Goal: Contribute content: Contribute content

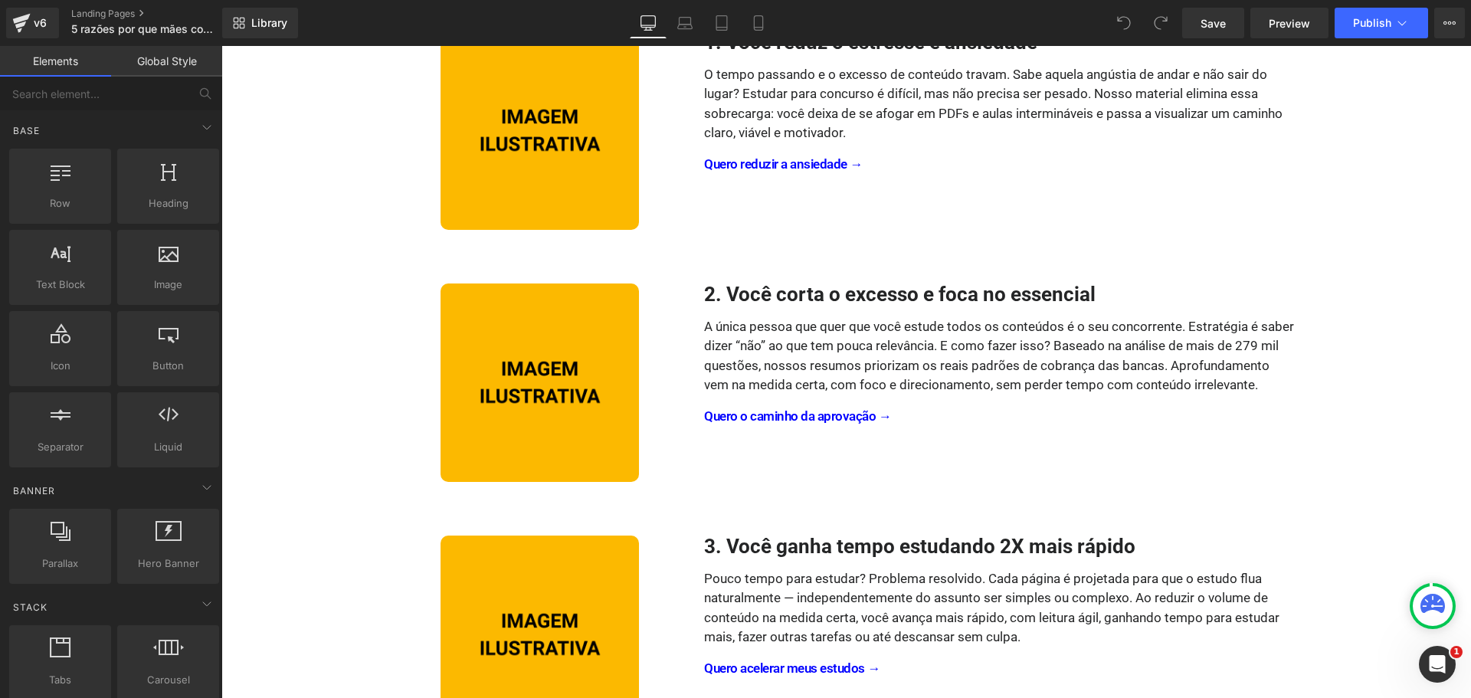
scroll to position [307, 0]
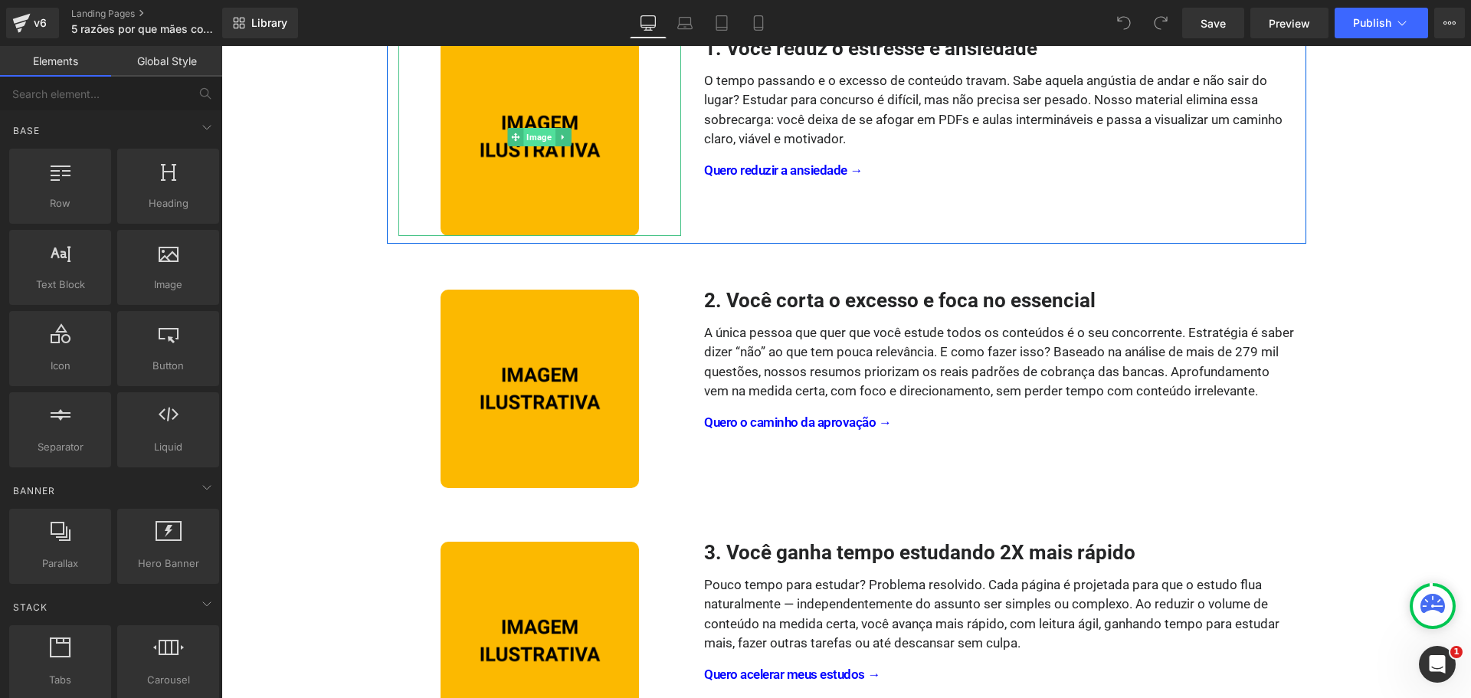
click at [527, 140] on span "Image" at bounding box center [539, 137] width 31 height 18
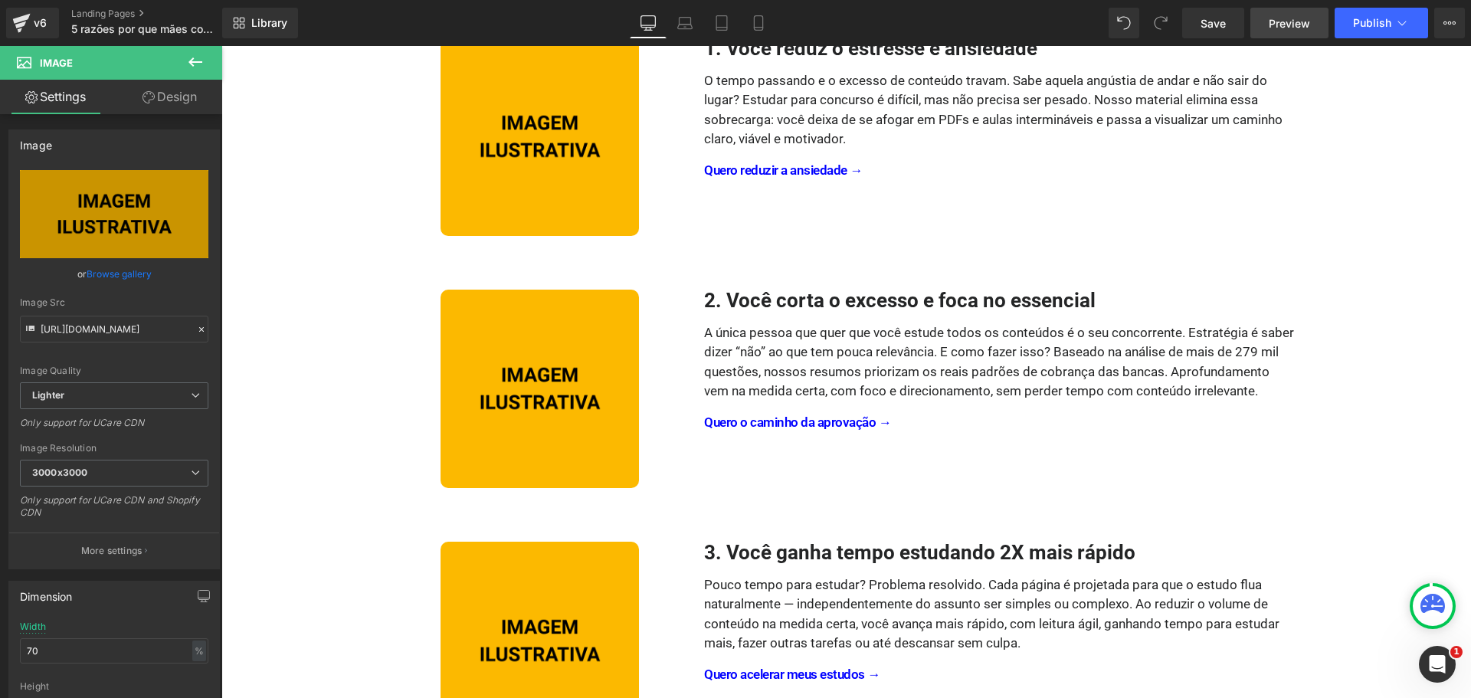
click at [1292, 18] on span "Preview" at bounding box center [1289, 23] width 41 height 16
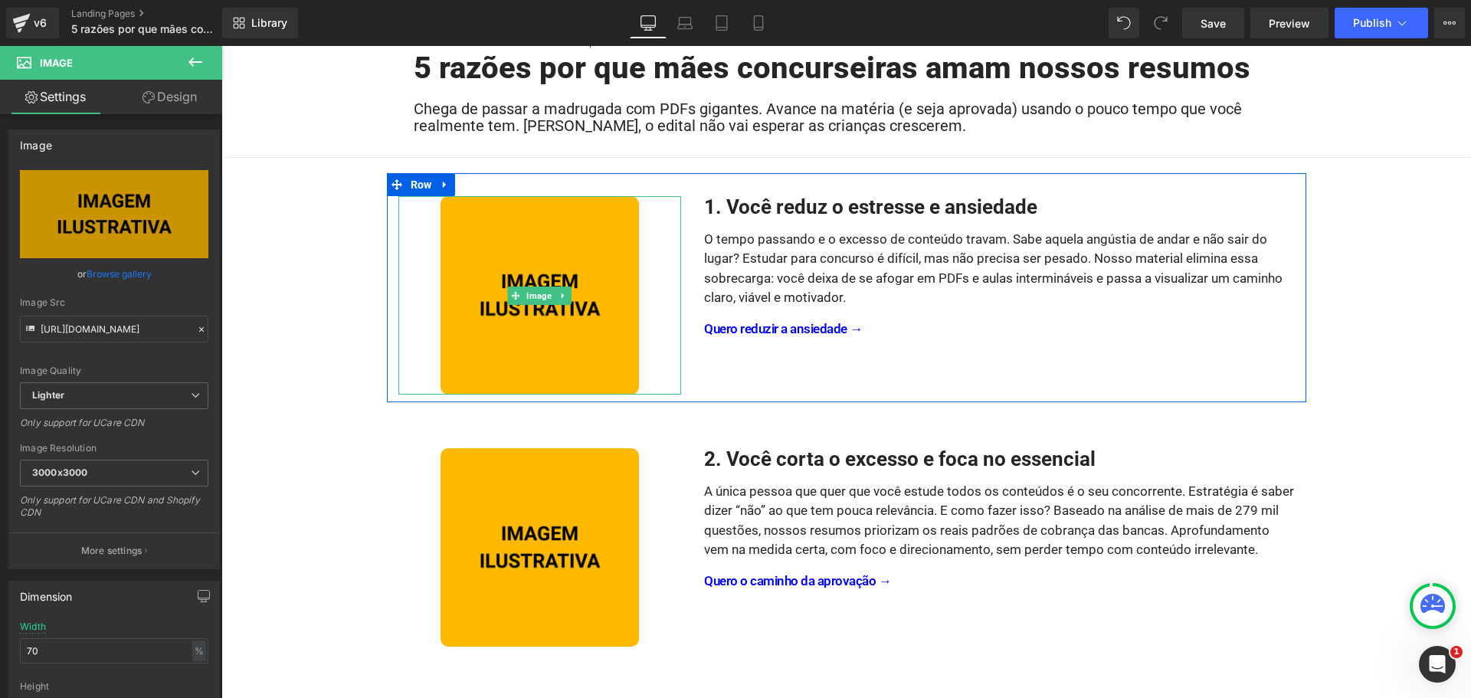
scroll to position [0, 0]
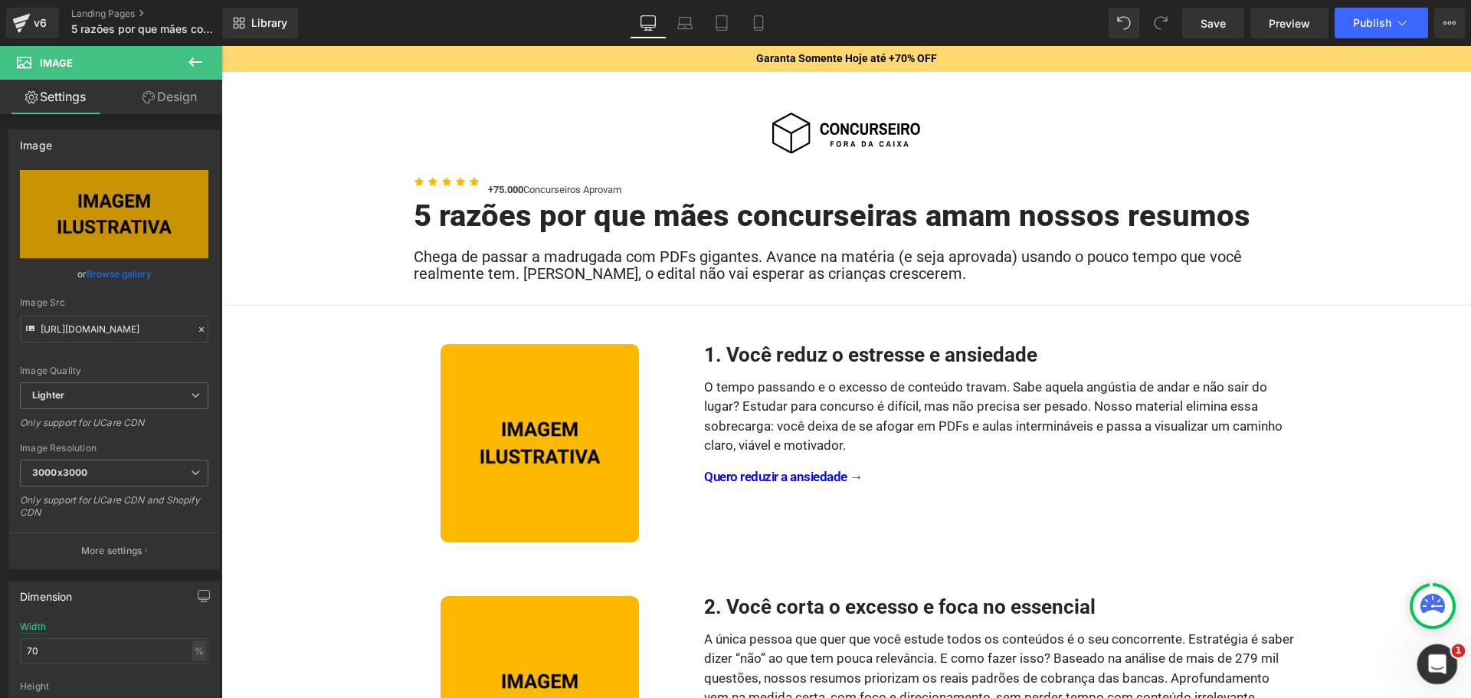
drag, startPoint x: 1446, startPoint y: 662, endPoint x: 2858, endPoint y: 1291, distance: 1545.4
click at [1449, 662] on div "Abertura do Messenger da Intercom" at bounding box center [1435, 662] width 51 height 51
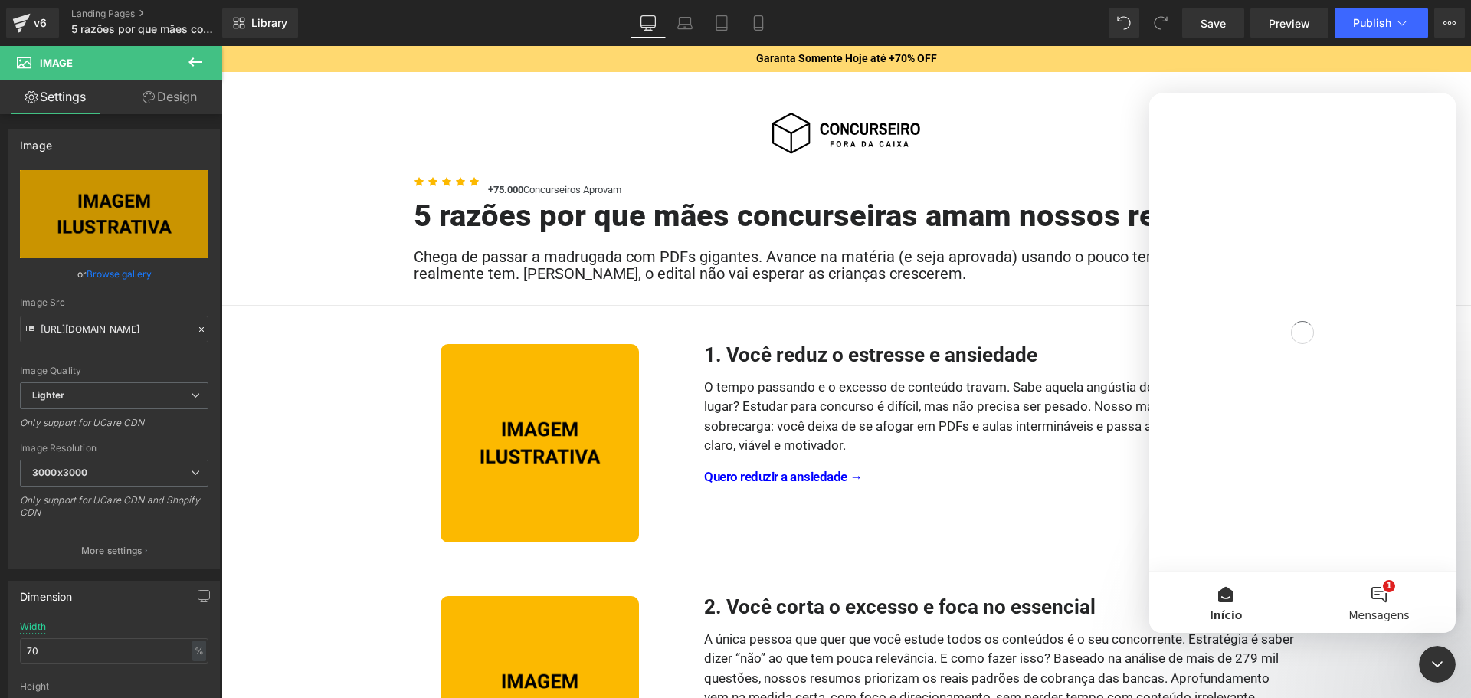
click at [1381, 585] on button "1 Mensagens" at bounding box center [1379, 602] width 153 height 61
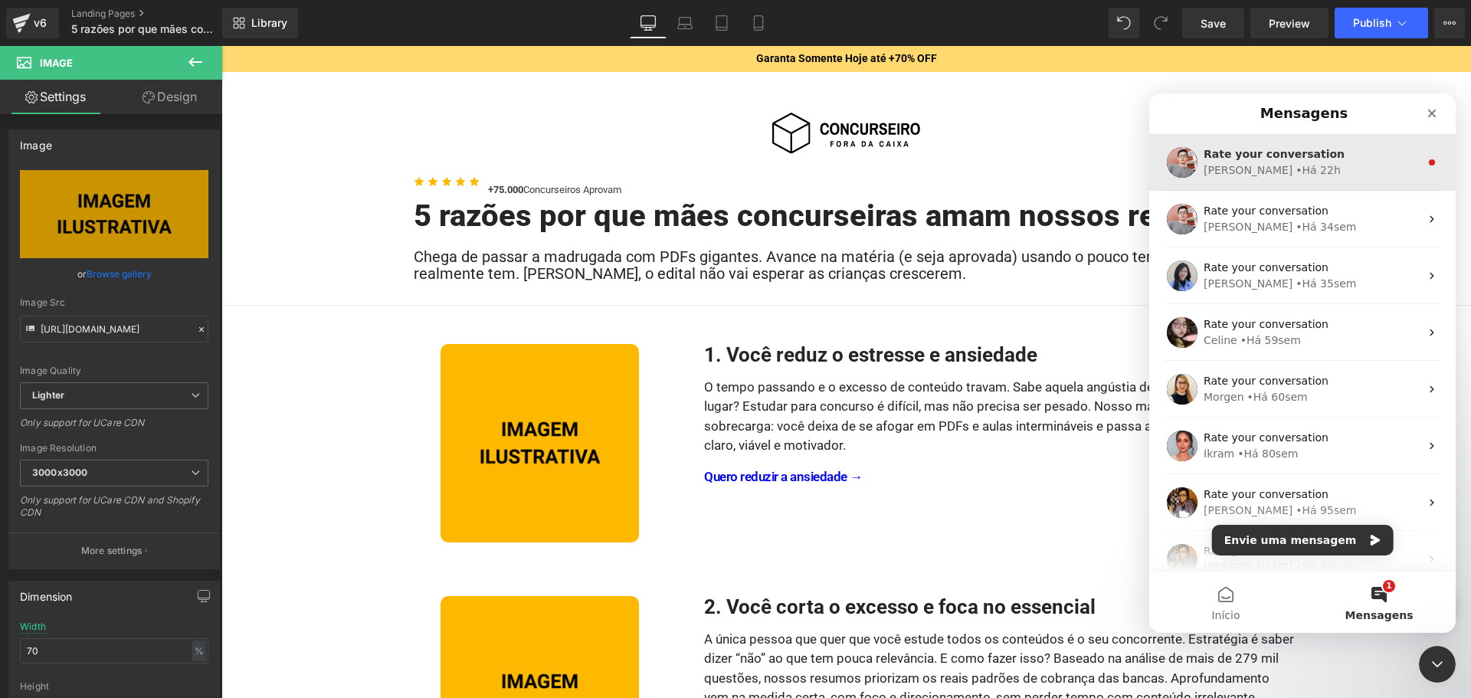
click at [1295, 156] on span "Rate your conversation" at bounding box center [1274, 154] width 141 height 12
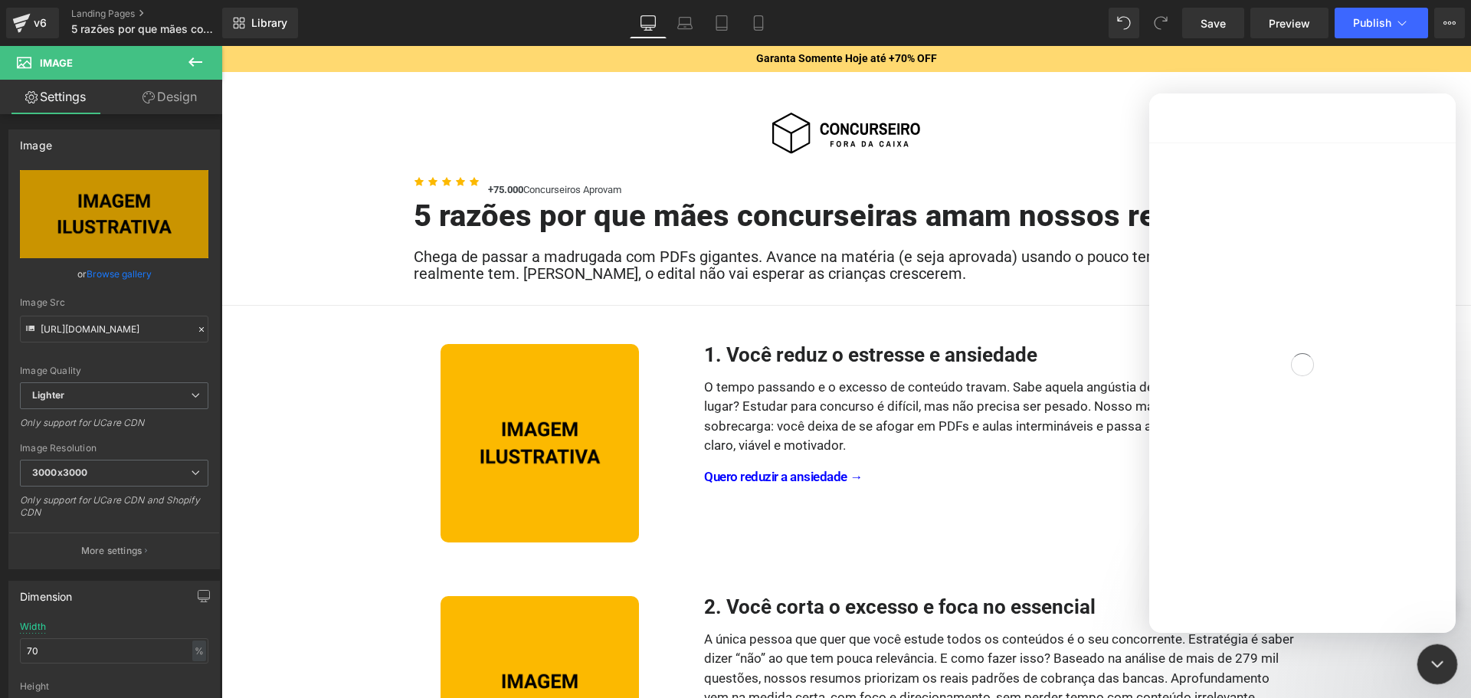
click at [1422, 652] on div "Encerramento do Messenger da Intercom" at bounding box center [1435, 662] width 37 height 37
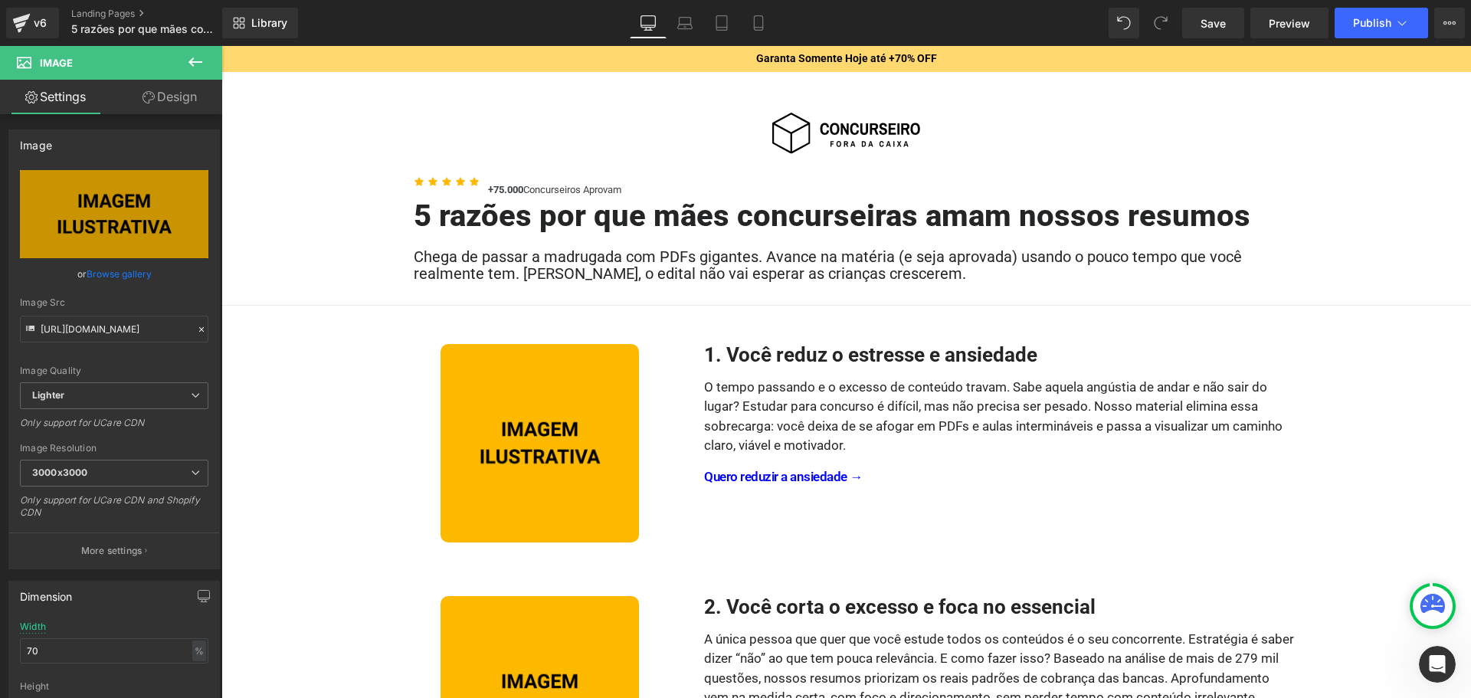
scroll to position [1534, 0]
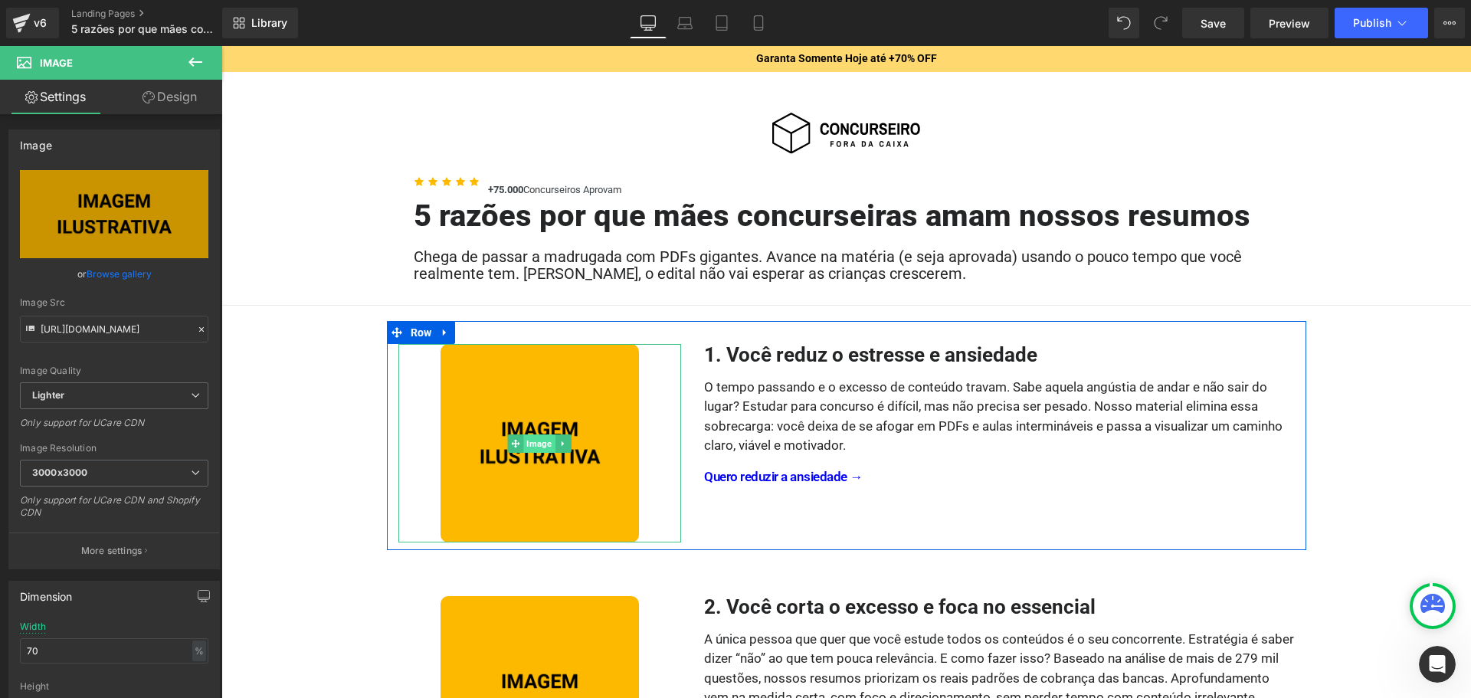
click at [536, 445] on span "Image" at bounding box center [539, 444] width 31 height 18
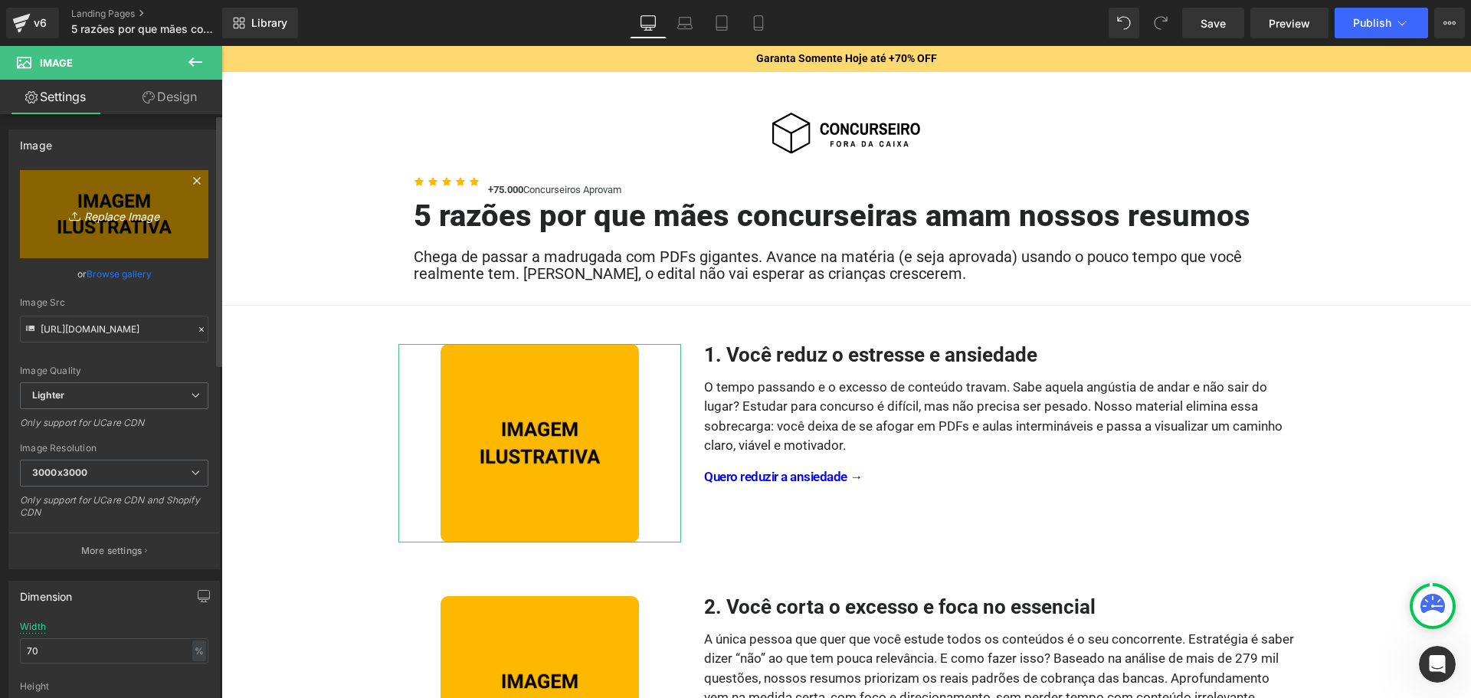
click at [108, 213] on icon "Replace Image" at bounding box center [114, 214] width 123 height 19
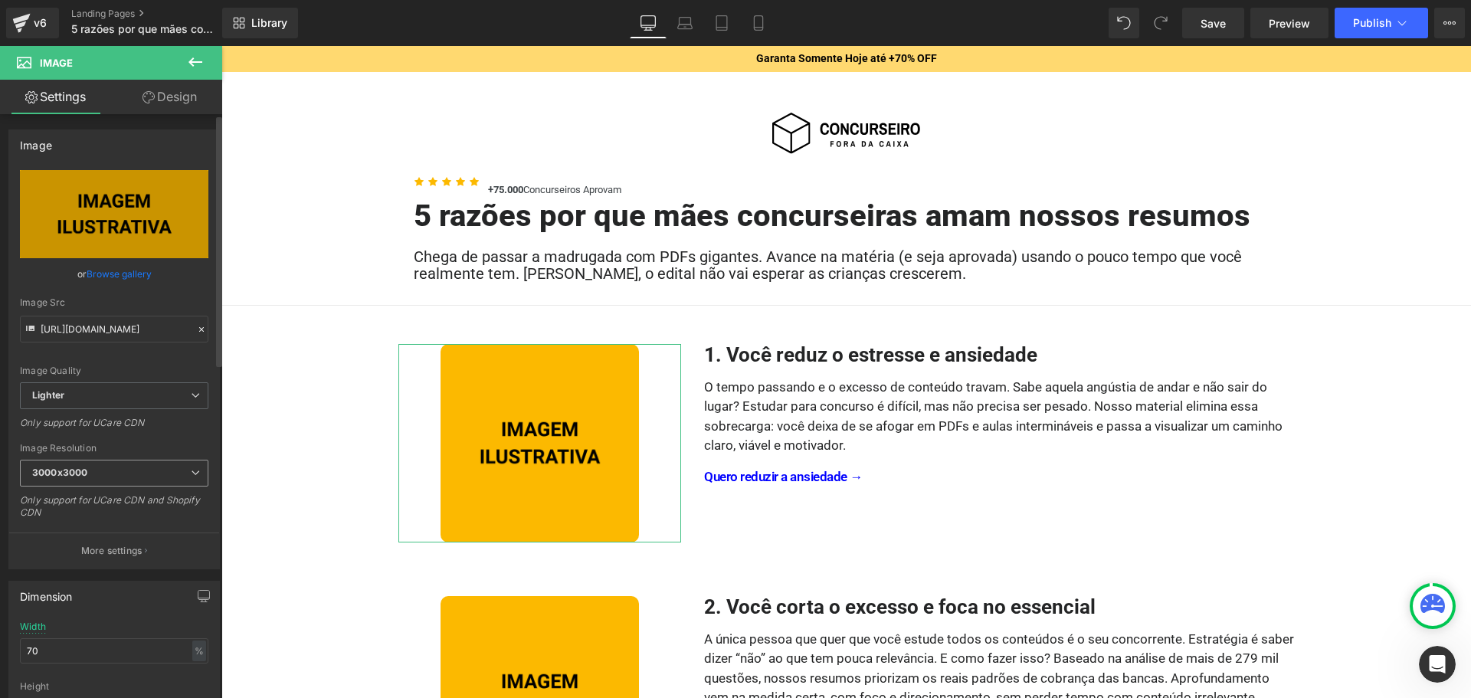
click at [162, 475] on span "3000x3000" at bounding box center [114, 473] width 189 height 27
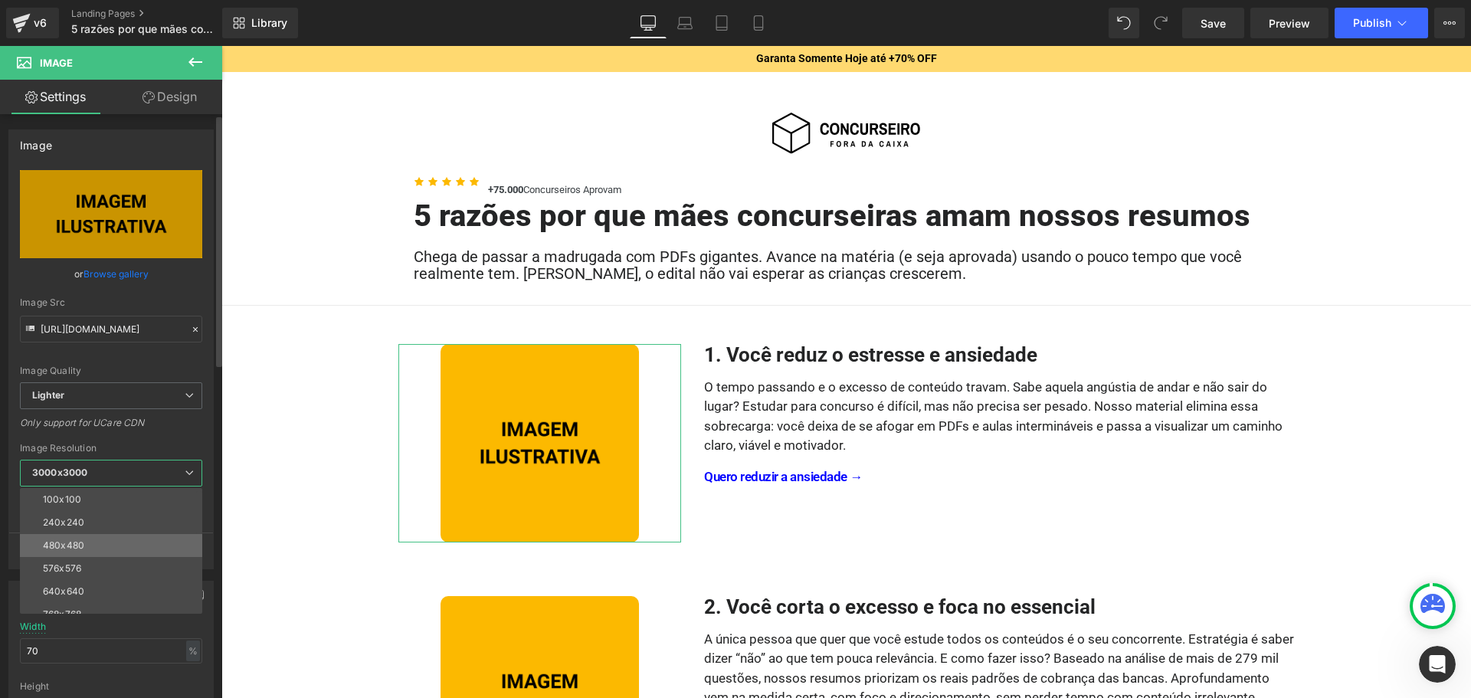
click at [125, 535] on li "480x480" at bounding box center [114, 545] width 189 height 23
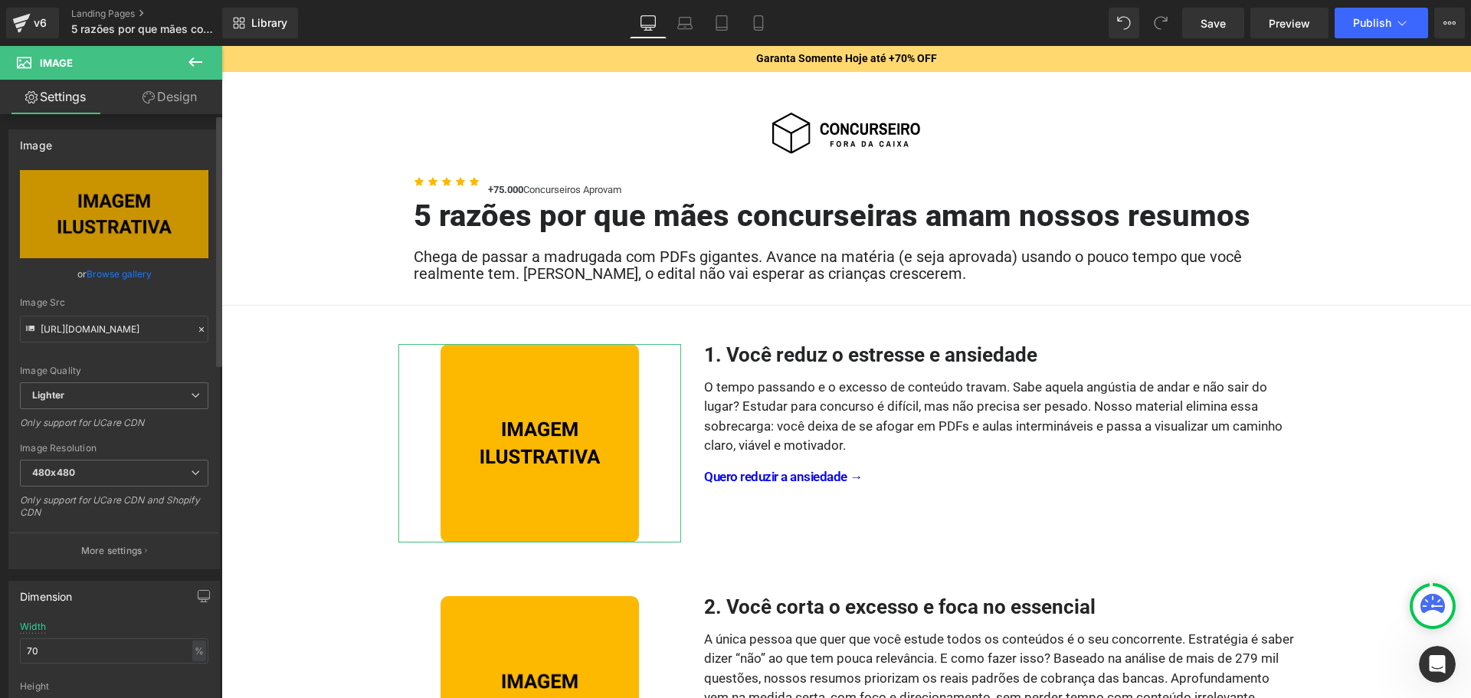
type input "[URL][DOMAIN_NAME]"
click at [130, 441] on div "[URL][DOMAIN_NAME] Replace Image Upload image or Browse gallery Image Src [URL]…" at bounding box center [114, 369] width 210 height 398
click at [136, 407] on span "Lighter" at bounding box center [114, 395] width 189 height 27
click at [139, 356] on div "Image Quality Lighter Lightest Lighter Lighter Lightest Only support for UCare …" at bounding box center [114, 276] width 189 height 212
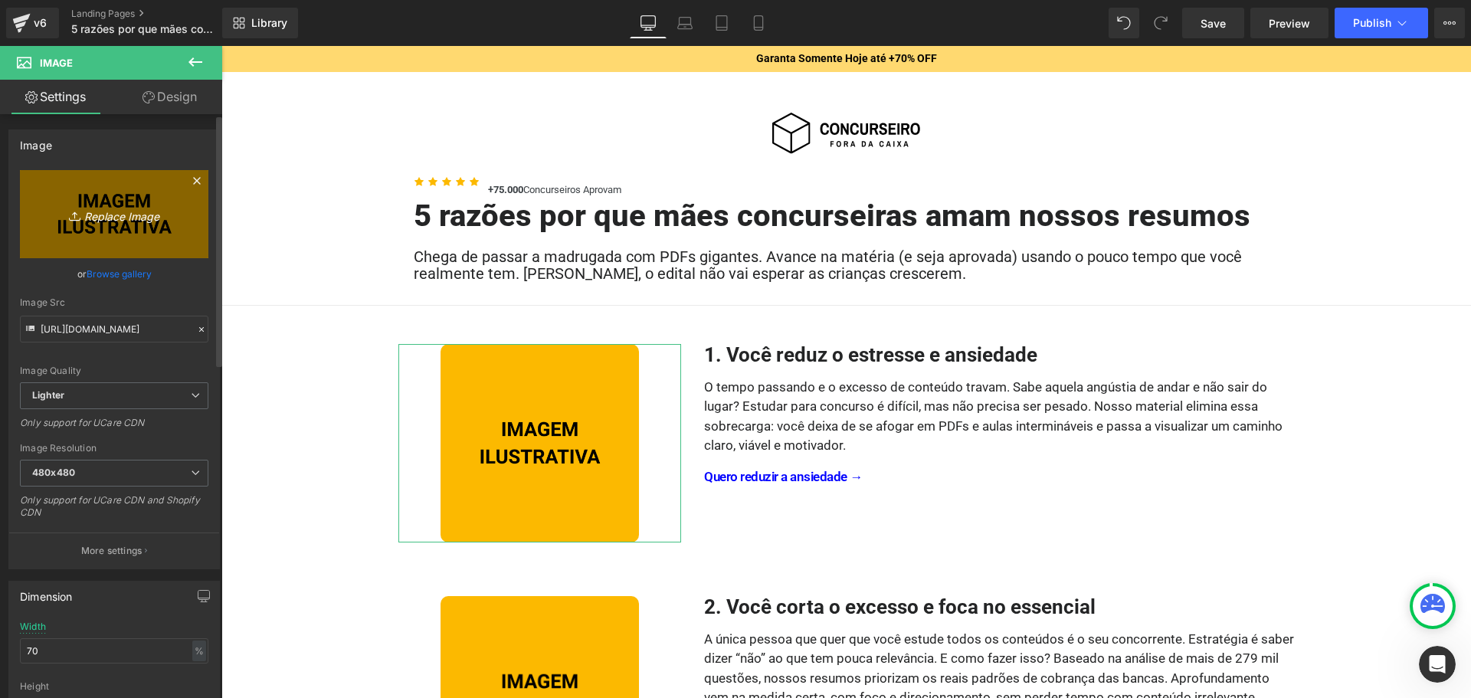
click at [132, 223] on icon "Replace Image" at bounding box center [114, 214] width 123 height 19
type input "C:\fakepath\Resumos Para Concursos - Concurseiro Fora da Caixa - Motivo 01.png"
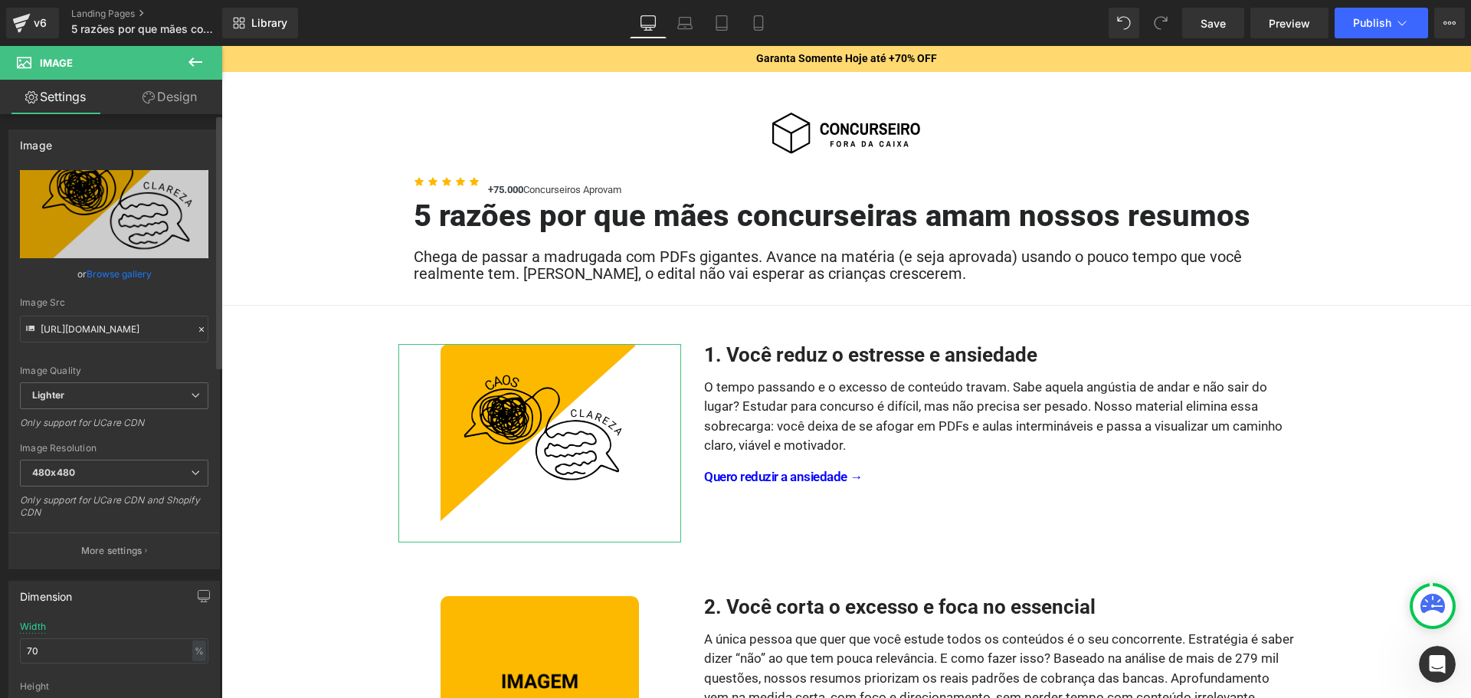
type input "[URL][DOMAIN_NAME]"
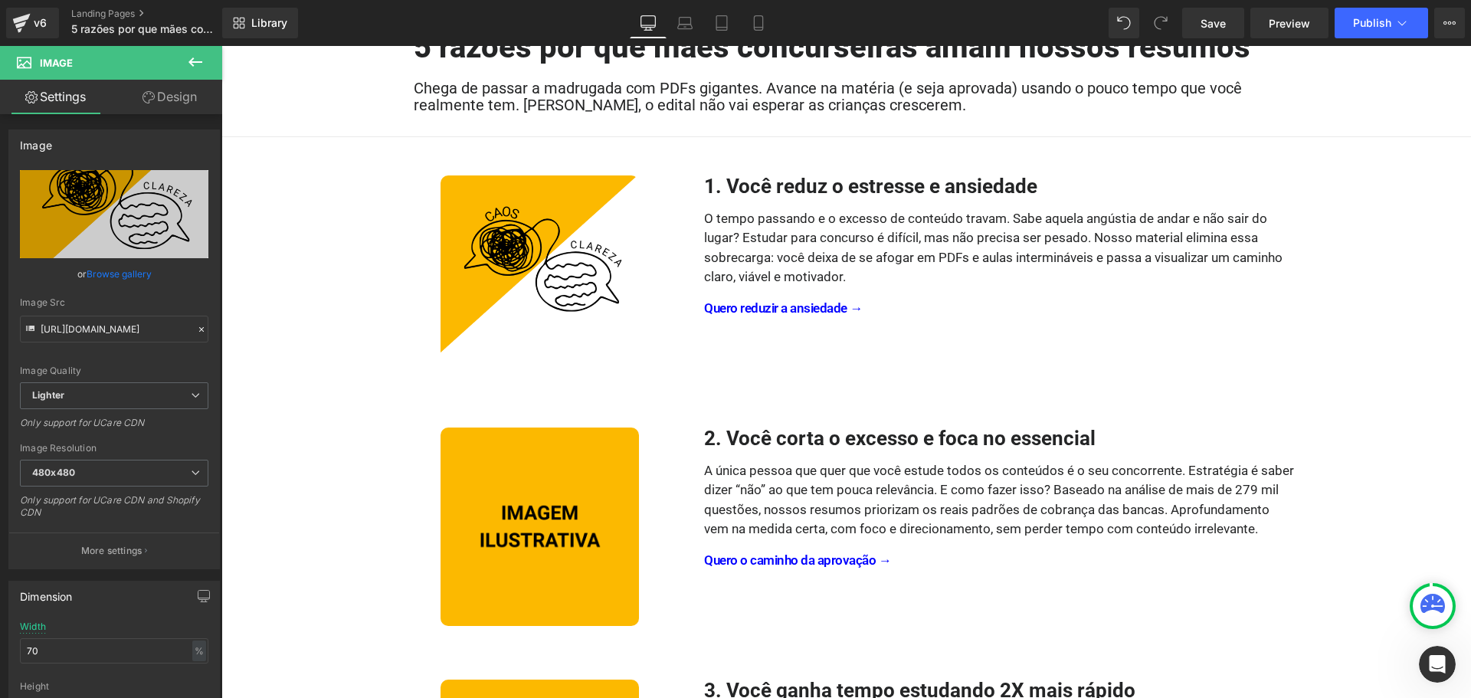
scroll to position [230, 0]
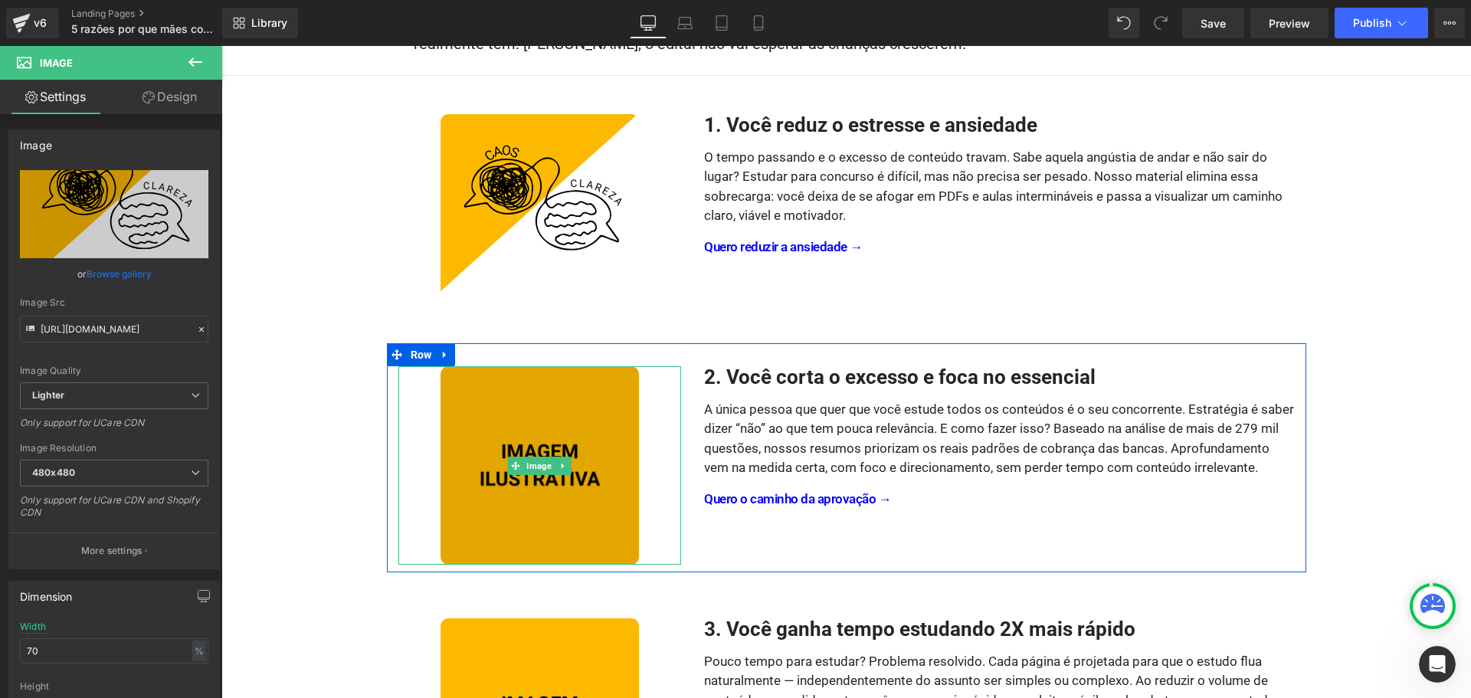
click at [532, 467] on div "Image" at bounding box center [540, 465] width 284 height 198
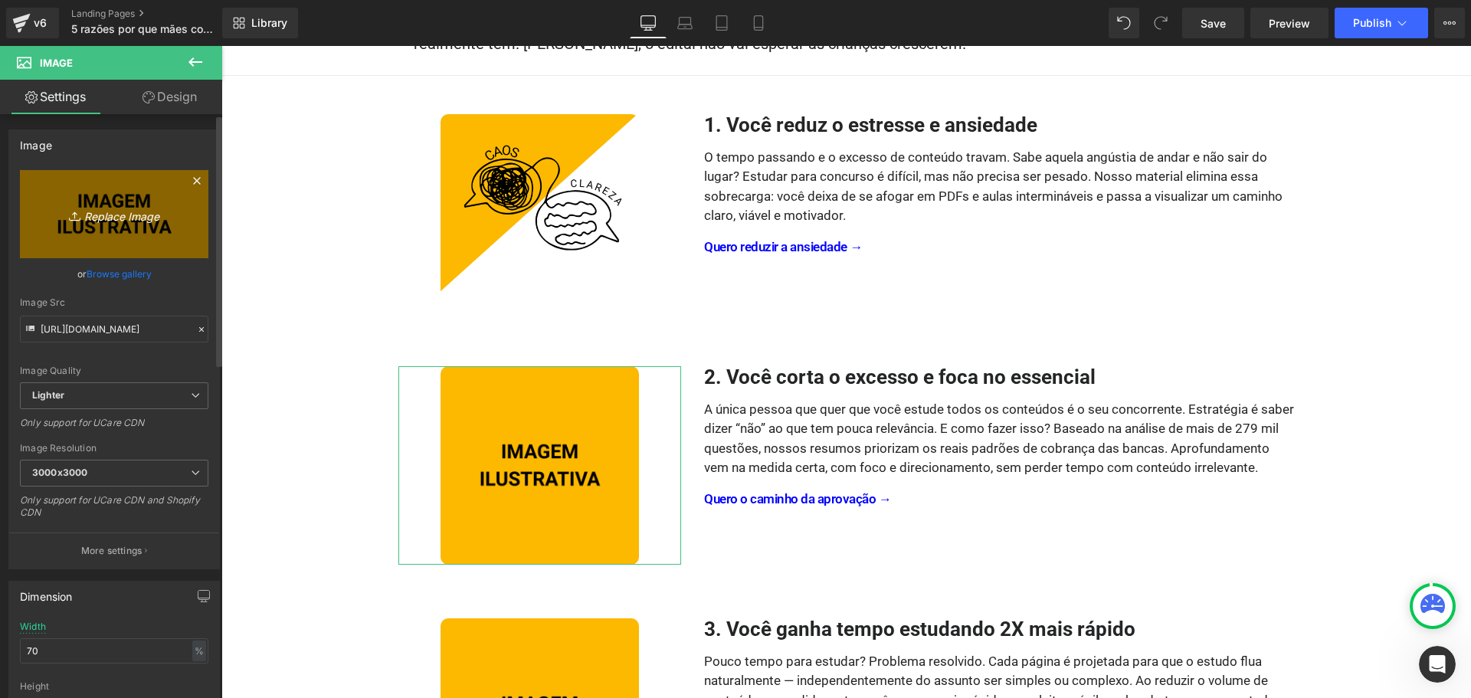
click at [119, 209] on icon "Replace Image" at bounding box center [114, 214] width 123 height 19
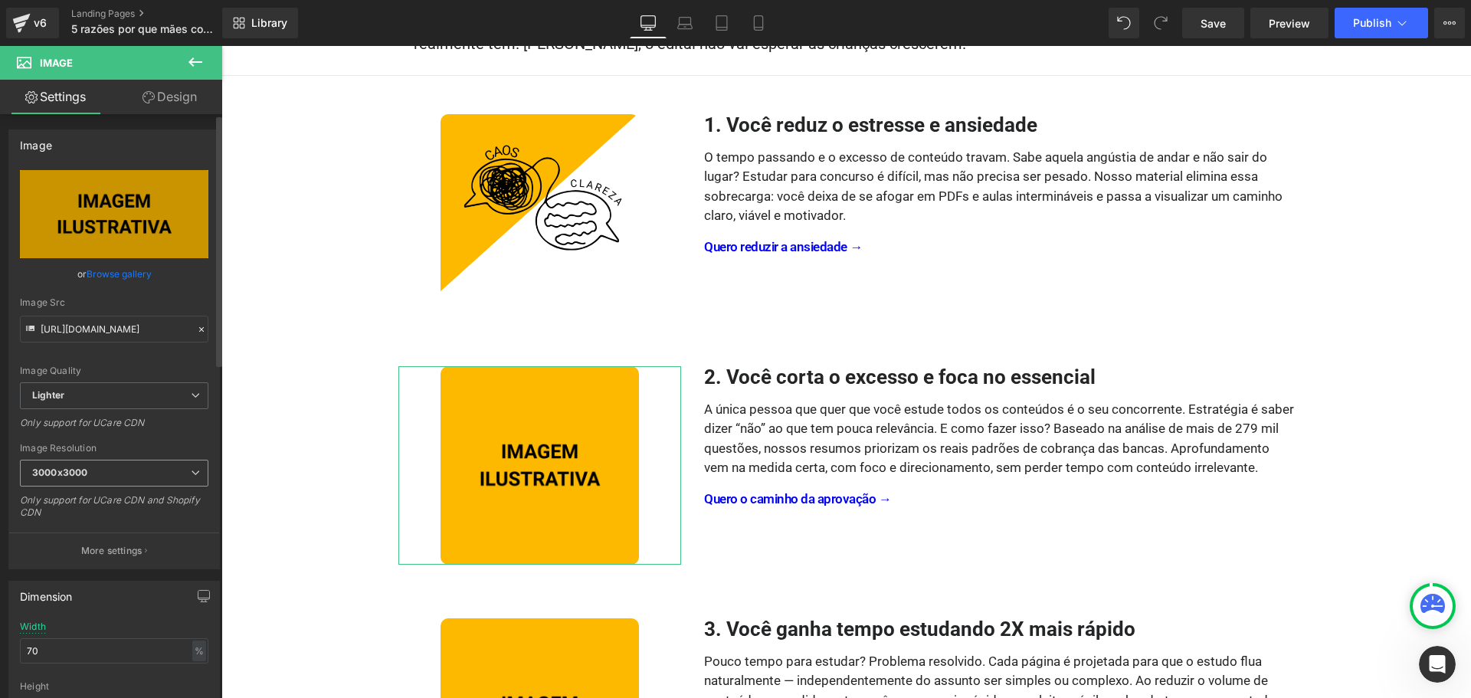
click at [139, 474] on span "3000x3000" at bounding box center [114, 473] width 189 height 27
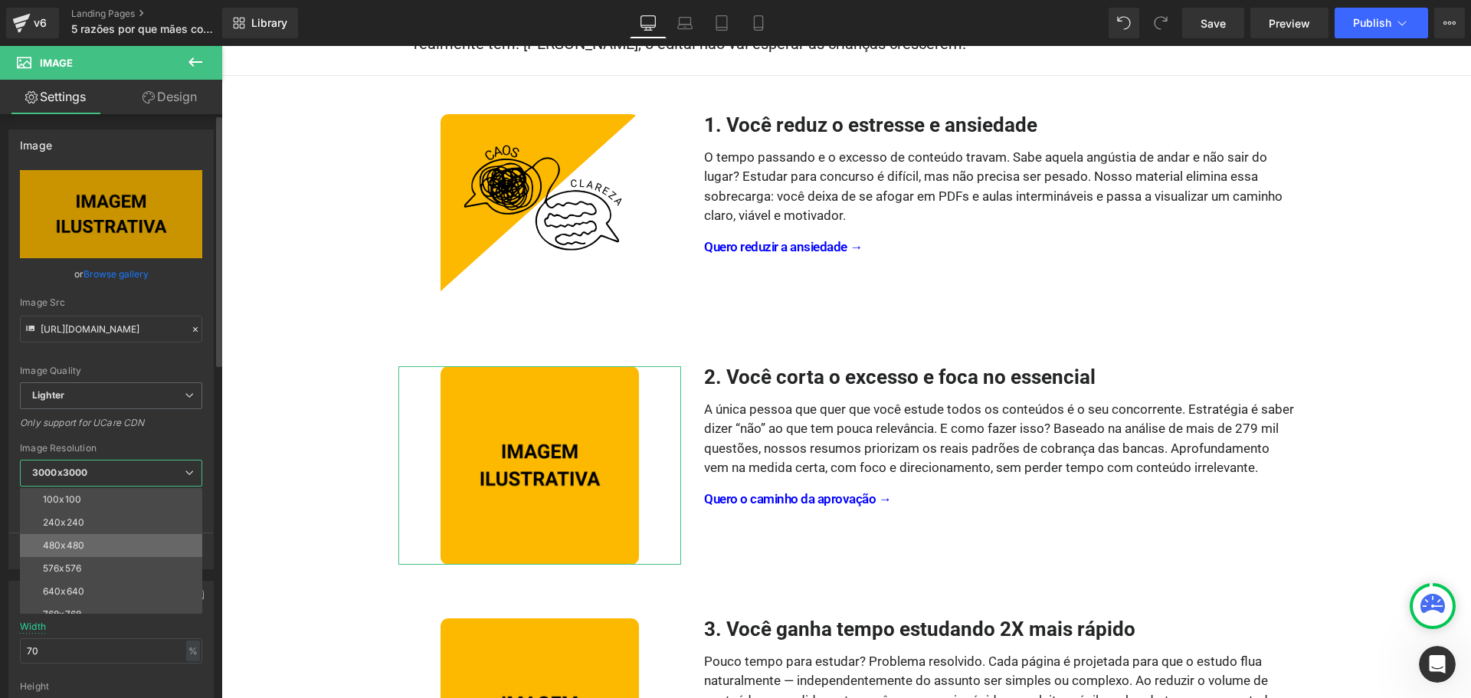
click at [107, 553] on li "480x480" at bounding box center [114, 545] width 189 height 23
type input "[URL][DOMAIN_NAME]"
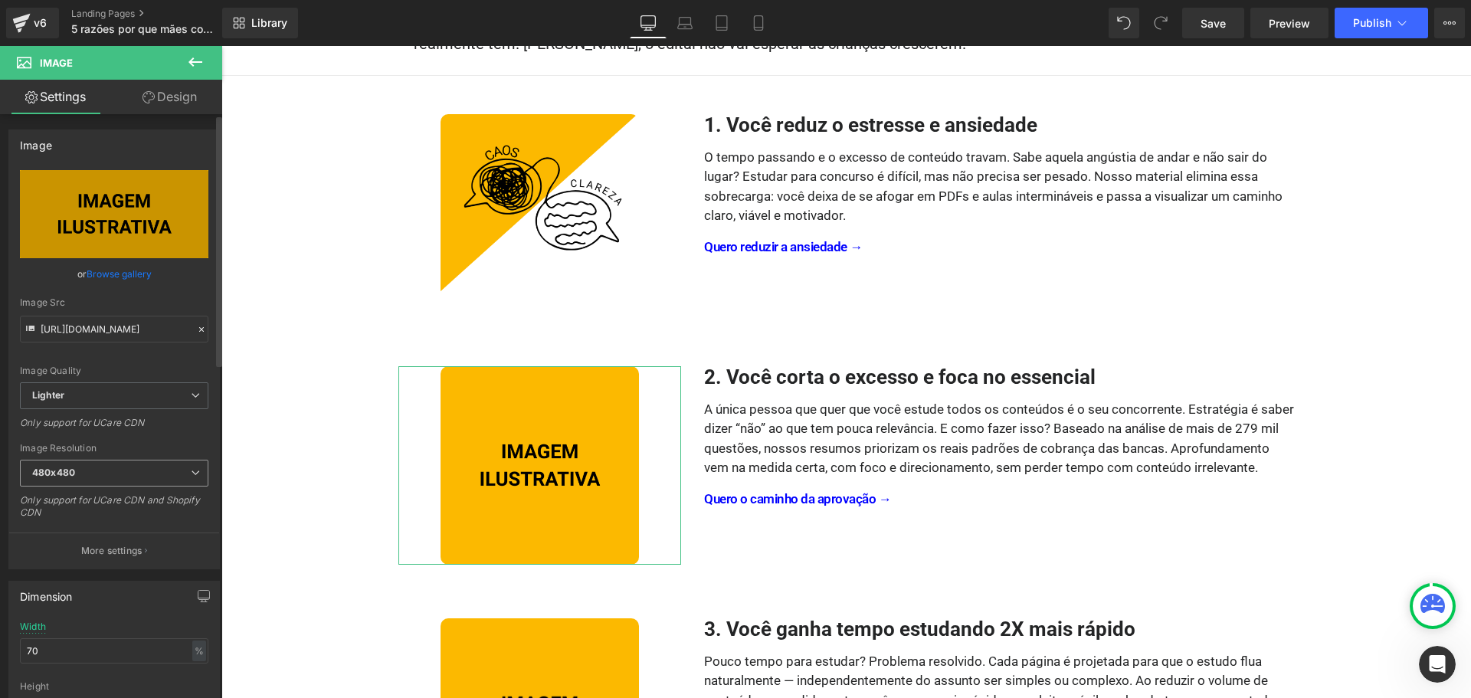
click at [133, 471] on span "480x480" at bounding box center [114, 473] width 189 height 27
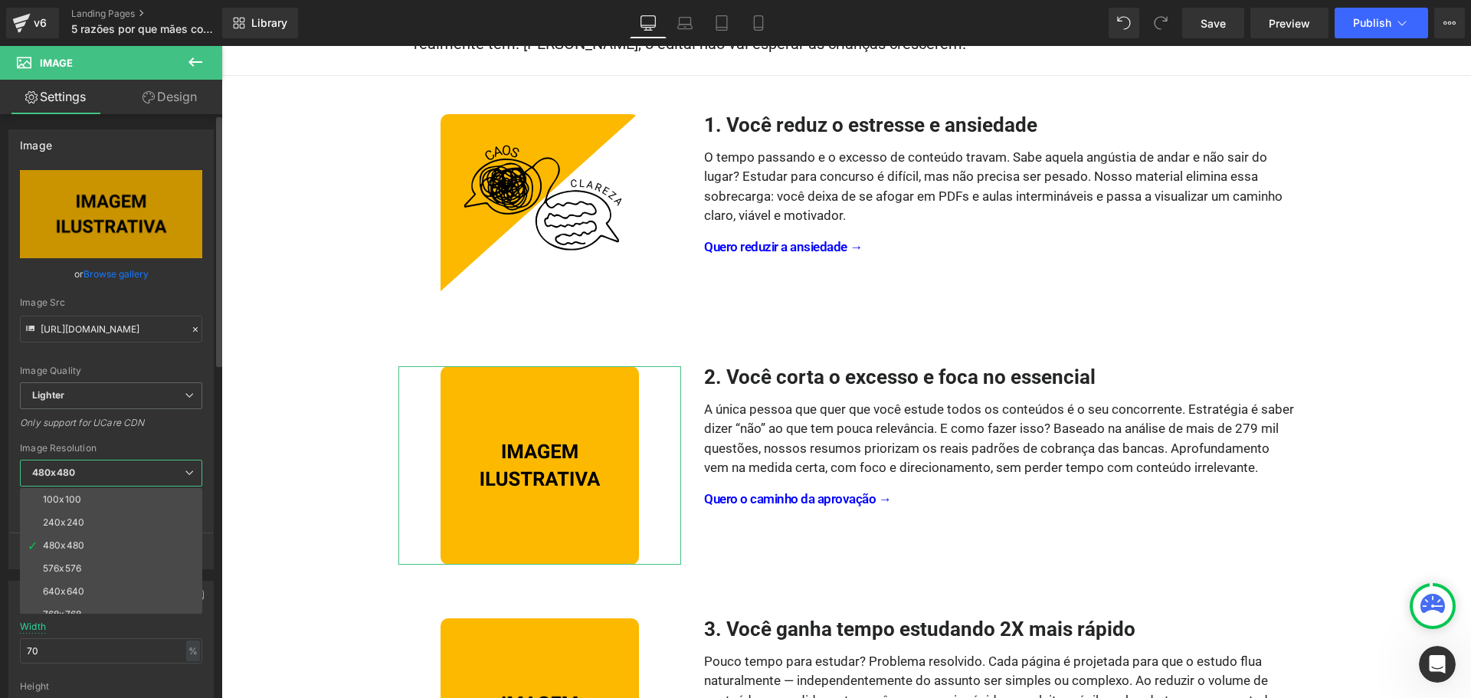
click at [133, 471] on span "480x480" at bounding box center [111, 473] width 182 height 27
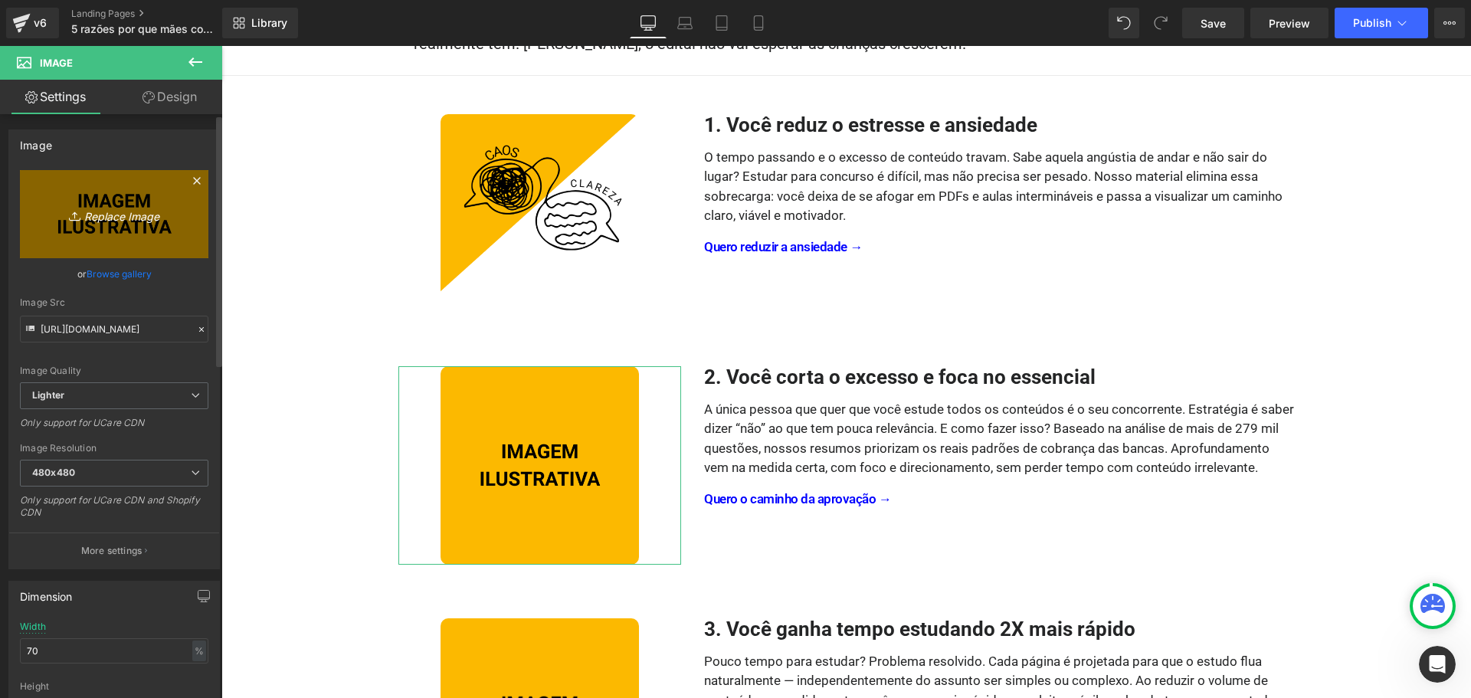
click at [121, 221] on icon "Replace Image" at bounding box center [114, 214] width 123 height 19
type input "C:\fakepath\Resumos Para Concursos - Concurseiro Fora da Caixa - Motivo 02.png"
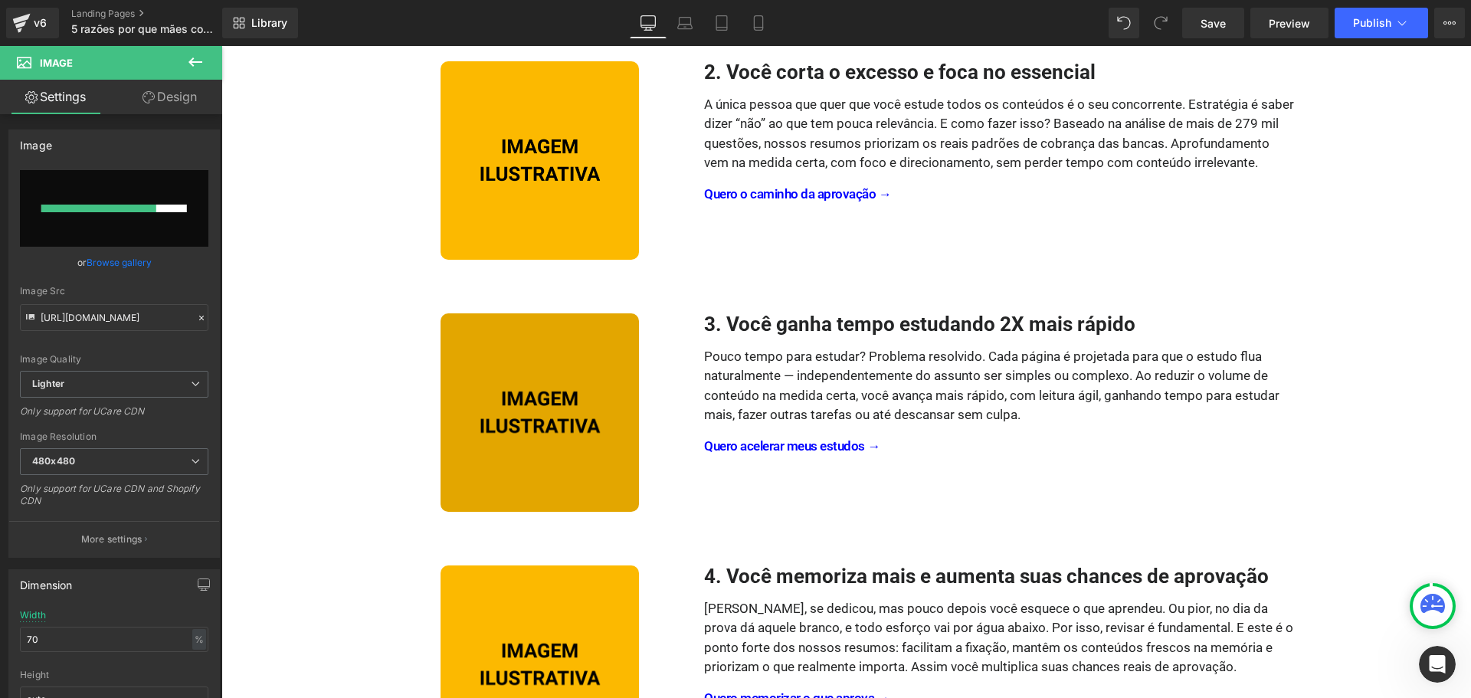
scroll to position [536, 0]
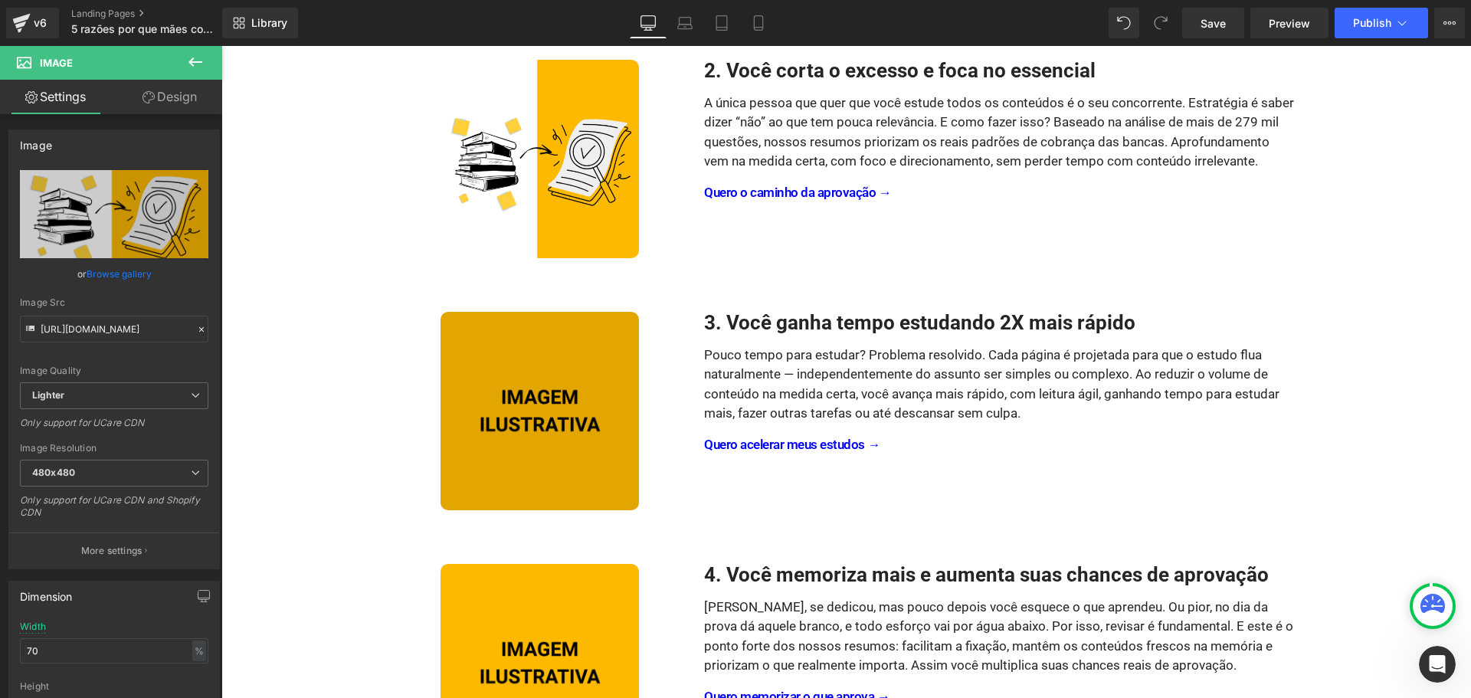
type input "[URL][DOMAIN_NAME]"
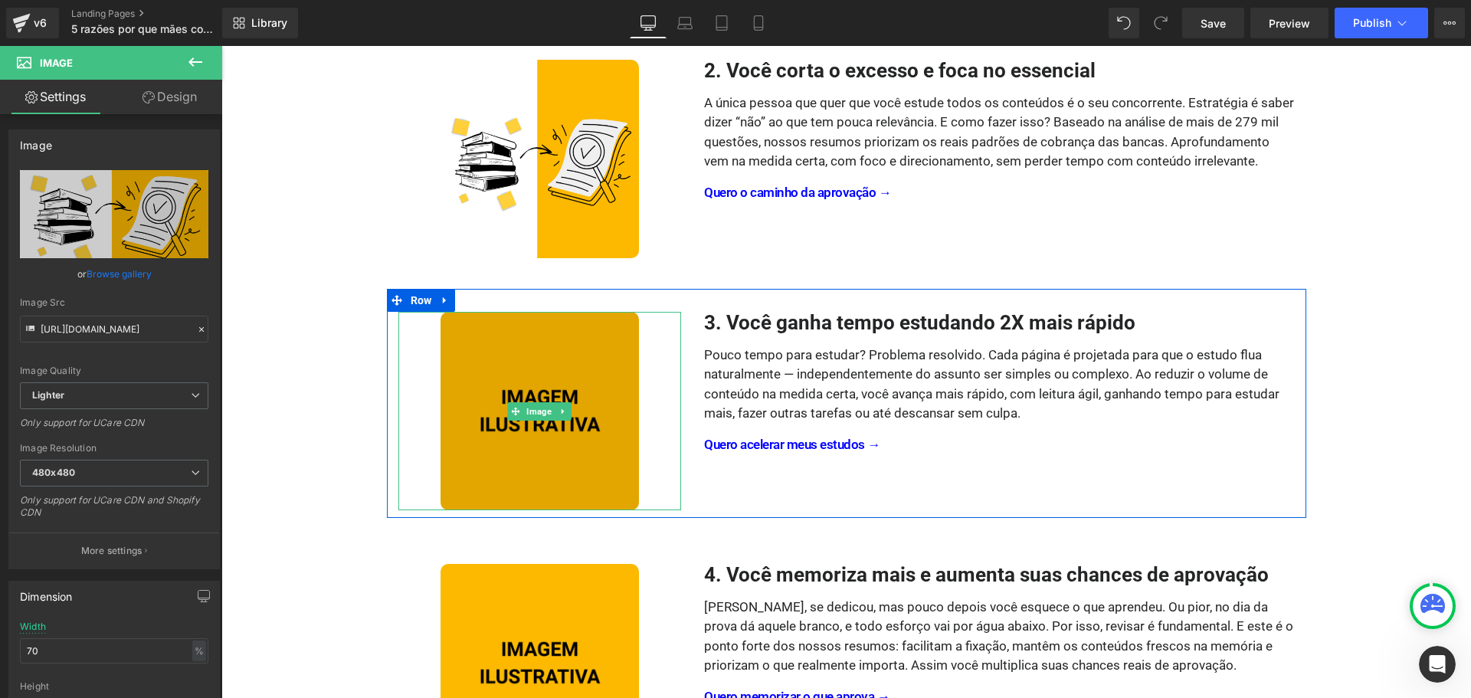
click at [530, 404] on div "Image" at bounding box center [540, 411] width 284 height 198
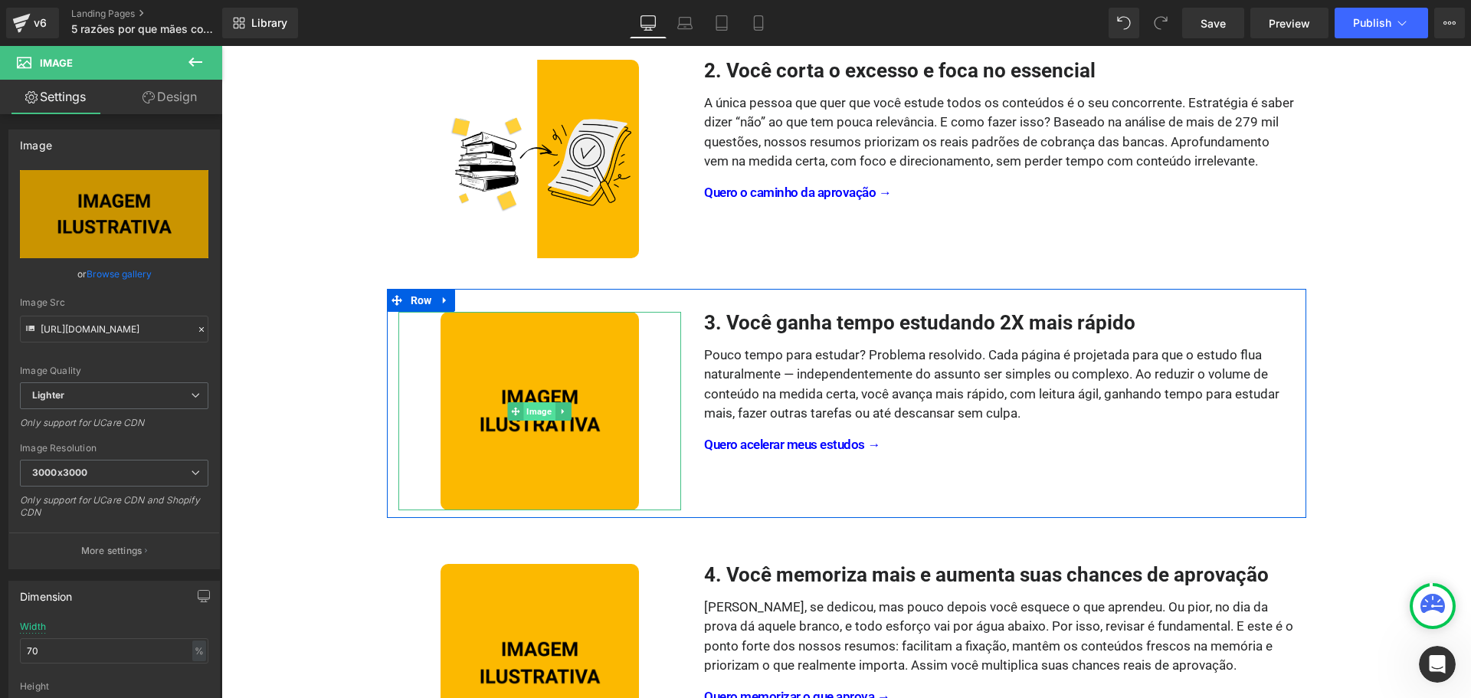
click at [530, 412] on span "Image" at bounding box center [539, 411] width 31 height 18
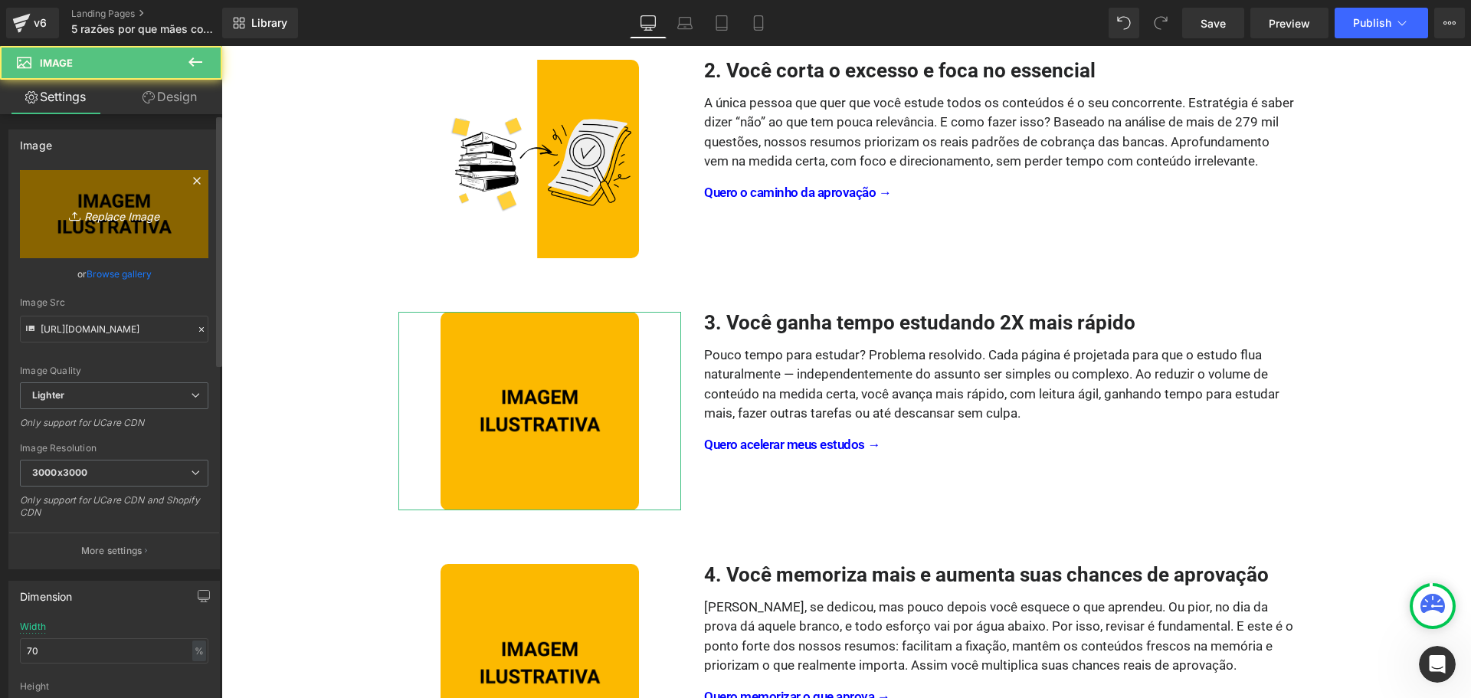
click at [112, 218] on icon "Replace Image" at bounding box center [114, 214] width 123 height 19
type input "C:\fakepath\Resumos Para Concursos - Concurseiro Fora da Caixa - Motivo 03.png"
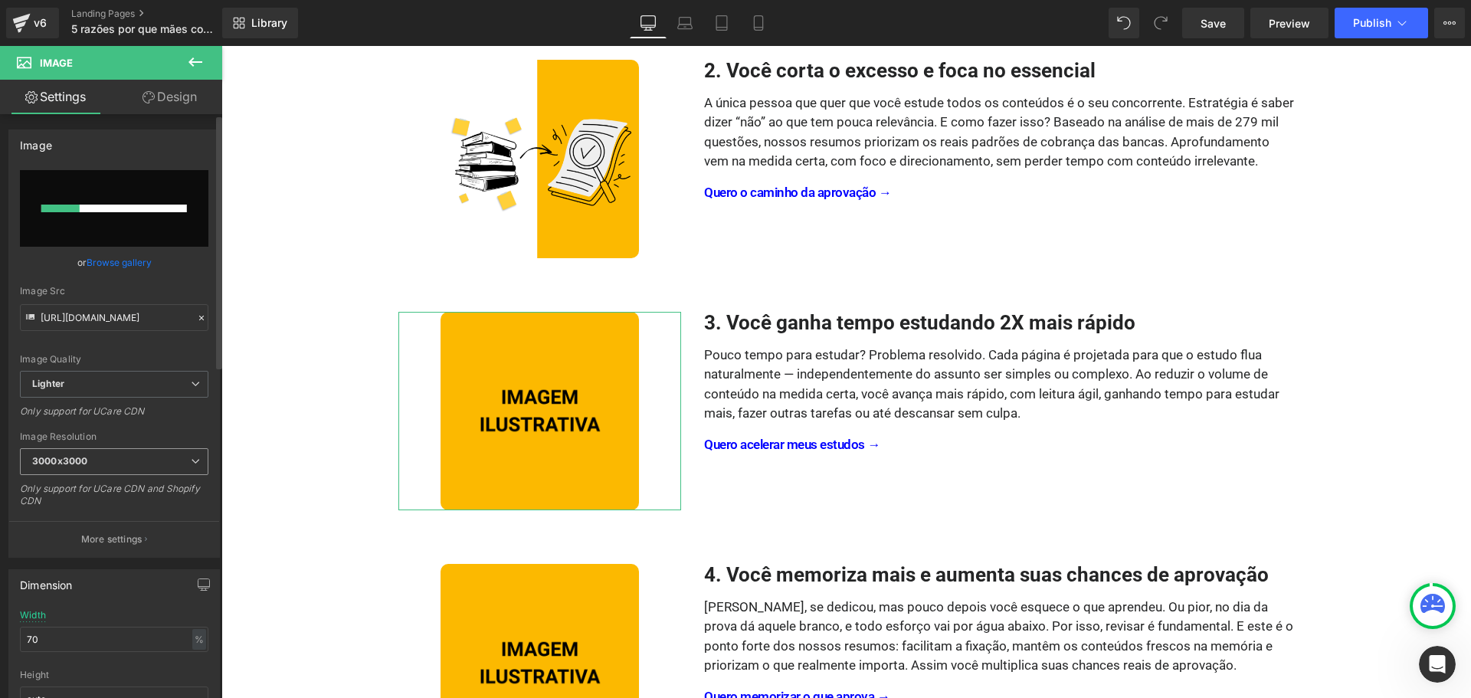
click at [133, 461] on span "3000x3000" at bounding box center [114, 461] width 189 height 27
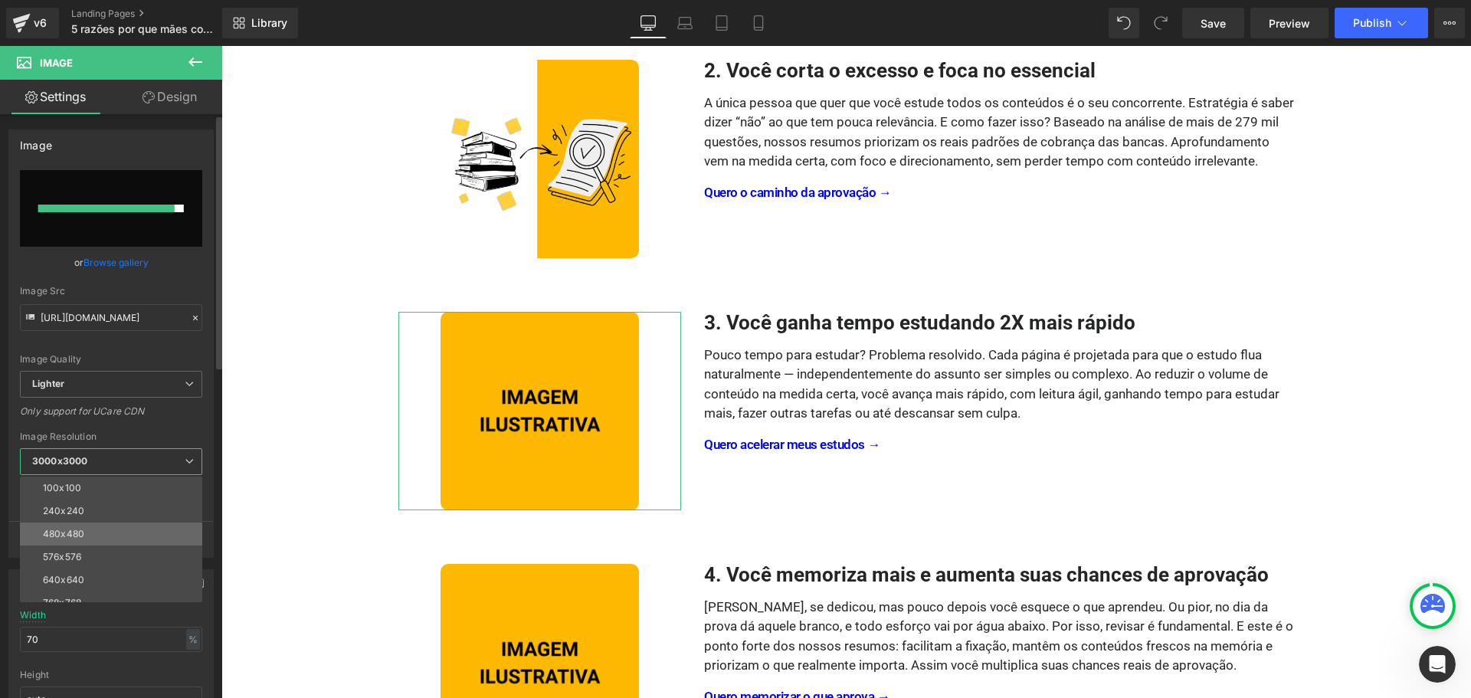
click at [104, 531] on li "480x480" at bounding box center [114, 534] width 189 height 23
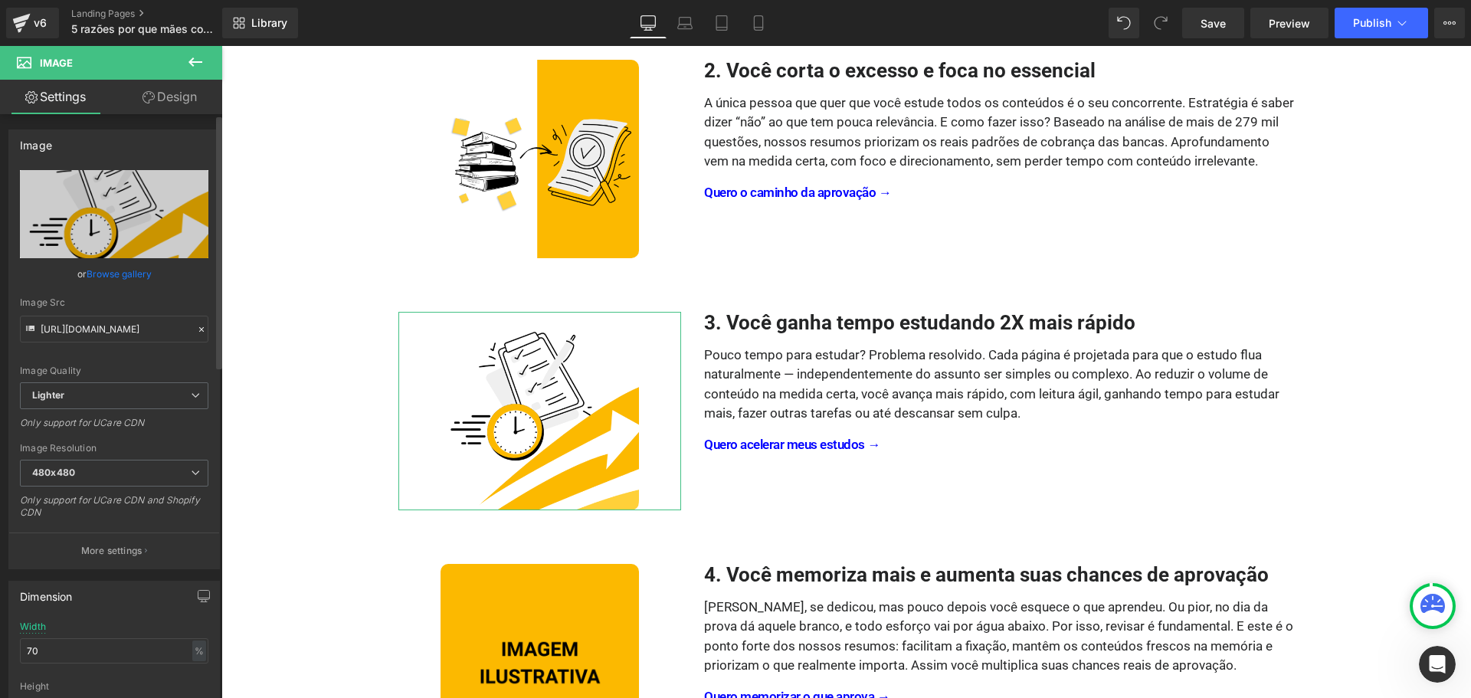
type input "[URL][DOMAIN_NAME]"
click at [134, 432] on div "Only support for UCare CDN" at bounding box center [114, 428] width 189 height 22
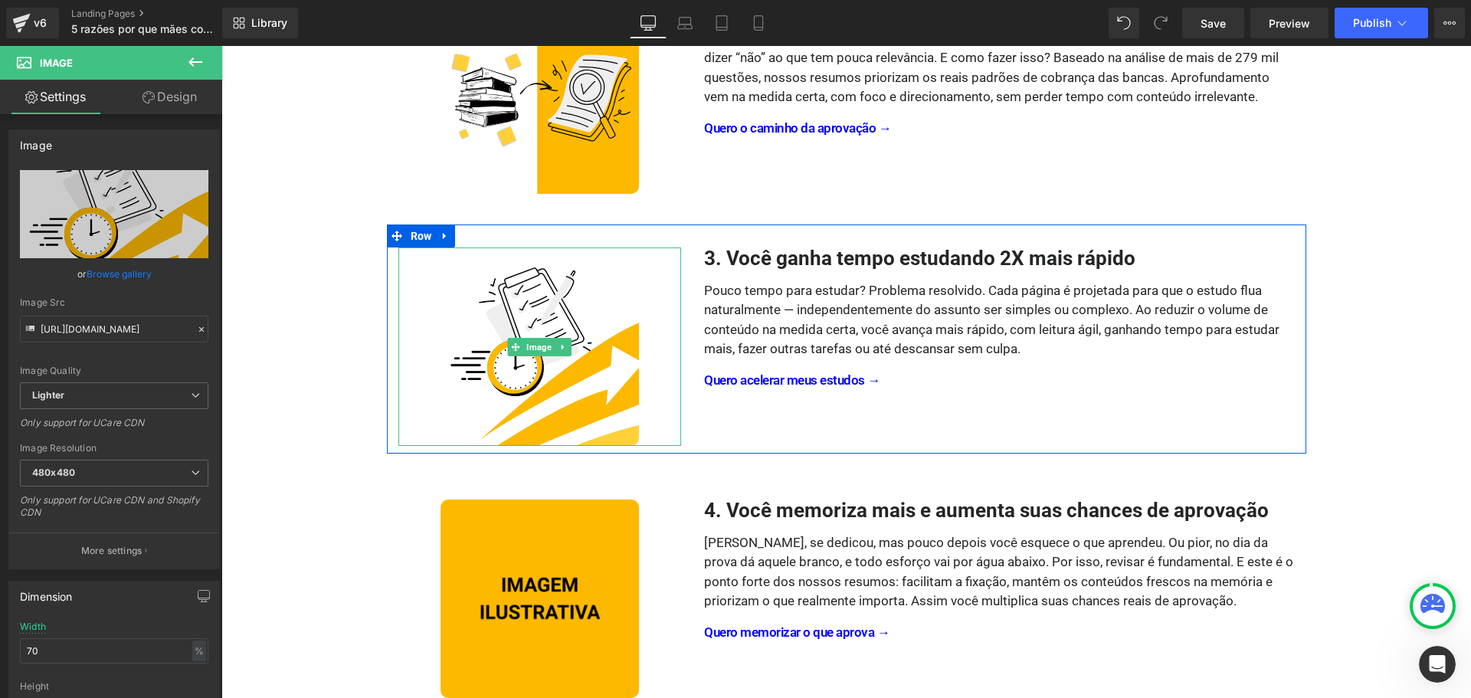
scroll to position [690, 0]
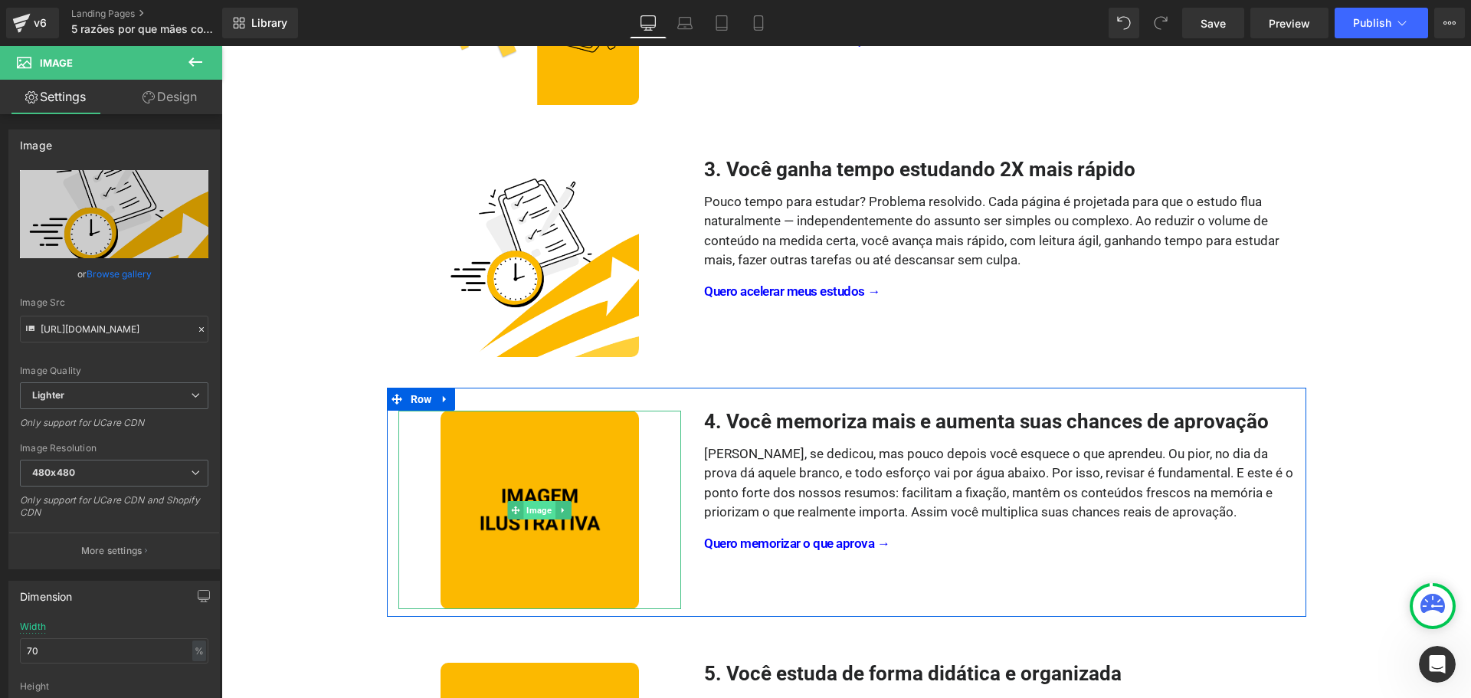
click at [529, 510] on span "Image" at bounding box center [539, 510] width 31 height 18
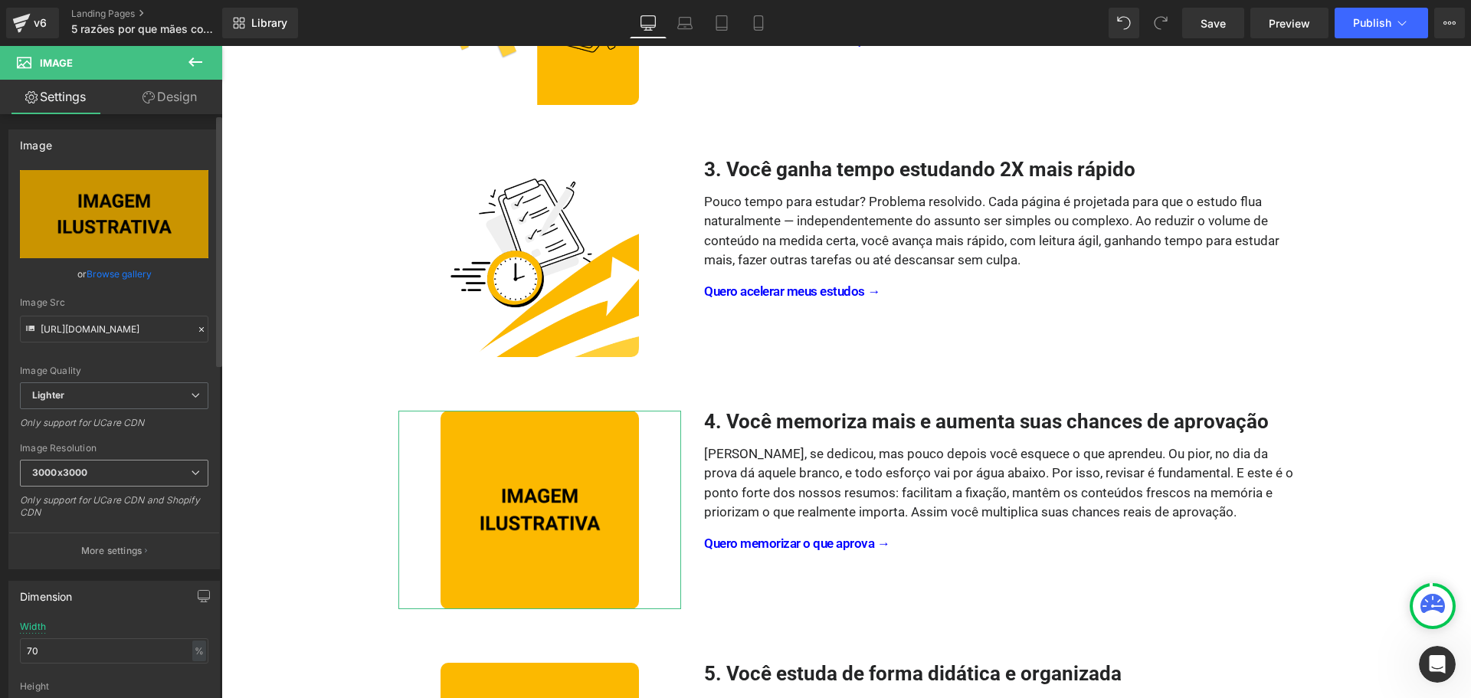
click at [126, 471] on span "3000x3000" at bounding box center [114, 473] width 189 height 27
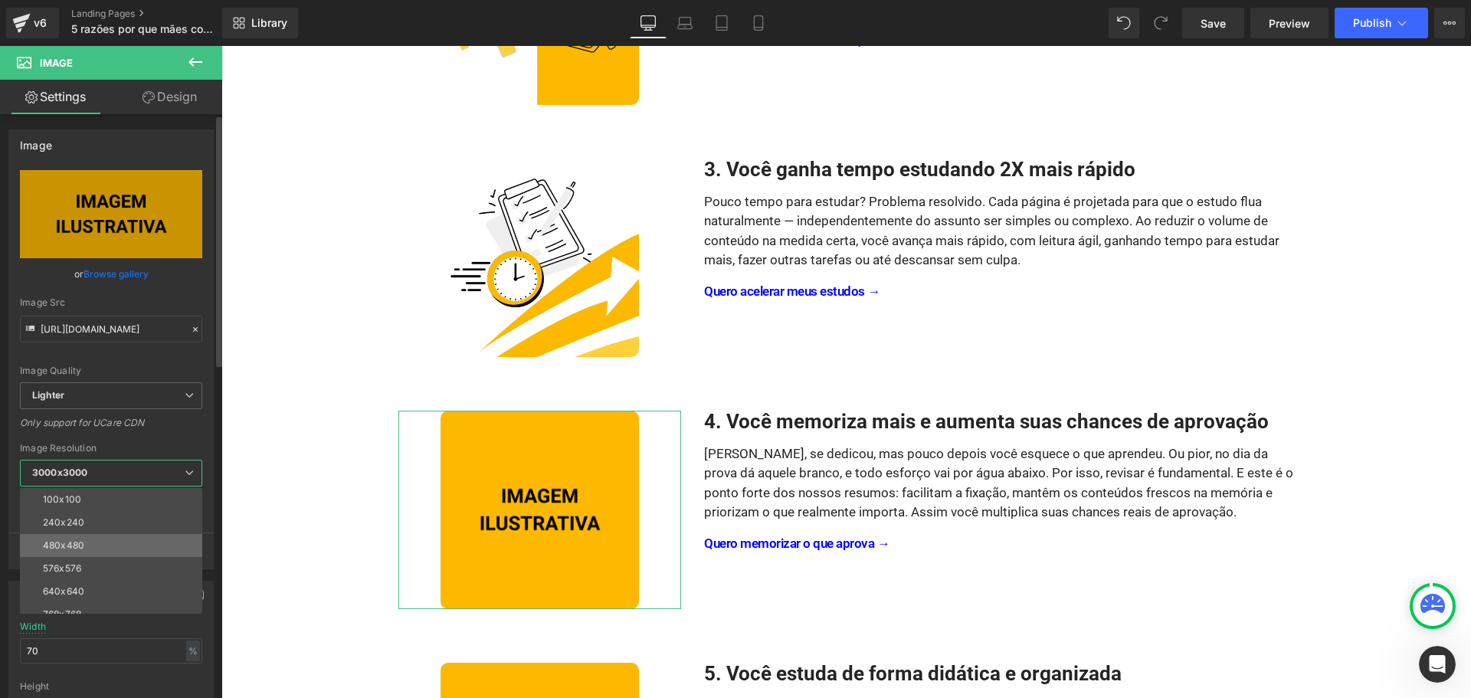
click at [100, 550] on li "480x480" at bounding box center [114, 545] width 189 height 23
type input "[URL][DOMAIN_NAME]"
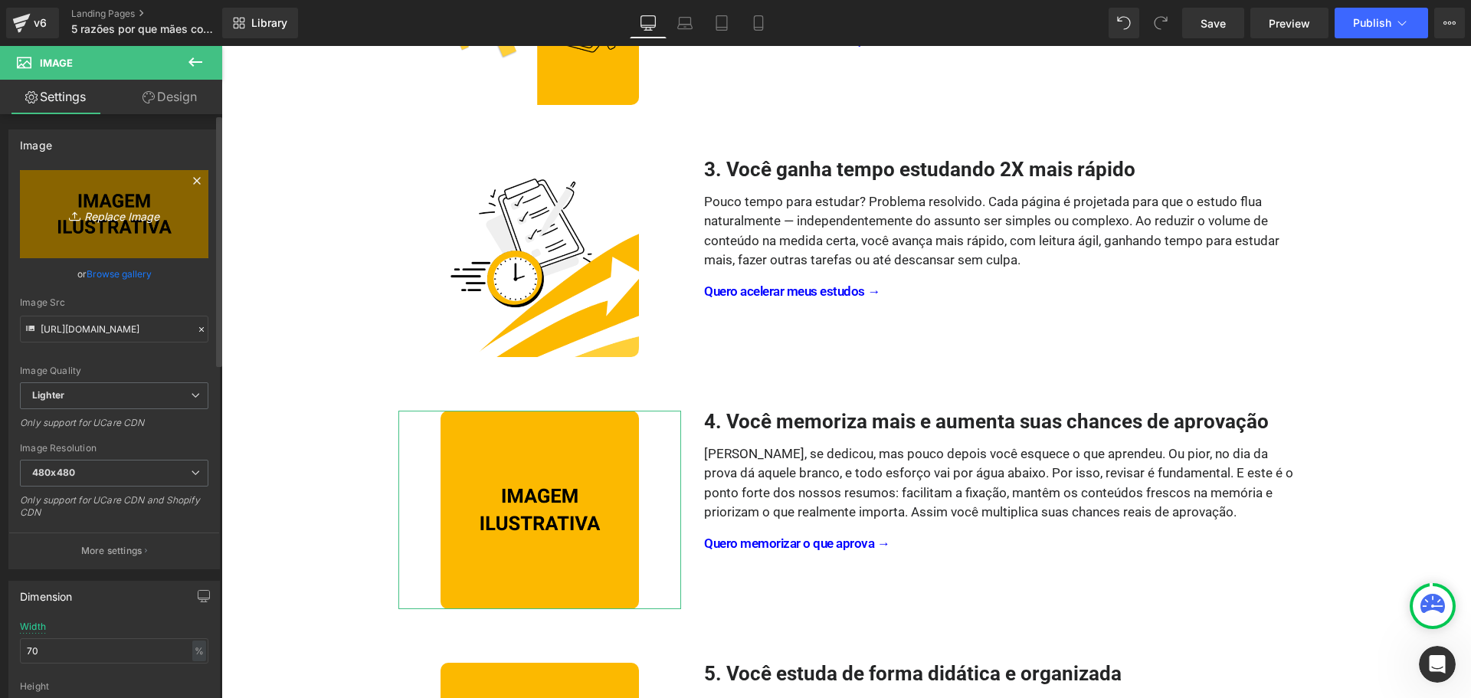
click at [123, 233] on link "Replace Image" at bounding box center [114, 214] width 189 height 88
type input "C:\fakepath\Resumos Para Concursos - Concurseiro Fora da Caixa - Motivo 04.png"
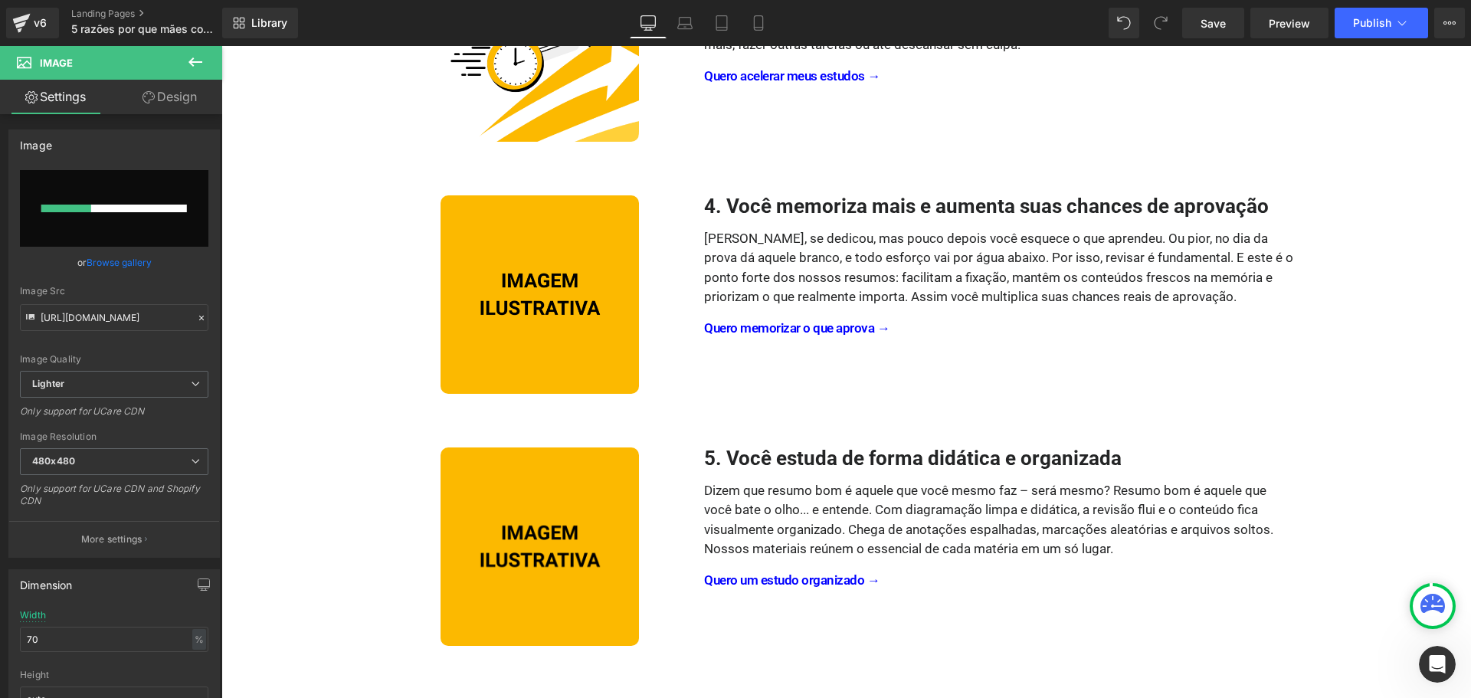
scroll to position [920, 0]
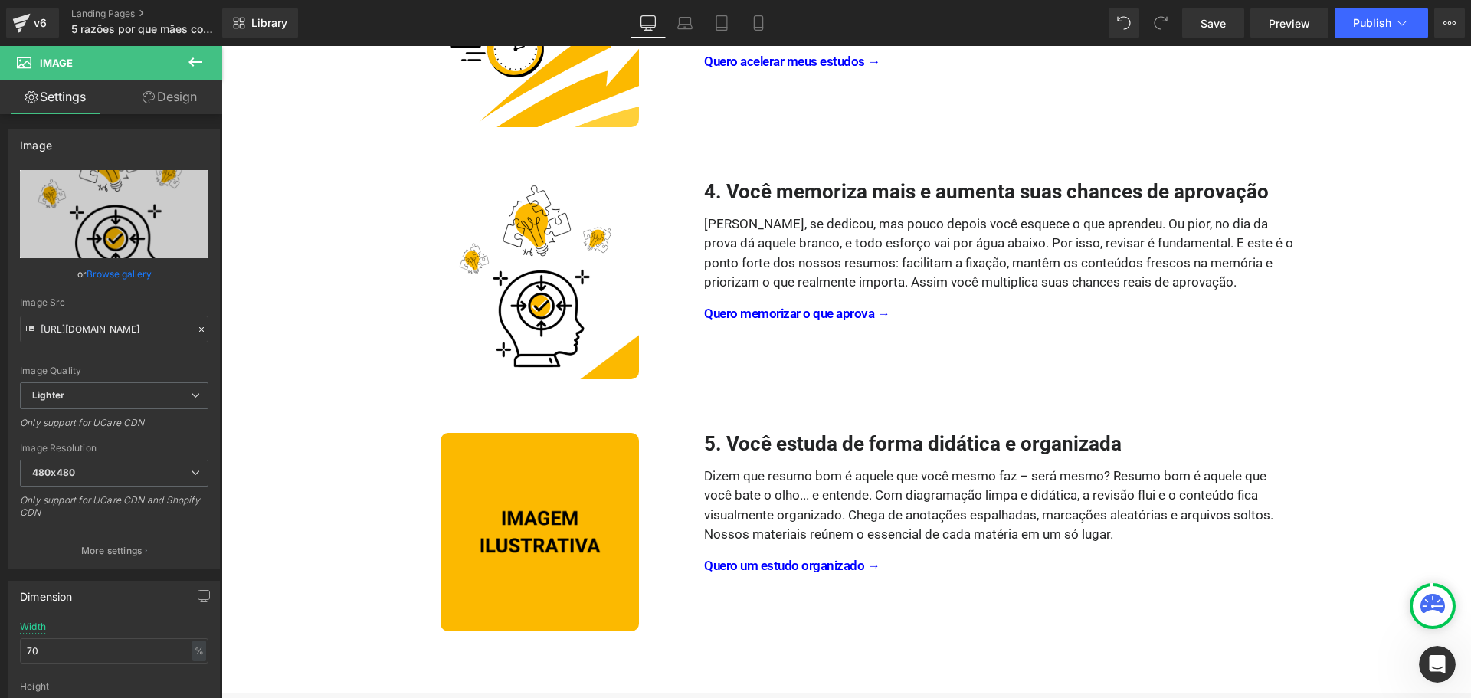
type input "[URL][DOMAIN_NAME]"
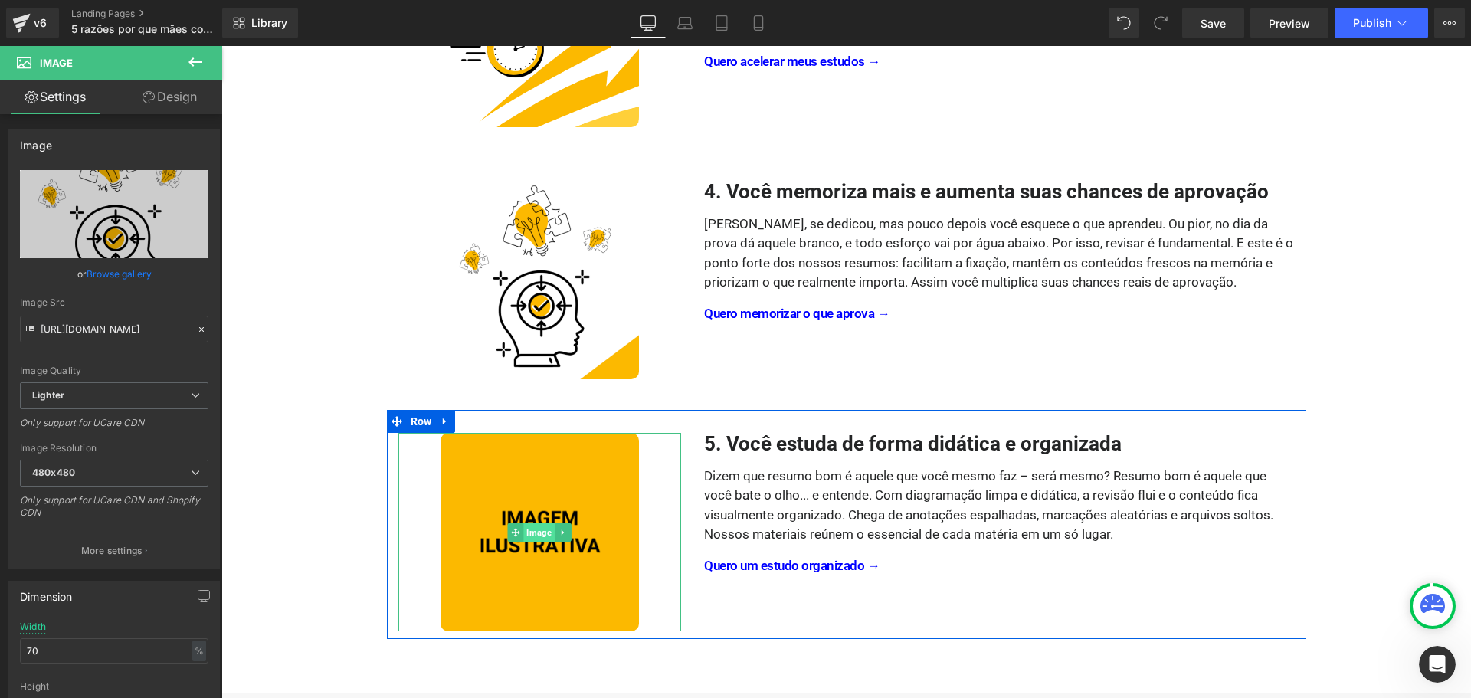
click at [534, 533] on span "Image" at bounding box center [539, 532] width 31 height 18
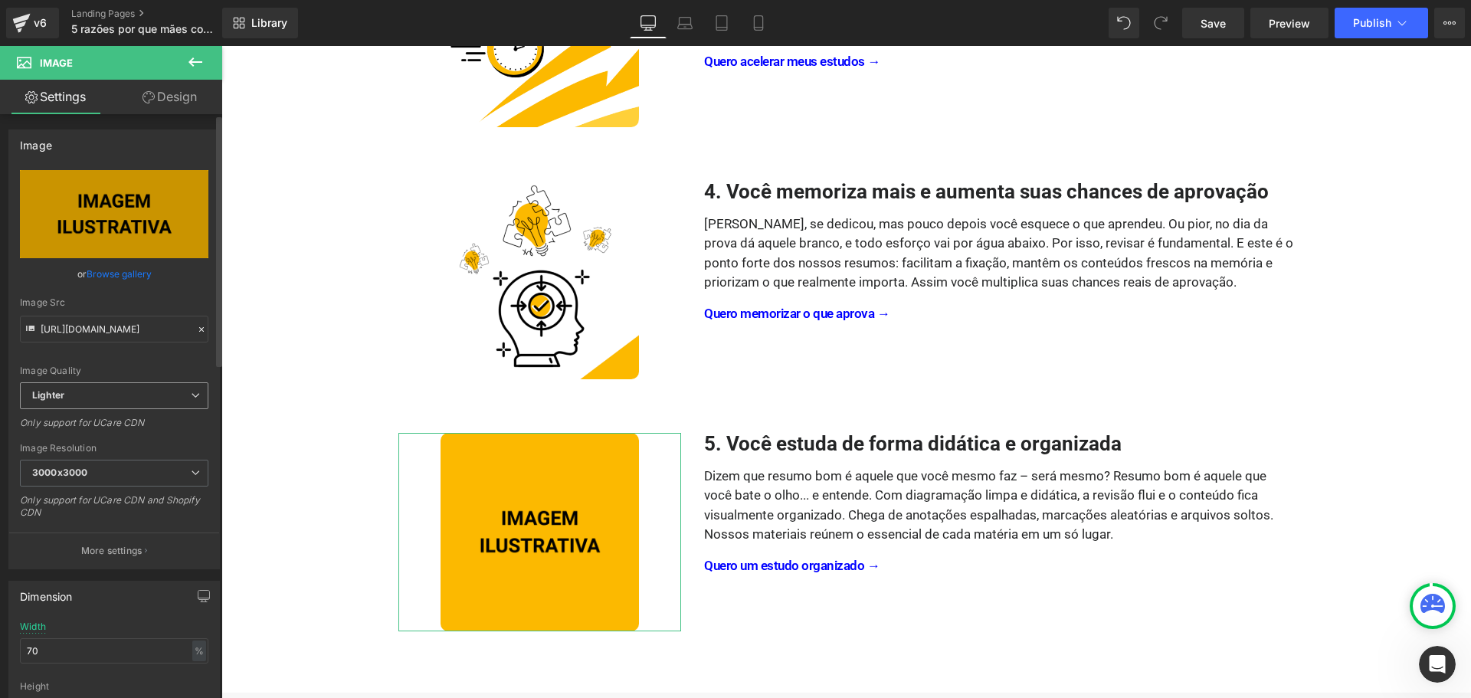
click at [96, 395] on span "Lighter" at bounding box center [114, 395] width 189 height 27
click at [107, 362] on div "Image Quality Lighter Lightest Lighter Lighter Lightest Only support for UCare …" at bounding box center [111, 276] width 182 height 212
click at [107, 472] on span "3000x3000" at bounding box center [114, 473] width 189 height 27
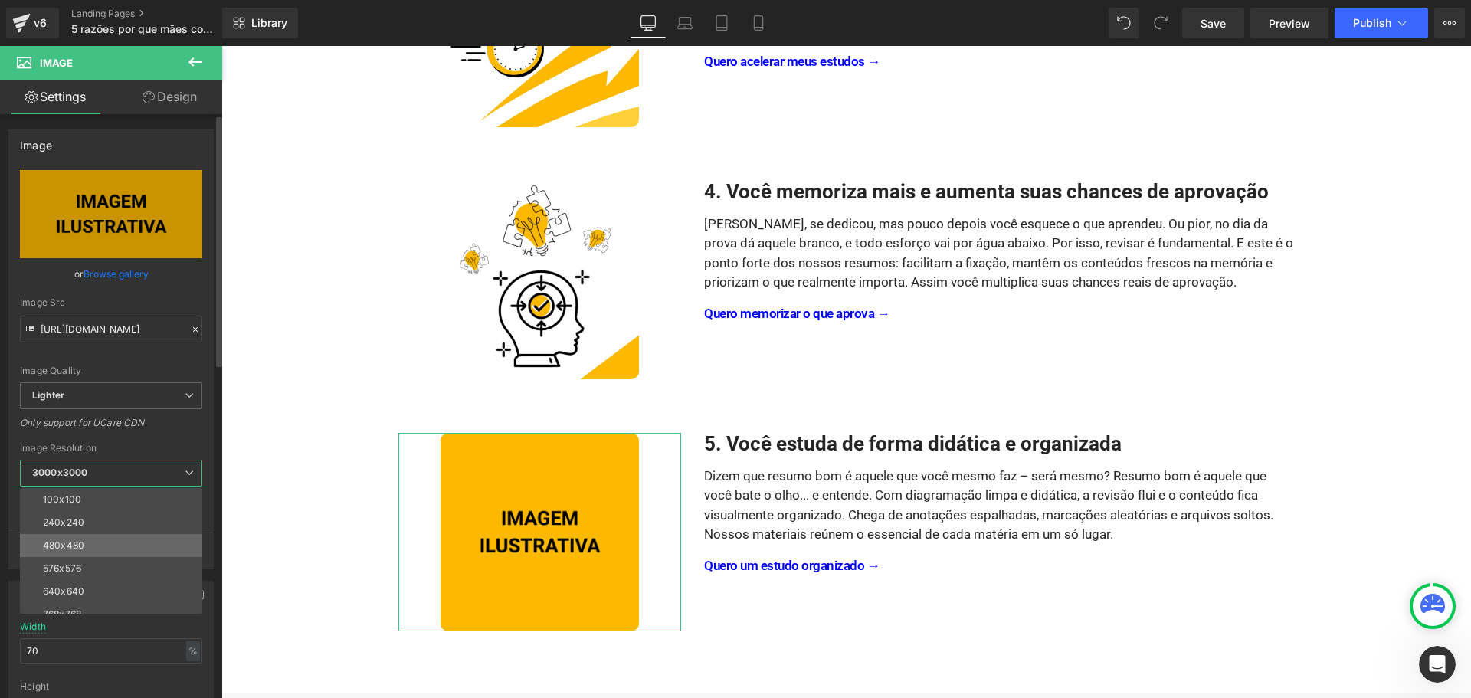
click at [96, 549] on li "480x480" at bounding box center [114, 545] width 189 height 23
type input "[URL][DOMAIN_NAME]"
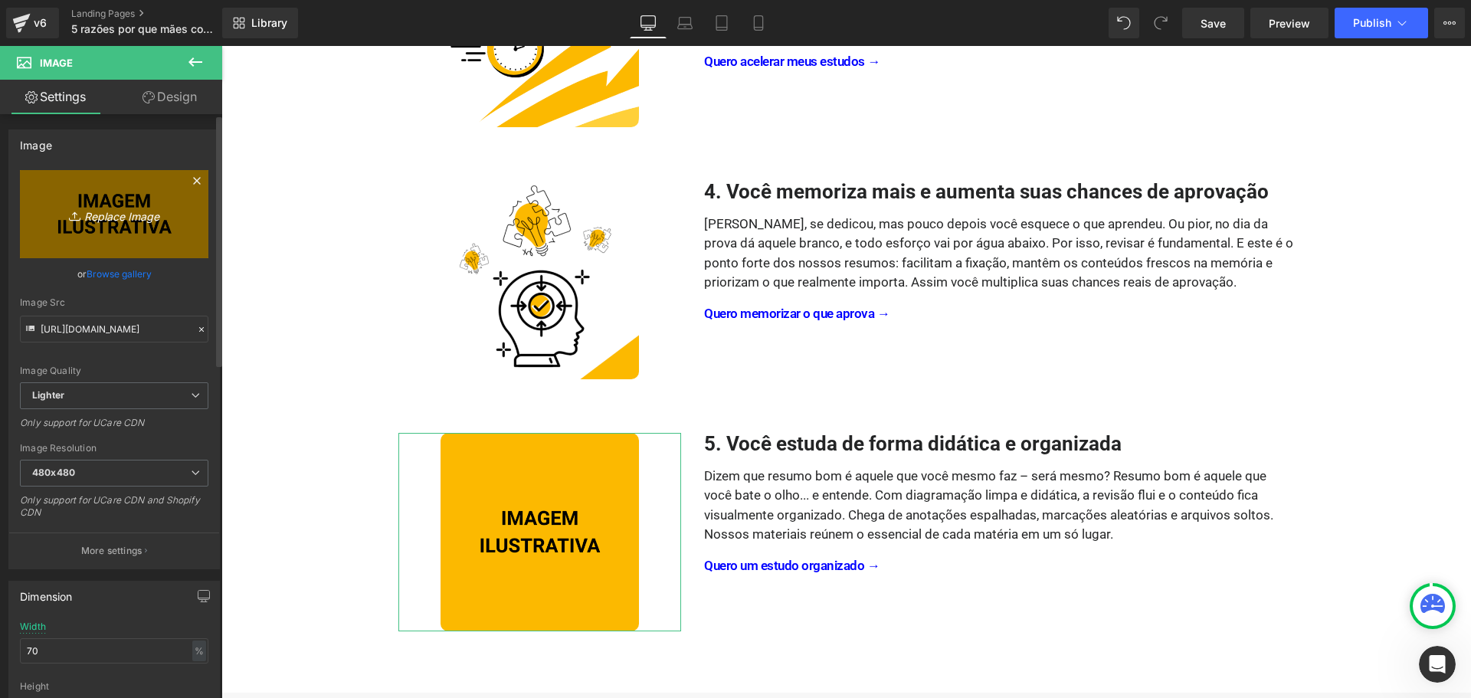
click at [136, 215] on icon "Replace Image" at bounding box center [114, 214] width 123 height 19
type input "C:\fakepath\Resumos Para Concursos - Concurseiro Fora da Caixa - Motivo 05.png"
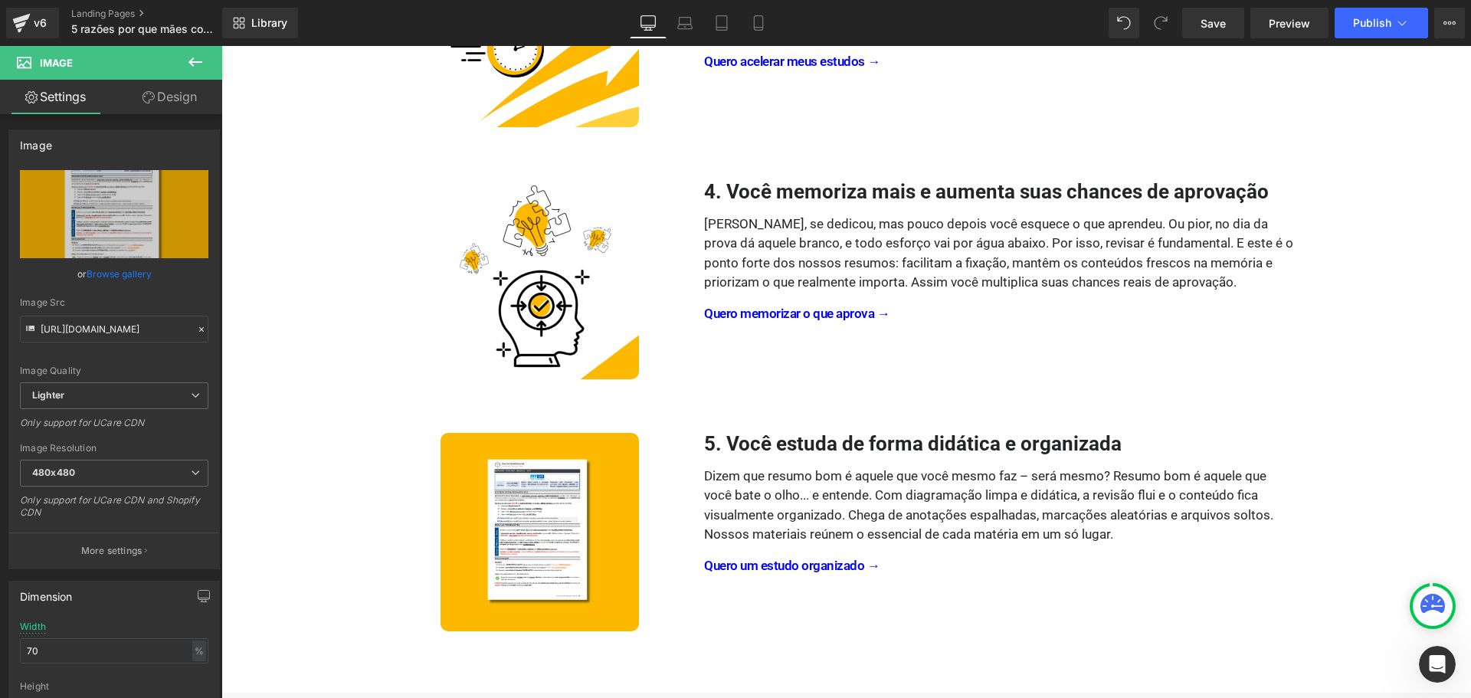
type input "[URL][DOMAIN_NAME]"
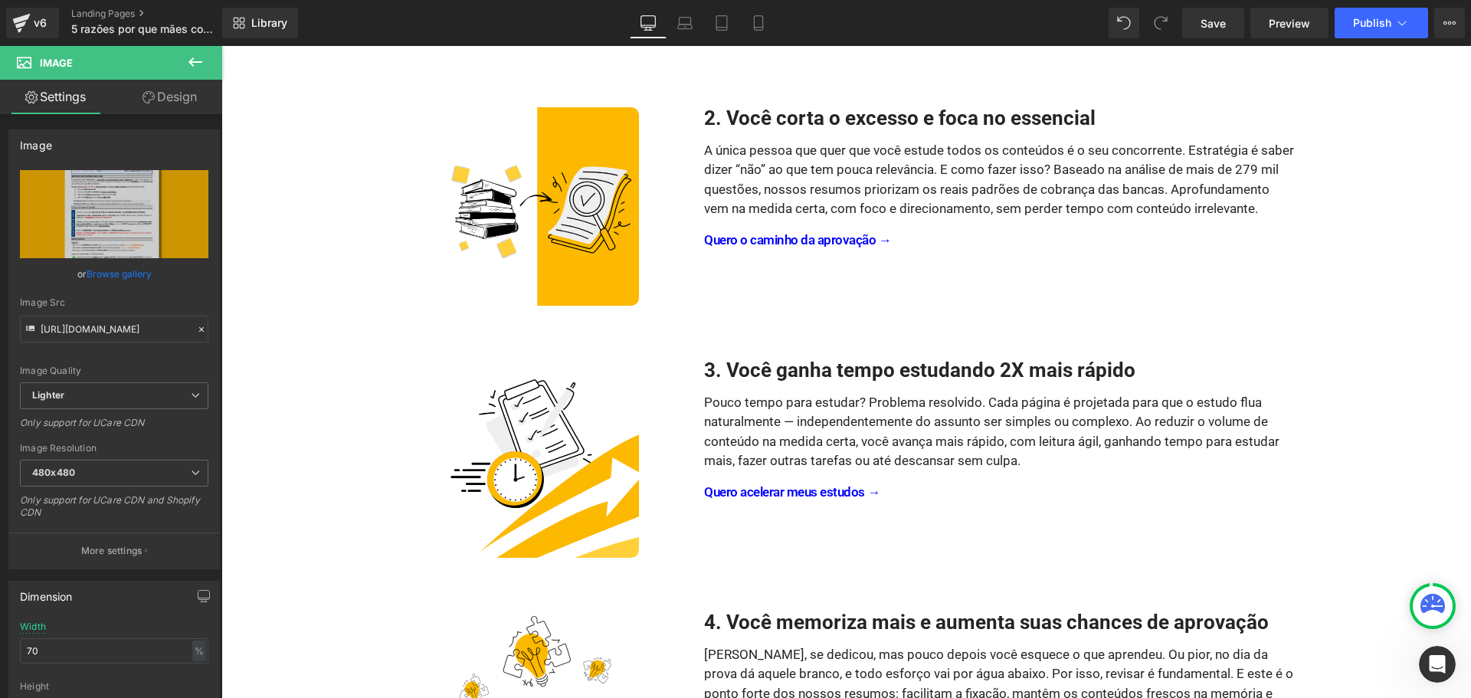
scroll to position [230, 0]
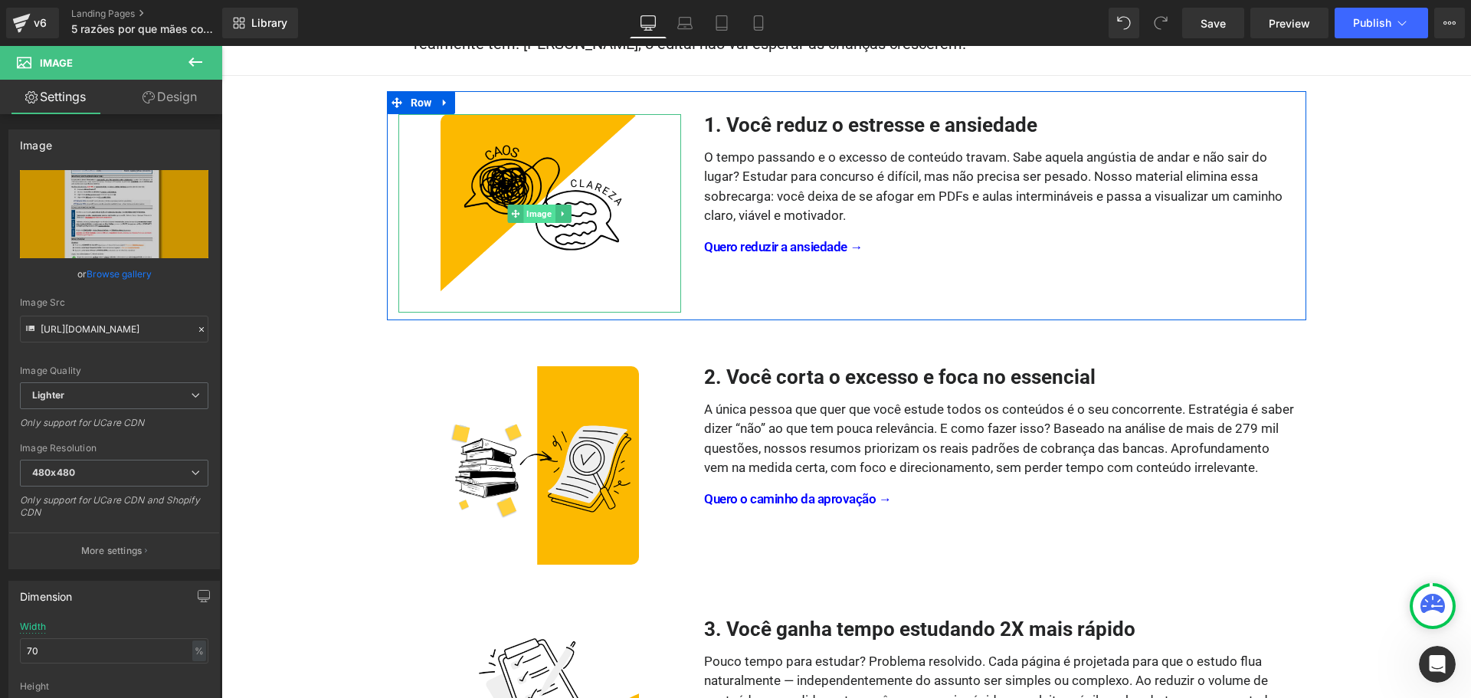
click at [535, 213] on span "Image" at bounding box center [539, 214] width 31 height 18
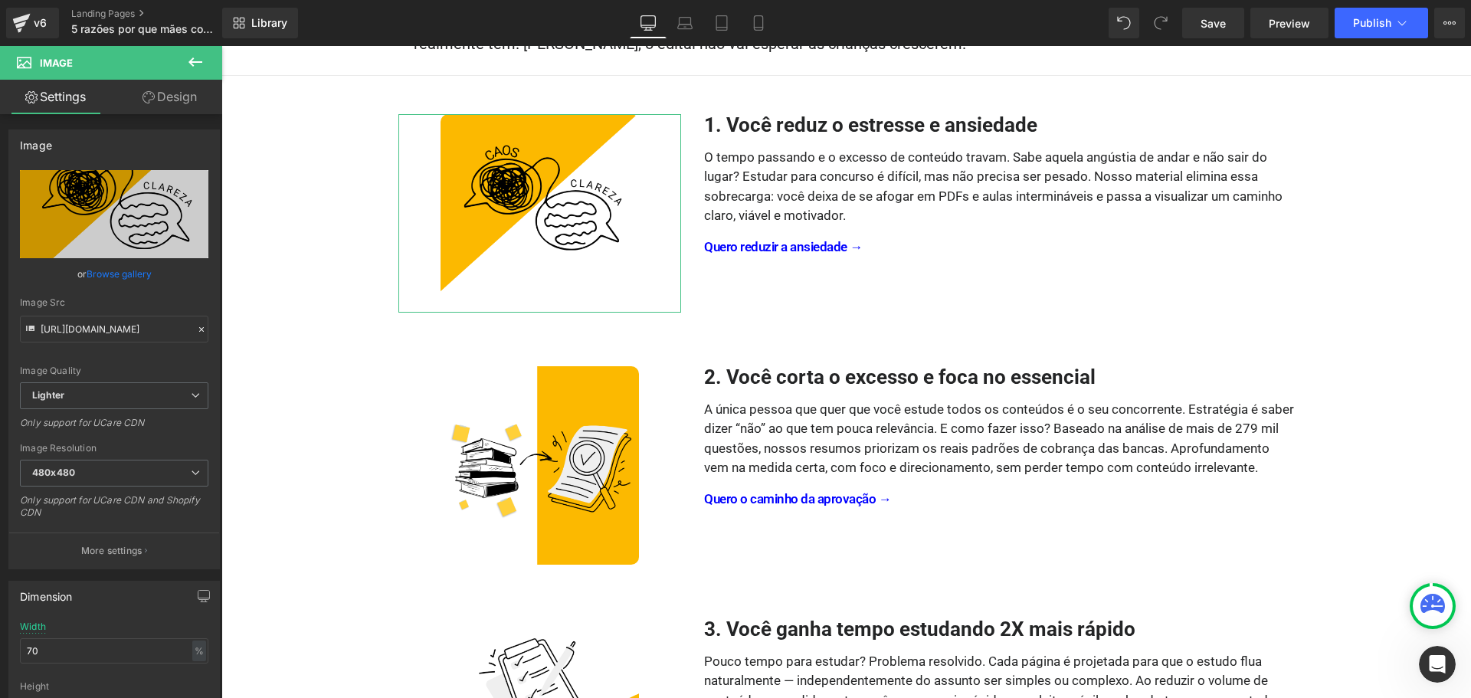
click at [173, 93] on link "Design" at bounding box center [169, 97] width 111 height 34
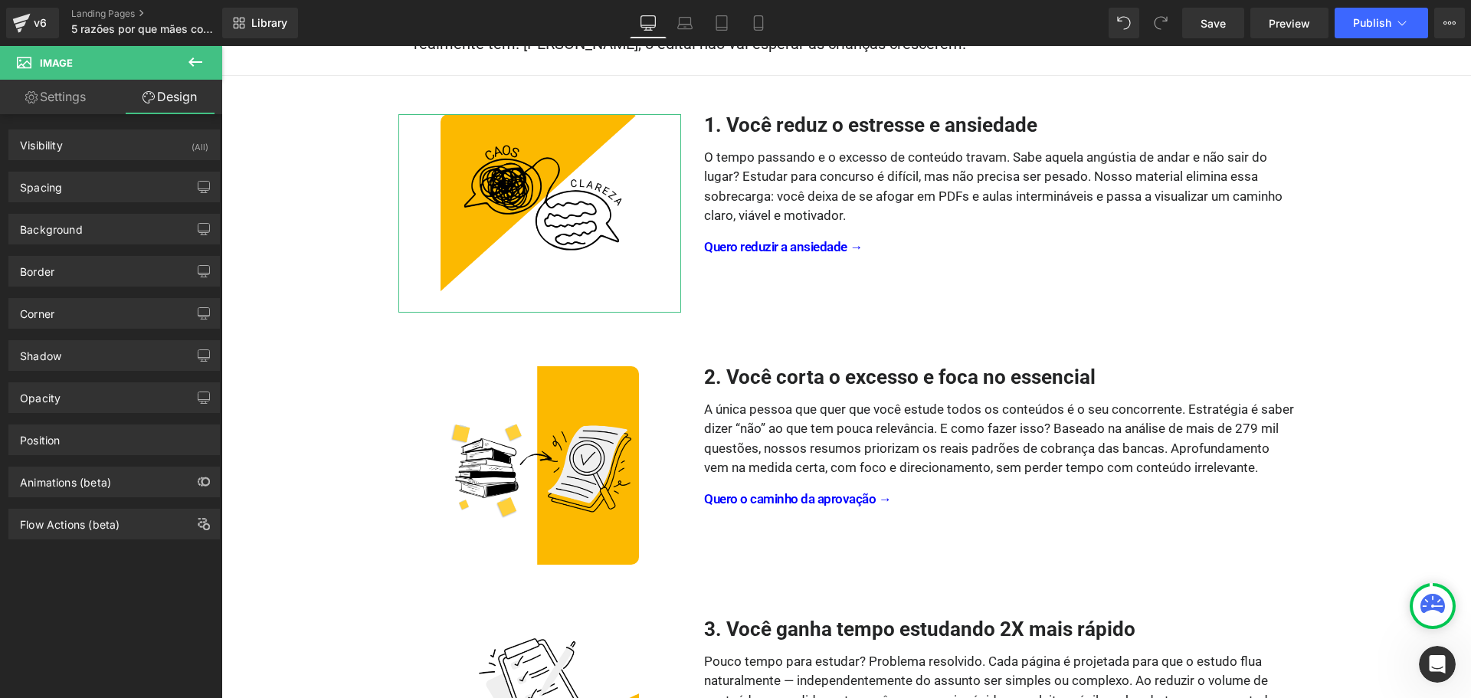
click at [81, 286] on div "Border Border Style Custom Custom Setup Global Style Custom Setup Global Style …" at bounding box center [114, 271] width 212 height 31
click at [84, 271] on div "Border" at bounding box center [114, 271] width 210 height 29
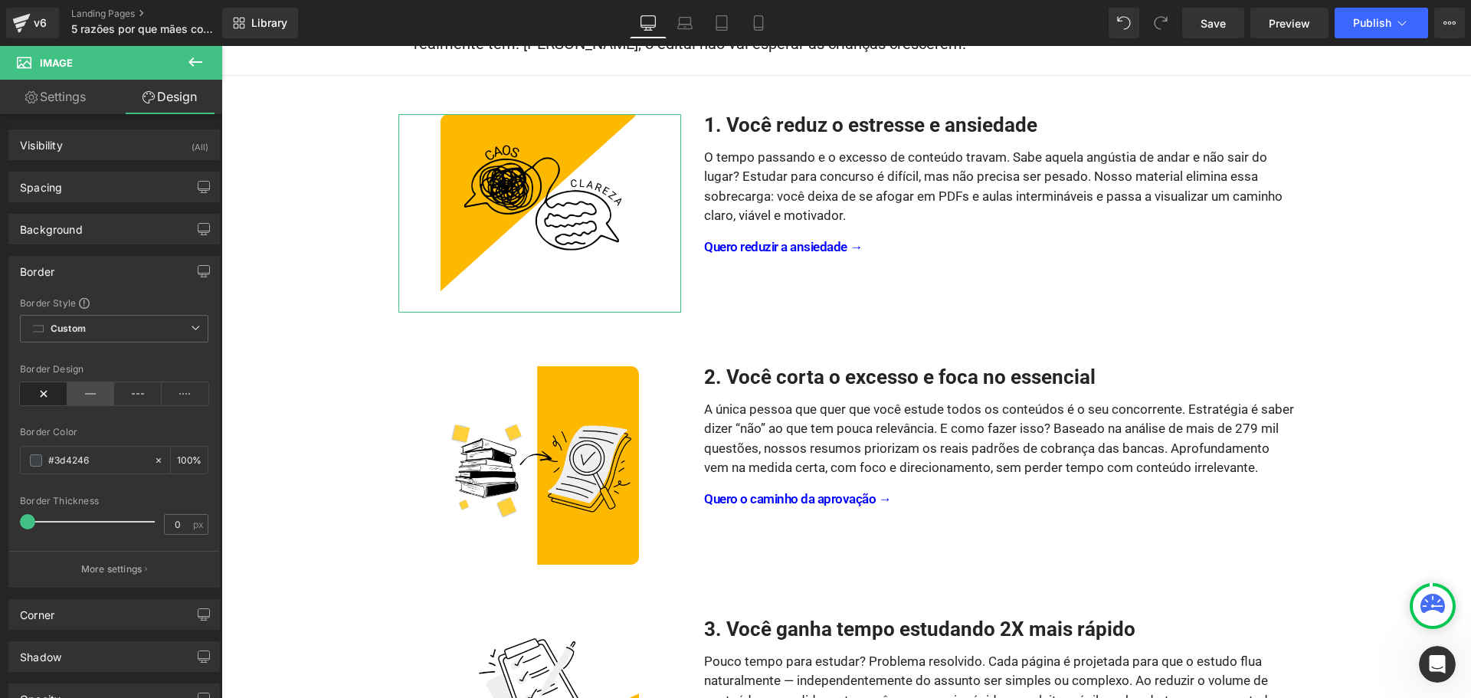
click at [89, 395] on icon at bounding box center [91, 393] width 48 height 23
click at [165, 520] on input "0" at bounding box center [178, 524] width 27 height 19
type input "1"
click at [38, 459] on span at bounding box center [36, 460] width 12 height 12
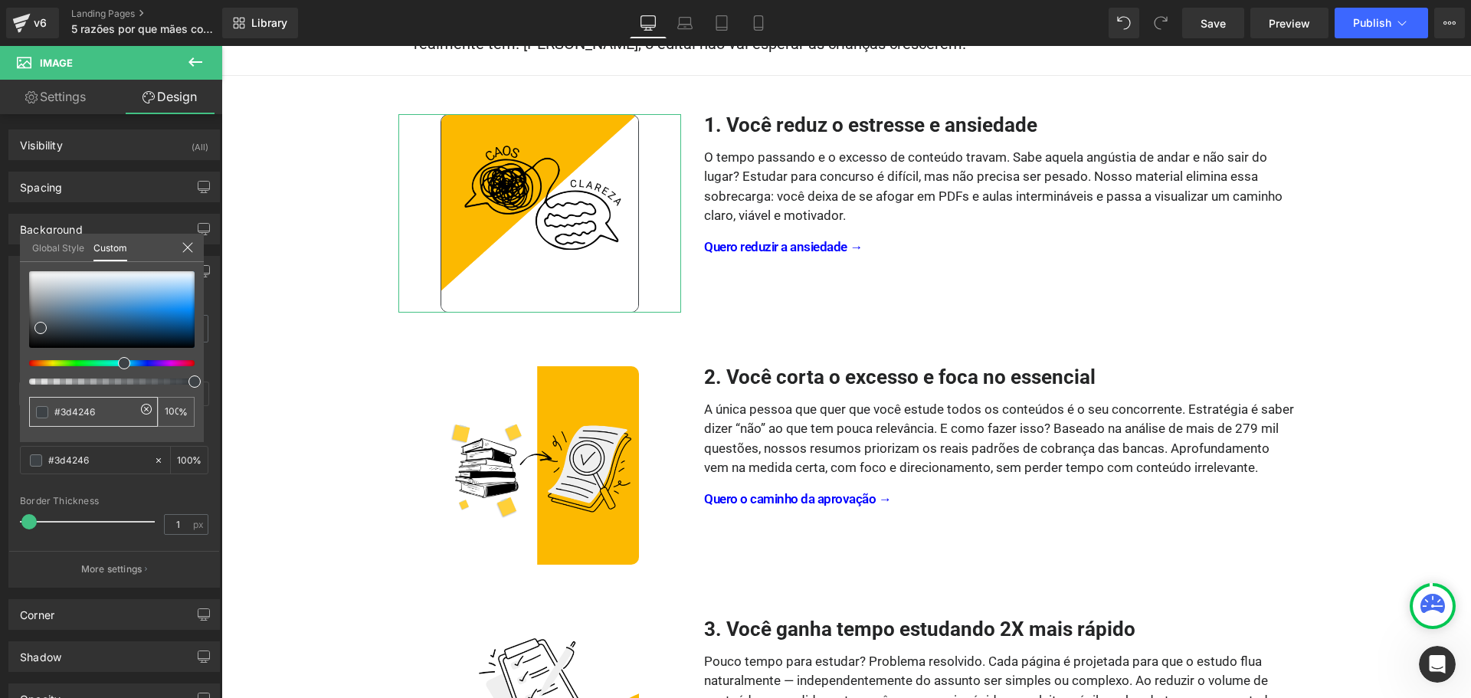
click at [109, 410] on input "#3d4246" at bounding box center [94, 412] width 81 height 16
type input "#e"
type input "0"
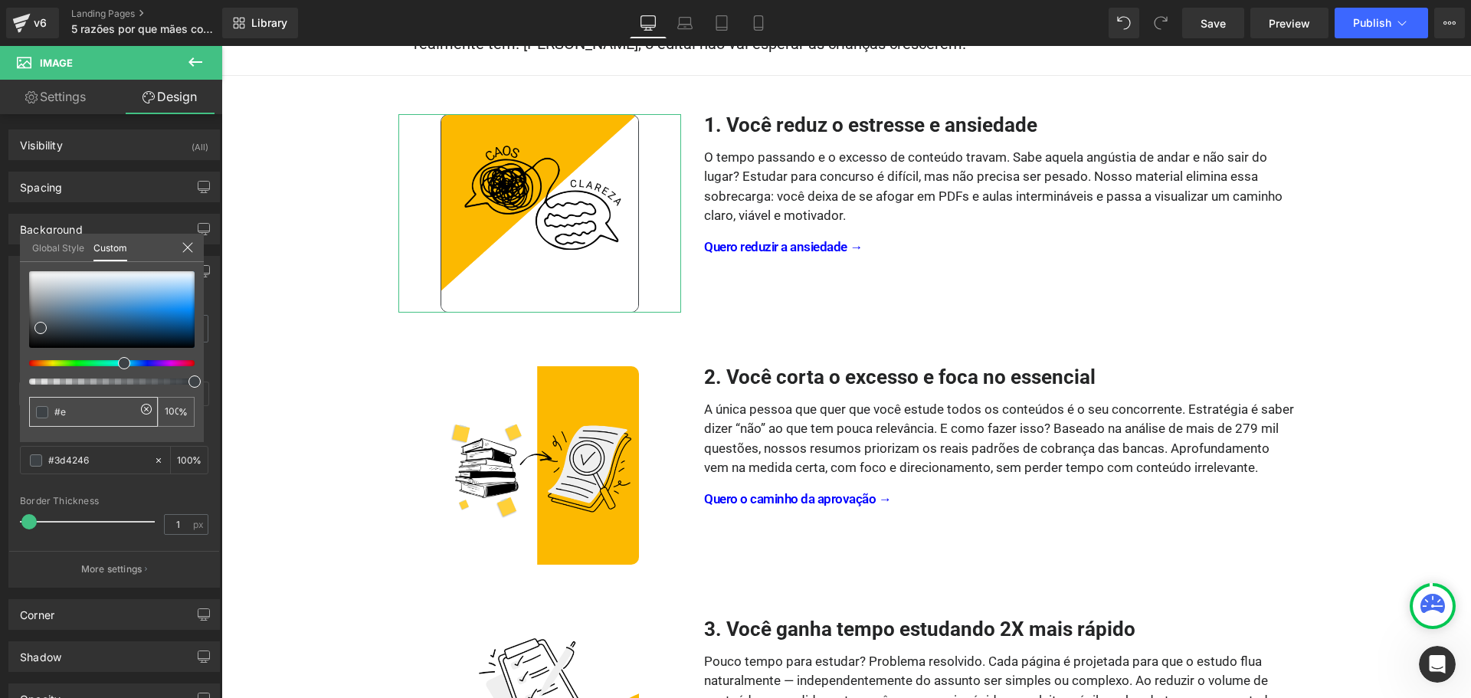
type input "0"
type input "#ea"
type input "#eae"
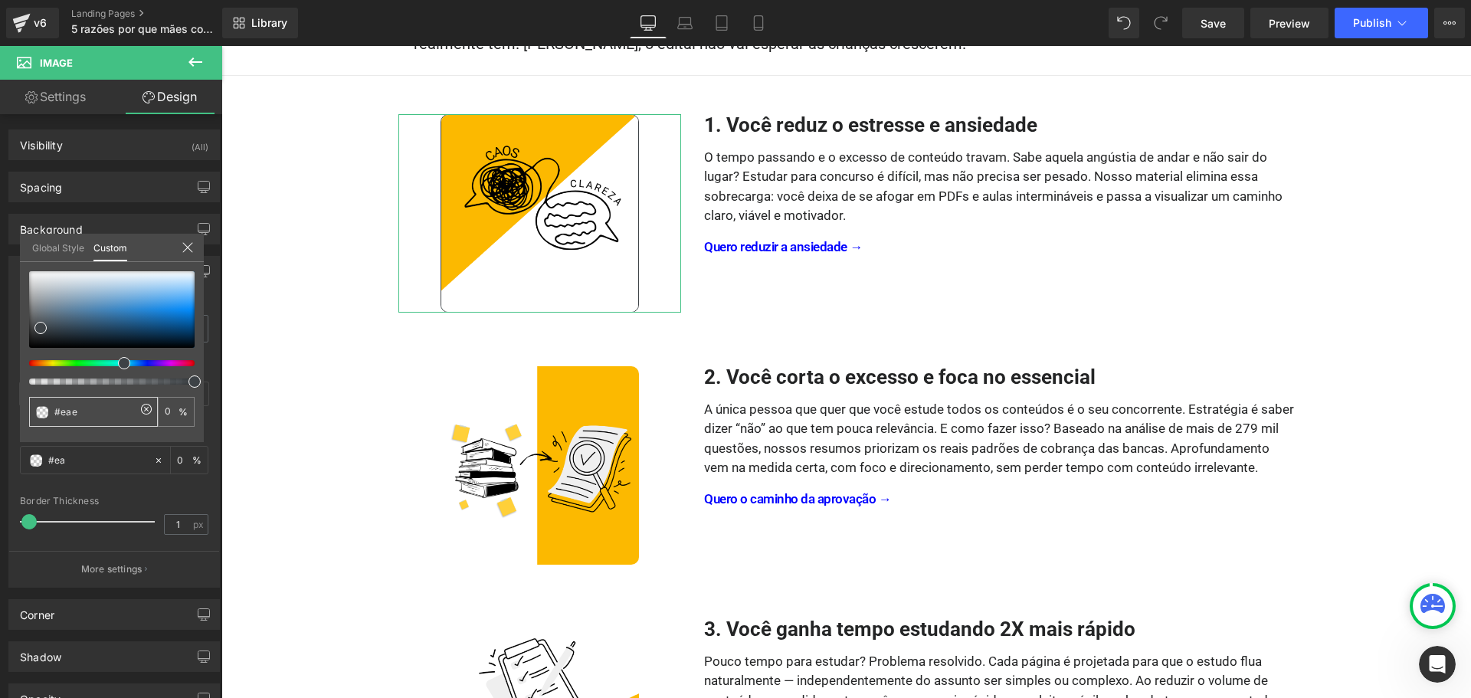
type input "100"
type input "#eaea"
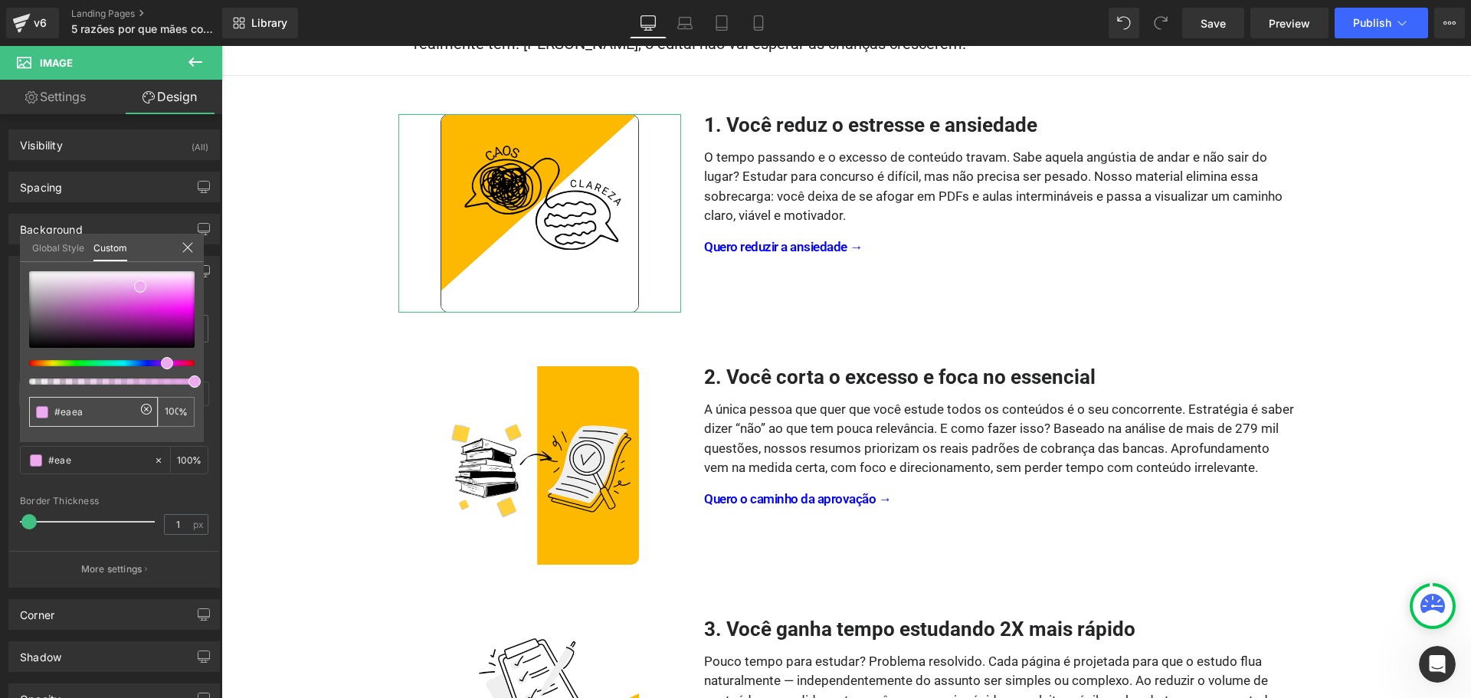
type input "#eaea"
type input "67"
type input "#eaeaea"
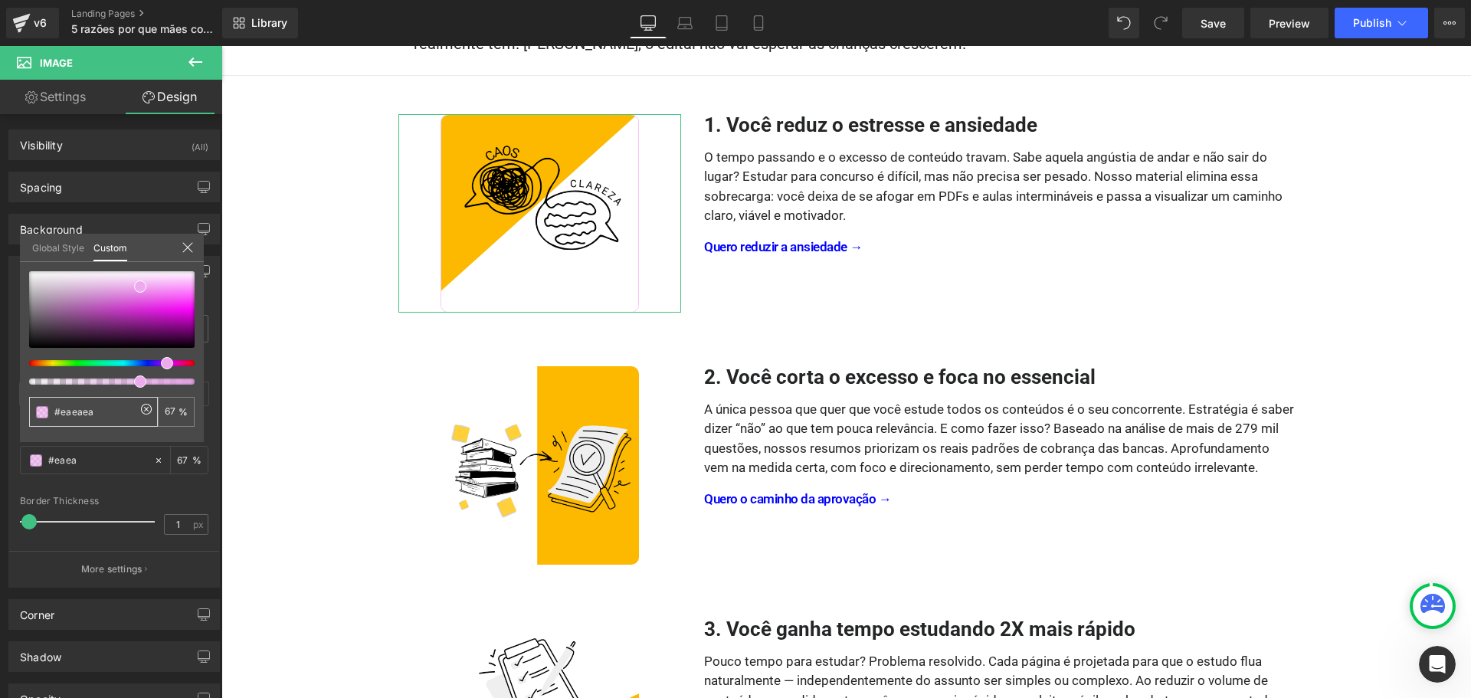
type input "100"
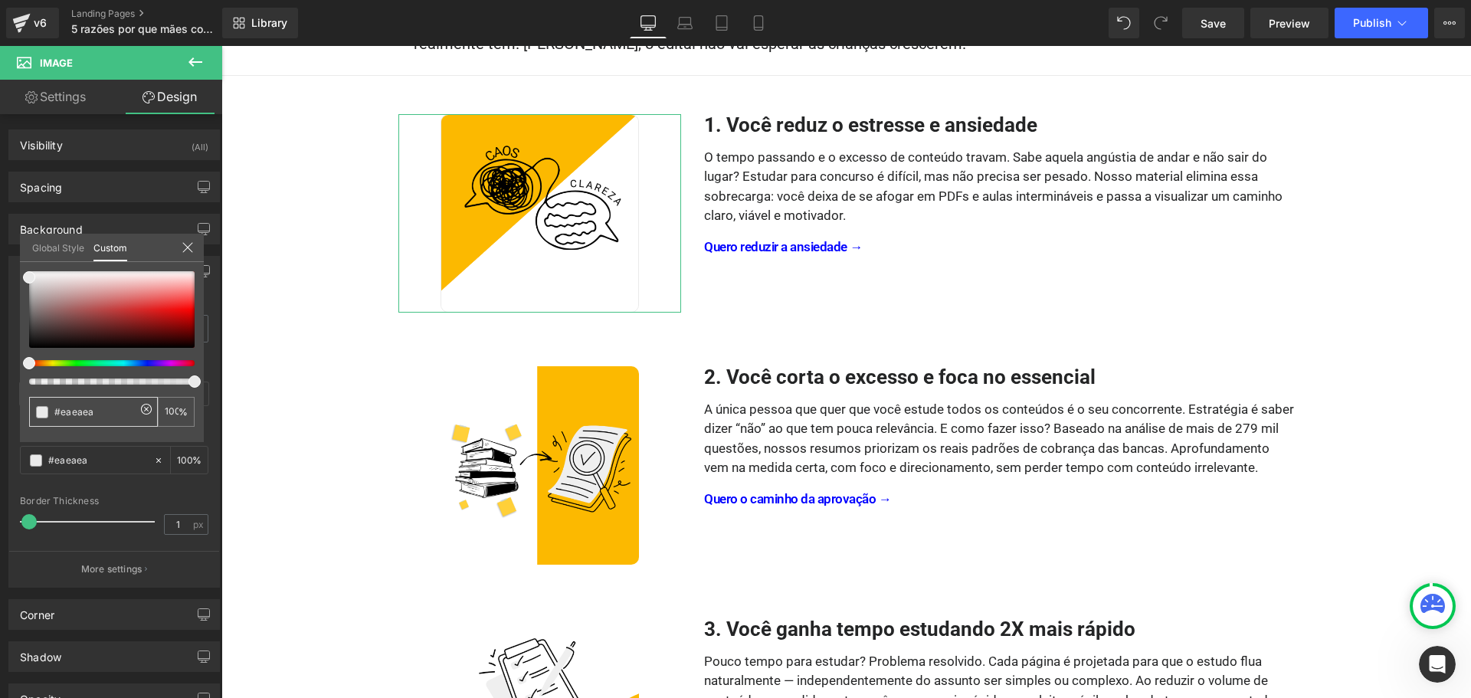
drag, startPoint x: 100, startPoint y: 415, endPoint x: 61, endPoint y: 410, distance: 39.4
click at [61, 410] on input "#eaeaea" at bounding box center [94, 412] width 81 height 16
type input "#e"
type input "0"
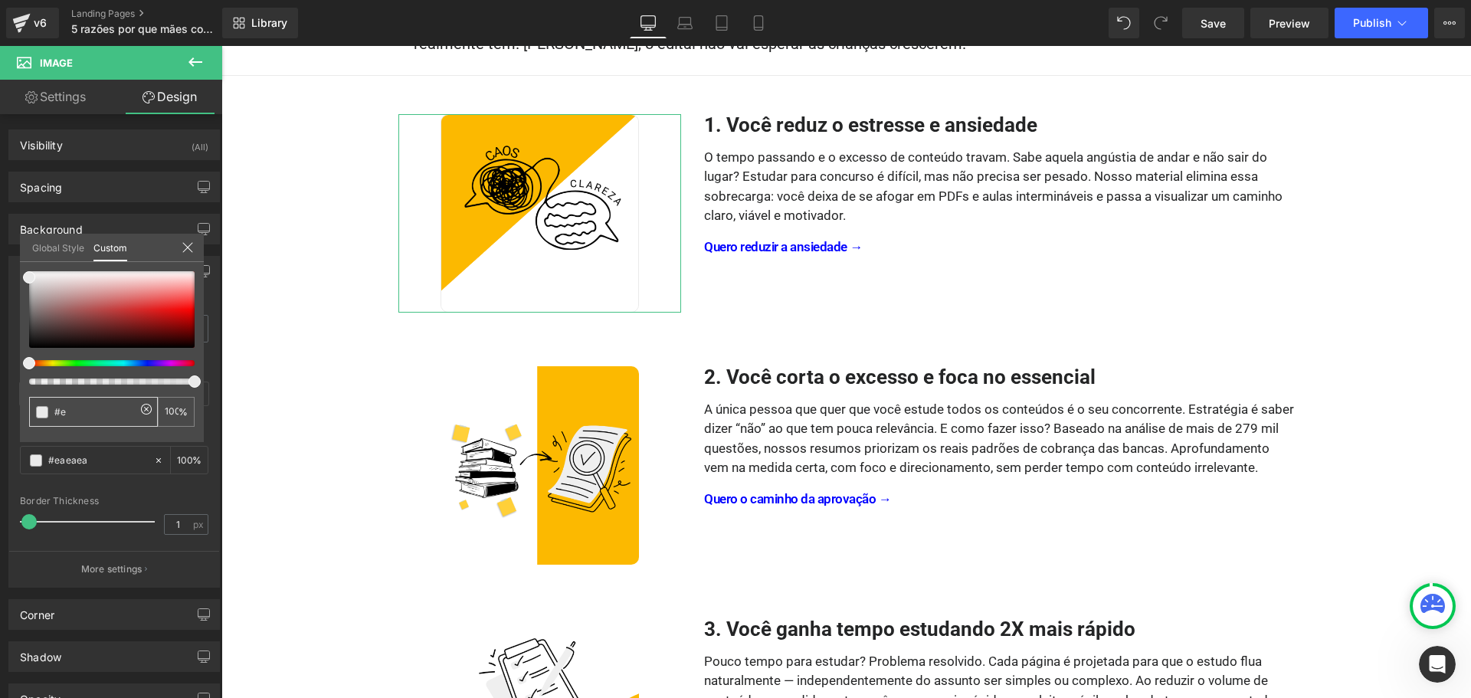
type input "0"
type input "#e7"
type input "#e7e7"
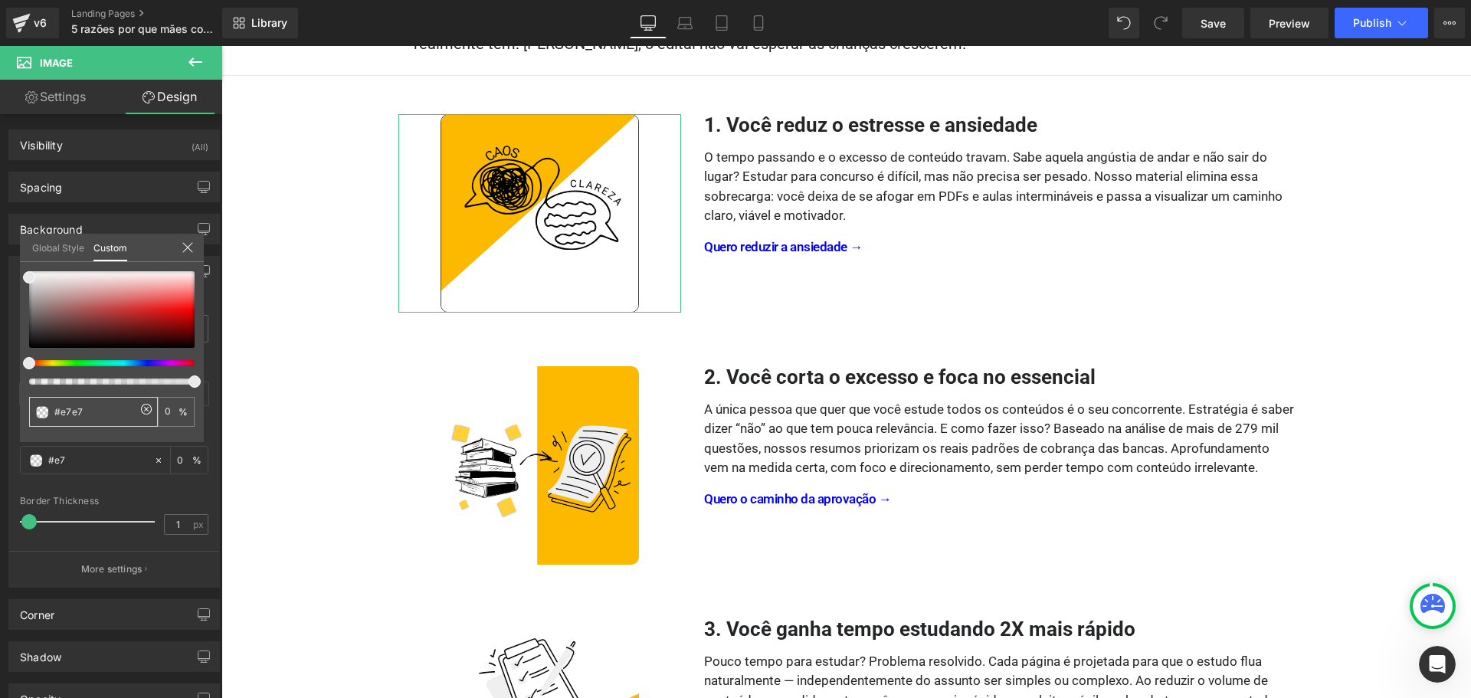
type input "47"
type input "#e7e7e"
type input "0"
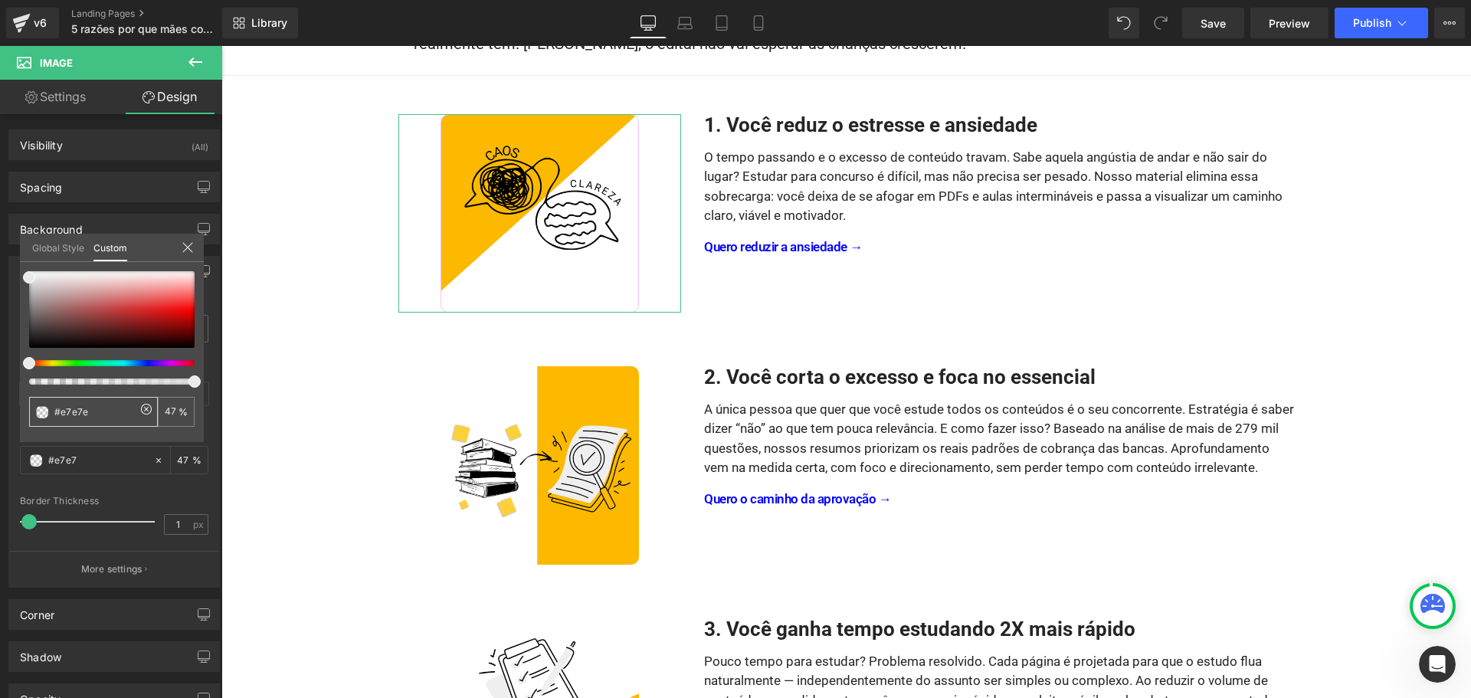
type input "#e7e7e7"
type input "0"
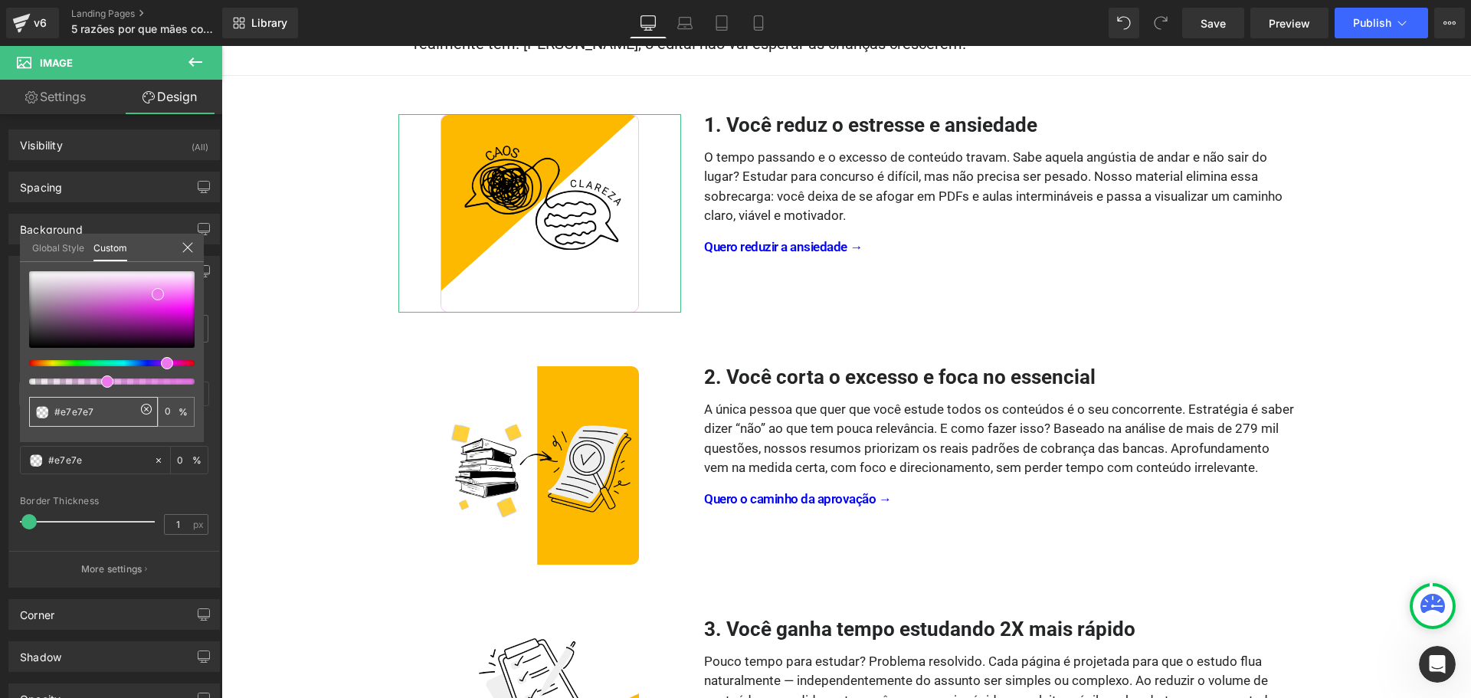
type input "#e7e7e7"
type input "100"
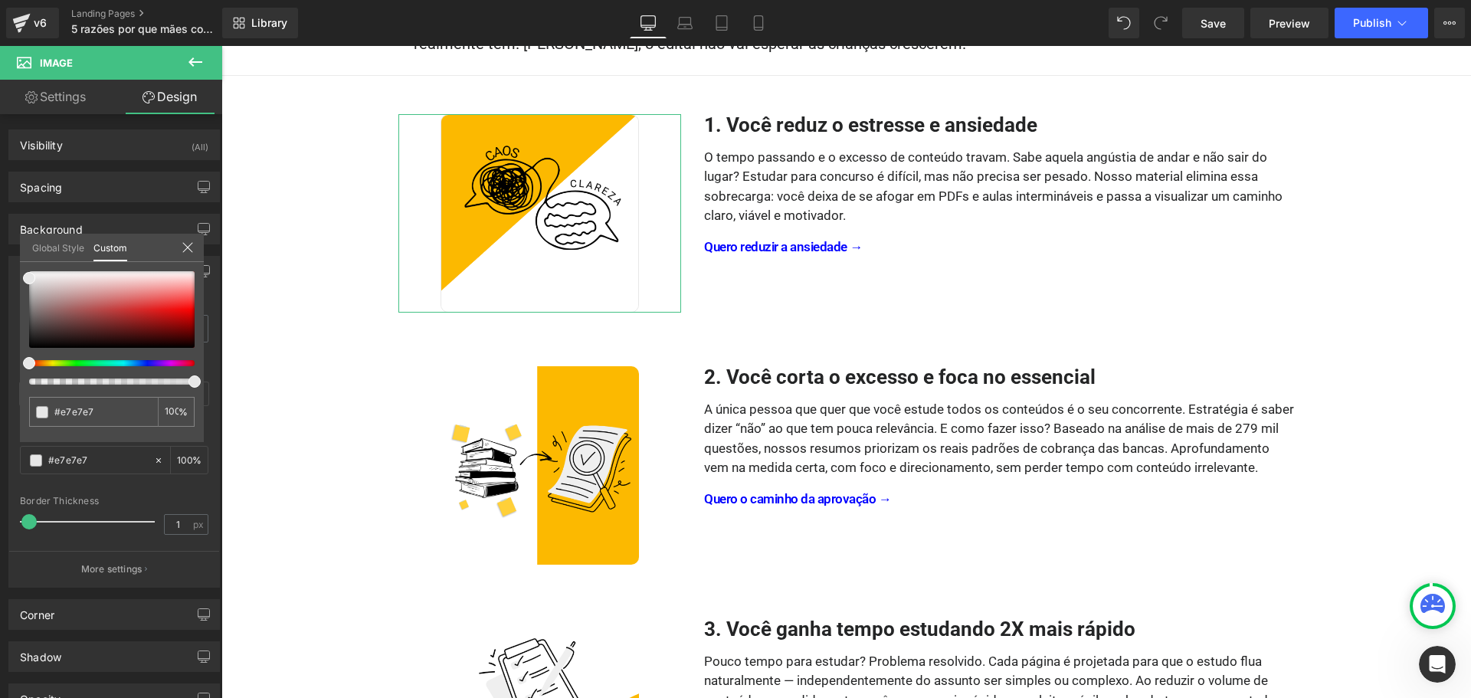
type input "#e7e7e7"
type input "#e8e8e8"
type input "#efefef"
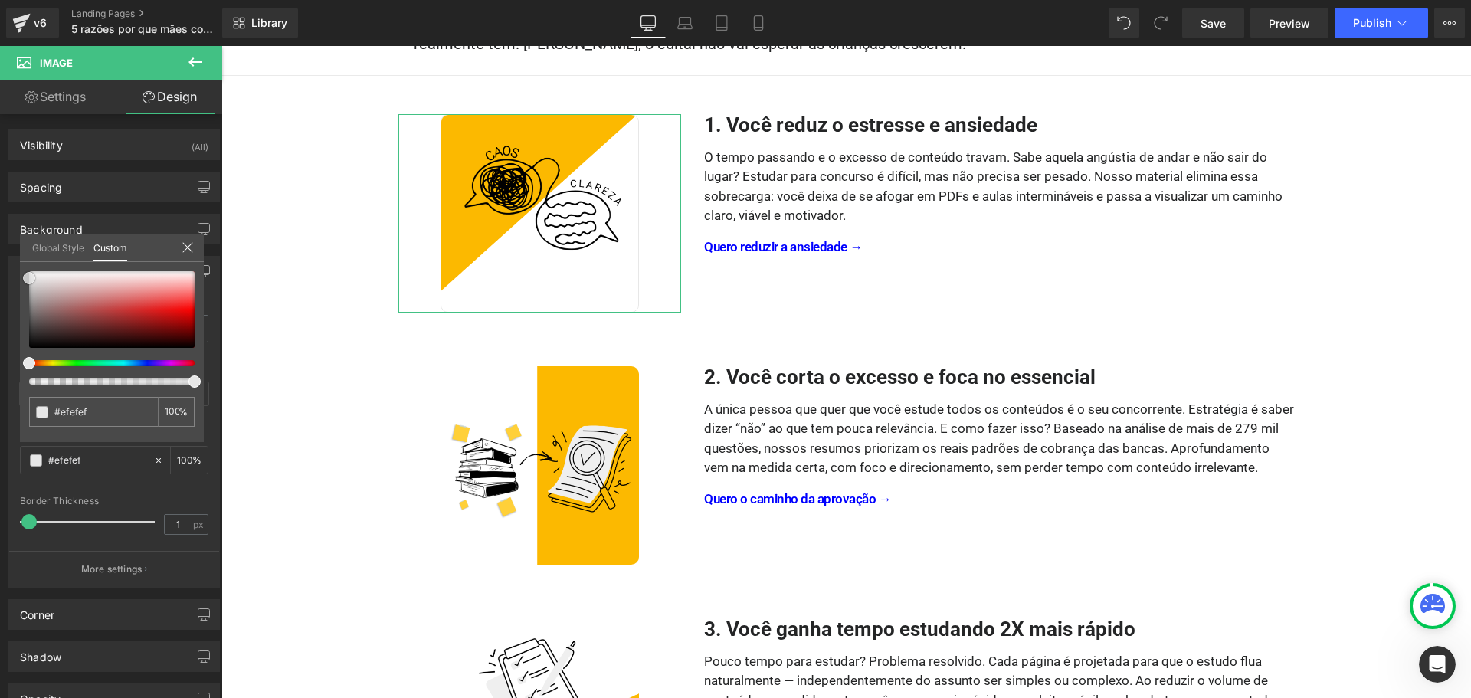
type input "#f2f2f2"
type input "#ffffff"
type input "#fcfcfc"
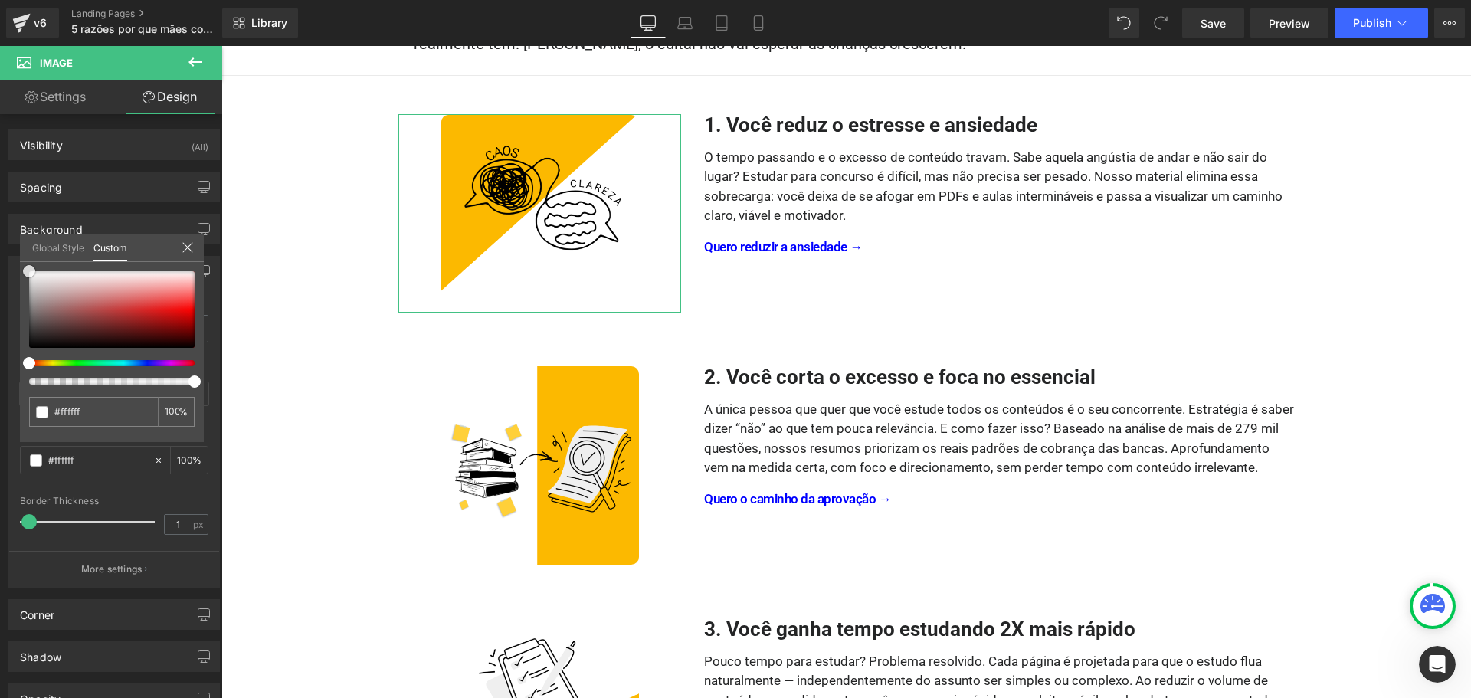
type input "#fcfcfc"
type input "#f7f7f7"
type input "#f4f4f4"
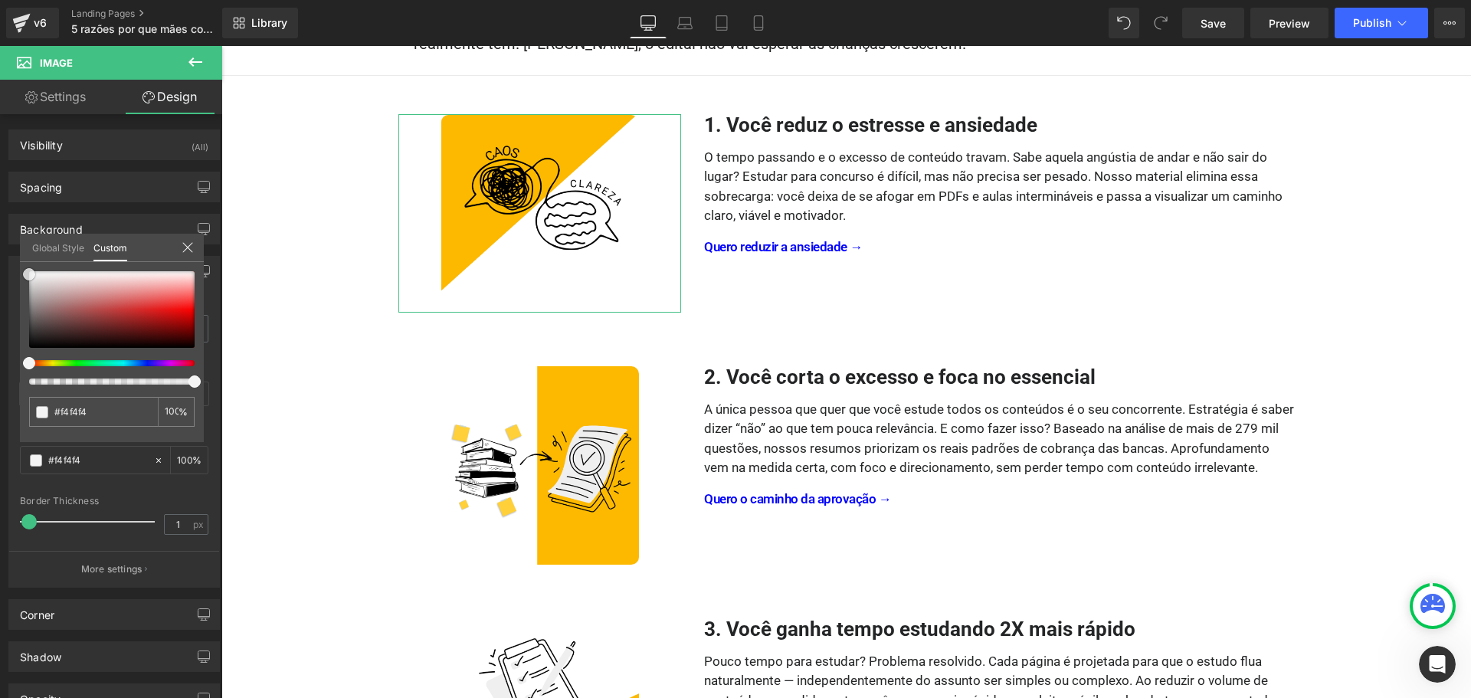
type input "#f2f2f2"
type input "#efefef"
type input "#ededed"
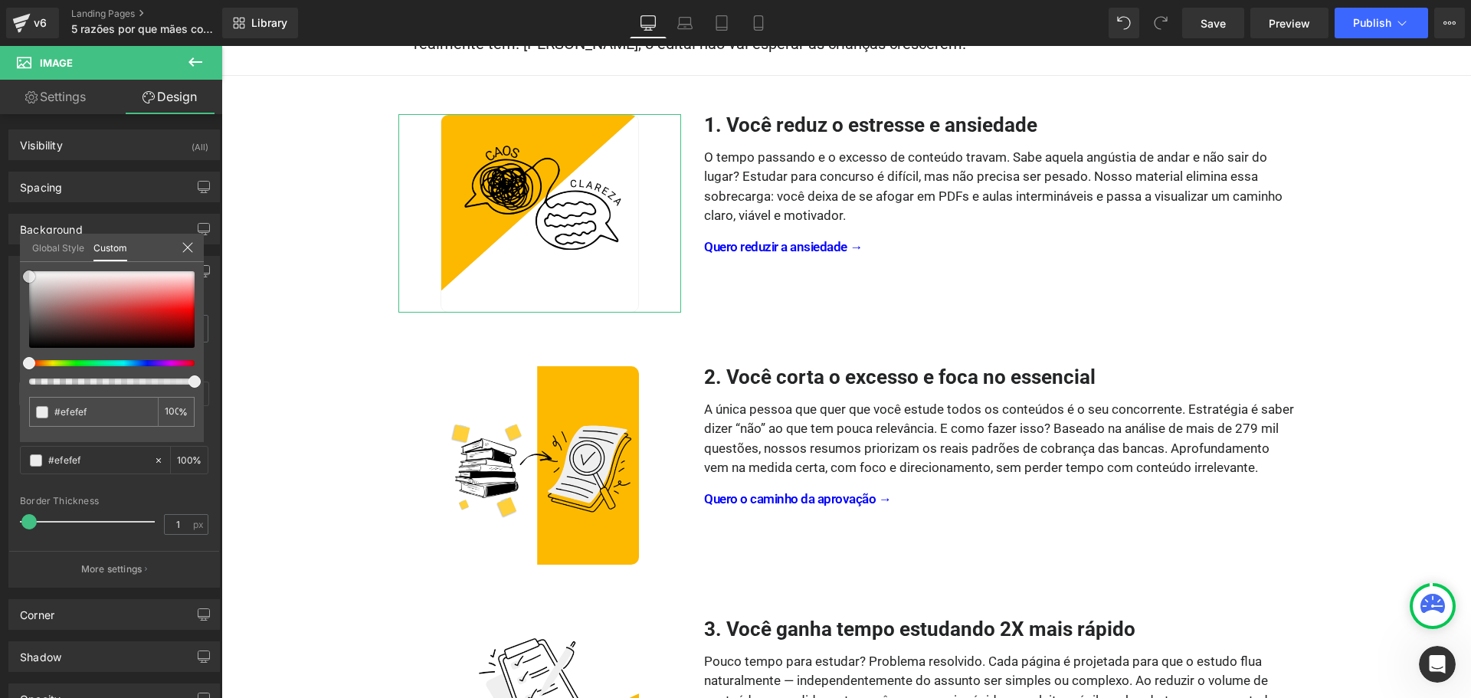
type input "#ededed"
type input "#eaeaea"
type input "#e8e8e8"
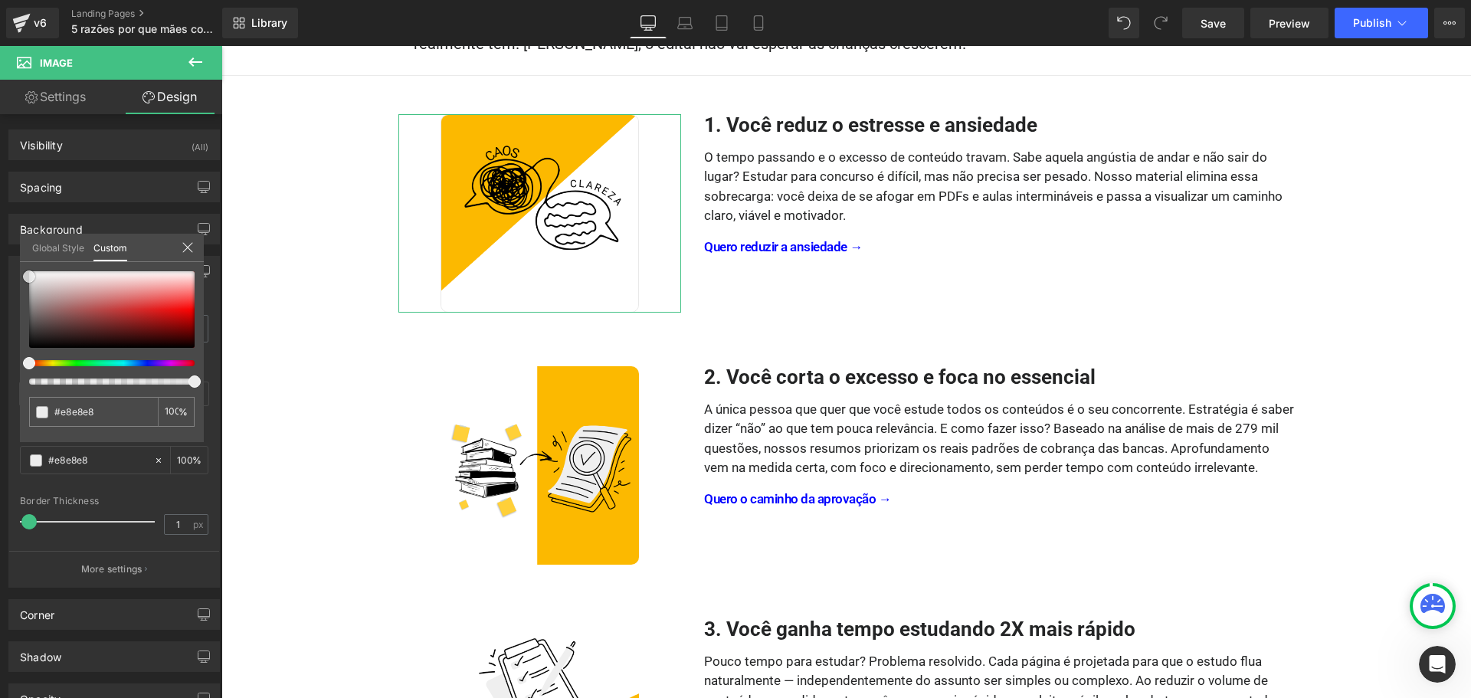
type input "#e5e5e5"
type input "#e2e2e2"
type input "#e0e0e0"
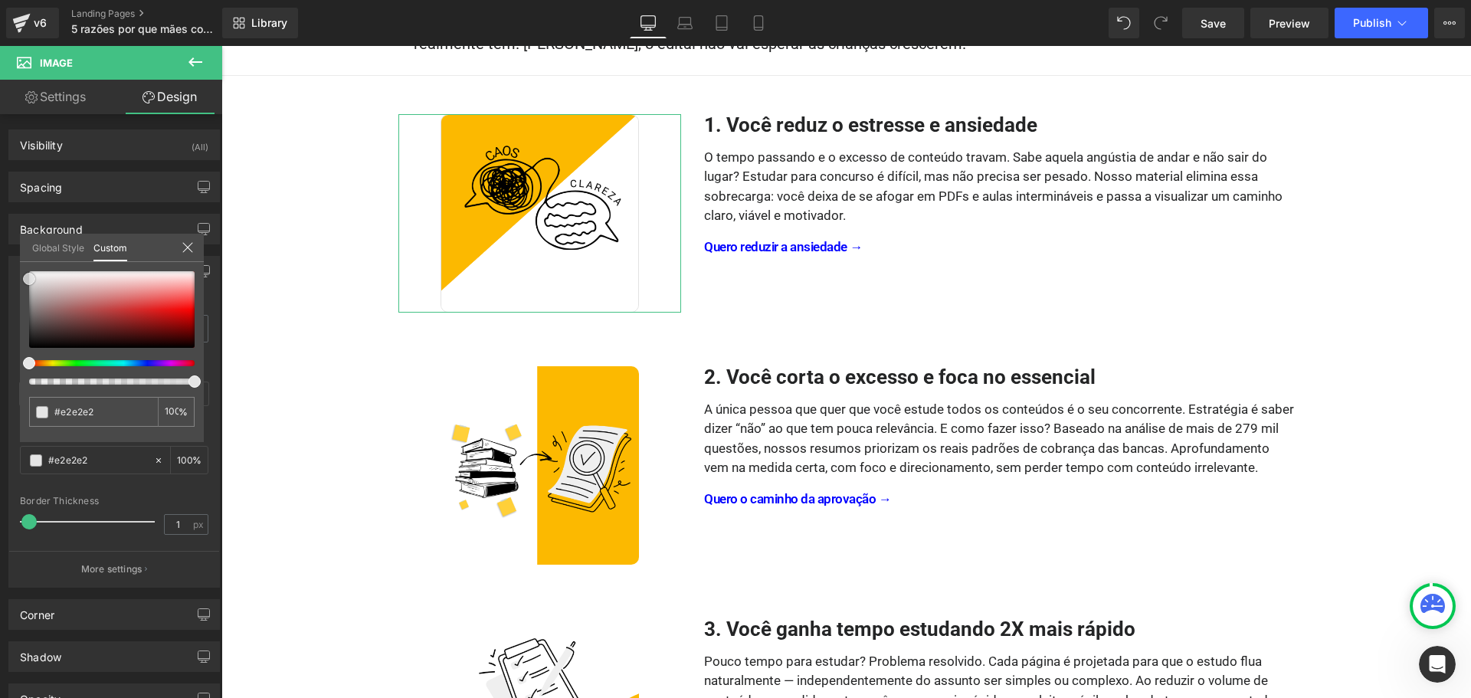
type input "#e0e0e0"
type input "#dddddd"
type input "#dbdbdb"
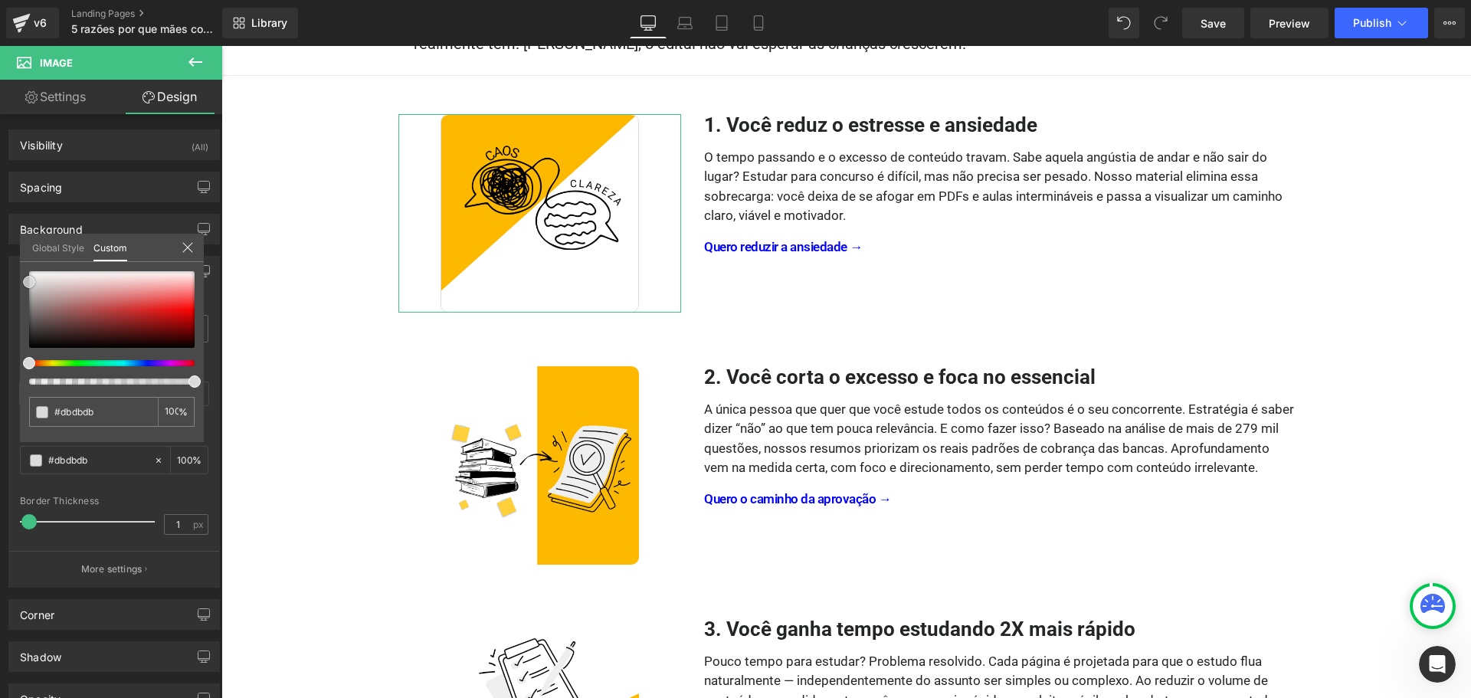
drag, startPoint x: 24, startPoint y: 275, endPoint x: 15, endPoint y: 279, distance: 9.3
click at [15, 279] on div "Border Border Style Custom Custom Setup Global Style Custom Setup Global Style …" at bounding box center [114, 415] width 229 height 343
click at [103, 410] on input "#dbdbdb" at bounding box center [94, 412] width 81 height 16
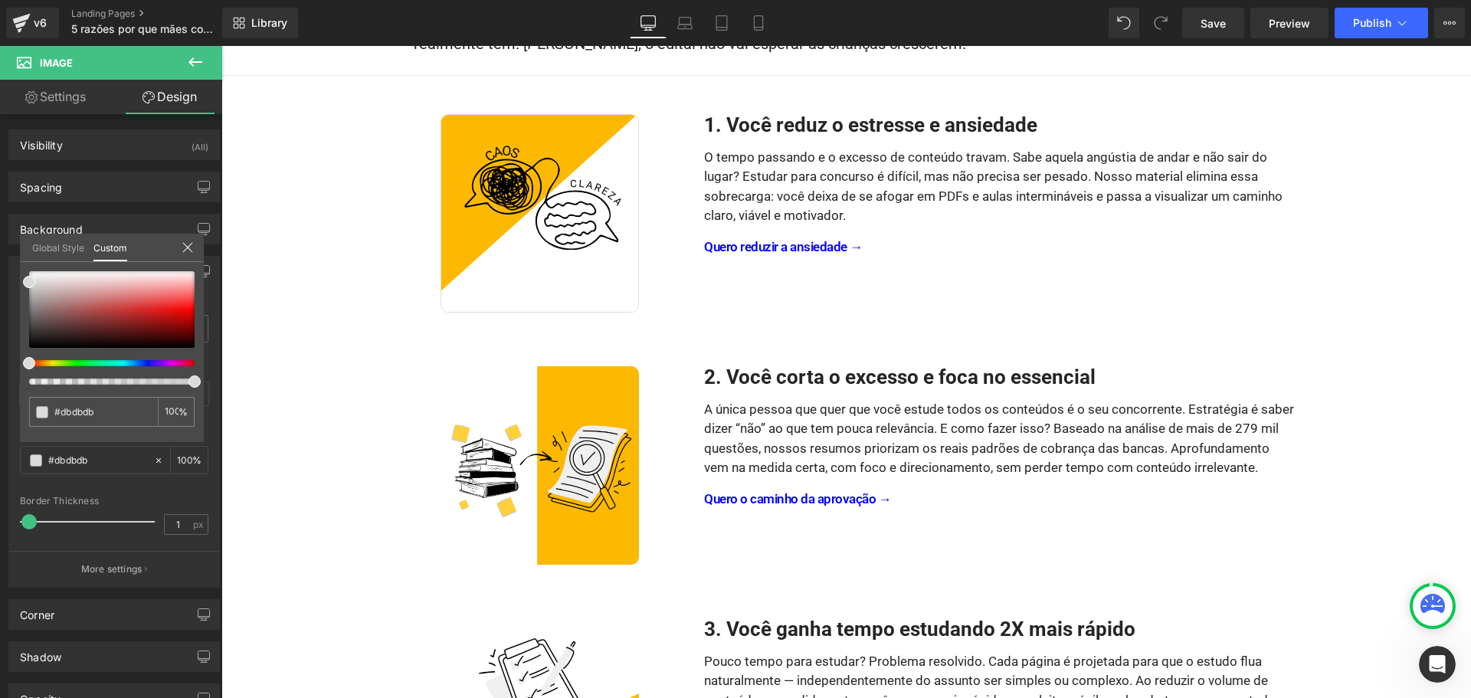
click at [114, 67] on span "Image" at bounding box center [91, 63] width 153 height 34
click at [114, 88] on link "Design" at bounding box center [169, 97] width 111 height 34
click at [118, 65] on span "Image" at bounding box center [91, 63] width 153 height 34
click at [109, 410] on input "#dbdbdb" at bounding box center [94, 412] width 81 height 16
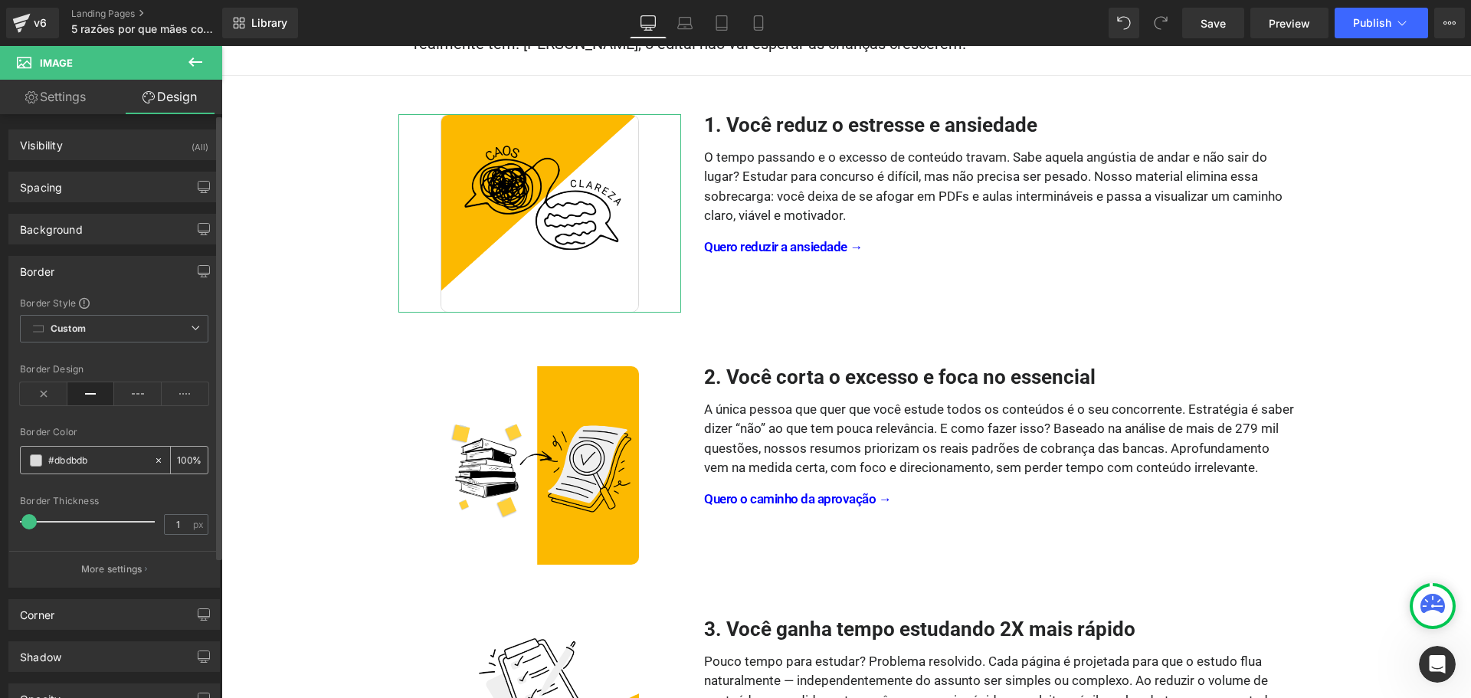
click at [36, 461] on span at bounding box center [36, 460] width 12 height 12
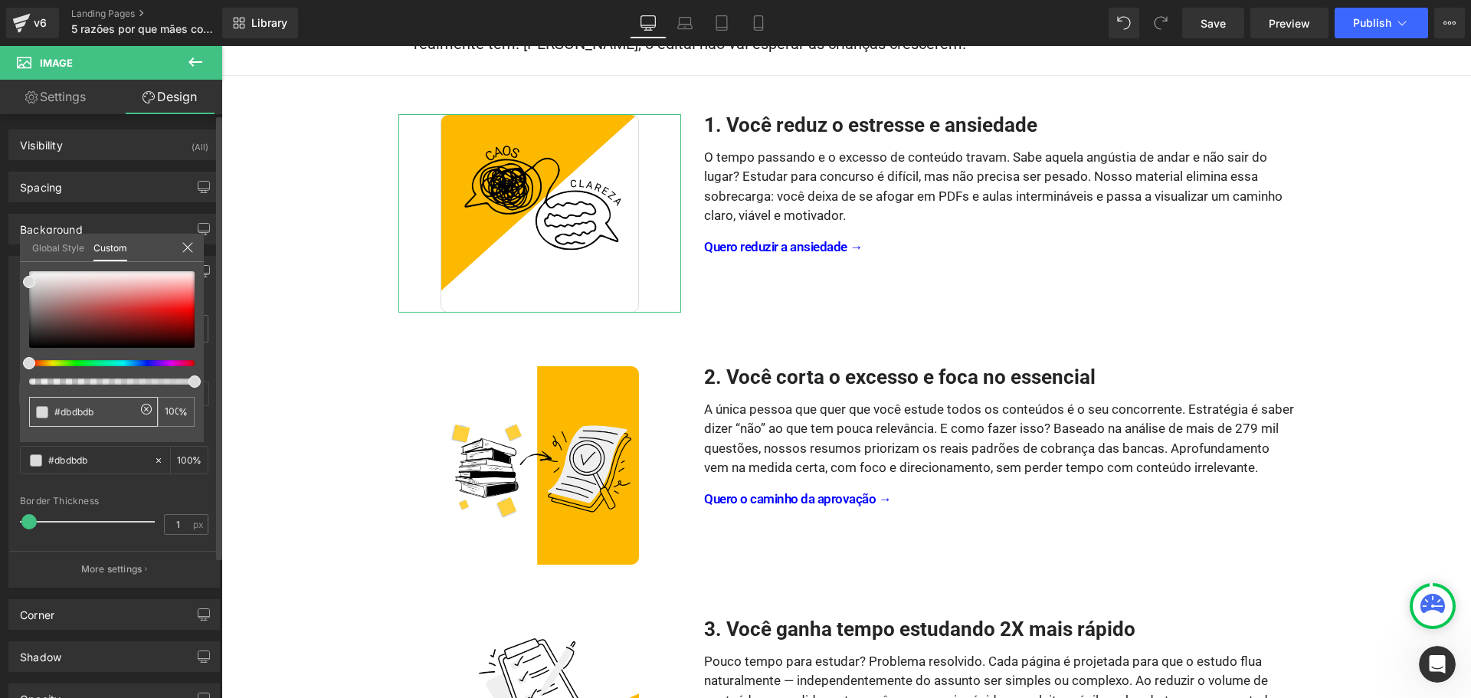
click at [95, 412] on input "#dbdbdb" at bounding box center [94, 412] width 81 height 16
type input "#f"
type input "0"
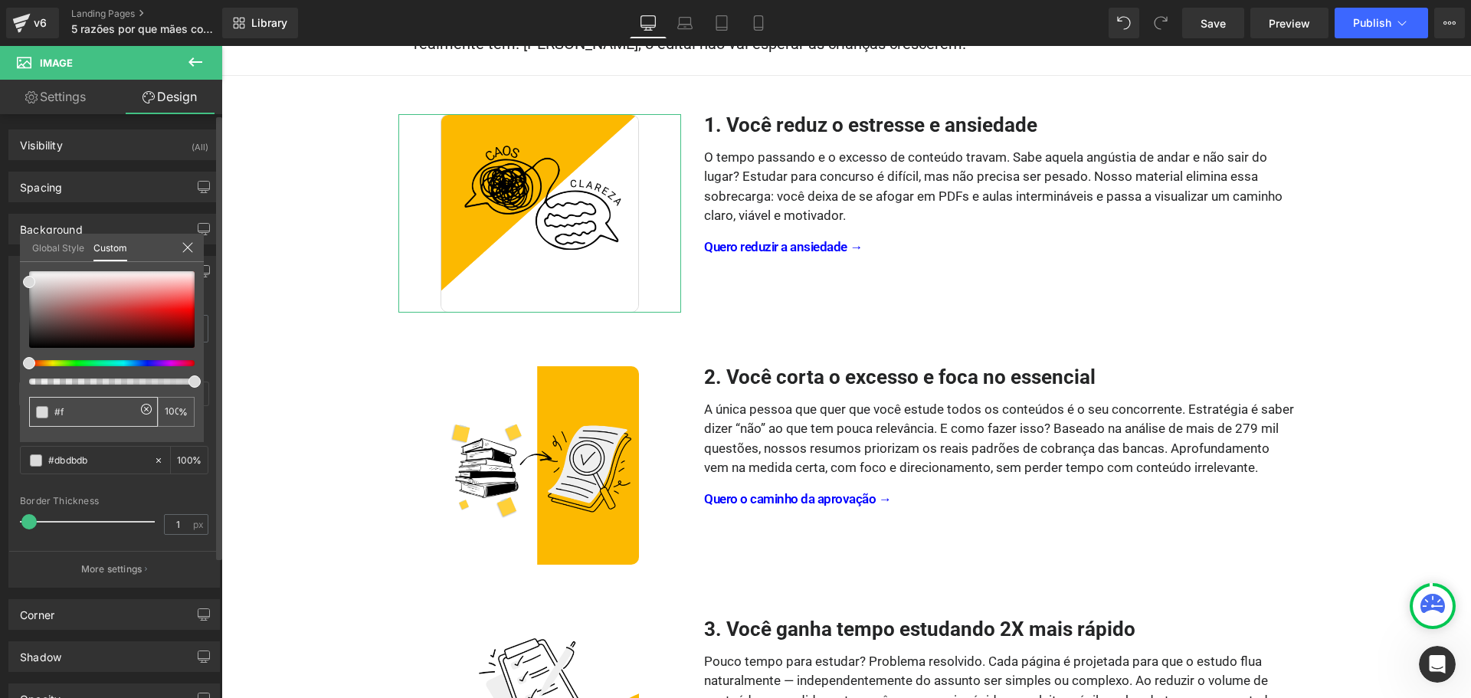
type input "0"
type input "#fc"
type input "#fcb9"
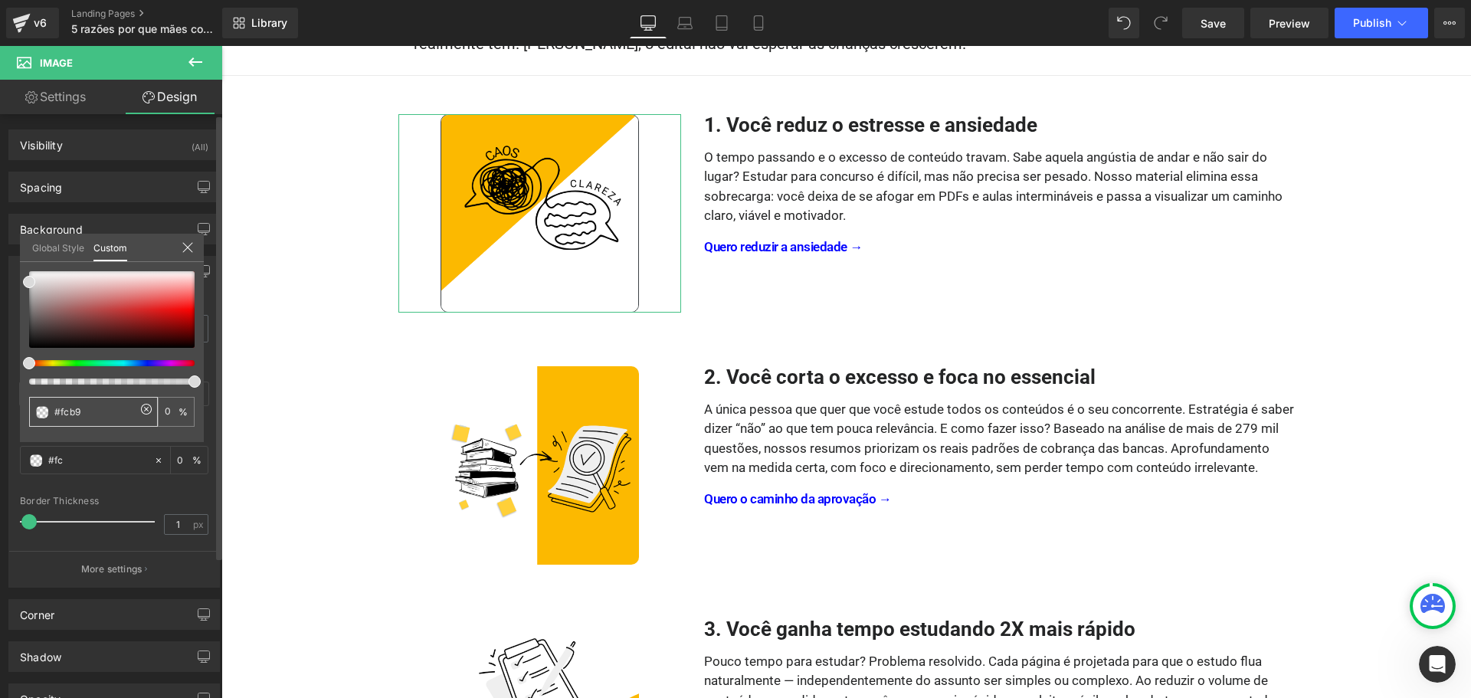
type input "60"
type input "#fcb90"
type input "0"
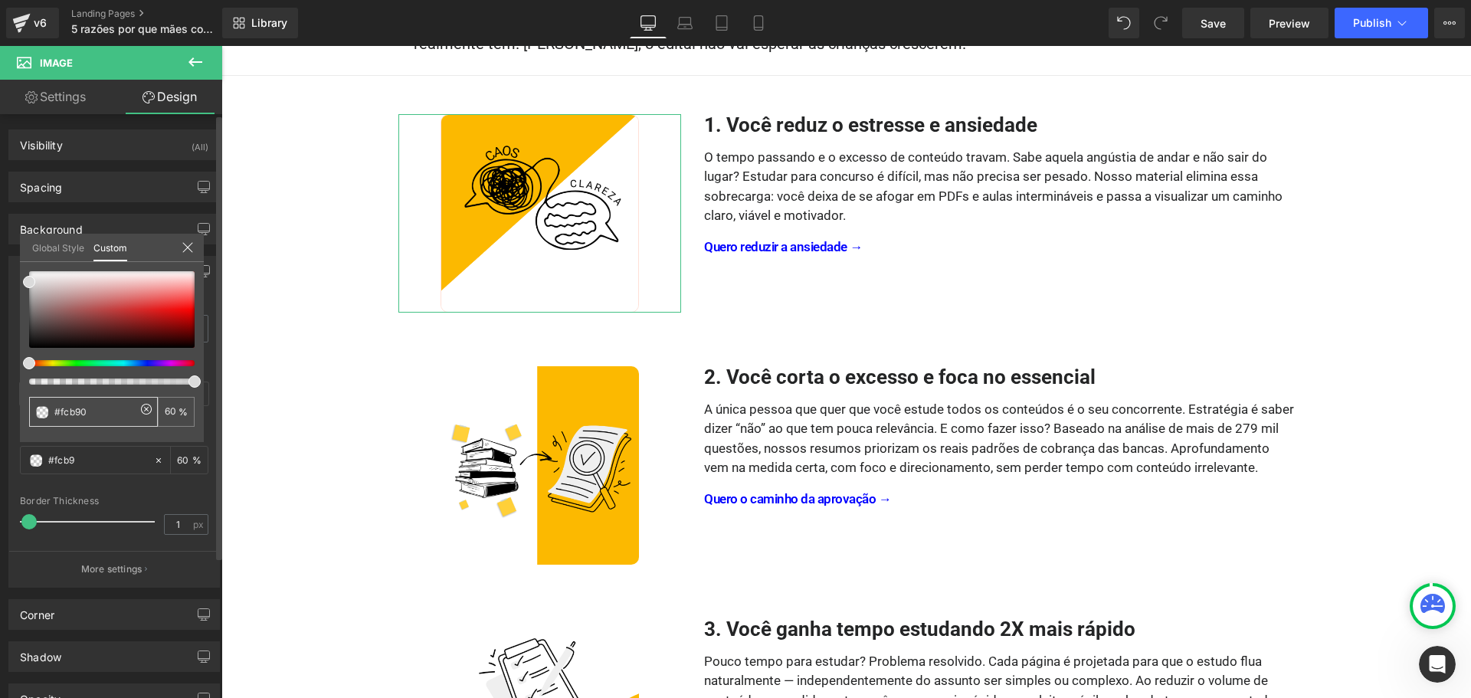
type input "0"
type input "#fcb900"
type input "100"
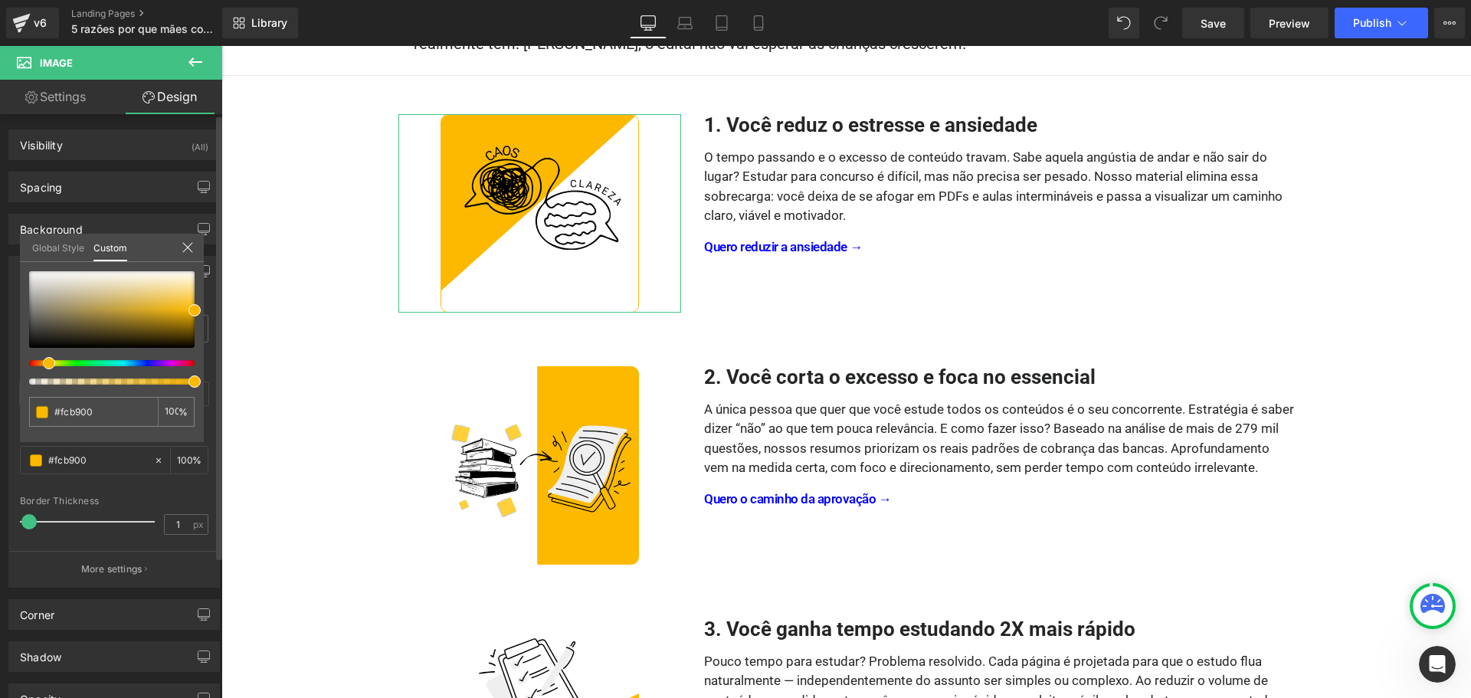
type input "#fcb900"
click at [187, 241] on icon at bounding box center [188, 247] width 12 height 12
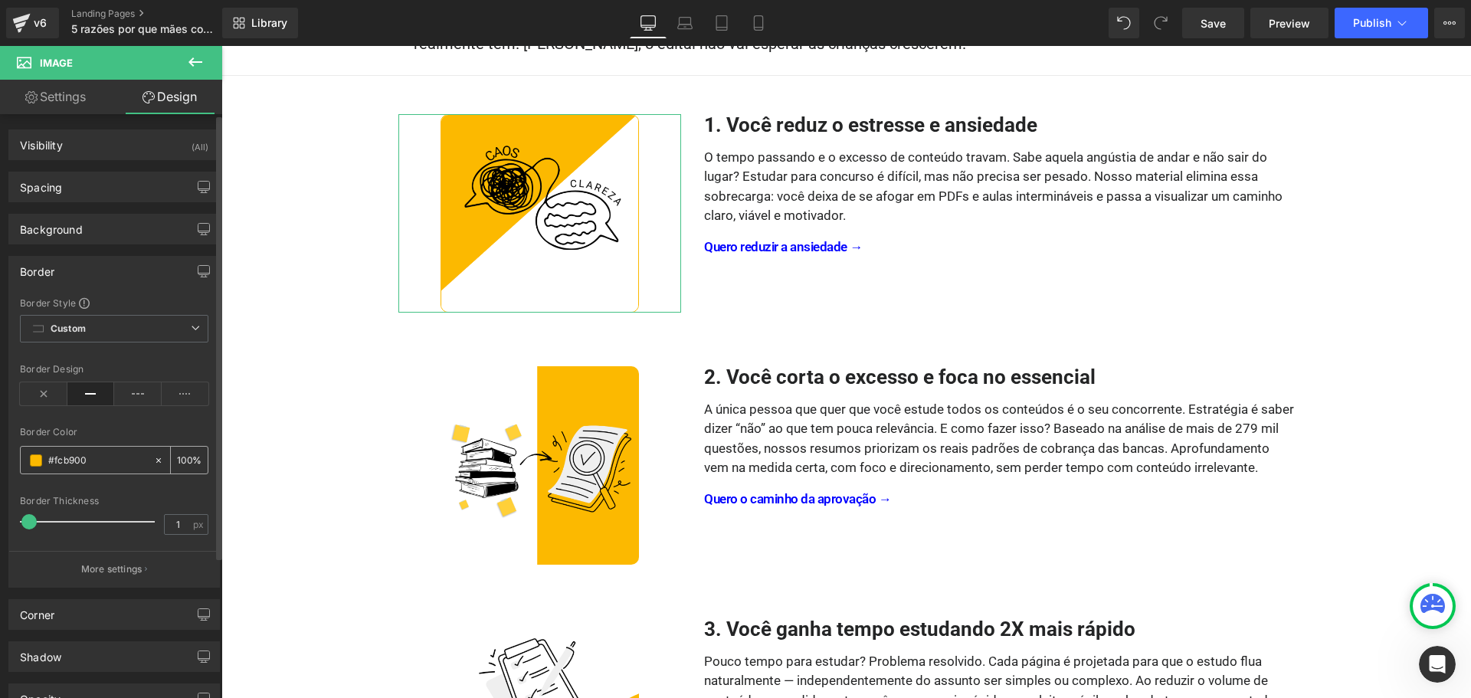
click at [156, 459] on icon at bounding box center [158, 459] width 5 height 5
type input "none"
type input "0"
click at [44, 395] on icon at bounding box center [44, 393] width 48 height 23
click at [90, 649] on div "Shadow" at bounding box center [114, 656] width 210 height 29
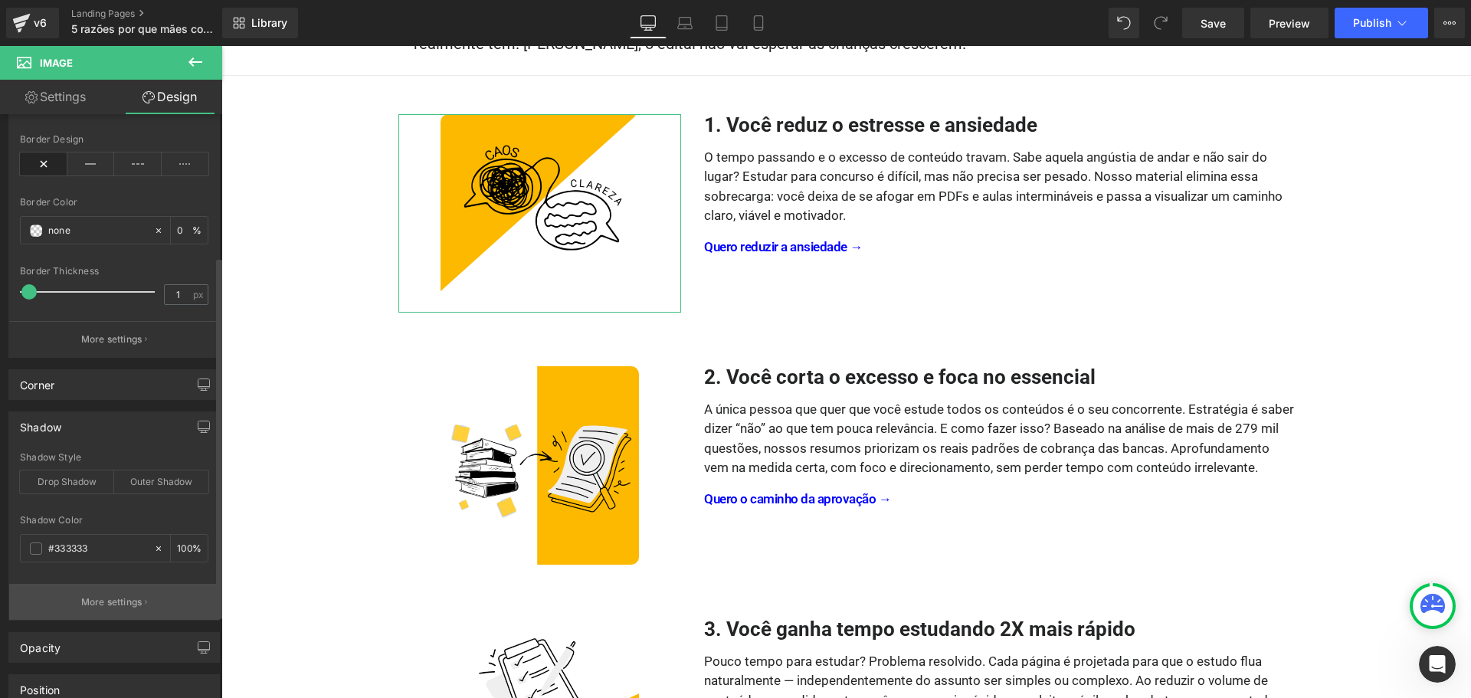
click at [115, 602] on p "More settings" at bounding box center [111, 602] width 61 height 14
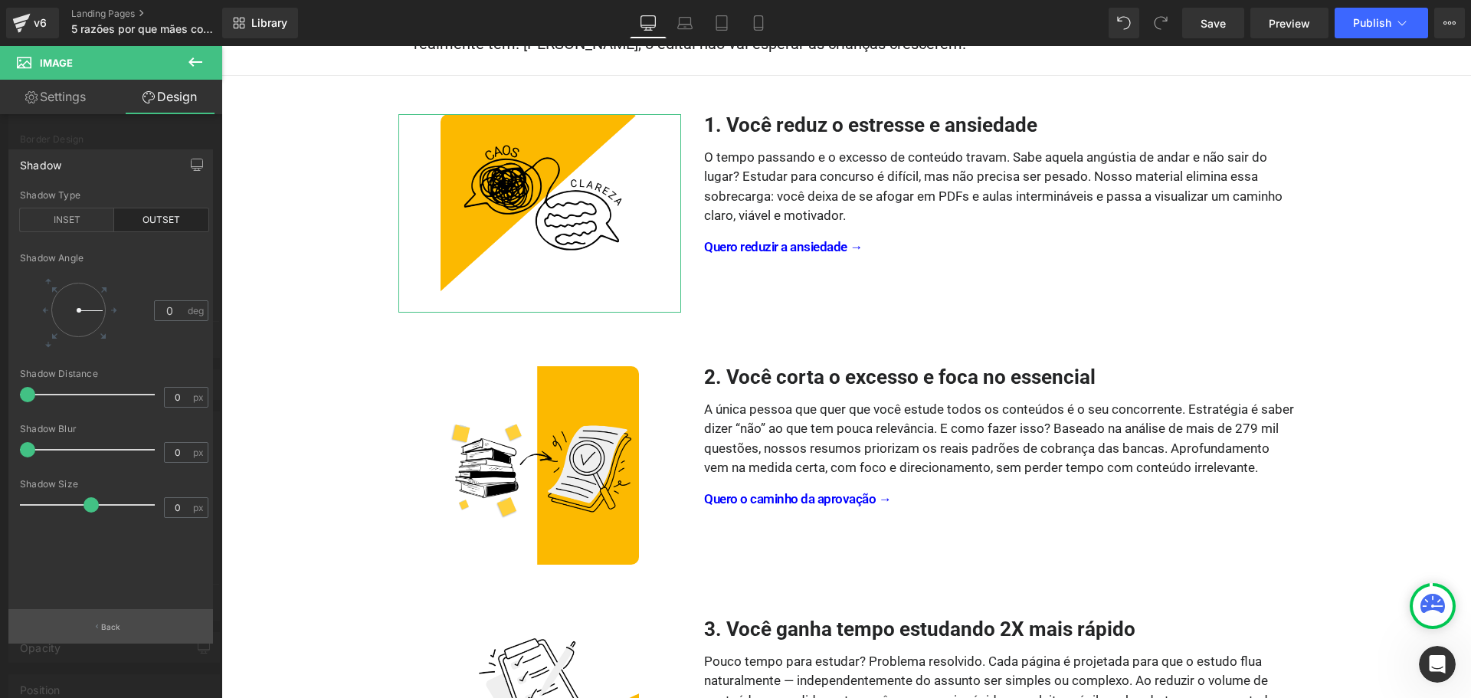
click at [104, 620] on button "Back" at bounding box center [110, 626] width 205 height 34
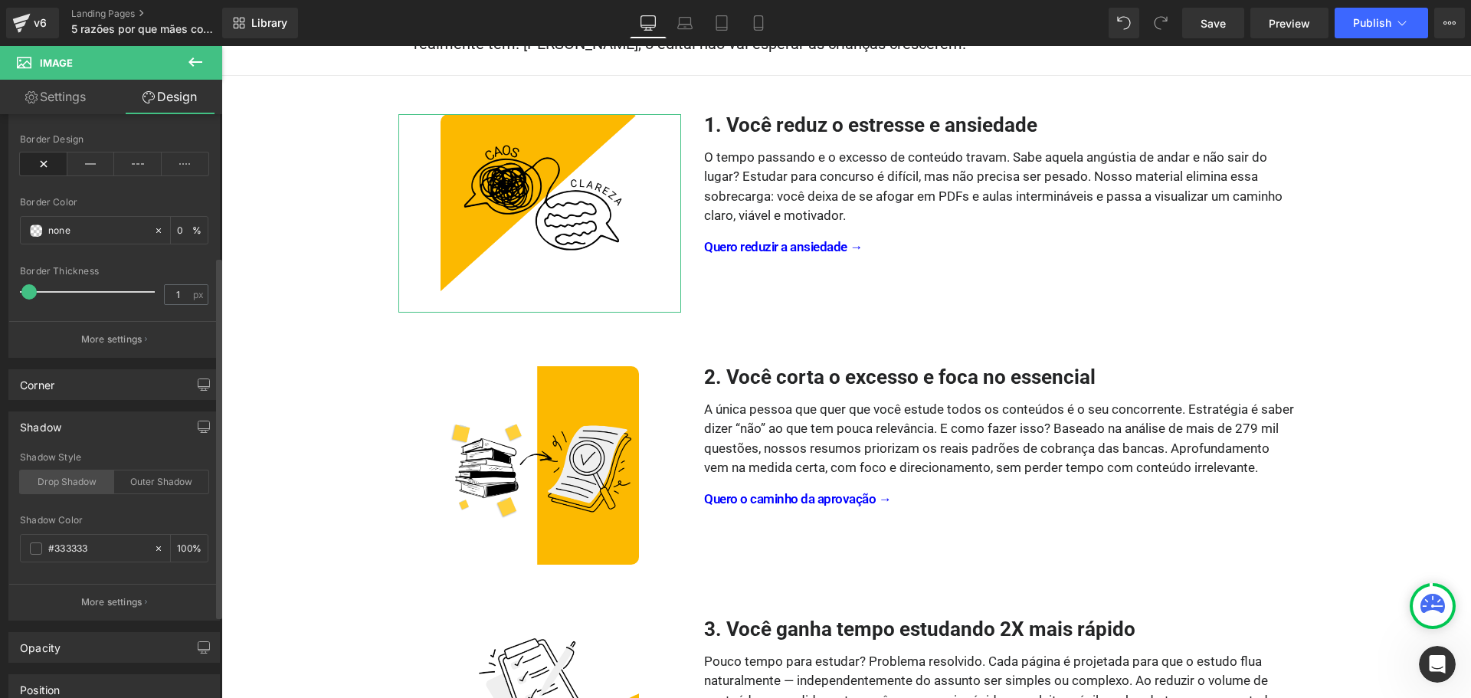
click at [66, 483] on div "Drop Shadow" at bounding box center [67, 482] width 94 height 23
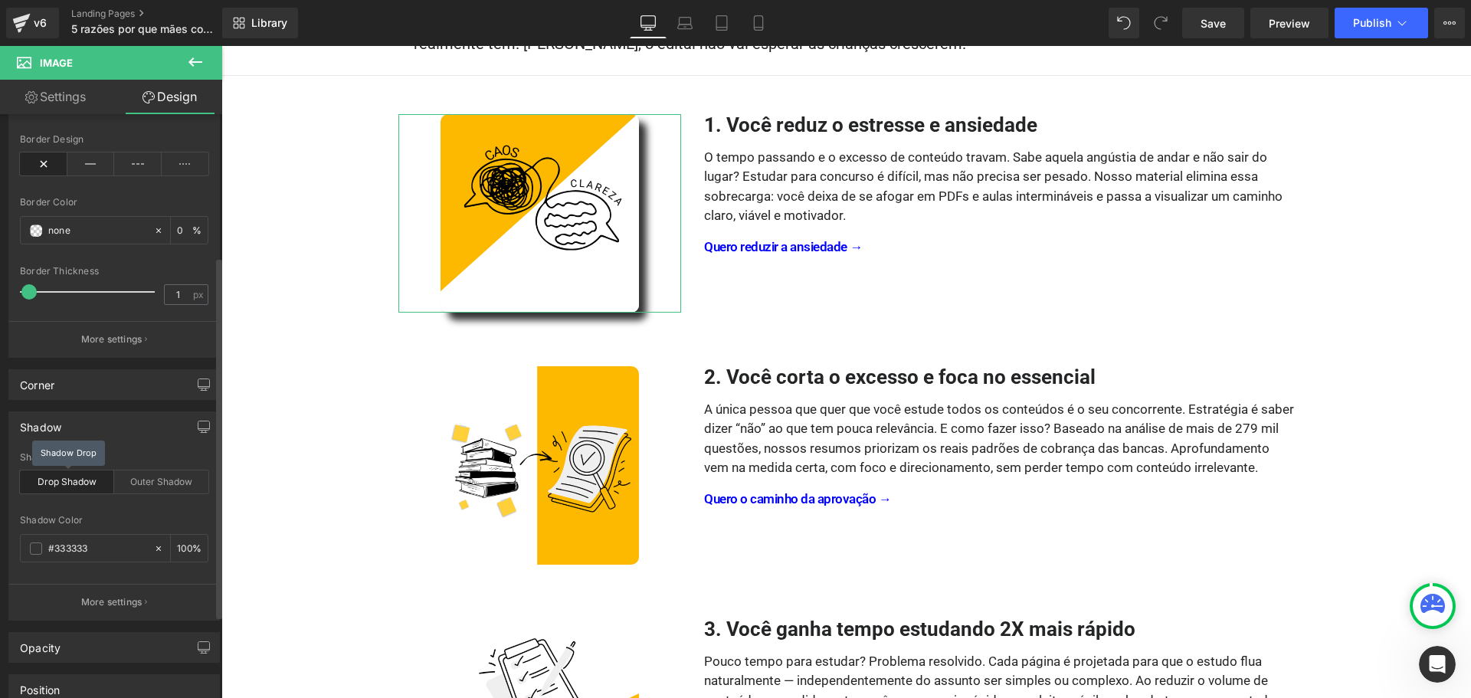
click at [66, 483] on div "Drop Shadow" at bounding box center [67, 482] width 94 height 23
click at [105, 444] on div "Shadow Shadow Style Drop Shadow Outer Shadow #333333 Shadow Color #333333 100 %…" at bounding box center [114, 516] width 212 height 209
click at [68, 480] on div "Drop Shadow" at bounding box center [67, 482] width 94 height 23
click at [106, 605] on p "More settings" at bounding box center [111, 602] width 61 height 14
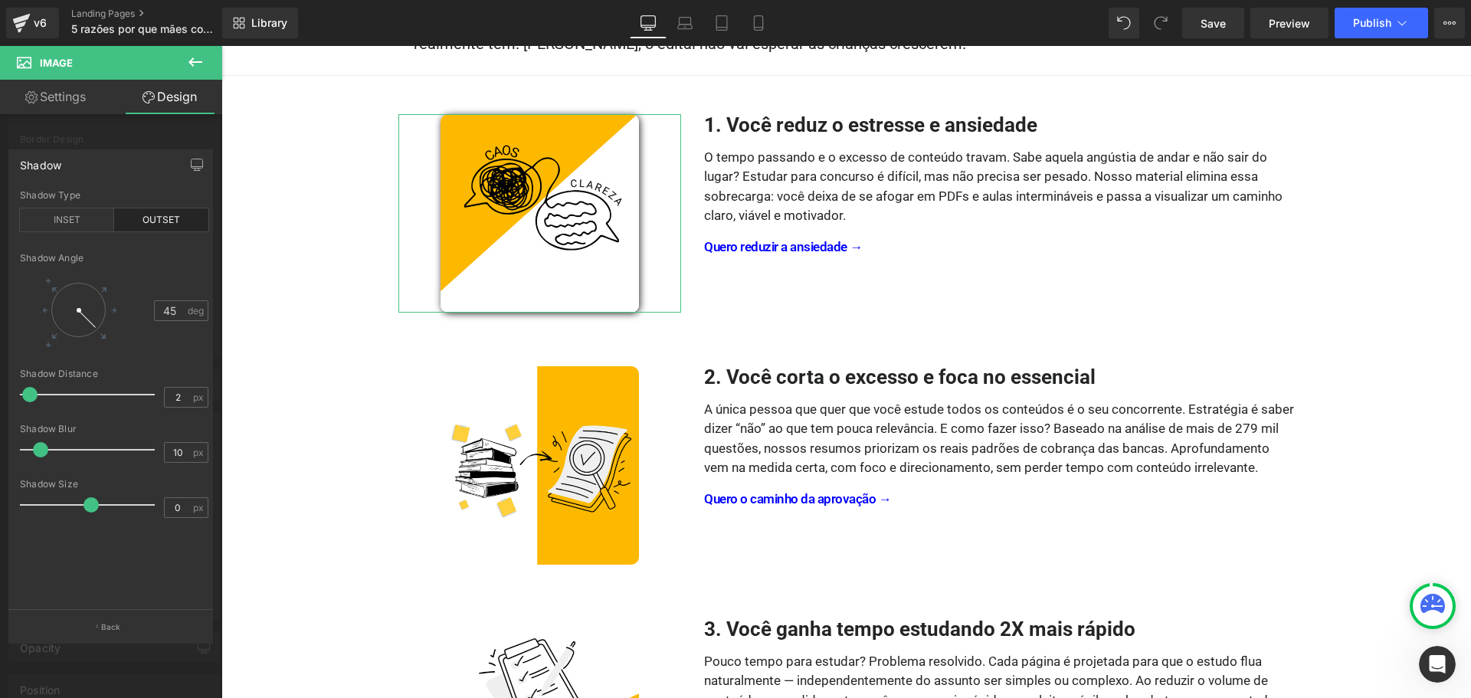
type input "1"
drag, startPoint x: 46, startPoint y: 392, endPoint x: 31, endPoint y: 392, distance: 15.3
click at [31, 392] on span at bounding box center [28, 394] width 15 height 15
type input "5"
click at [32, 444] on span at bounding box center [33, 449] width 15 height 15
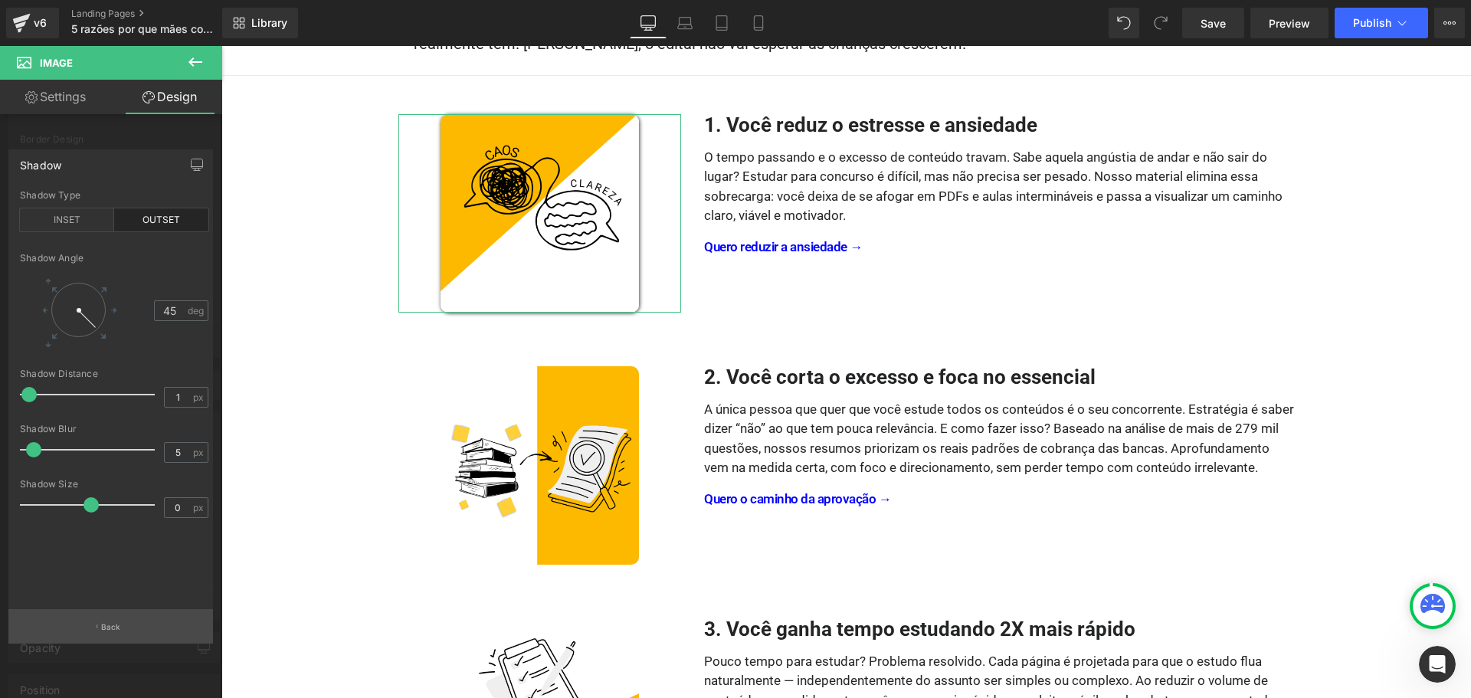
click at [111, 621] on button "Back" at bounding box center [110, 626] width 205 height 34
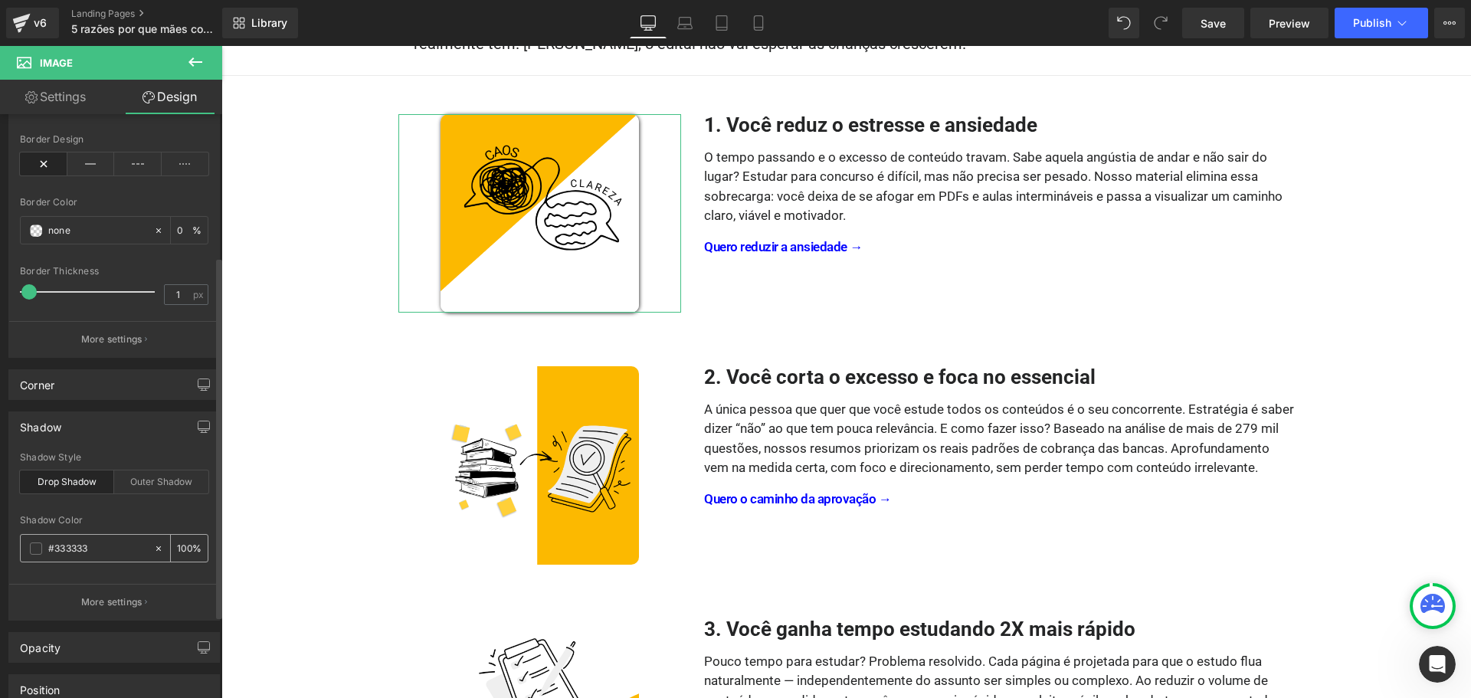
click at [39, 545] on span at bounding box center [36, 549] width 12 height 12
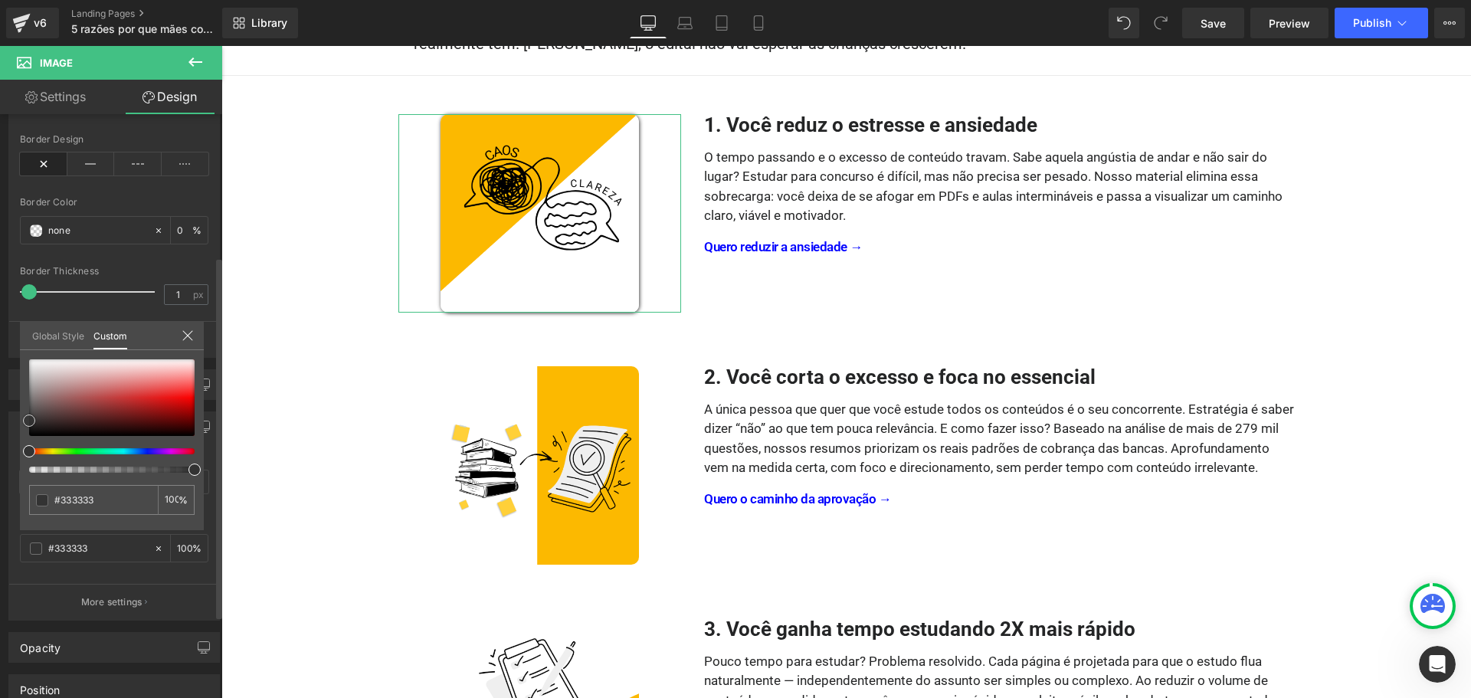
type input "#353535"
type input "#3a3a3a"
type input "#3f3f3f"
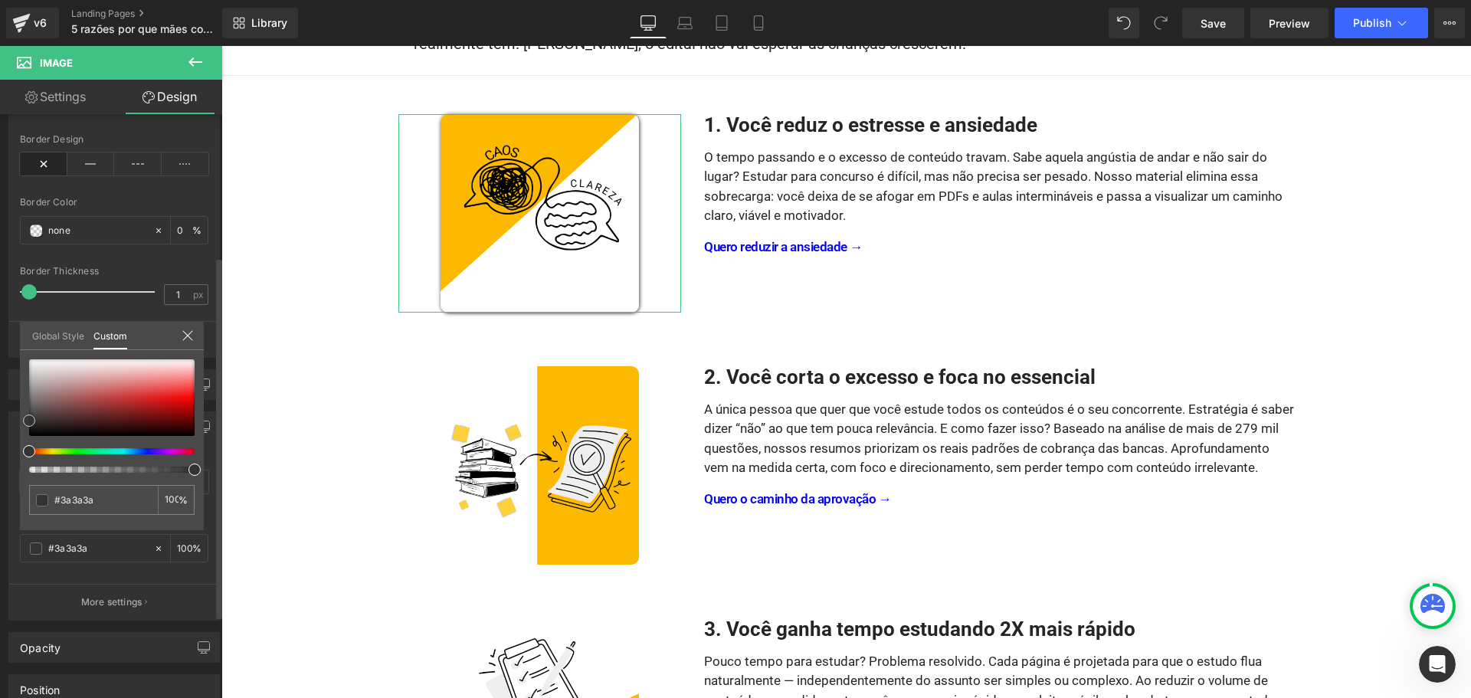
type input "#3f3f3f"
type input "#424242"
type input "#444444"
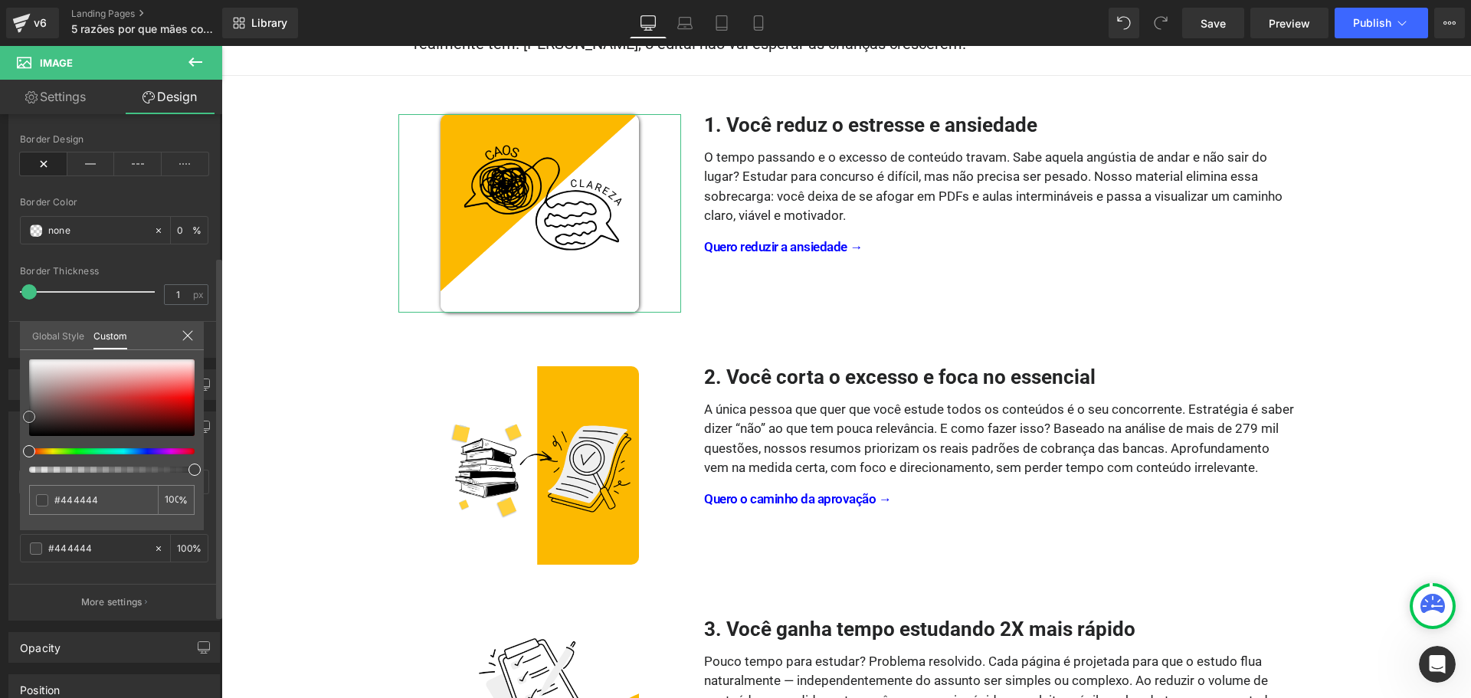
type input "#474747"
type input "#494949"
type input "#4c4c4c"
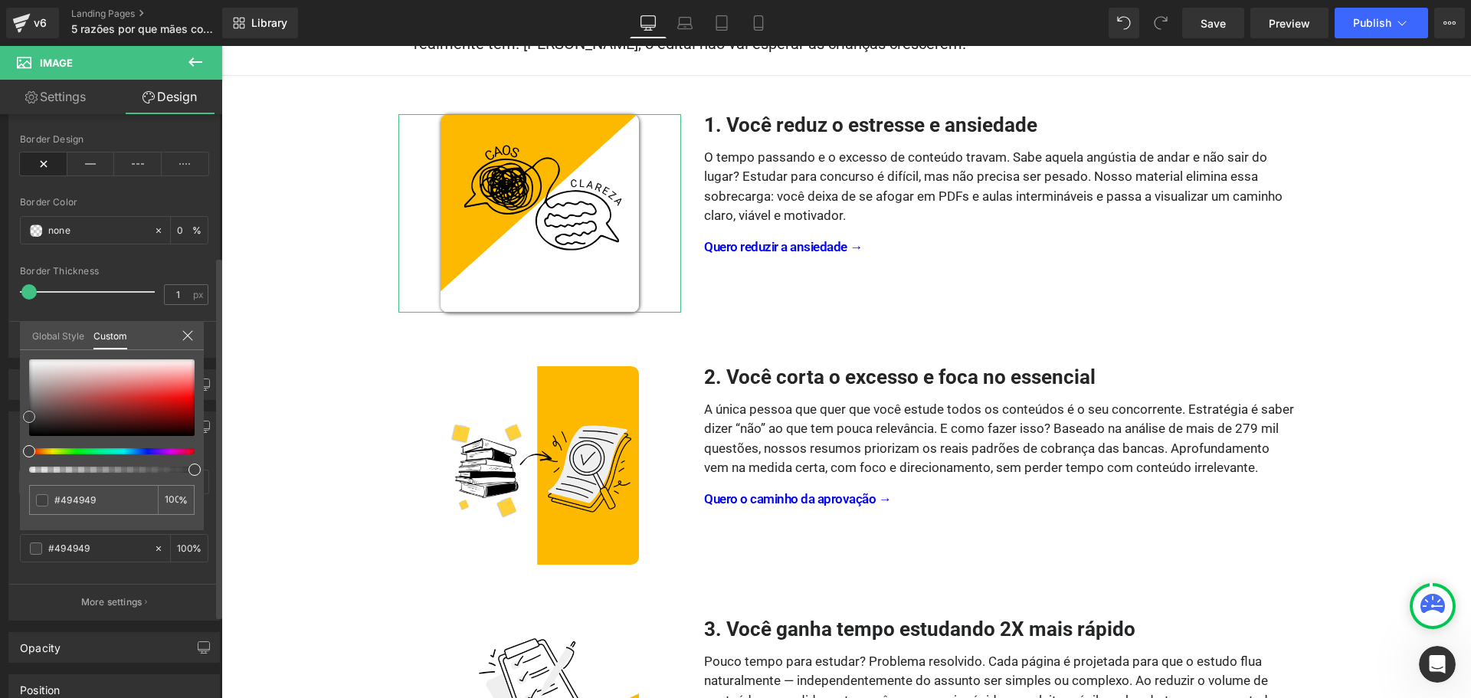
type input "#4c4c4c"
type input "#4f4f4f"
type input "#515151"
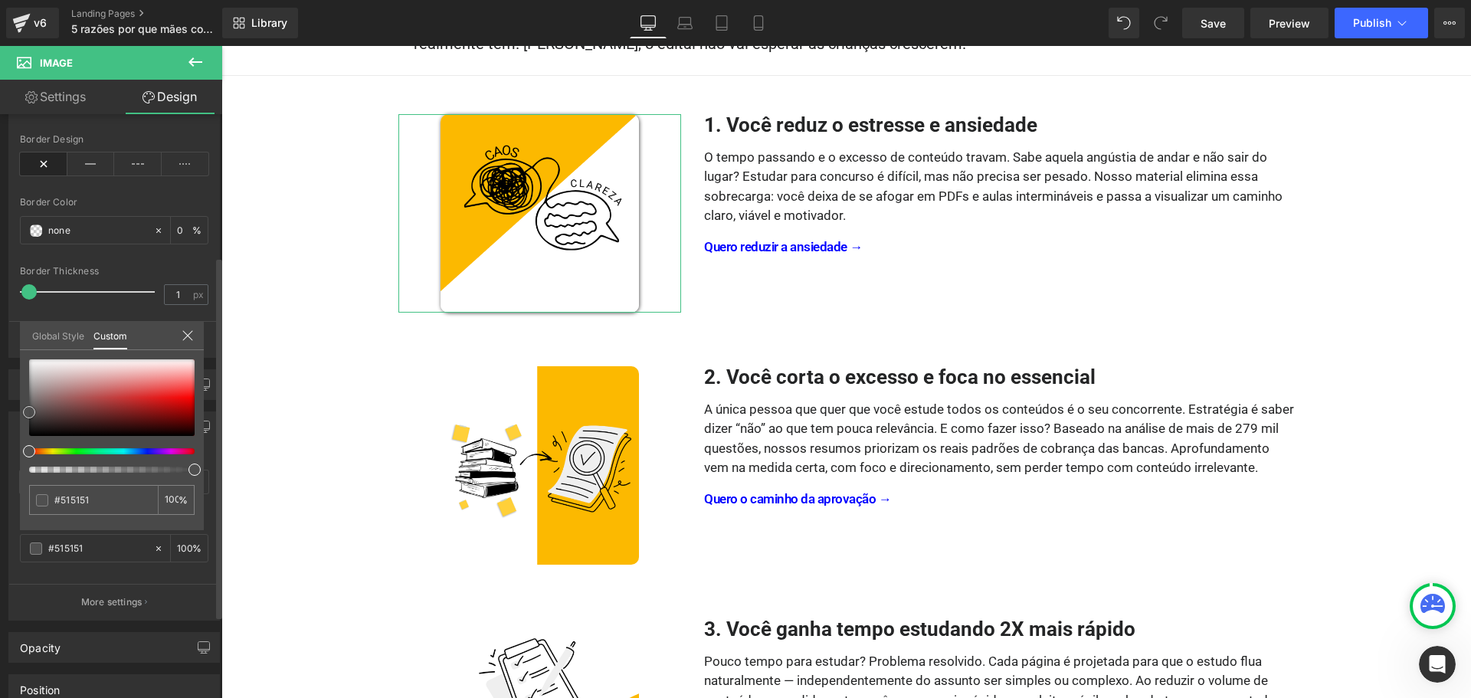
type input "#545454"
type input "#595959"
type input "#5b5b5b"
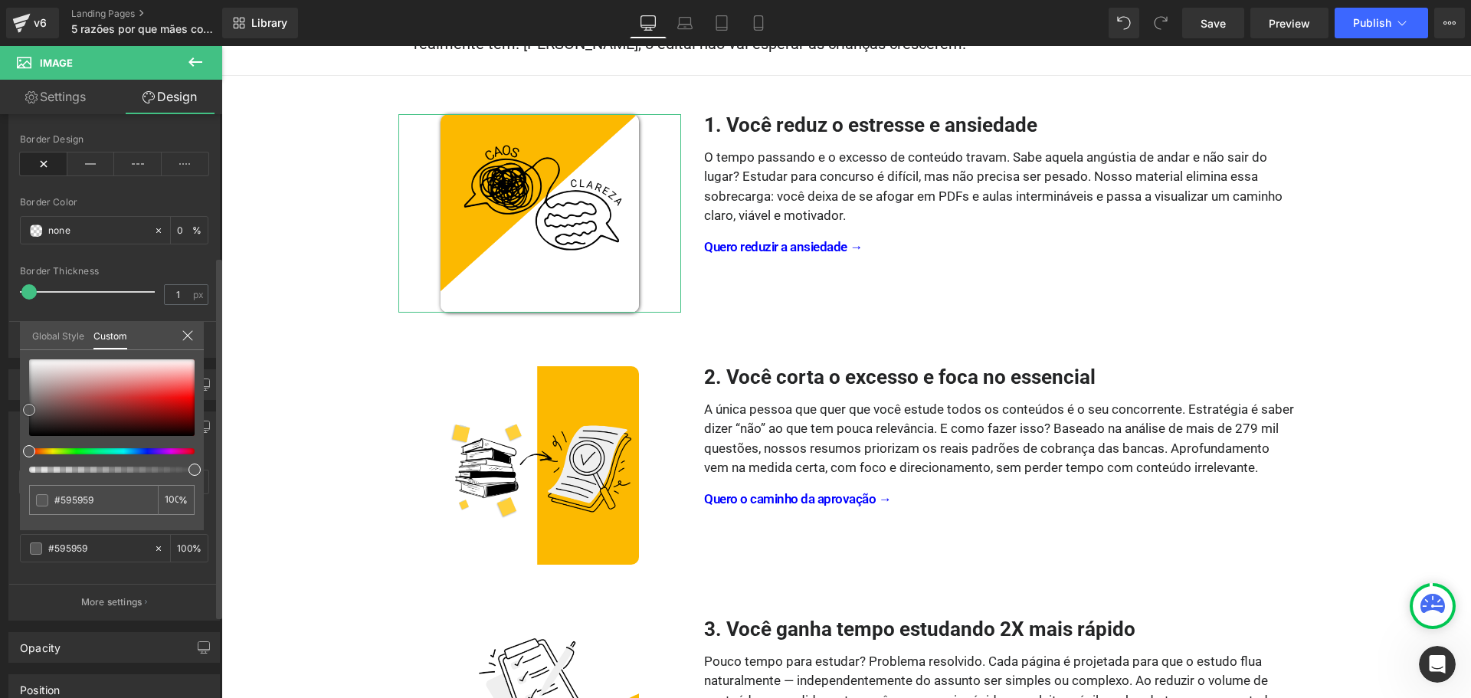
type input "#5b5b5b"
type input "#5e5e5e"
type input "#636363"
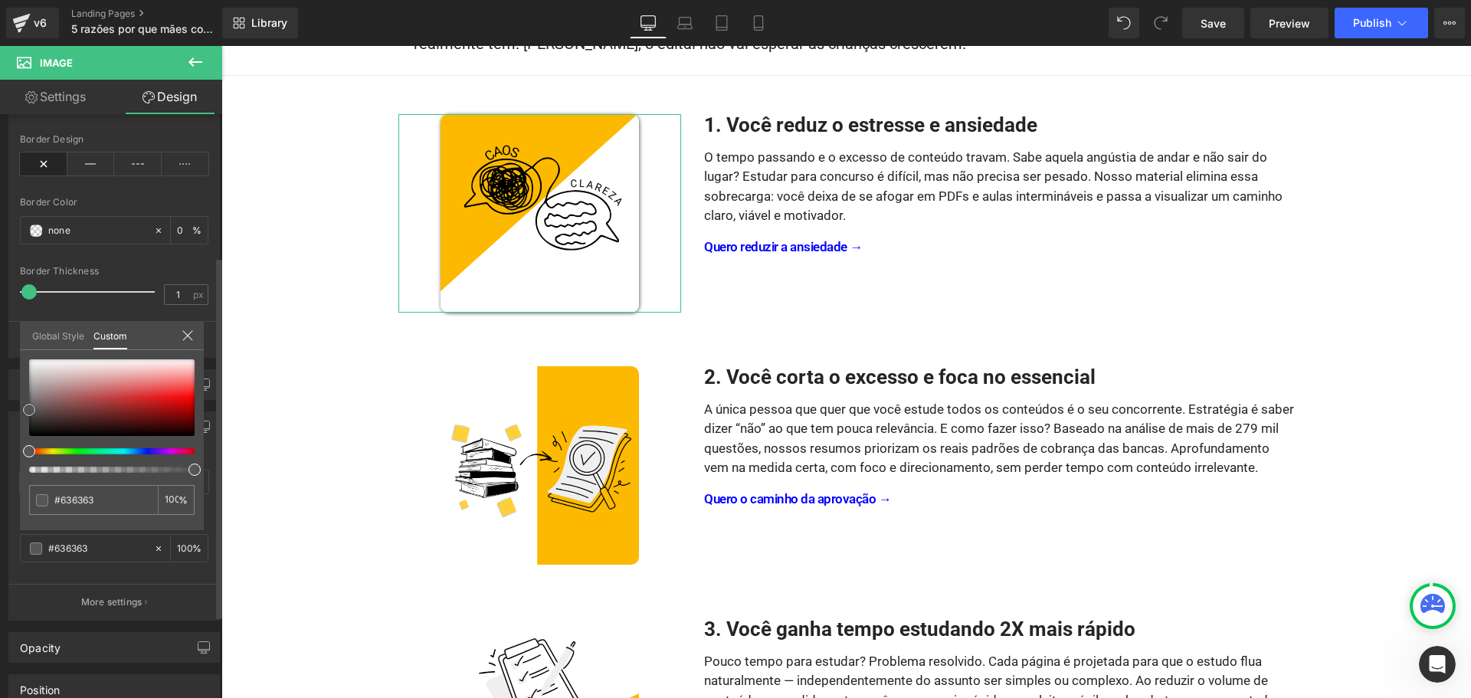
type input "#666666"
type input "#686868"
type input "#6b6b6b"
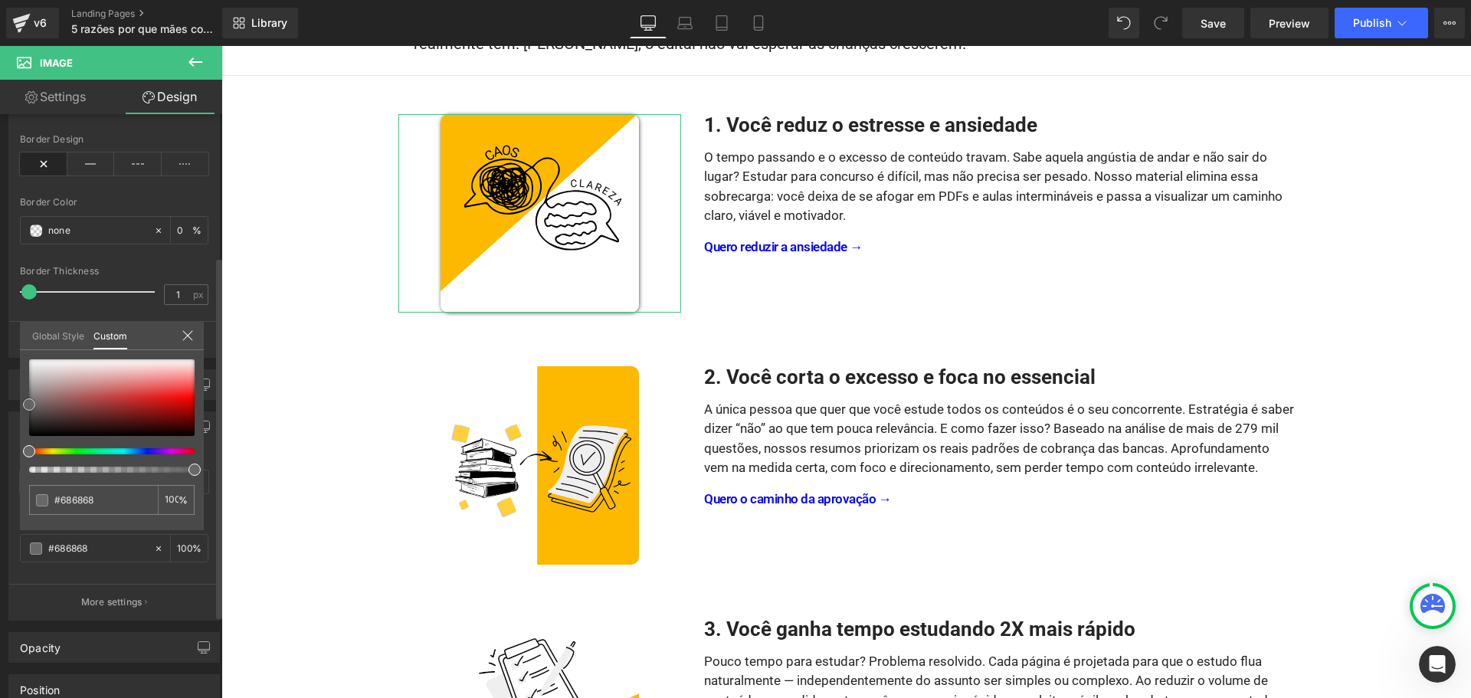
type input "#6b6b6b"
type input "#6d6d6d"
type input "#707070"
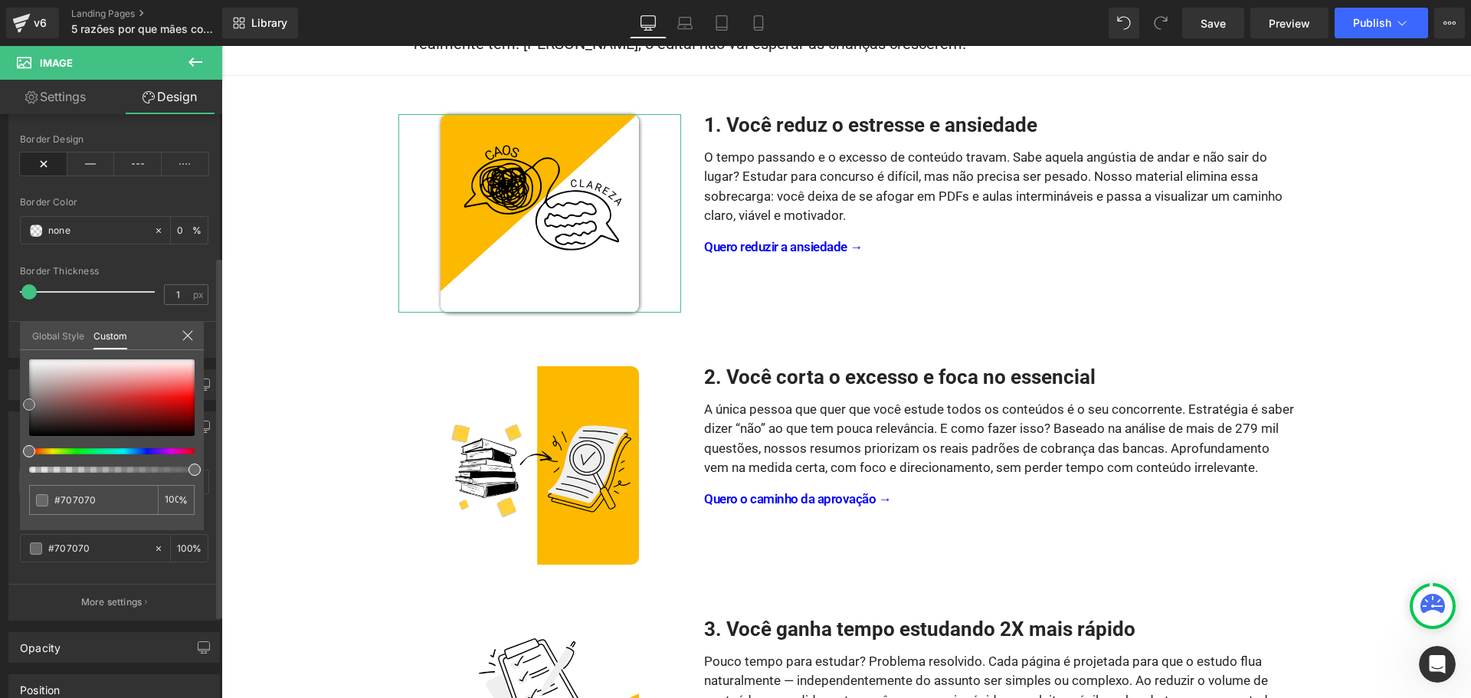
type input "#727272"
type input "#757575"
type input "#777777"
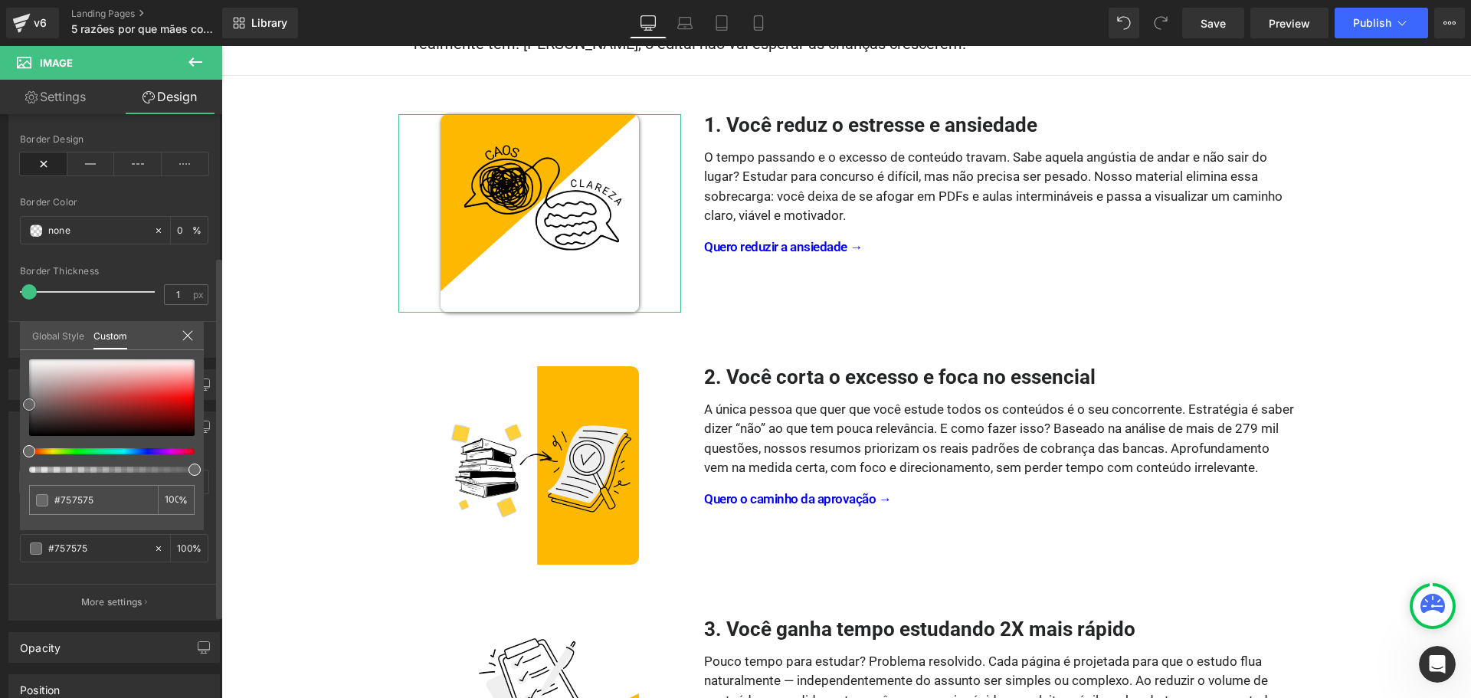
type input "#777777"
type input "#7a7a7a"
type input "#7c7c7c"
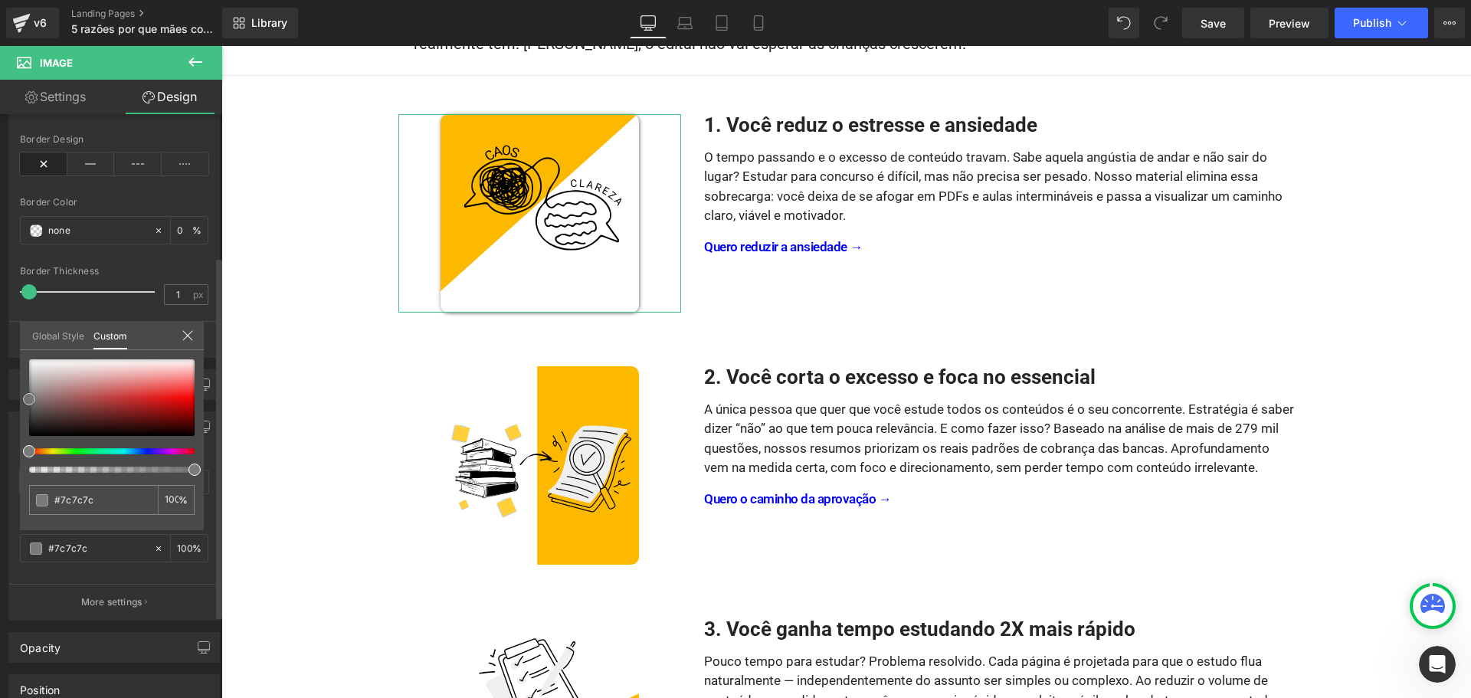
type input "#7f7f7f"
type input "#828282"
type input "#848484"
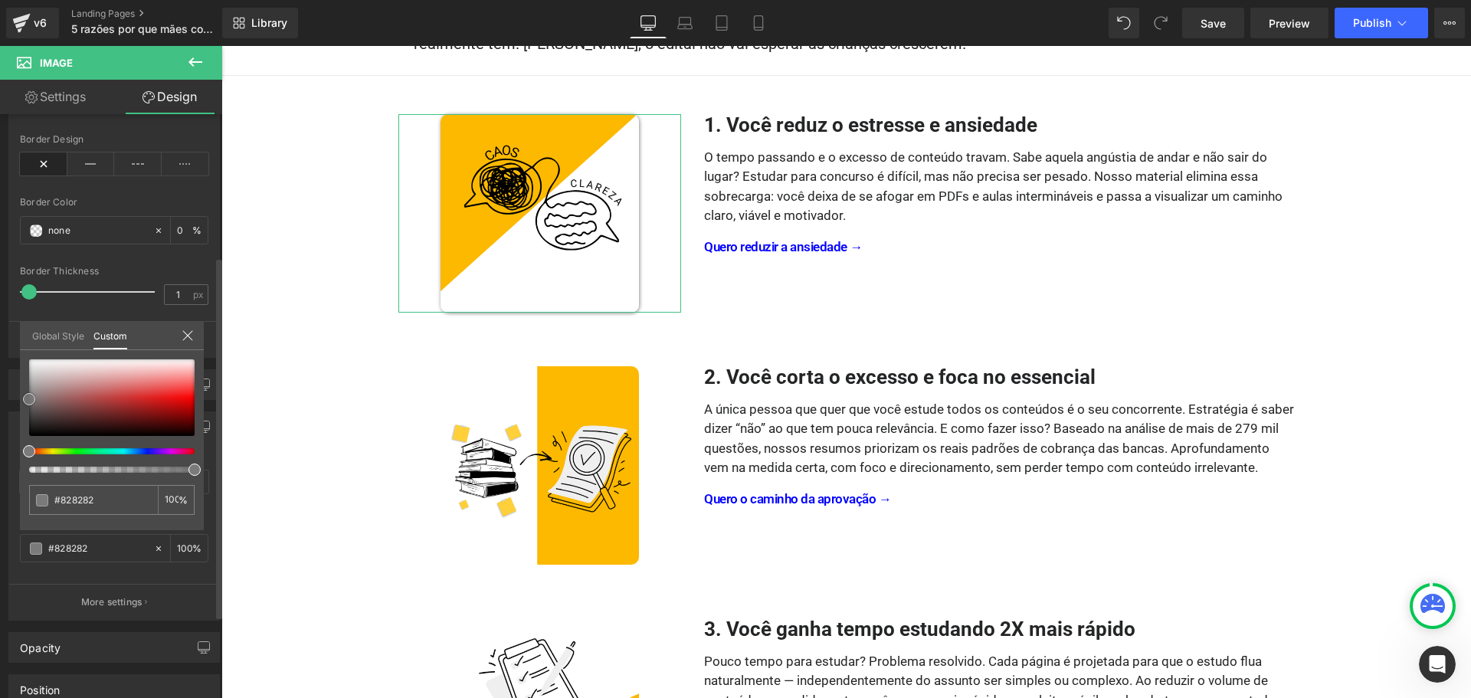
type input "#848484"
type input "#878787"
type input "#898989"
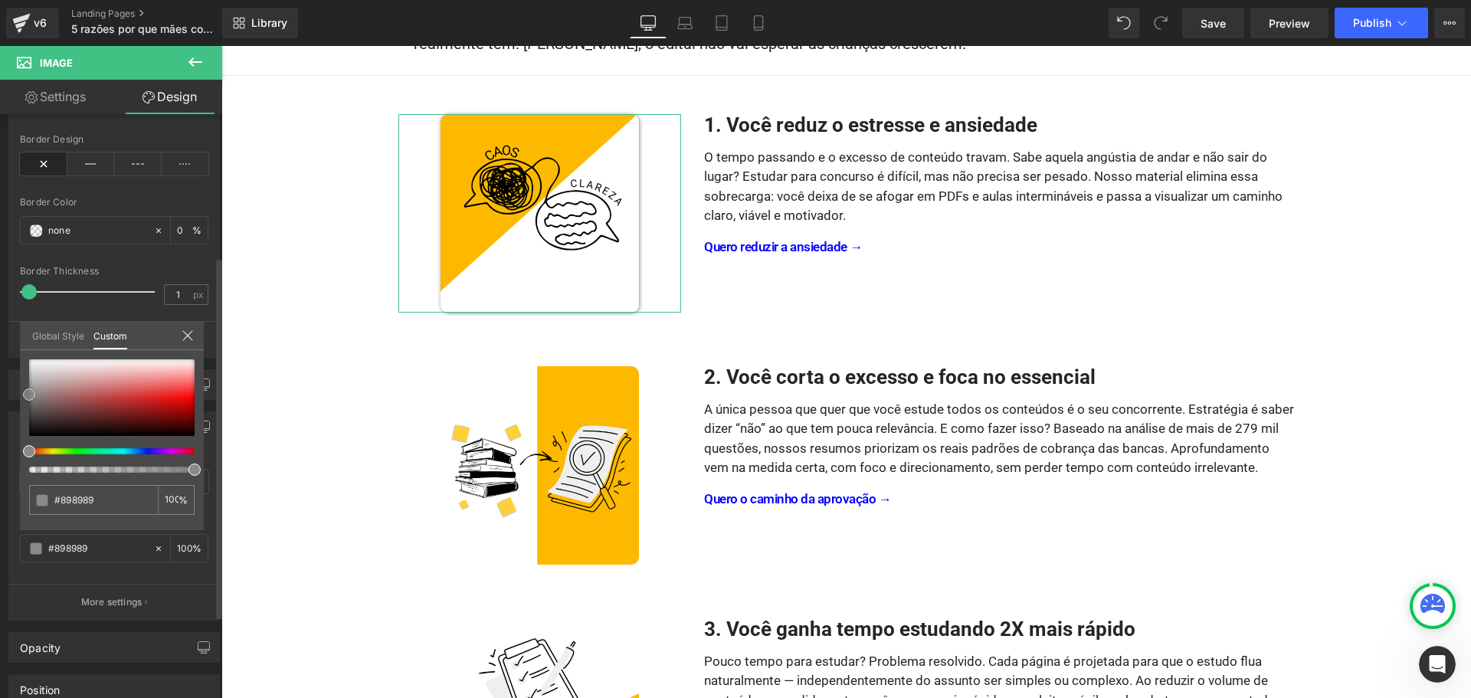
type input "#8c8c8c"
type input "#8e8e8e"
type input "#919191"
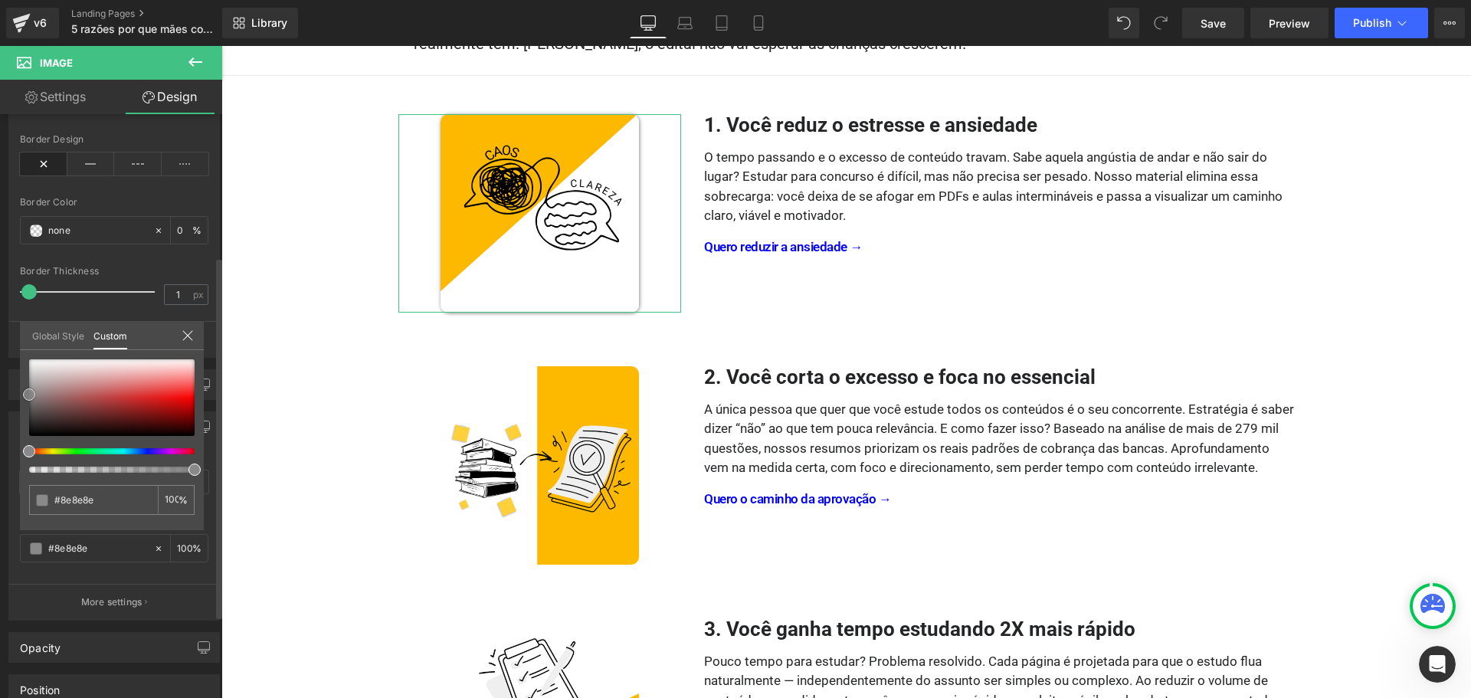
type input "#919191"
type input "#939393"
type input "#969696"
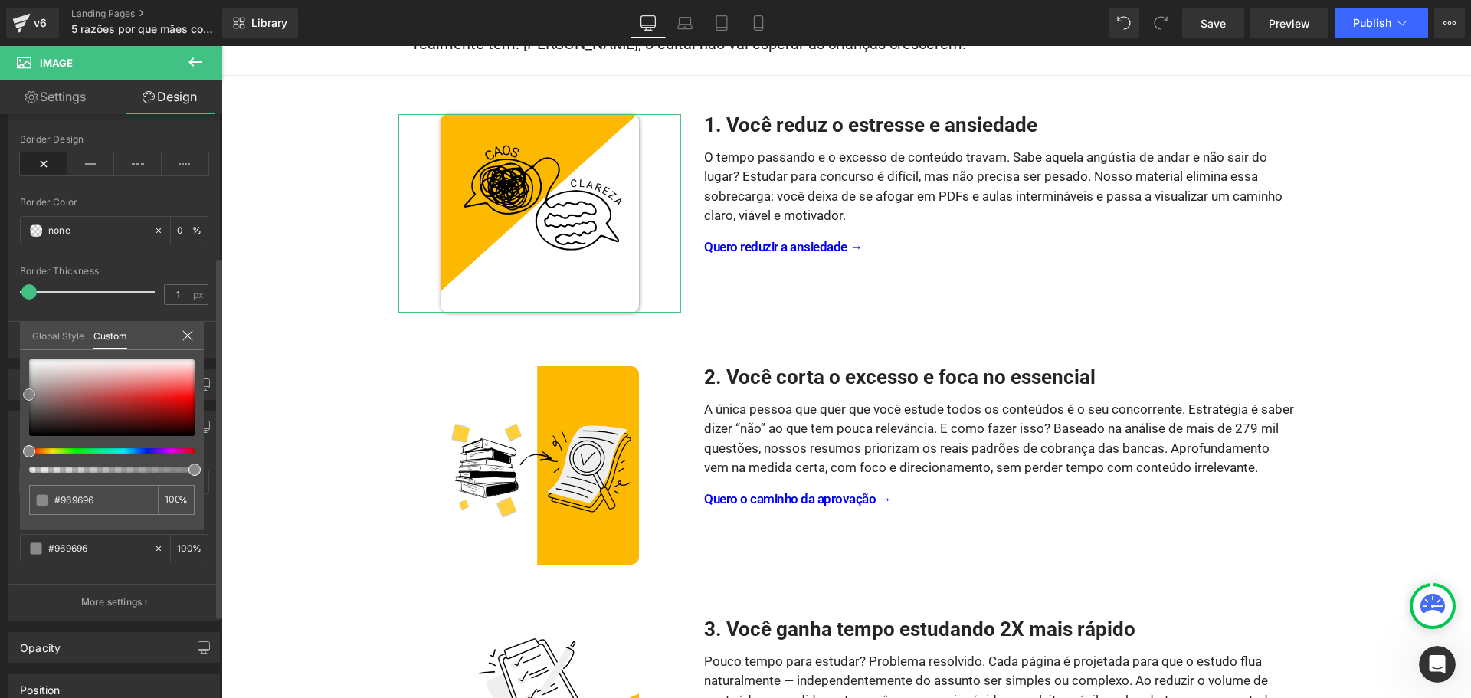
type input "#999999"
type input "#9e9e9e"
type input "#a0a0a0"
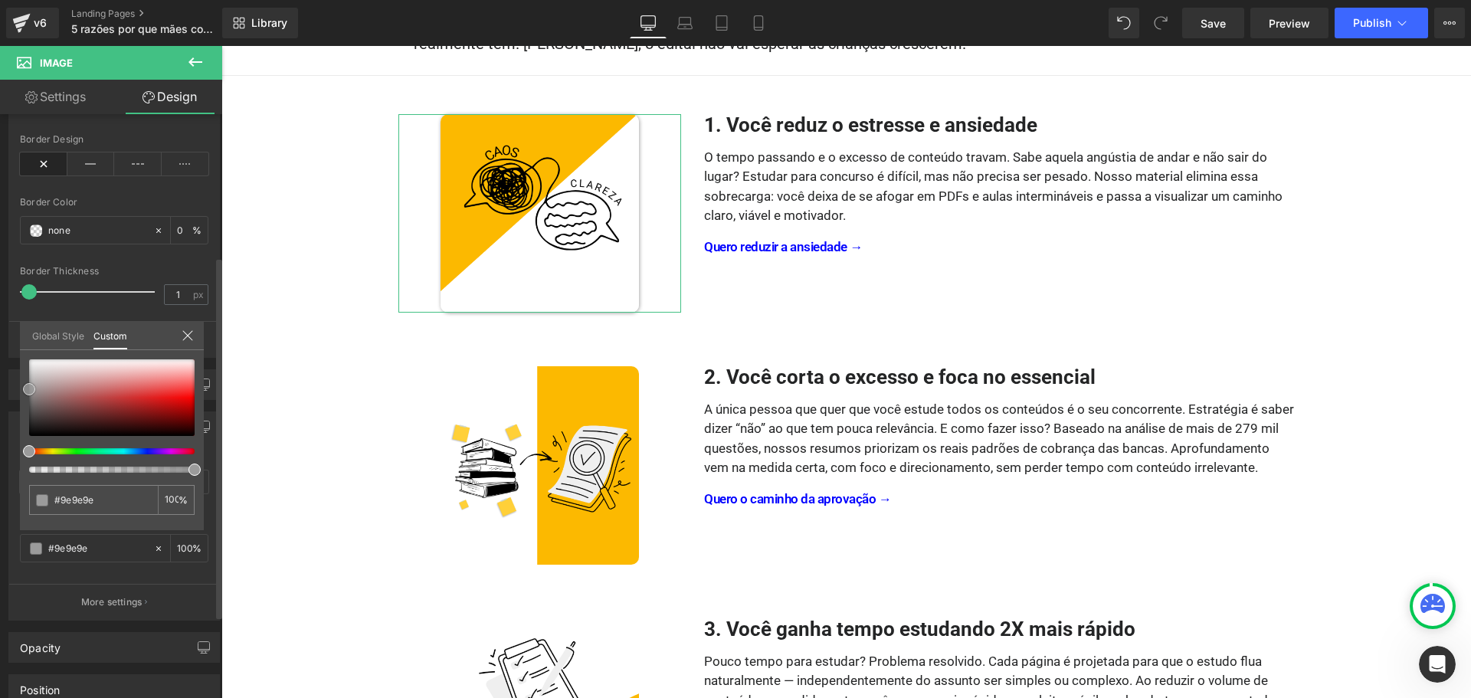
type input "#a0a0a0"
type input "#a3a3a3"
type input "#a8a8a8"
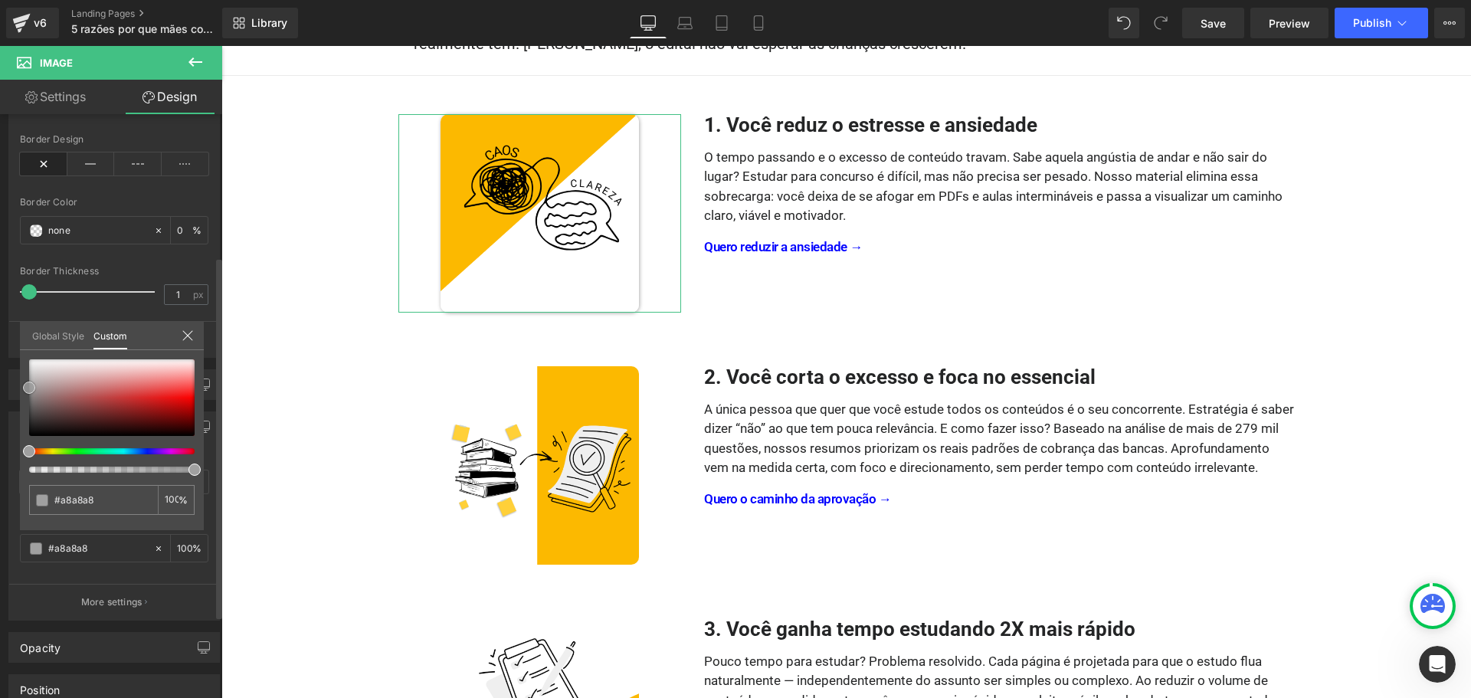
type input "#aaaaaa"
type input "#adadad"
type input "#afafaf"
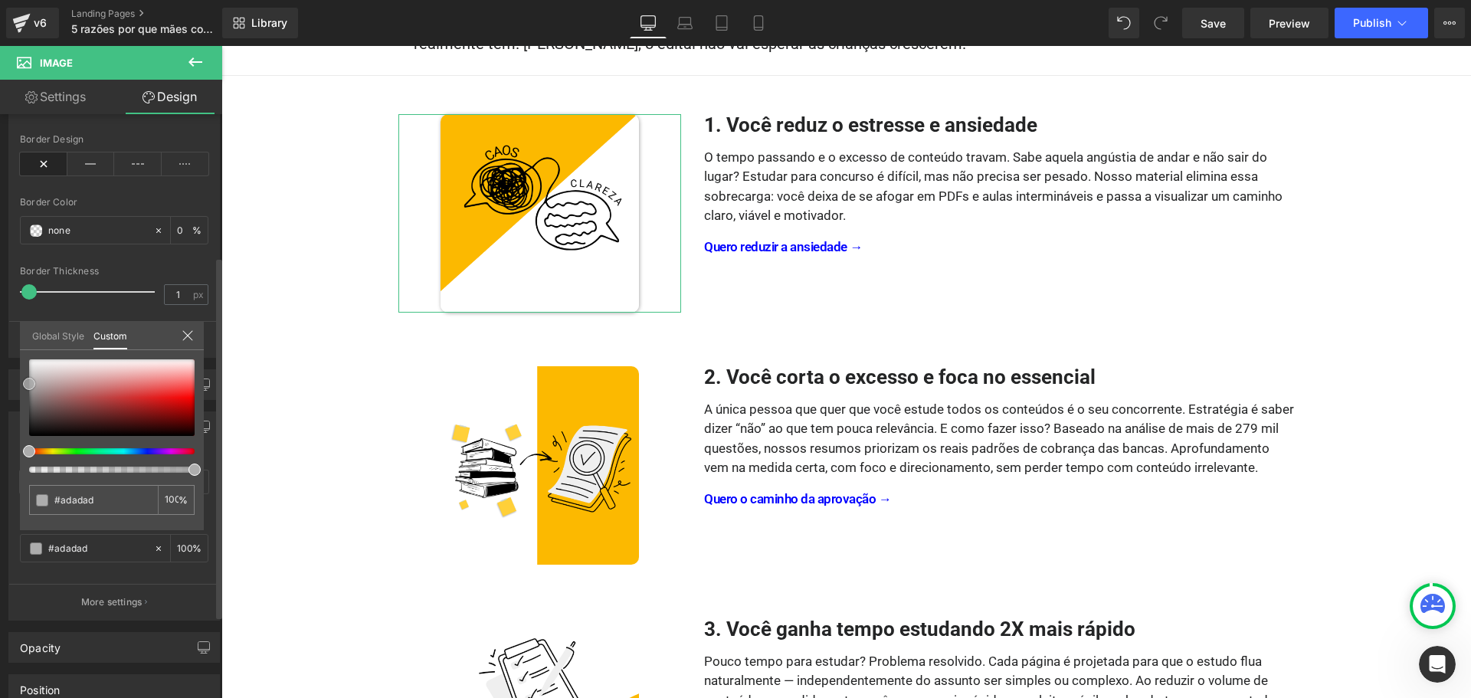
type input "#afafaf"
drag, startPoint x: 27, startPoint y: 418, endPoint x: 25, endPoint y: 377, distance: 40.7
click at [25, 377] on span at bounding box center [29, 380] width 12 height 12
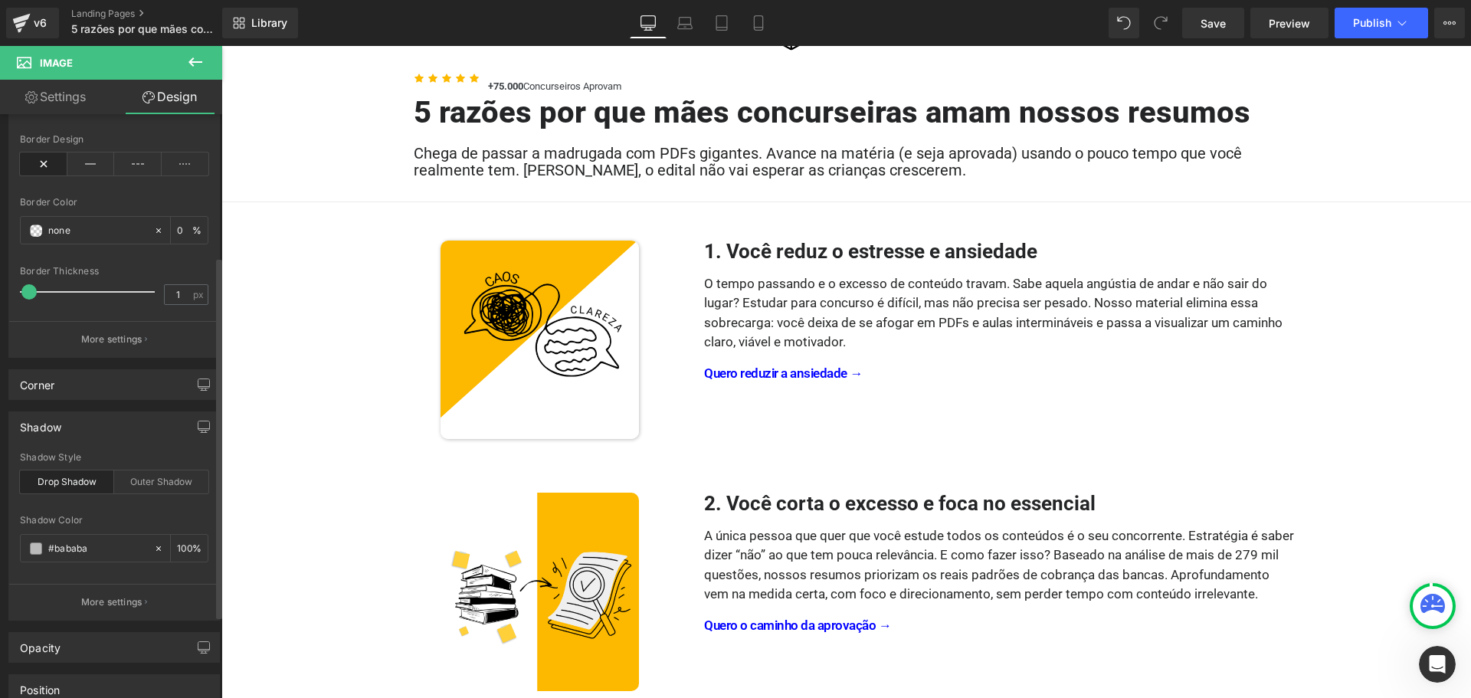
scroll to position [77, 0]
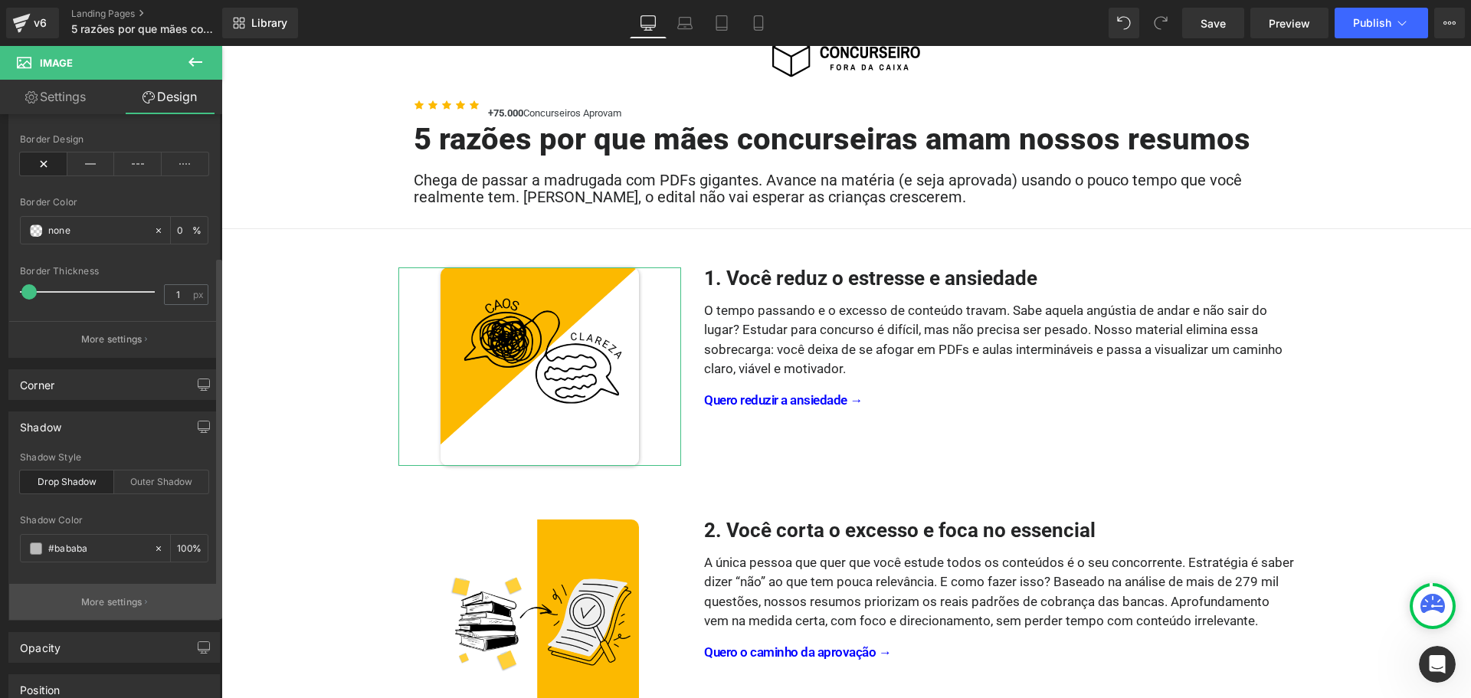
click at [121, 603] on p "More settings" at bounding box center [111, 602] width 61 height 14
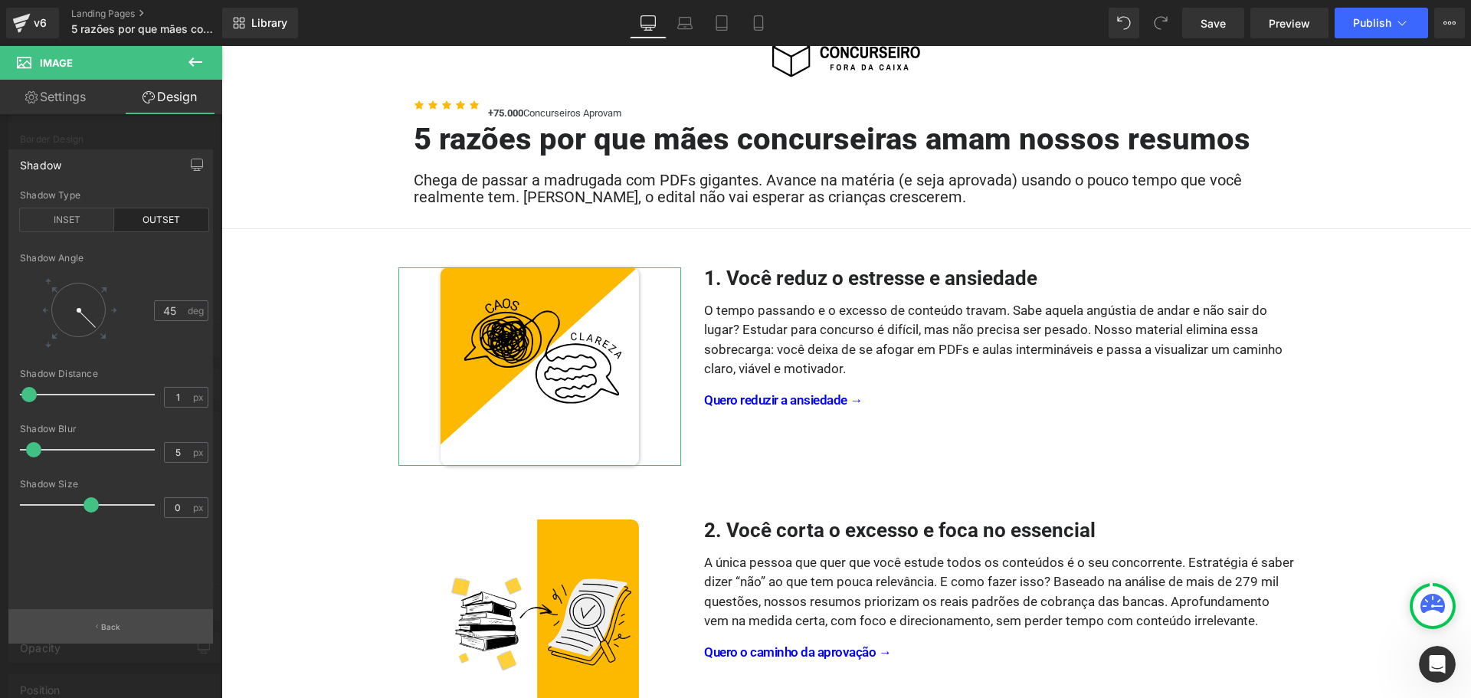
click at [113, 632] on p "Back" at bounding box center [111, 626] width 20 height 11
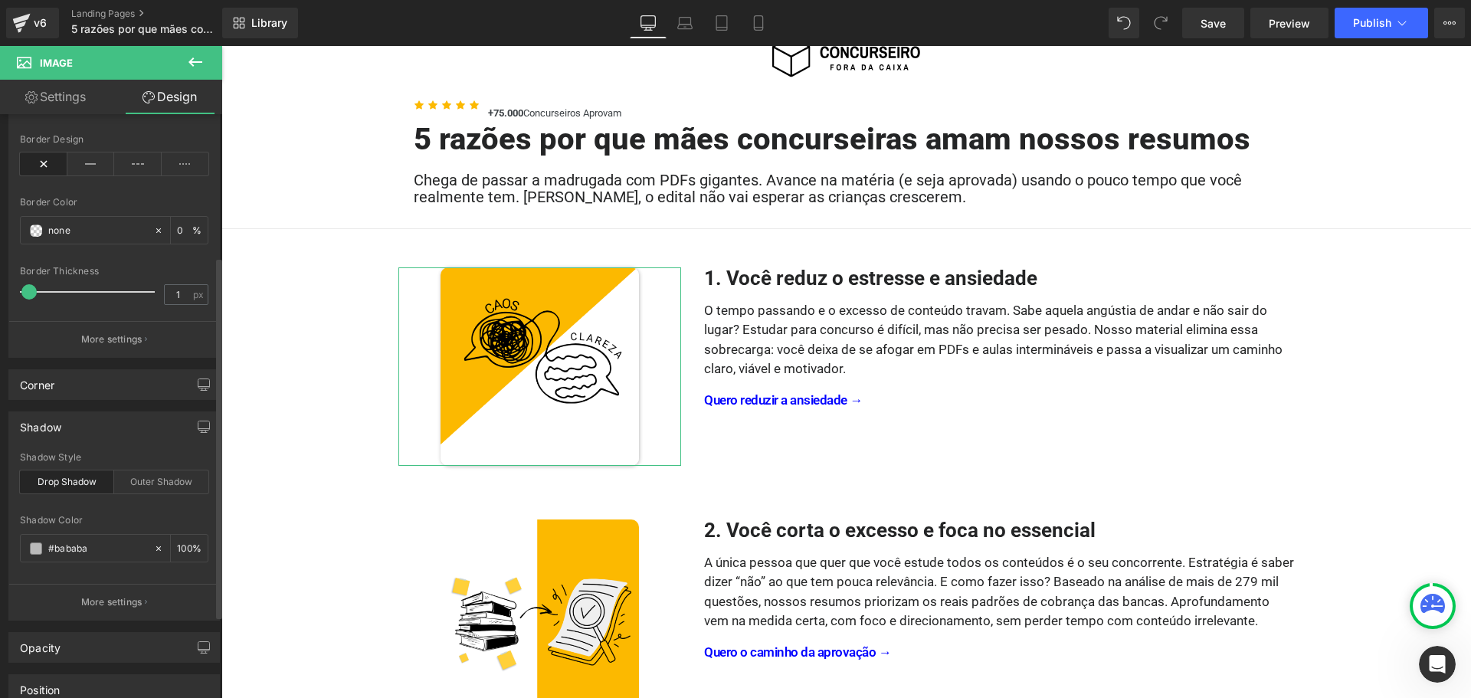
drag, startPoint x: 195, startPoint y: 425, endPoint x: 187, endPoint y: 441, distance: 18.5
click at [188, 441] on div "Shadow drop Shadow Style Drop Shadow Outer Shadow rgba(186, 186, 186, 1) Shadow…" at bounding box center [114, 516] width 212 height 209
click at [192, 428] on button "button" at bounding box center [204, 426] width 25 height 29
click at [97, 463] on button "Laptop" at bounding box center [86, 460] width 48 height 26
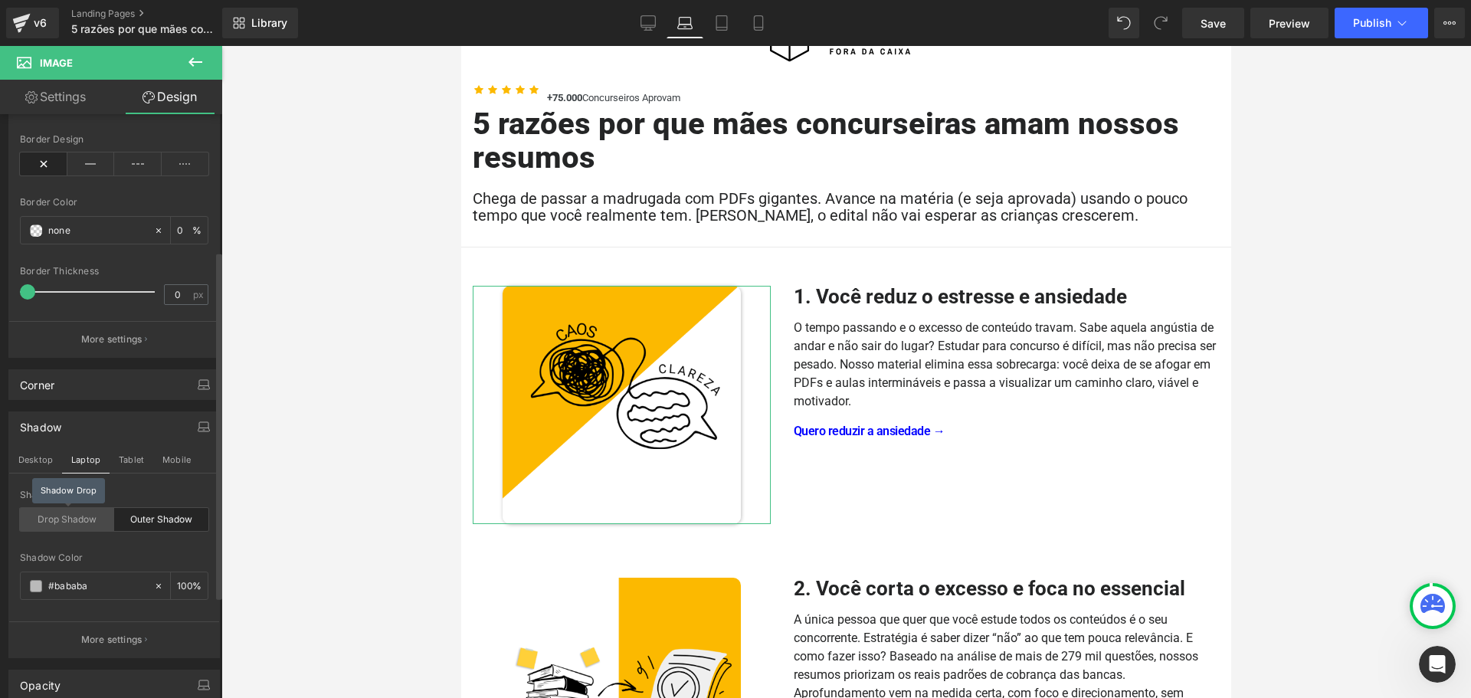
click at [76, 514] on div "Drop Shadow" at bounding box center [67, 519] width 94 height 23
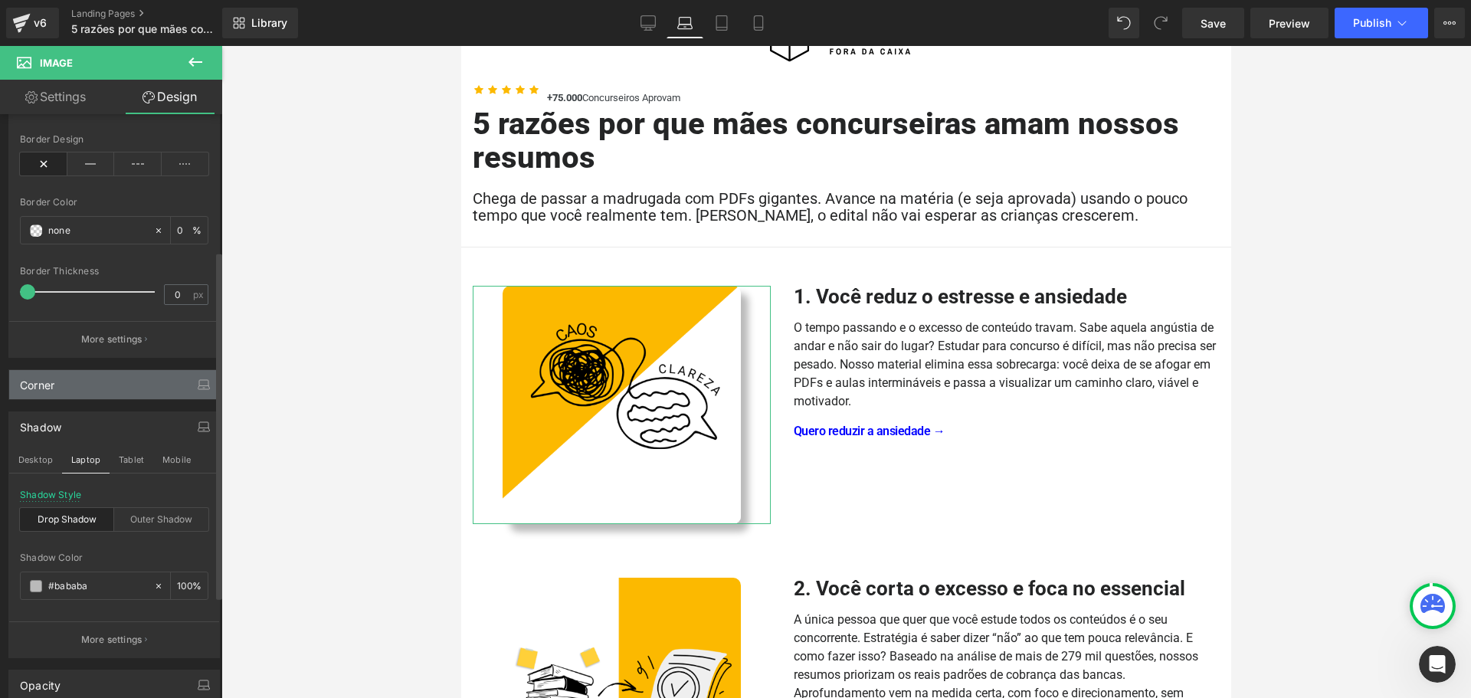
click at [80, 384] on div "Corner" at bounding box center [114, 384] width 210 height 29
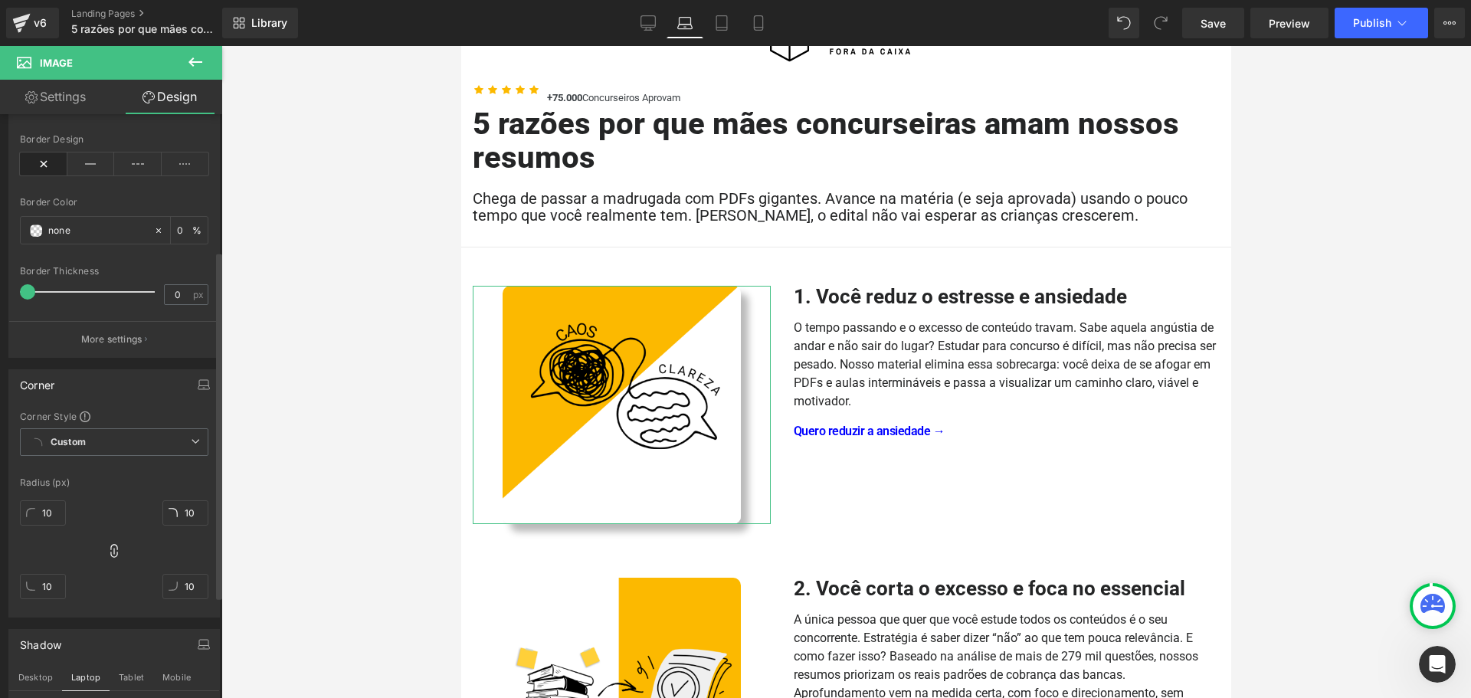
click at [80, 384] on div "Corner" at bounding box center [114, 384] width 210 height 29
click at [38, 463] on button "Desktop" at bounding box center [35, 460] width 53 height 26
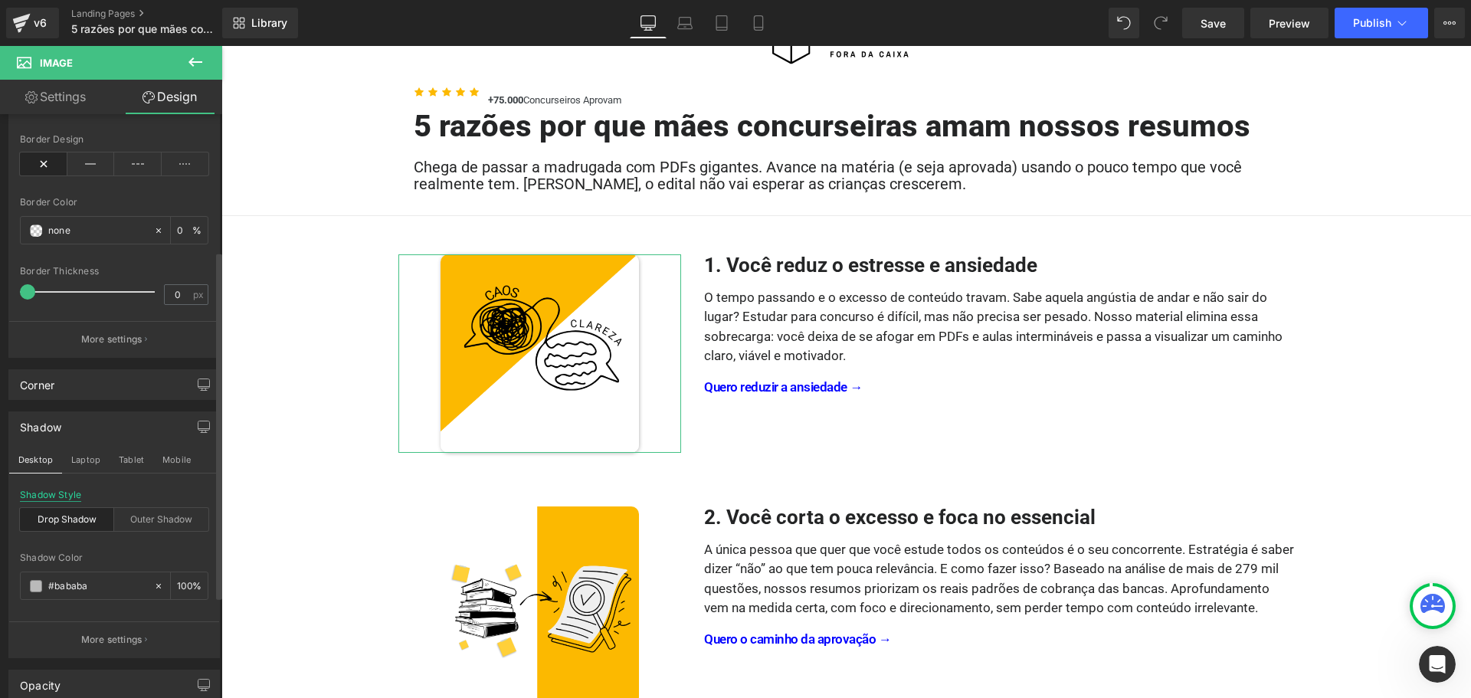
click at [53, 500] on div "Shadow Style" at bounding box center [50, 495] width 61 height 11
click at [110, 474] on div "Shadow Desktop Laptop Tablet Mobile drop Shadow Style Drop Shadow Outer Shadow …" at bounding box center [114, 529] width 229 height 258
click at [90, 459] on button "Laptop" at bounding box center [86, 460] width 48 height 26
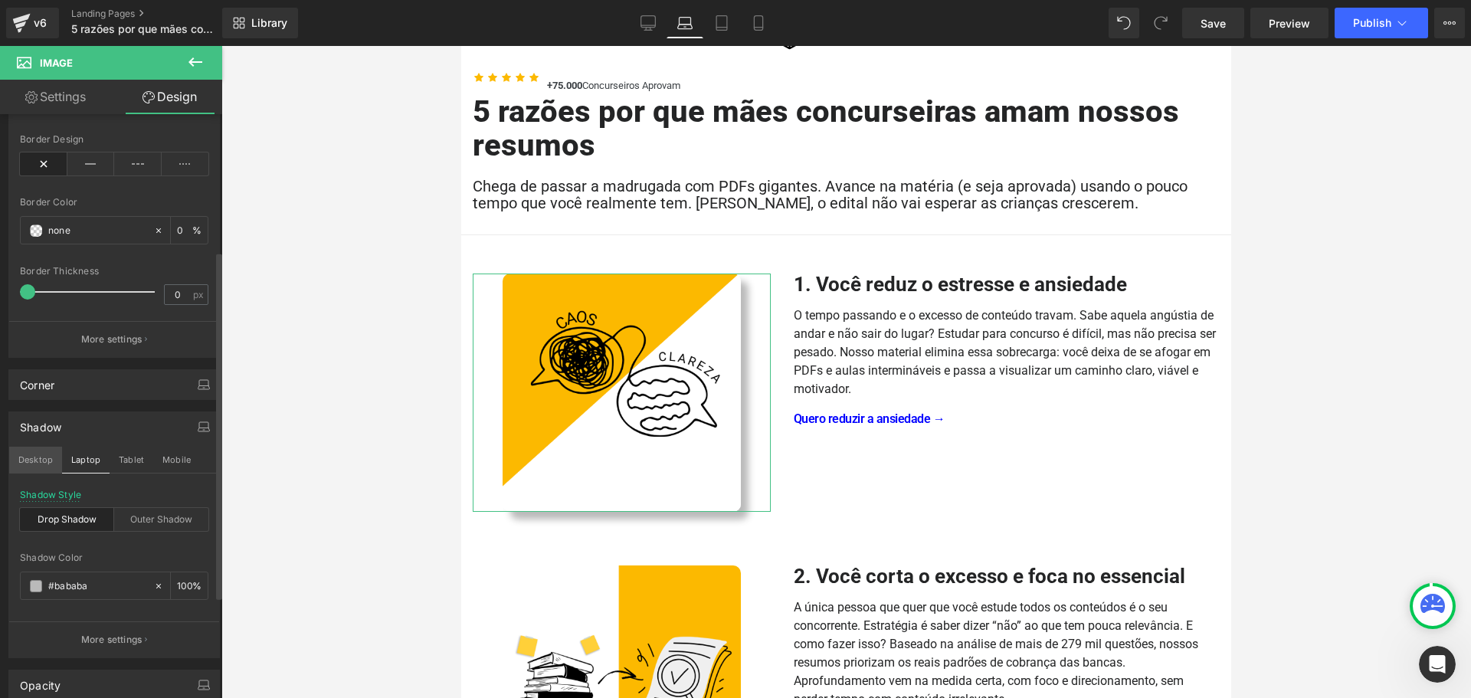
click at [40, 462] on button "Desktop" at bounding box center [35, 460] width 53 height 26
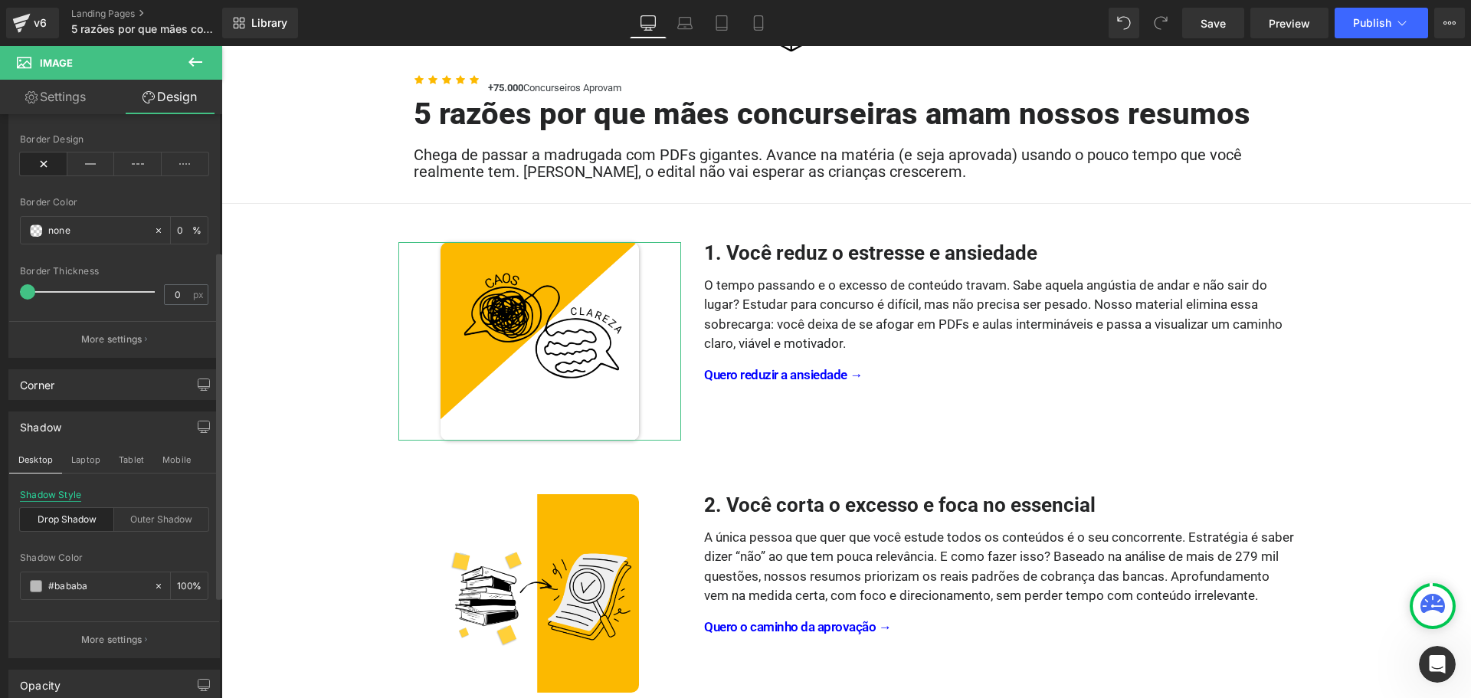
click at [71, 494] on div "Shadow Style" at bounding box center [50, 495] width 61 height 11
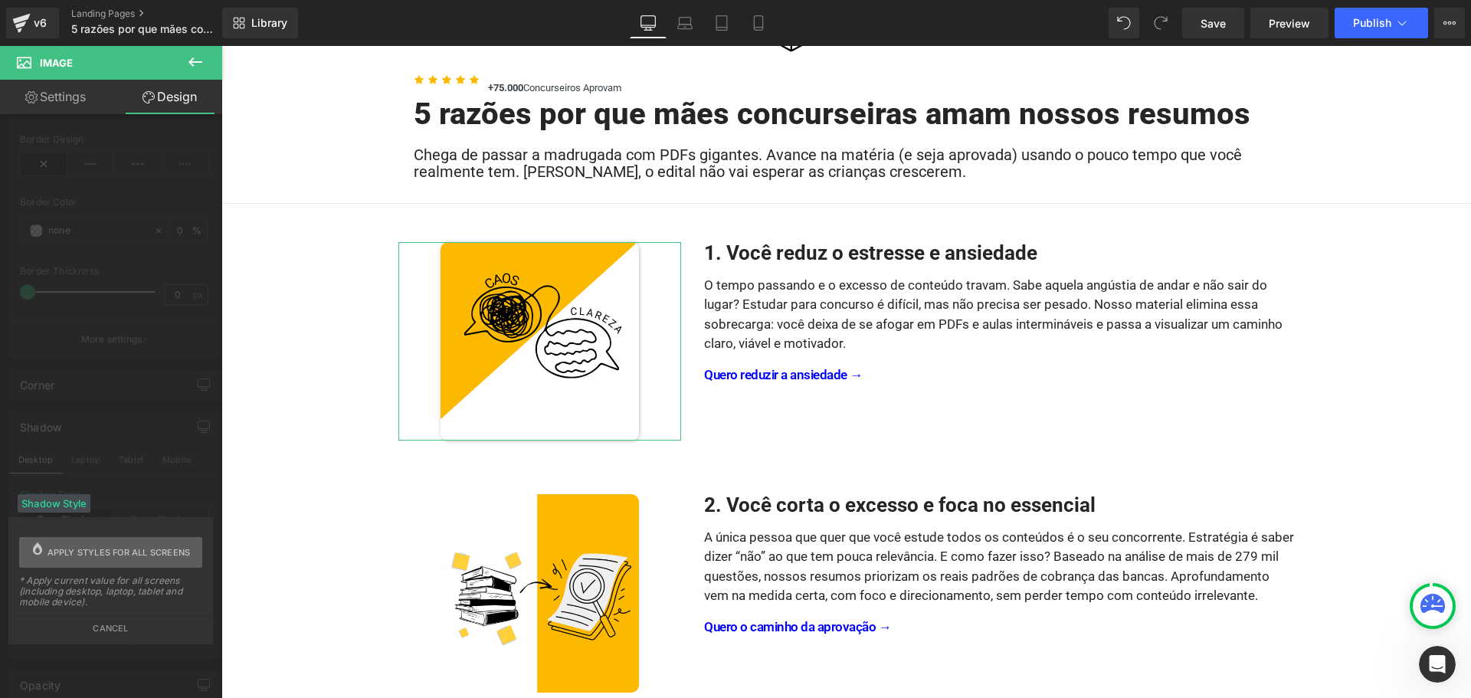
click at [104, 556] on span "Apply styles for all screens" at bounding box center [119, 552] width 143 height 31
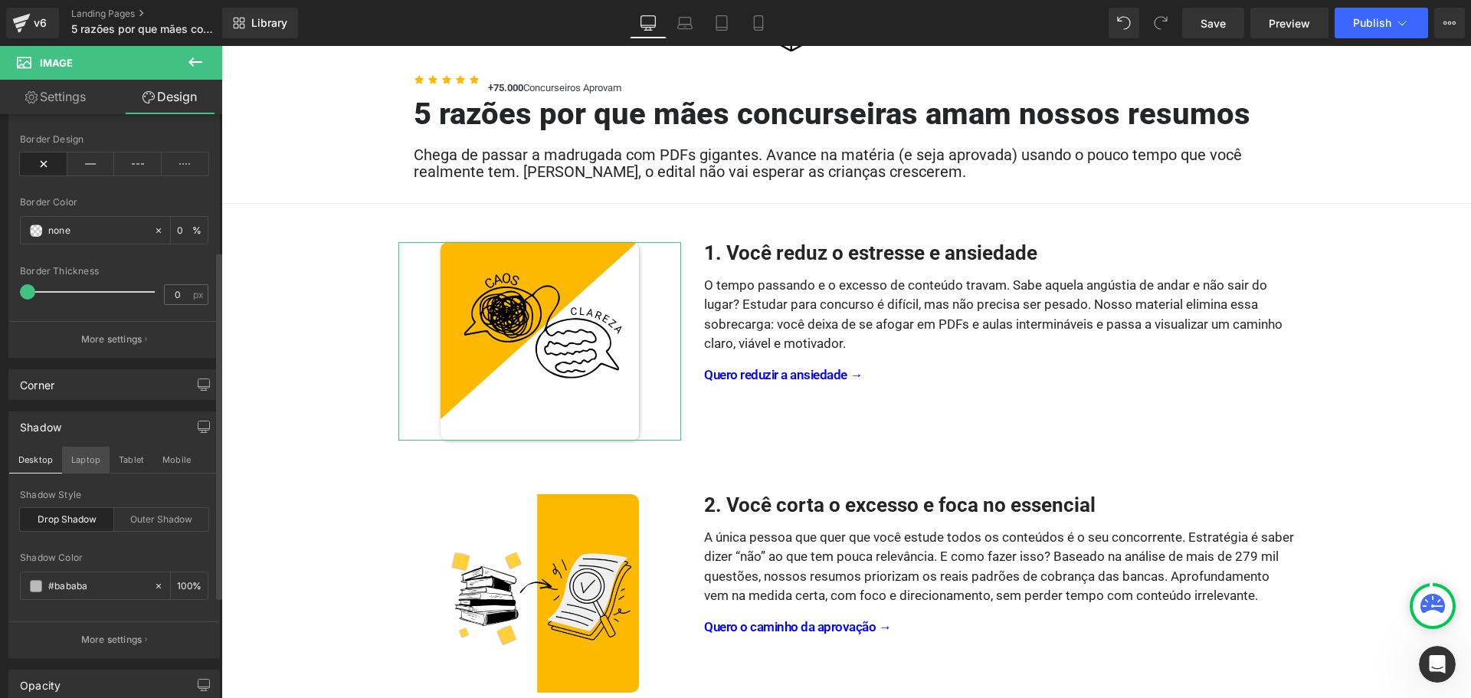
click at [92, 456] on button "Laptop" at bounding box center [86, 460] width 48 height 26
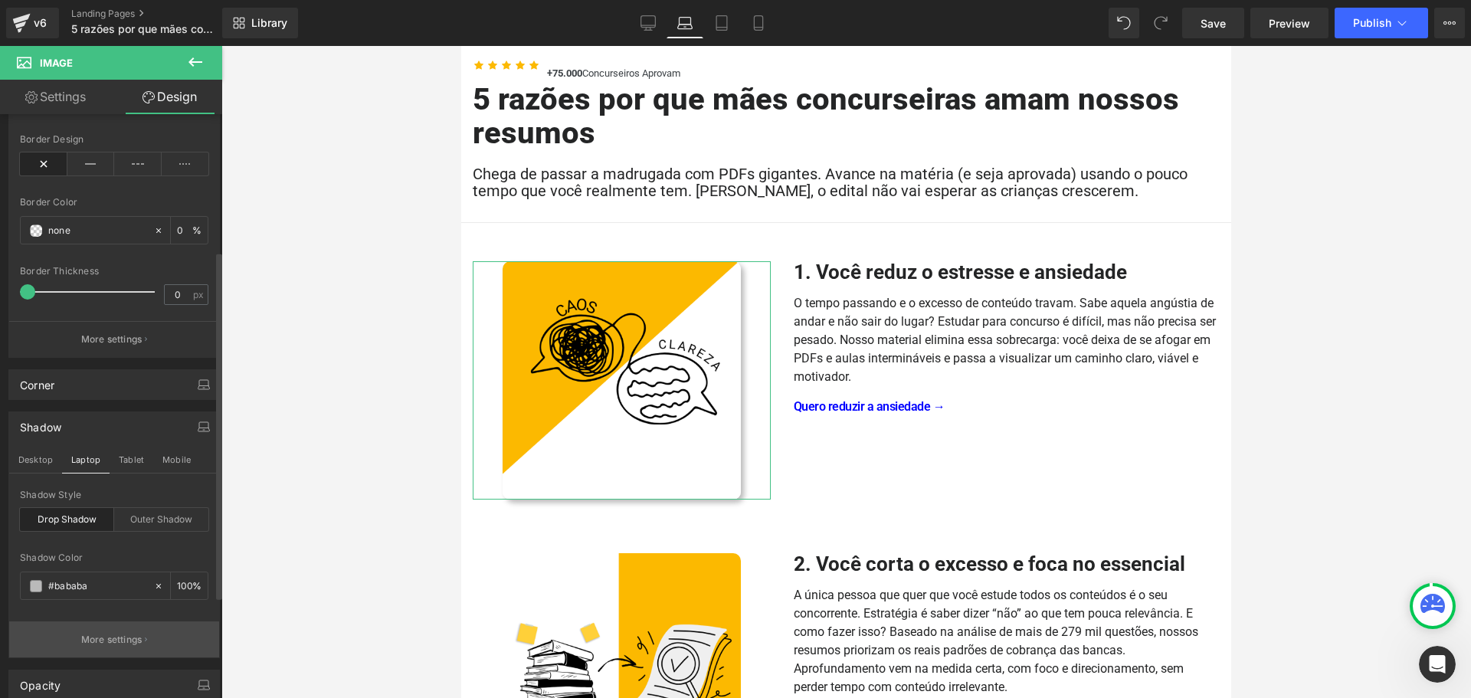
click at [102, 640] on p "More settings" at bounding box center [111, 640] width 61 height 14
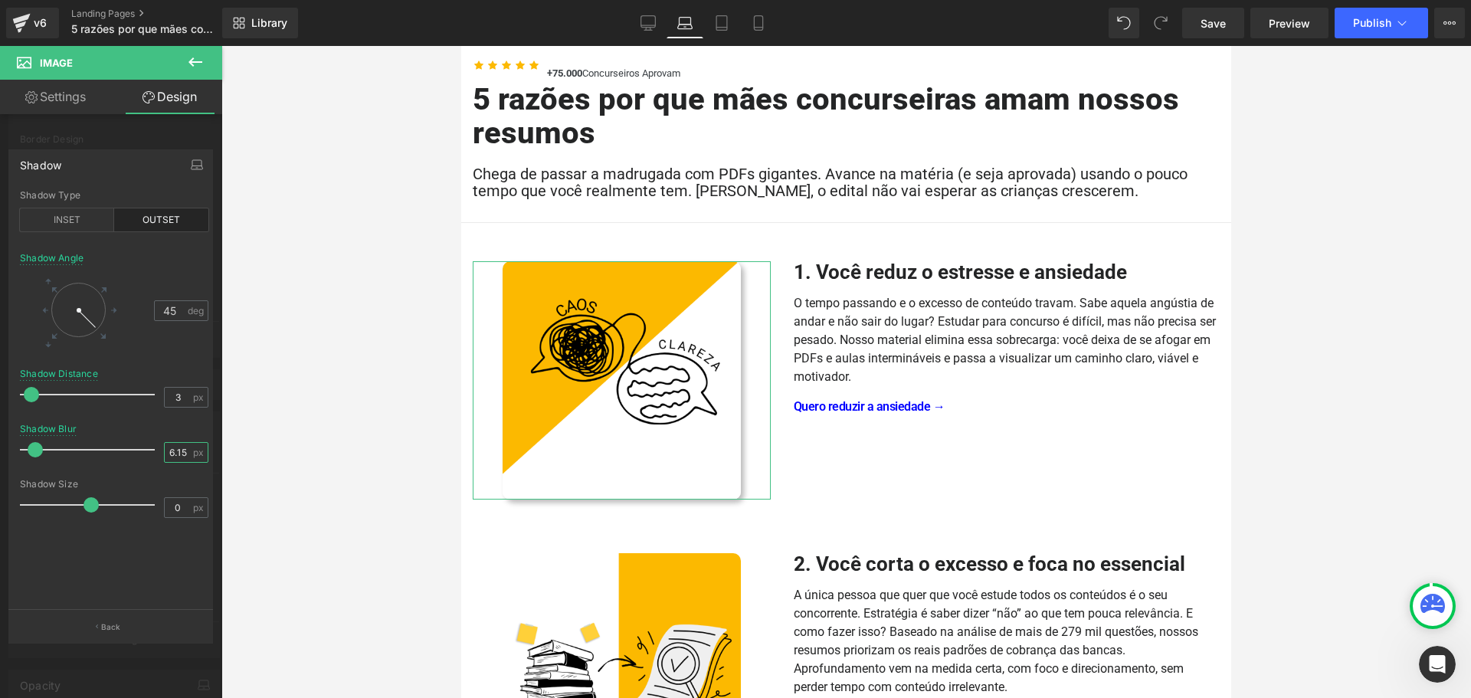
click at [180, 455] on input "6.15" at bounding box center [178, 452] width 27 height 19
click at [180, 395] on input "3" at bounding box center [178, 397] width 27 height 19
click at [171, 454] on input "6.15" at bounding box center [178, 452] width 27 height 19
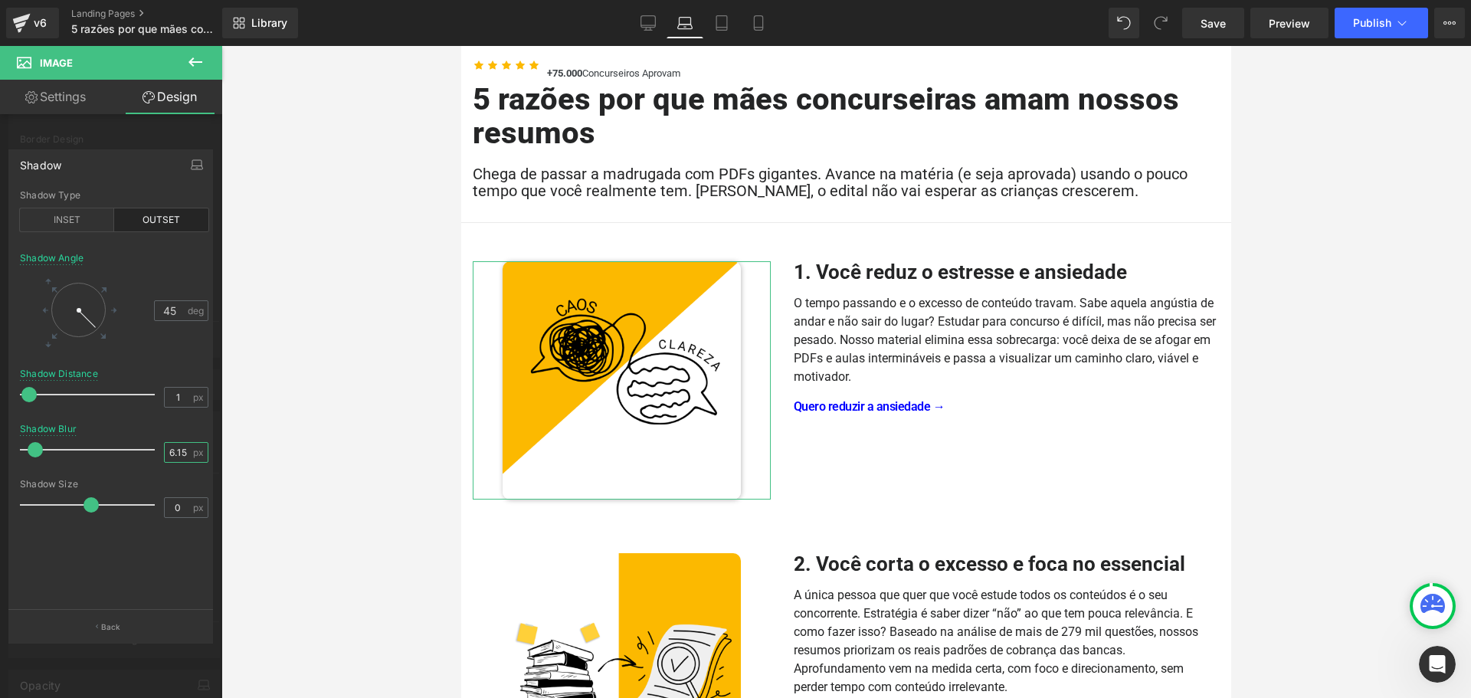
click at [171, 454] on input "6.15" at bounding box center [178, 452] width 27 height 19
click at [83, 372] on div "Shadow Distance" at bounding box center [59, 374] width 78 height 11
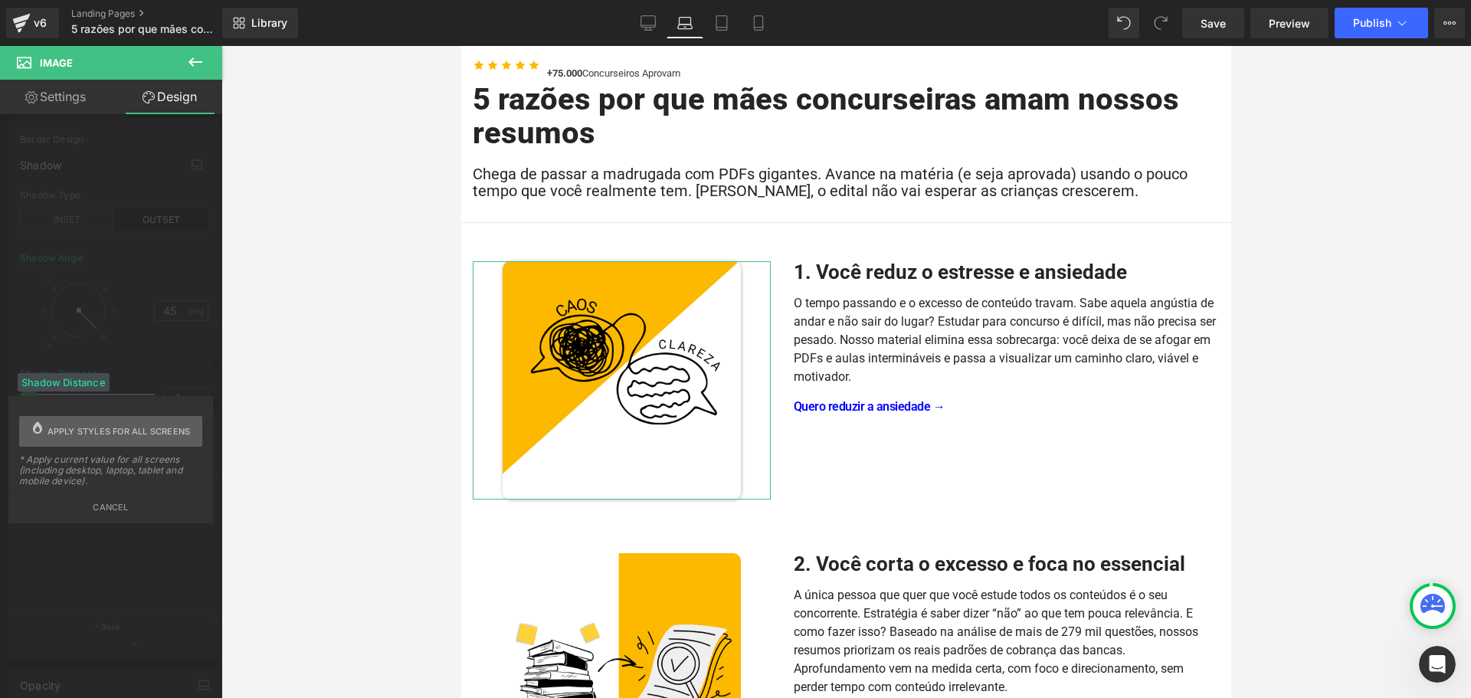
click at [83, 428] on span "Apply styles for all screens" at bounding box center [119, 431] width 143 height 31
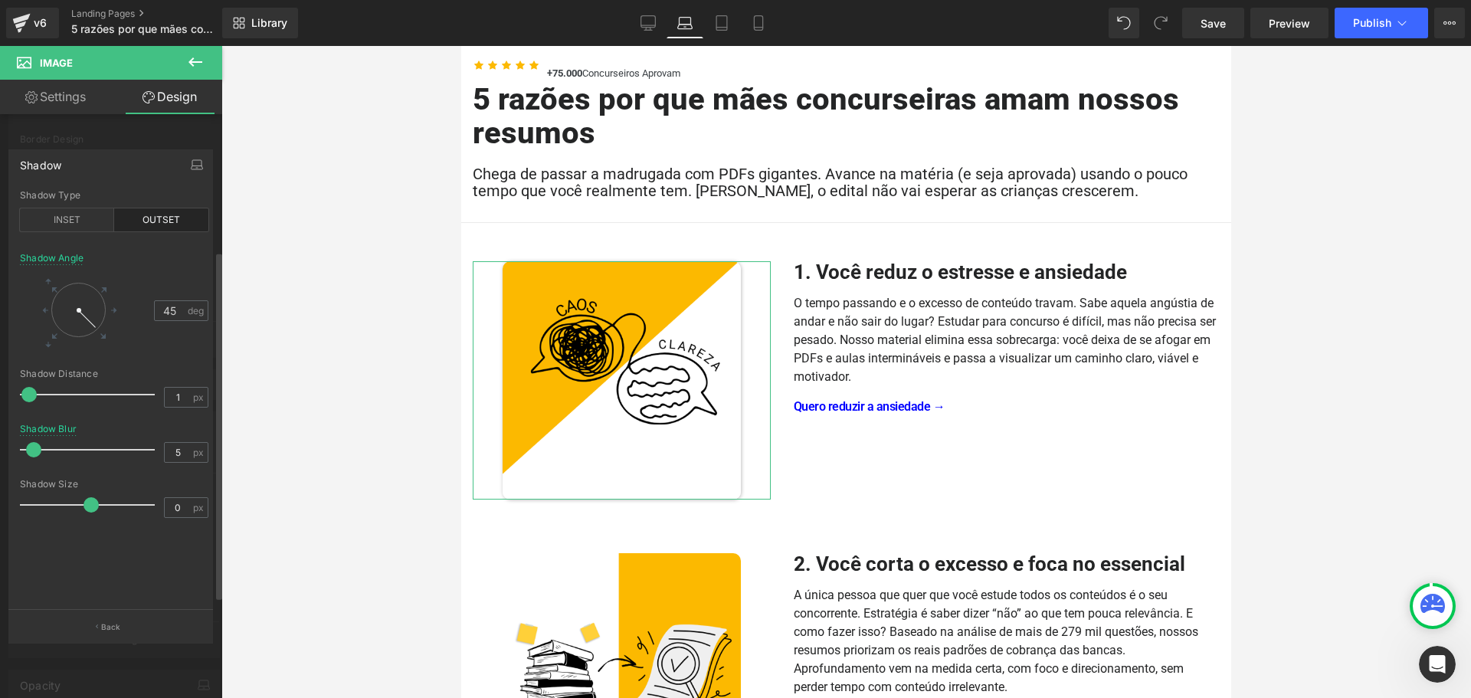
click at [51, 422] on div "outset Shadow Type INSET OUTSET 45 Shadow Angle 45 deg 1px Shadow Distance 1 px…" at bounding box center [114, 400] width 210 height 420
click at [53, 427] on div "Shadow Blur" at bounding box center [48, 429] width 57 height 11
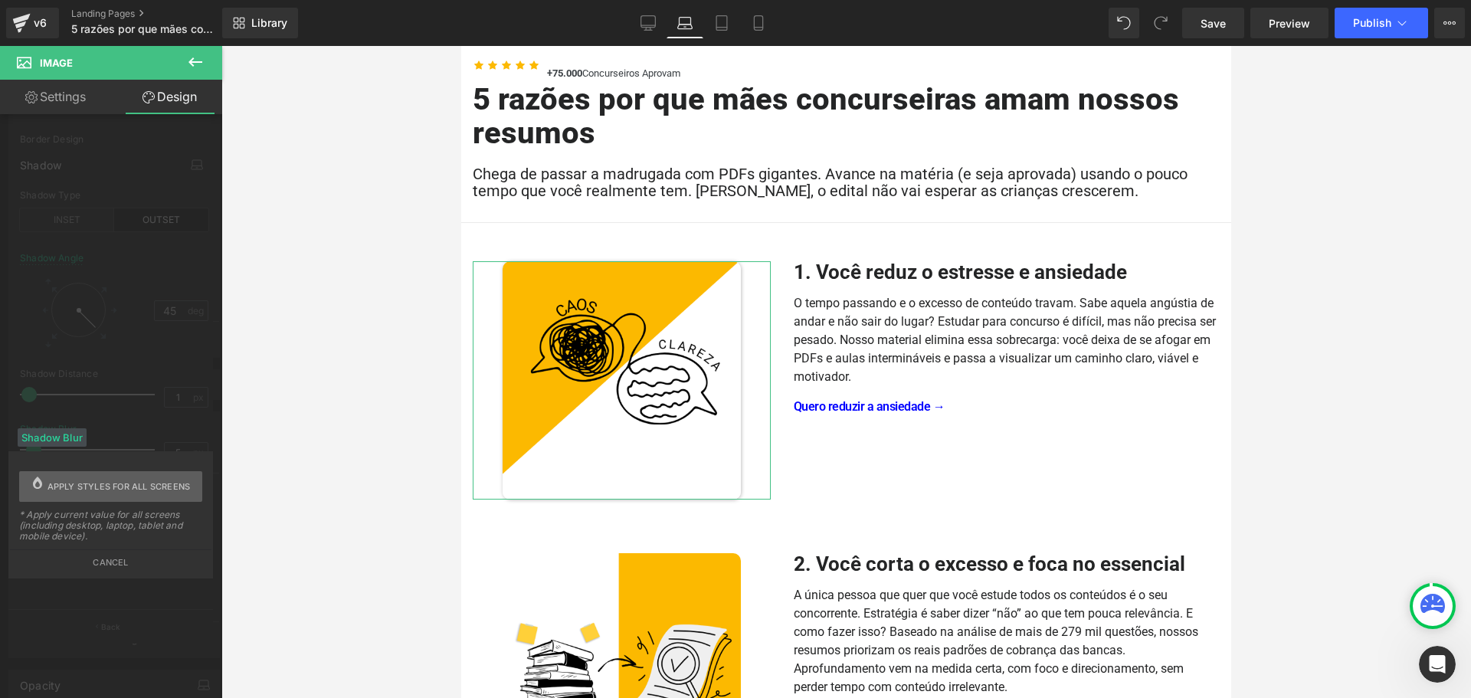
click at [99, 488] on span "Apply styles for all screens" at bounding box center [119, 486] width 143 height 31
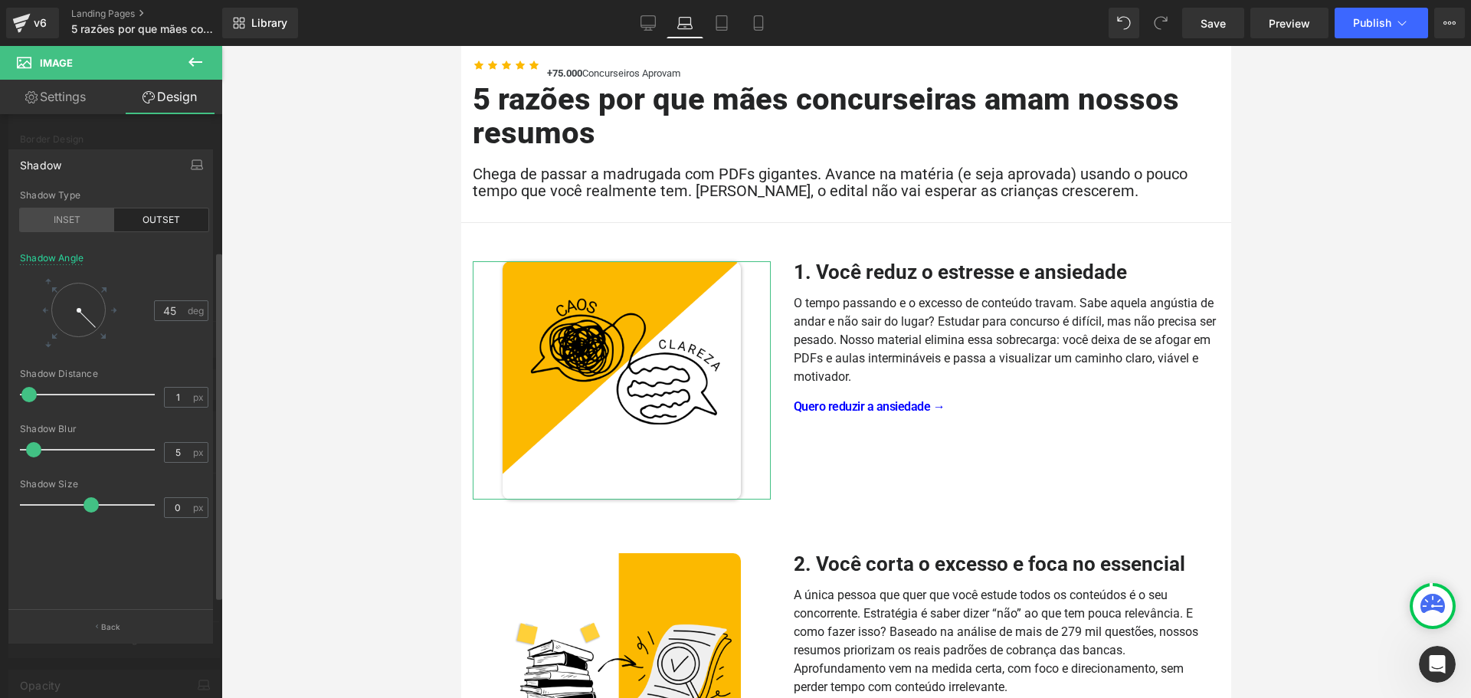
click at [78, 218] on div "INSET" at bounding box center [67, 219] width 94 height 23
click at [123, 225] on div "OUTSET" at bounding box center [161, 219] width 94 height 23
click at [193, 163] on icon "button" at bounding box center [197, 165] width 12 height 12
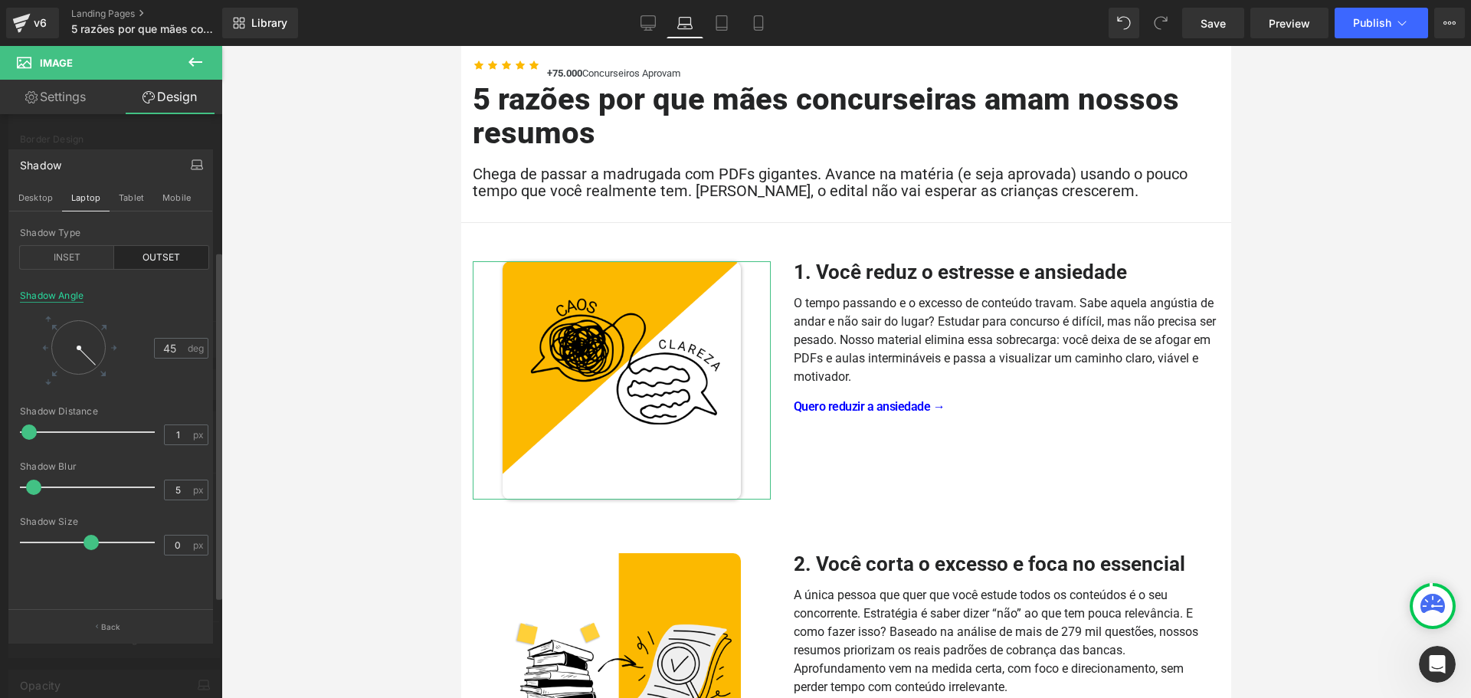
click at [49, 293] on div "Shadow Angle" at bounding box center [52, 295] width 64 height 11
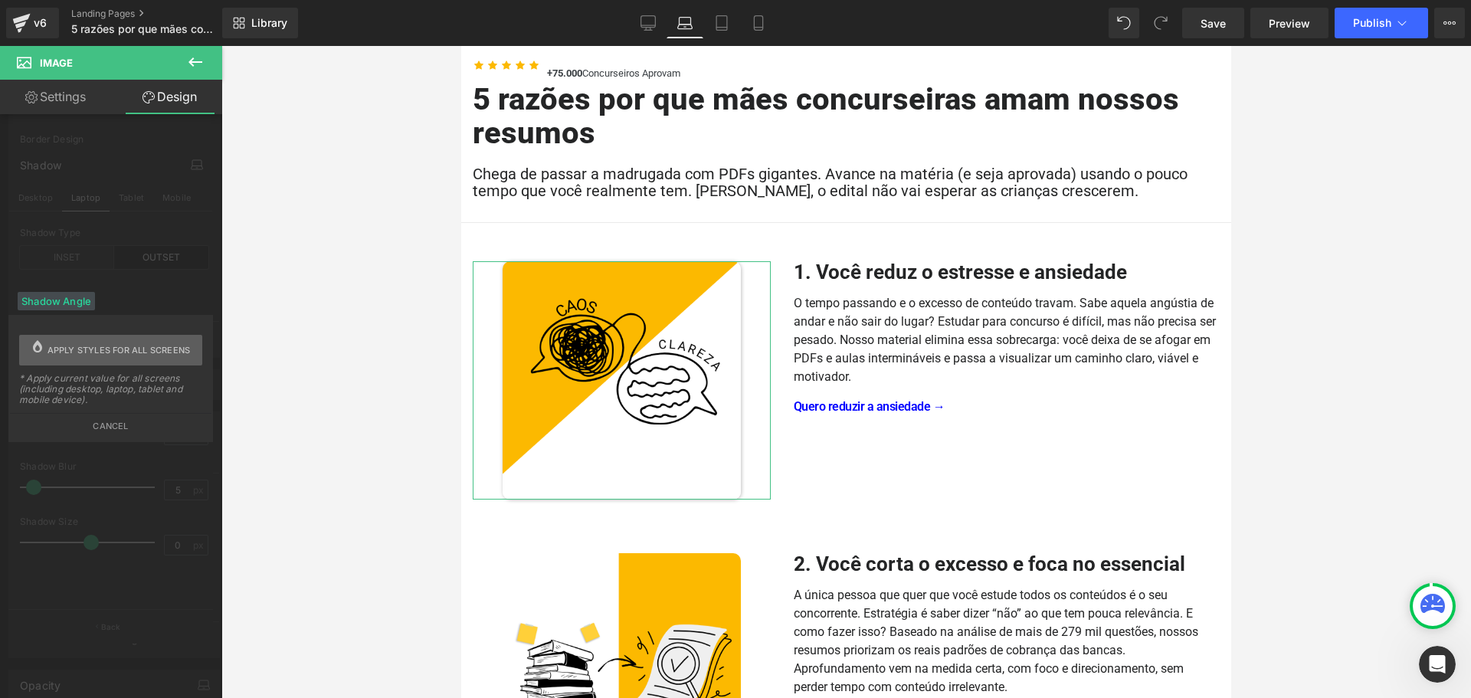
click at [133, 354] on span "Apply styles for all screens" at bounding box center [119, 350] width 143 height 31
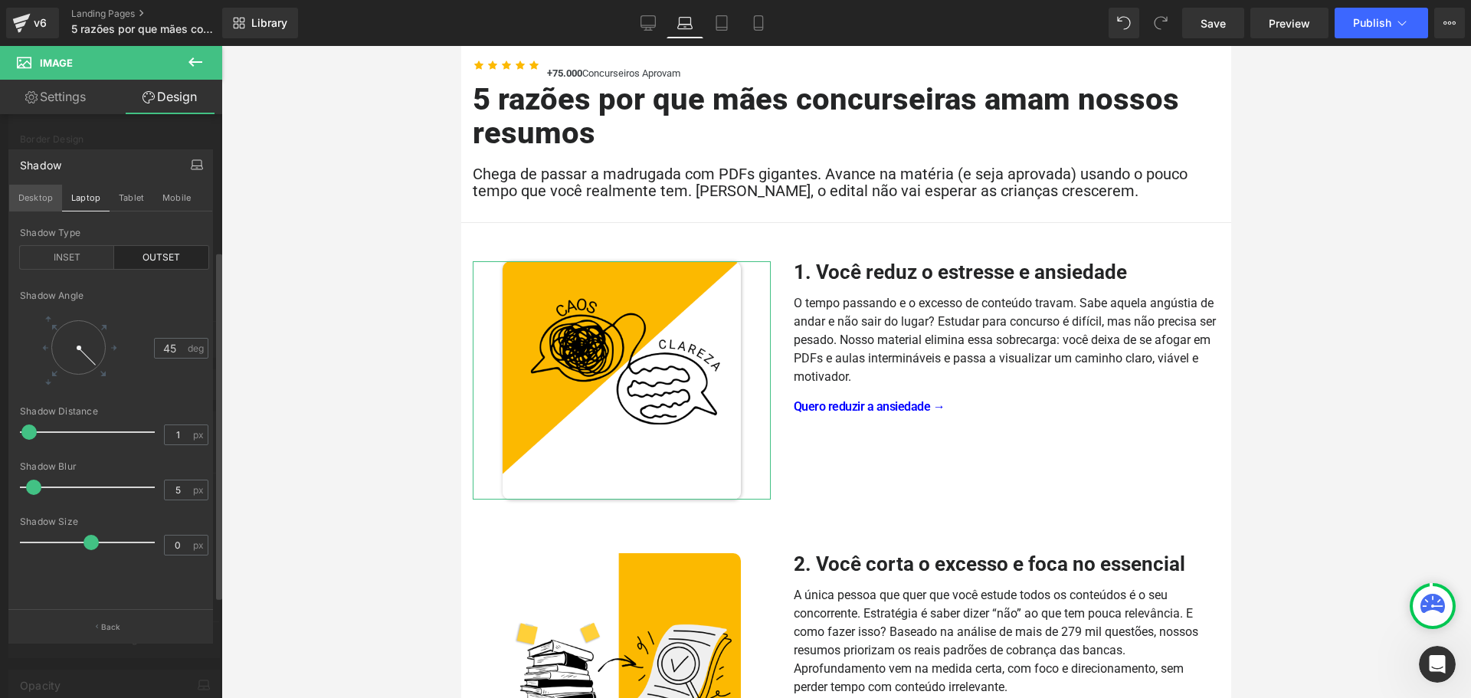
click at [46, 198] on button "Desktop" at bounding box center [35, 198] width 53 height 26
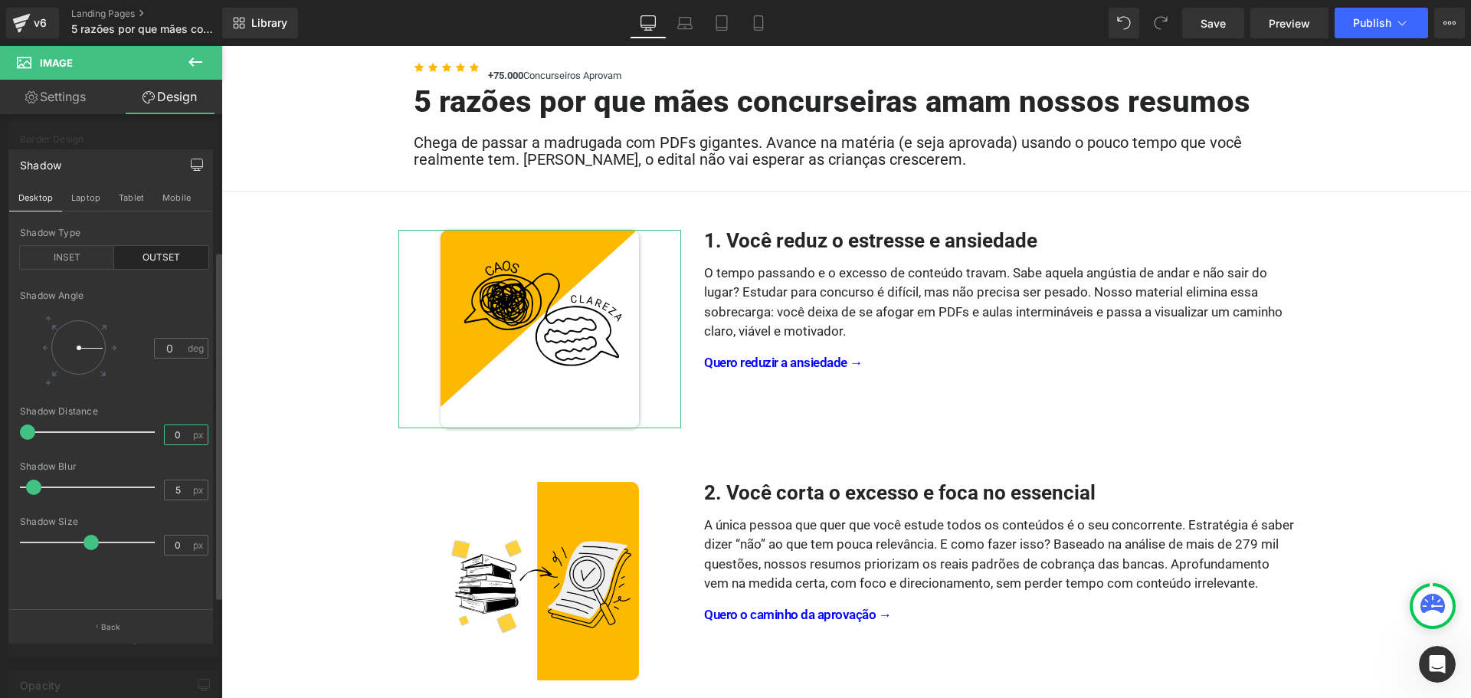
click at [179, 434] on input "0" at bounding box center [178, 434] width 27 height 19
click at [192, 397] on div "Shadow Angle 0 deg" at bounding box center [114, 348] width 189 height 116
click at [134, 386] on div "Shadow Angle 0 deg" at bounding box center [114, 348] width 189 height 116
click at [93, 200] on button "Laptop" at bounding box center [86, 198] width 48 height 26
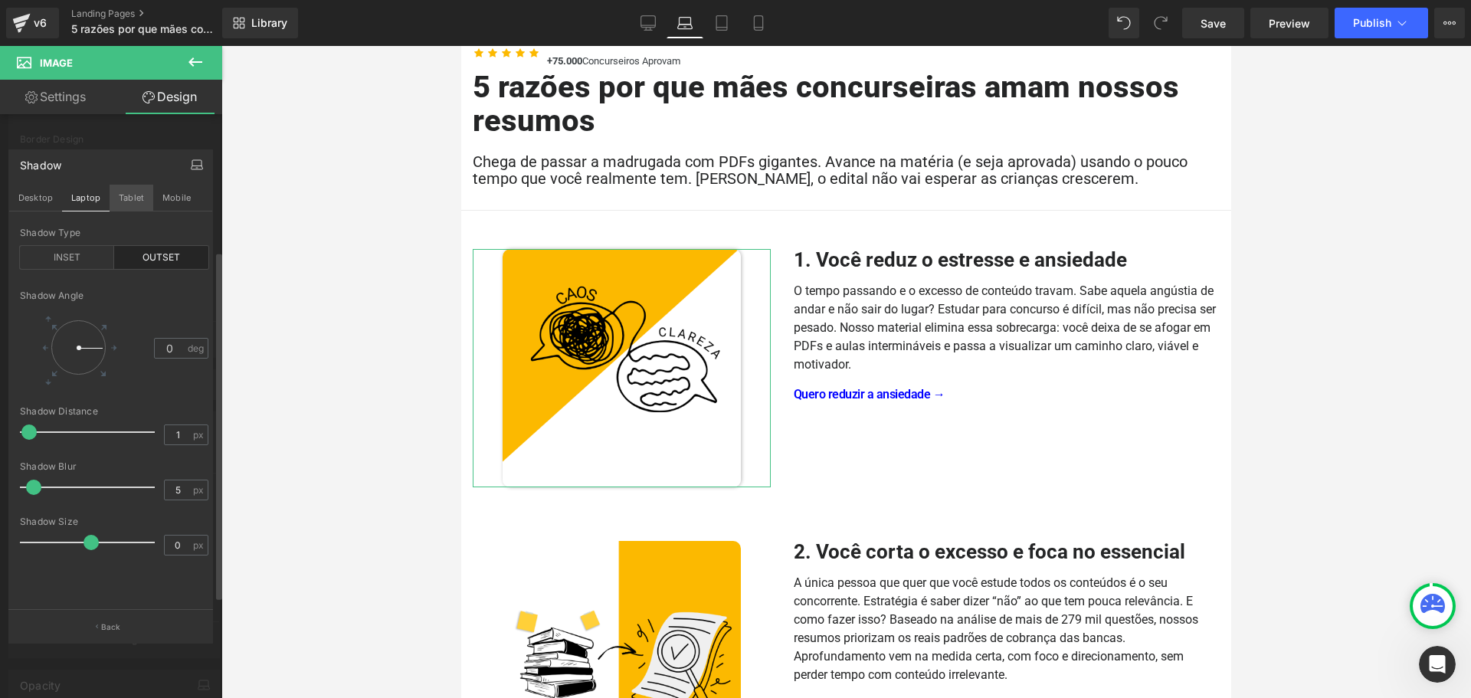
click at [128, 194] on button "Tablet" at bounding box center [132, 198] width 44 height 26
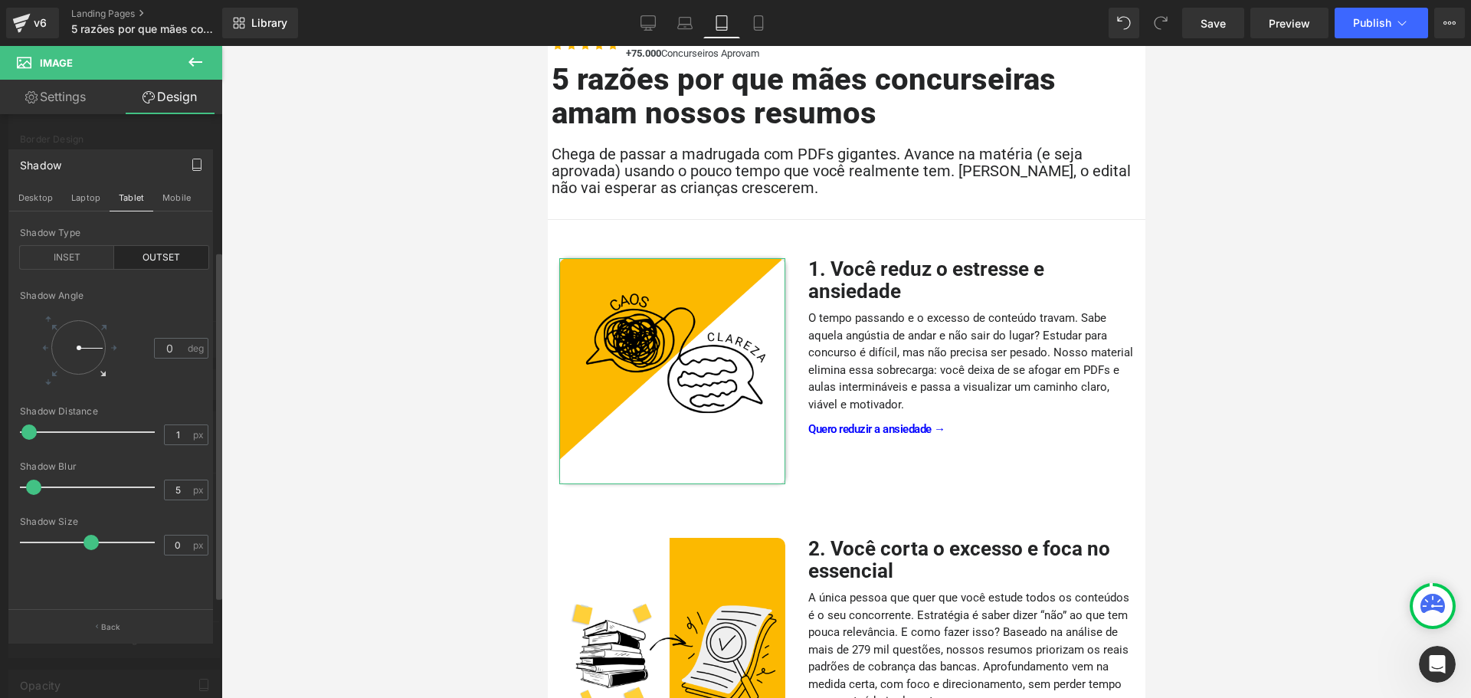
click at [101, 376] on icon at bounding box center [102, 373] width 11 height 11
click at [87, 195] on button "Laptop" at bounding box center [86, 198] width 48 height 26
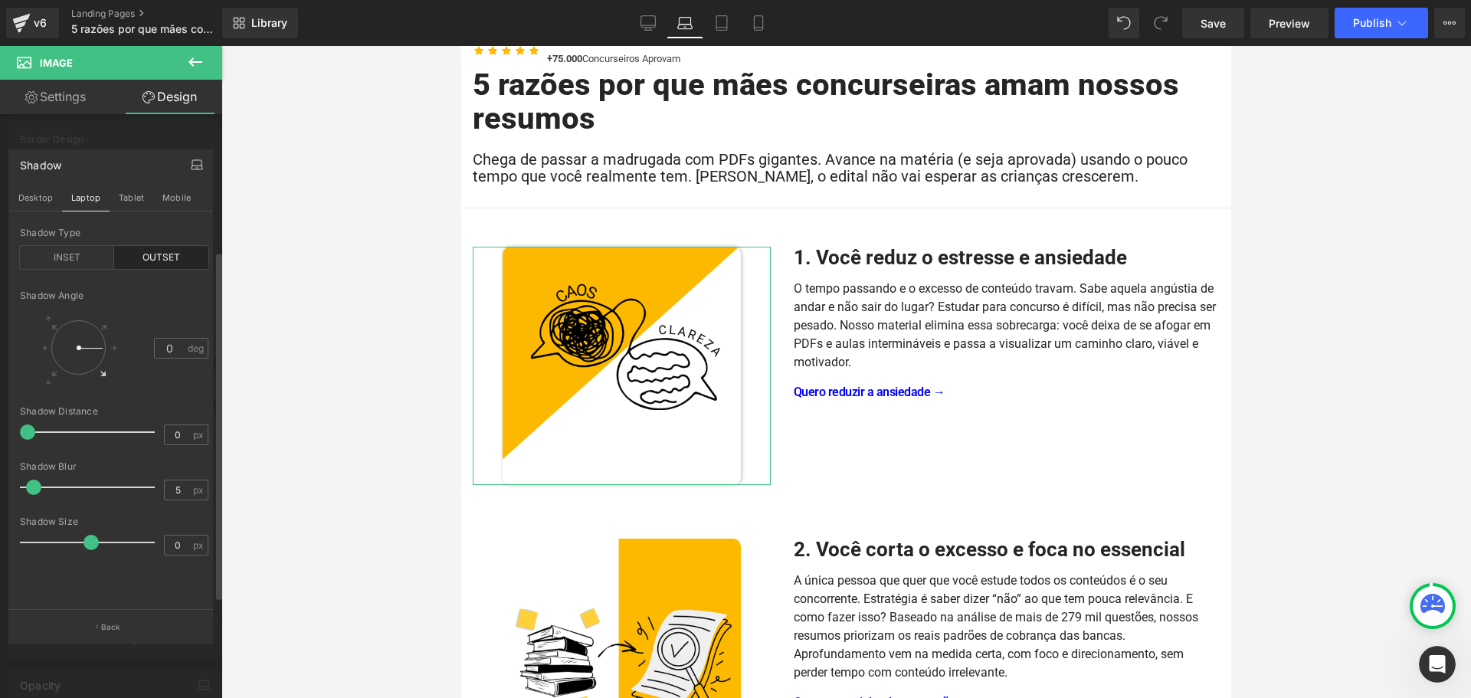
click at [100, 375] on icon at bounding box center [102, 373] width 5 height 5
click at [175, 431] on input "0" at bounding box center [178, 434] width 27 height 19
click at [115, 203] on button "Tablet" at bounding box center [132, 198] width 44 height 26
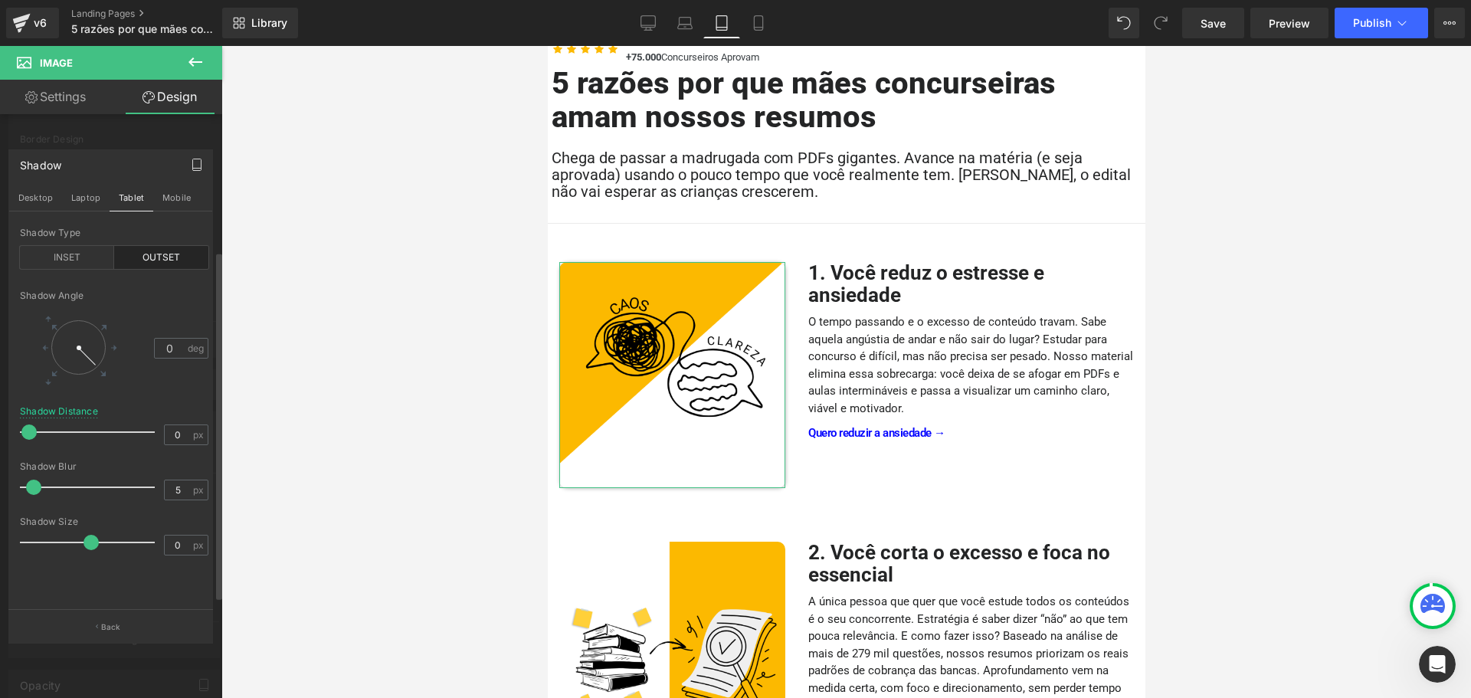
scroll to position [139, 0]
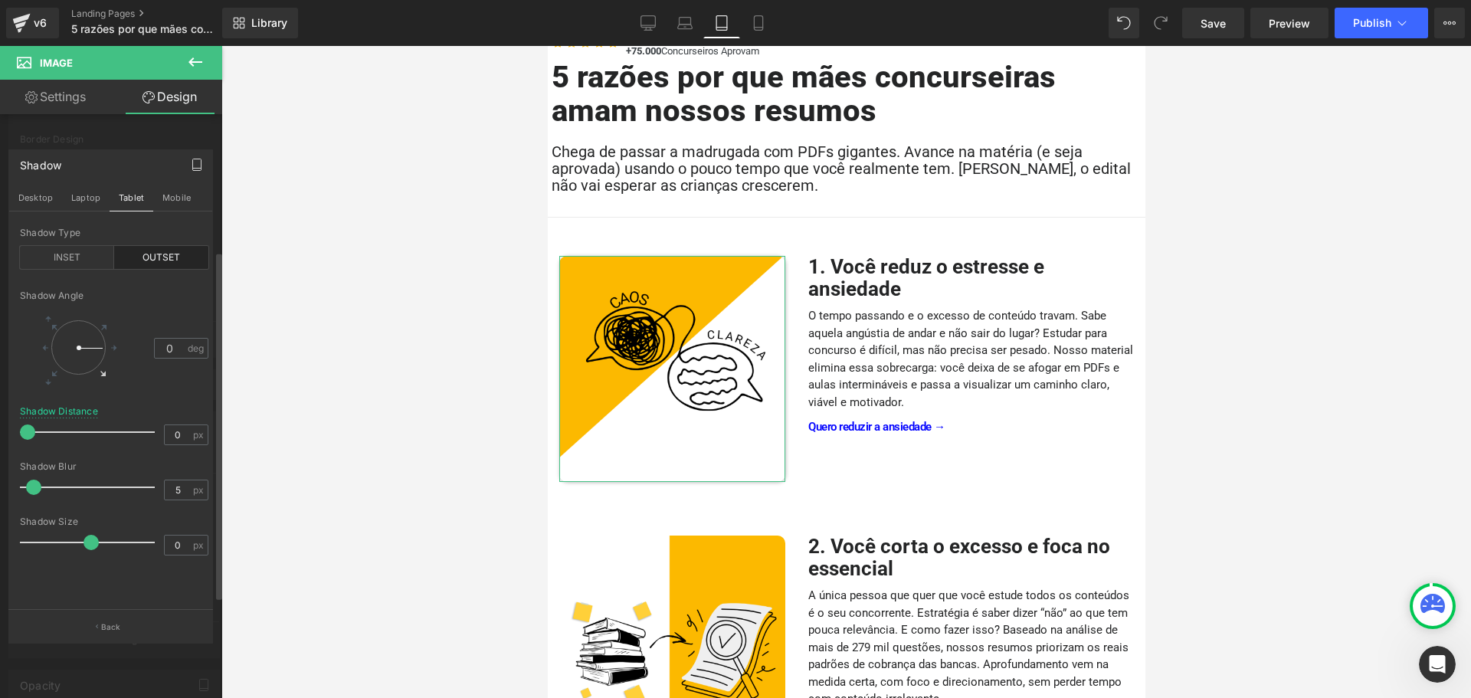
click at [100, 372] on icon at bounding box center [102, 373] width 11 height 11
click at [176, 431] on input "0" at bounding box center [178, 434] width 27 height 19
click at [183, 395] on div "Shadow Angle 45 deg" at bounding box center [114, 348] width 189 height 116
click at [172, 189] on button "Mobile" at bounding box center [176, 198] width 47 height 26
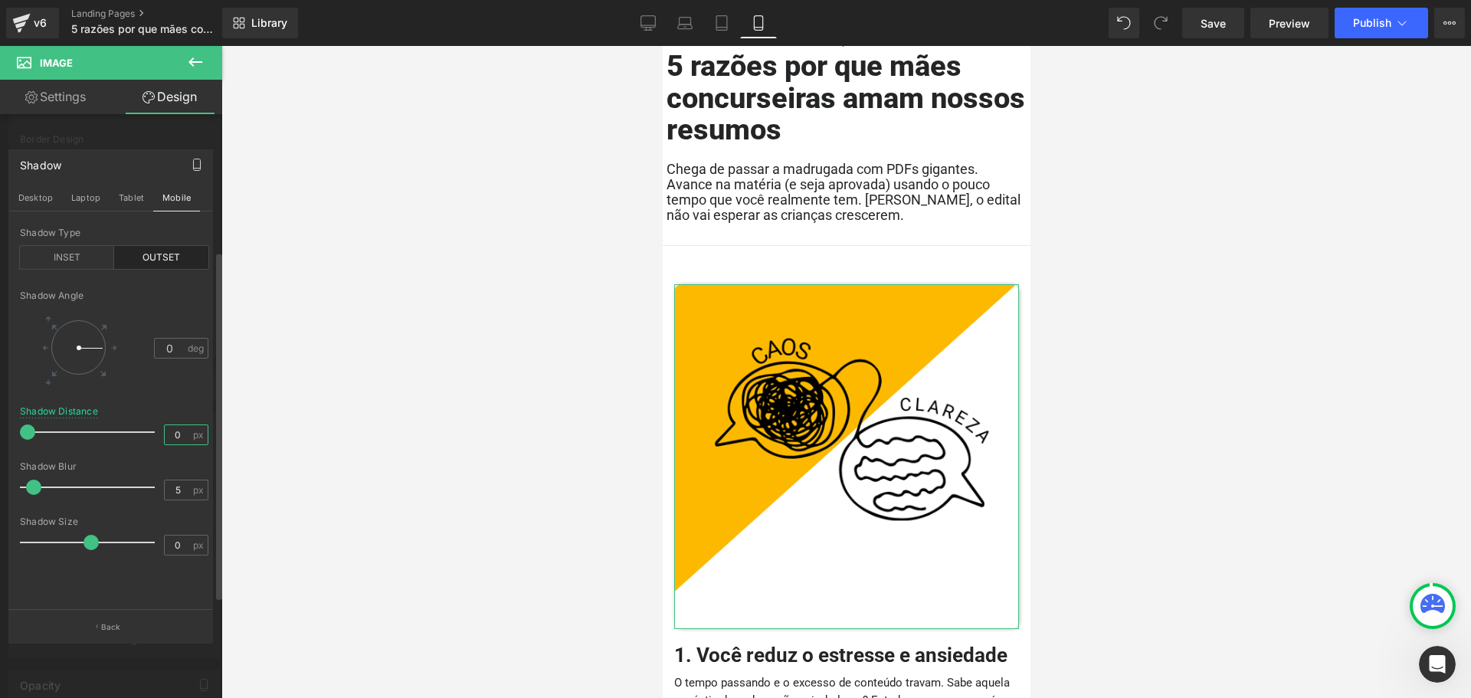
click at [173, 433] on input "0" at bounding box center [178, 434] width 27 height 19
click at [84, 415] on div "Shadow Distance" at bounding box center [59, 411] width 78 height 11
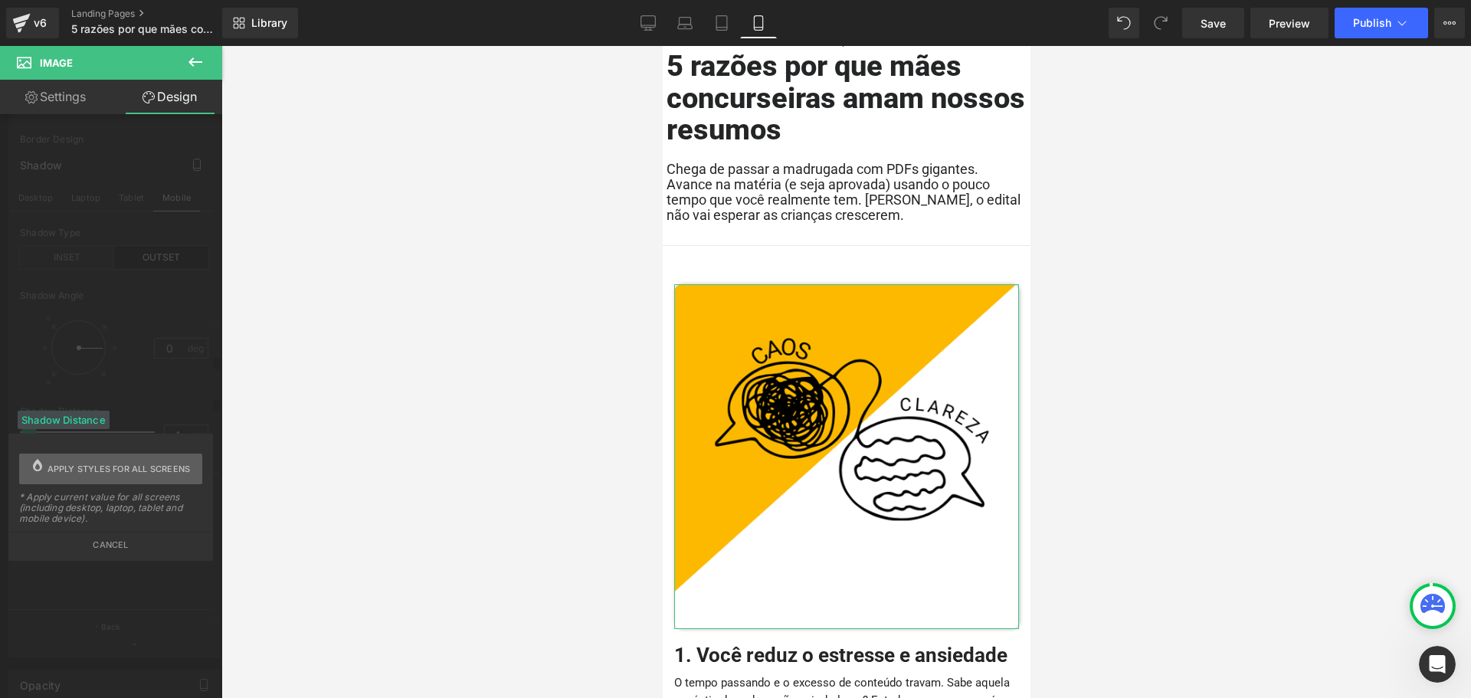
click at [96, 466] on span "Apply styles for all screens" at bounding box center [119, 469] width 143 height 31
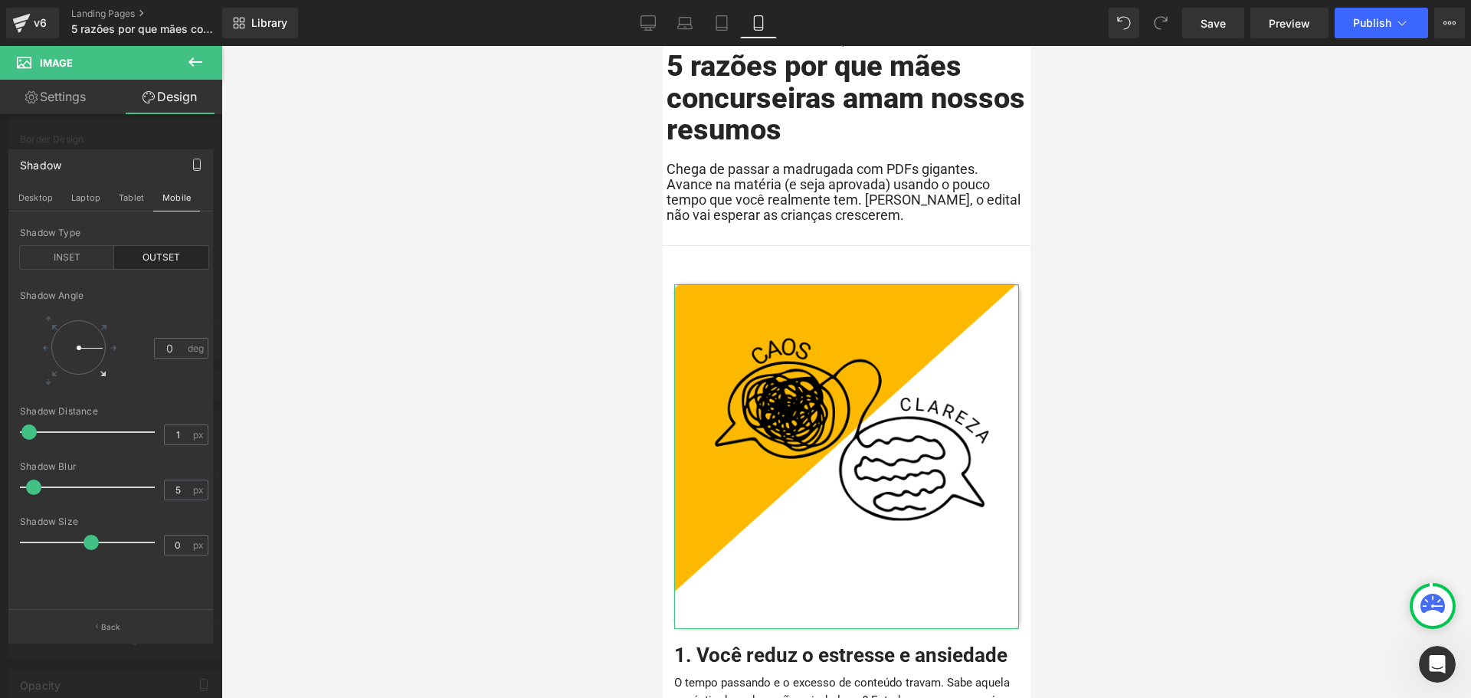
click at [99, 376] on icon at bounding box center [102, 373] width 11 height 11
click at [130, 389] on div "Shadow Angle 45 deg" at bounding box center [114, 348] width 189 height 116
click at [132, 196] on button "Tablet" at bounding box center [132, 198] width 44 height 26
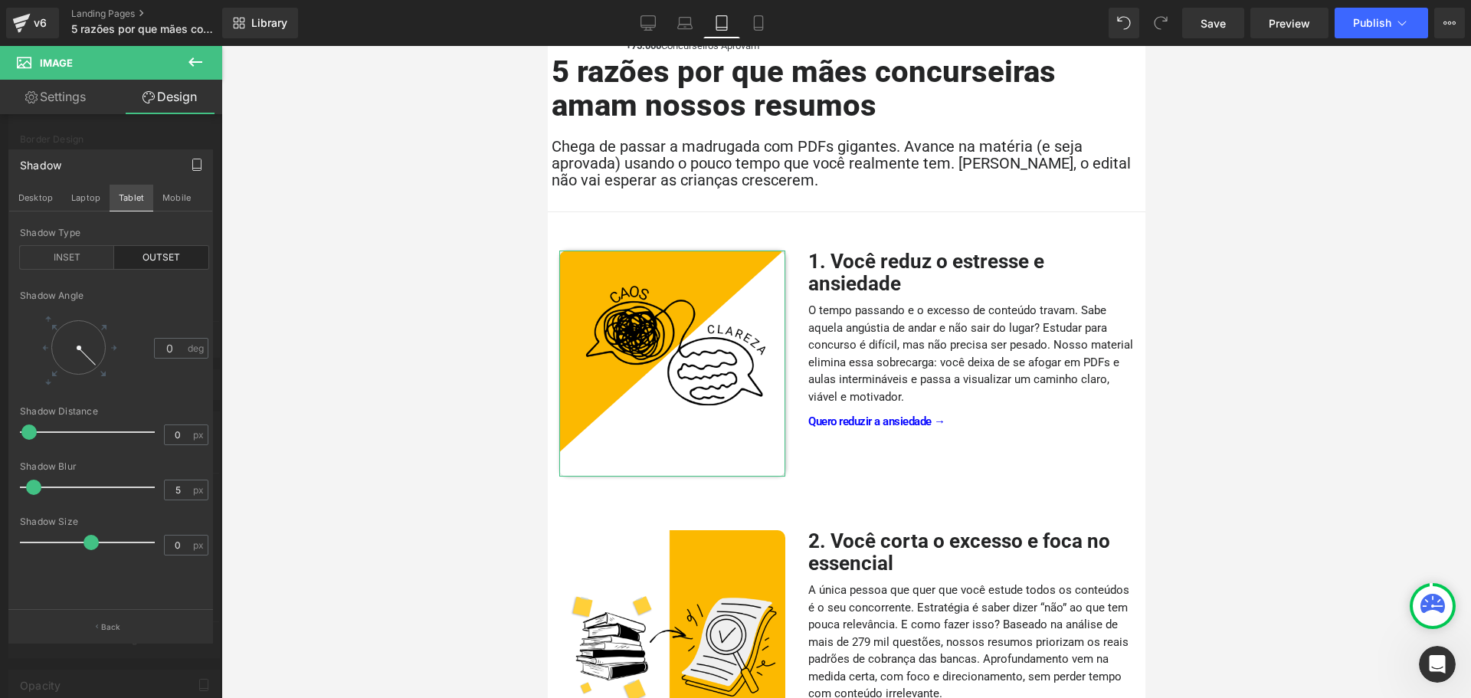
scroll to position [156, 0]
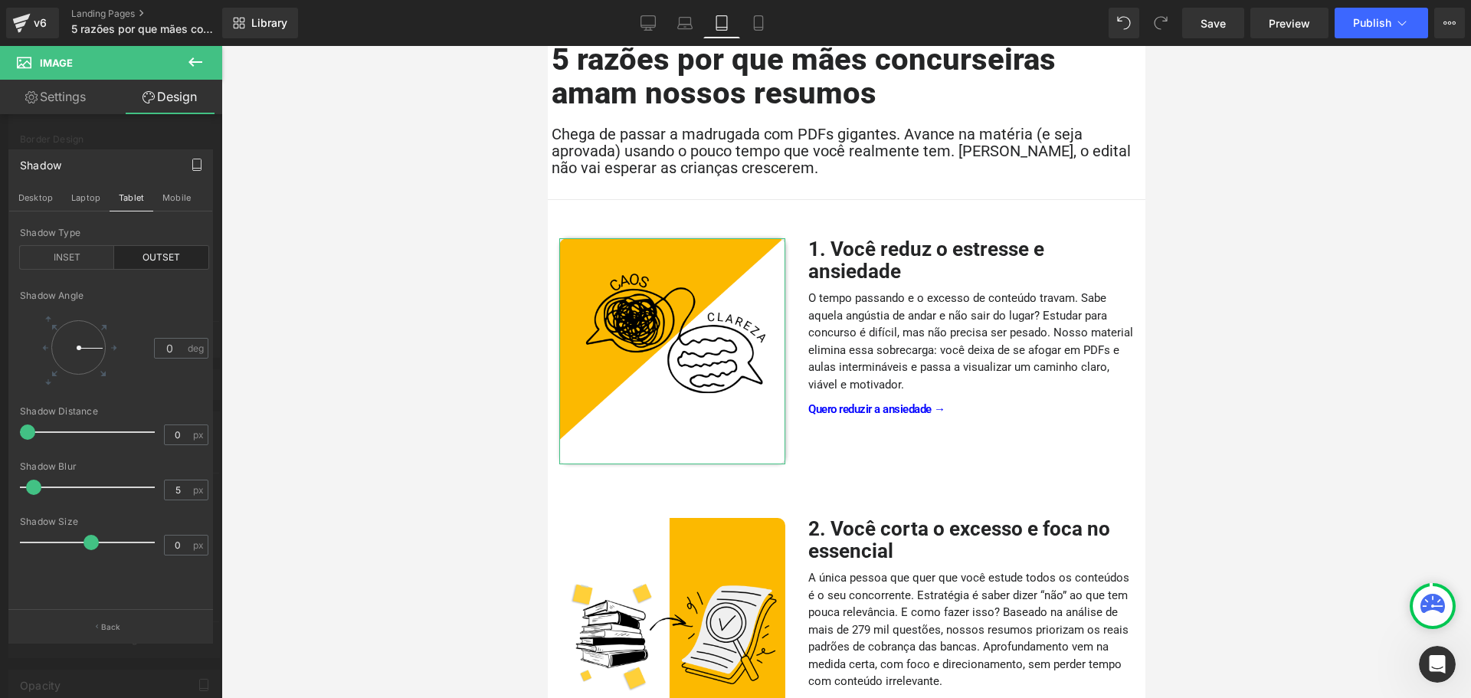
click at [105, 375] on div at bounding box center [78, 347] width 71 height 71
click at [100, 372] on icon at bounding box center [102, 373] width 11 height 11
click at [174, 437] on input "0" at bounding box center [178, 434] width 27 height 19
click at [90, 204] on button "Laptop" at bounding box center [86, 198] width 48 height 26
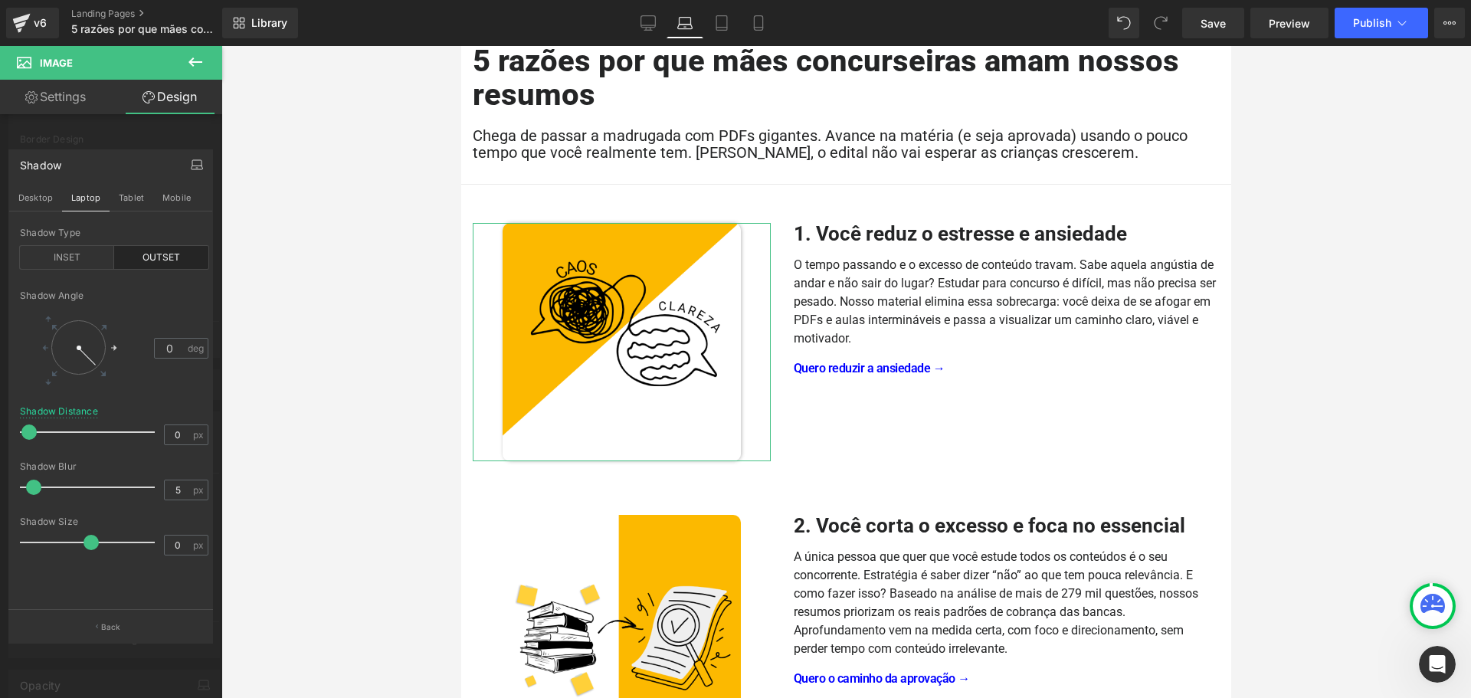
scroll to position [152, 0]
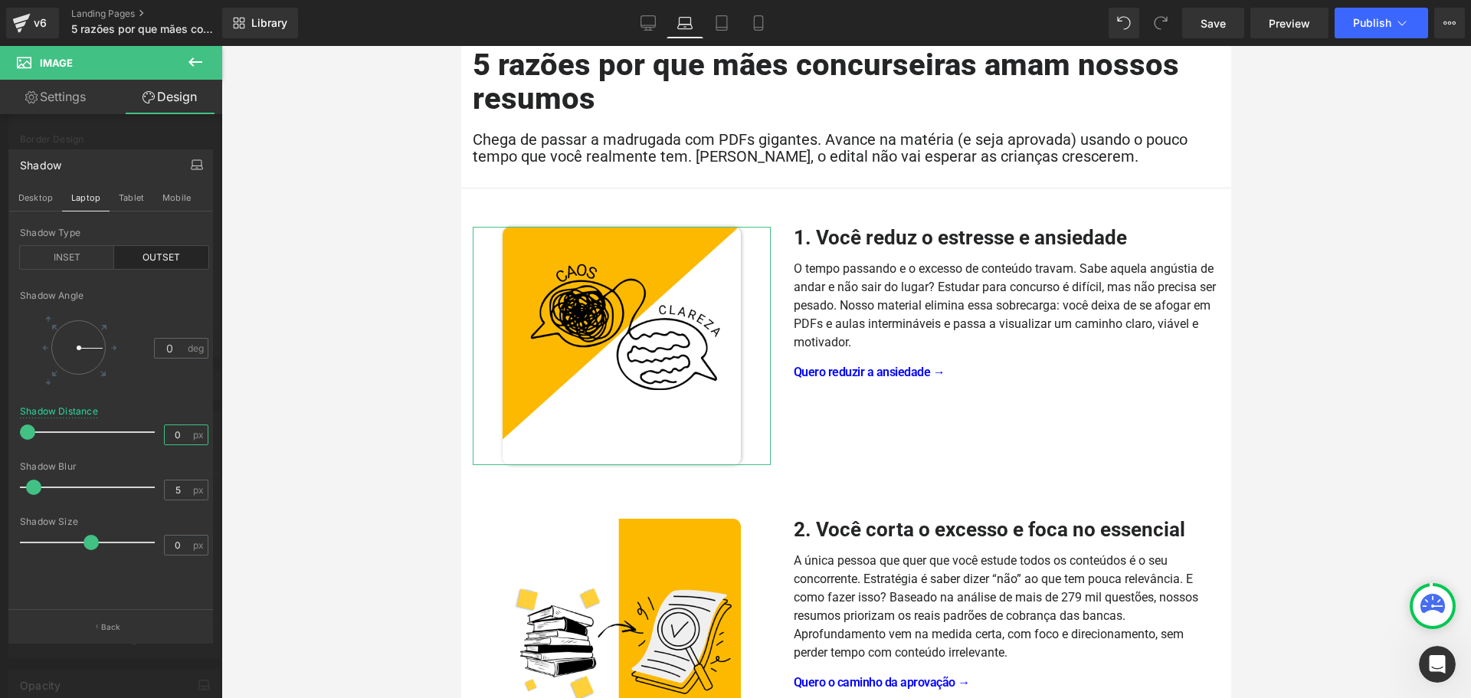
click at [175, 438] on input "0" at bounding box center [178, 434] width 27 height 19
click at [101, 376] on icon at bounding box center [102, 373] width 11 height 11
click at [42, 203] on button "Desktop" at bounding box center [35, 198] width 53 height 26
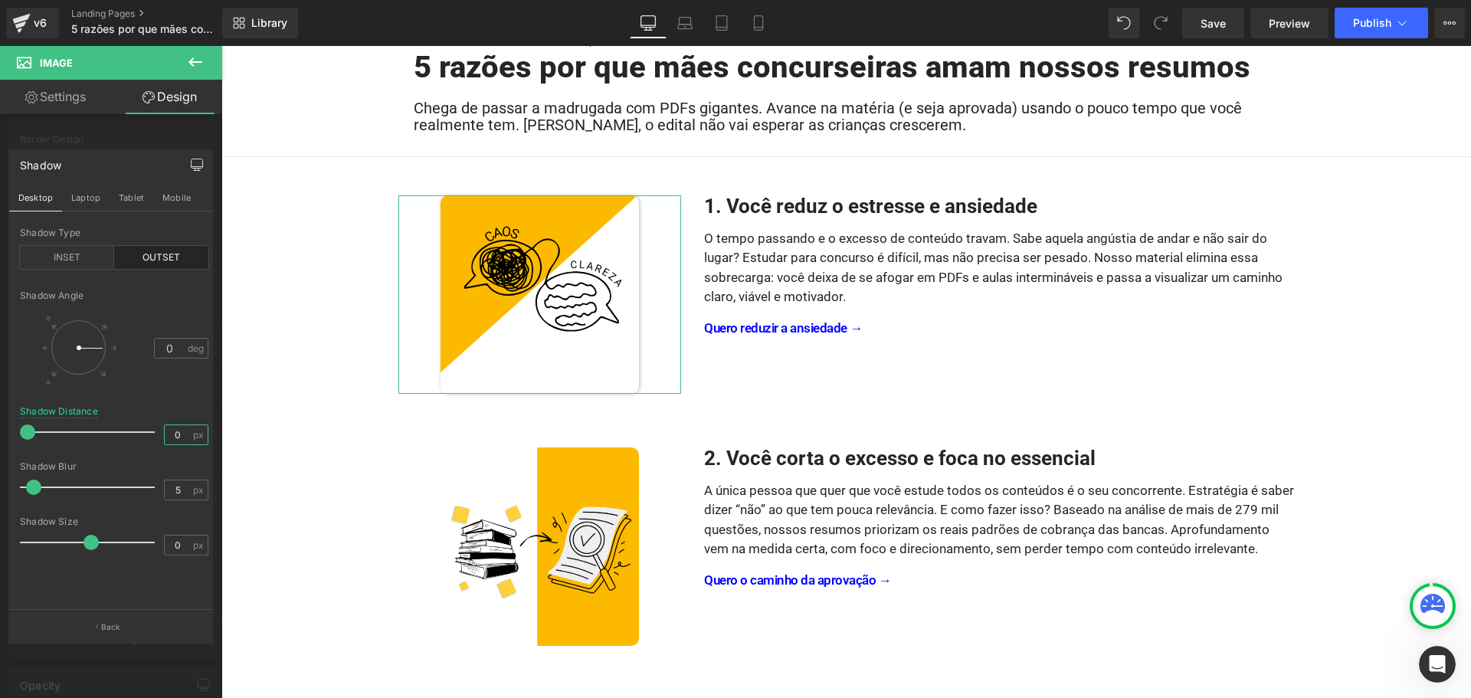
click at [175, 438] on input "0" at bounding box center [178, 434] width 27 height 19
click at [103, 372] on icon at bounding box center [102, 373] width 11 height 11
click at [144, 386] on div "Shadow Angle 45 deg" at bounding box center [114, 348] width 189 height 116
click at [694, 21] on link "Laptop" at bounding box center [685, 23] width 37 height 31
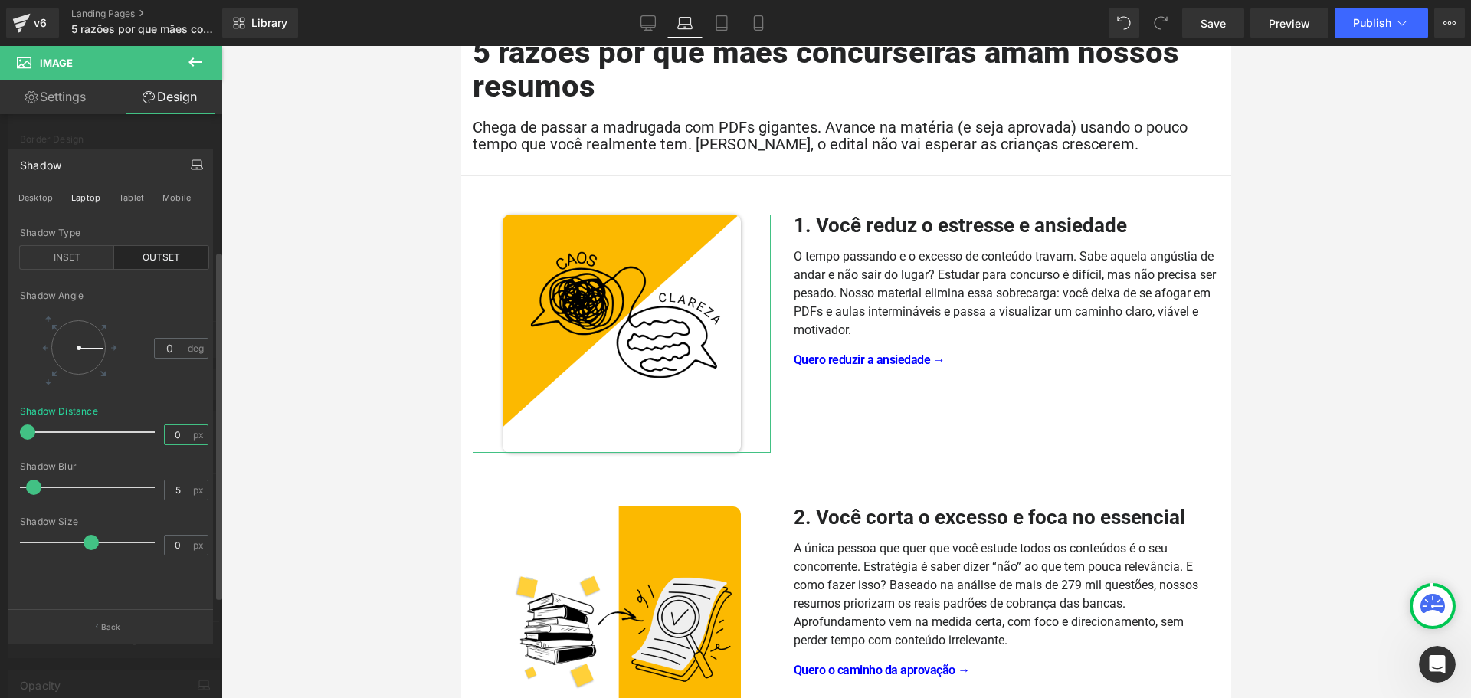
click at [178, 438] on input "0" at bounding box center [178, 434] width 27 height 19
click at [100, 370] on icon at bounding box center [102, 373] width 11 height 11
click at [123, 382] on div "45 deg" at bounding box center [114, 347] width 189 height 71
click at [136, 199] on button "Tablet" at bounding box center [132, 198] width 44 height 26
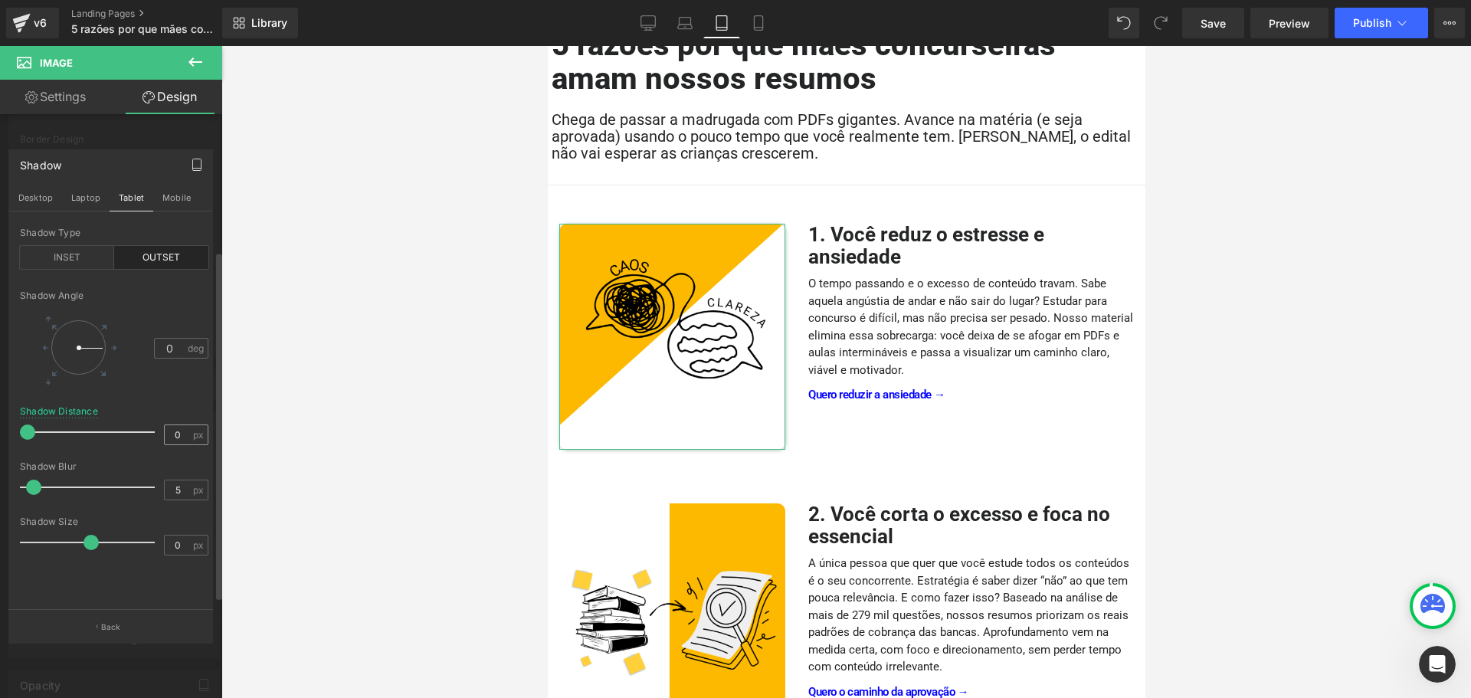
click at [169, 425] on div "0 px" at bounding box center [186, 435] width 44 height 21
click at [172, 431] on input "0" at bounding box center [178, 434] width 27 height 19
click at [103, 372] on icon at bounding box center [102, 373] width 11 height 11
click at [172, 198] on button "Mobile" at bounding box center [176, 198] width 47 height 26
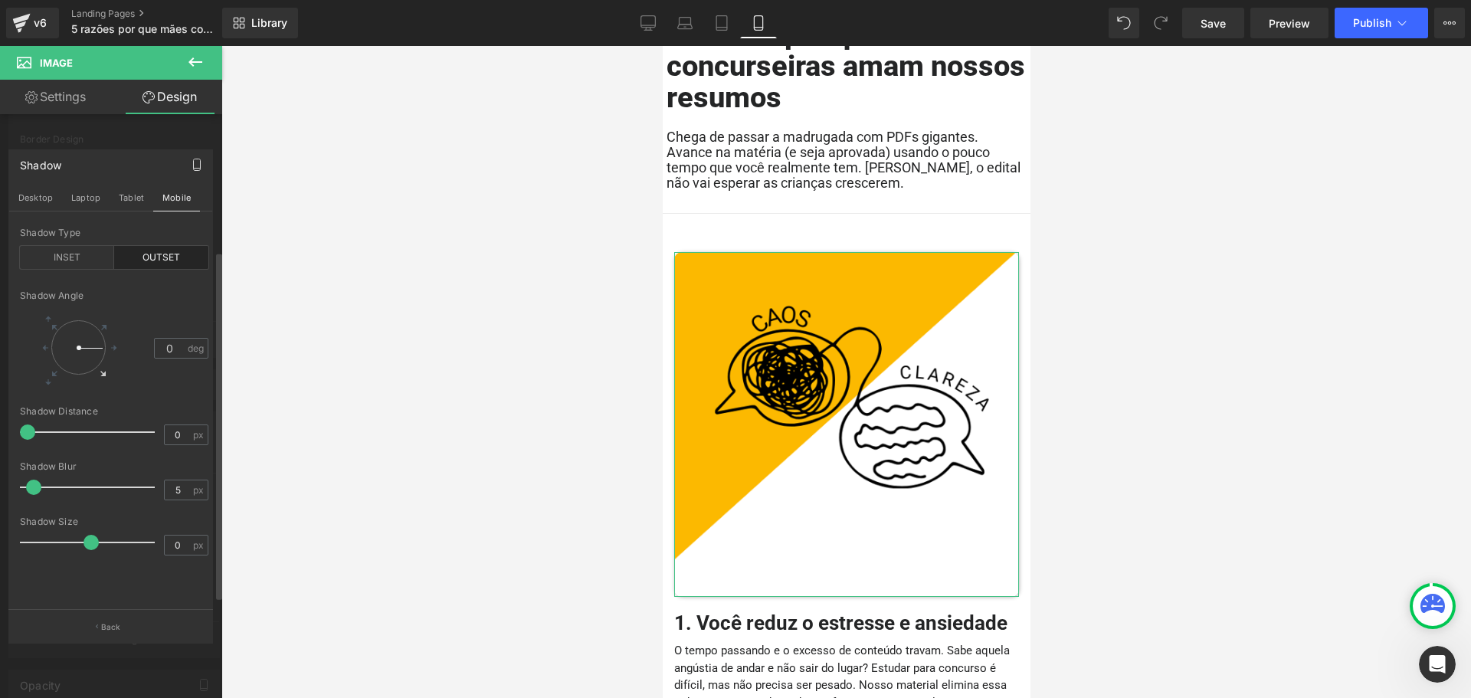
click at [100, 372] on icon at bounding box center [102, 373] width 11 height 11
click at [175, 435] on input "0" at bounding box center [178, 434] width 27 height 19
click at [181, 391] on div "Shadow Angle 45 deg" at bounding box center [114, 348] width 189 height 116
click at [141, 632] on button "Back" at bounding box center [110, 626] width 205 height 34
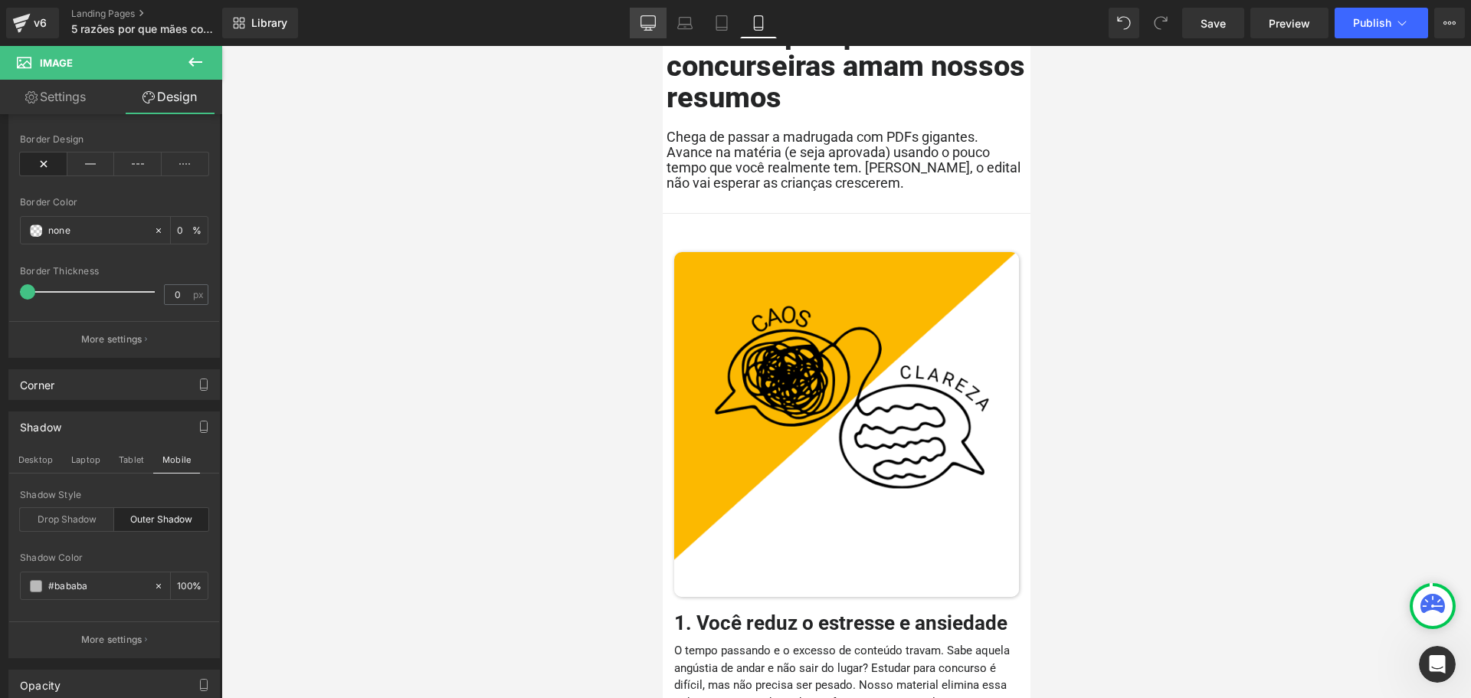
click at [641, 25] on icon at bounding box center [648, 21] width 15 height 11
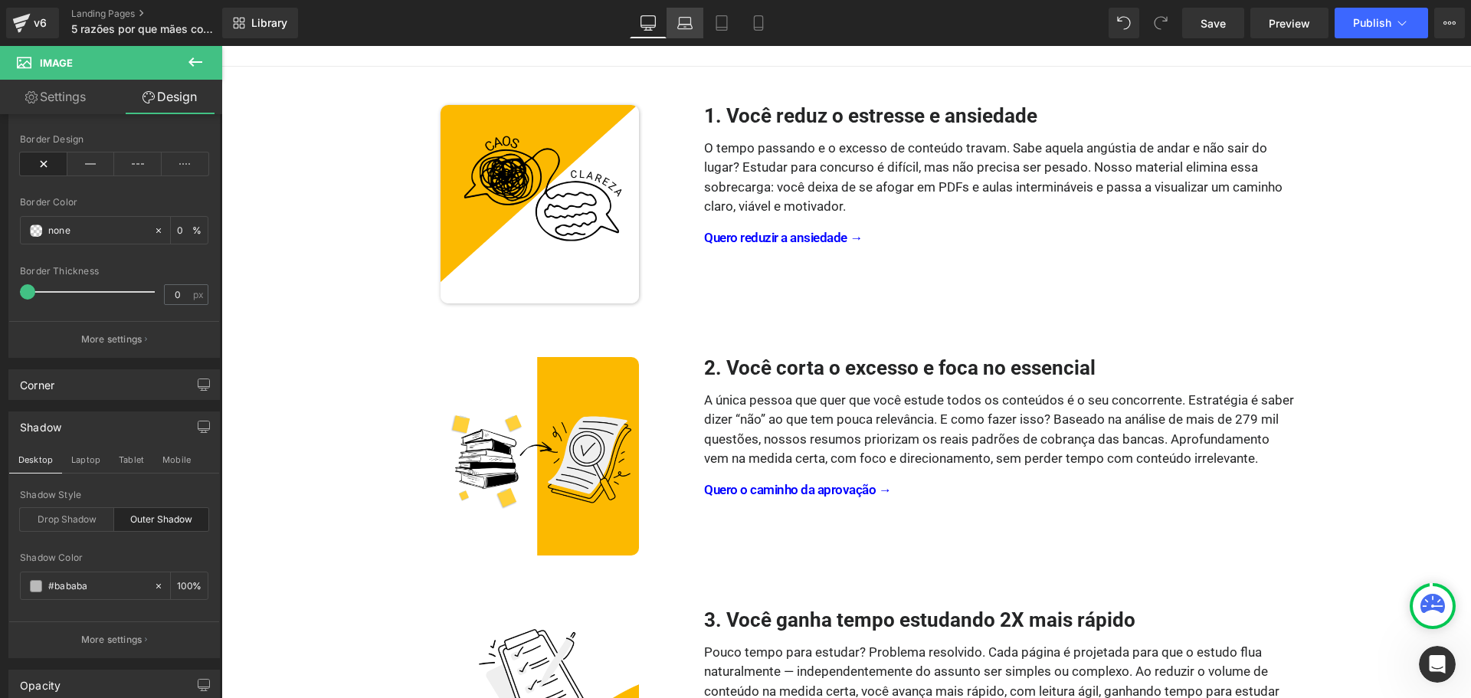
click at [688, 29] on icon at bounding box center [685, 27] width 15 height 5
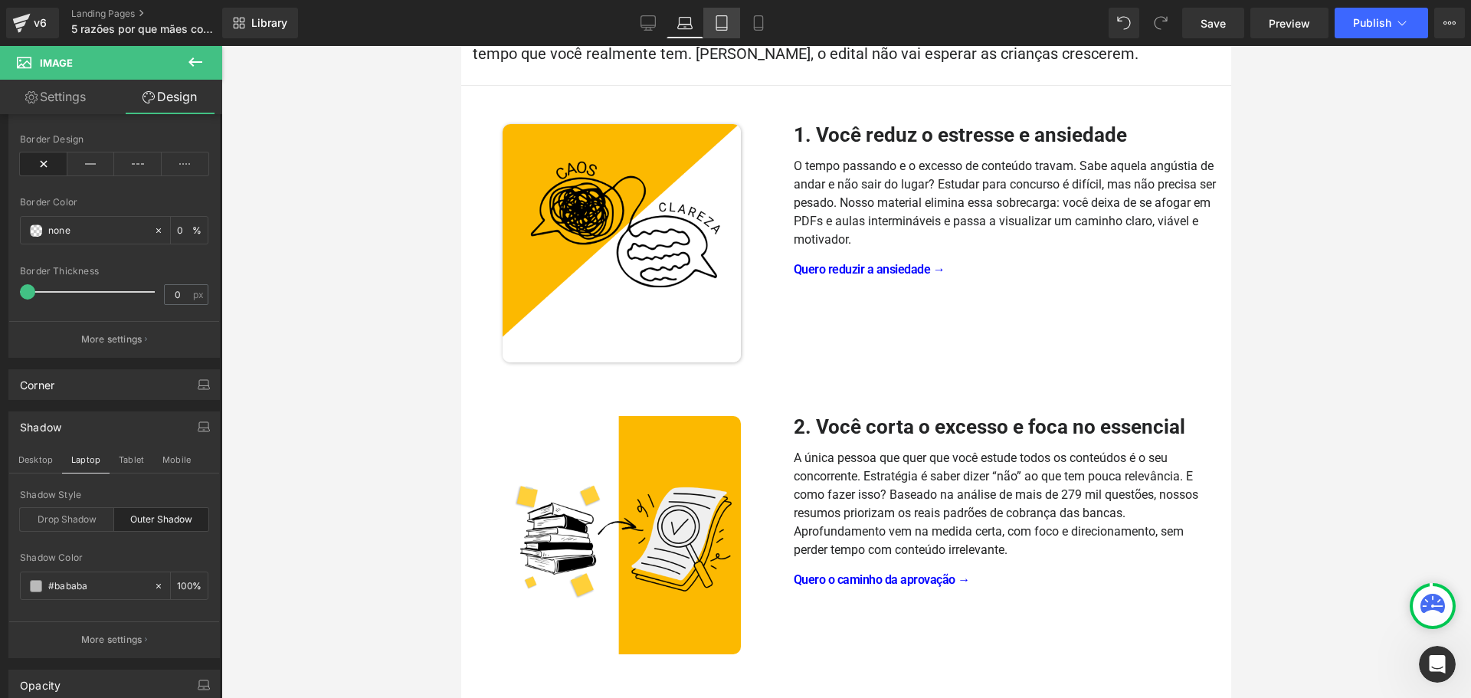
click at [735, 30] on link "Tablet" at bounding box center [721, 23] width 37 height 31
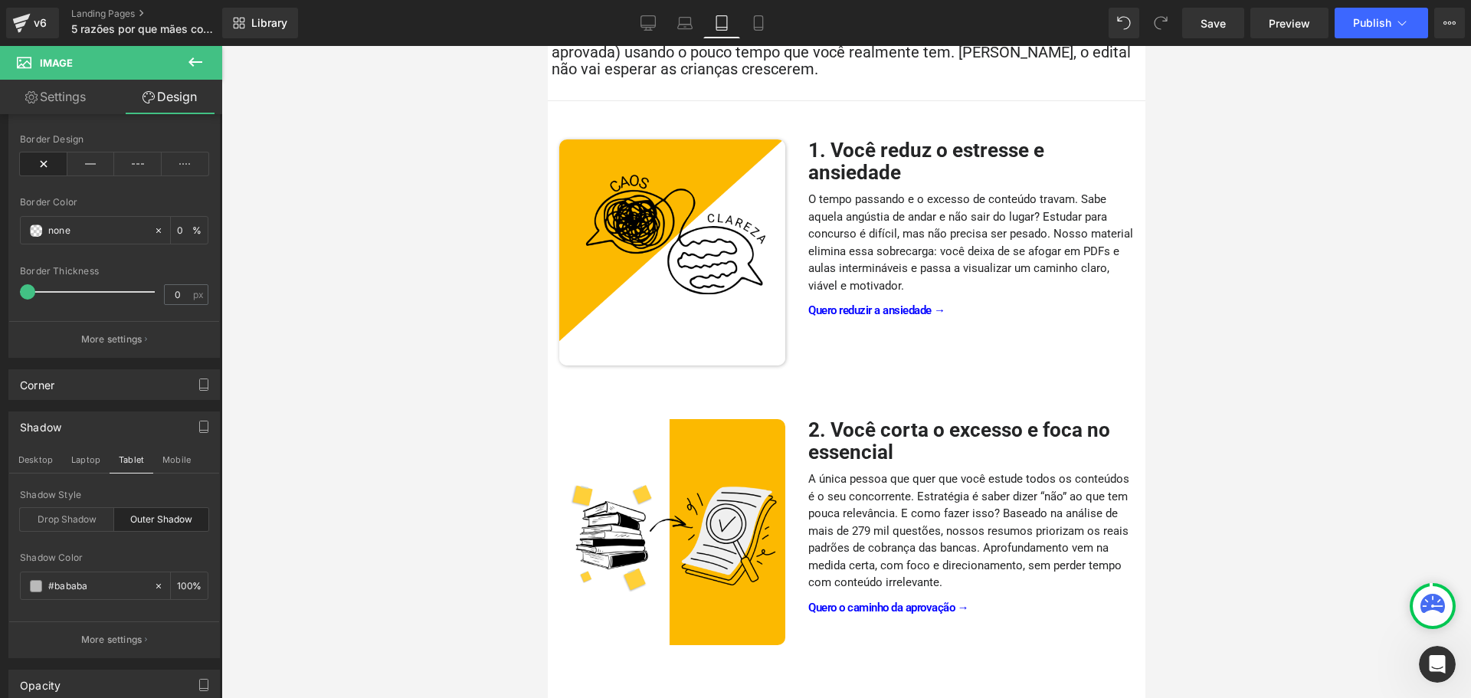
scroll to position [261, 0]
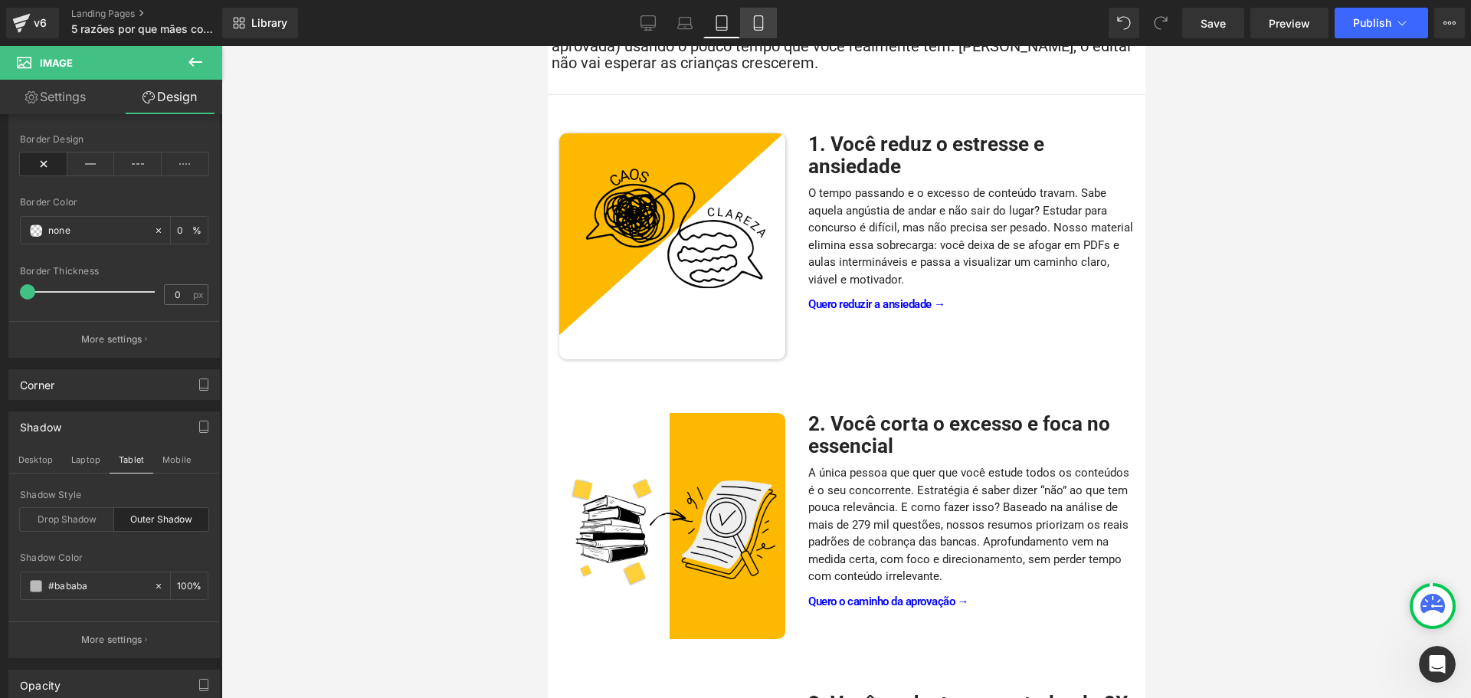
click at [761, 29] on icon at bounding box center [758, 22] width 15 height 15
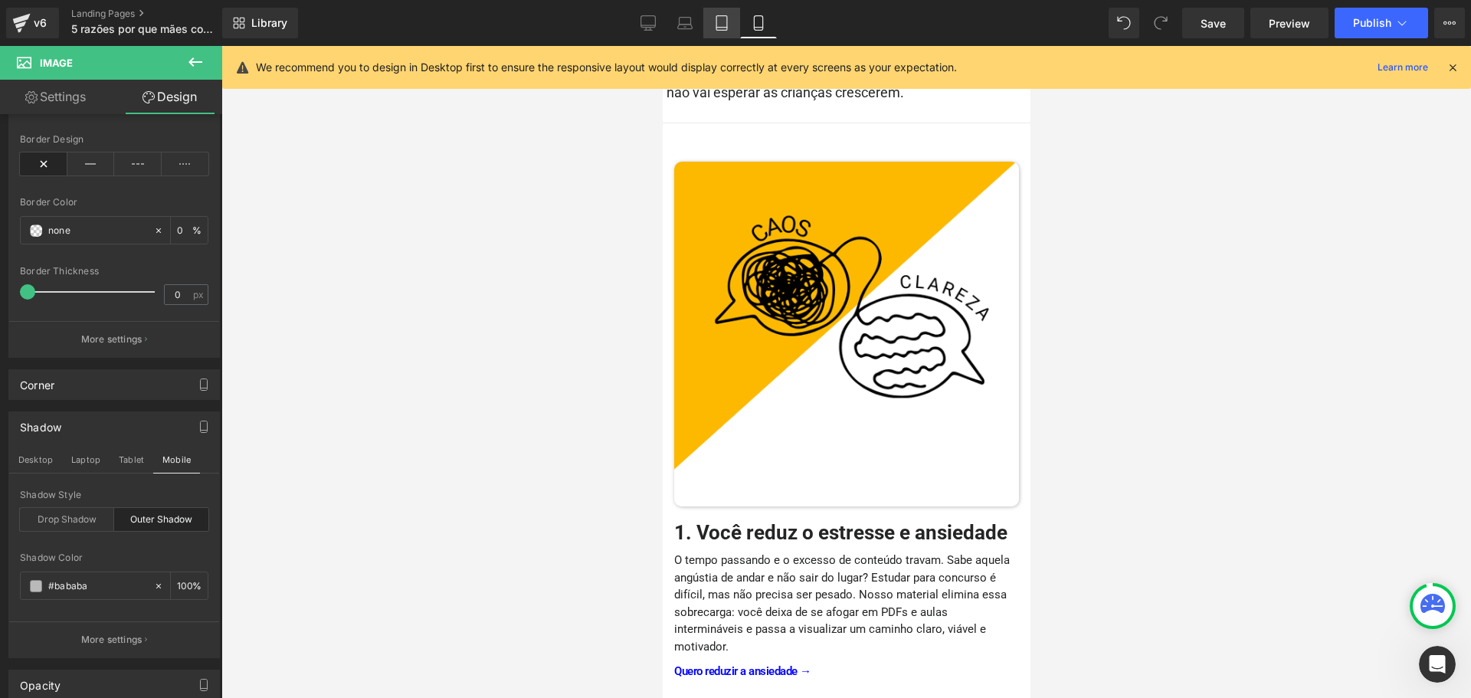
click at [717, 28] on icon at bounding box center [722, 23] width 11 height 15
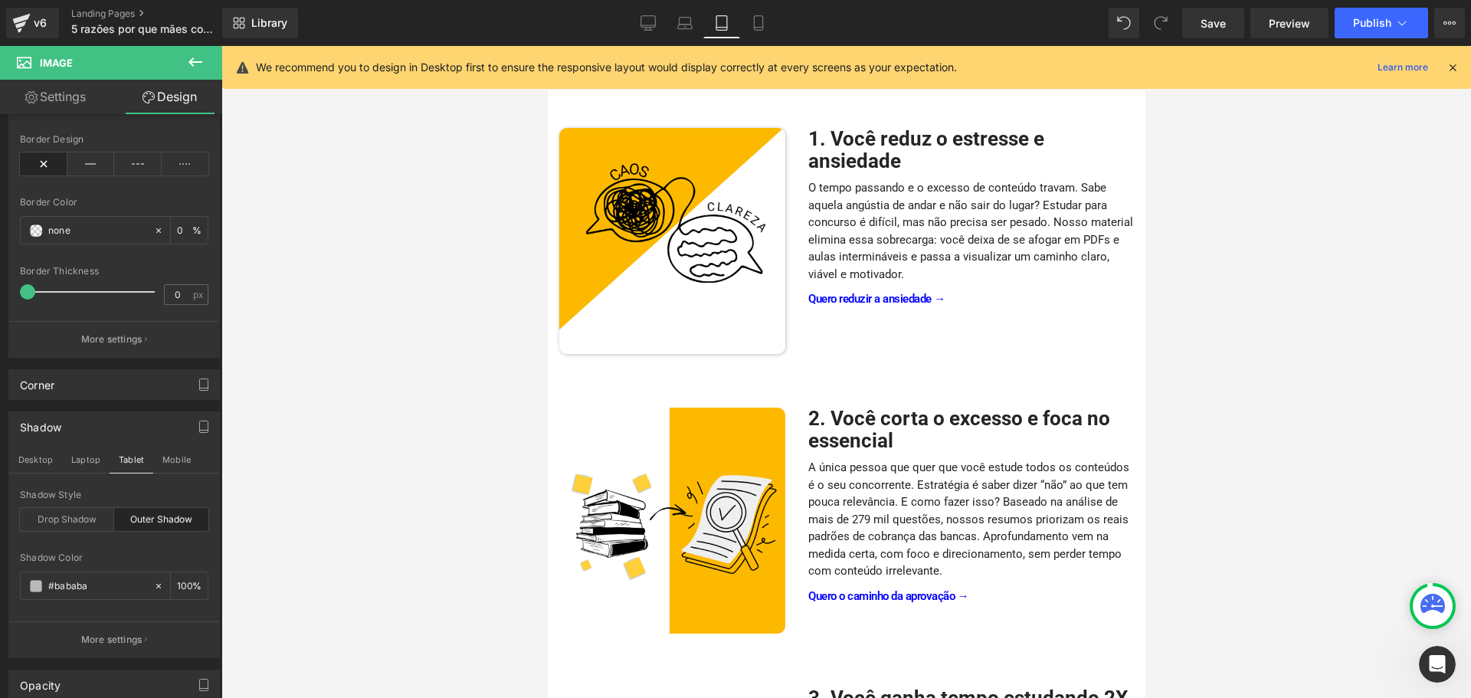
scroll to position [279, 0]
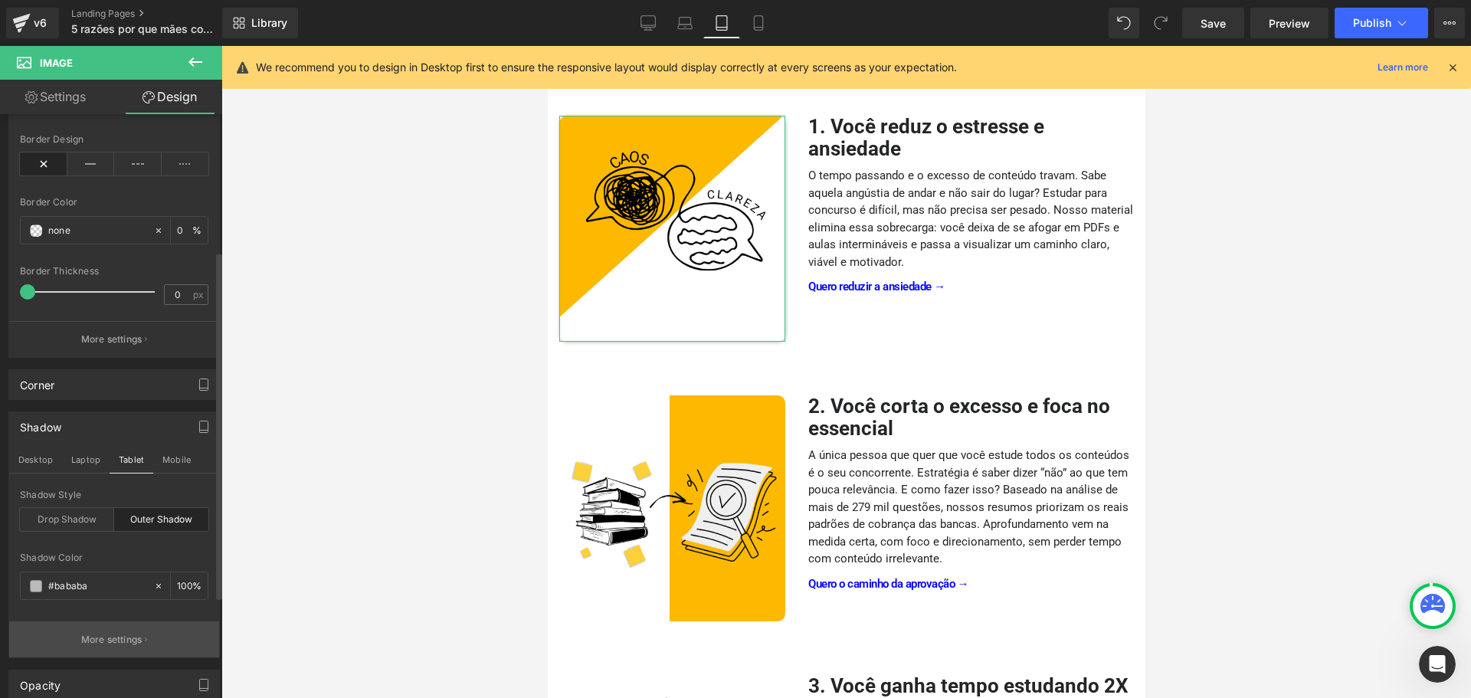
click at [137, 643] on p "More settings" at bounding box center [111, 640] width 61 height 14
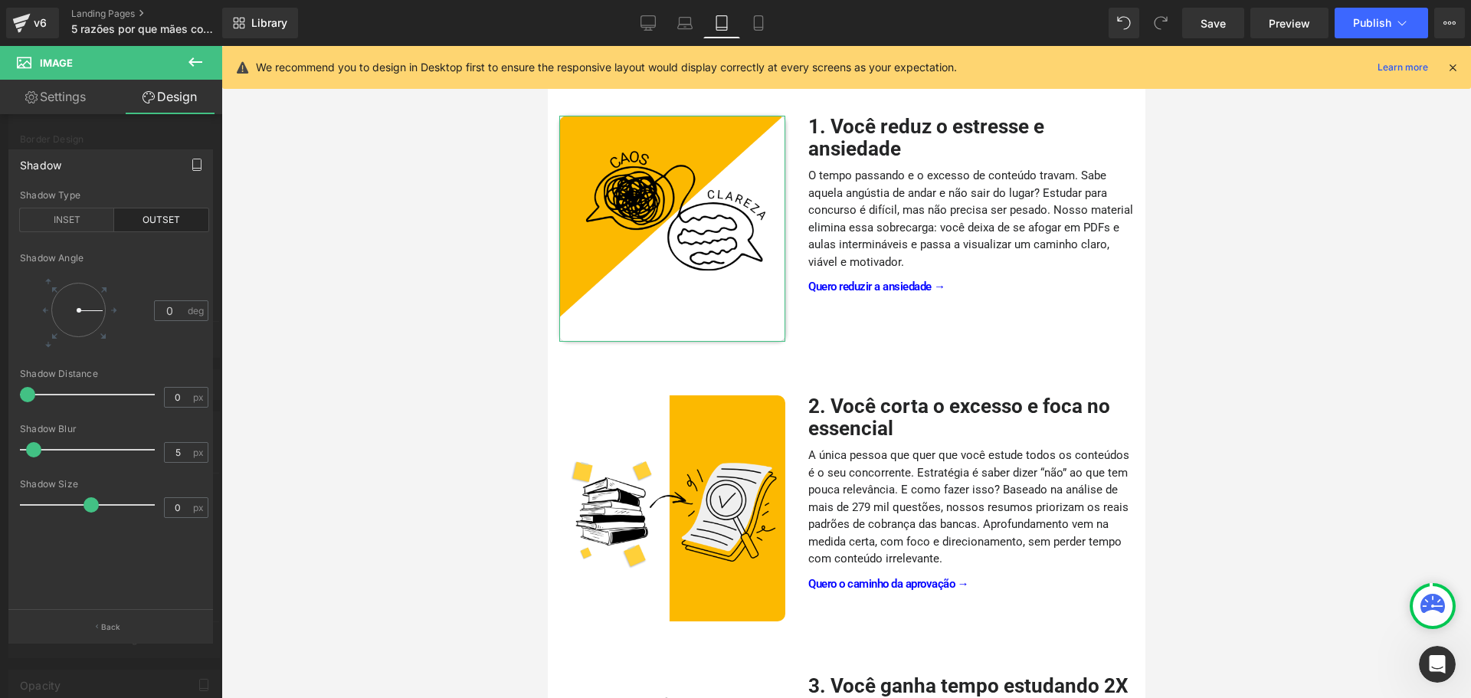
click at [197, 162] on icon "button" at bounding box center [197, 165] width 12 height 12
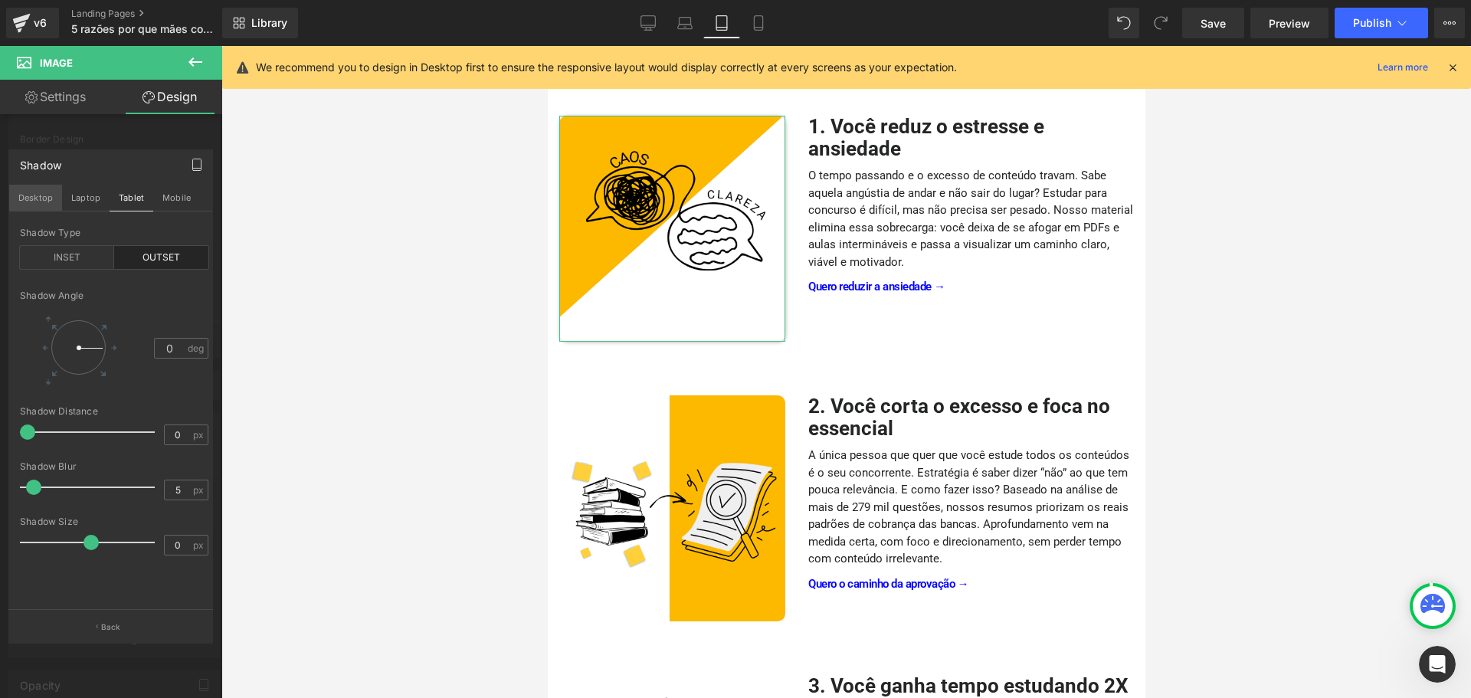
click at [44, 194] on button "Desktop" at bounding box center [35, 198] width 53 height 26
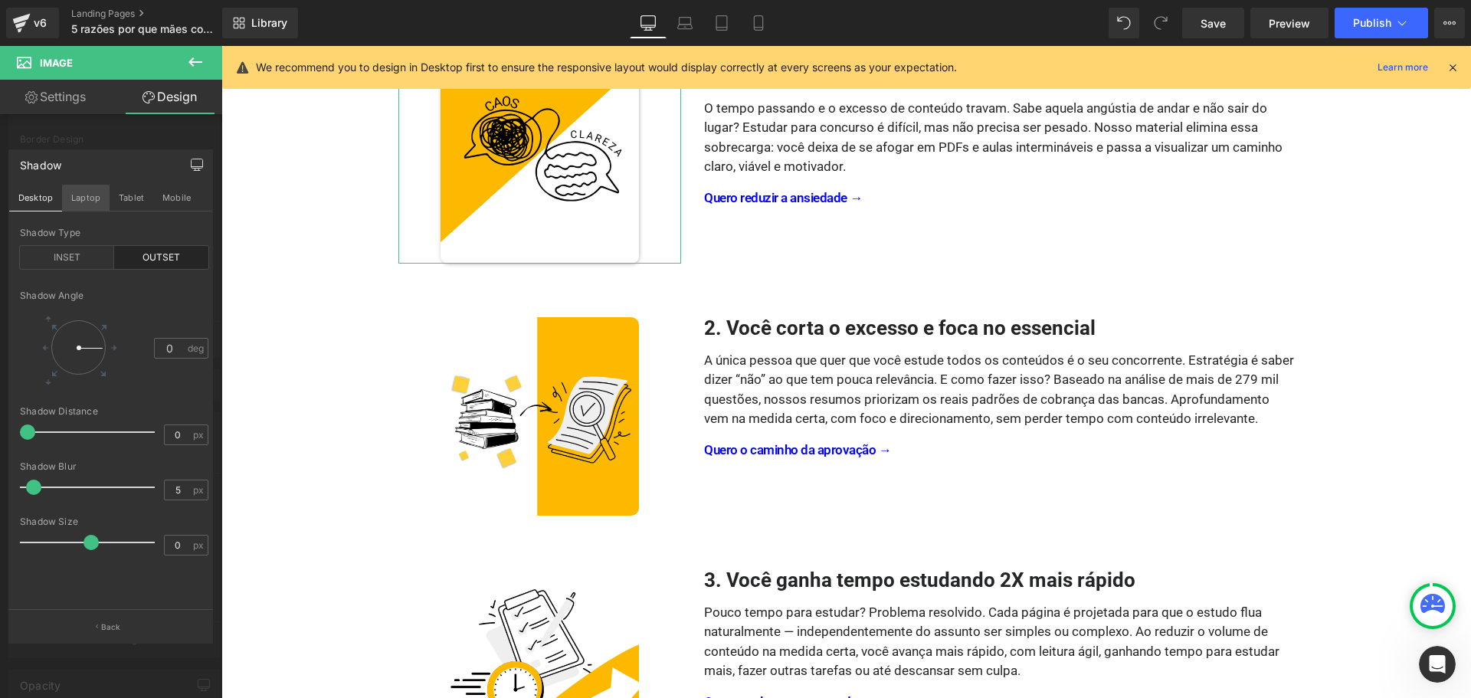
click at [98, 194] on button "Laptop" at bounding box center [86, 198] width 48 height 26
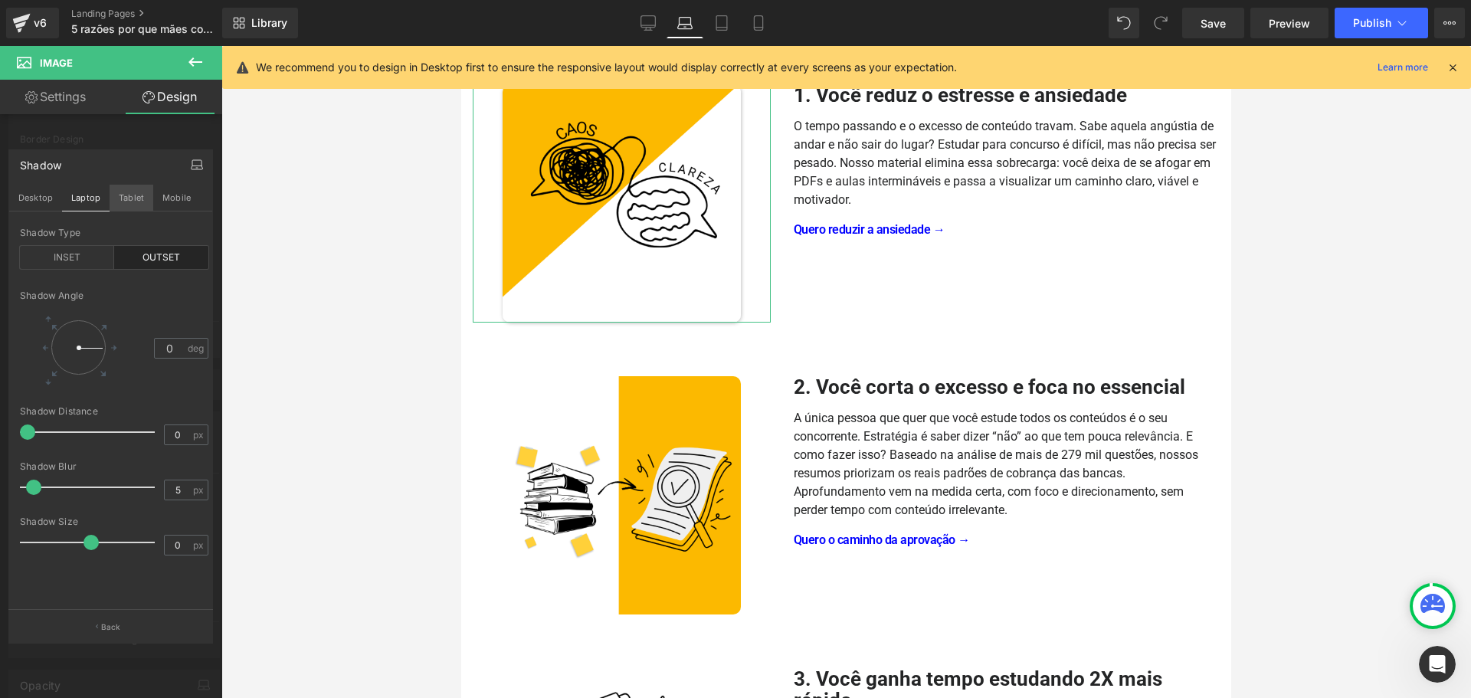
click at [134, 198] on button "Tablet" at bounding box center [132, 198] width 44 height 26
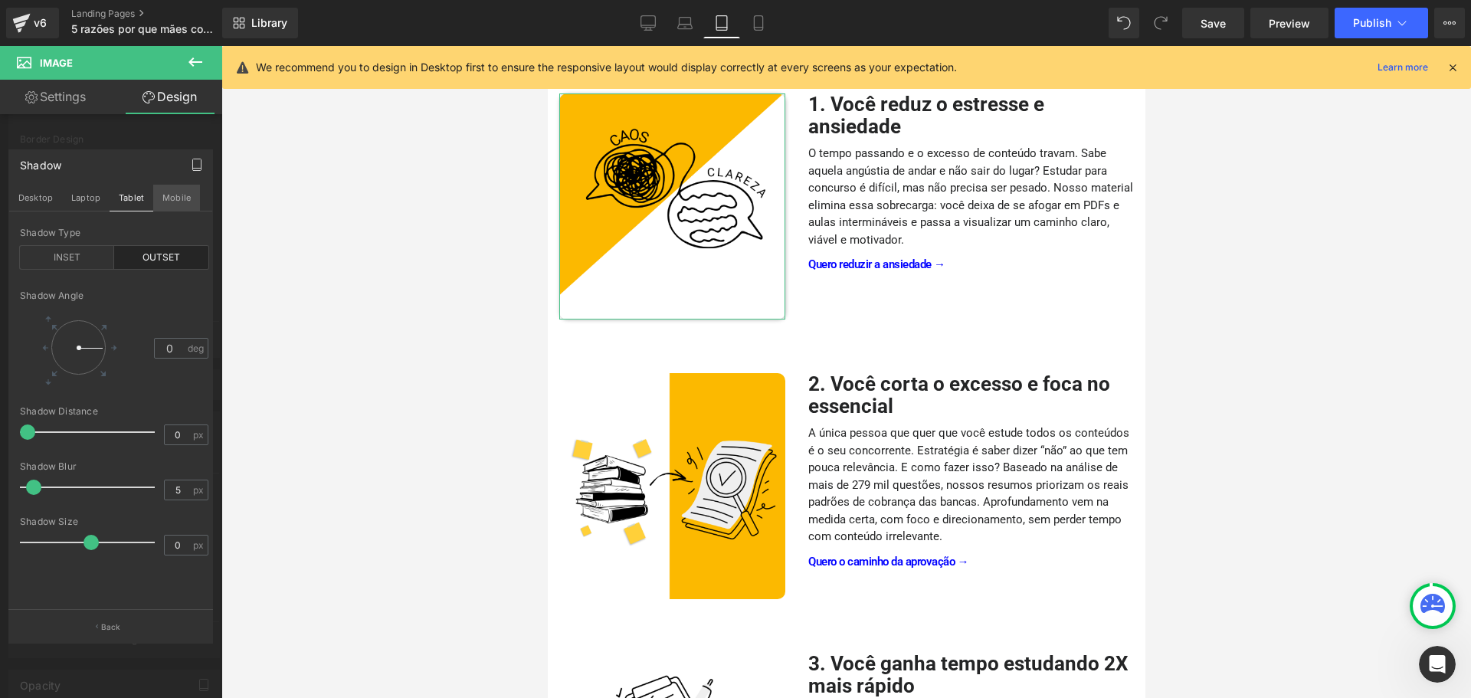
click at [177, 198] on button "Mobile" at bounding box center [176, 198] width 47 height 26
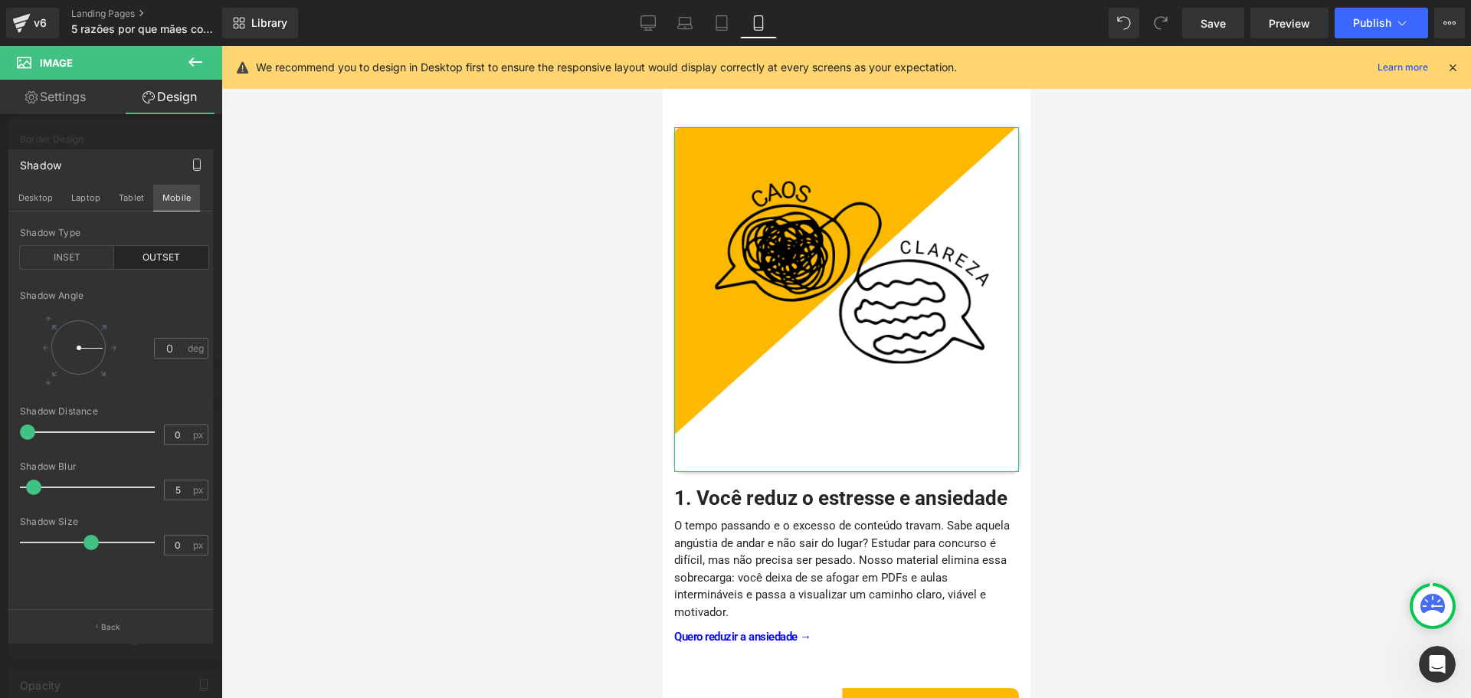
scroll to position [307, 0]
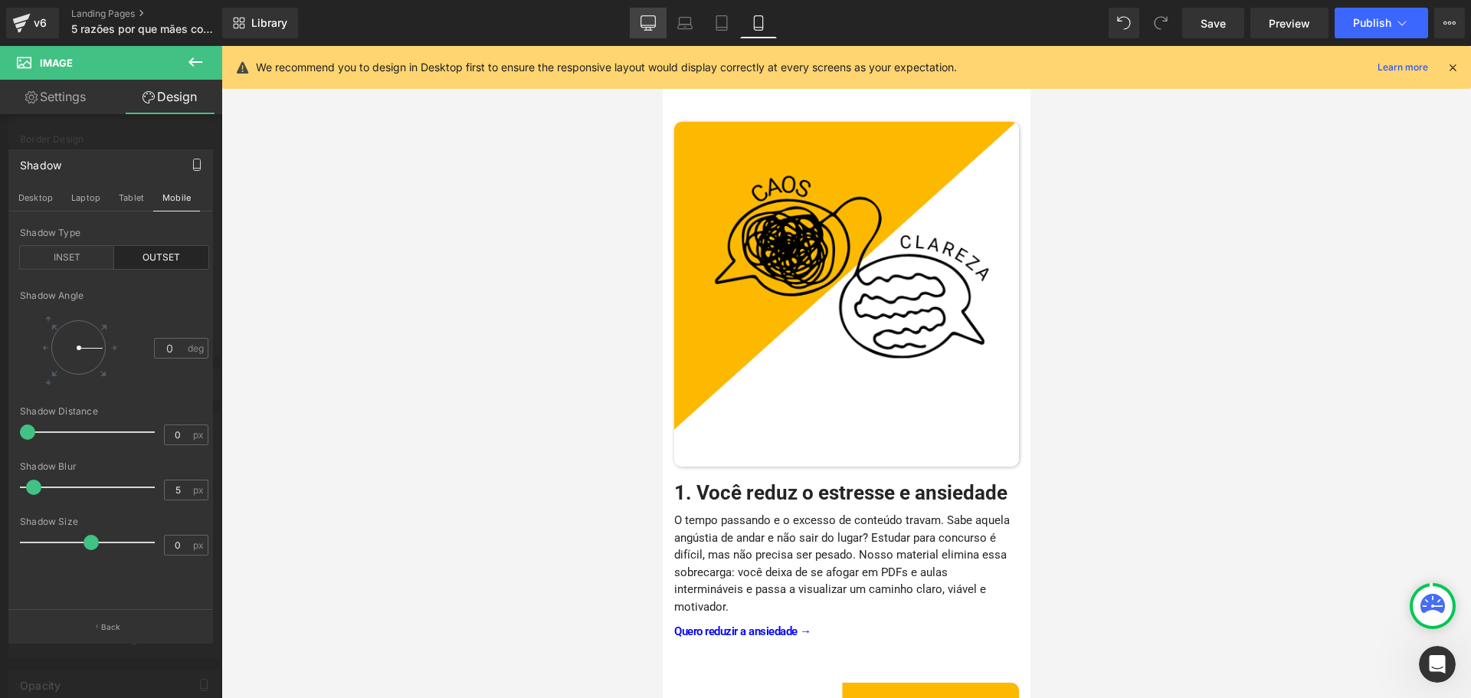
click at [648, 23] on icon at bounding box center [648, 22] width 15 height 15
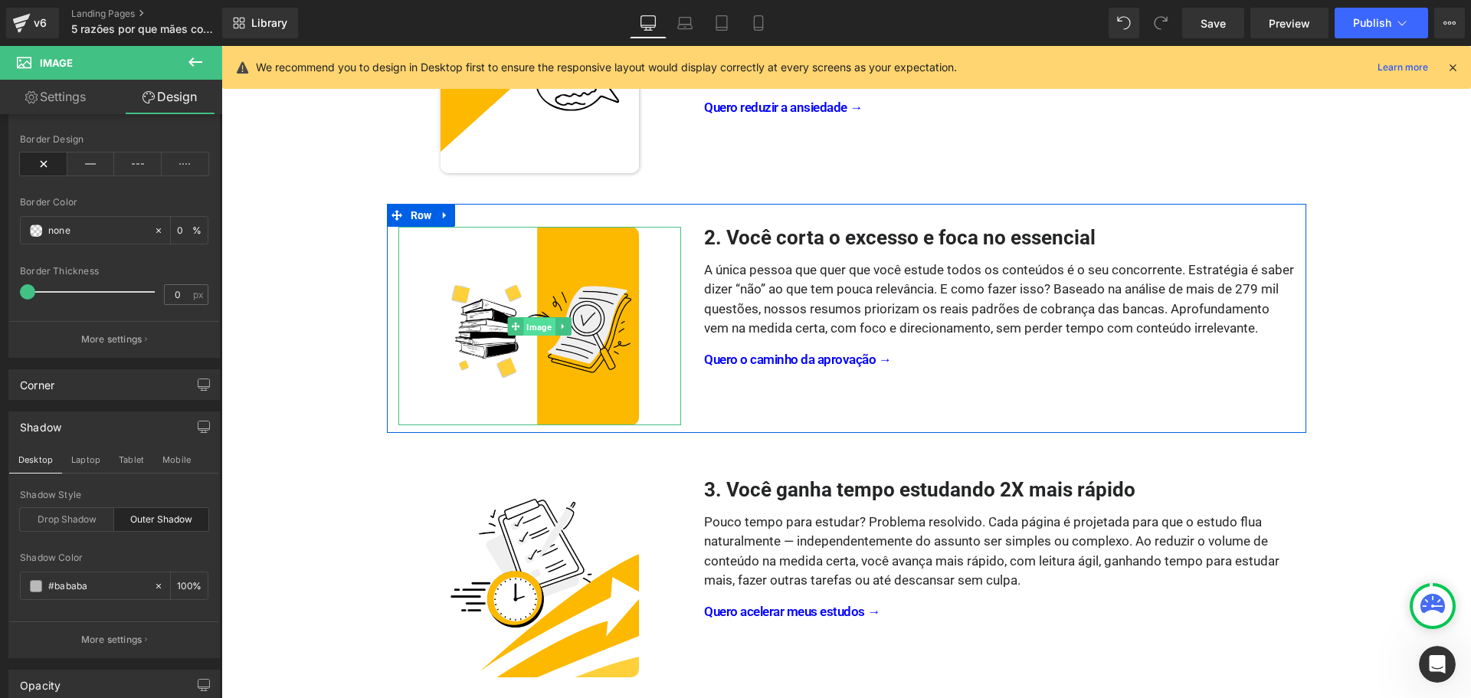
click at [531, 325] on span "Image" at bounding box center [539, 326] width 31 height 18
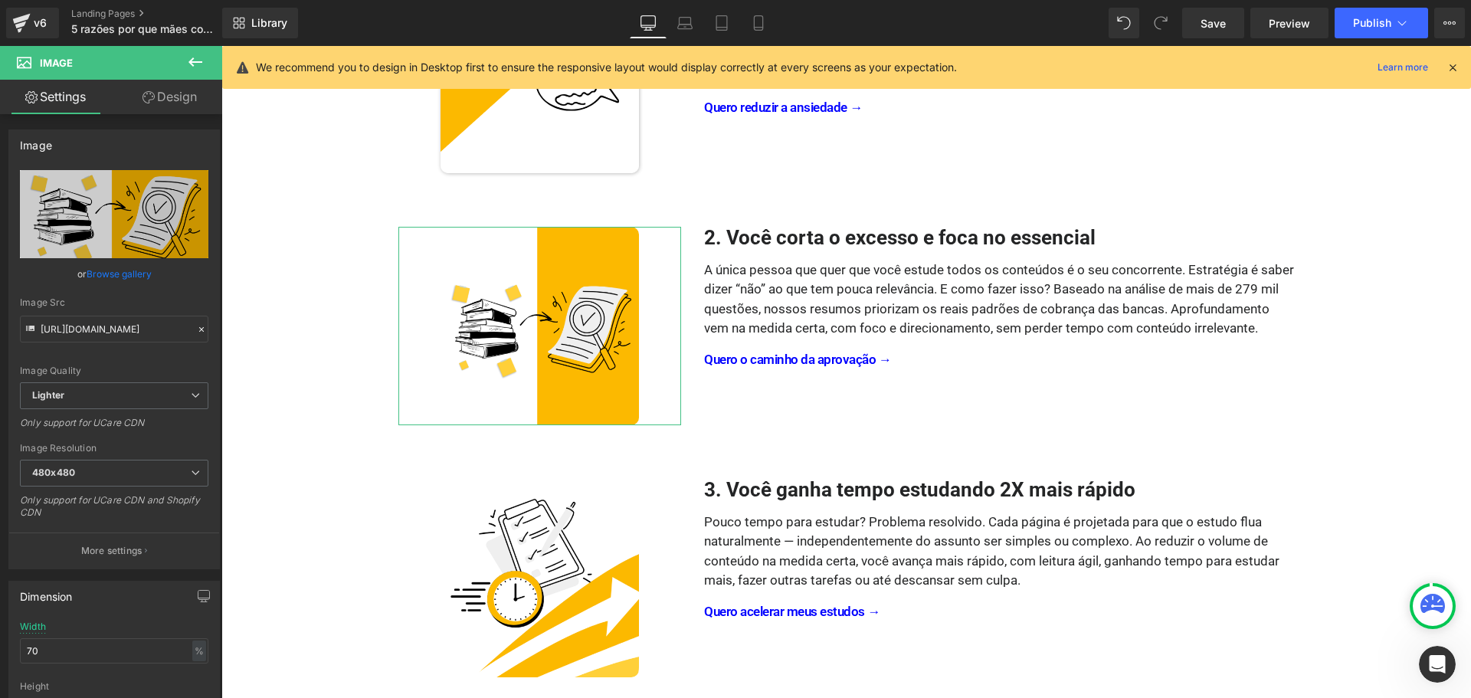
click at [179, 93] on link "Design" at bounding box center [169, 97] width 111 height 34
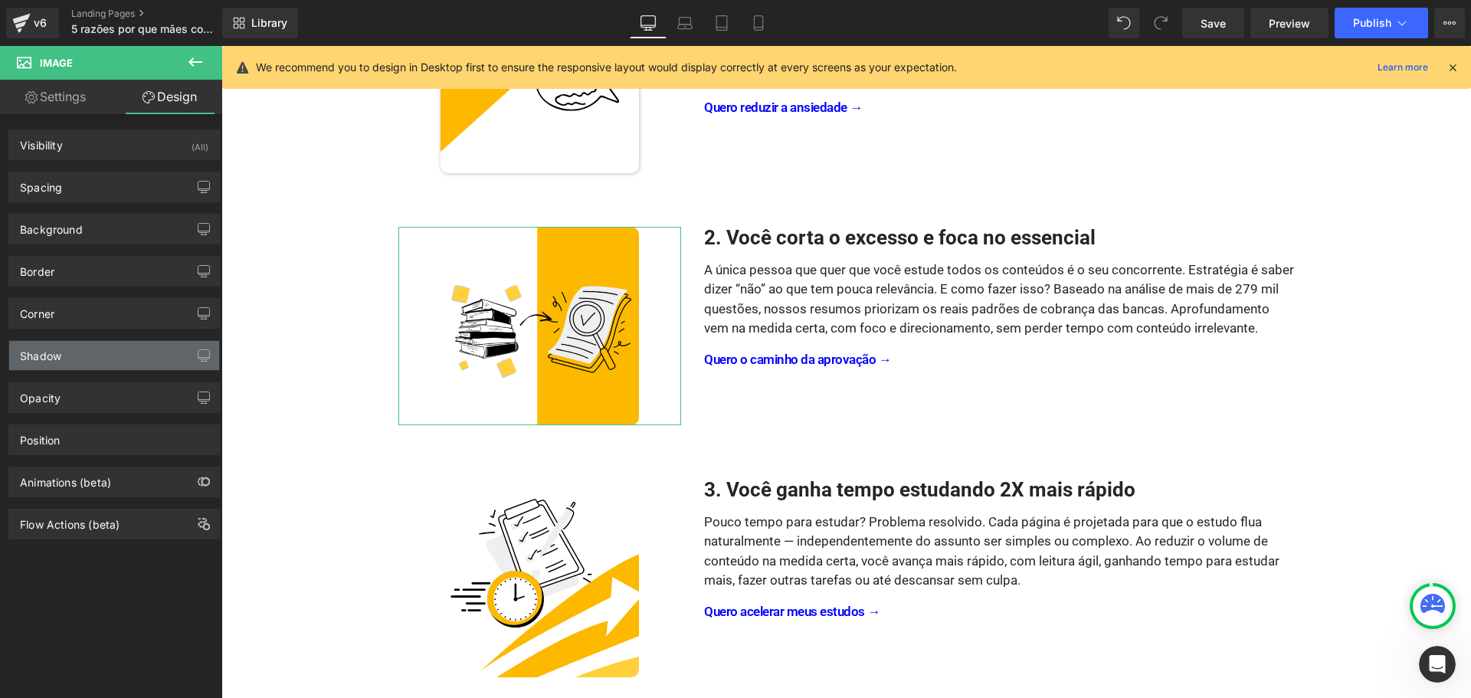
click at [84, 347] on div "Shadow" at bounding box center [114, 355] width 210 height 29
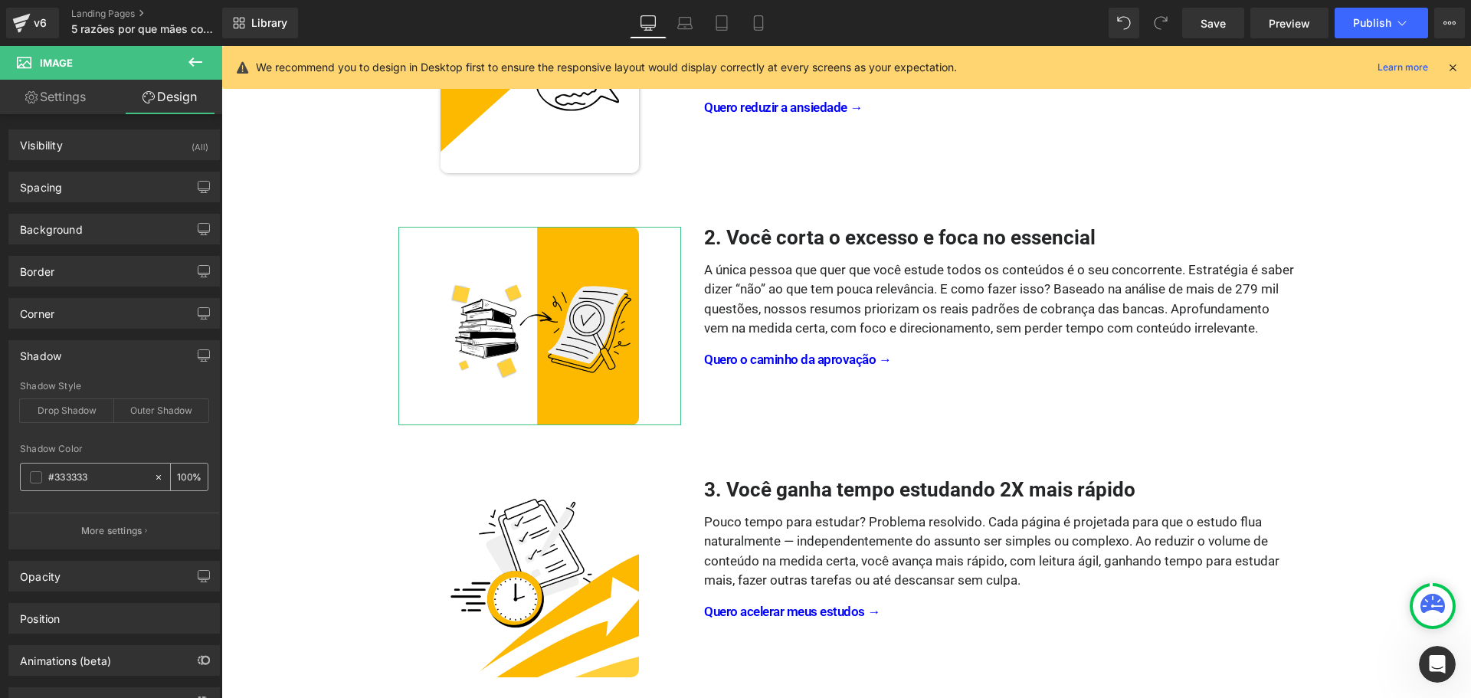
click at [110, 480] on input "#333333" at bounding box center [97, 477] width 98 height 17
click at [120, 471] on input "#333333" at bounding box center [97, 477] width 98 height 17
click at [76, 413] on div "Drop Shadow" at bounding box center [67, 410] width 94 height 23
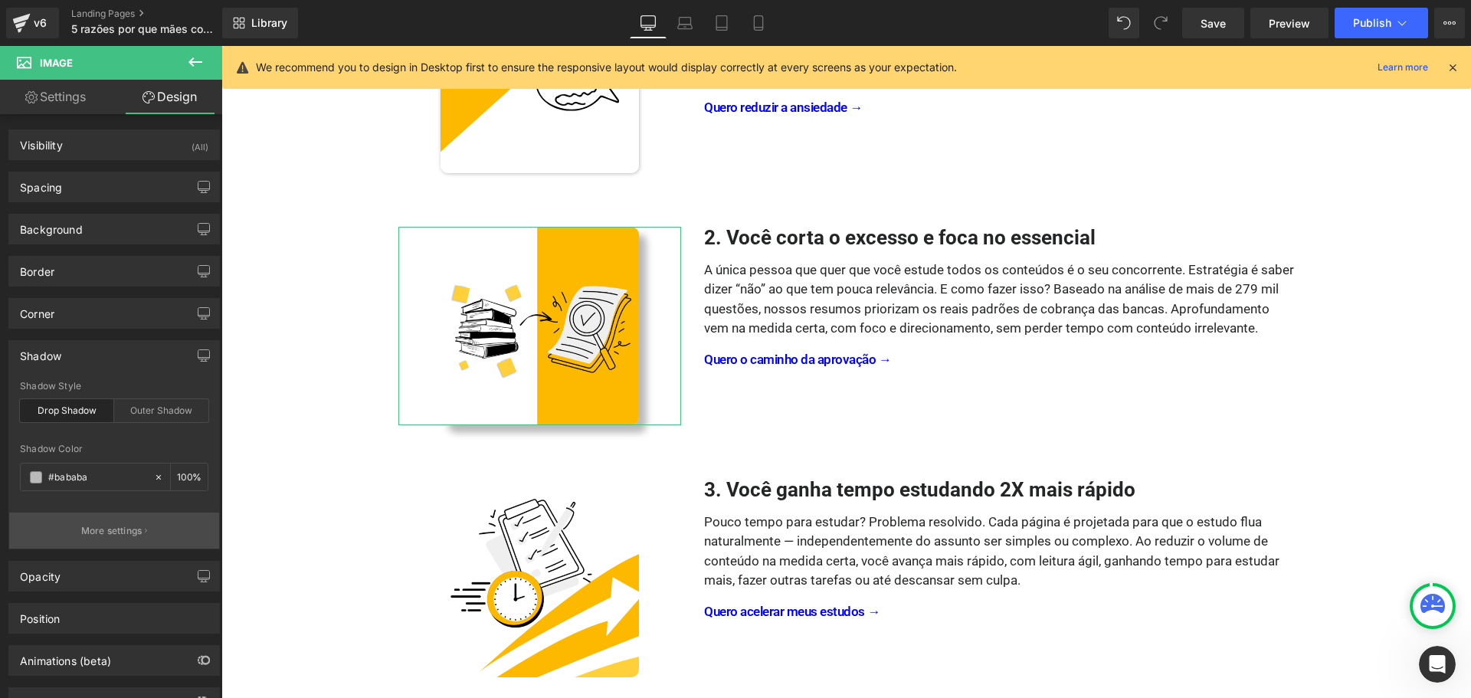
click at [108, 528] on p "More settings" at bounding box center [111, 531] width 61 height 14
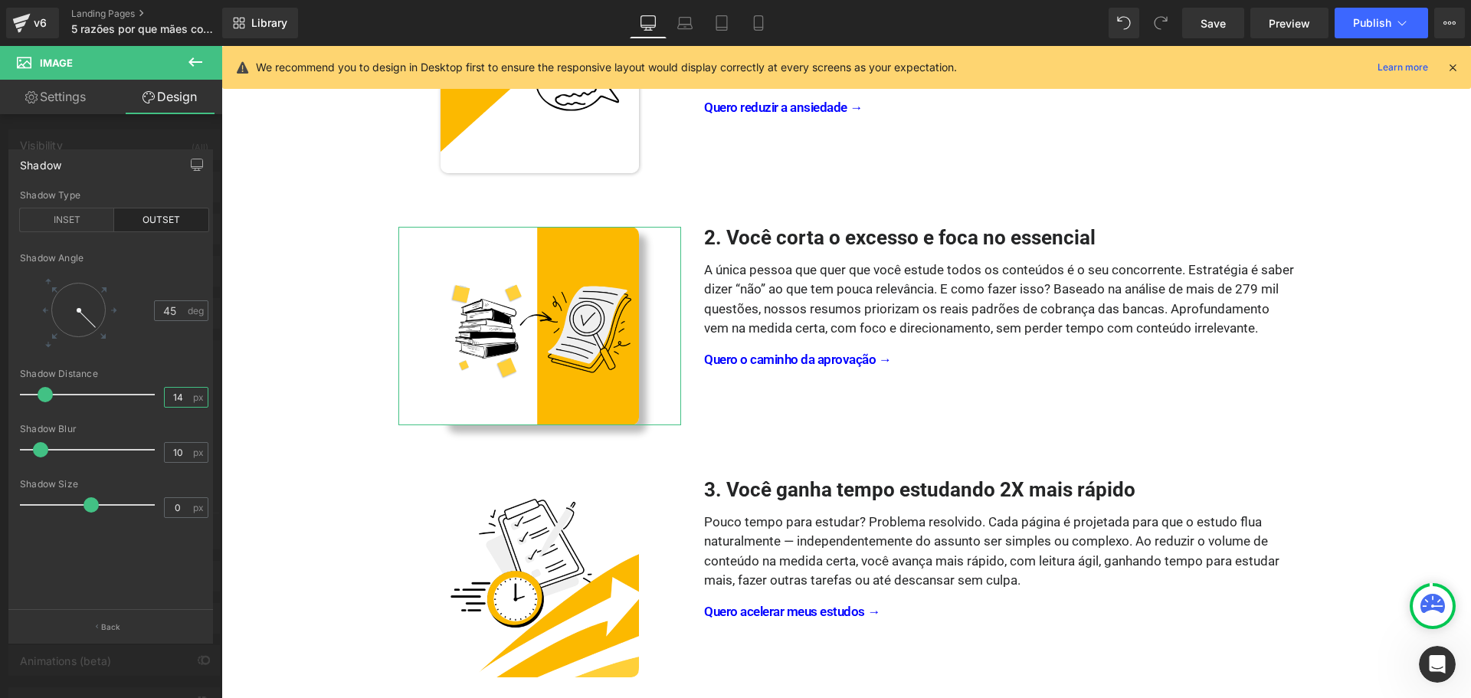
click at [175, 406] on input "14" at bounding box center [178, 397] width 27 height 19
click at [169, 464] on div "Shadow Blur 10 px" at bounding box center [114, 449] width 189 height 51
click at [175, 454] on input "10" at bounding box center [178, 452] width 27 height 19
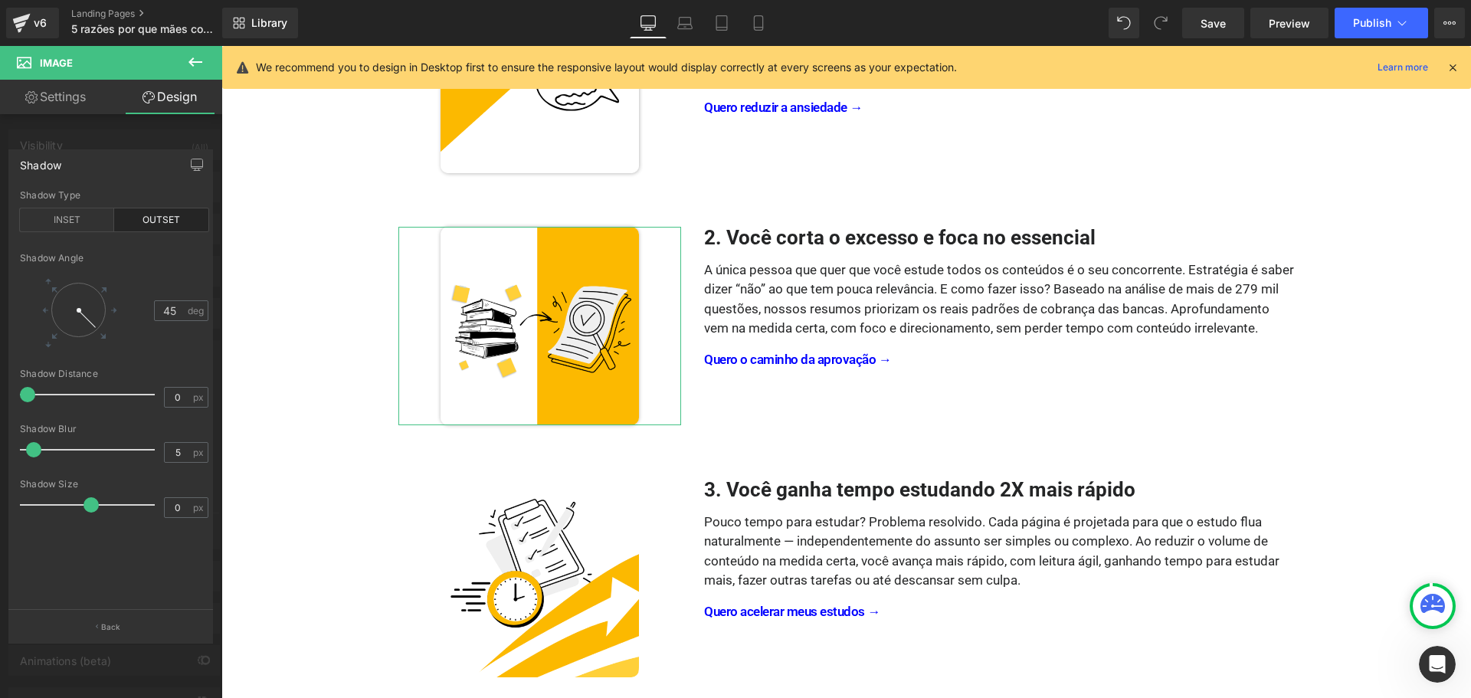
click at [124, 339] on div "45 deg" at bounding box center [114, 309] width 189 height 71
click at [197, 159] on icon "button" at bounding box center [197, 163] width 11 height 9
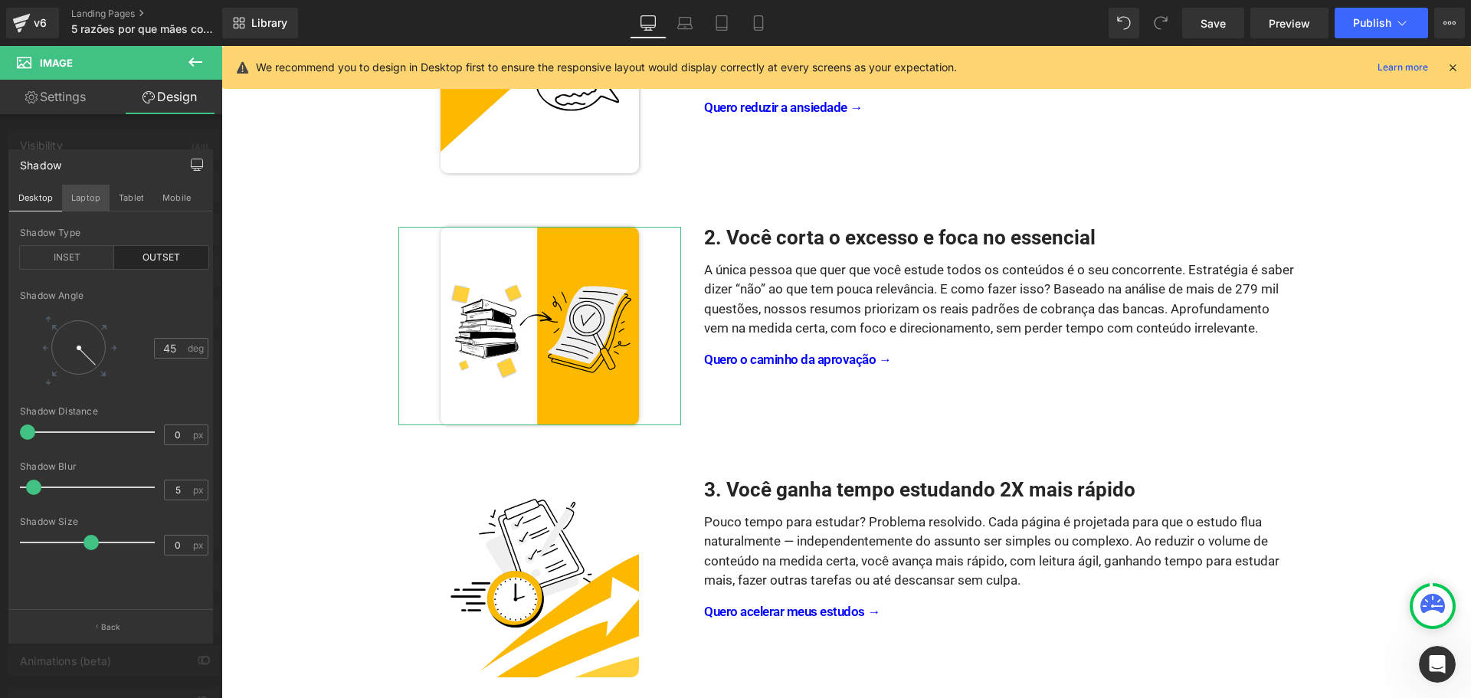
click at [94, 195] on button "Laptop" at bounding box center [86, 198] width 48 height 26
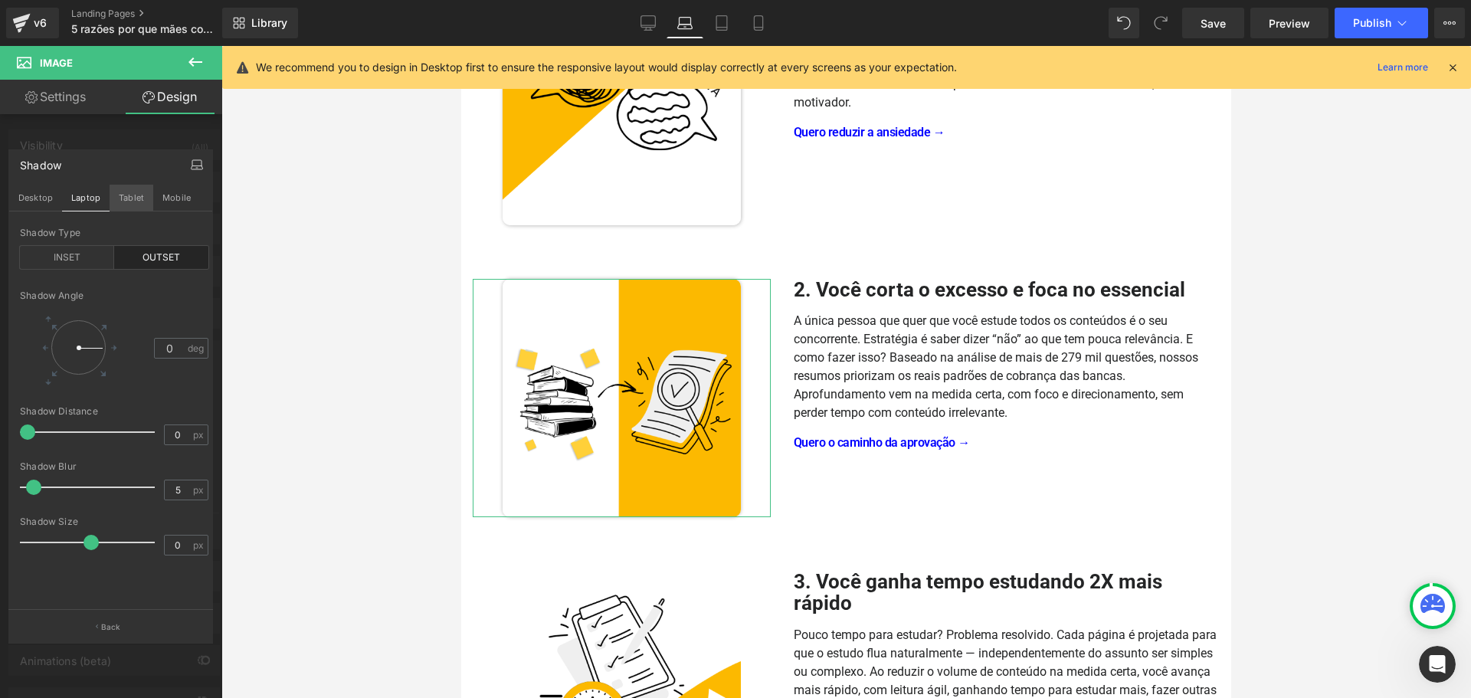
click at [135, 201] on button "Tablet" at bounding box center [132, 198] width 44 height 26
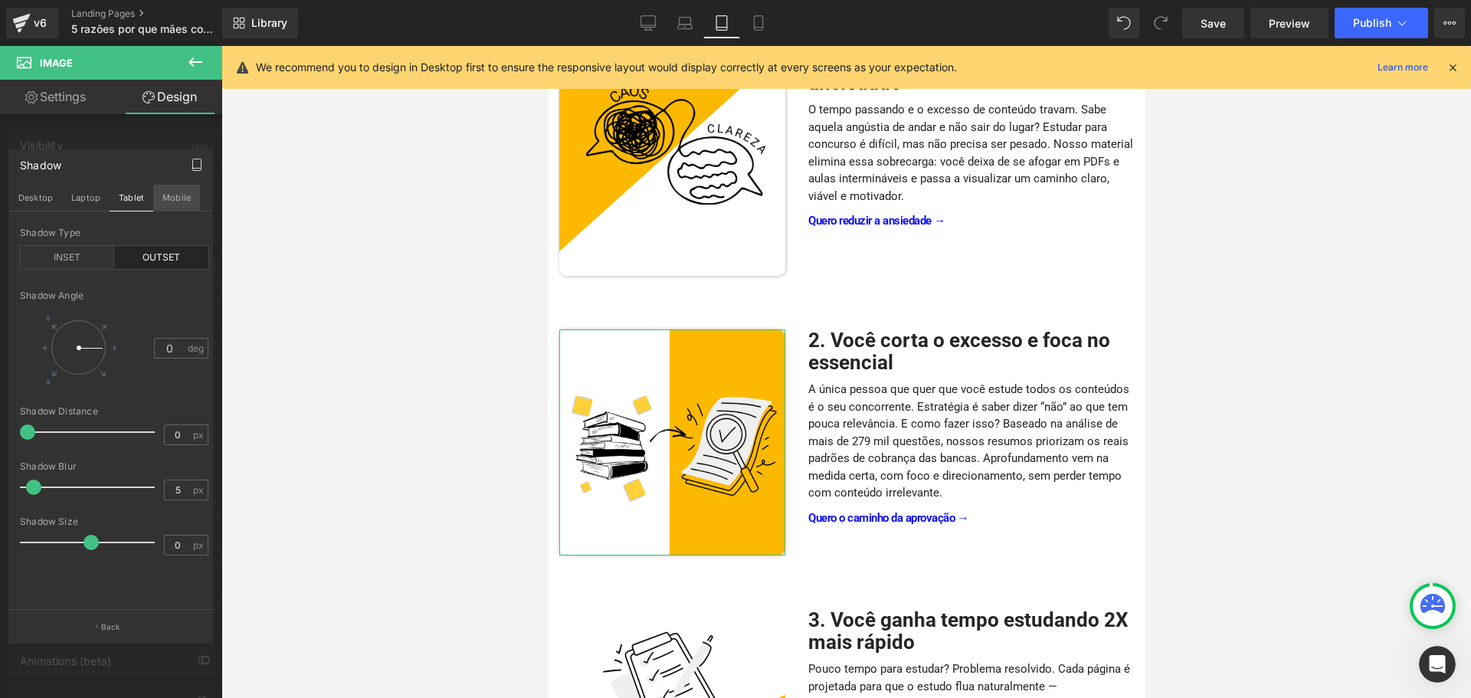
click at [175, 202] on button "Mobile" at bounding box center [176, 198] width 47 height 26
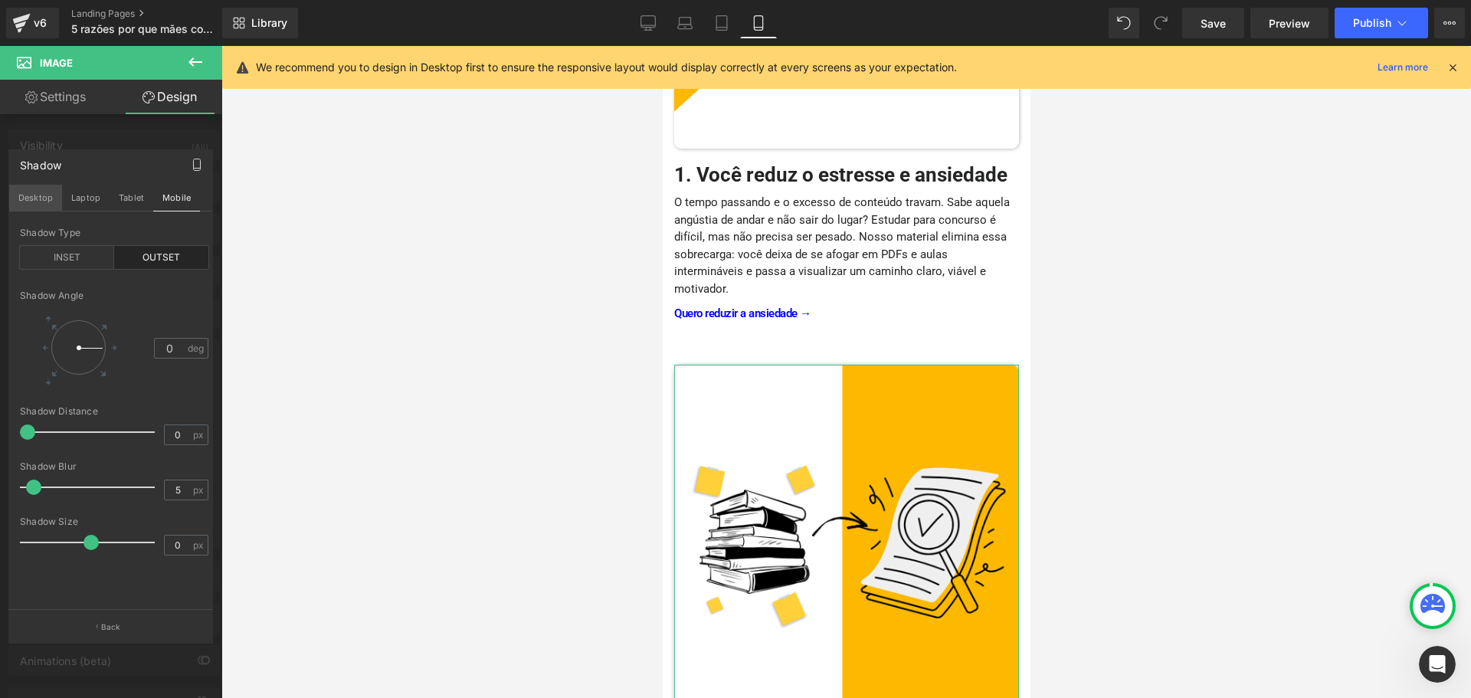
click at [33, 196] on button "Desktop" at bounding box center [35, 198] width 53 height 26
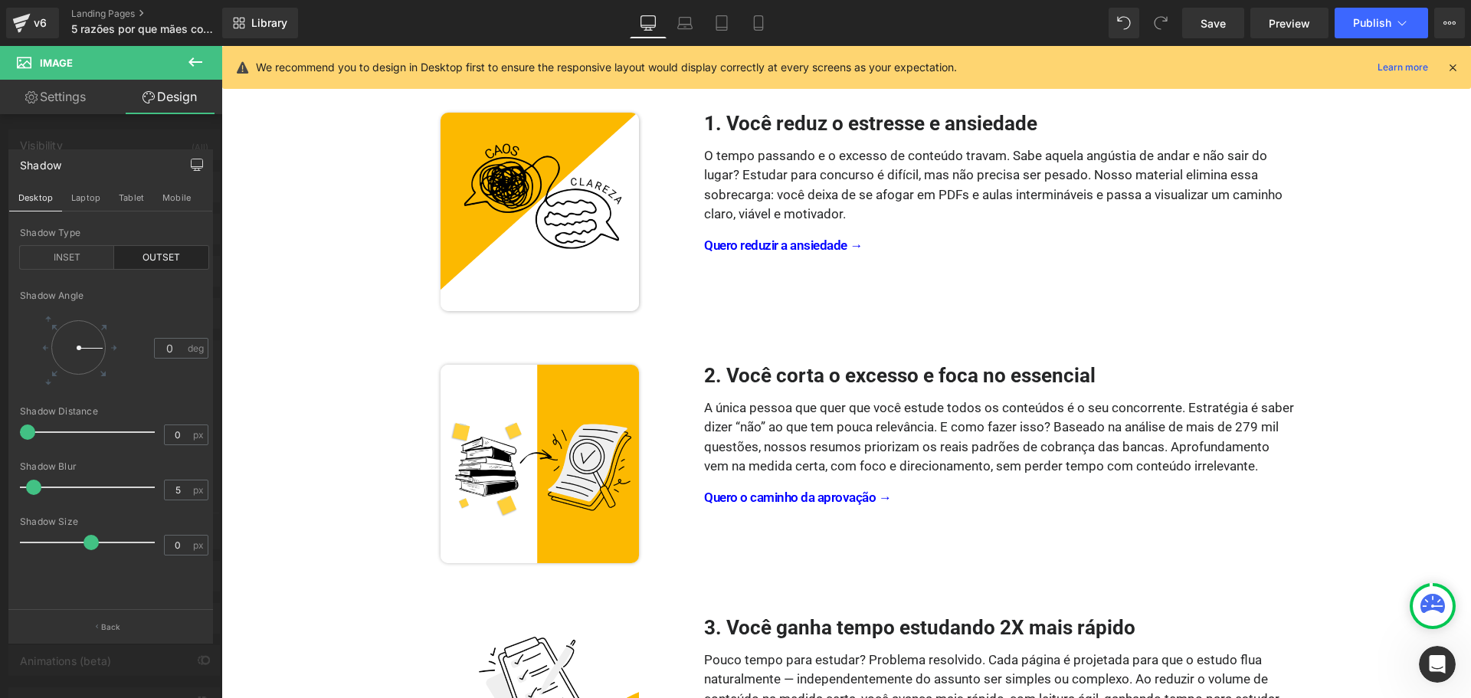
scroll to position [322, 0]
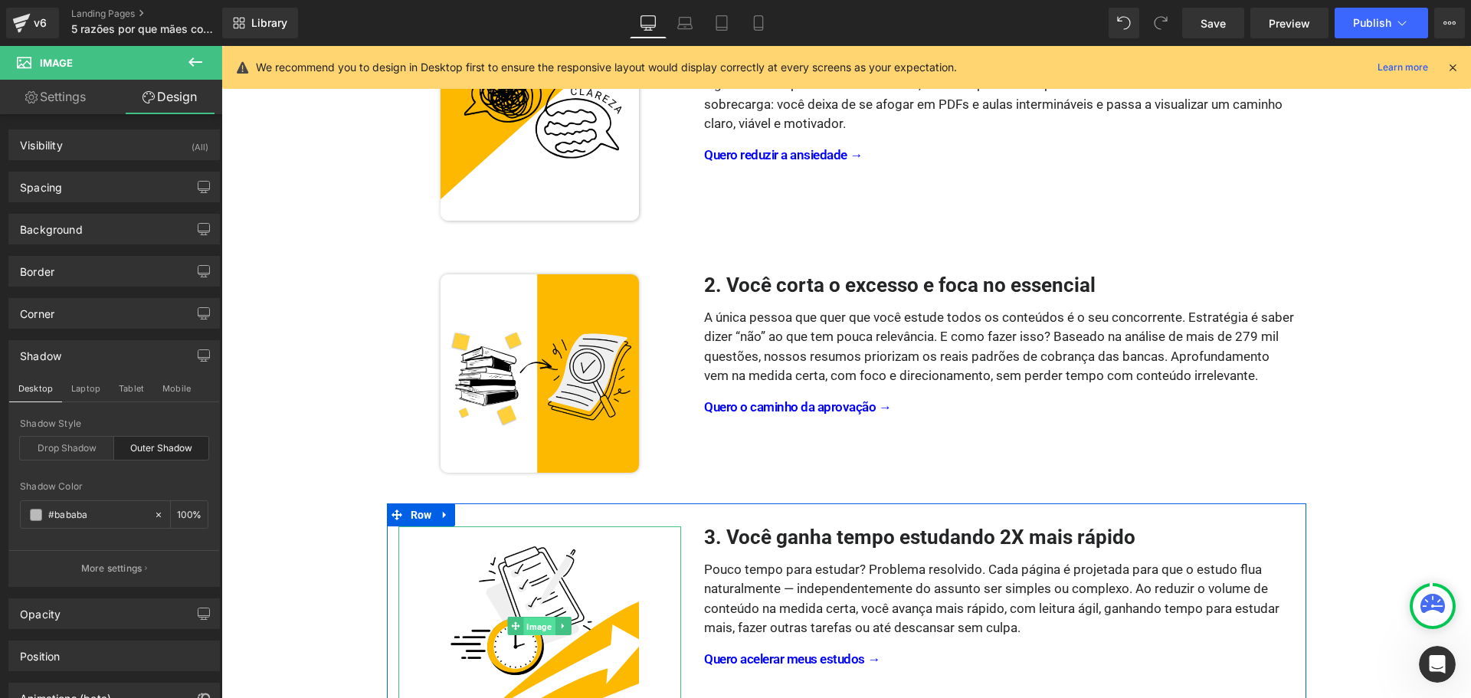
click at [533, 622] on span "Image" at bounding box center [539, 626] width 31 height 18
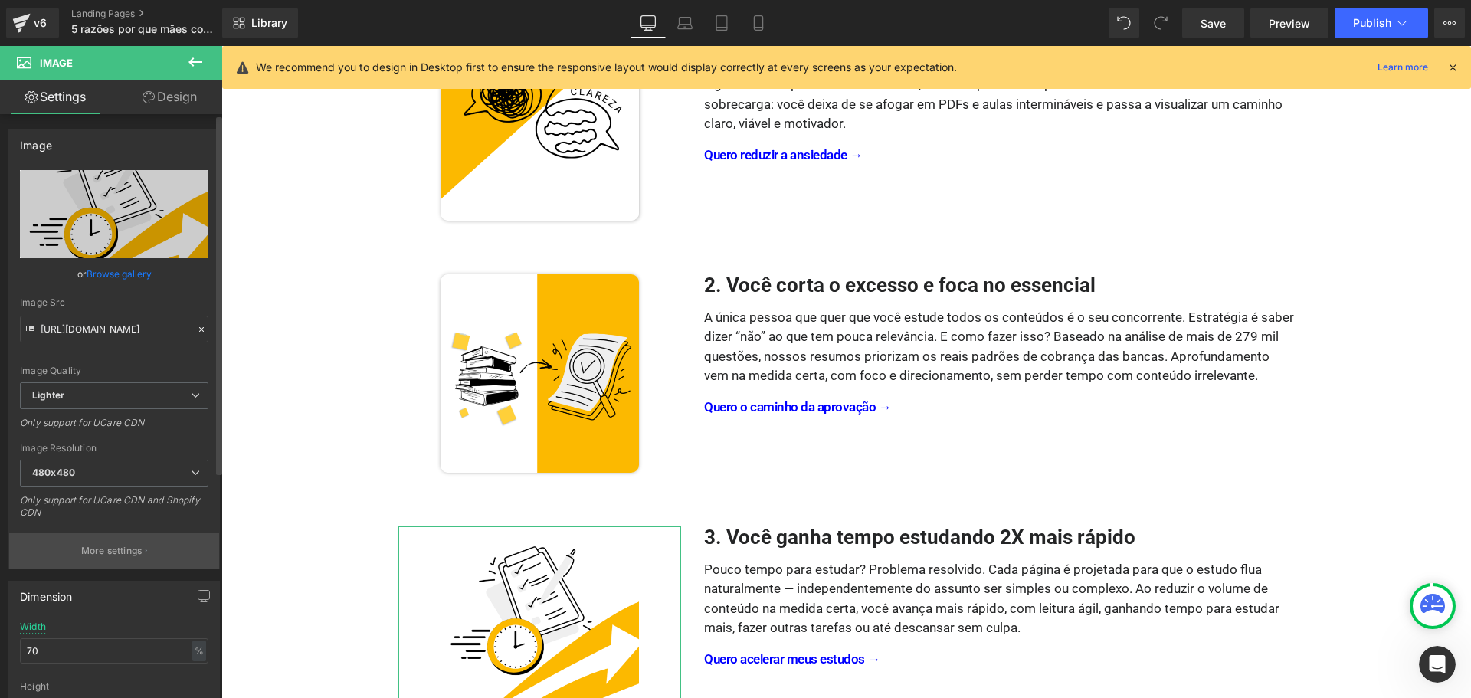
click at [90, 557] on p "More settings" at bounding box center [111, 551] width 61 height 14
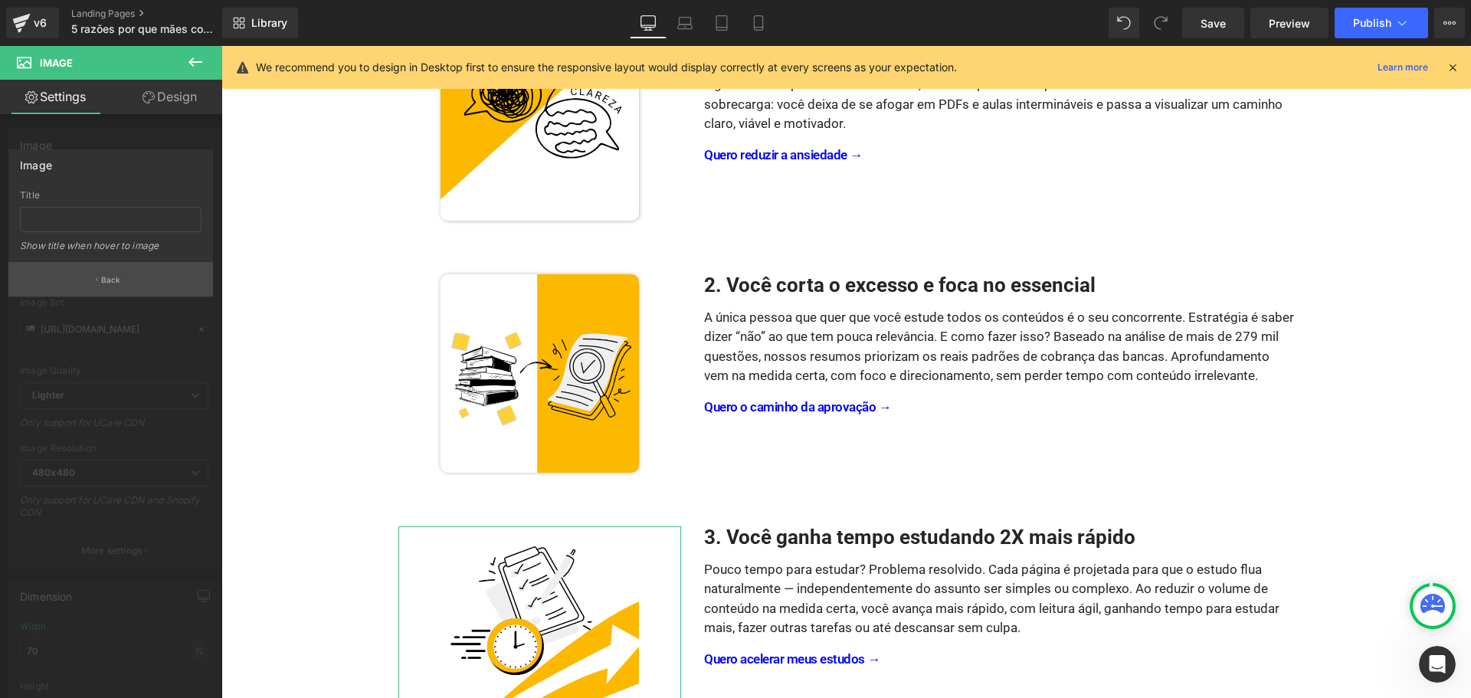
click at [126, 290] on button "Back" at bounding box center [110, 279] width 205 height 34
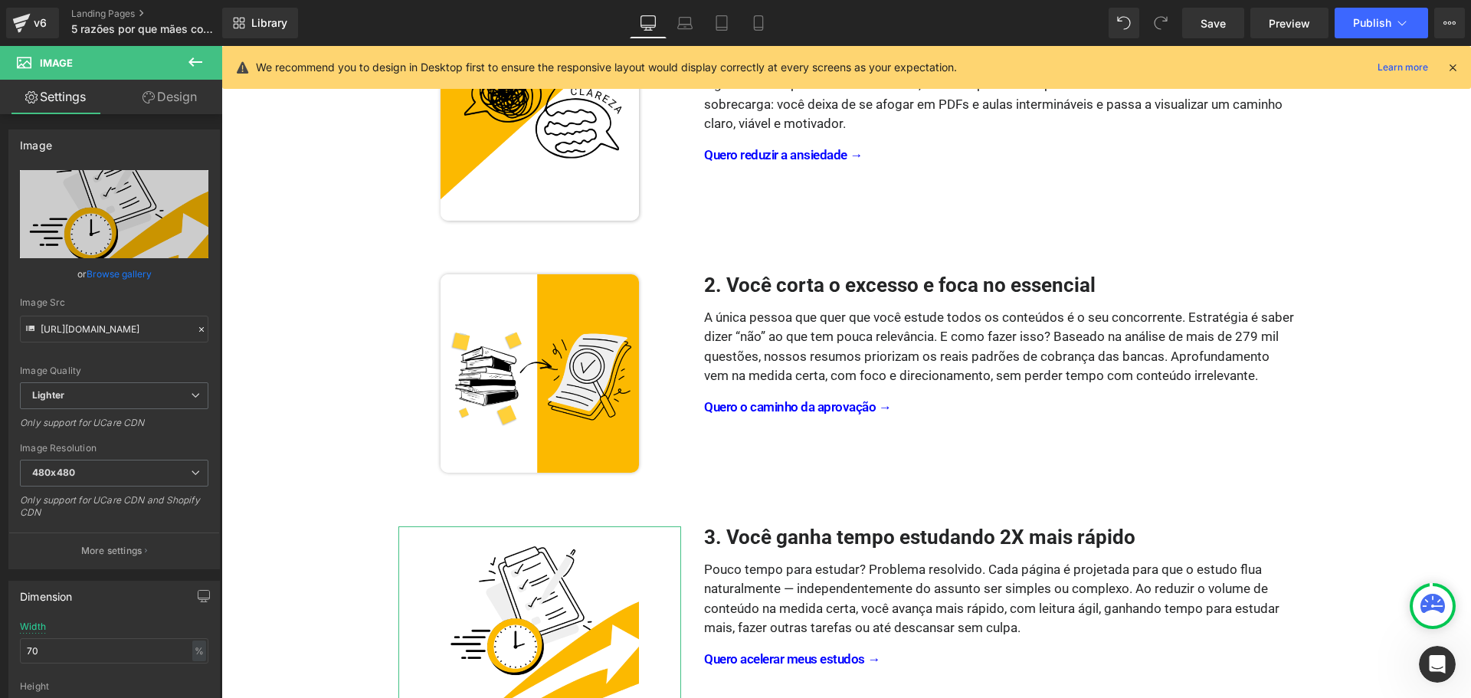
click at [189, 104] on link "Design" at bounding box center [169, 97] width 111 height 34
click at [0, 0] on div "Shadow" at bounding box center [0, 0] width 0 height 0
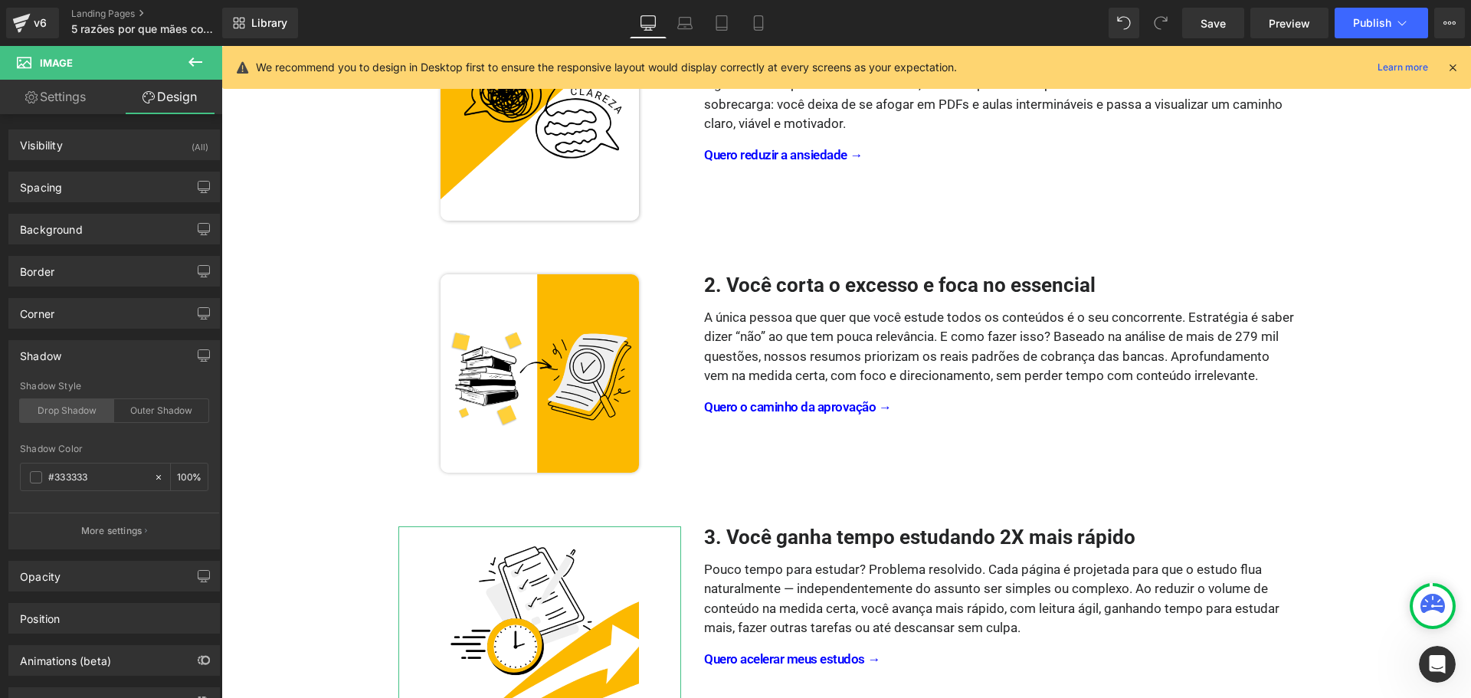
click at [71, 410] on div "Drop Shadow" at bounding box center [67, 410] width 94 height 23
click at [105, 484] on input "#333333" at bounding box center [97, 477] width 98 height 17
click at [111, 477] on input "#333333" at bounding box center [97, 477] width 98 height 17
click at [107, 528] on p "More settings" at bounding box center [111, 531] width 61 height 14
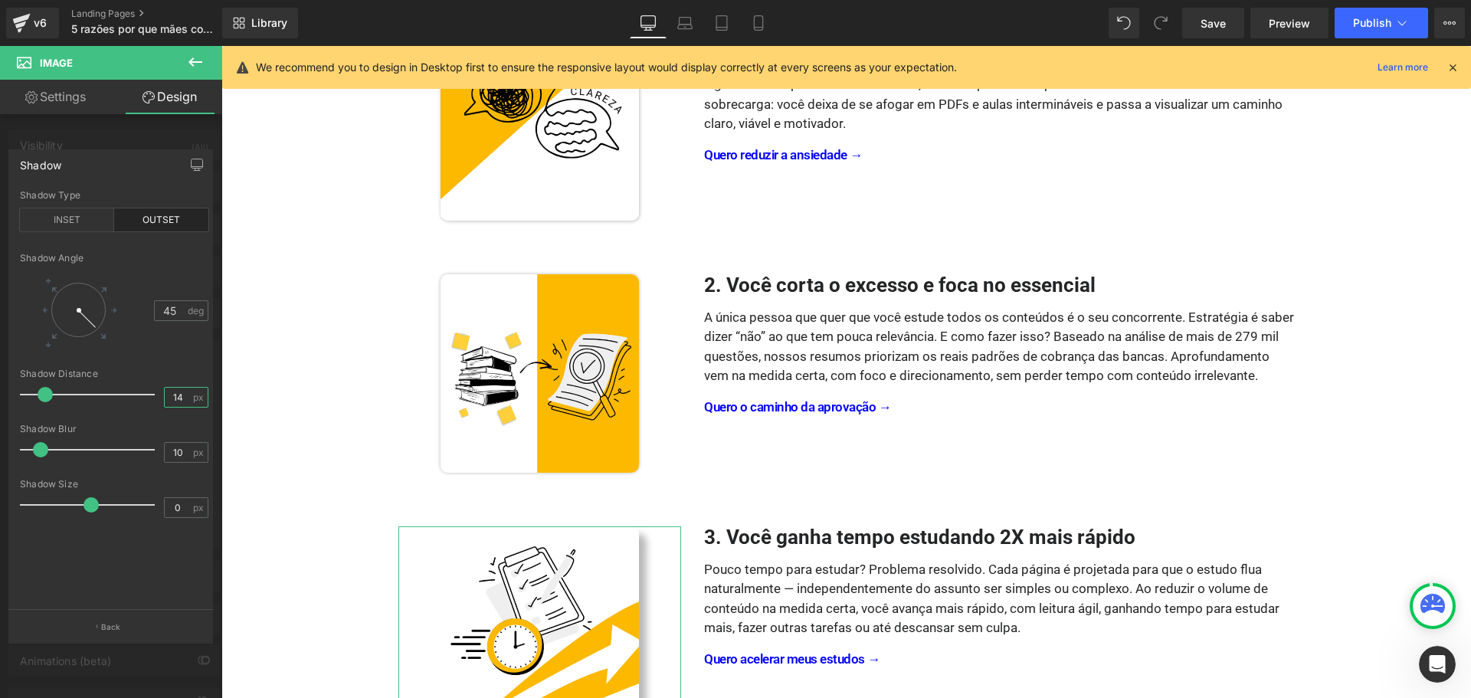
click at [181, 394] on input "14" at bounding box center [178, 397] width 27 height 19
click at [182, 448] on input "10" at bounding box center [178, 452] width 27 height 19
click at [152, 430] on div "Shadow Blur" at bounding box center [114, 429] width 189 height 11
click at [192, 166] on icon "button" at bounding box center [197, 165] width 12 height 12
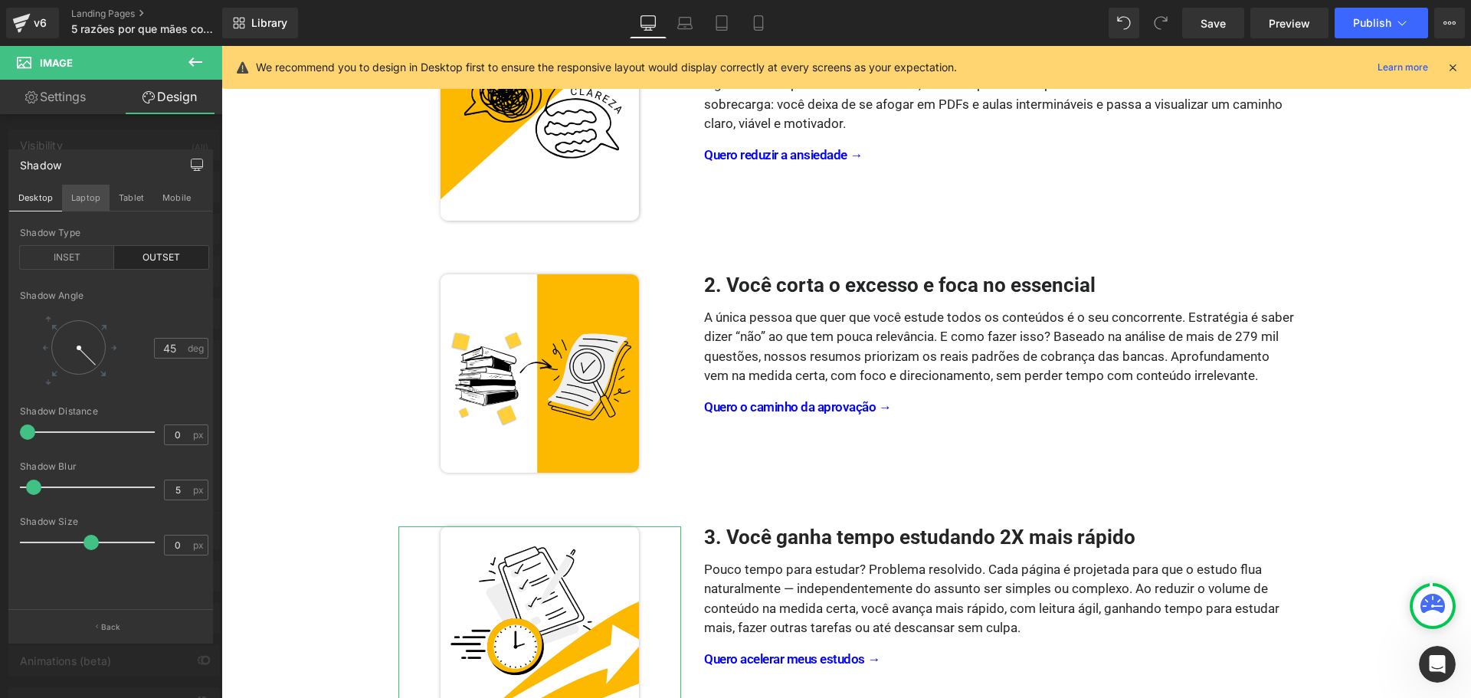
click at [83, 208] on button "Laptop" at bounding box center [86, 198] width 48 height 26
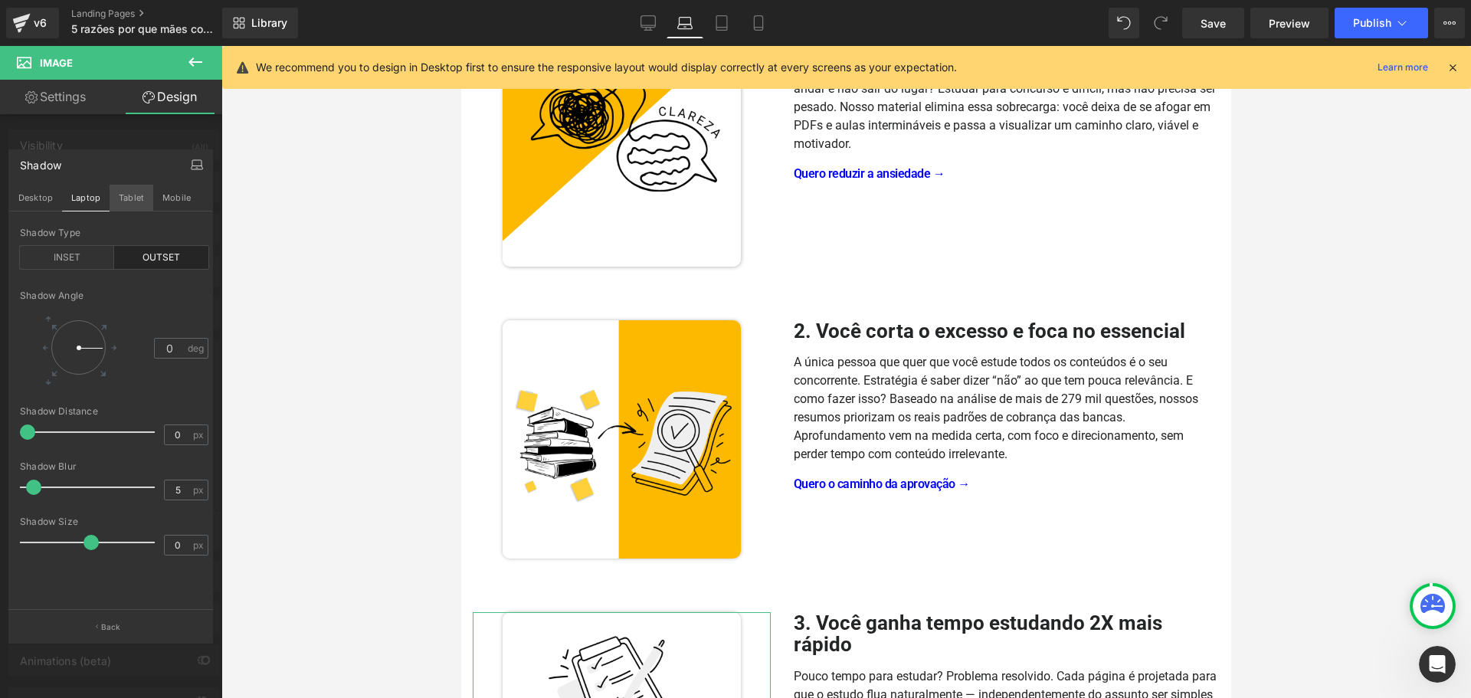
click at [143, 201] on button "Tablet" at bounding box center [132, 198] width 44 height 26
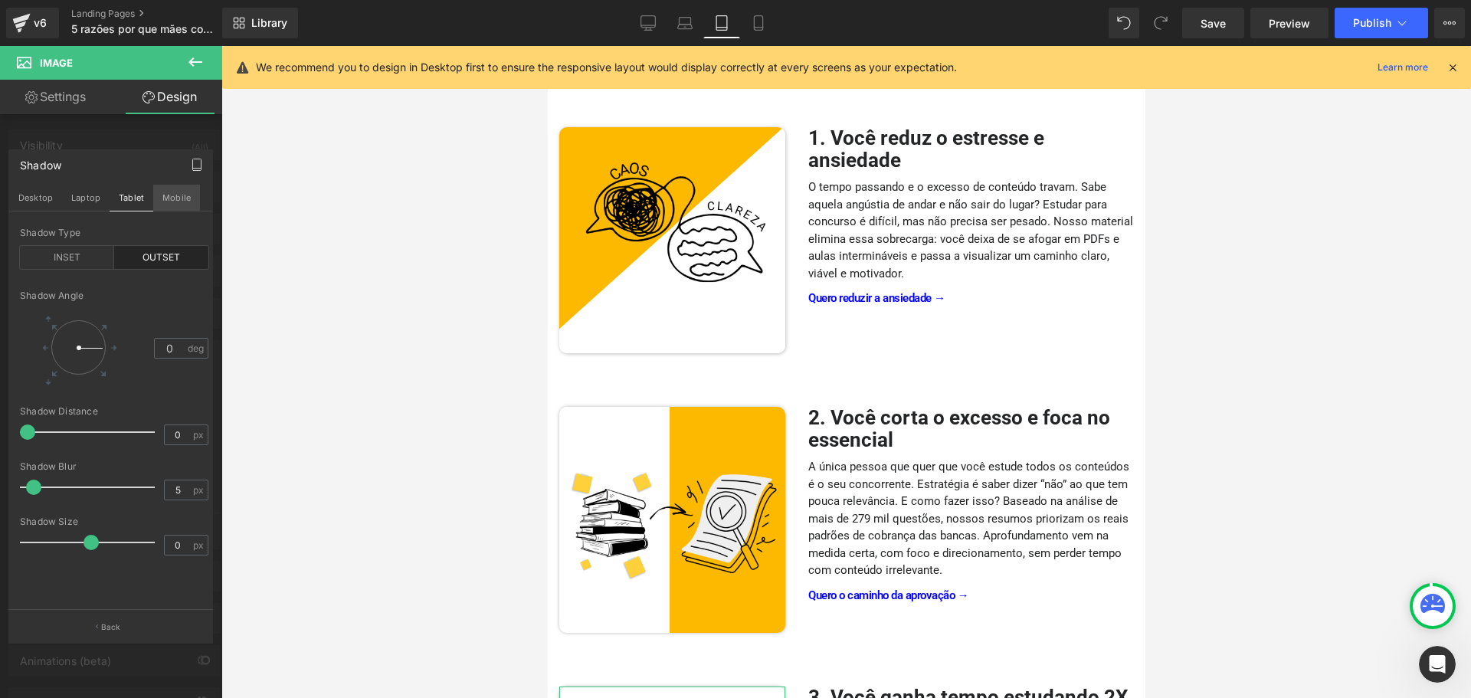
click at [175, 202] on button "Mobile" at bounding box center [176, 198] width 47 height 26
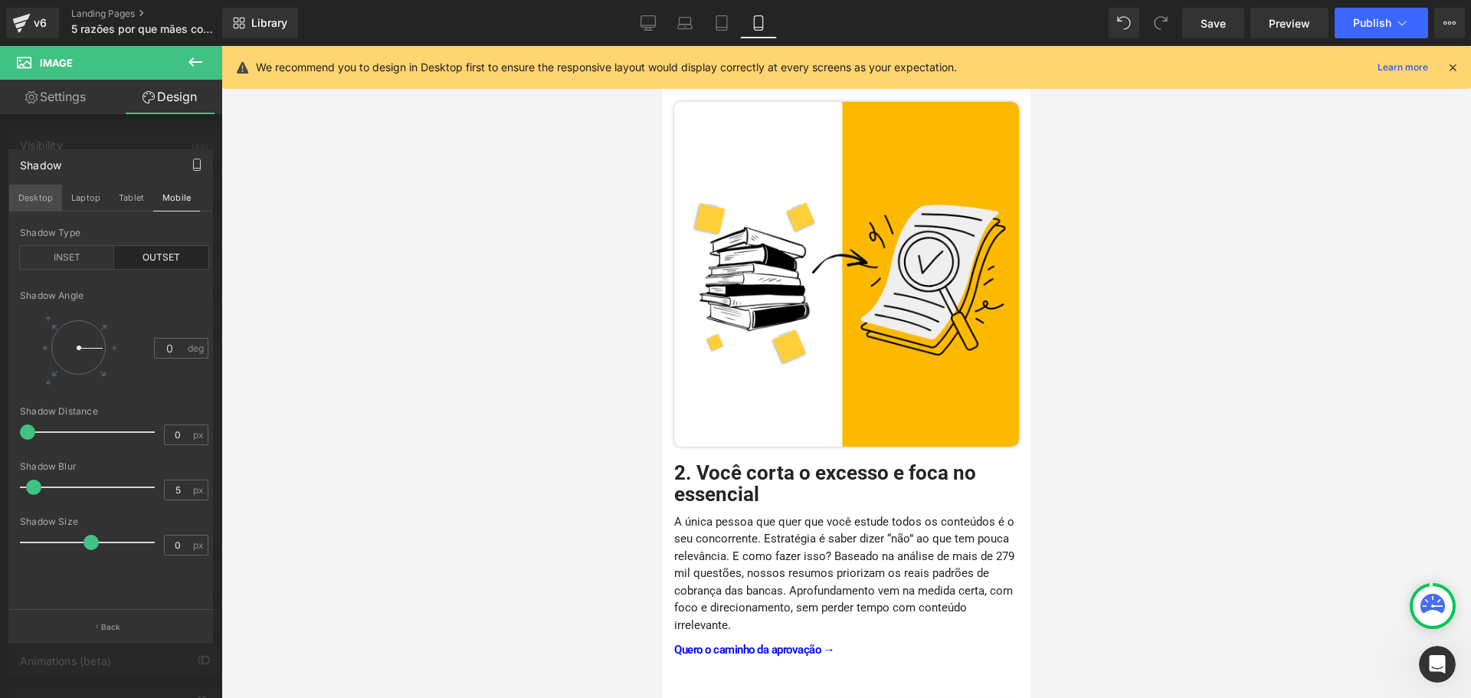
click at [40, 195] on button "Desktop" at bounding box center [35, 198] width 53 height 26
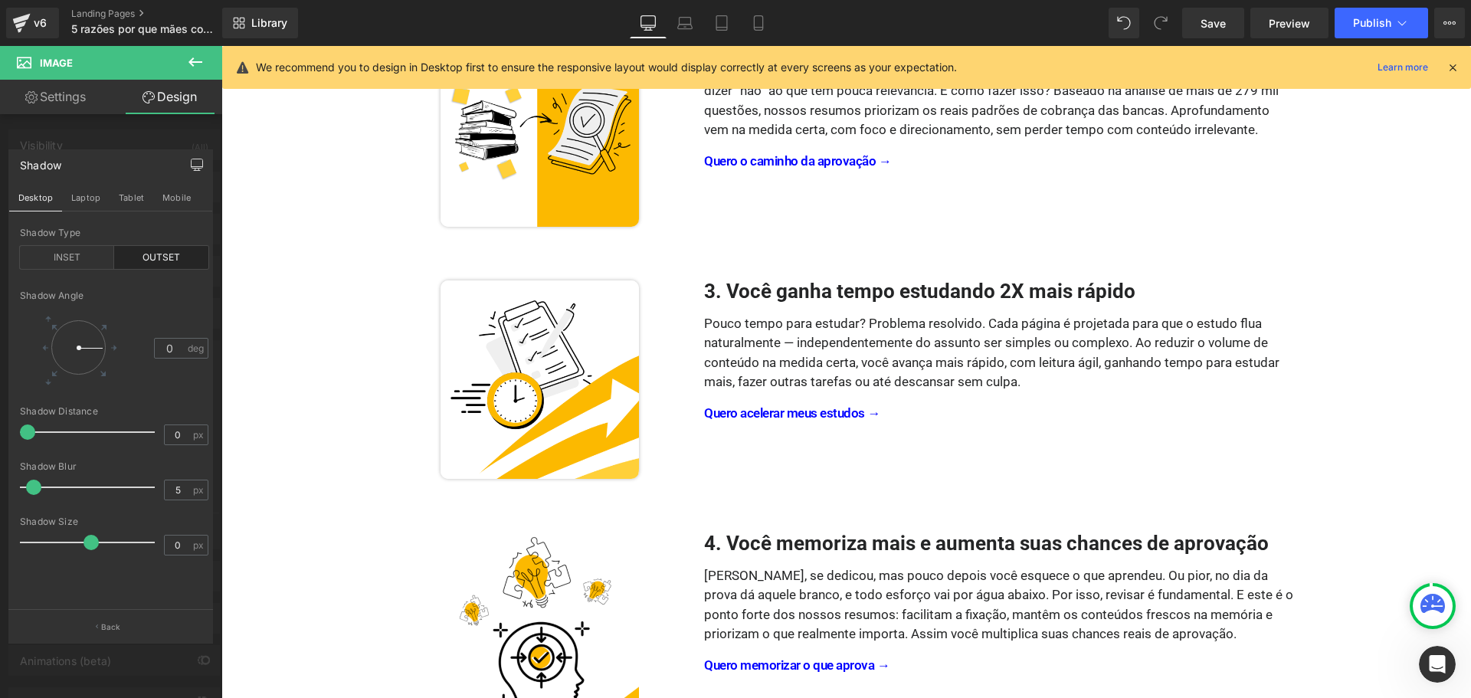
scroll to position [794, 0]
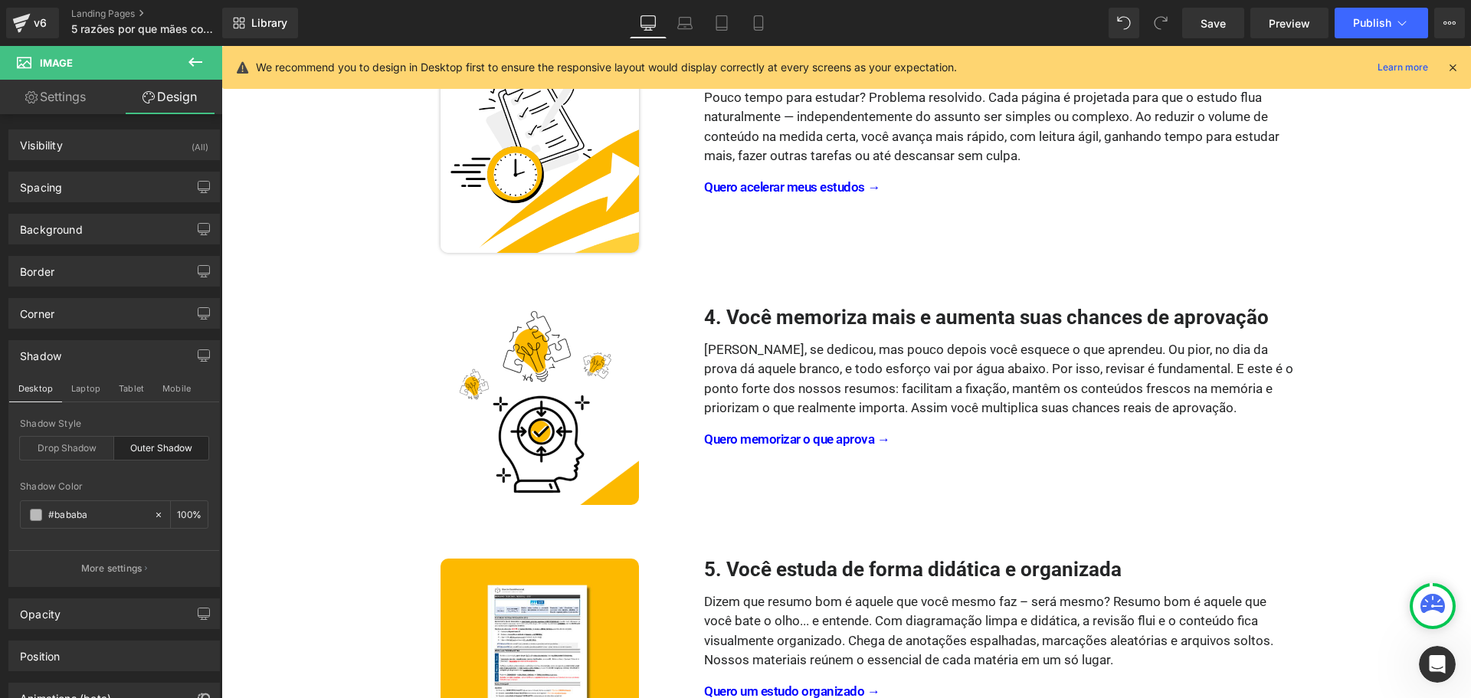
click at [527, 421] on body "Γ Garanta Somente Hoje até +70% OFF Text Block Row Image Icon Icon Icon" at bounding box center [846, 536] width 1250 height 2569
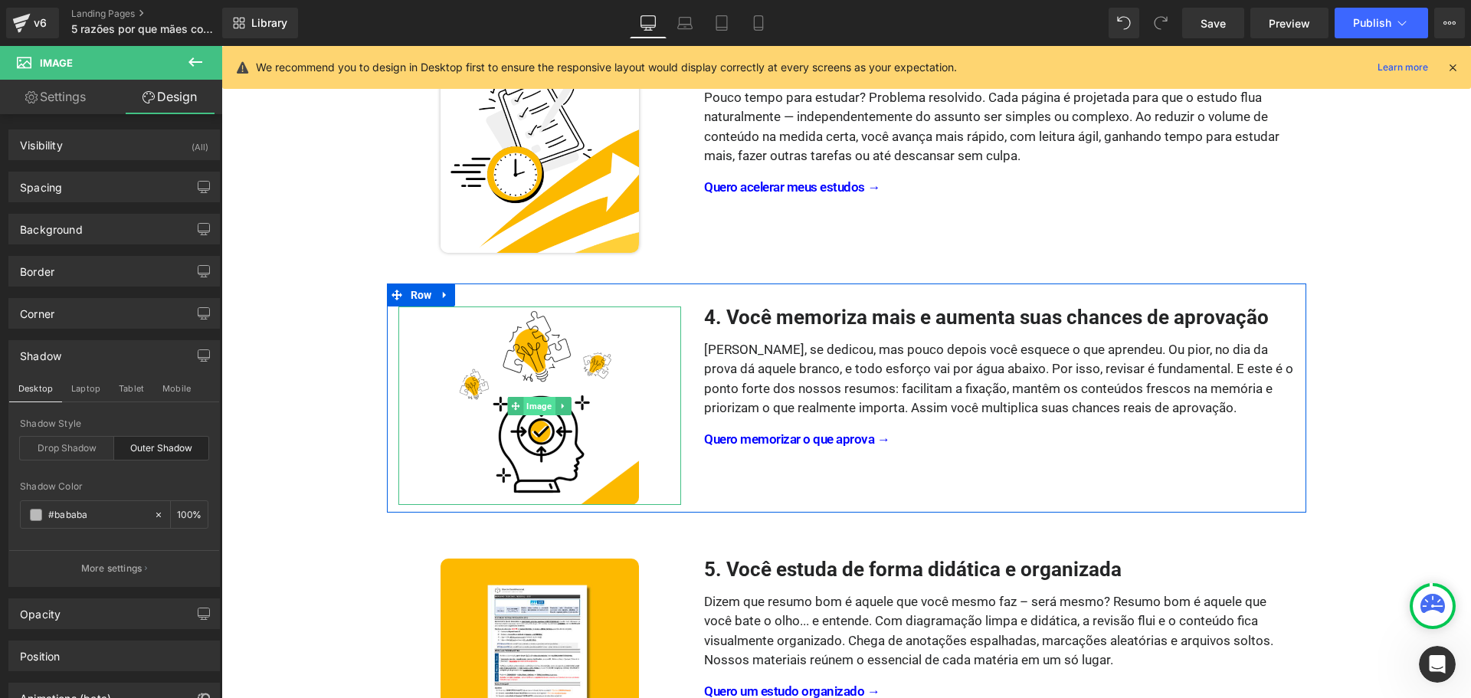
click at [535, 405] on span "Image" at bounding box center [539, 406] width 31 height 18
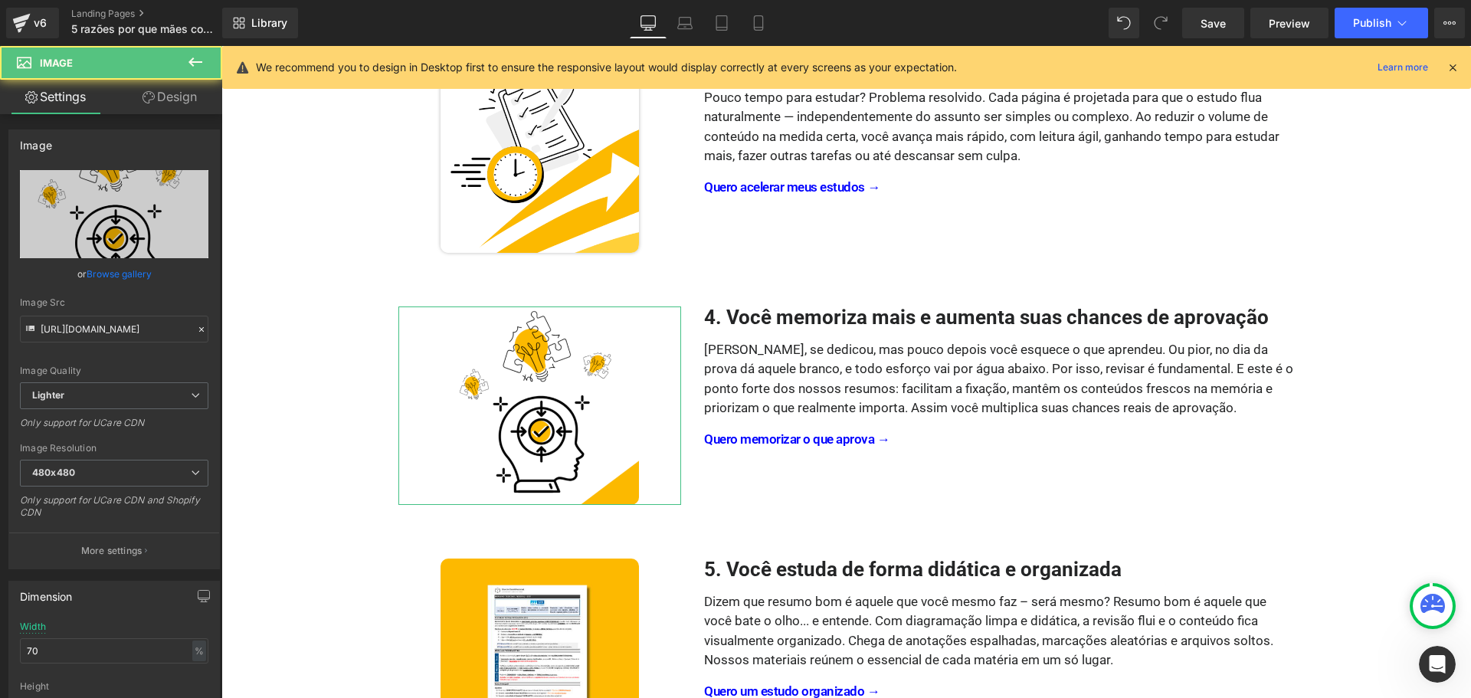
click at [185, 98] on link "Design" at bounding box center [169, 97] width 111 height 34
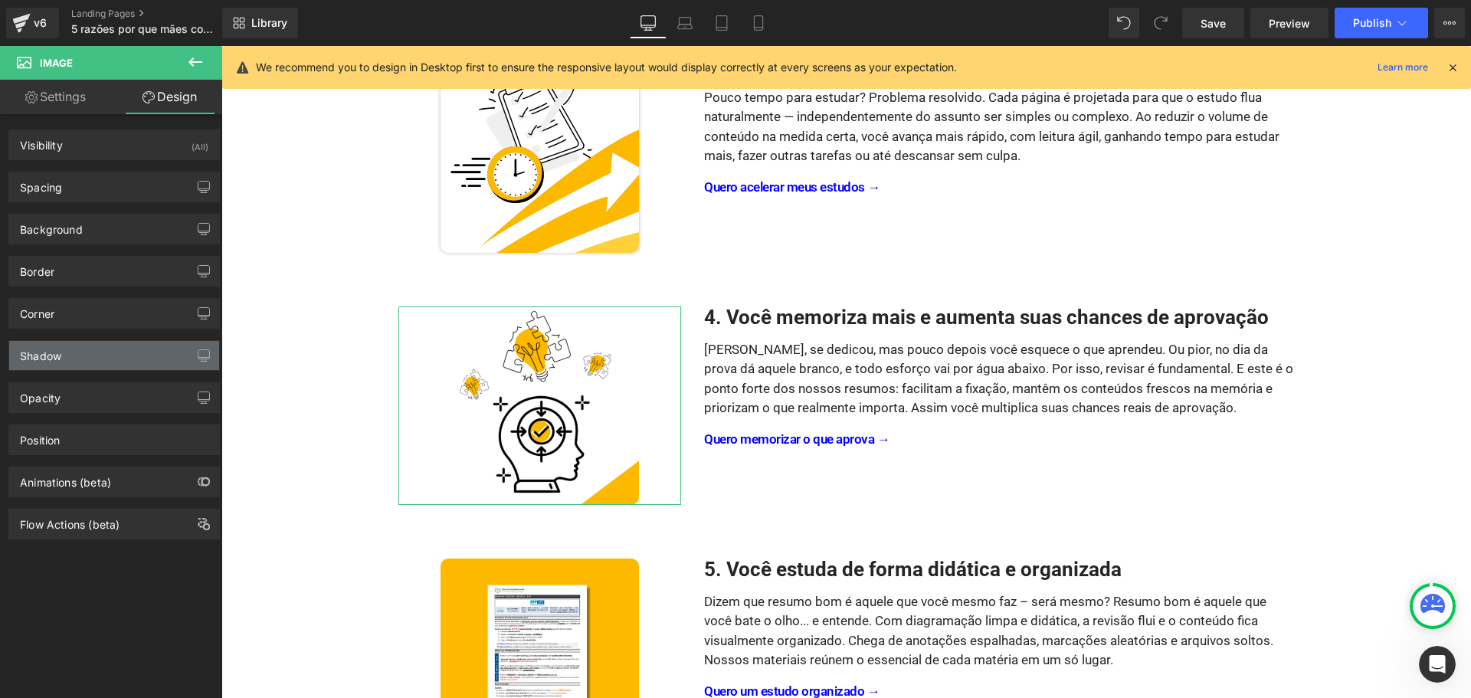
click at [75, 343] on div "Shadow" at bounding box center [114, 355] width 210 height 29
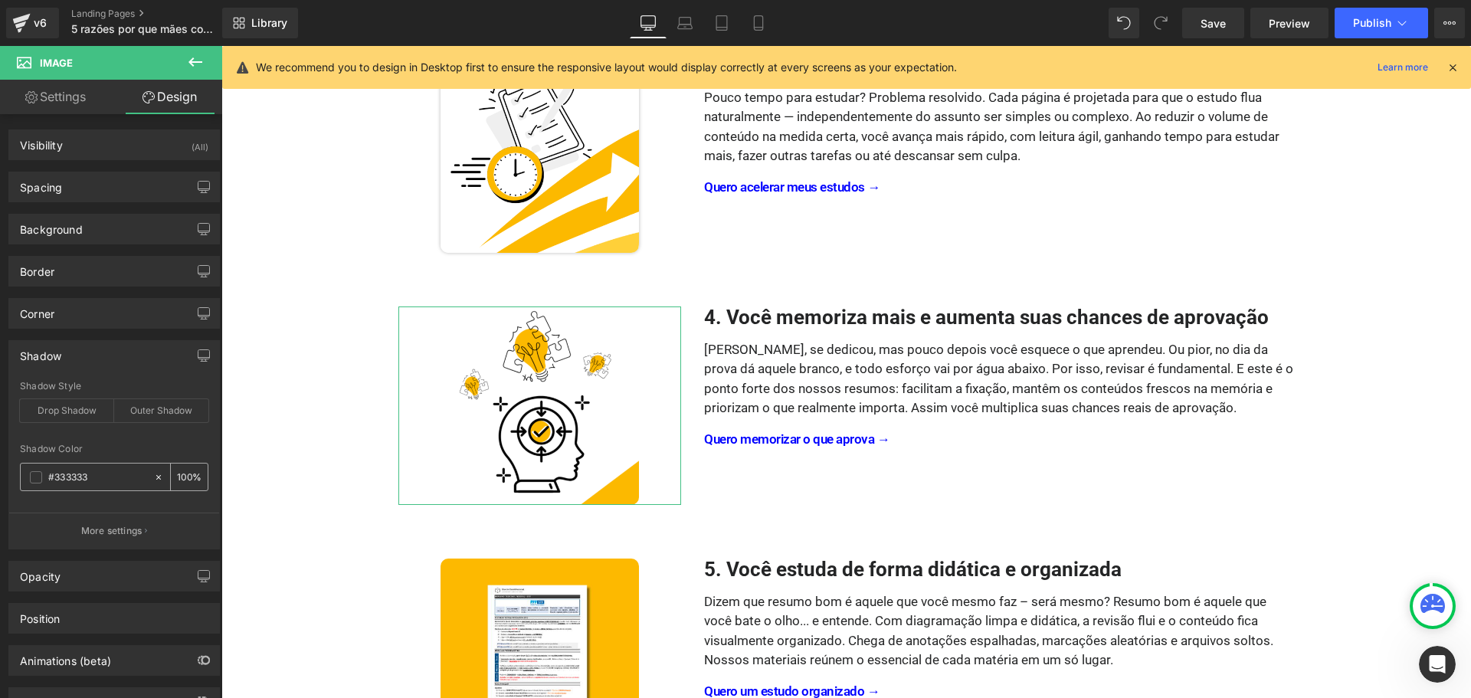
click at [99, 484] on input "#333333" at bounding box center [97, 477] width 98 height 17
click at [103, 480] on input "#333333" at bounding box center [97, 477] width 98 height 17
click at [107, 529] on p "More settings" at bounding box center [111, 531] width 61 height 14
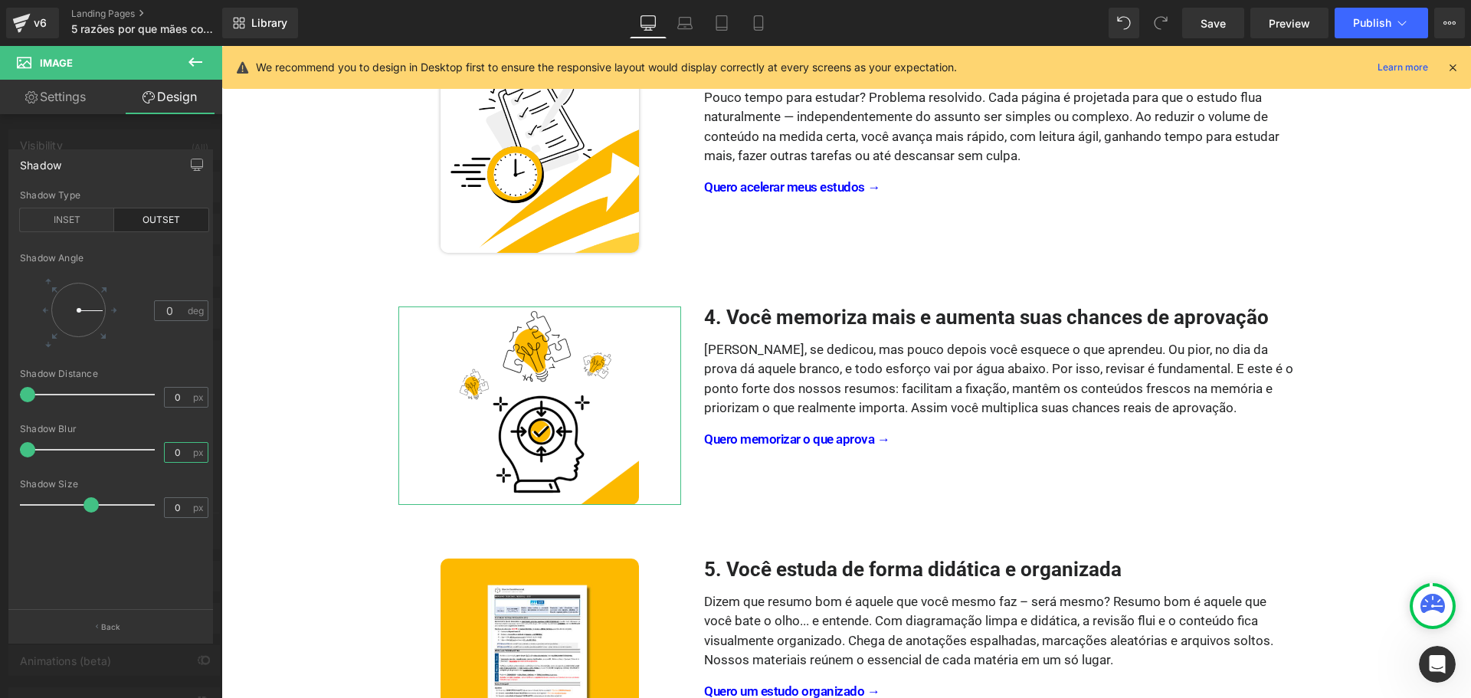
click at [171, 448] on input "0" at bounding box center [178, 452] width 27 height 19
click at [169, 359] on div "Shadow Angle 0 deg" at bounding box center [114, 311] width 189 height 116
click at [102, 631] on p "Back" at bounding box center [111, 626] width 20 height 11
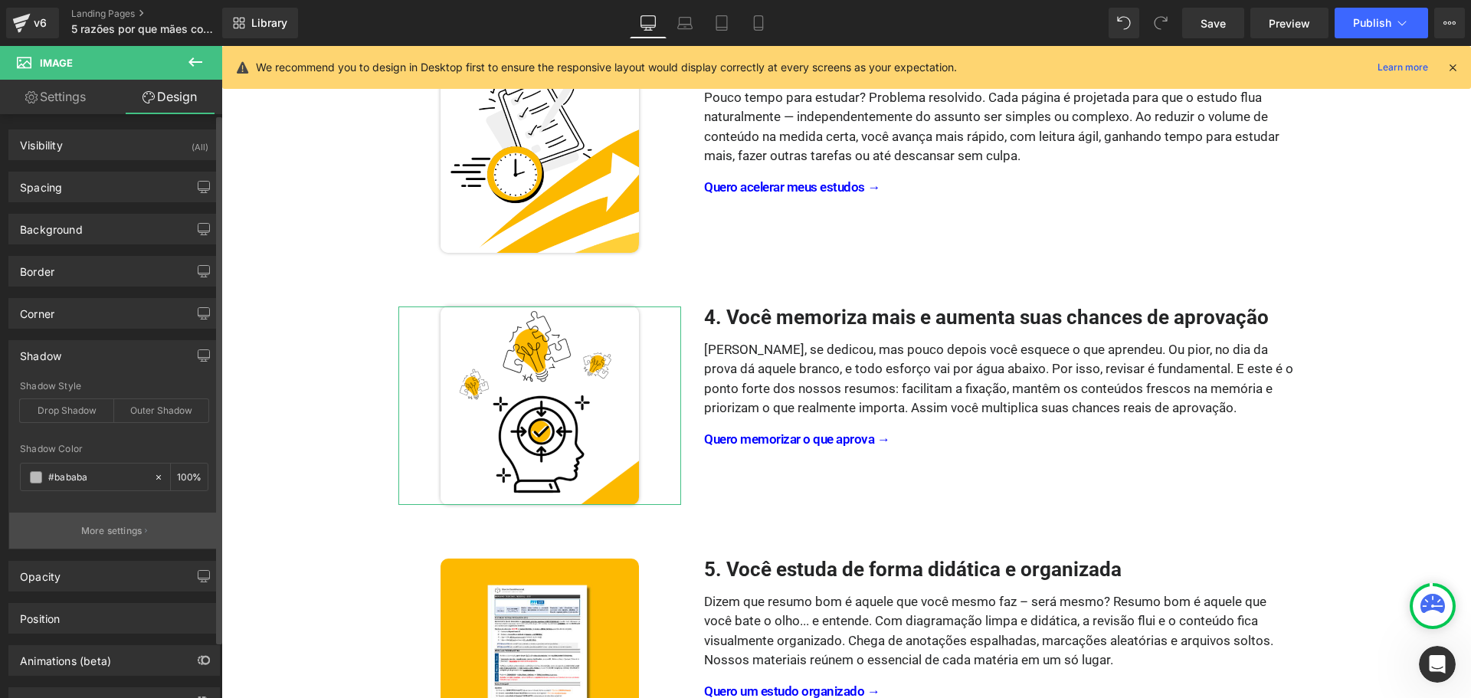
click at [119, 534] on p "More settings" at bounding box center [111, 531] width 61 height 14
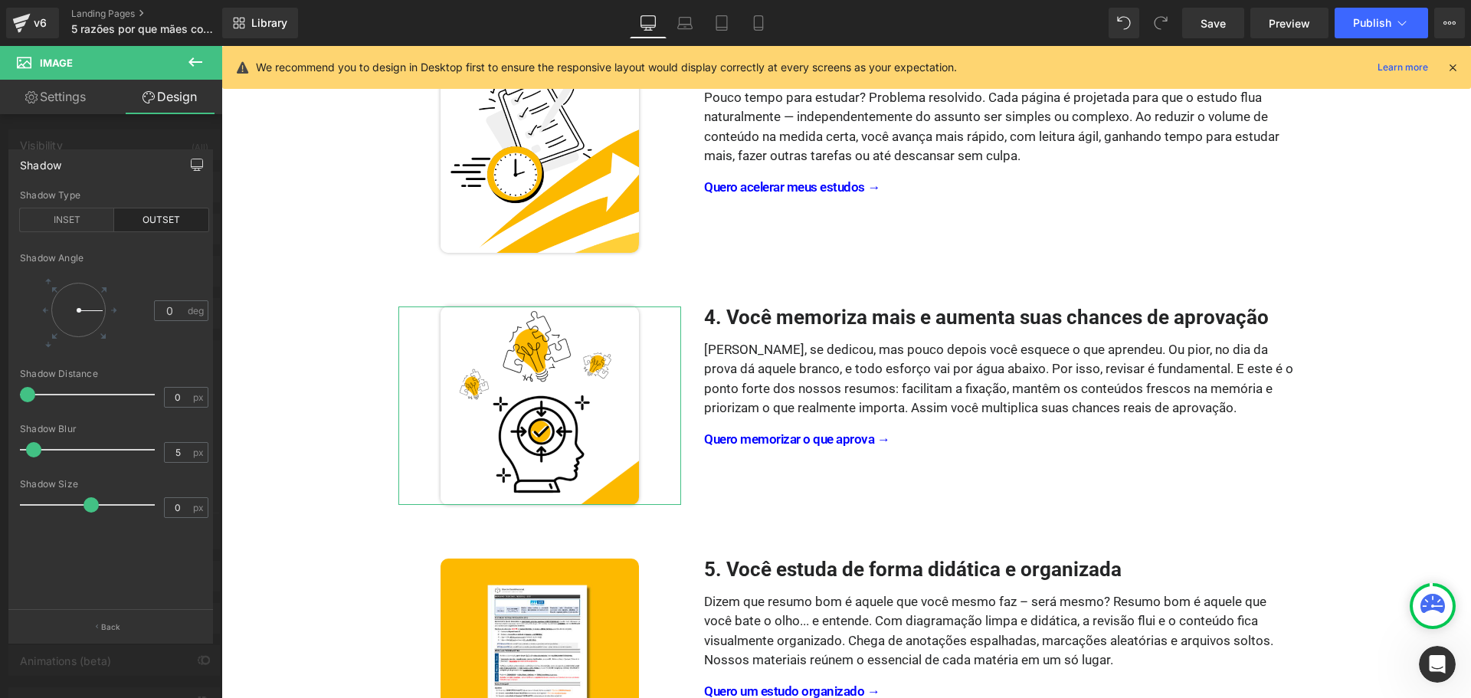
click at [191, 167] on icon "button" at bounding box center [197, 165] width 12 height 12
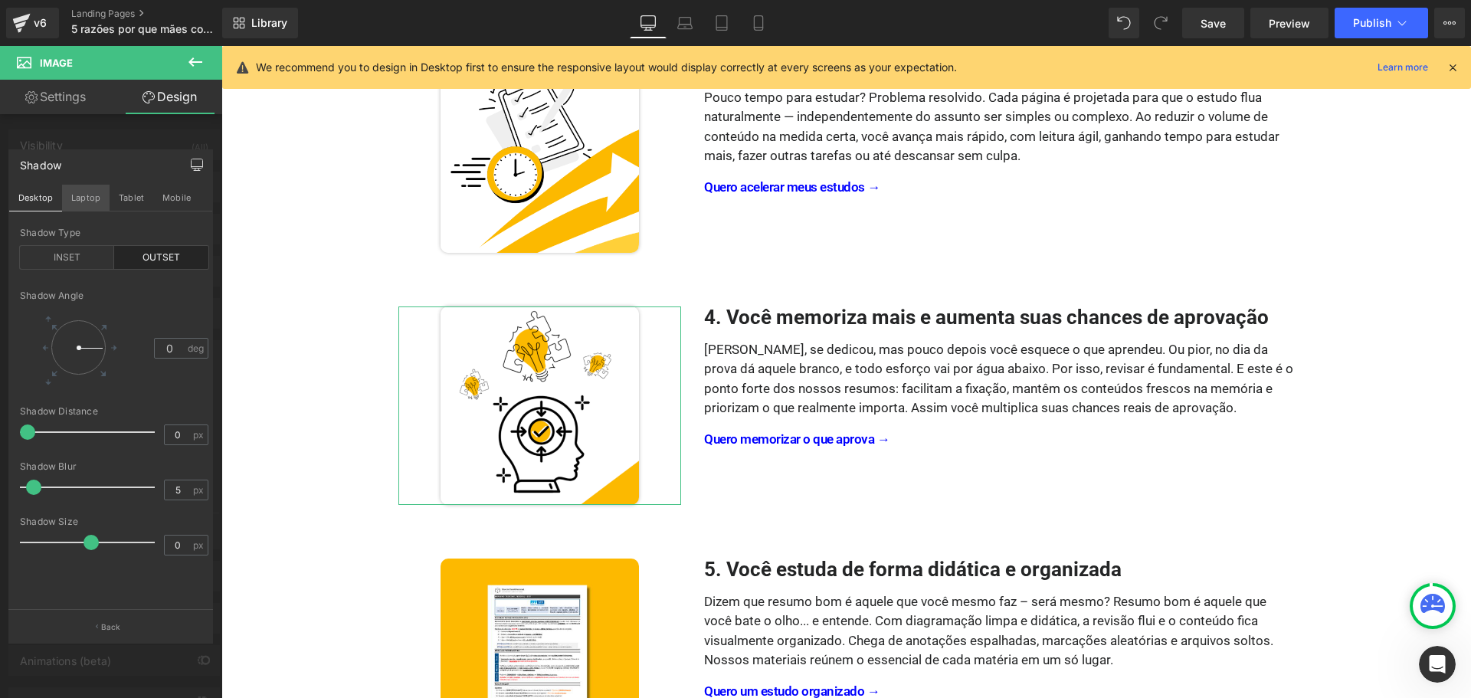
click at [78, 195] on button "Laptop" at bounding box center [86, 198] width 48 height 26
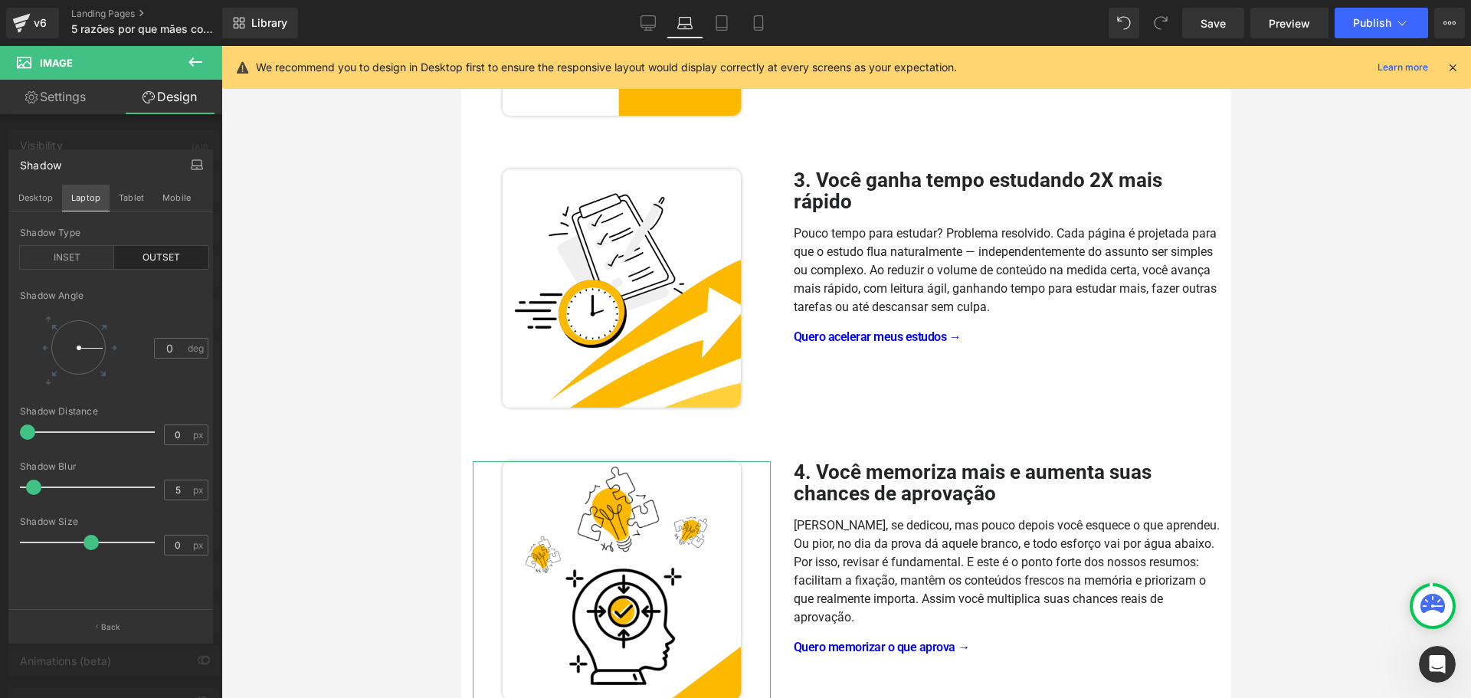
scroll to position [907, 0]
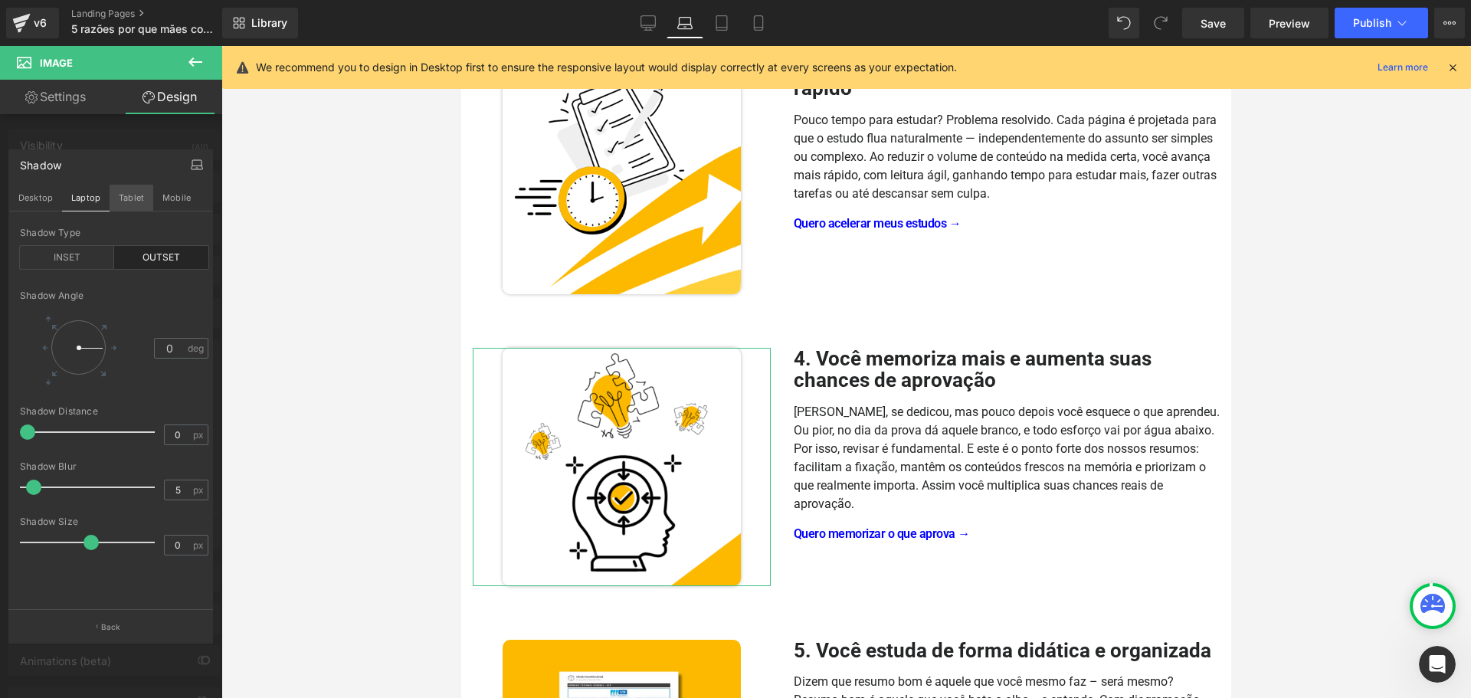
click at [146, 196] on button "Tablet" at bounding box center [132, 198] width 44 height 26
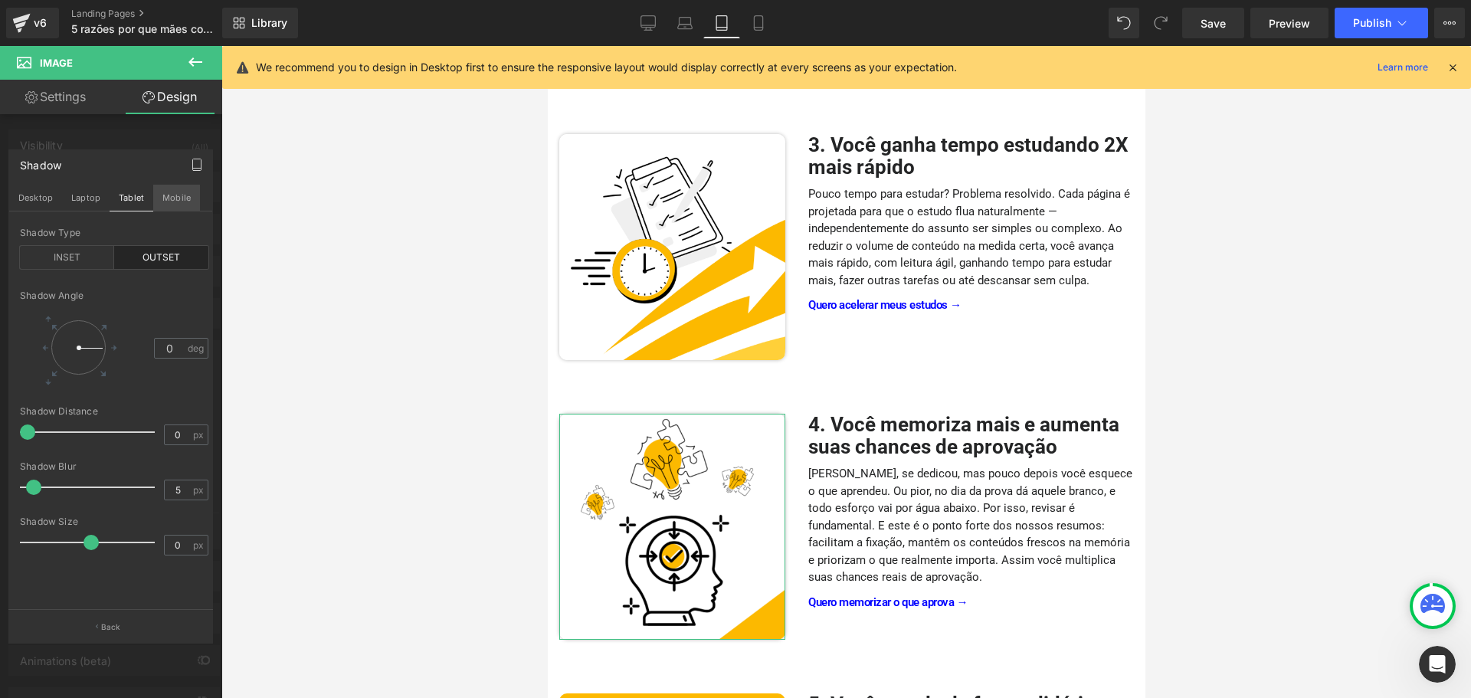
click at [176, 194] on button "Mobile" at bounding box center [176, 198] width 47 height 26
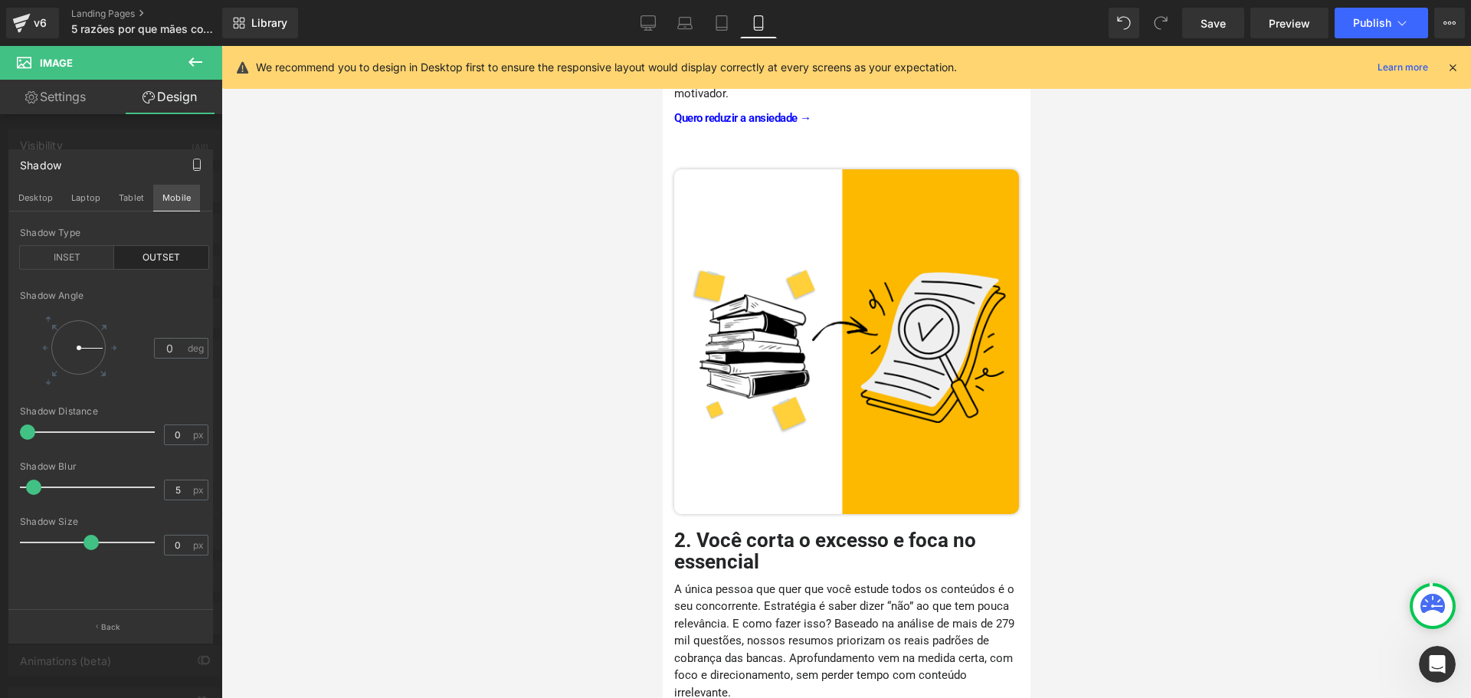
scroll to position [1736, 0]
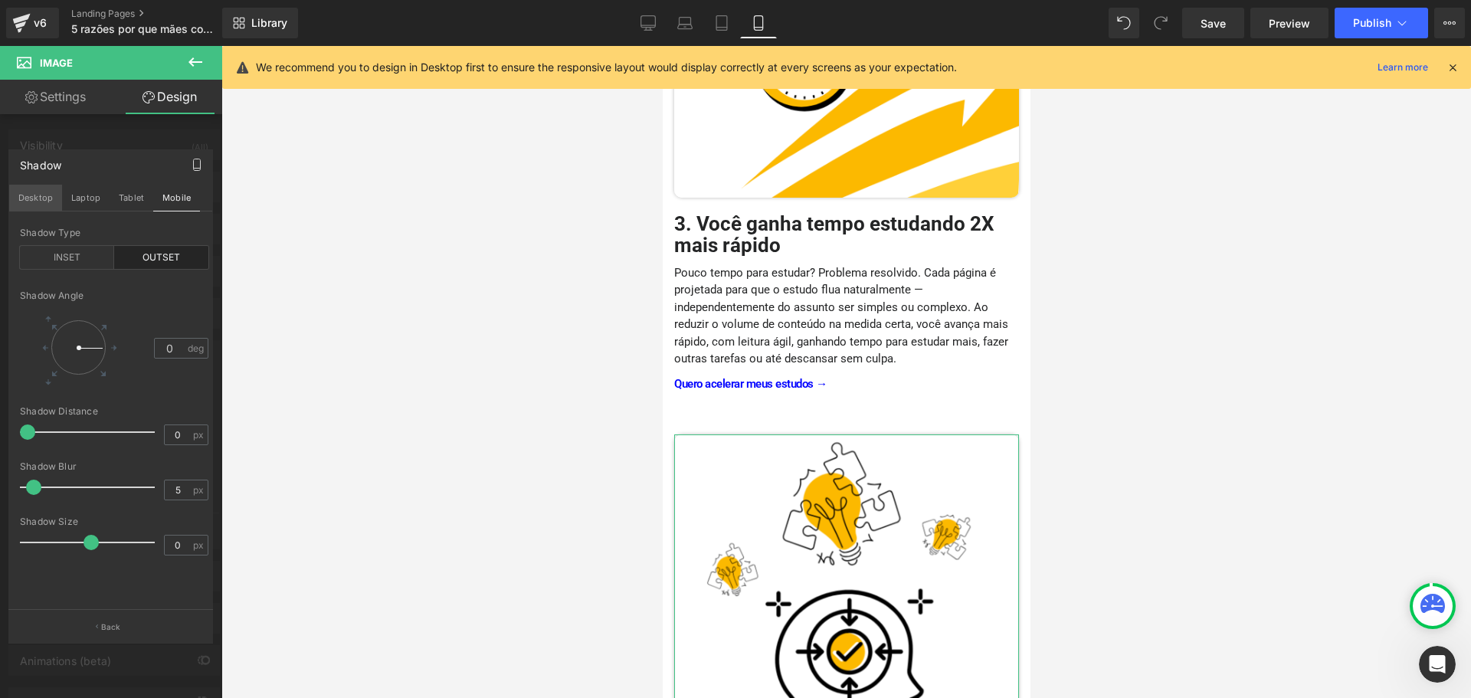
click at [44, 195] on button "Desktop" at bounding box center [35, 198] width 53 height 26
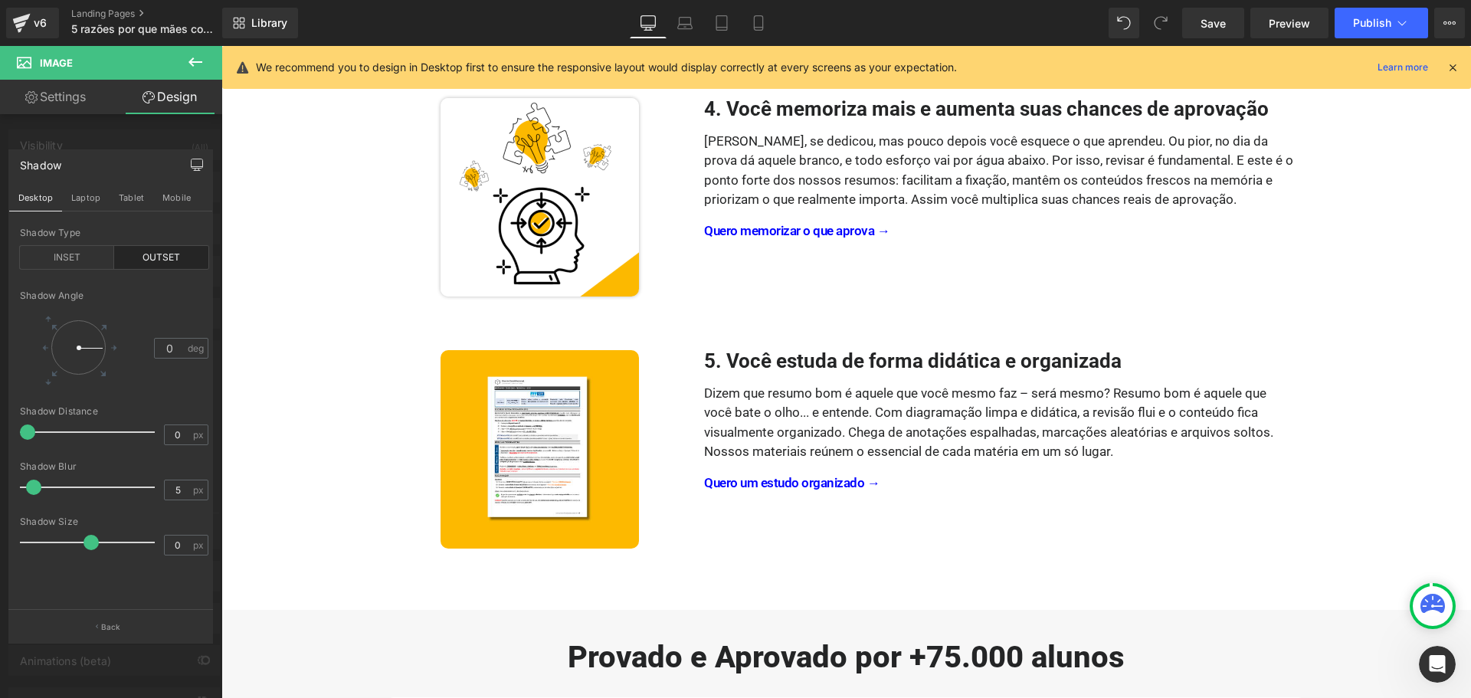
scroll to position [1017, 0]
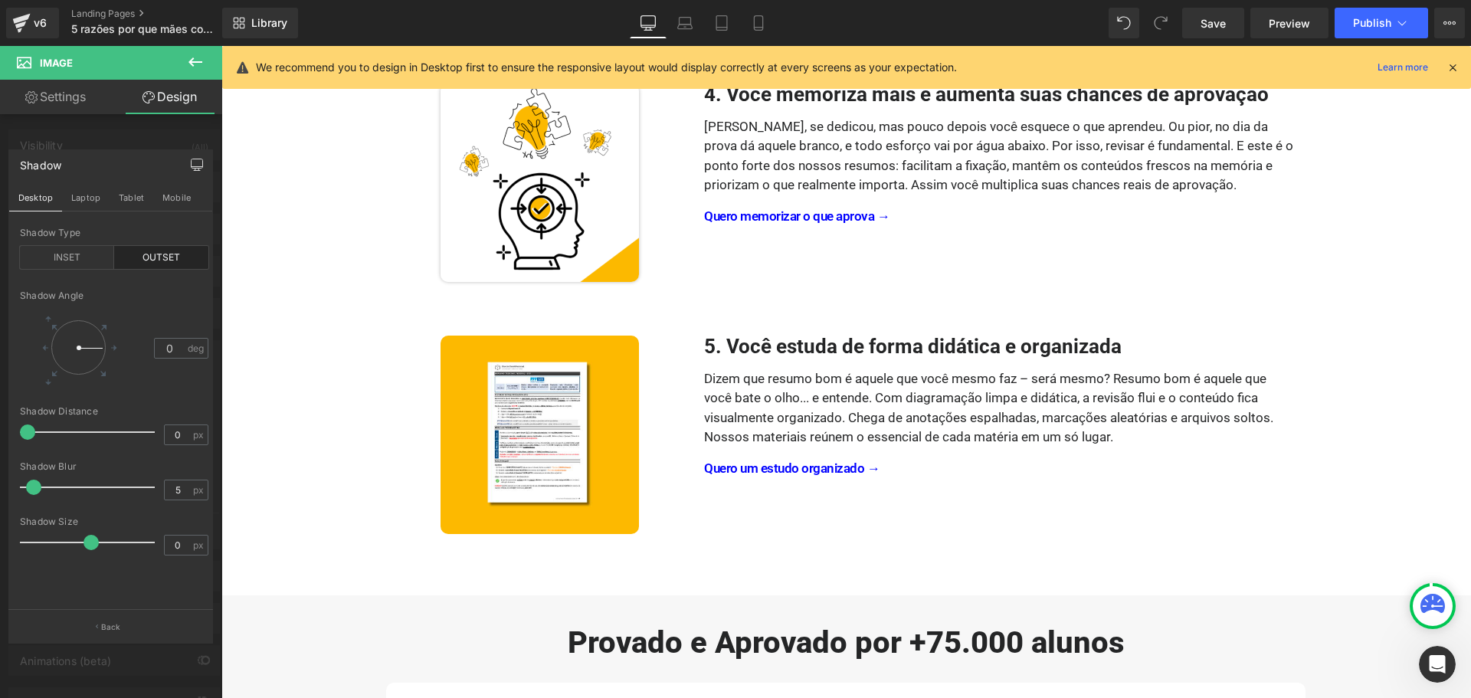
click at [549, 435] on body "Γ Garanta Somente Hoje até +70% OFF Text Block Row Image Icon Icon Icon" at bounding box center [846, 313] width 1250 height 2569
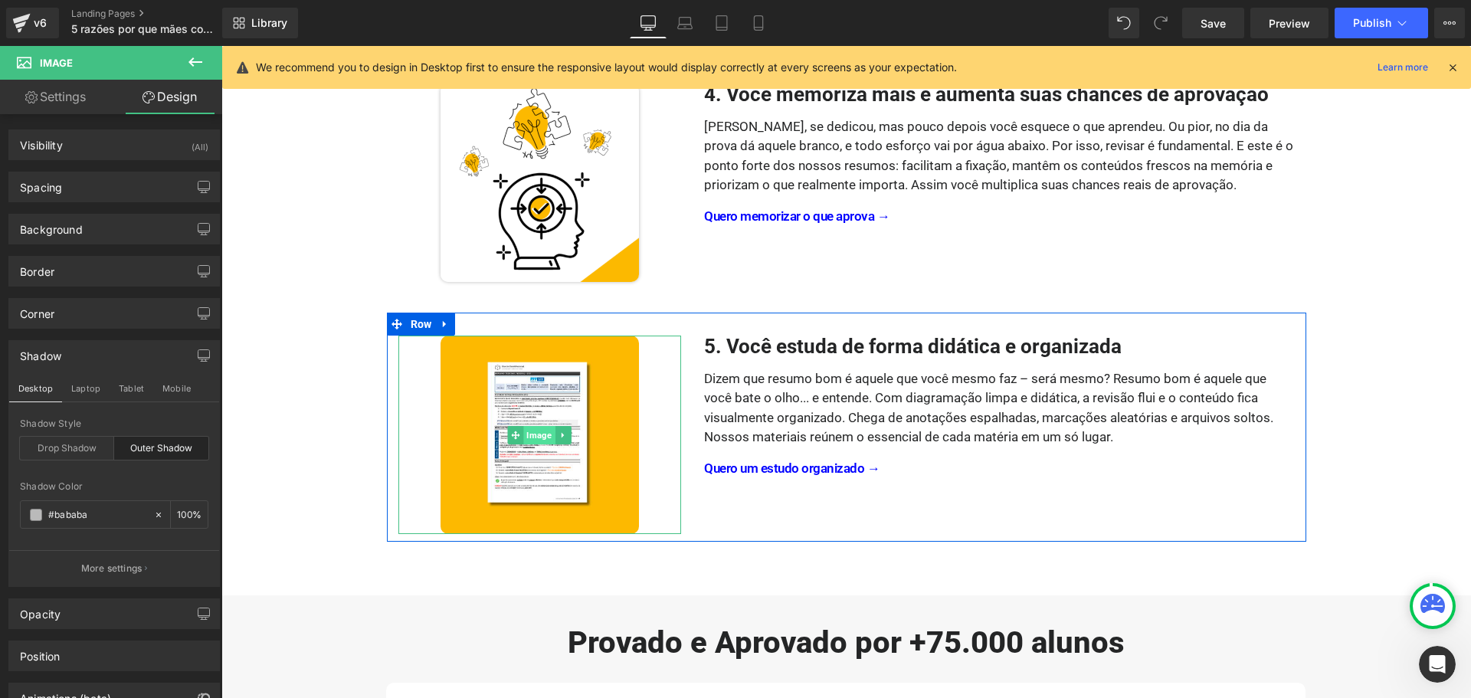
click at [526, 435] on span "Image" at bounding box center [539, 435] width 31 height 18
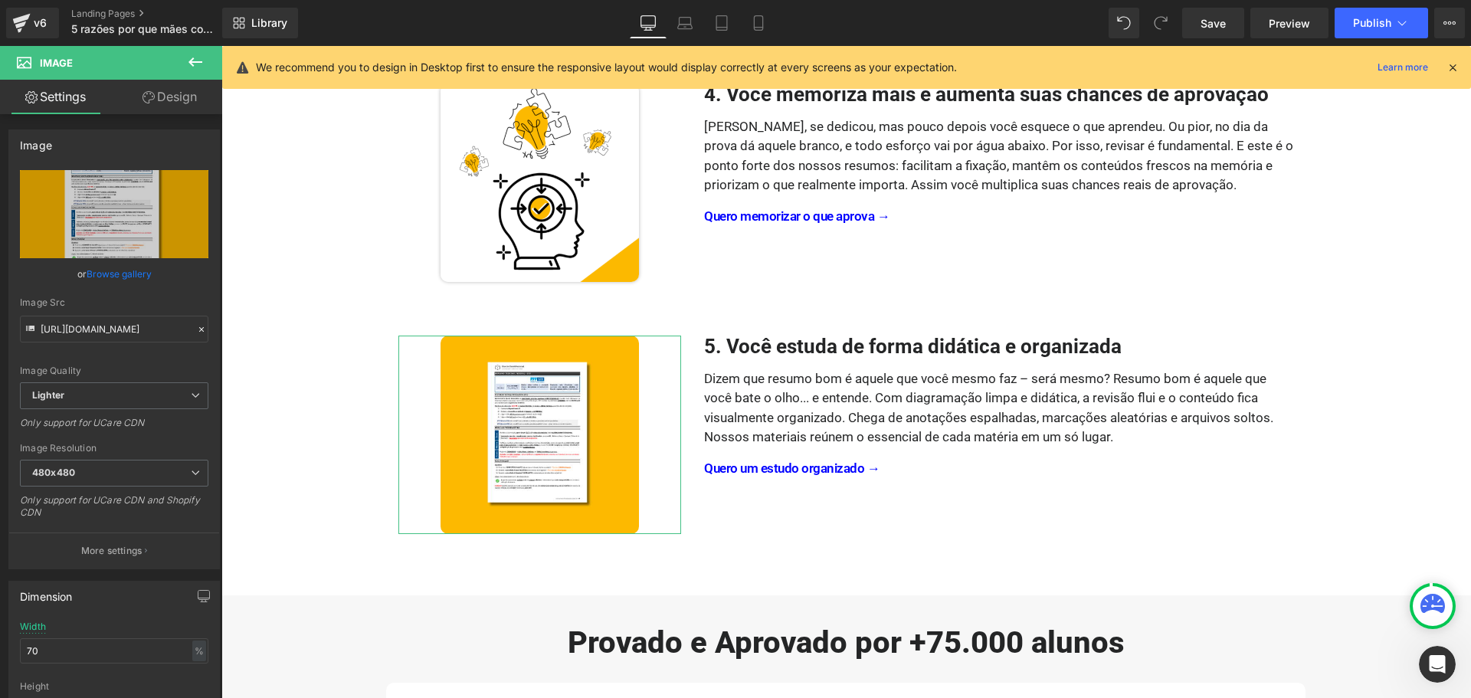
click at [180, 97] on link "Design" at bounding box center [169, 97] width 111 height 34
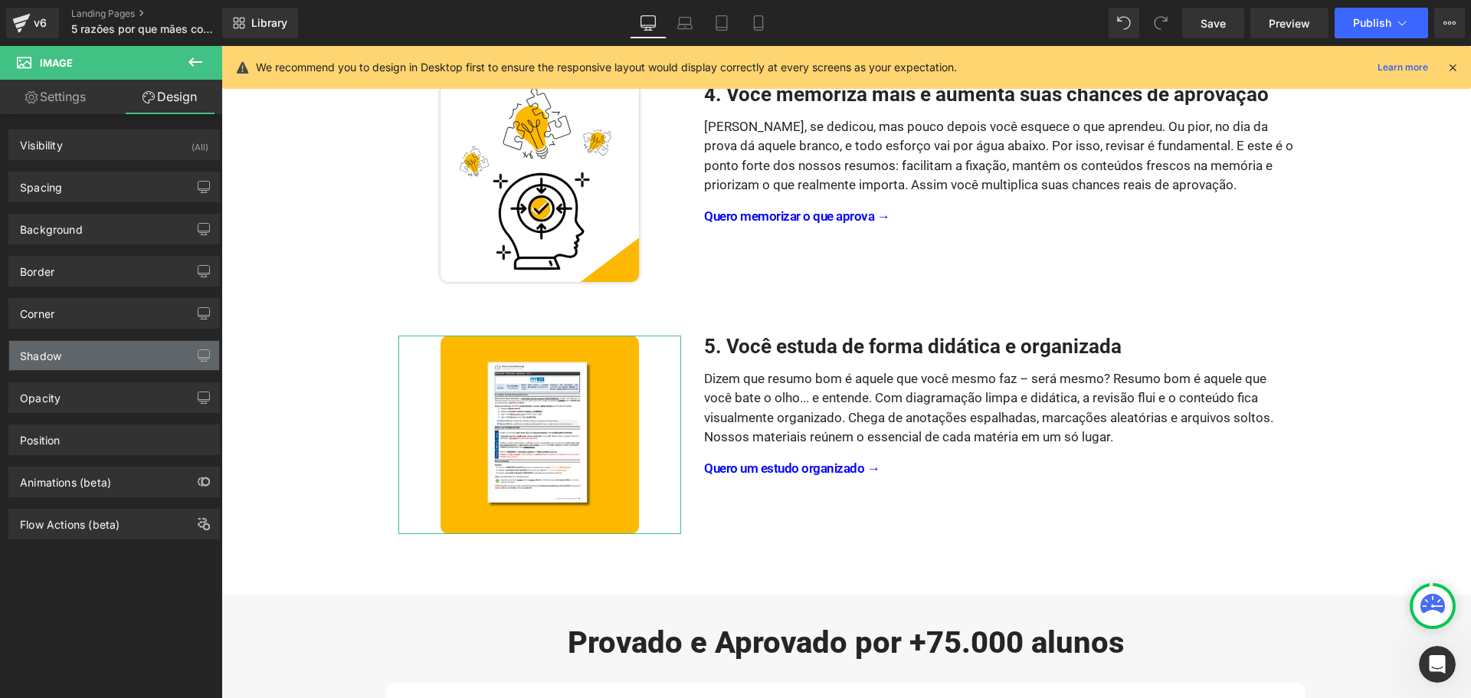
click at [74, 346] on div "Shadow" at bounding box center [114, 355] width 210 height 29
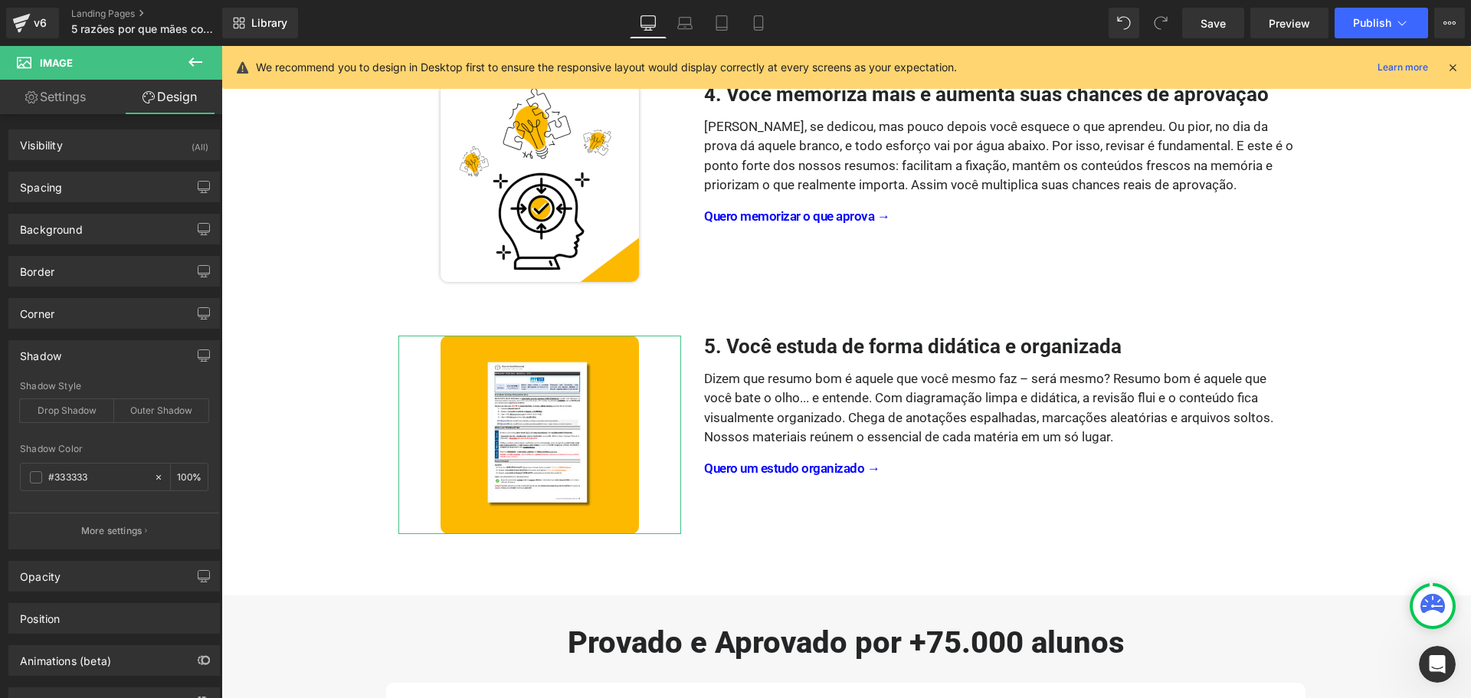
click at [76, 407] on div "Drop Shadow" at bounding box center [67, 410] width 94 height 23
click at [98, 480] on input "#333333" at bounding box center [97, 477] width 98 height 17
click at [110, 472] on input "#333333" at bounding box center [97, 477] width 98 height 17
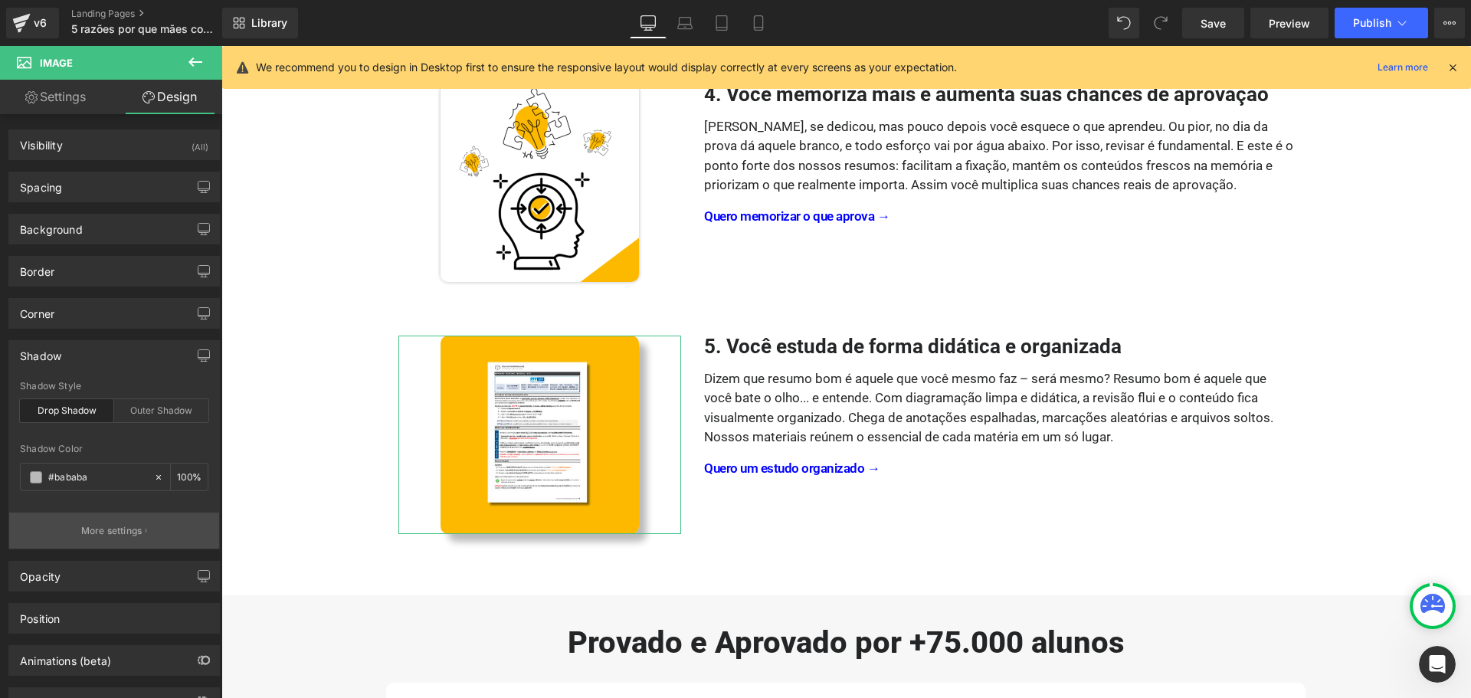
click at [98, 527] on p "More settings" at bounding box center [111, 531] width 61 height 14
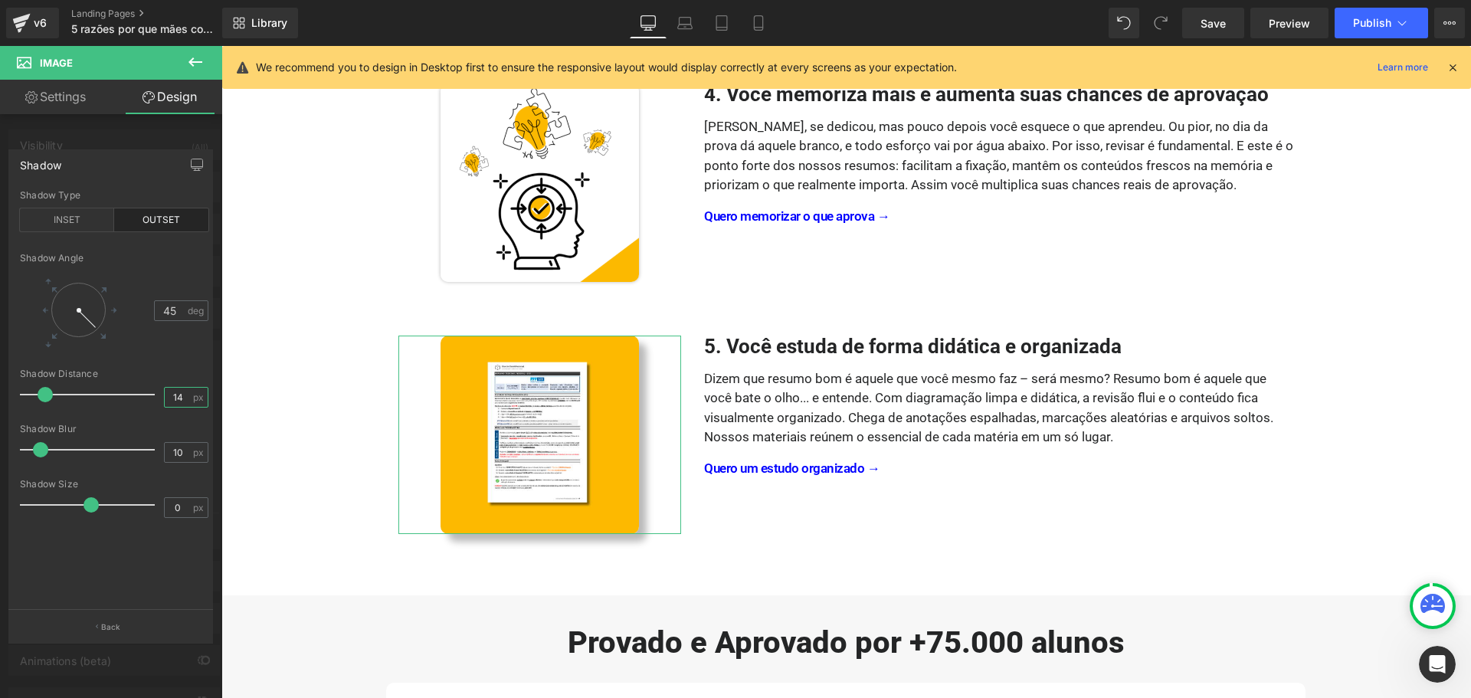
click at [168, 394] on input "14" at bounding box center [178, 397] width 27 height 19
click at [161, 361] on div "Shadow Angle 45 deg" at bounding box center [114, 311] width 189 height 116
click at [194, 164] on icon "button" at bounding box center [197, 165] width 12 height 12
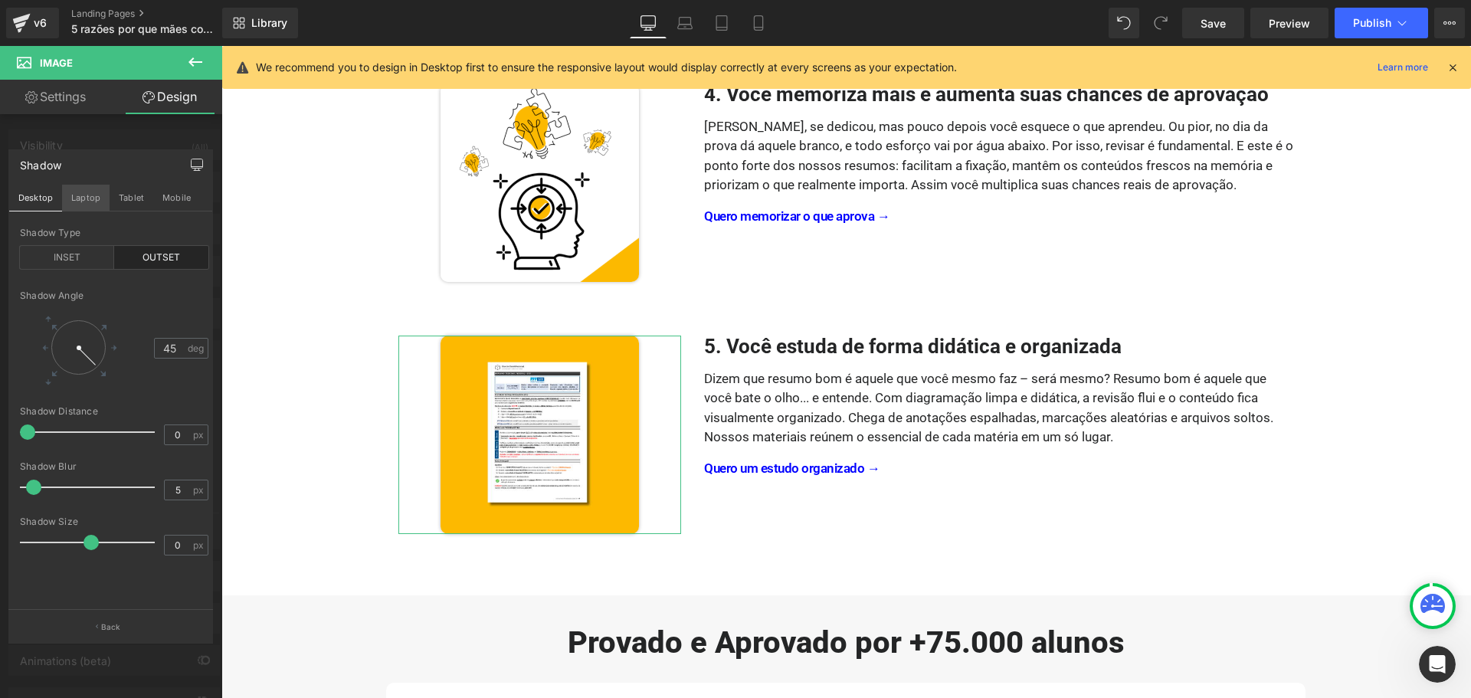
click at [84, 193] on button "Laptop" at bounding box center [86, 198] width 48 height 26
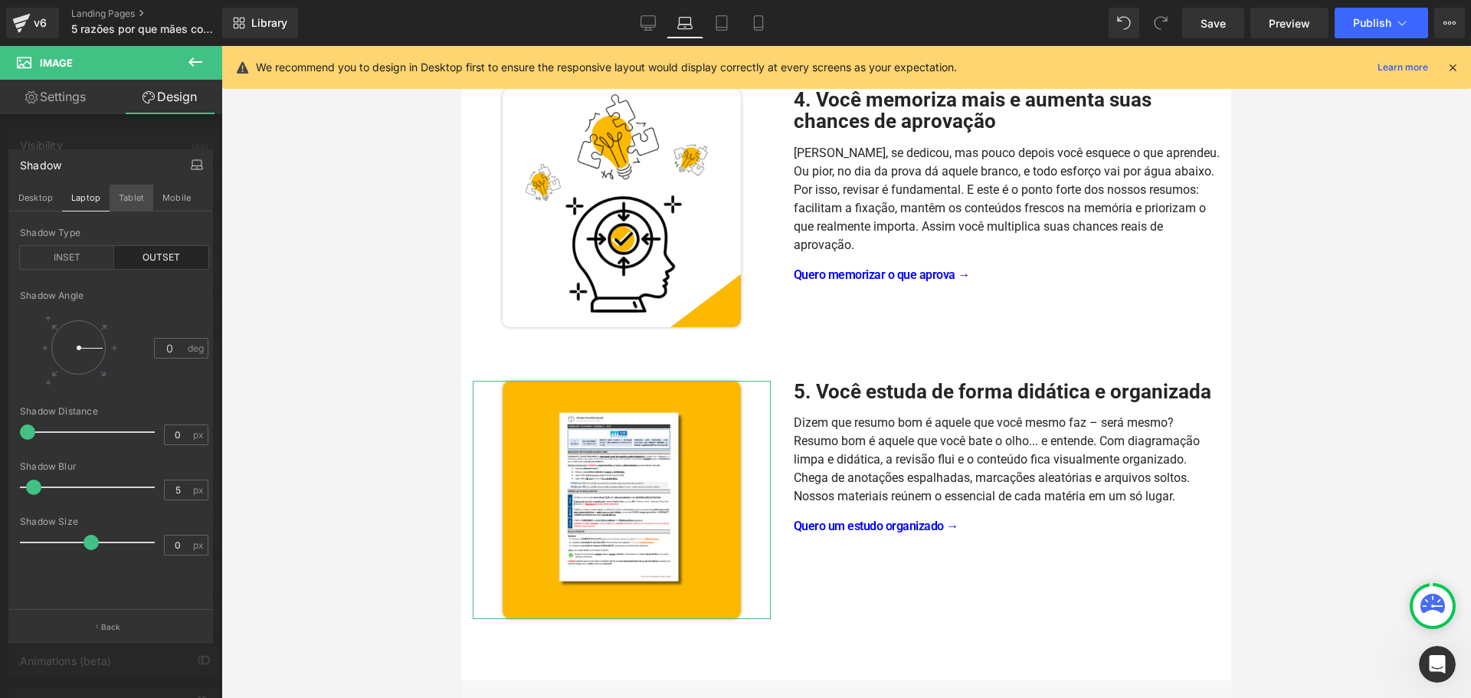
click at [136, 195] on button "Tablet" at bounding box center [132, 198] width 44 height 26
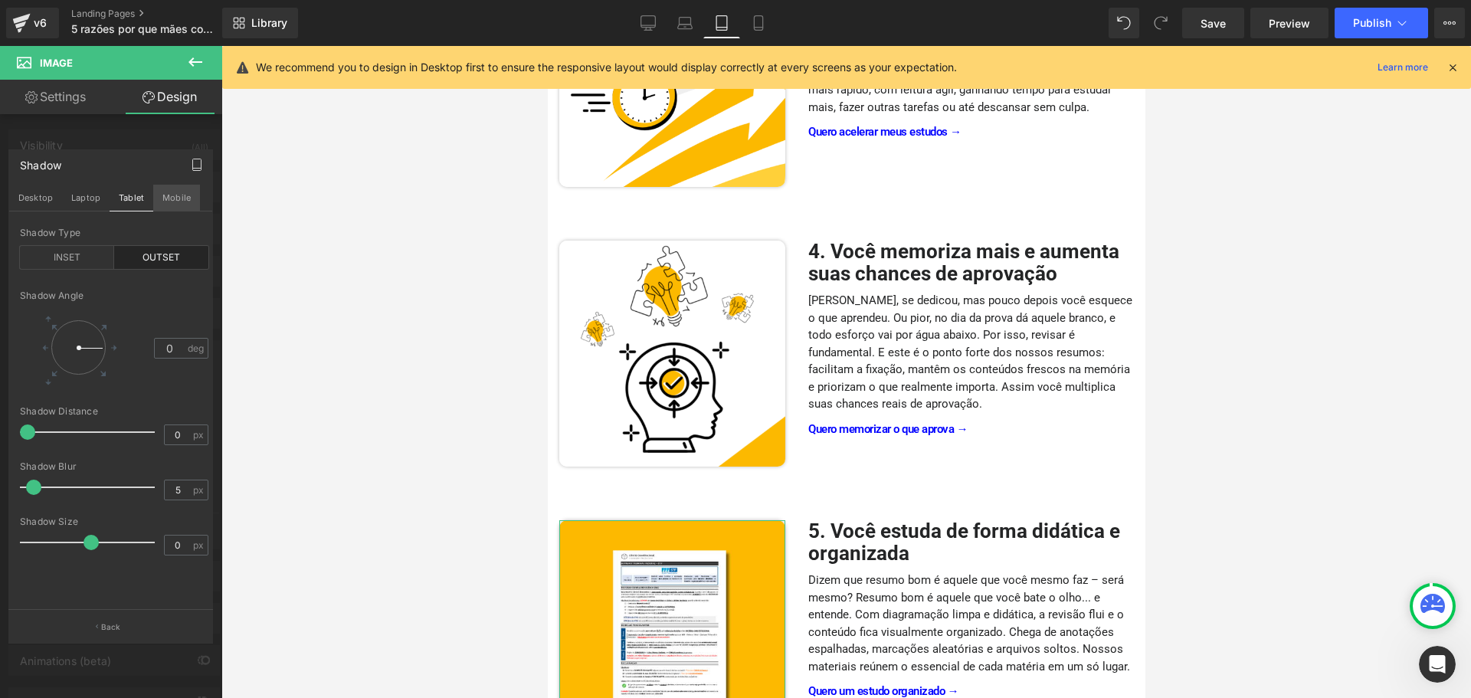
click at [192, 200] on button "Mobile" at bounding box center [176, 198] width 47 height 26
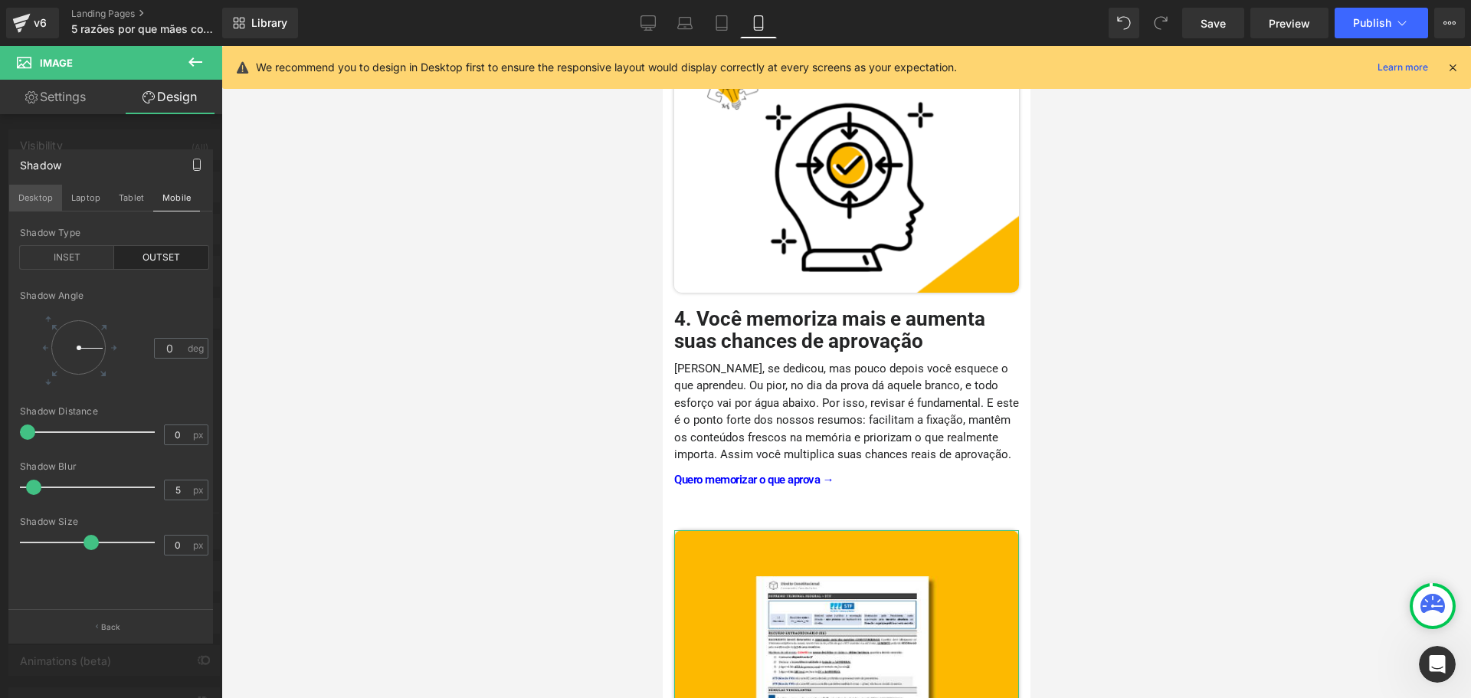
click at [35, 202] on button "Desktop" at bounding box center [35, 198] width 53 height 26
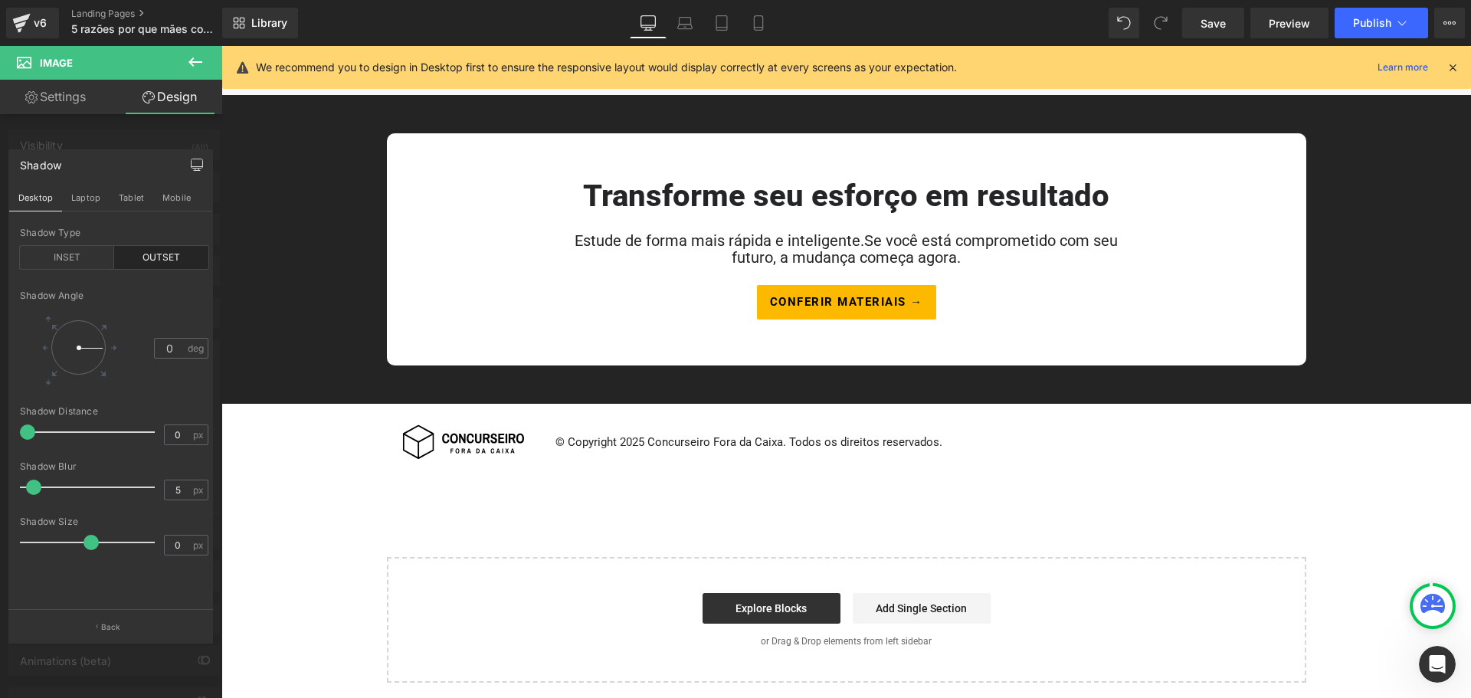
scroll to position [1026, 0]
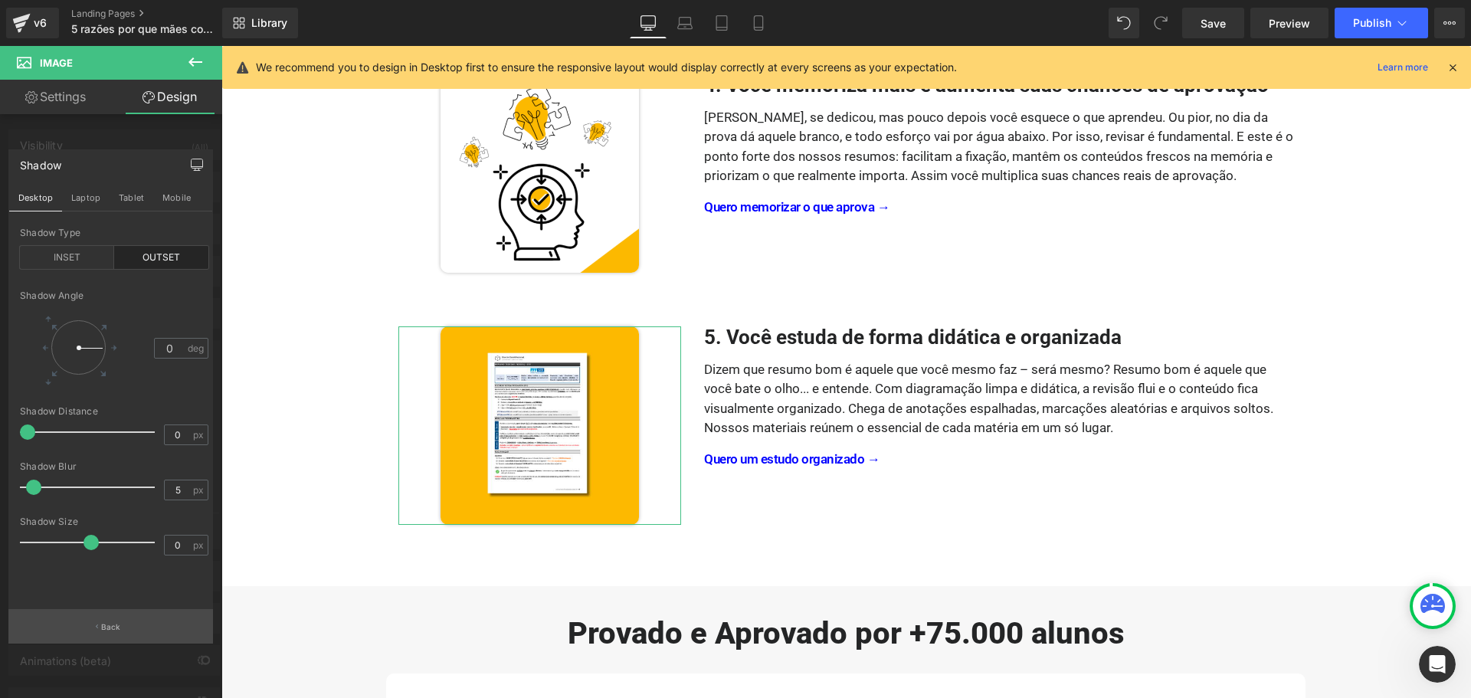
click at [112, 629] on p "Back" at bounding box center [111, 626] width 20 height 11
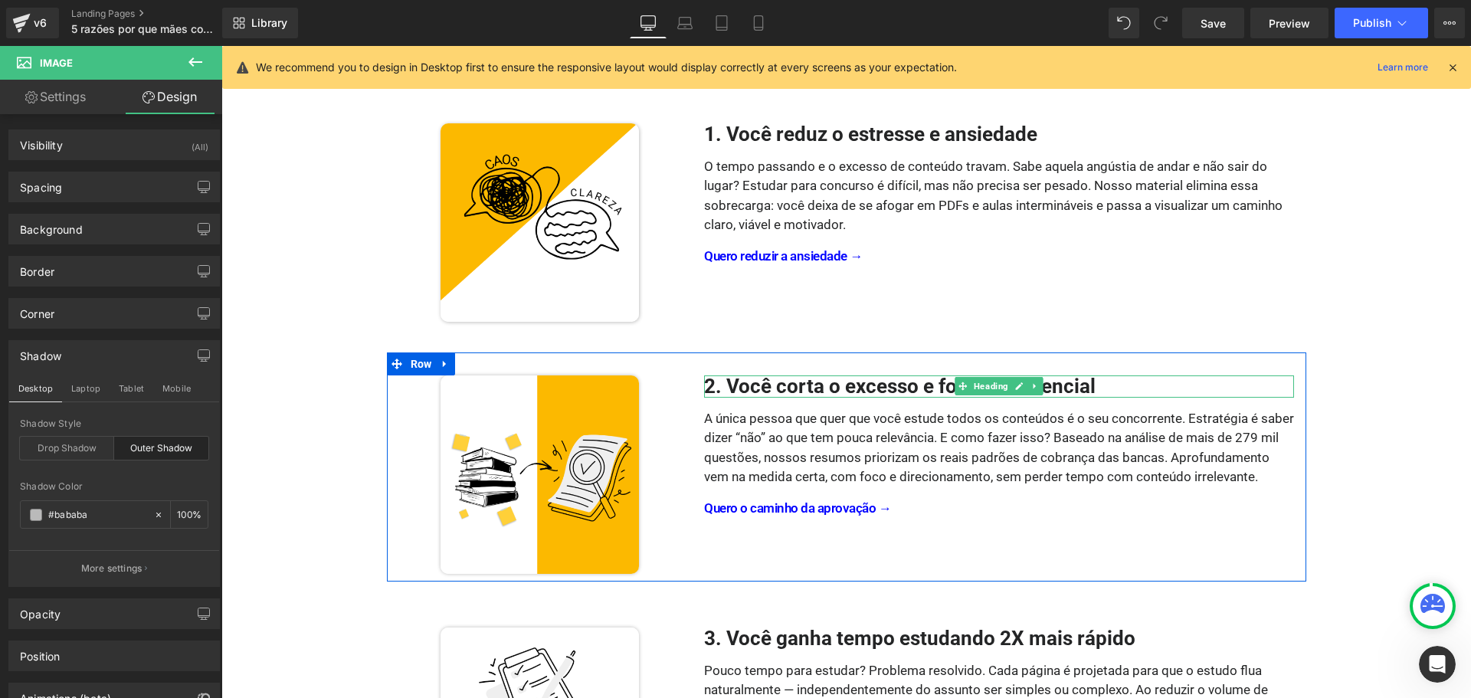
scroll to position [30, 0]
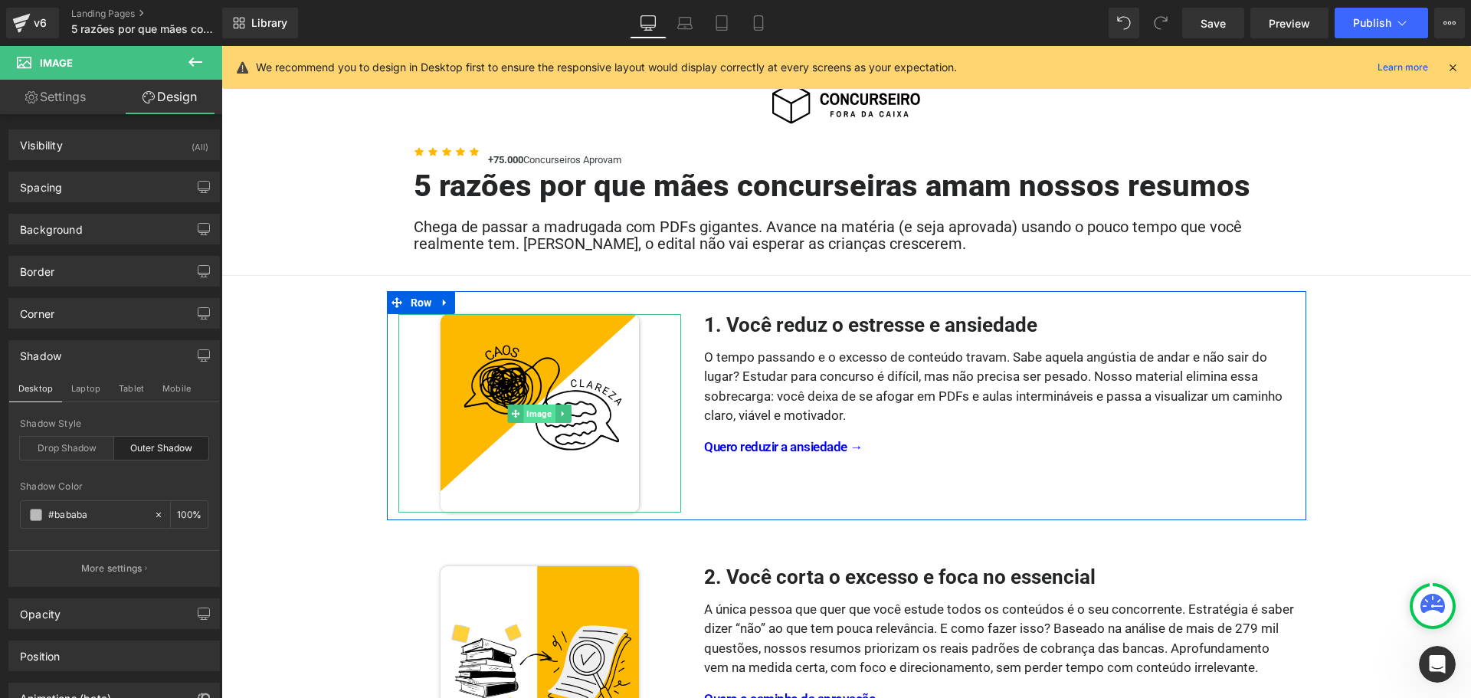
click at [531, 415] on span "Image" at bounding box center [539, 414] width 31 height 18
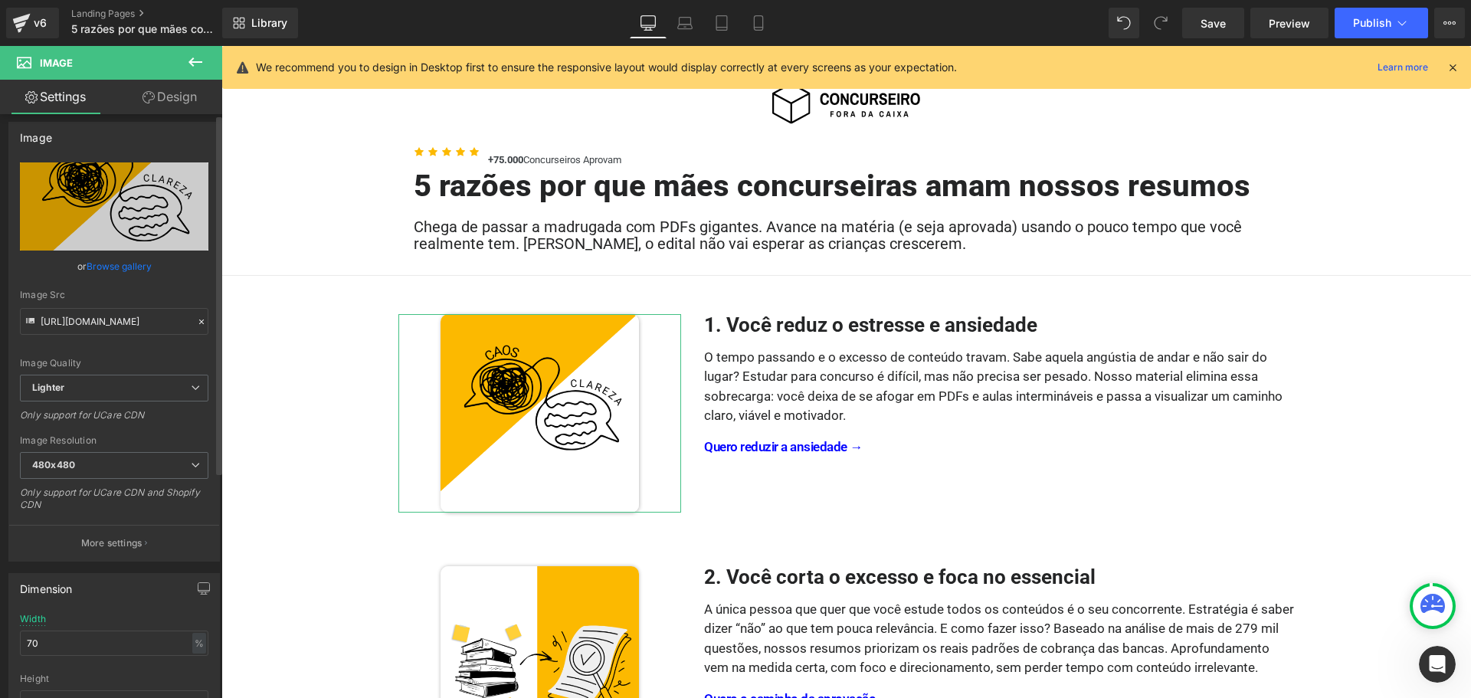
scroll to position [0, 0]
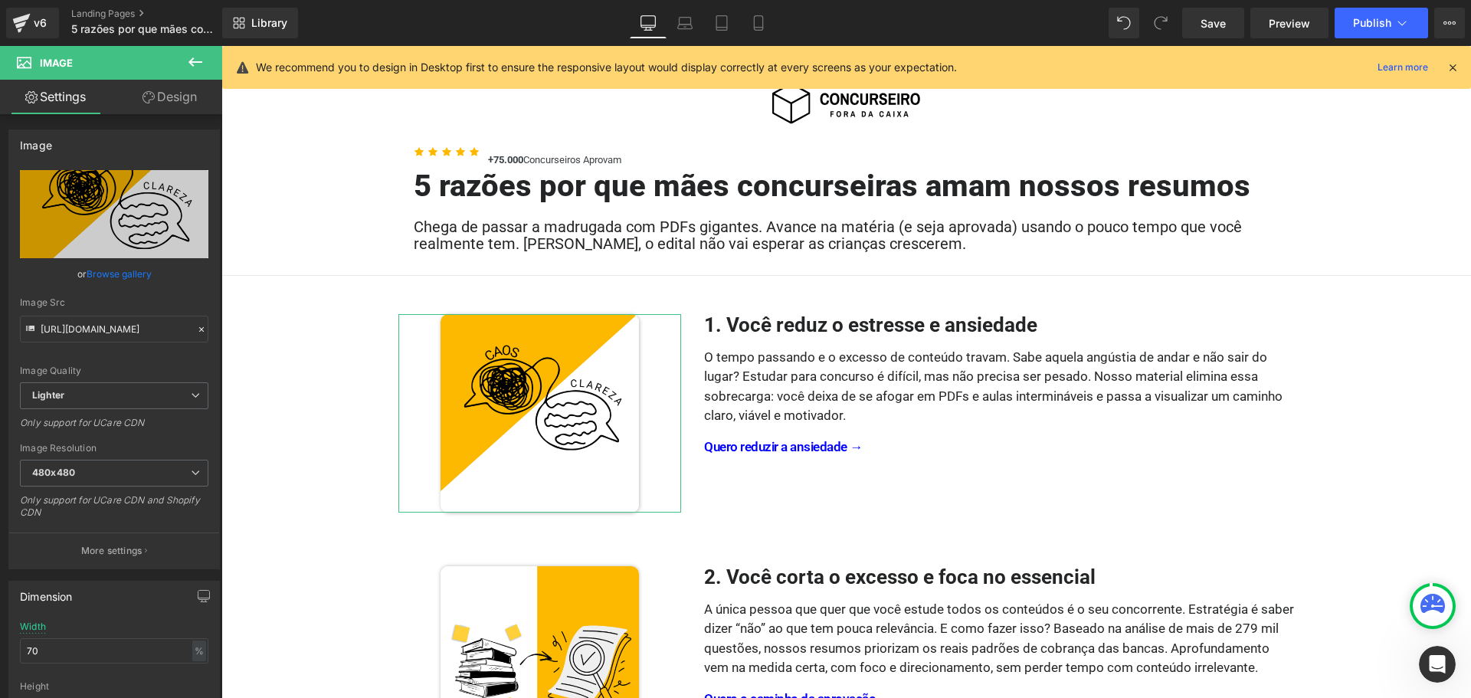
click at [189, 93] on link "Design" at bounding box center [169, 97] width 111 height 34
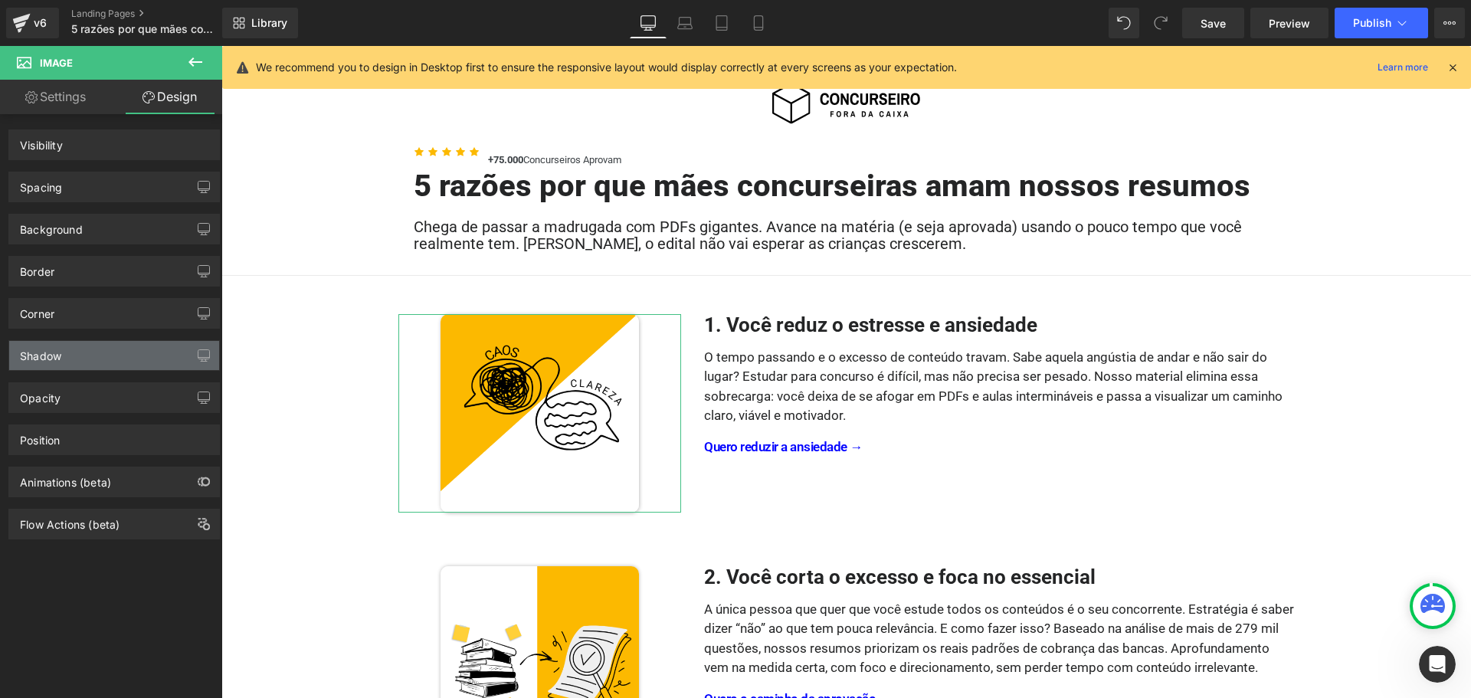
click at [70, 359] on div "Shadow" at bounding box center [114, 355] width 210 height 29
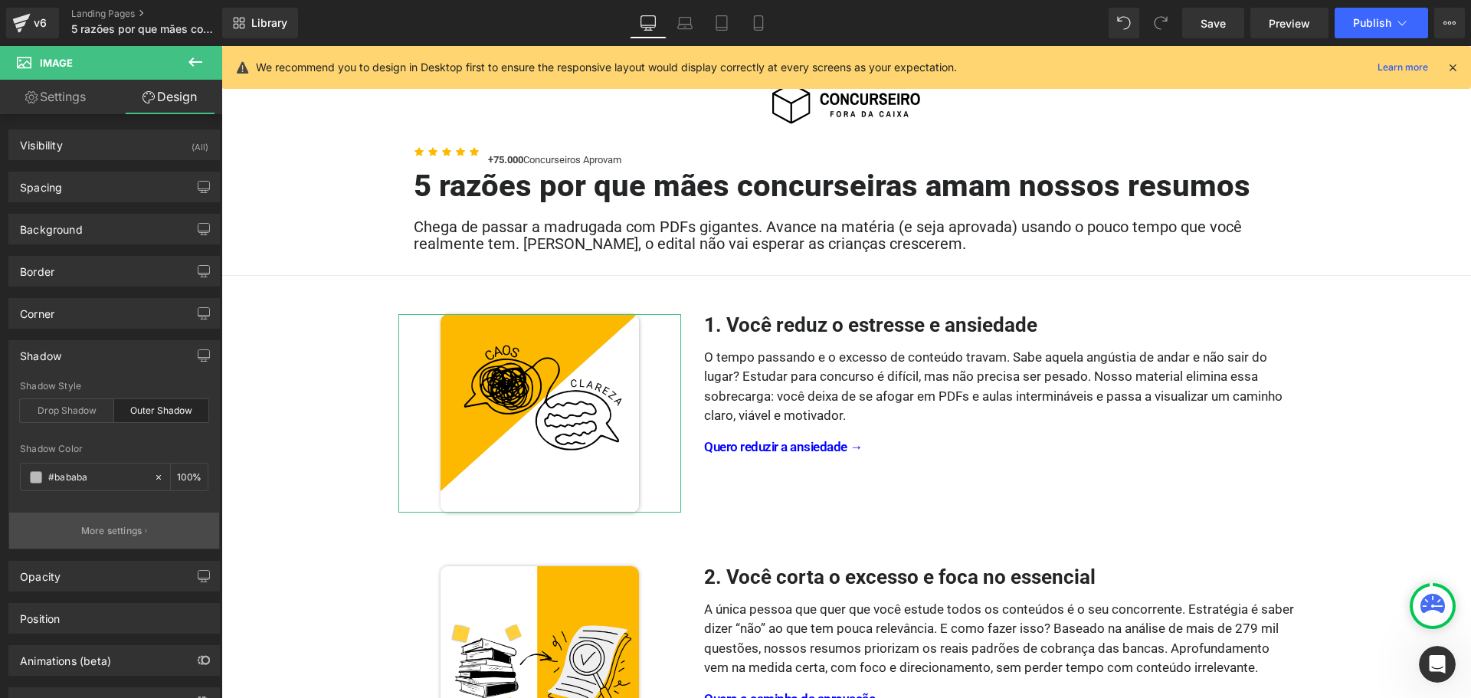
click at [104, 531] on p "More settings" at bounding box center [111, 531] width 61 height 14
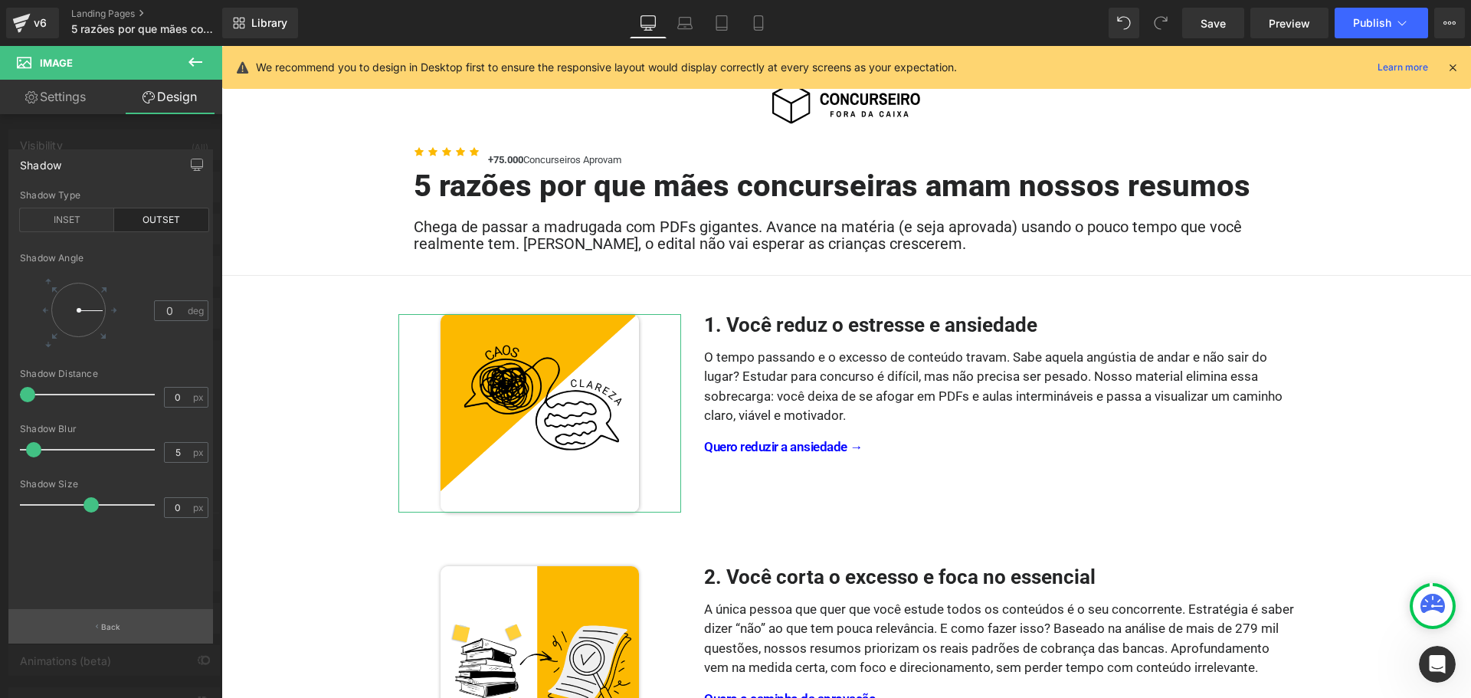
click at [115, 620] on button "Back" at bounding box center [110, 626] width 205 height 34
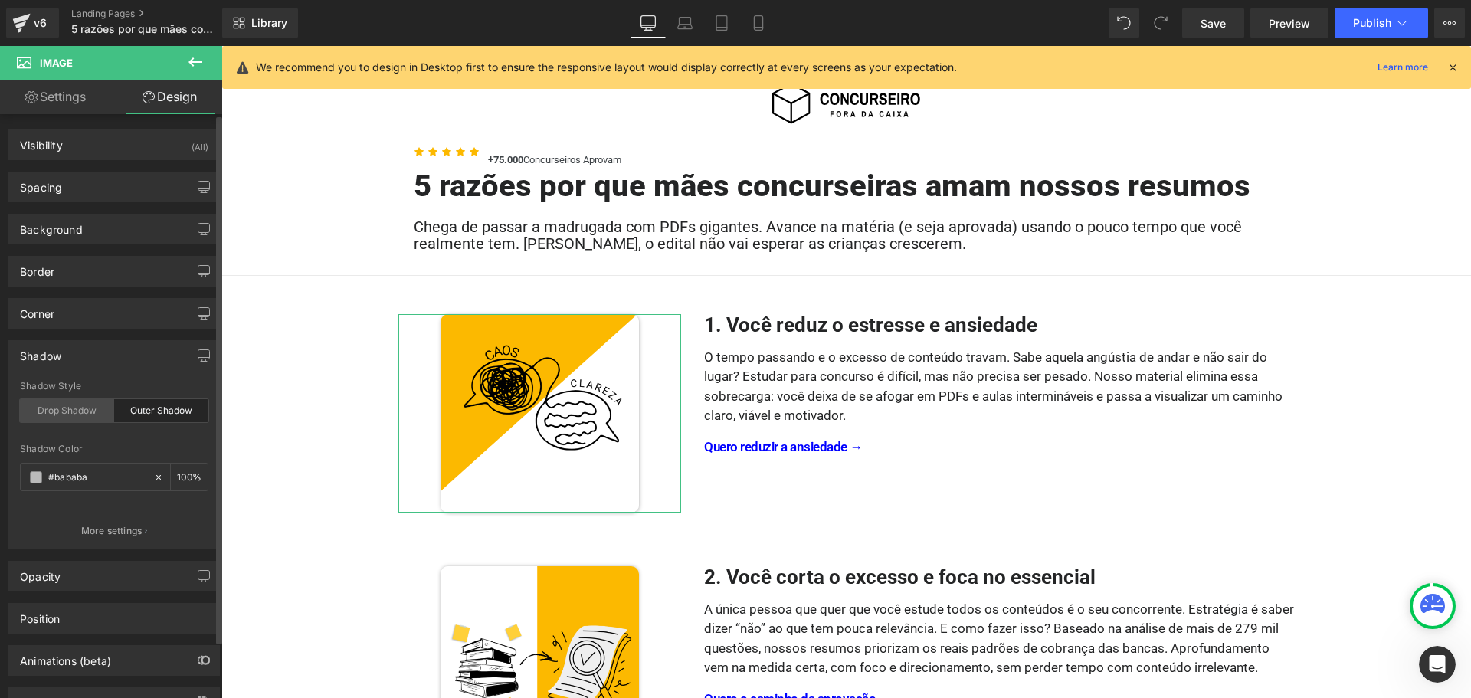
click at [77, 408] on div "Drop Shadow" at bounding box center [67, 410] width 94 height 23
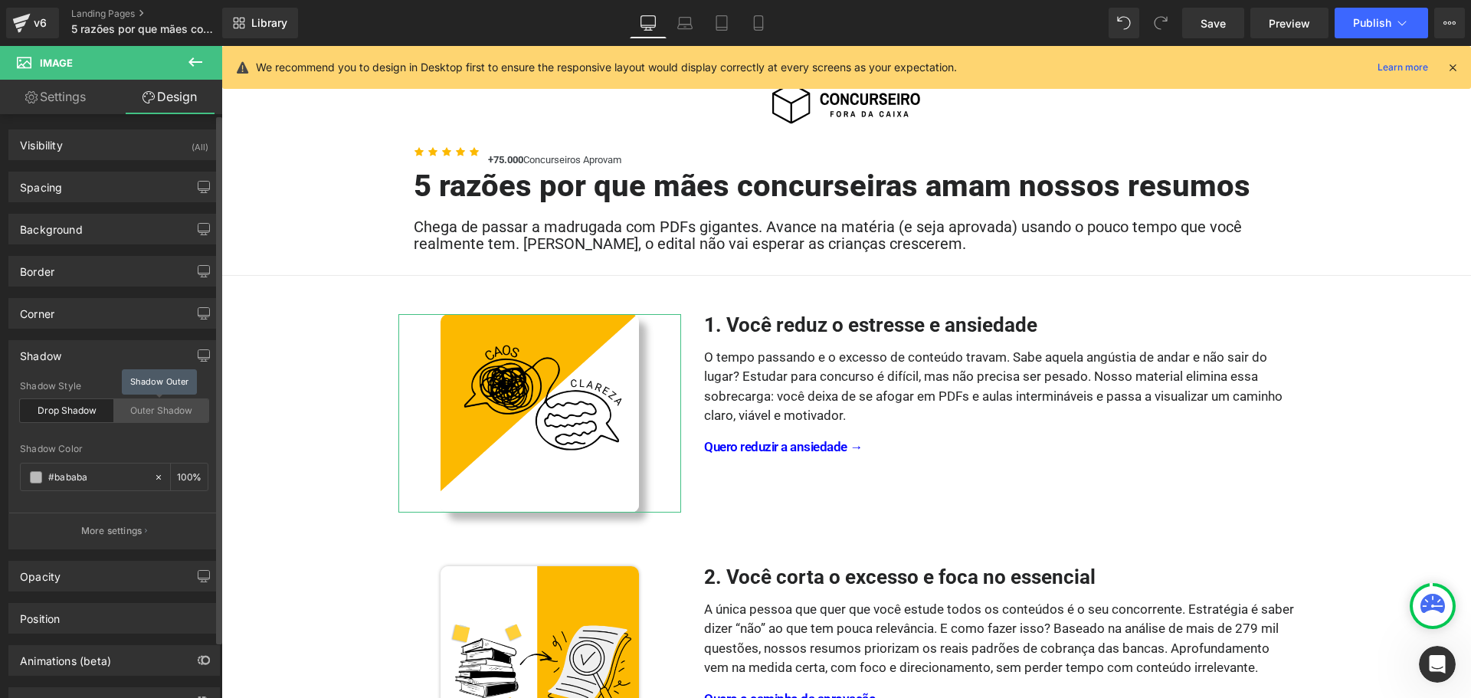
click at [153, 416] on div "Outer Shadow" at bounding box center [161, 410] width 94 height 23
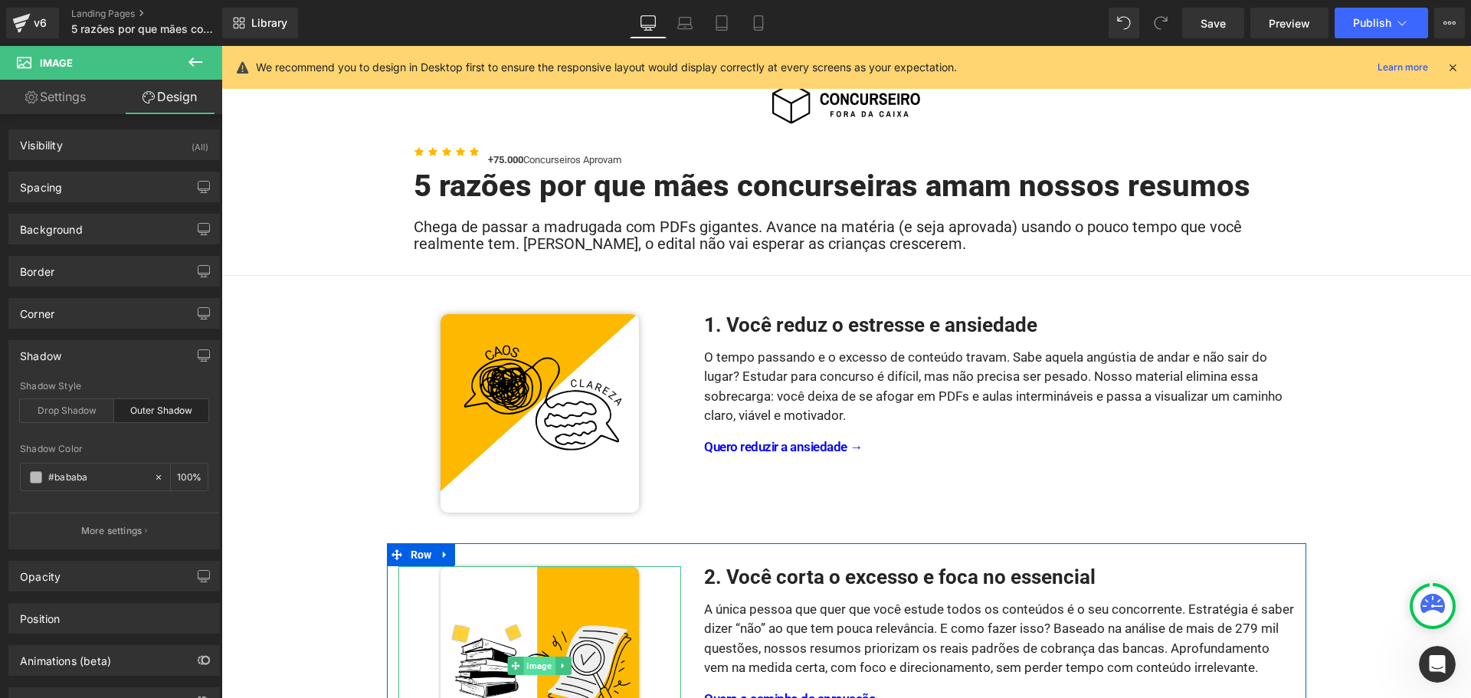
click at [537, 668] on span "Image" at bounding box center [539, 666] width 31 height 18
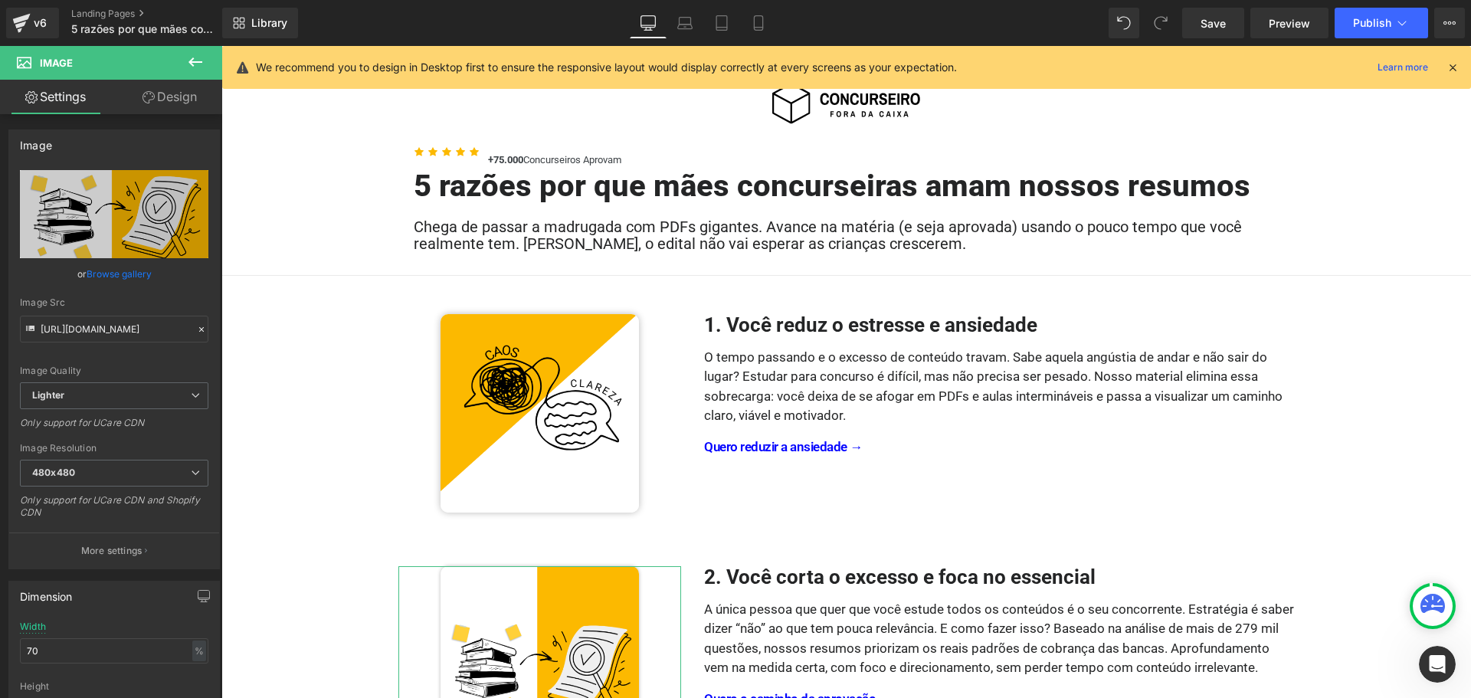
click at [174, 106] on link "Design" at bounding box center [169, 97] width 111 height 34
click at [0, 0] on div "Shadow" at bounding box center [0, 0] width 0 height 0
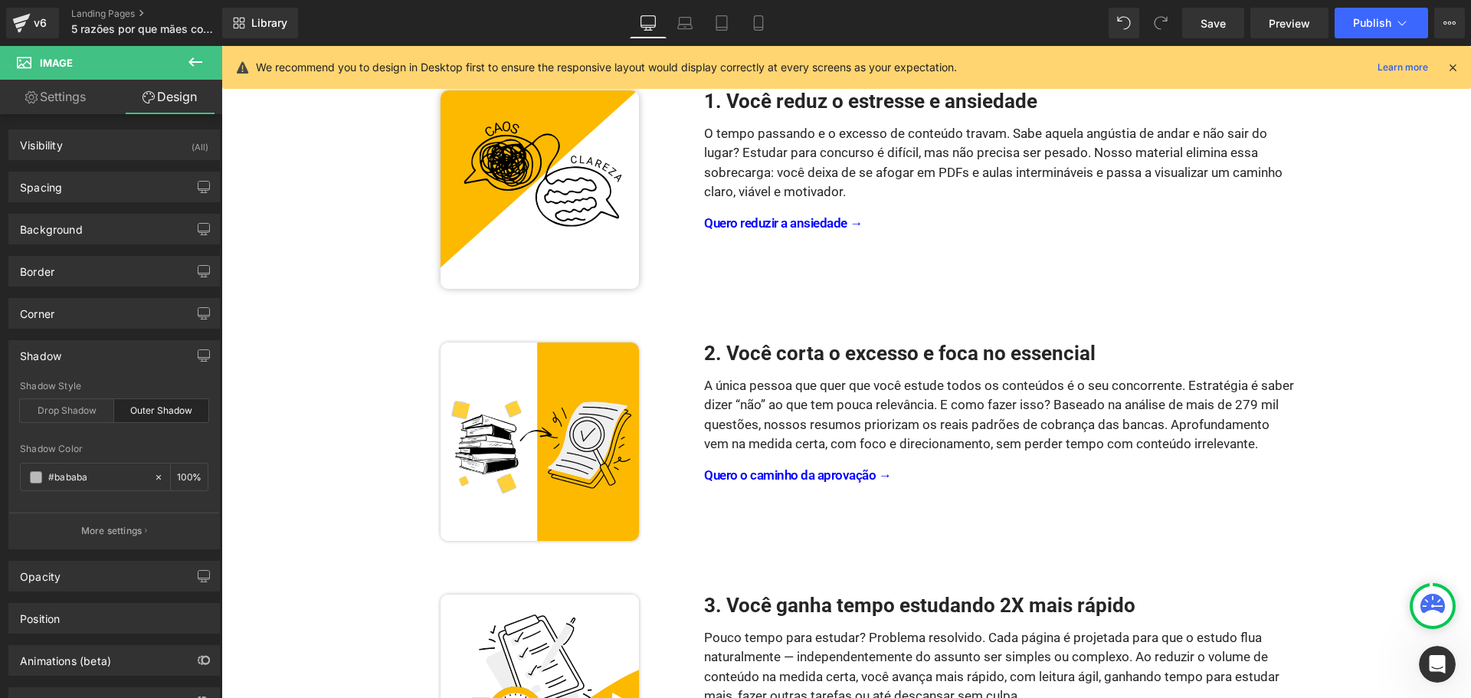
scroll to position [260, 0]
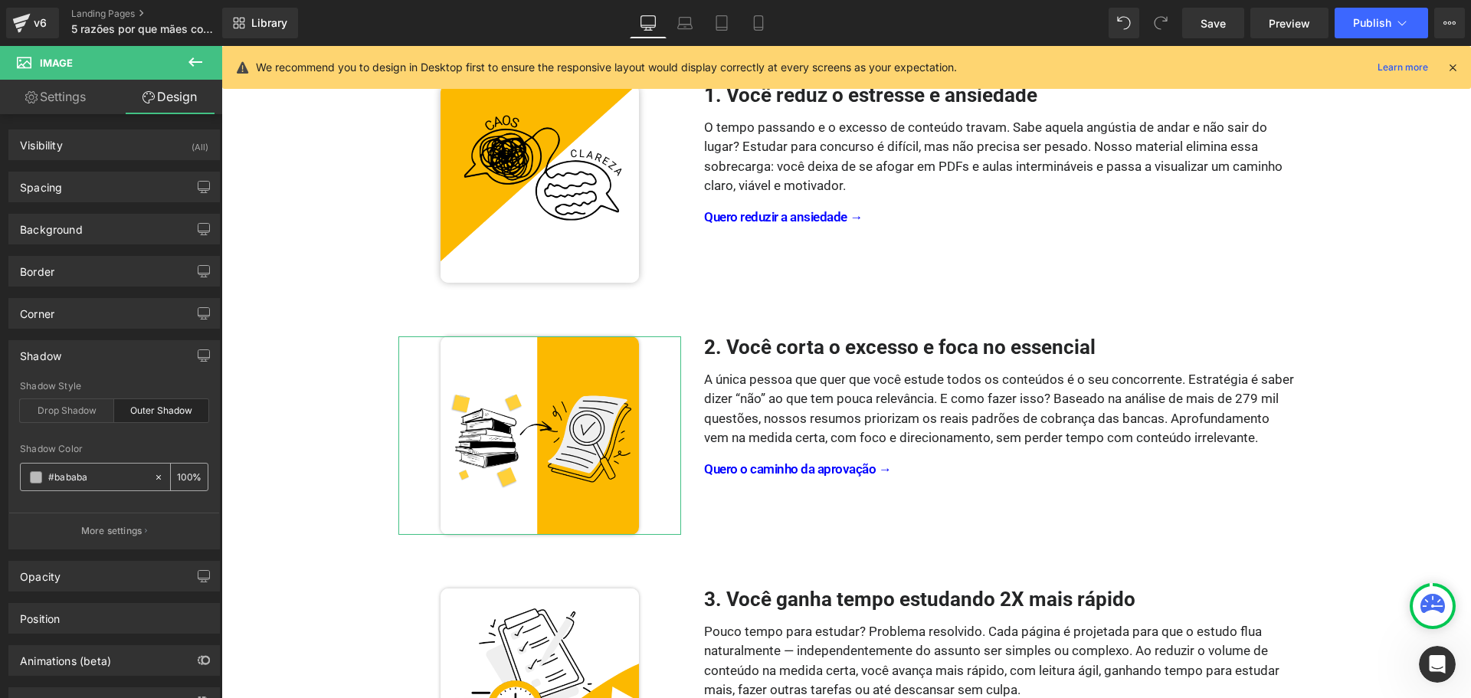
click at [34, 478] on span at bounding box center [36, 477] width 12 height 12
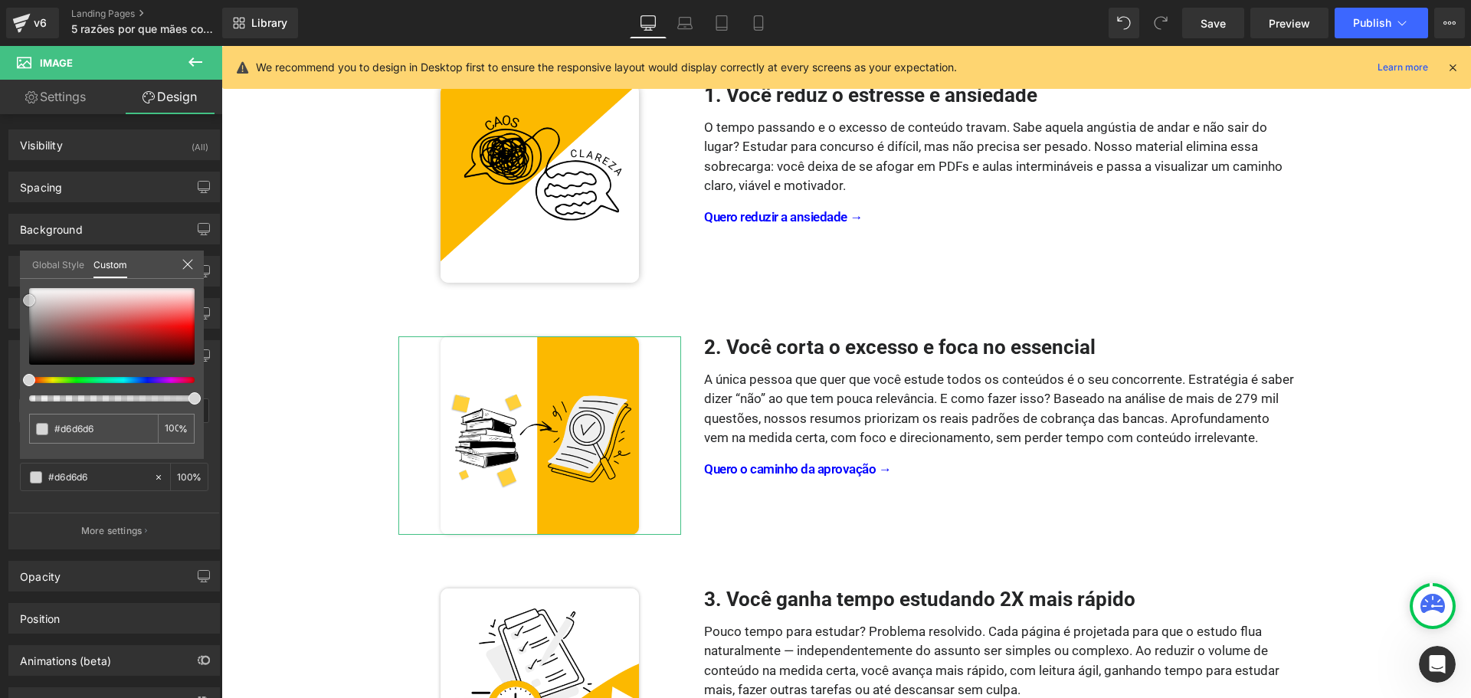
drag, startPoint x: 28, startPoint y: 307, endPoint x: 27, endPoint y: 299, distance: 8.5
click at [27, 299] on span at bounding box center [29, 300] width 12 height 12
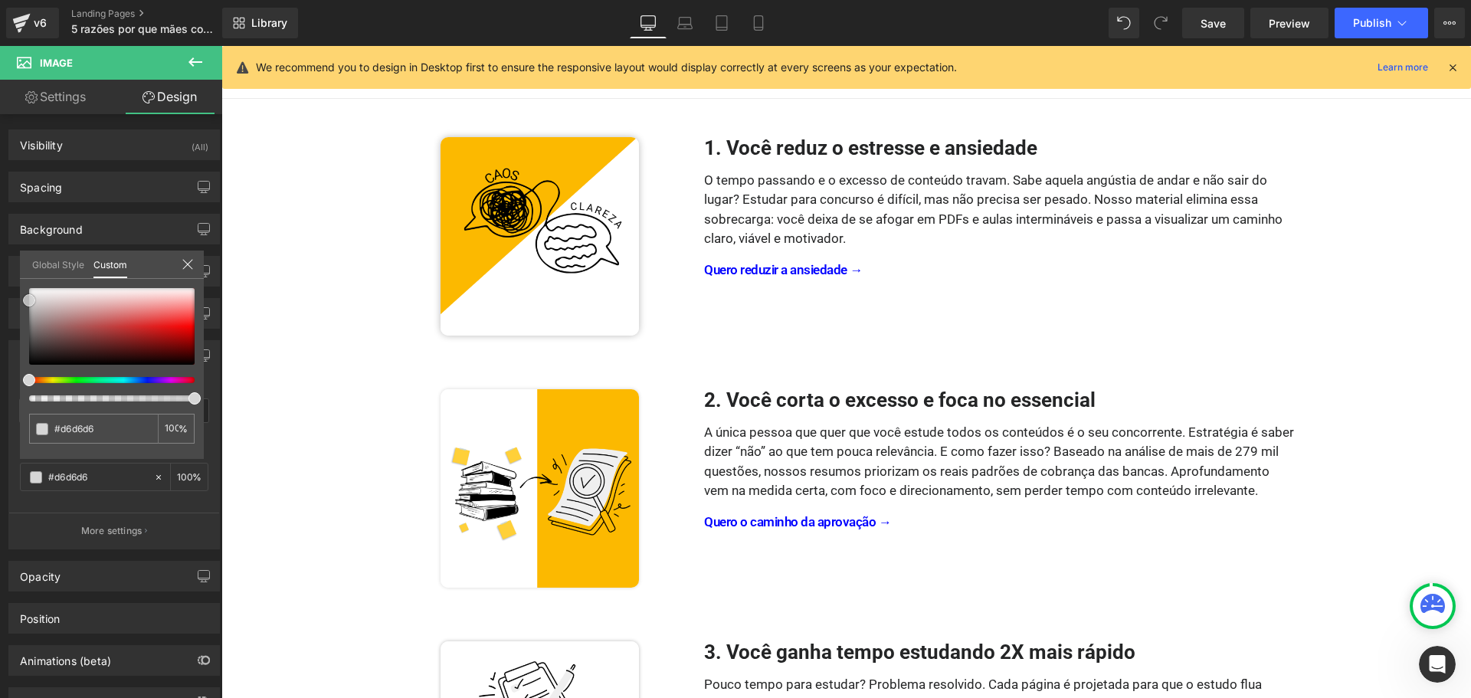
scroll to position [183, 0]
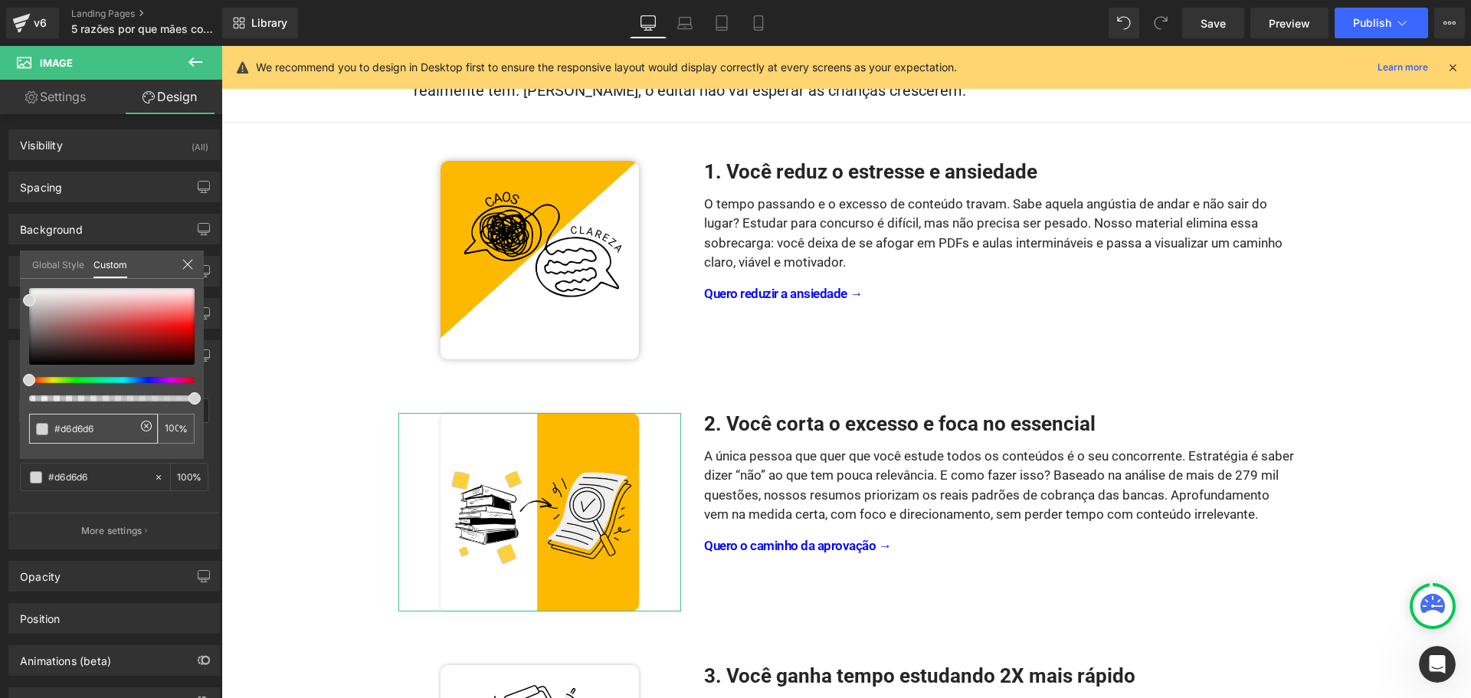
click at [114, 425] on input "#d6d6d6" at bounding box center [94, 429] width 81 height 16
click at [115, 425] on input "#d6d6d6" at bounding box center [94, 429] width 81 height 16
drag, startPoint x: 28, startPoint y: 299, endPoint x: 22, endPoint y: 307, distance: 10.4
click at [22, 307] on div "#bababa 100 %" at bounding box center [112, 373] width 184 height 171
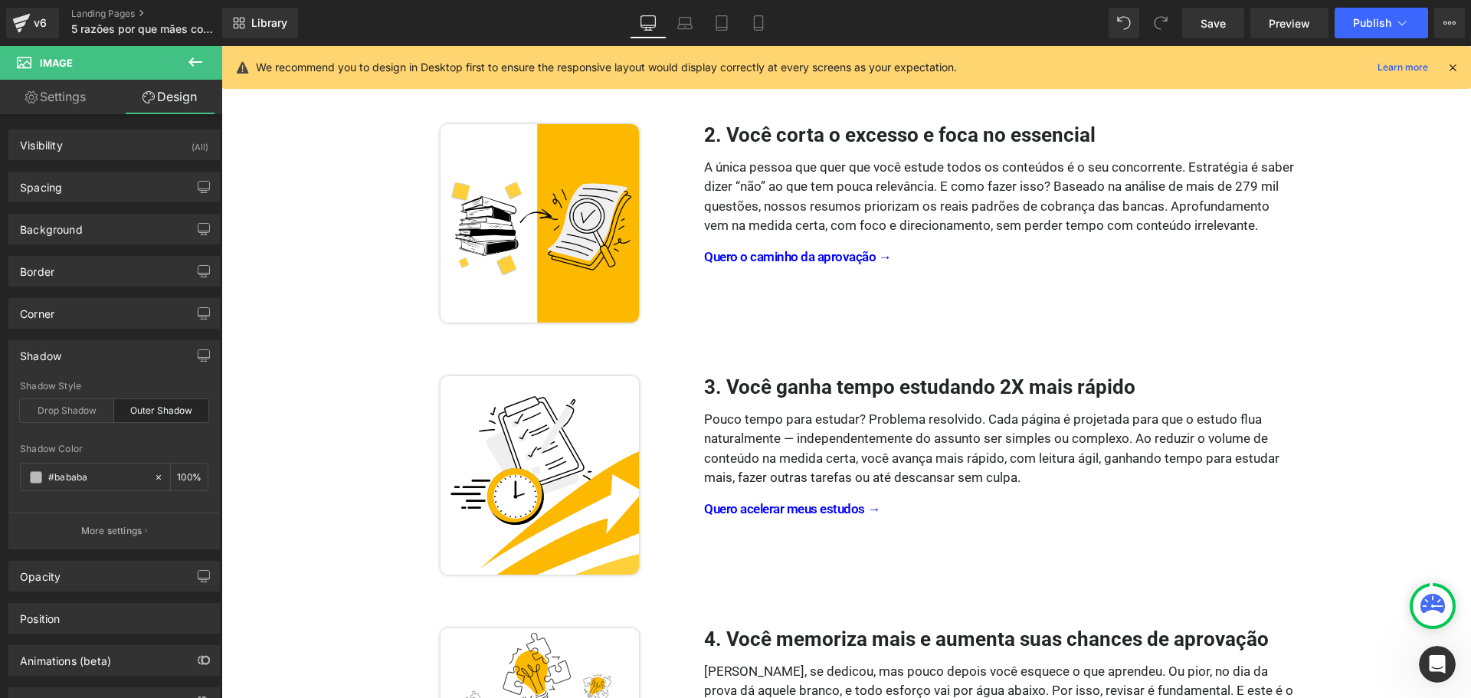
scroll to position [490, 0]
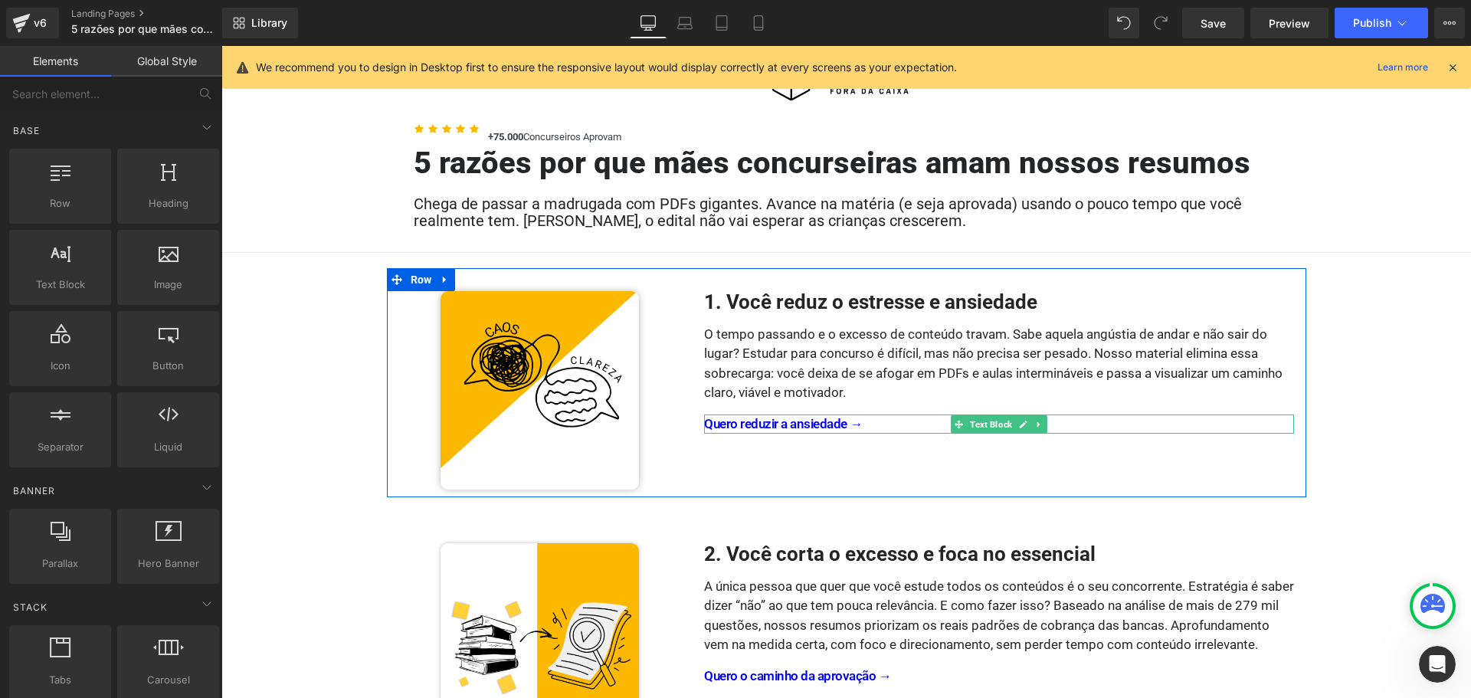
scroll to position [0, 0]
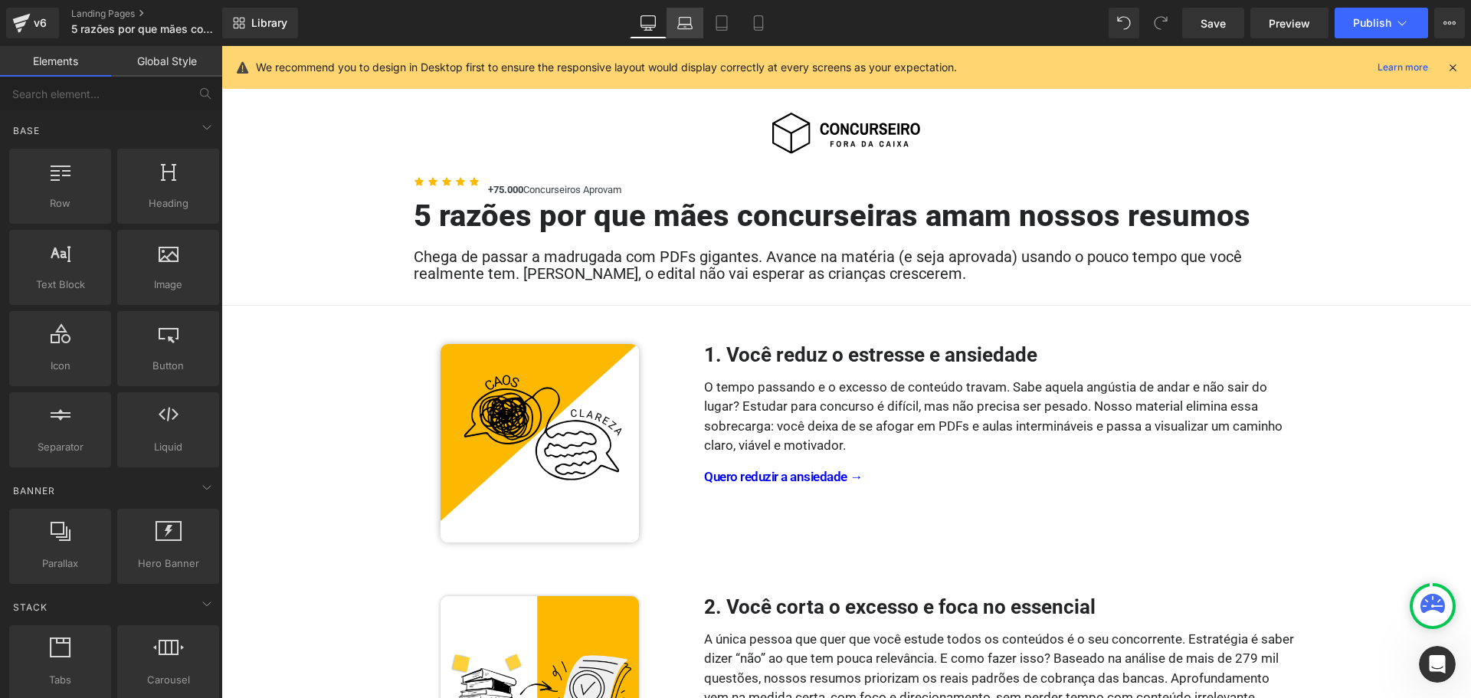
click at [681, 24] on icon at bounding box center [684, 22] width 15 height 15
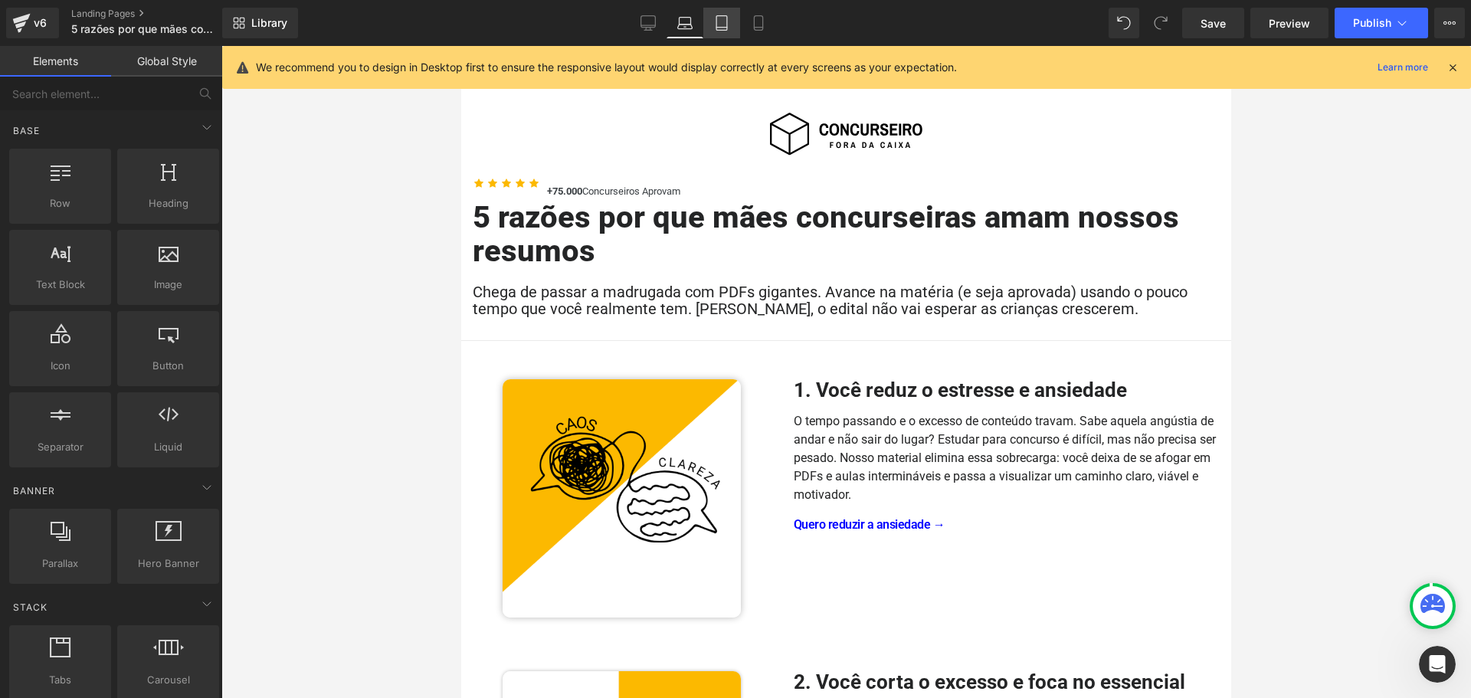
click at [730, 24] on icon at bounding box center [721, 22] width 15 height 15
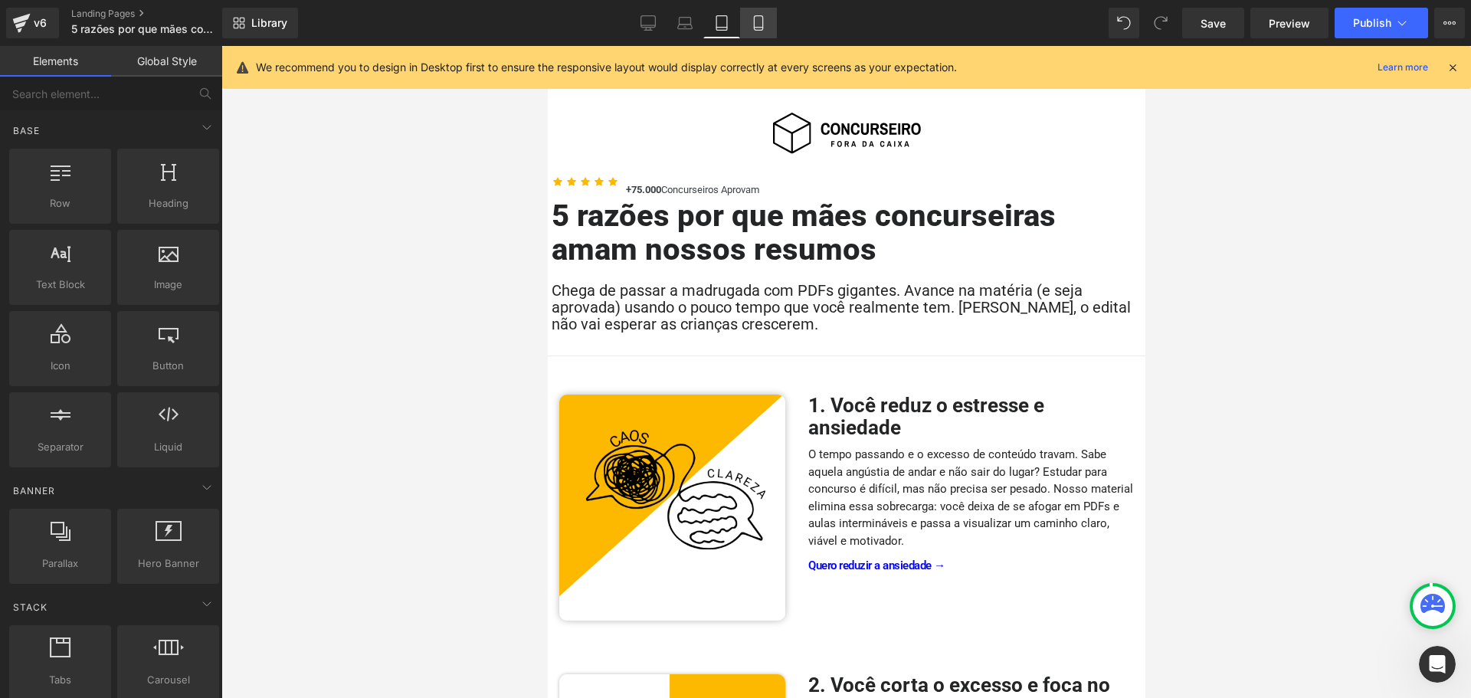
click at [762, 25] on icon at bounding box center [758, 23] width 8 height 15
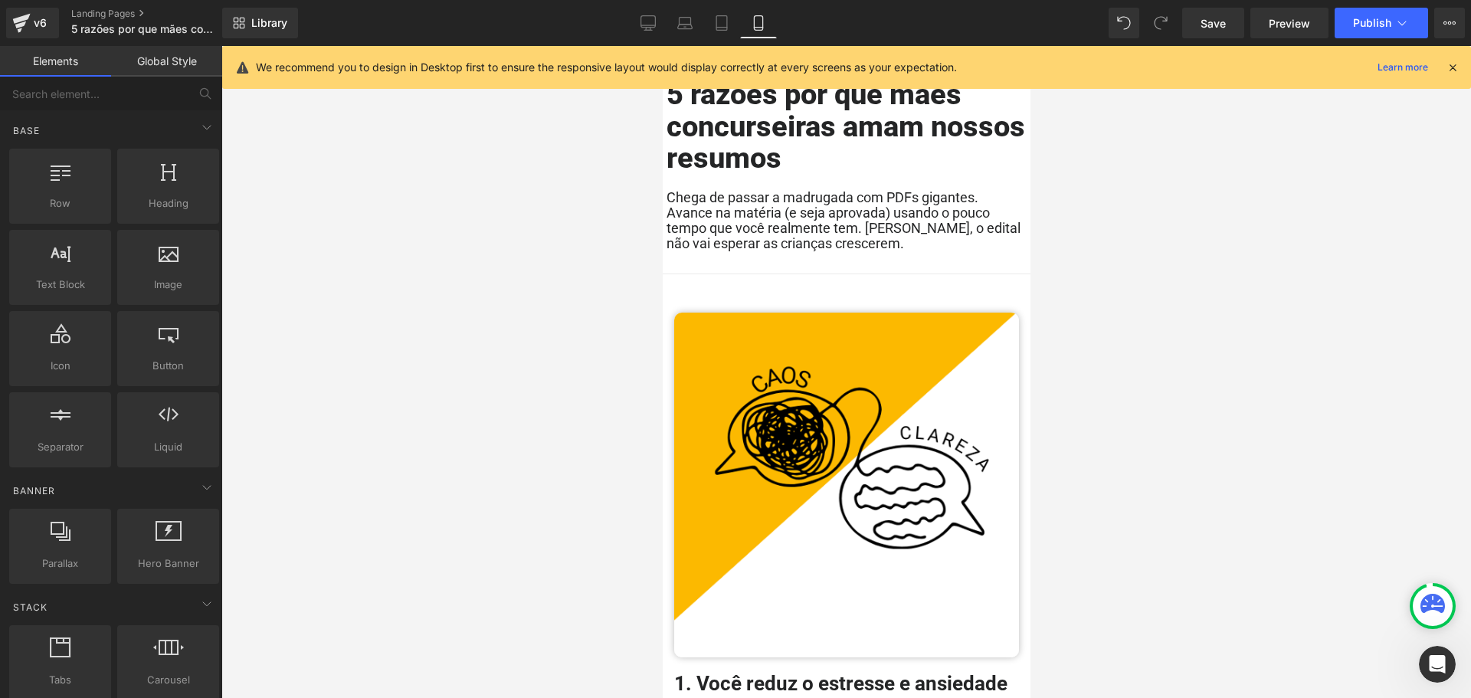
scroll to position [307, 0]
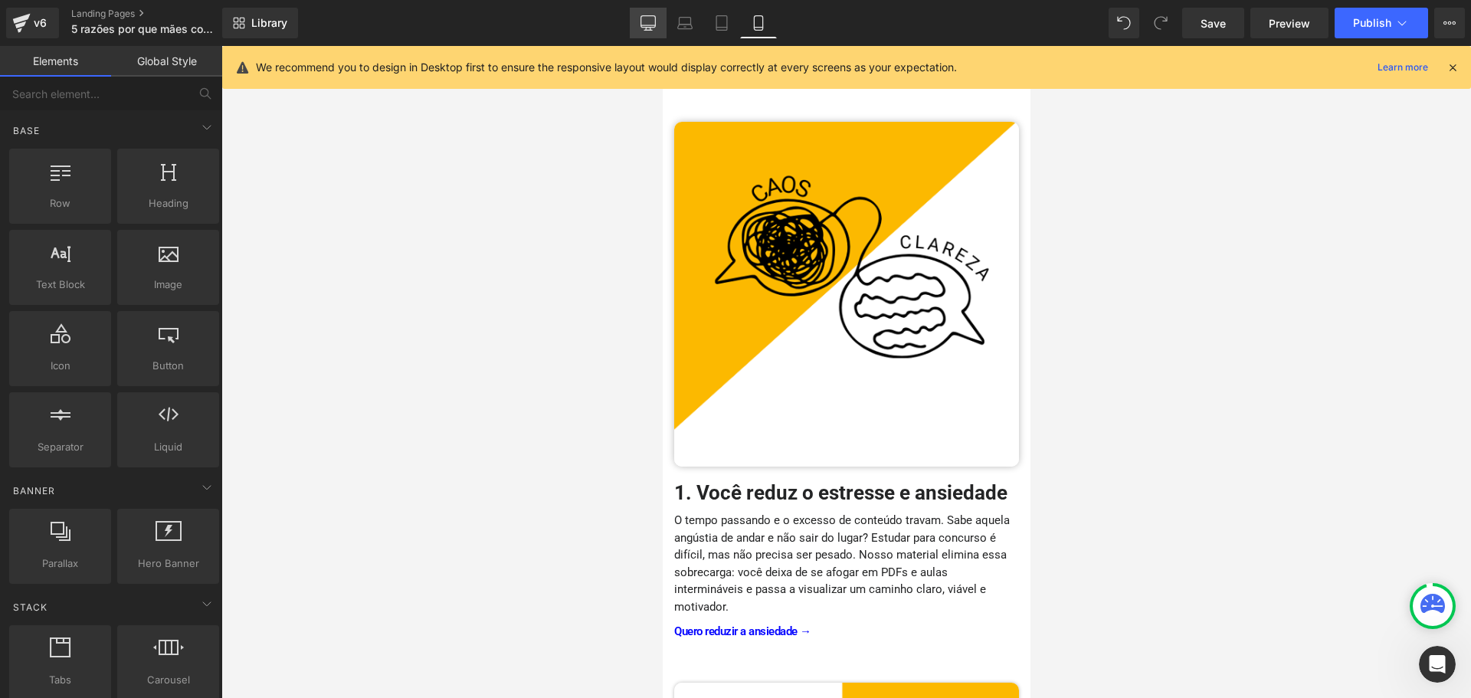
click at [652, 18] on icon at bounding box center [648, 22] width 15 height 15
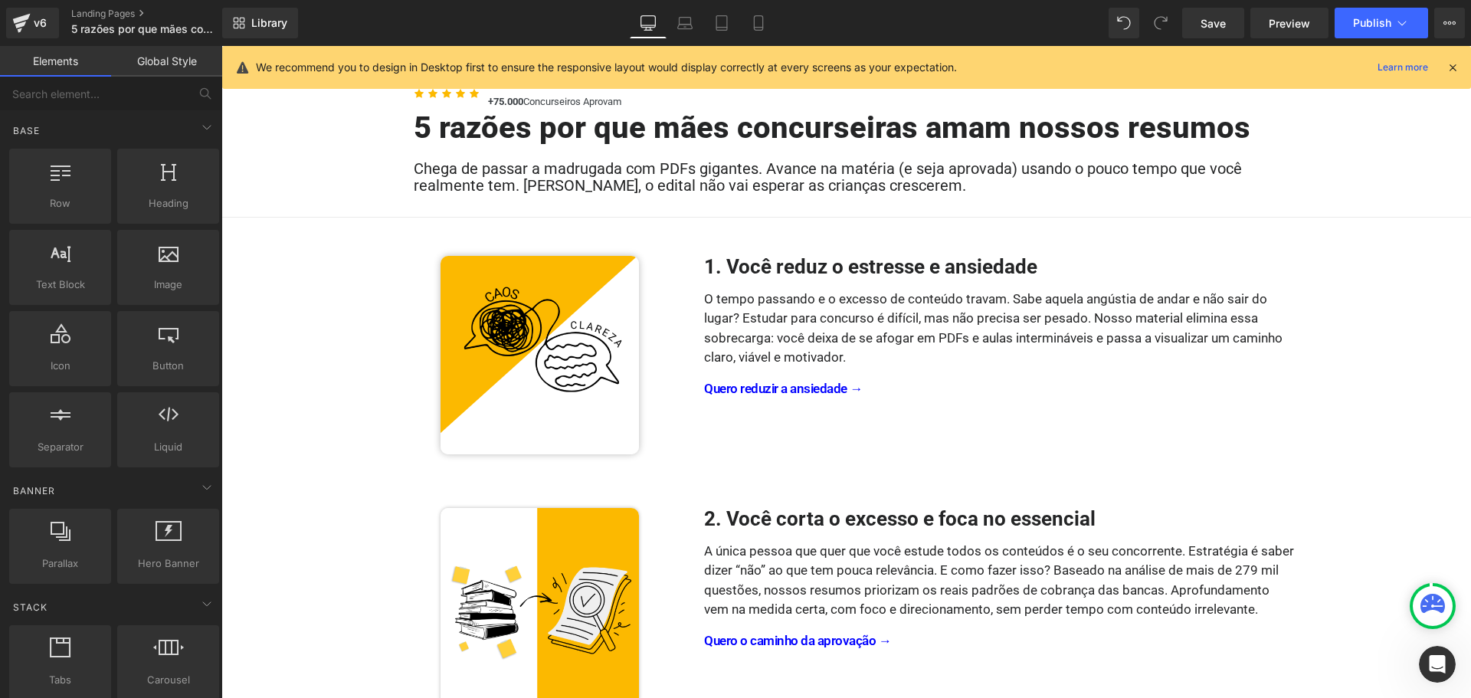
scroll to position [75, 0]
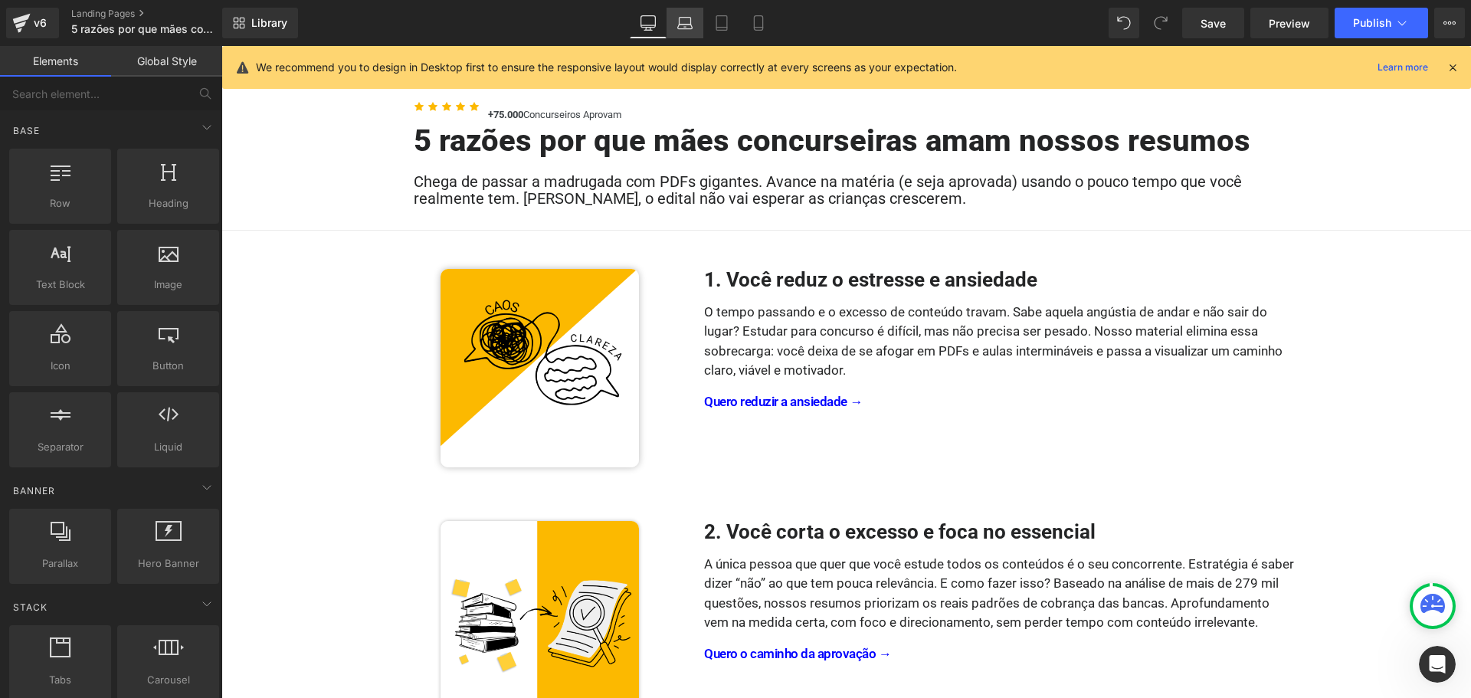
click at [684, 25] on icon at bounding box center [685, 27] width 15 height 5
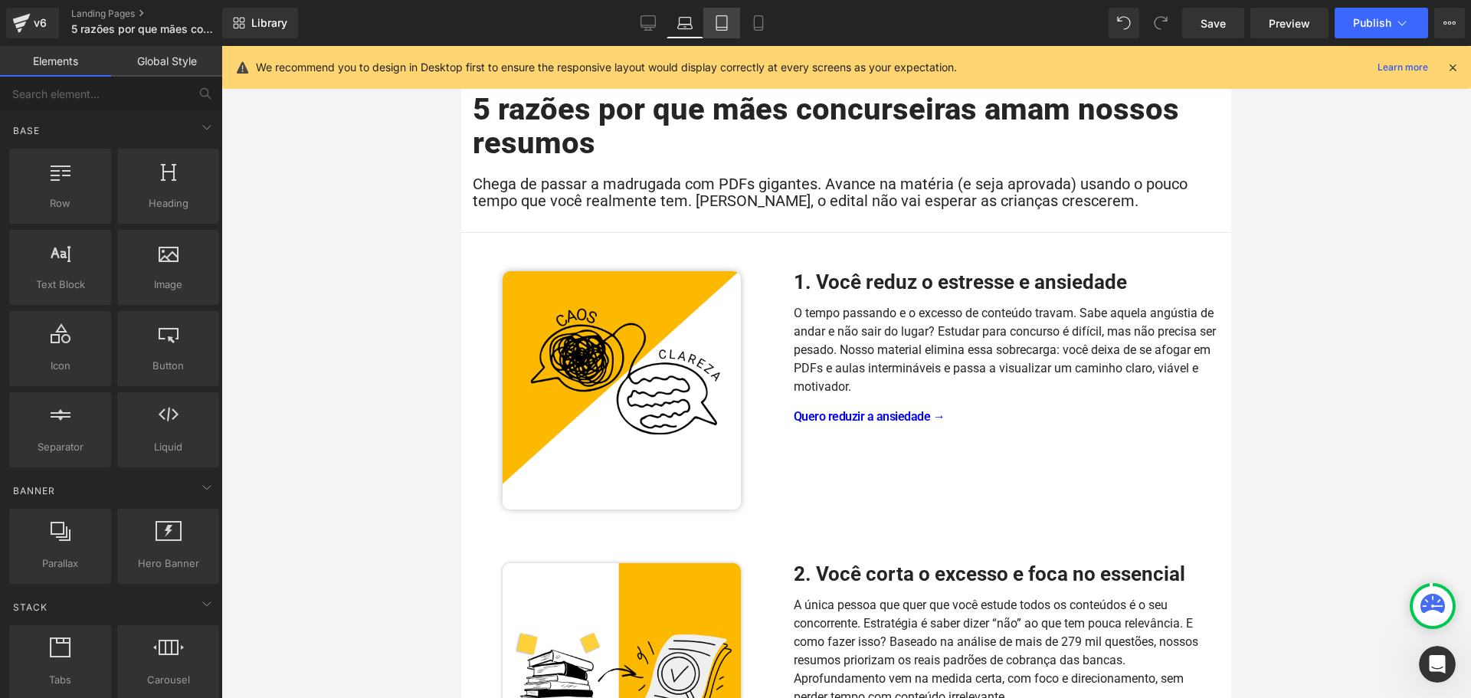
click at [723, 25] on icon at bounding box center [721, 22] width 15 height 15
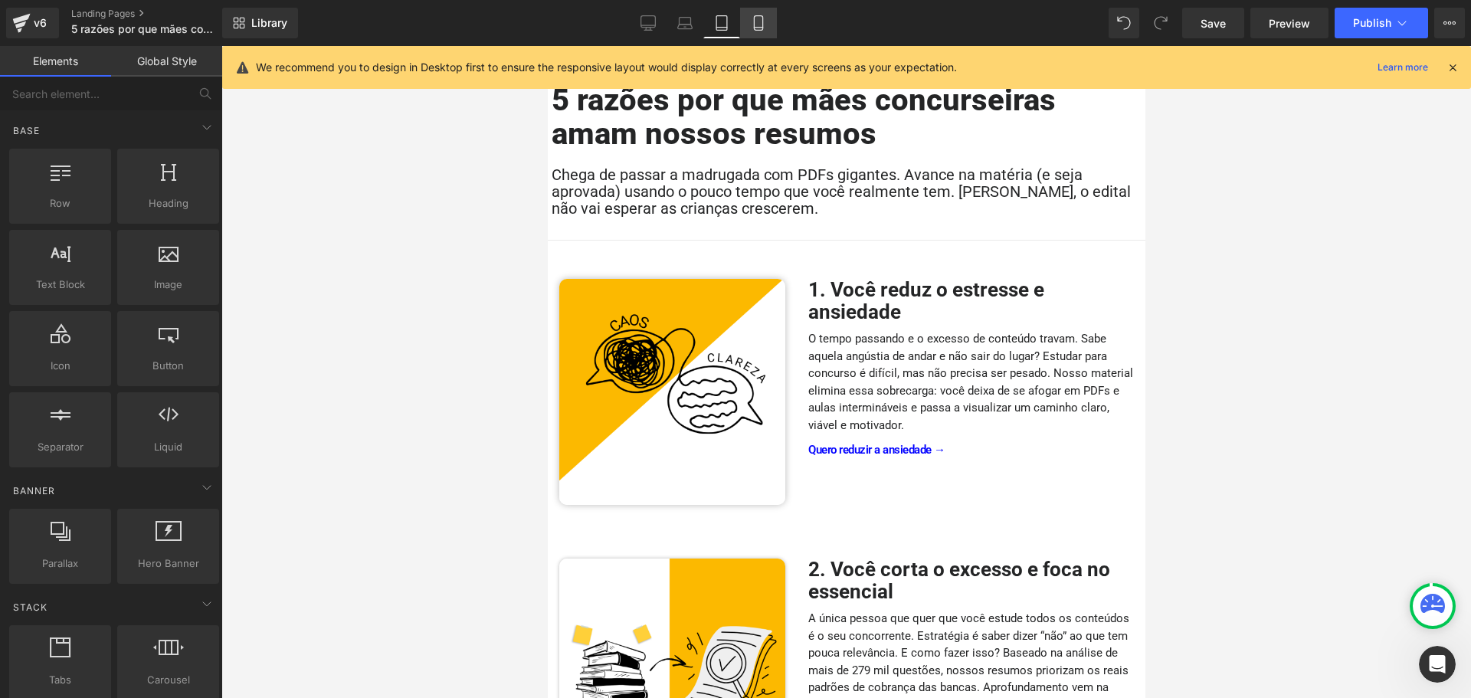
click at [754, 25] on icon at bounding box center [758, 22] width 15 height 15
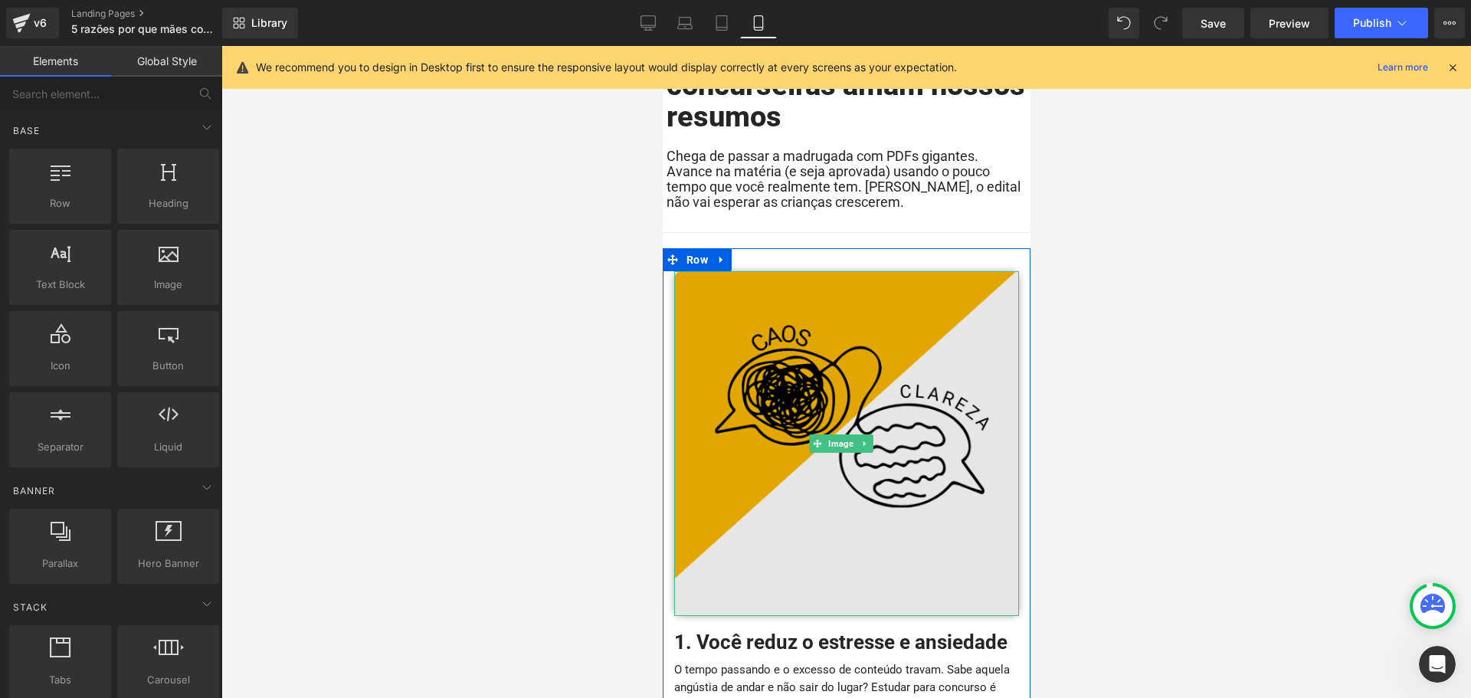
scroll to position [245, 0]
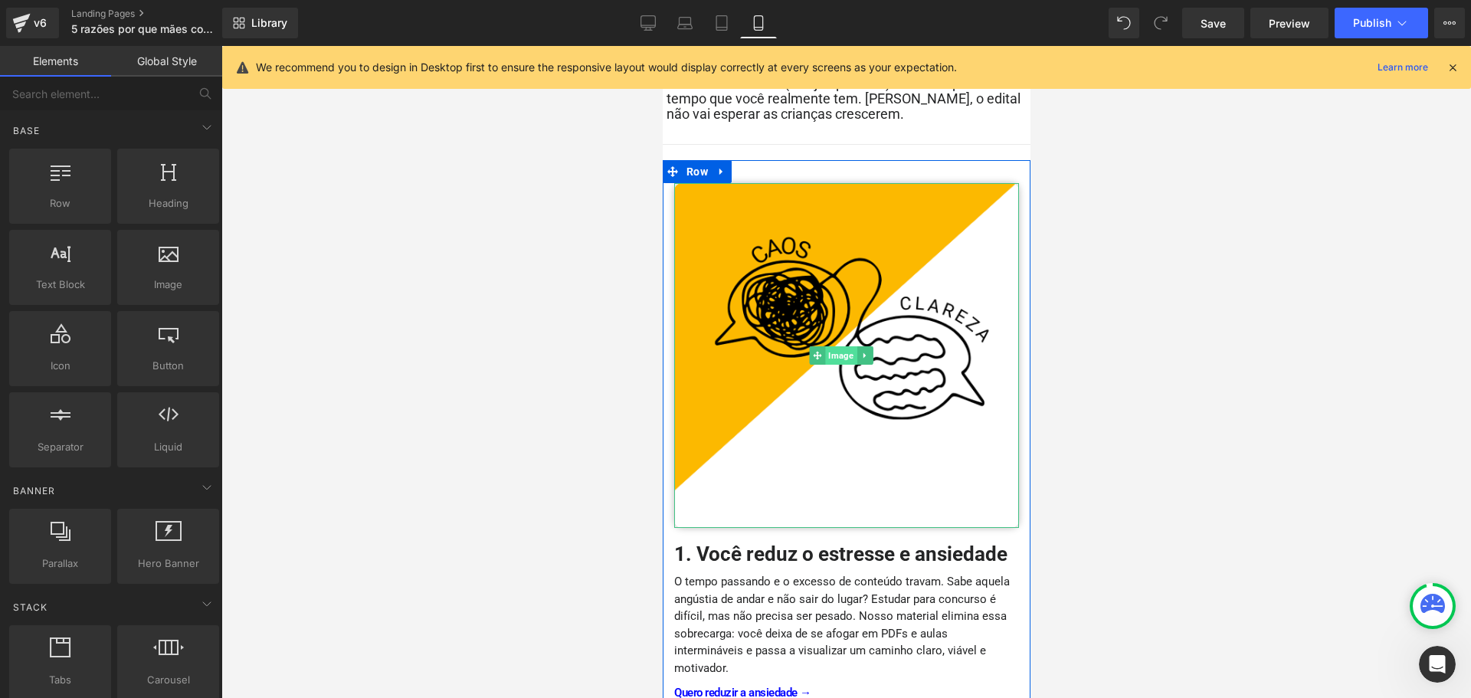
click at [844, 346] on span "Image" at bounding box center [840, 355] width 31 height 18
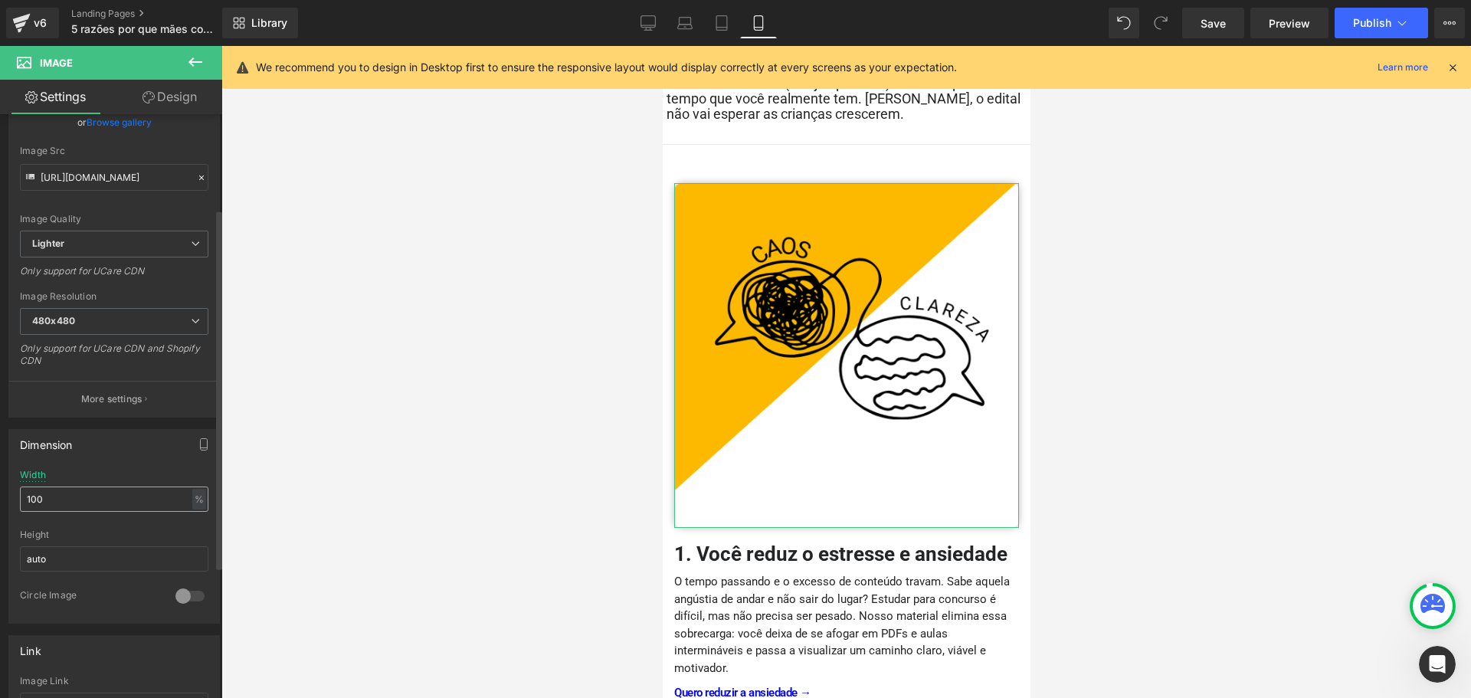
scroll to position [153, 0]
click at [113, 501] on input "100" at bounding box center [114, 497] width 189 height 25
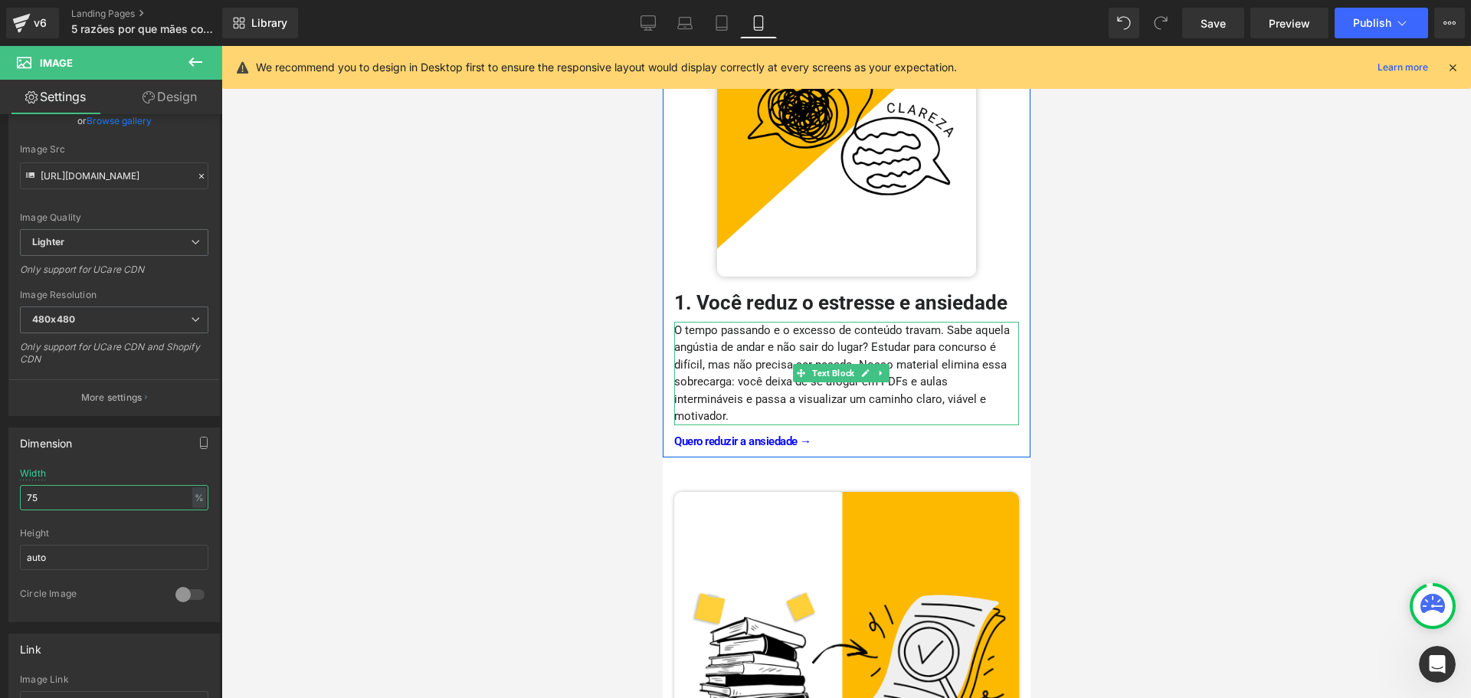
scroll to position [552, 0]
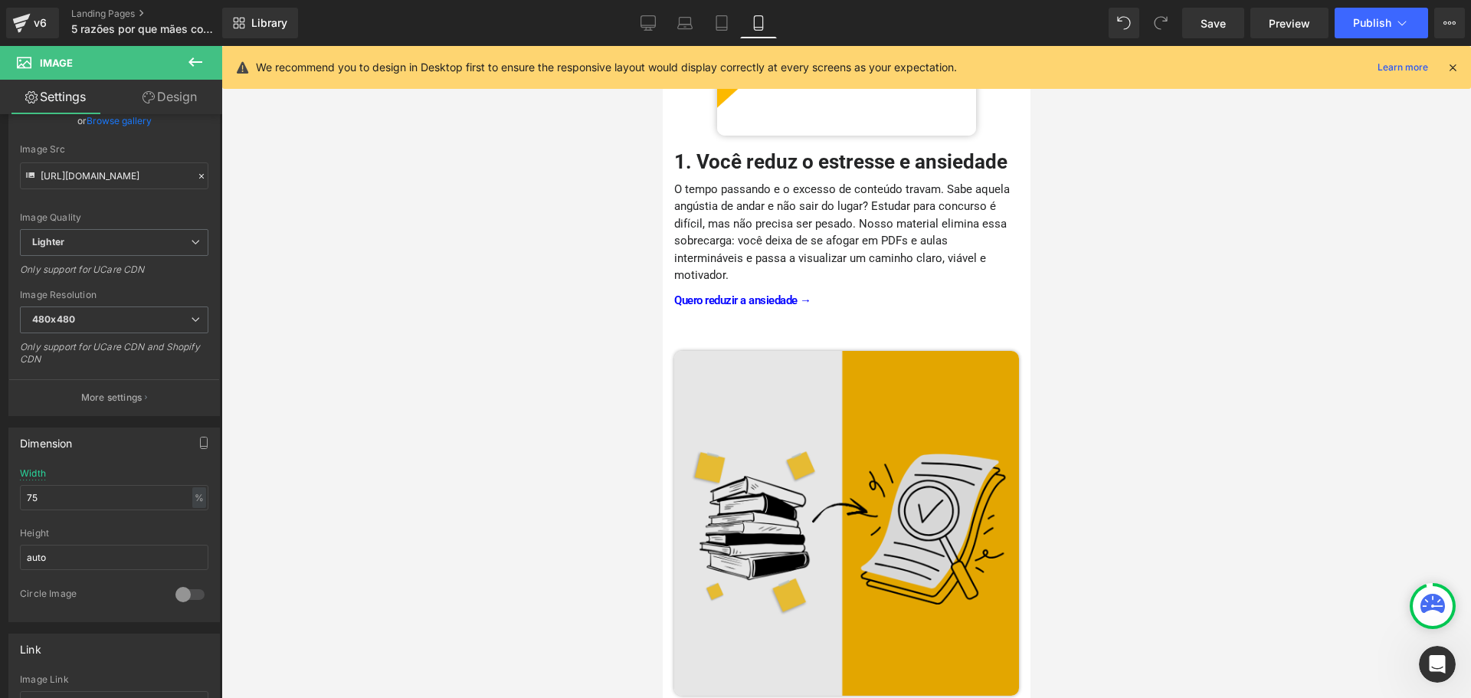
click at [845, 506] on div "Image" at bounding box center [846, 523] width 345 height 345
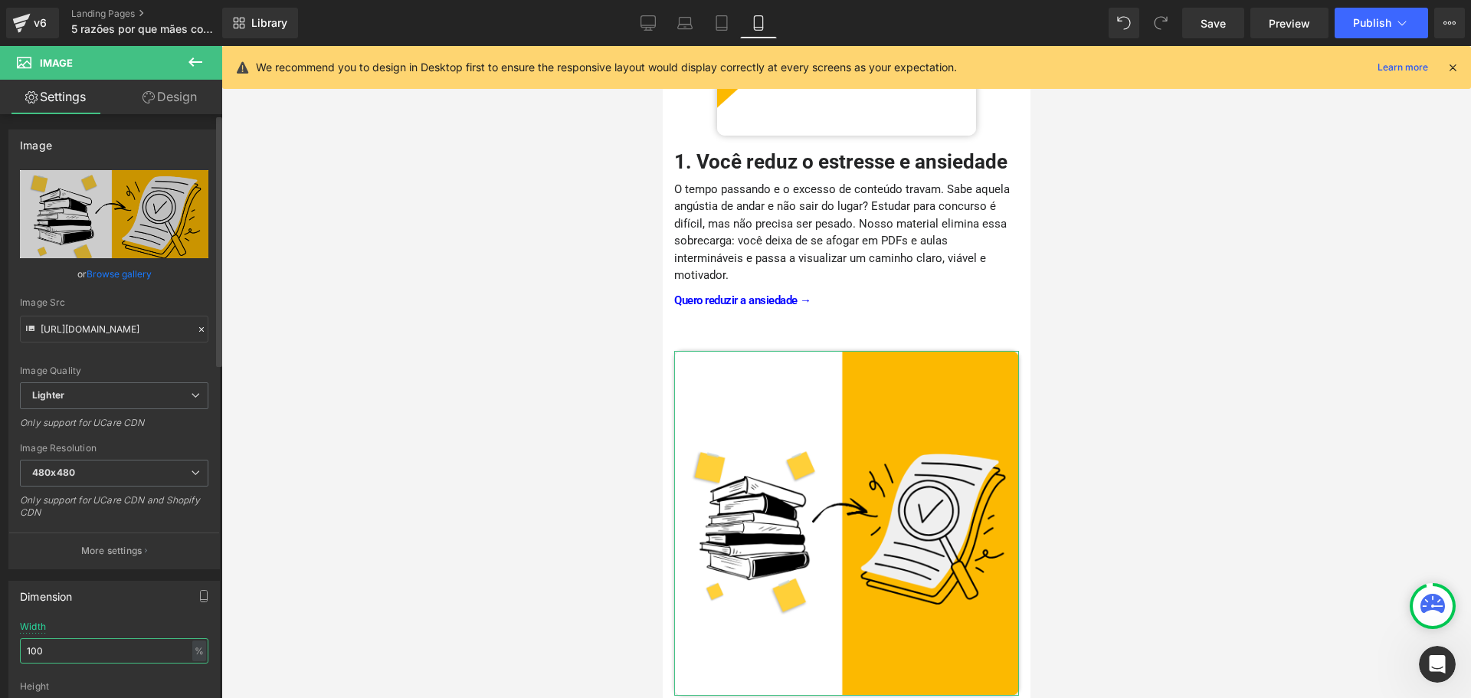
click at [135, 652] on input "100" at bounding box center [114, 650] width 189 height 25
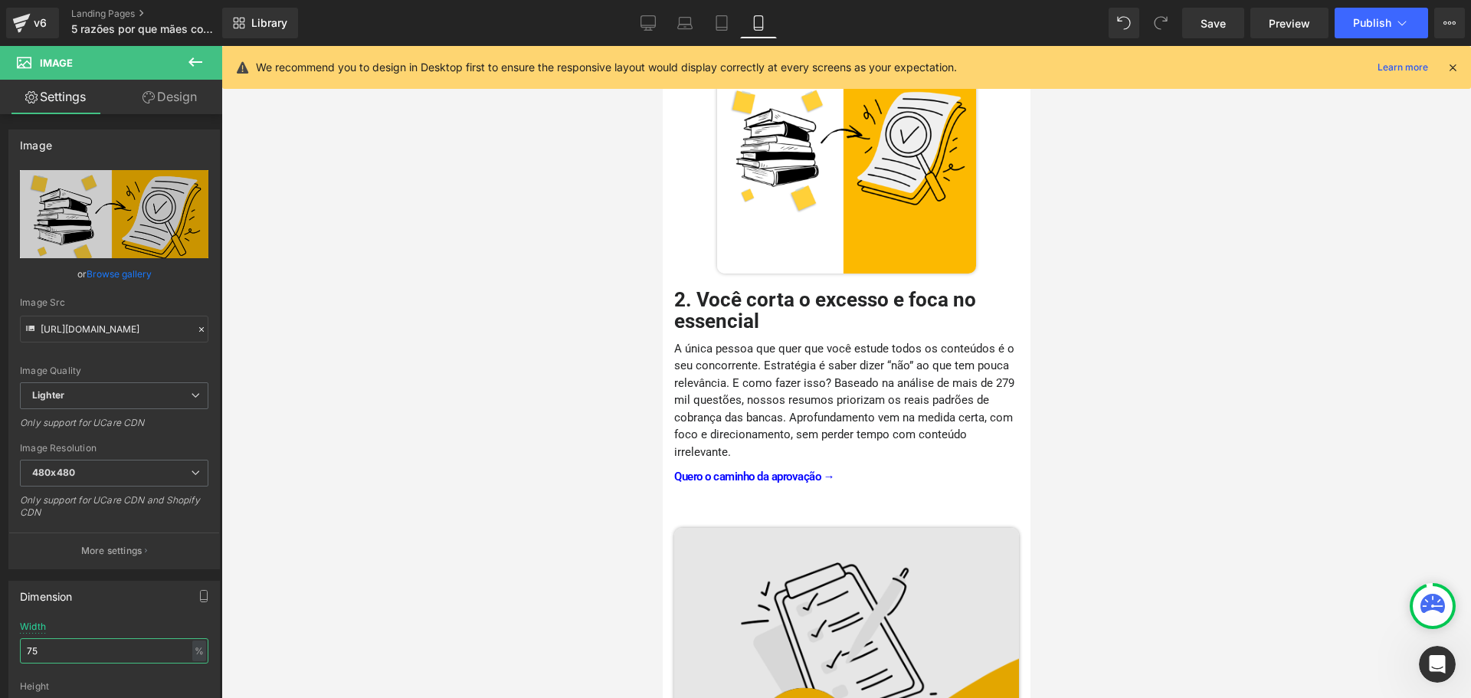
scroll to position [935, 0]
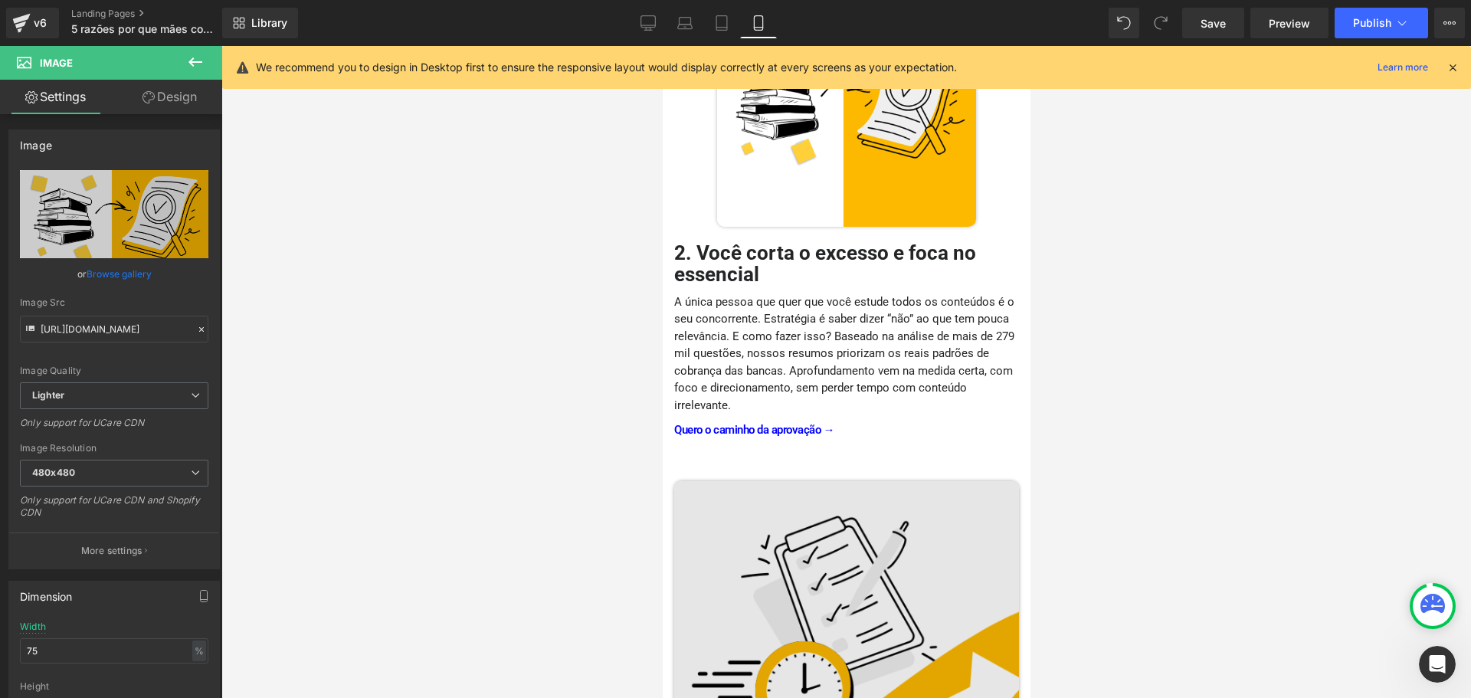
click at [839, 605] on img at bounding box center [846, 653] width 345 height 345
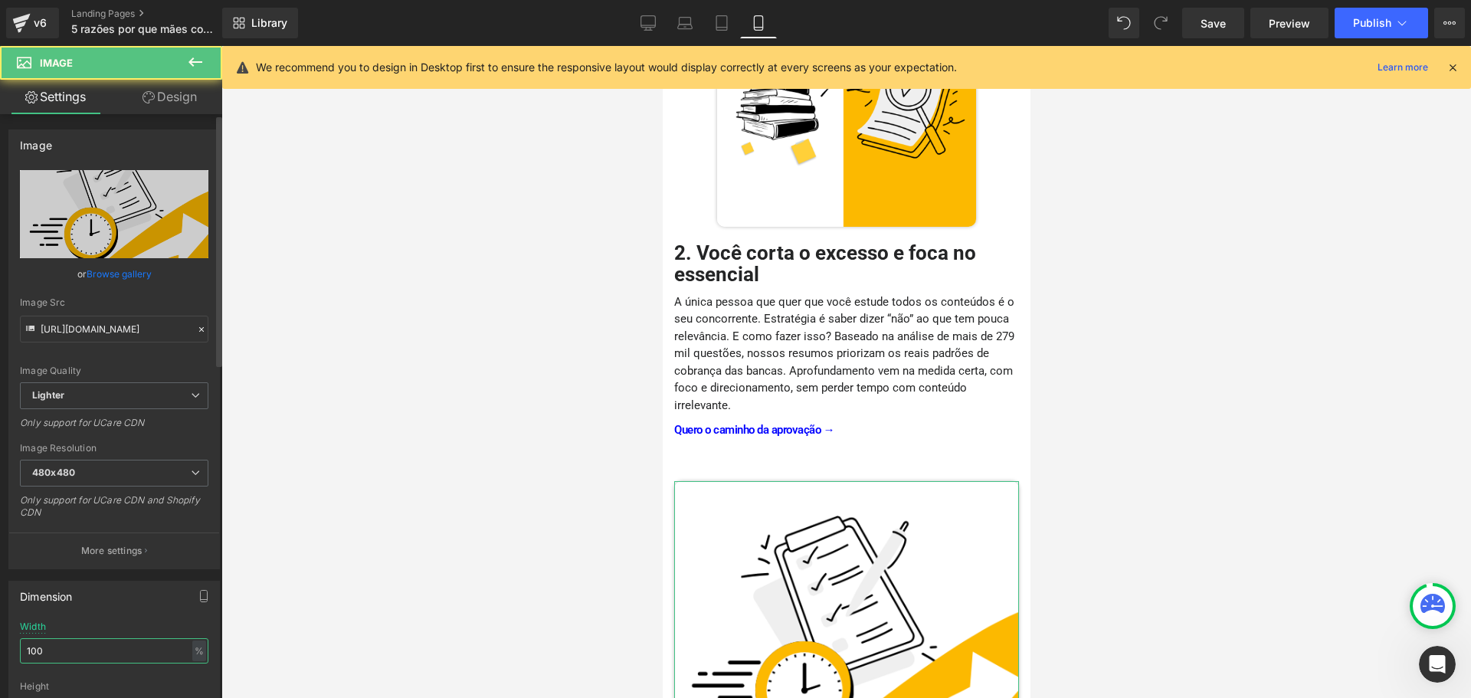
click at [66, 644] on input "100" at bounding box center [114, 650] width 189 height 25
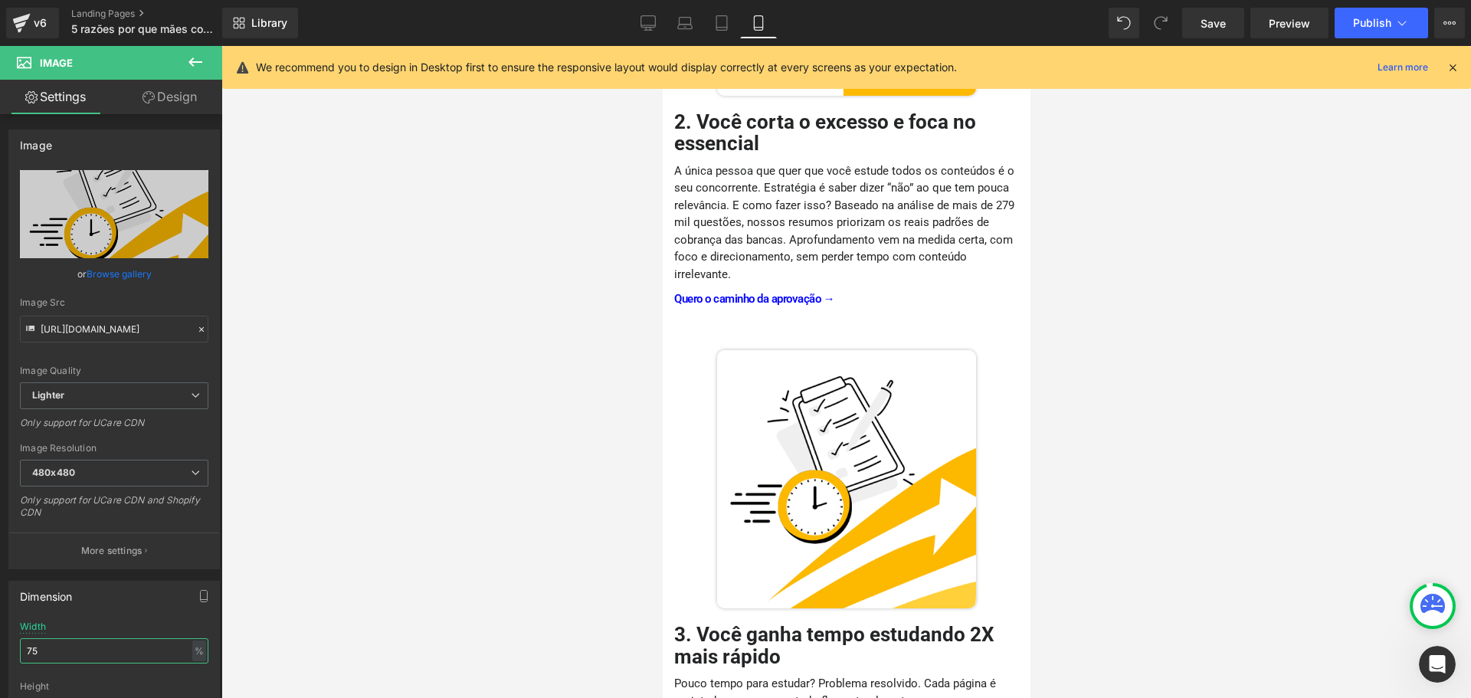
scroll to position [1395, 0]
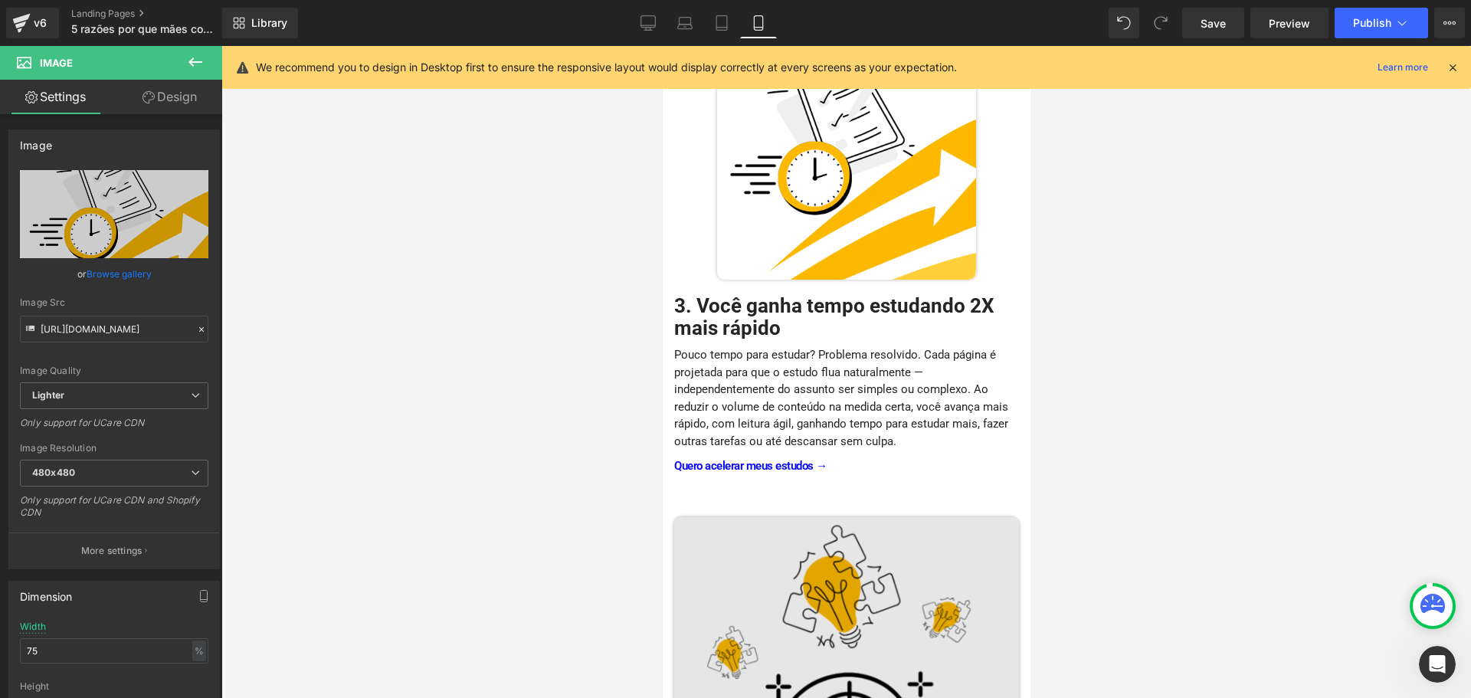
click at [824, 607] on img at bounding box center [846, 689] width 345 height 345
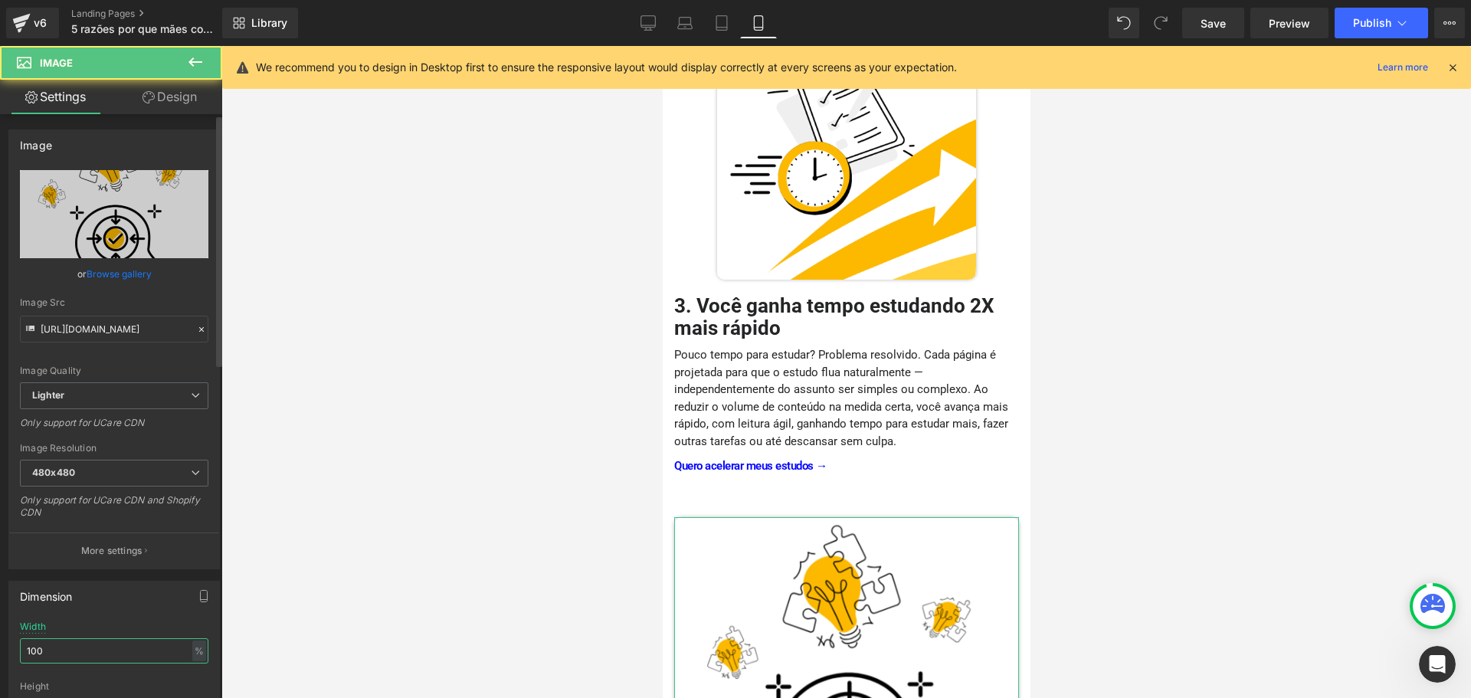
click at [66, 653] on input "100" at bounding box center [114, 650] width 189 height 25
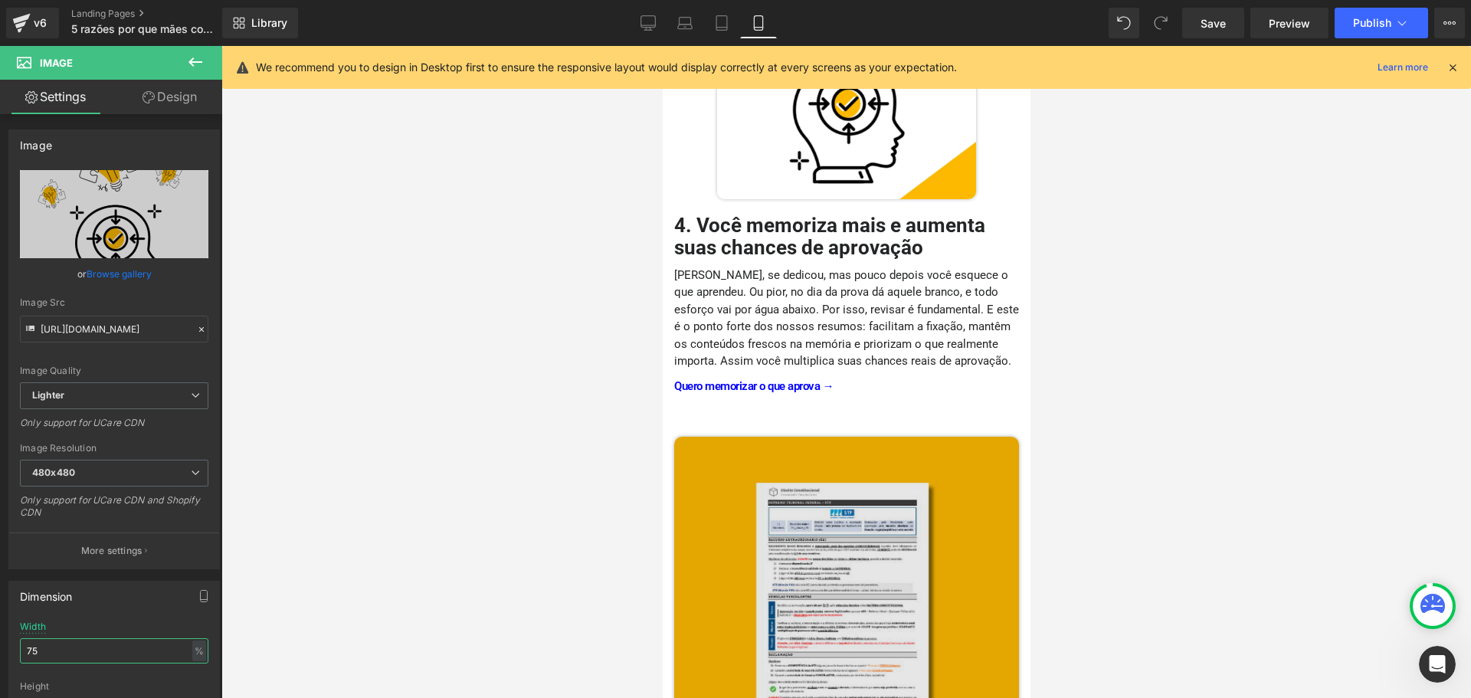
scroll to position [2008, 0]
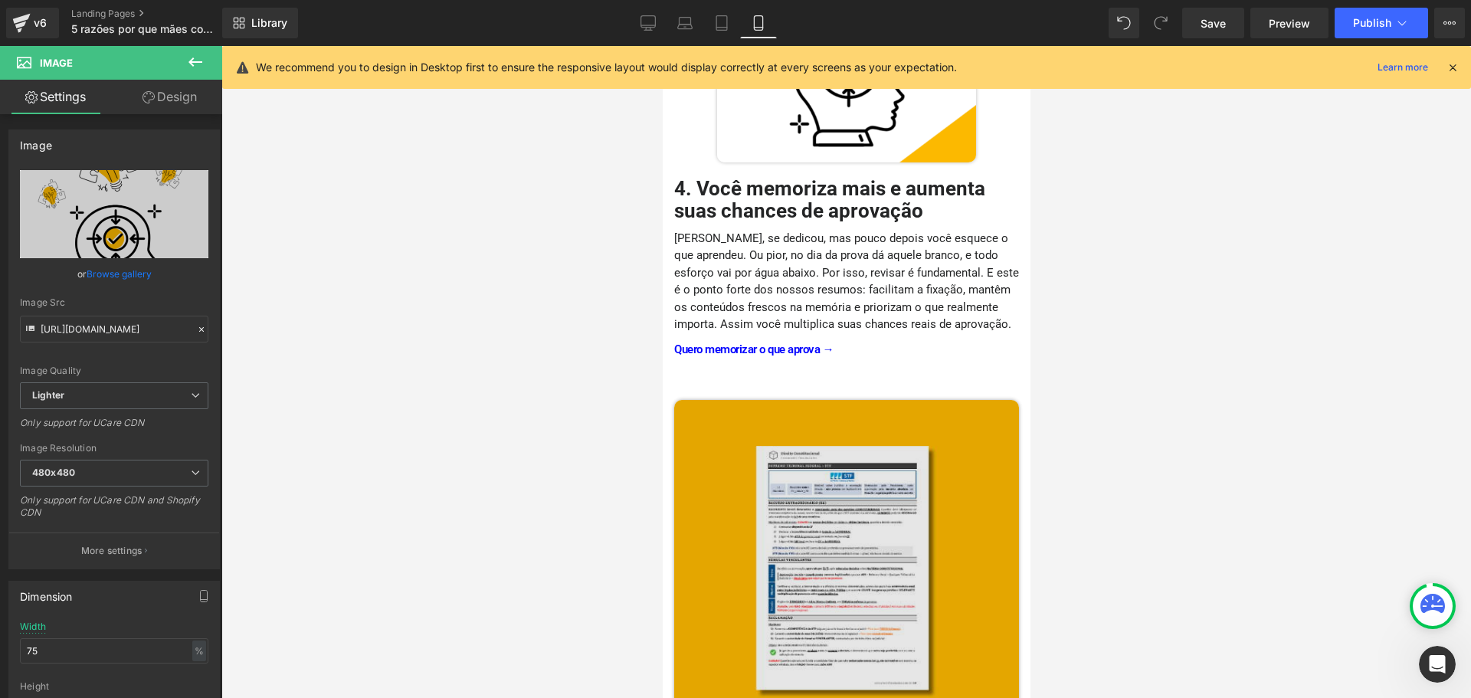
click at [857, 519] on img at bounding box center [846, 572] width 345 height 345
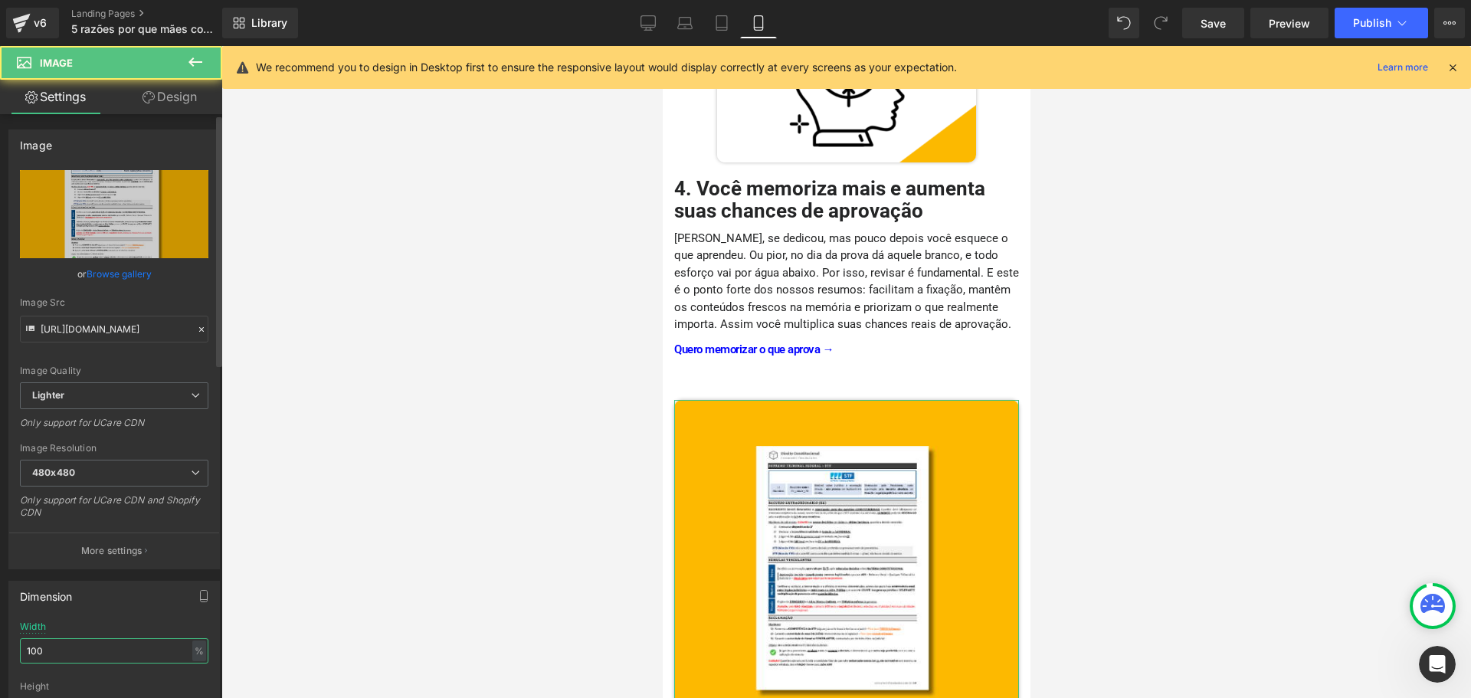
click at [103, 641] on input "100" at bounding box center [114, 650] width 189 height 25
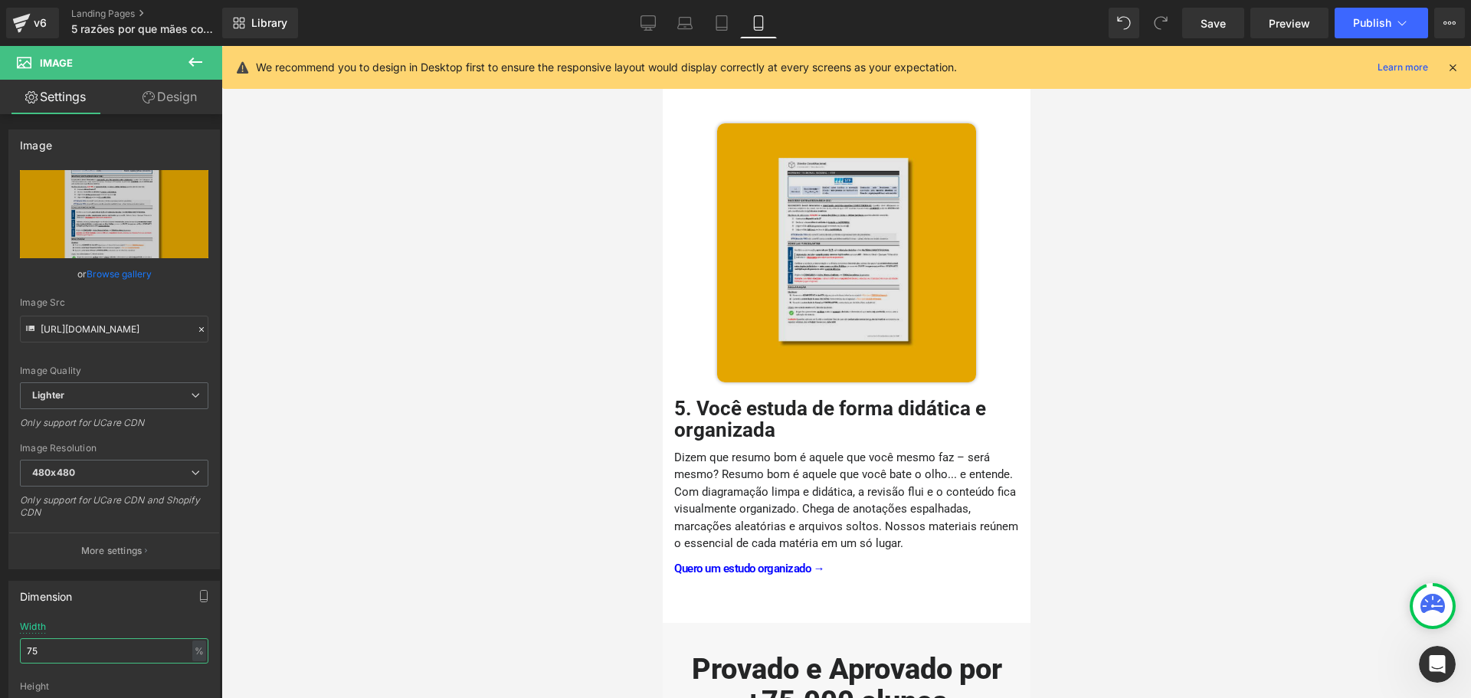
scroll to position [2314, 0]
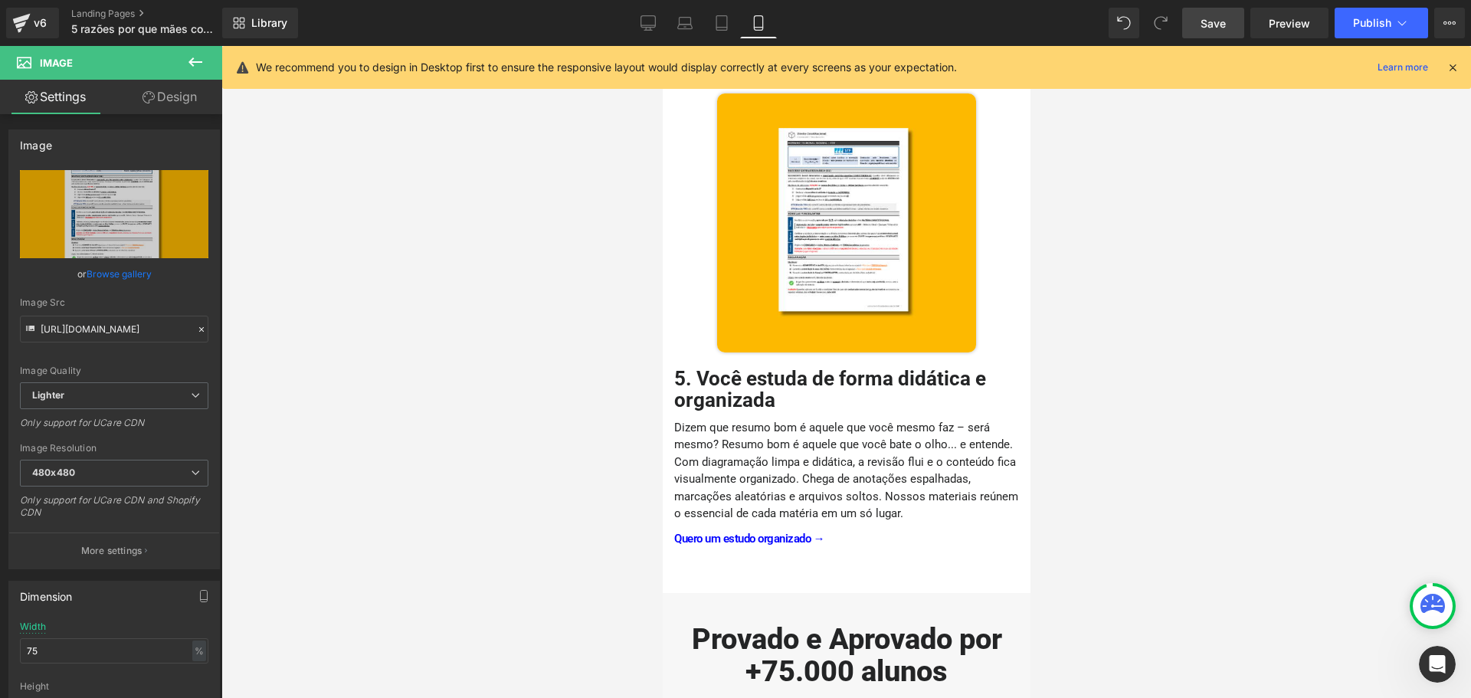
click at [1218, 32] on link "Save" at bounding box center [1213, 23] width 62 height 31
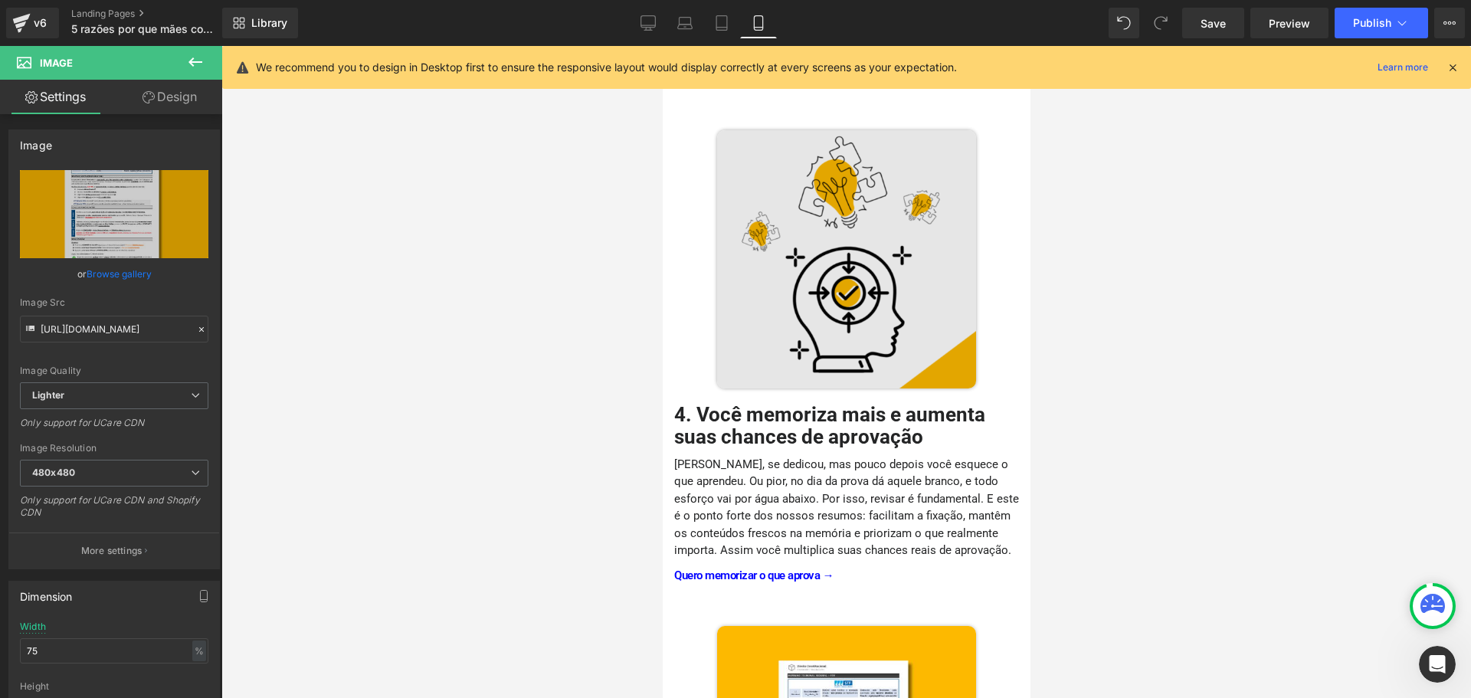
scroll to position [1625, 0]
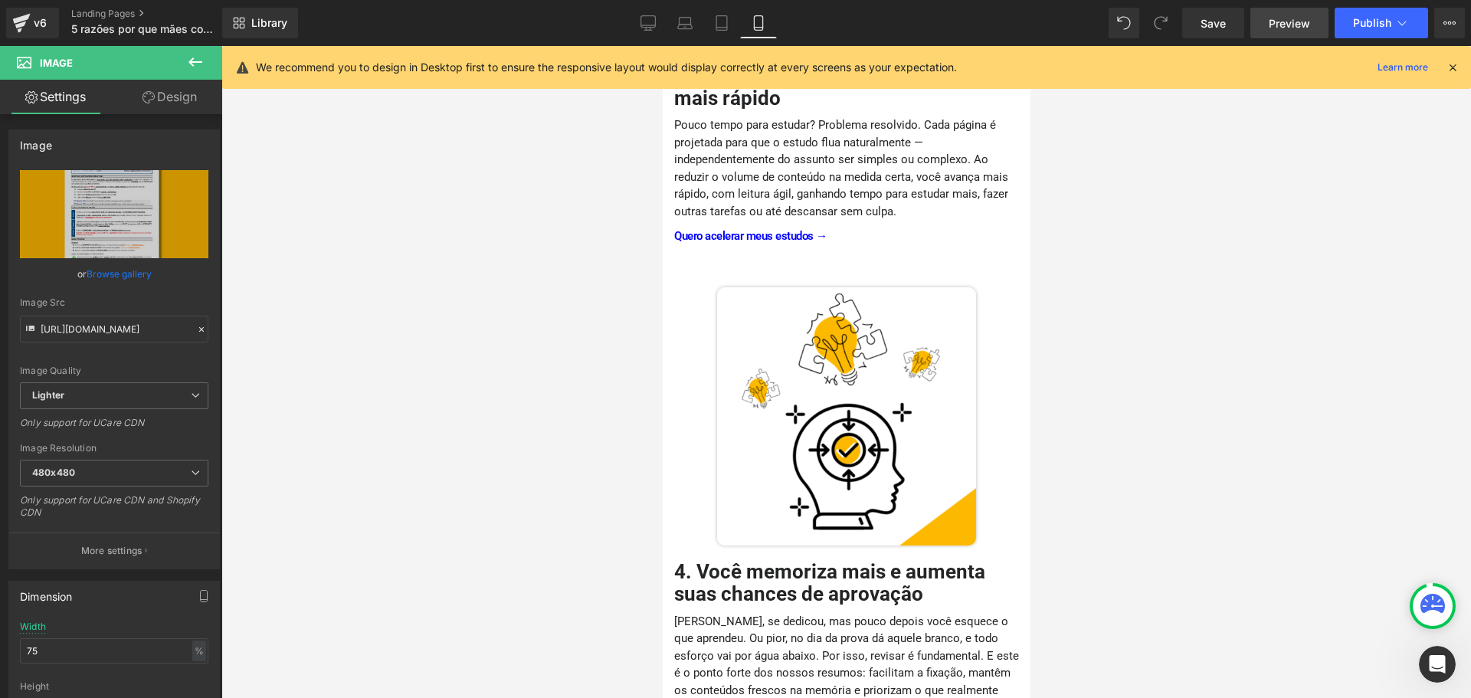
click at [1288, 32] on link "Preview" at bounding box center [1290, 23] width 78 height 31
click at [1458, 67] on icon at bounding box center [1453, 68] width 14 height 14
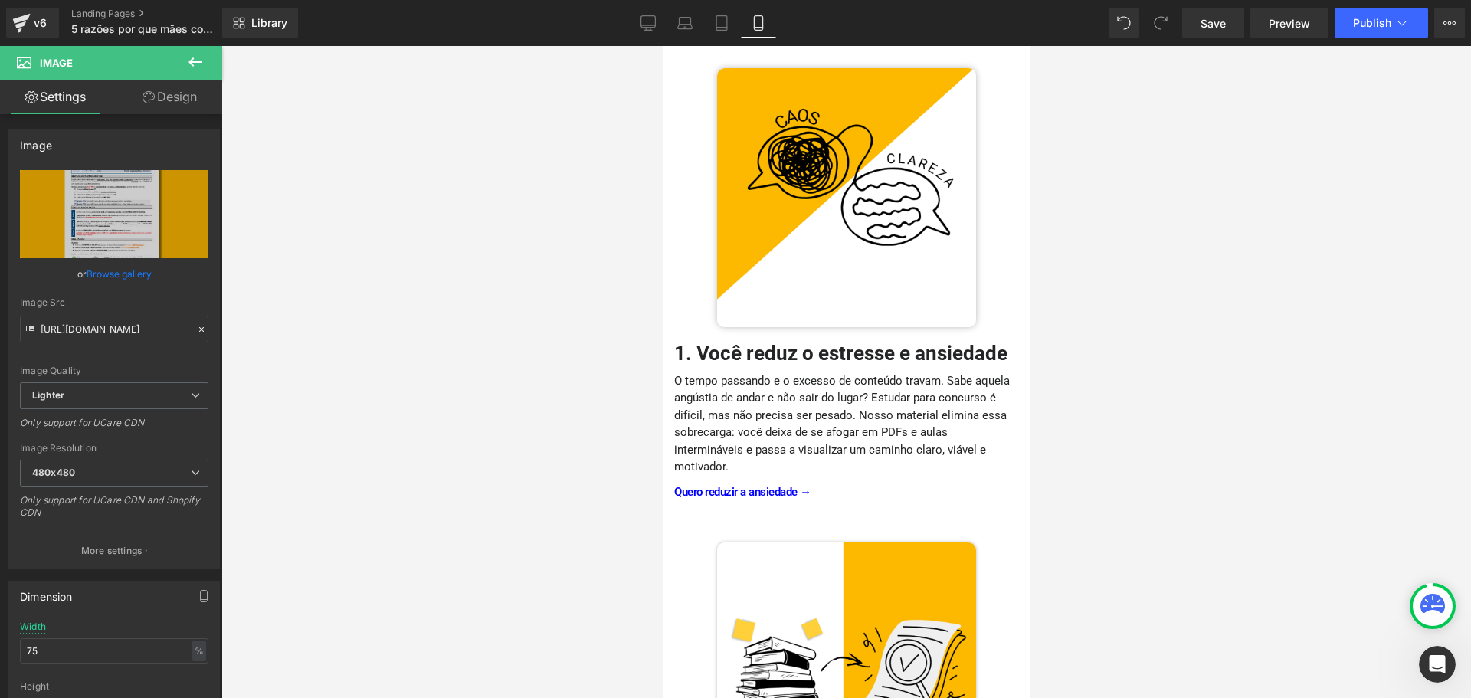
scroll to position [245, 0]
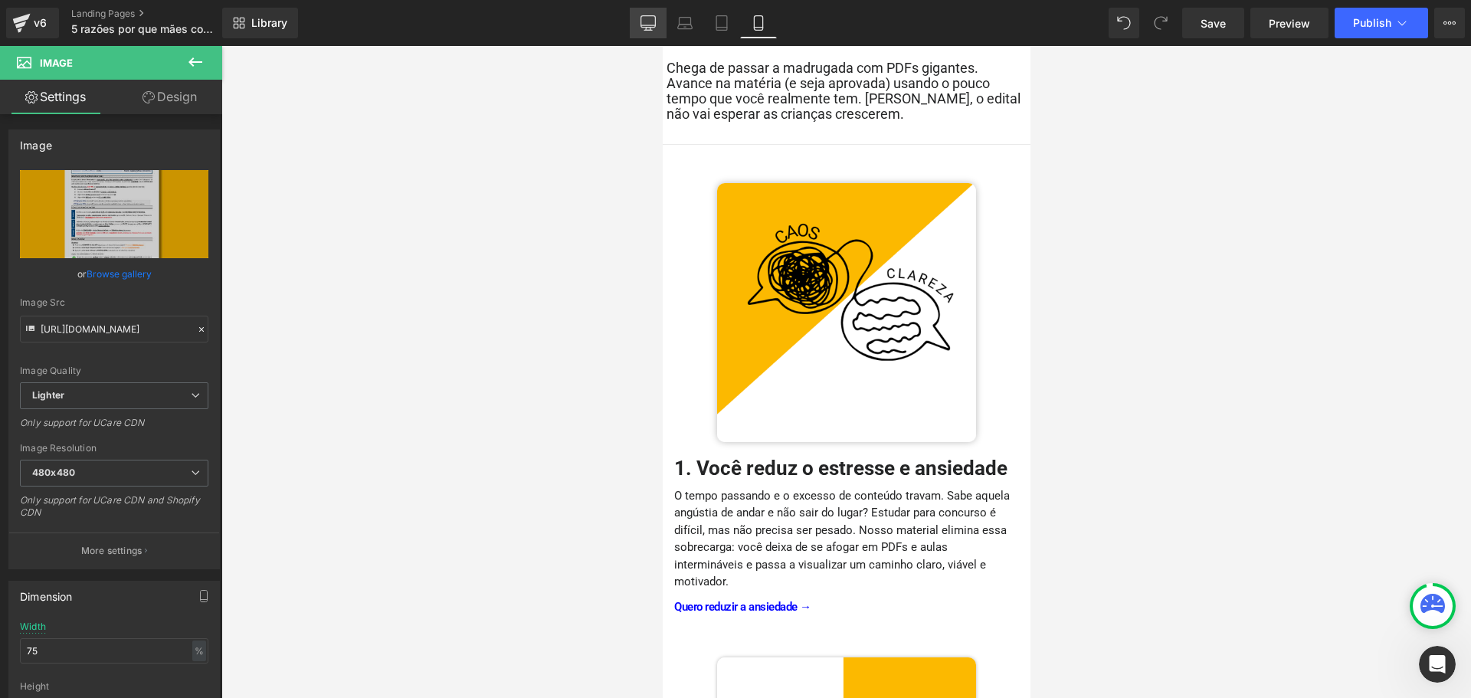
click at [651, 29] on icon at bounding box center [648, 22] width 15 height 15
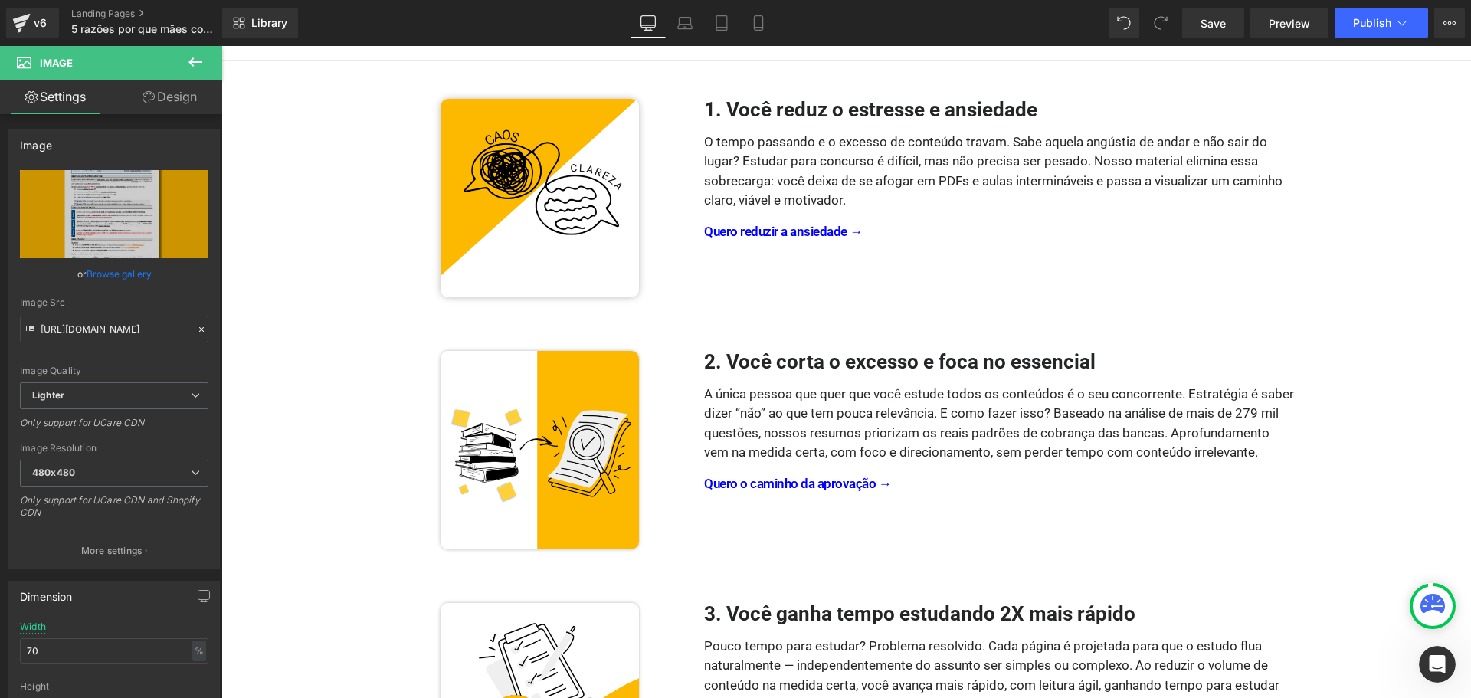
scroll to position [0, 0]
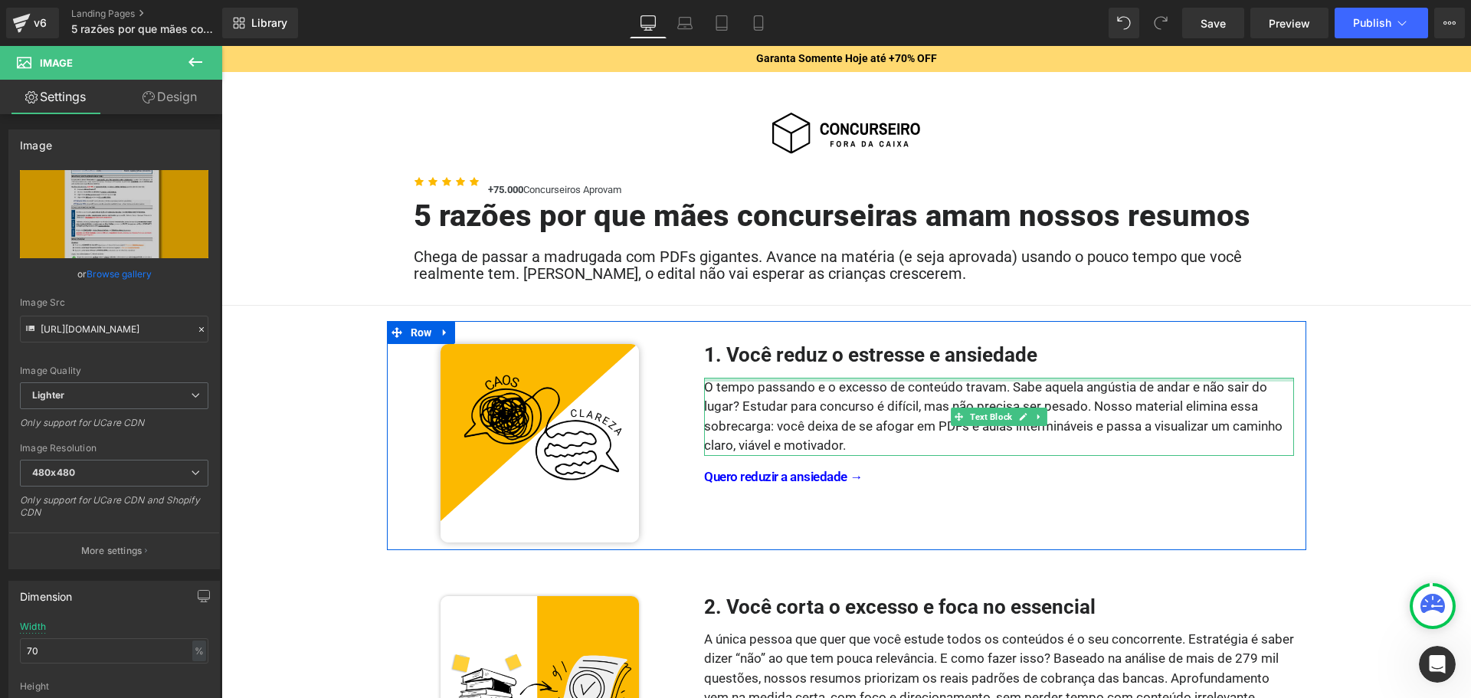
drag, startPoint x: 877, startPoint y: 381, endPoint x: 834, endPoint y: 383, distance: 43.0
click at [877, 381] on div "O tempo passando e o excesso de conteúdo travam. Sabe aquela angústia de andar …" at bounding box center [999, 417] width 590 height 78
click at [834, 387] on p "O tempo passando e o excesso de conteúdo travam. Sabe aquela angústia de andar …" at bounding box center [999, 417] width 590 height 78
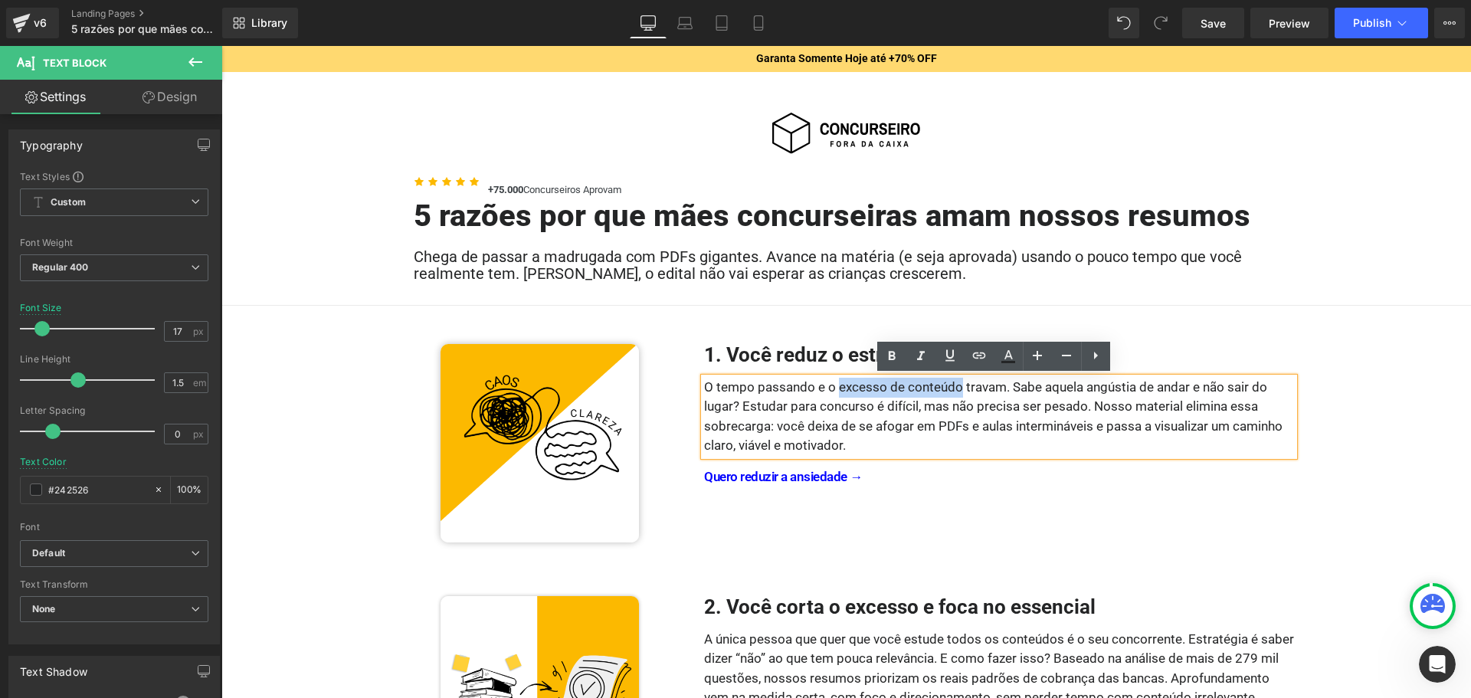
click at [953, 385] on p "O tempo passando e o excesso de conteúdo travam. Sabe aquela angústia de andar …" at bounding box center [999, 417] width 590 height 78
click at [896, 353] on icon at bounding box center [892, 356] width 18 height 18
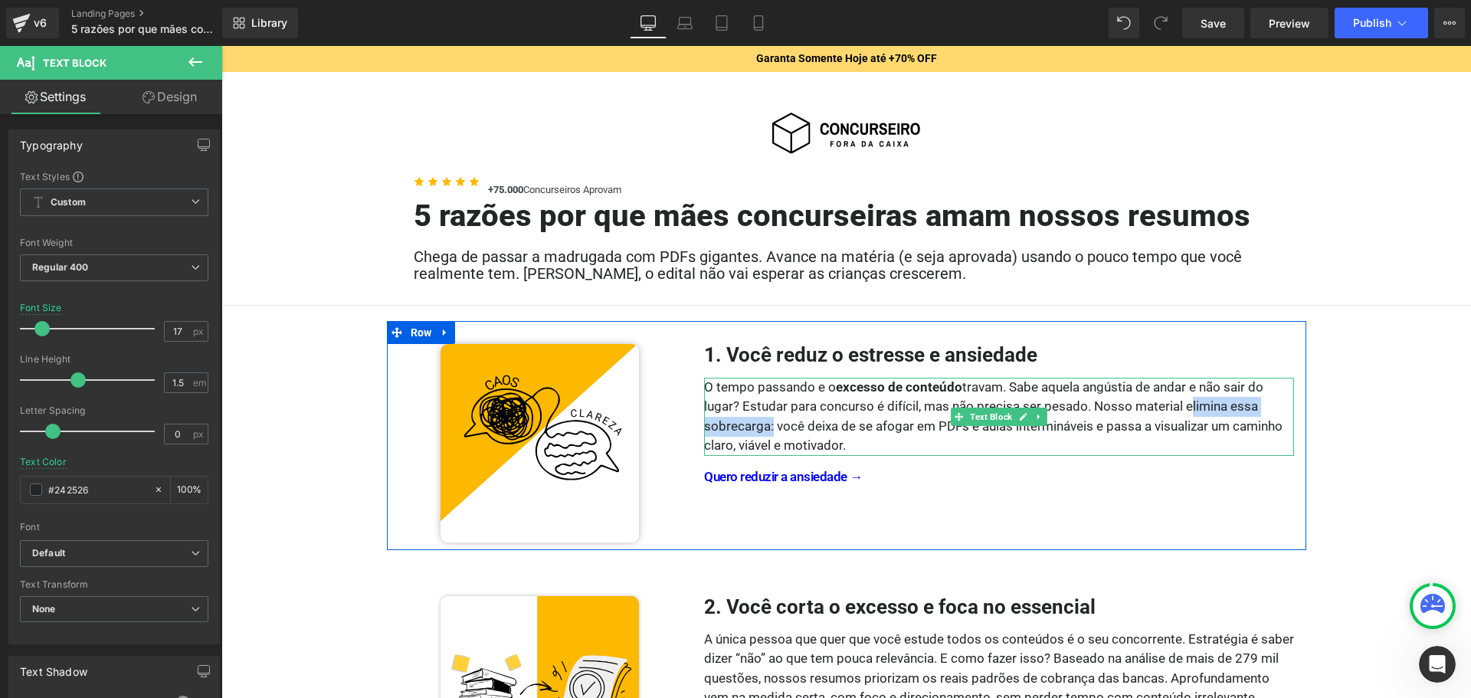
drag, startPoint x: 1181, startPoint y: 405, endPoint x: 762, endPoint y: 427, distance: 419.0
click at [762, 427] on p "O tempo passando e o excesso de conteúdo travam. Sabe aquela angústia de andar …" at bounding box center [999, 417] width 590 height 78
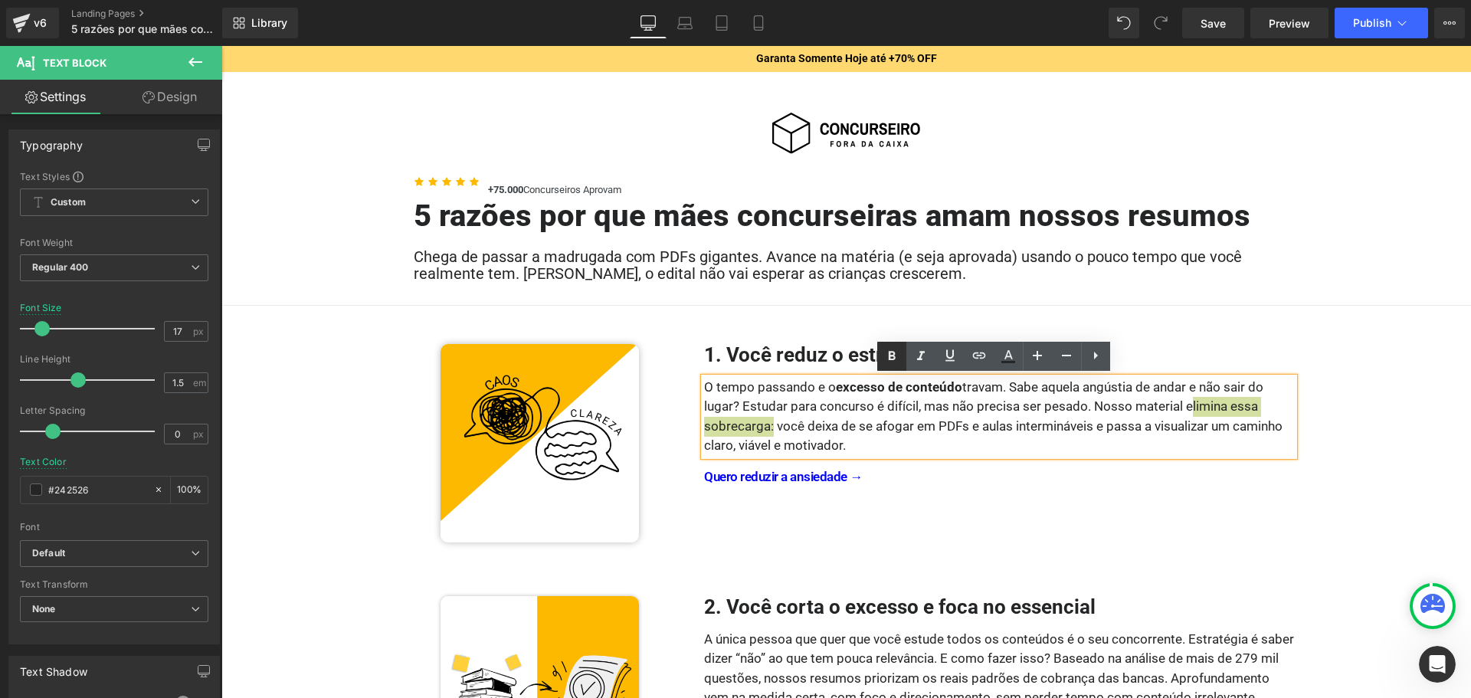
click at [895, 359] on icon at bounding box center [892, 356] width 7 height 9
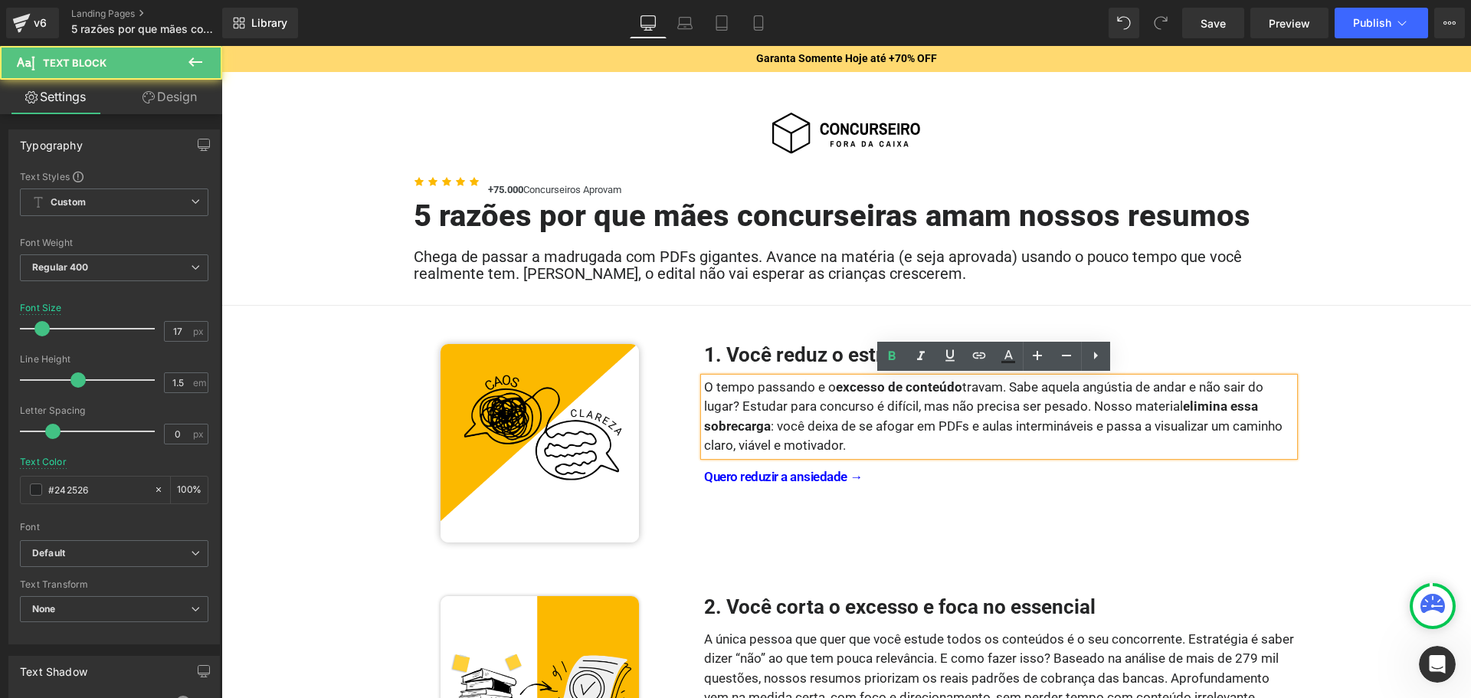
click at [884, 407] on p "O tempo passando e o excesso de conteúdo travam. Sabe aquela angústia de andar …" at bounding box center [999, 417] width 590 height 78
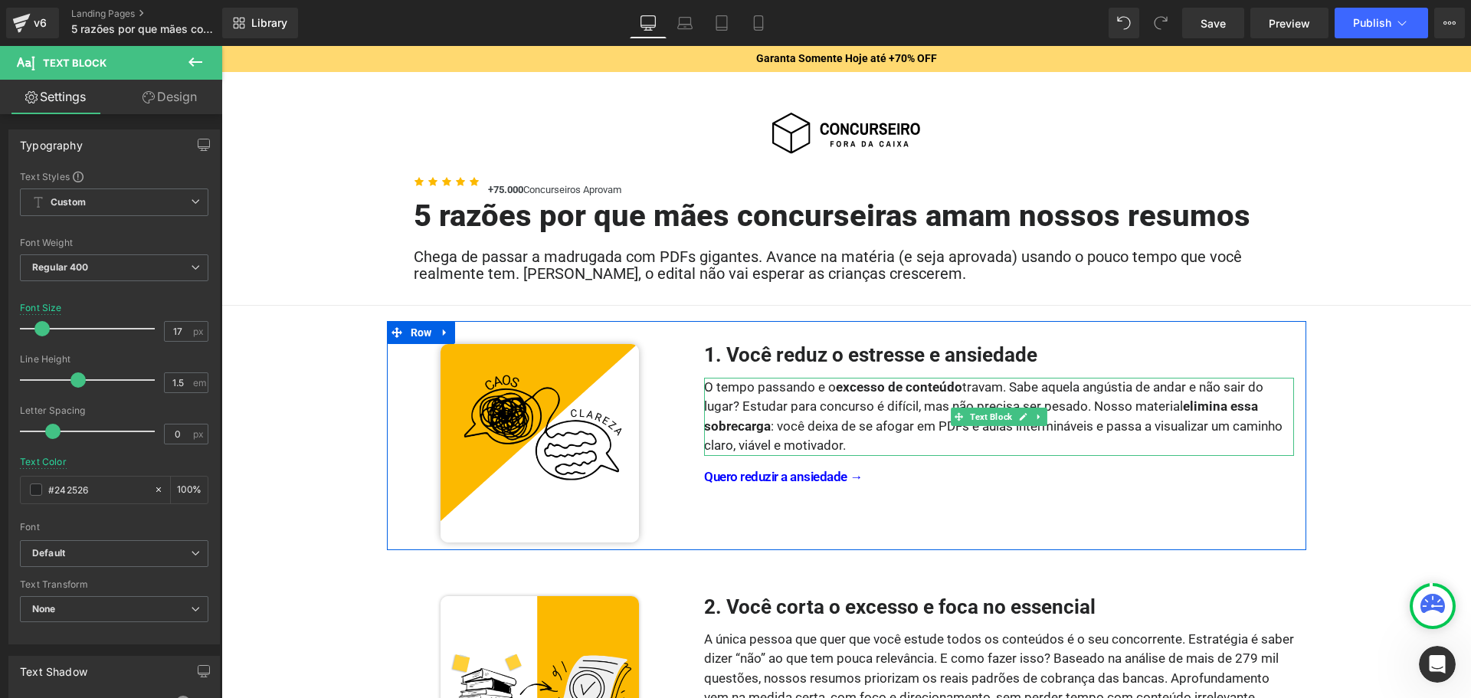
click at [1106, 386] on p "O tempo passando e o excesso de conteúdo travam. Sabe aquela angústia de andar …" at bounding box center [999, 417] width 590 height 78
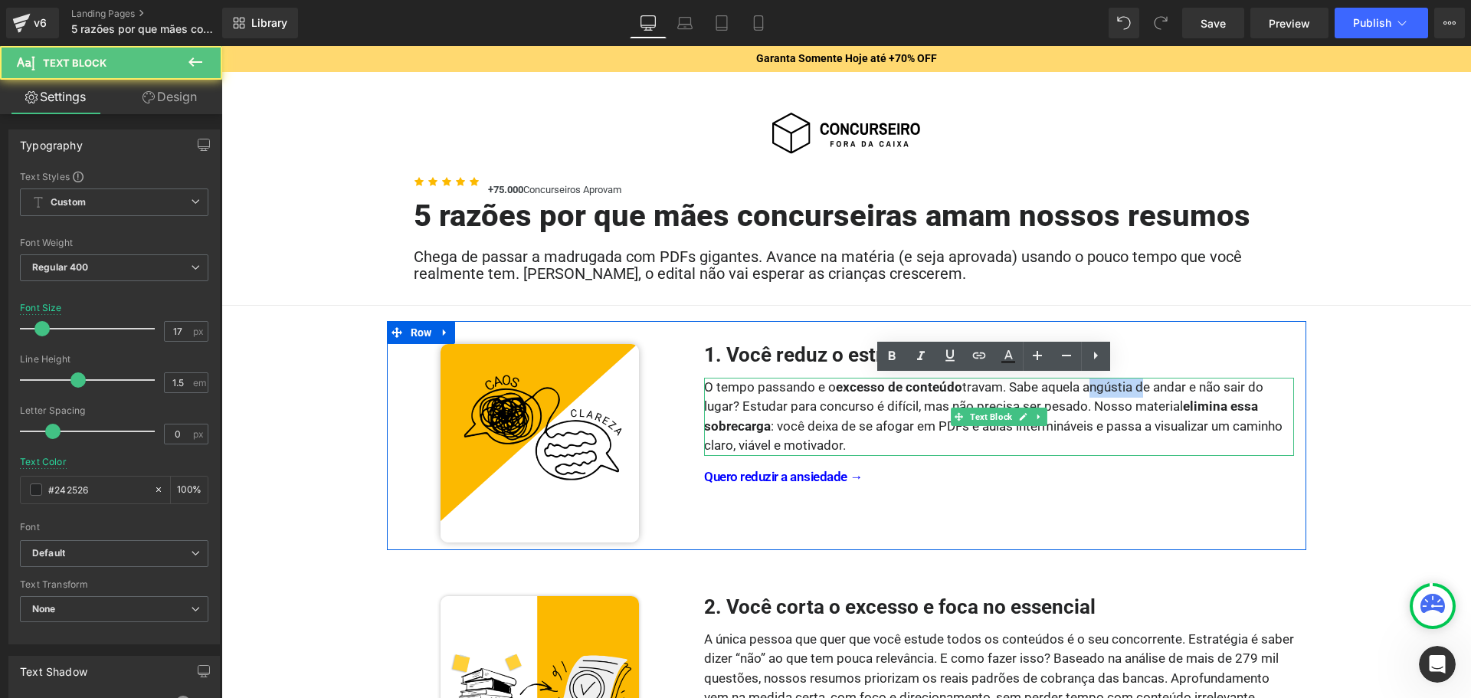
click at [1106, 386] on p "O tempo passando e o excesso de conteúdo travam. Sabe aquela angústia de andar …" at bounding box center [999, 417] width 590 height 78
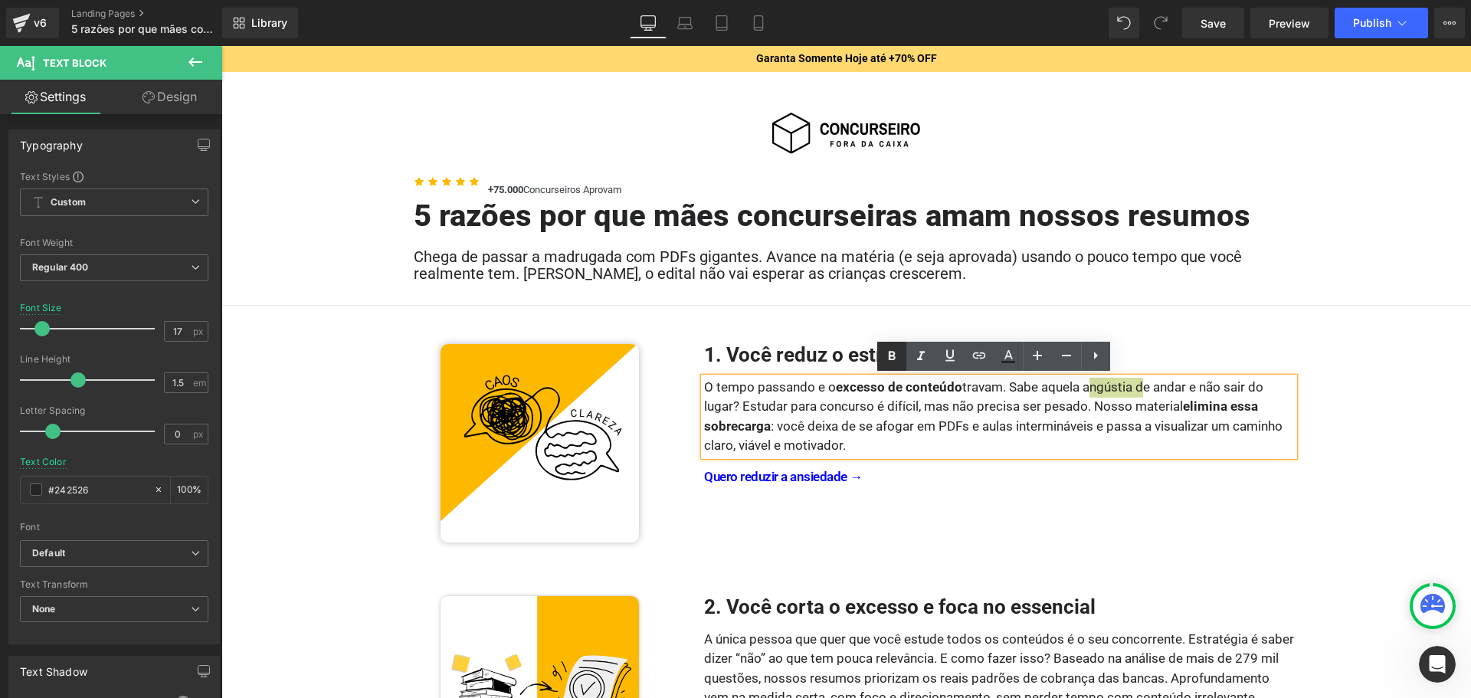
click at [886, 354] on icon at bounding box center [892, 356] width 18 height 18
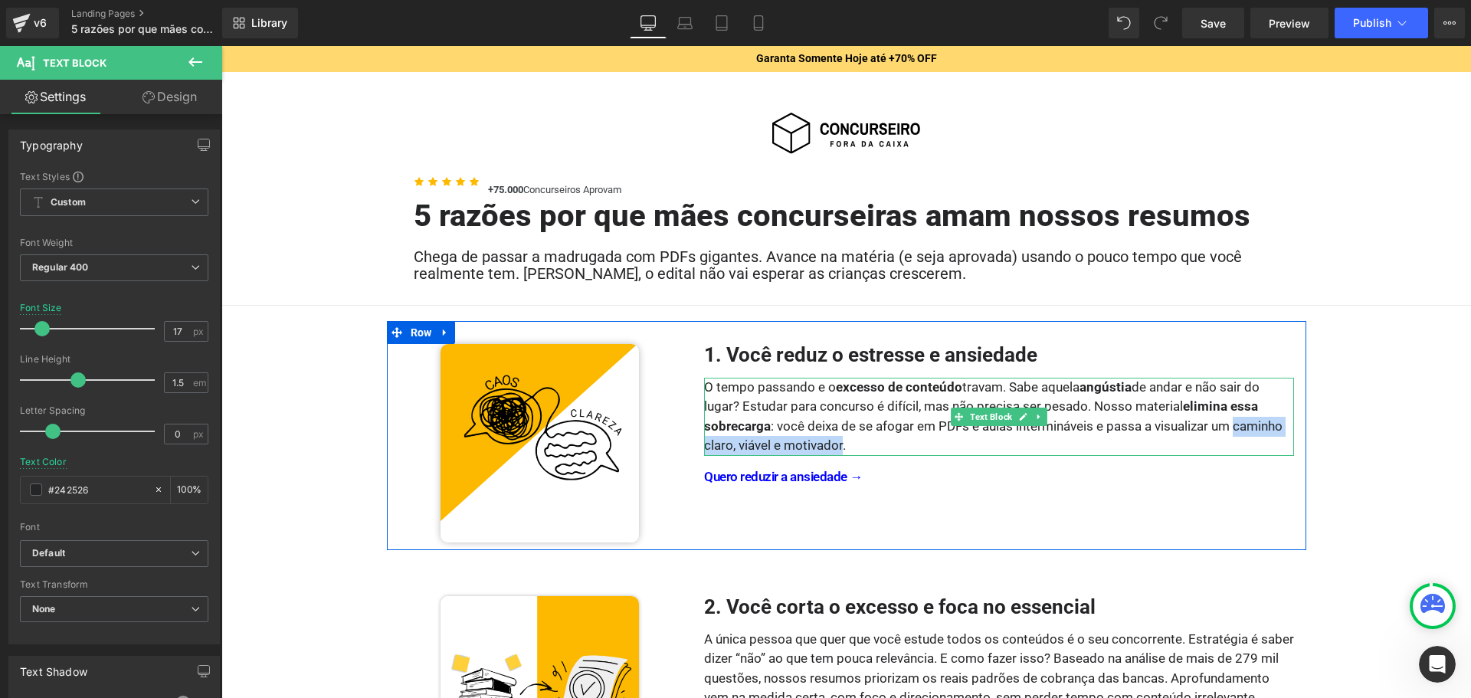
drag, startPoint x: 1231, startPoint y: 427, endPoint x: 838, endPoint y: 448, distance: 393.7
click at [838, 448] on p "O tempo passando e o excesso de conteúdo travam. Sabe aquela angústia de andar …" at bounding box center [999, 417] width 590 height 78
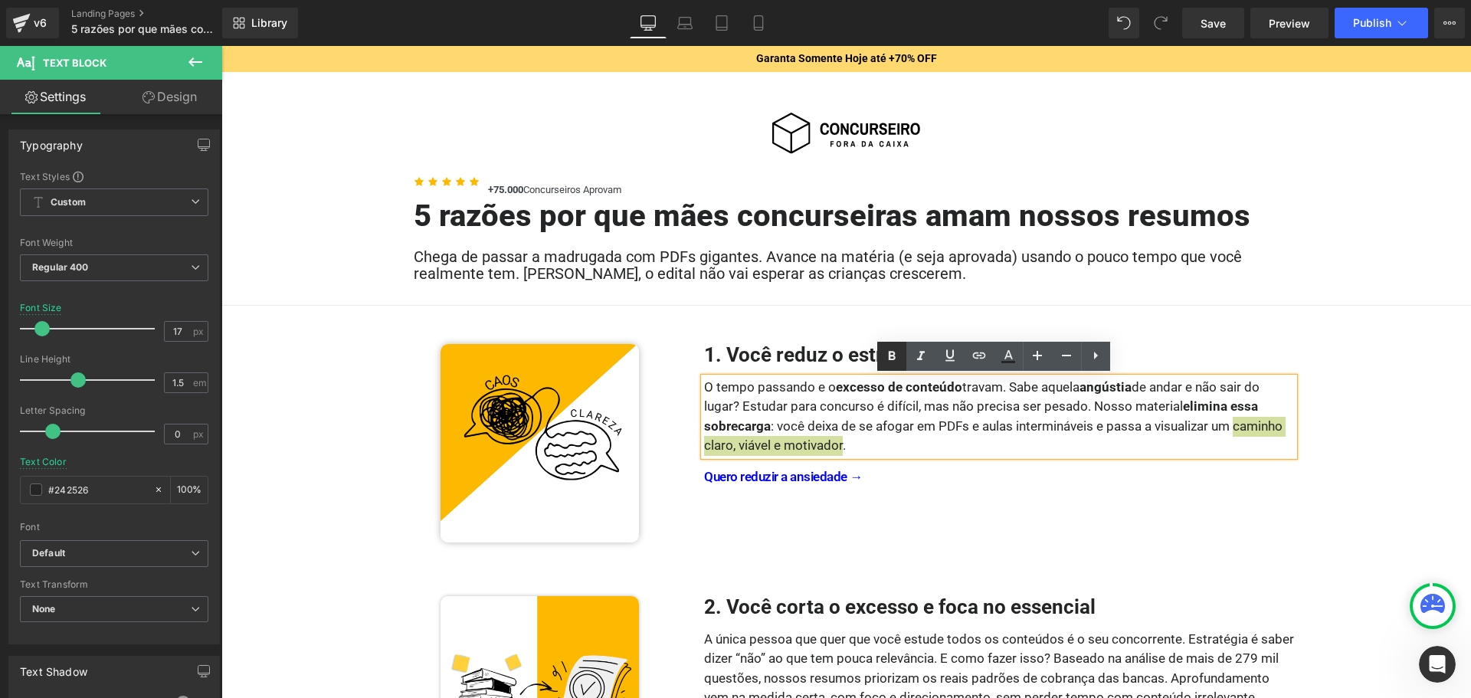
click at [893, 352] on icon at bounding box center [892, 356] width 7 height 9
click at [933, 501] on div "1. Você reduz o estresse e ansiedade Heading O tempo passando e o excesso de co…" at bounding box center [999, 443] width 613 height 198
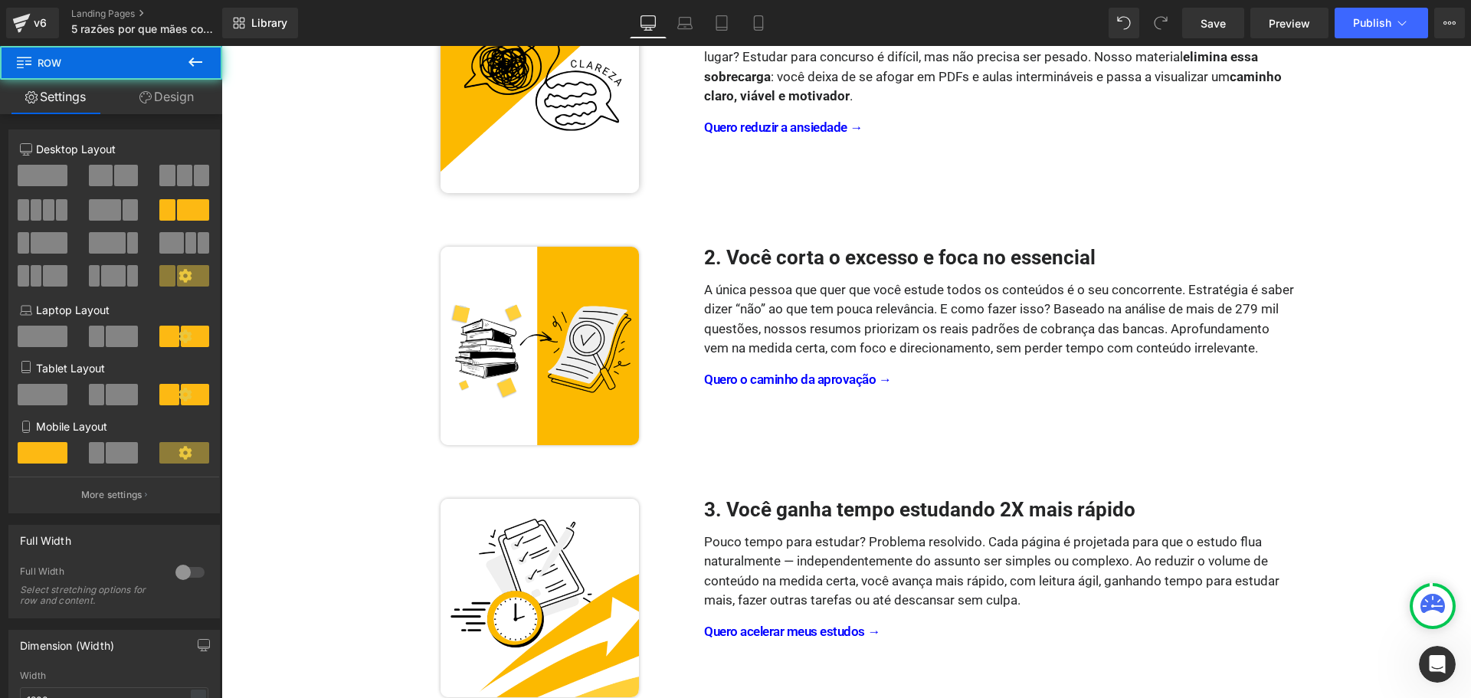
scroll to position [383, 0]
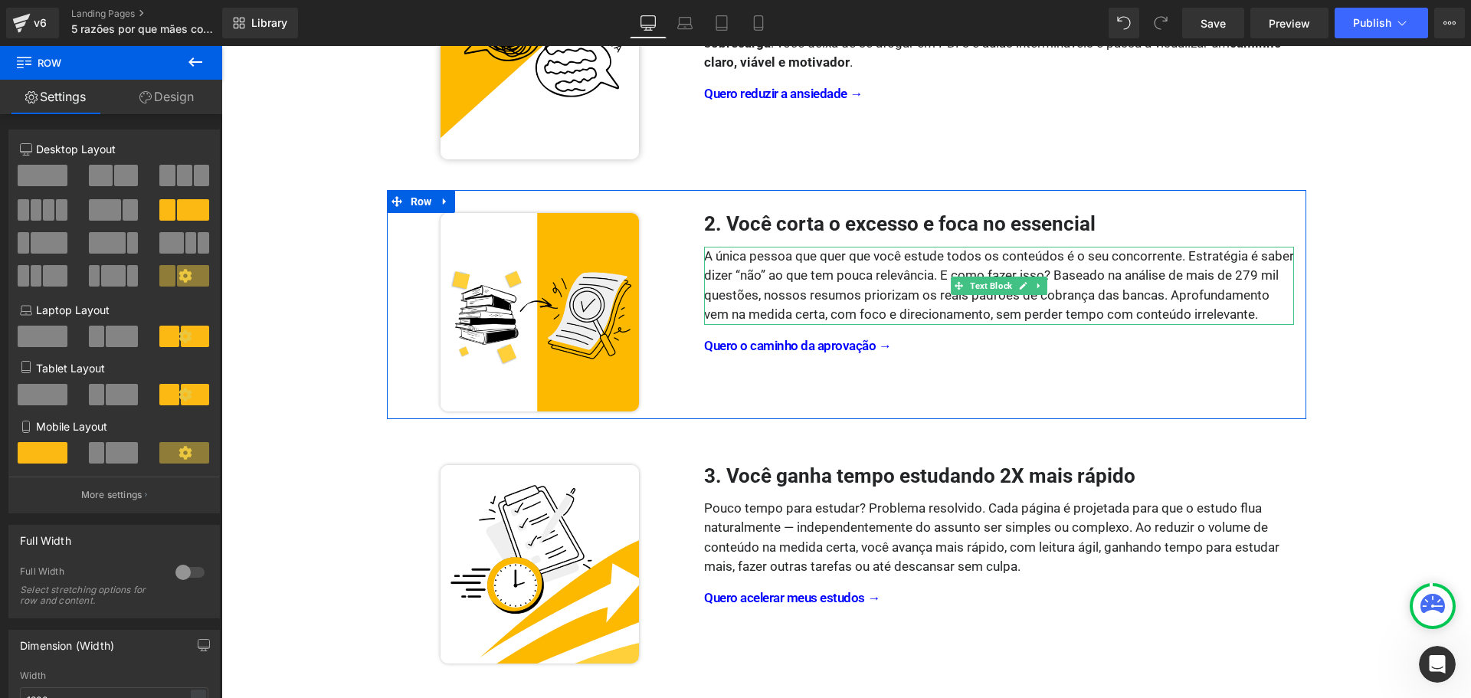
click at [1189, 254] on div "A única pessoa que quer que você estude todos os conteúdos é o seu concorrente.…" at bounding box center [999, 286] width 590 height 78
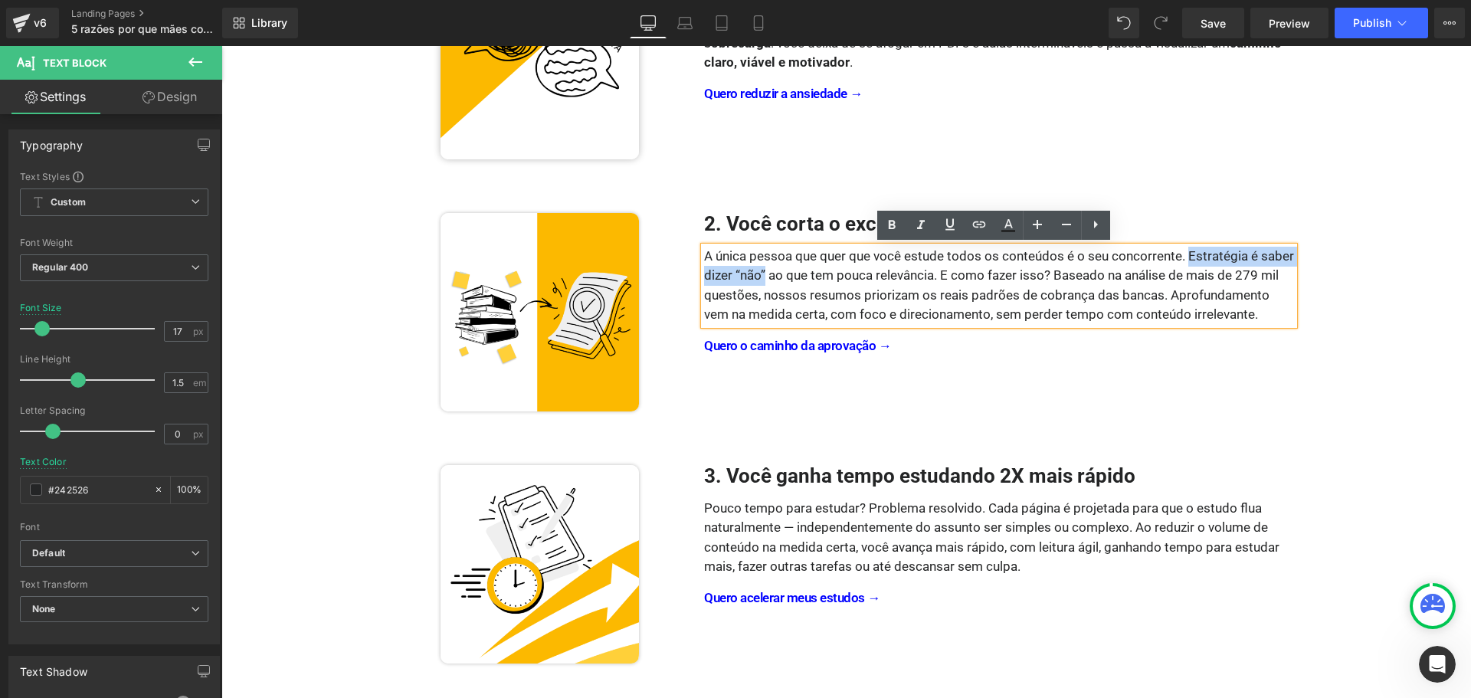
drag, startPoint x: 1256, startPoint y: 255, endPoint x: 761, endPoint y: 274, distance: 495.4
click at [761, 274] on div "A única pessoa que quer que você estude todos os conteúdos é o seu concorrente.…" at bounding box center [999, 286] width 590 height 78
click at [894, 225] on icon at bounding box center [892, 225] width 7 height 9
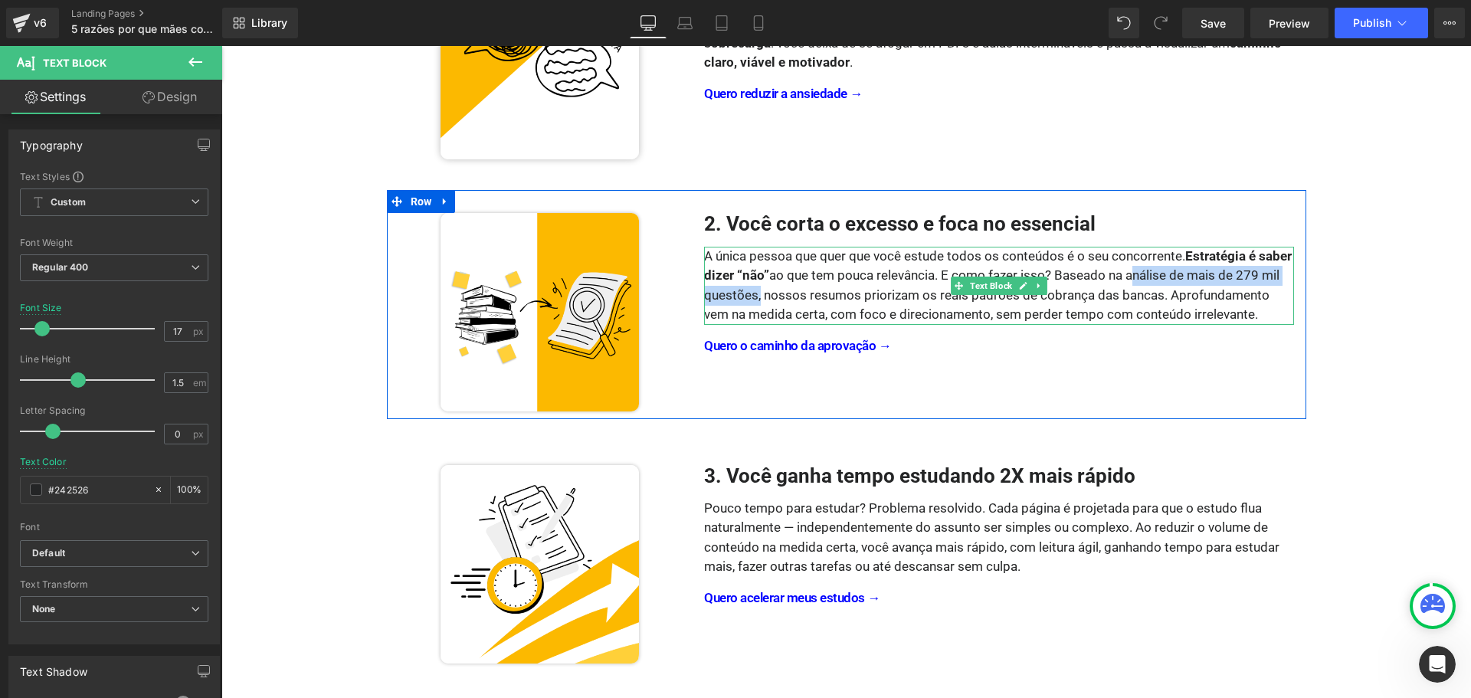
drag, startPoint x: 1124, startPoint y: 275, endPoint x: 749, endPoint y: 296, distance: 375.3
click at [749, 296] on div "A única pessoa que quer que você estude todos os conteúdos é o seu concorrente.…" at bounding box center [999, 286] width 590 height 78
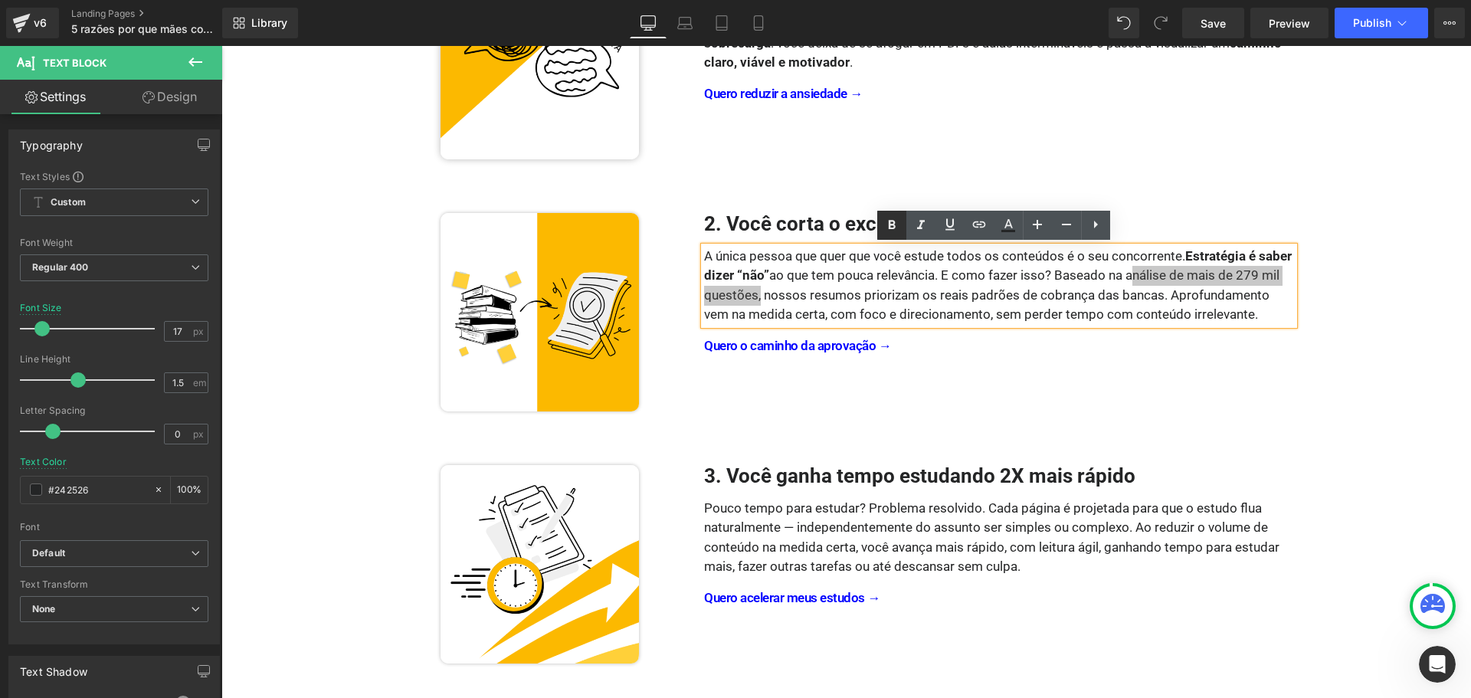
click at [895, 227] on icon at bounding box center [892, 225] width 7 height 9
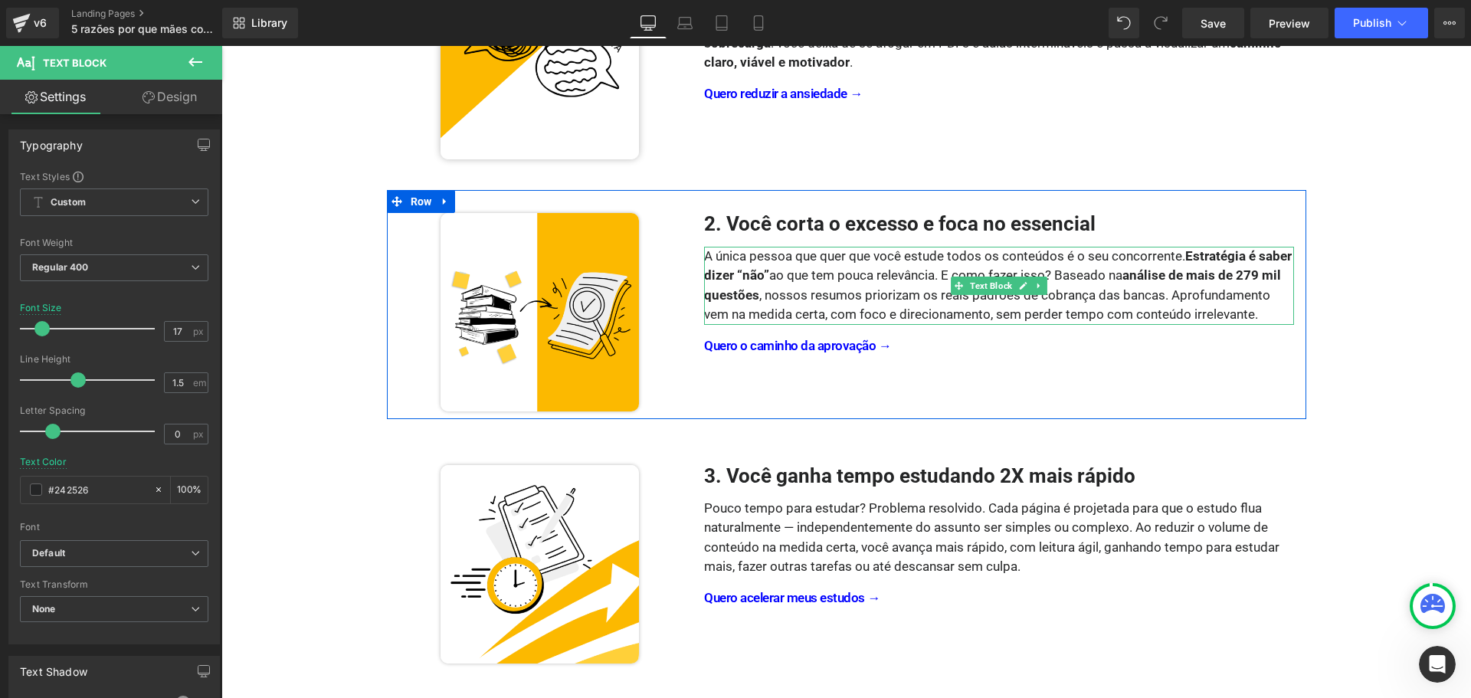
click at [888, 296] on div "A única pessoa que quer que você estude todos os conteúdos é o seu concorrente.…" at bounding box center [999, 286] width 590 height 78
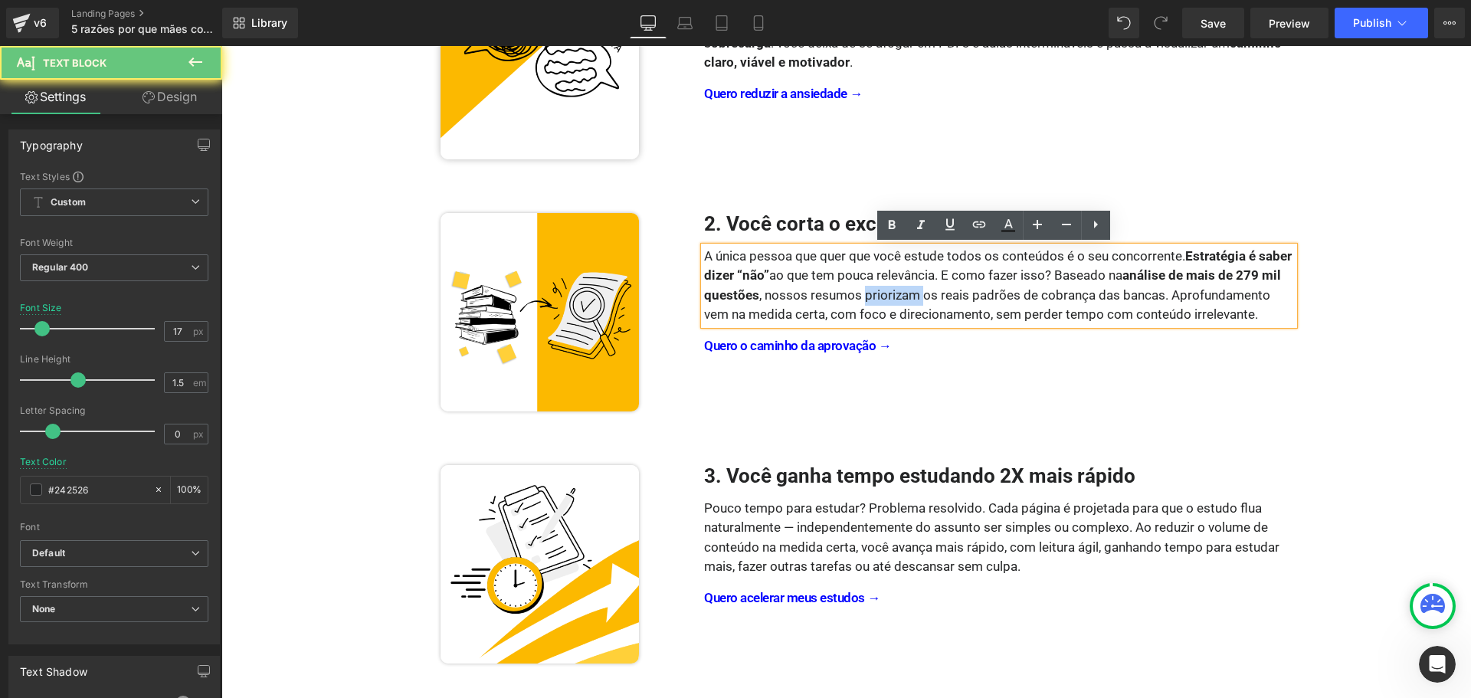
click at [887, 295] on div "A única pessoa que quer que você estude todos os conteúdos é o seu concorrente.…" at bounding box center [999, 286] width 590 height 78
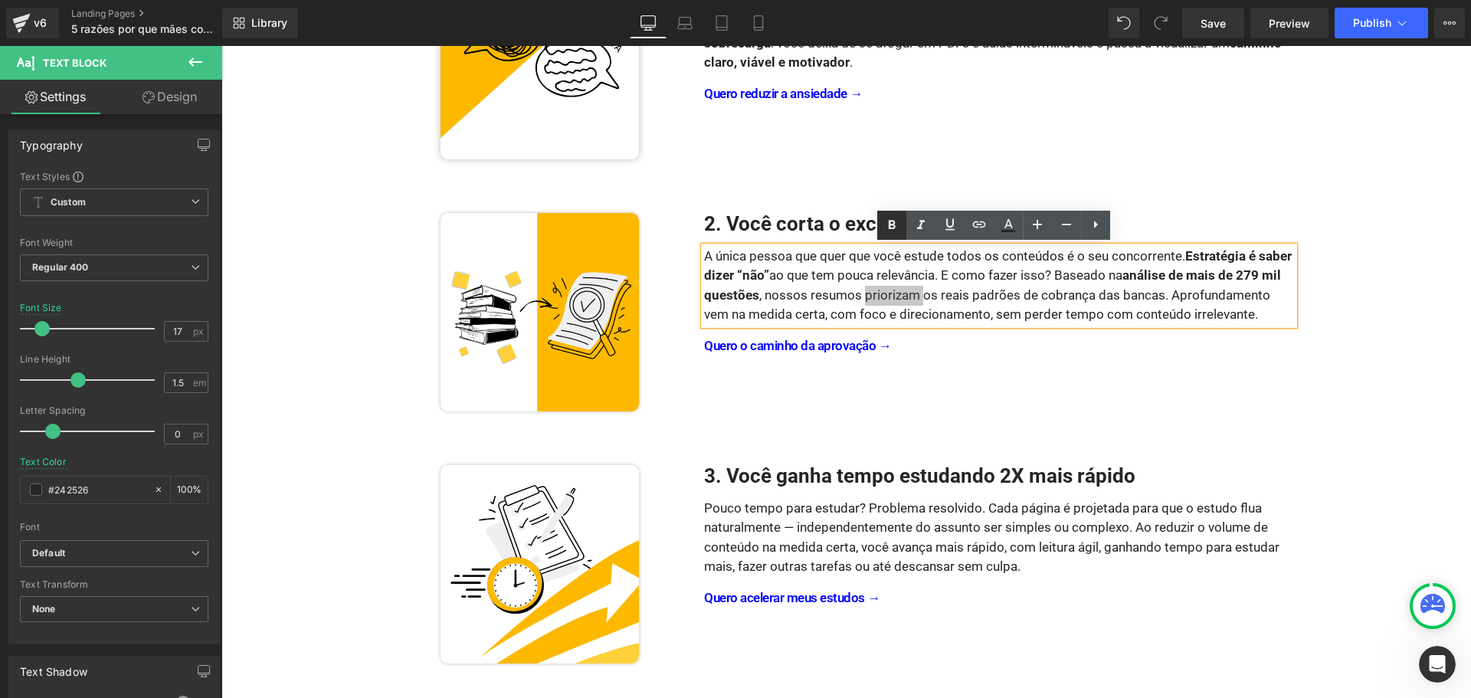
click at [888, 221] on icon at bounding box center [892, 225] width 18 height 18
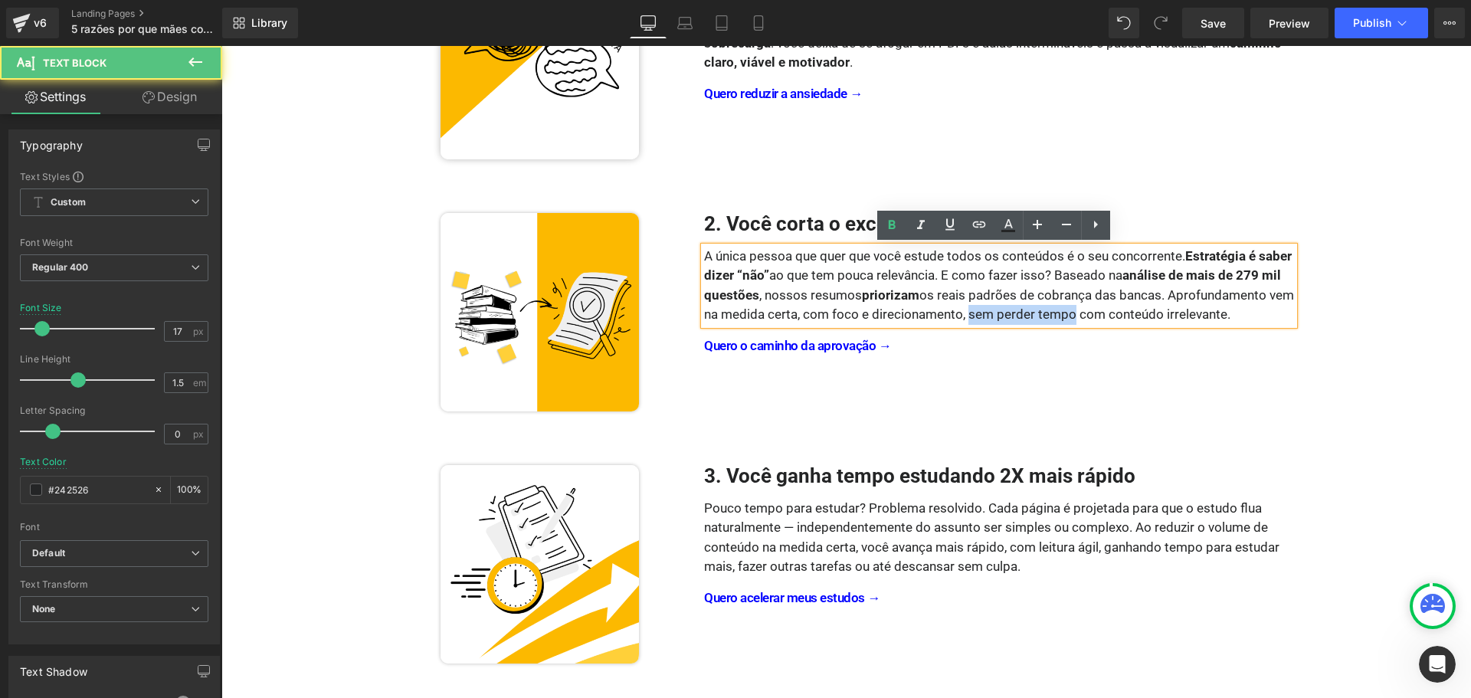
drag, startPoint x: 1035, startPoint y: 313, endPoint x: 1094, endPoint y: 314, distance: 59.8
click at [1094, 314] on div "A única pessoa que quer que você estude todos os conteúdos é o seu concorrente.…" at bounding box center [999, 286] width 590 height 78
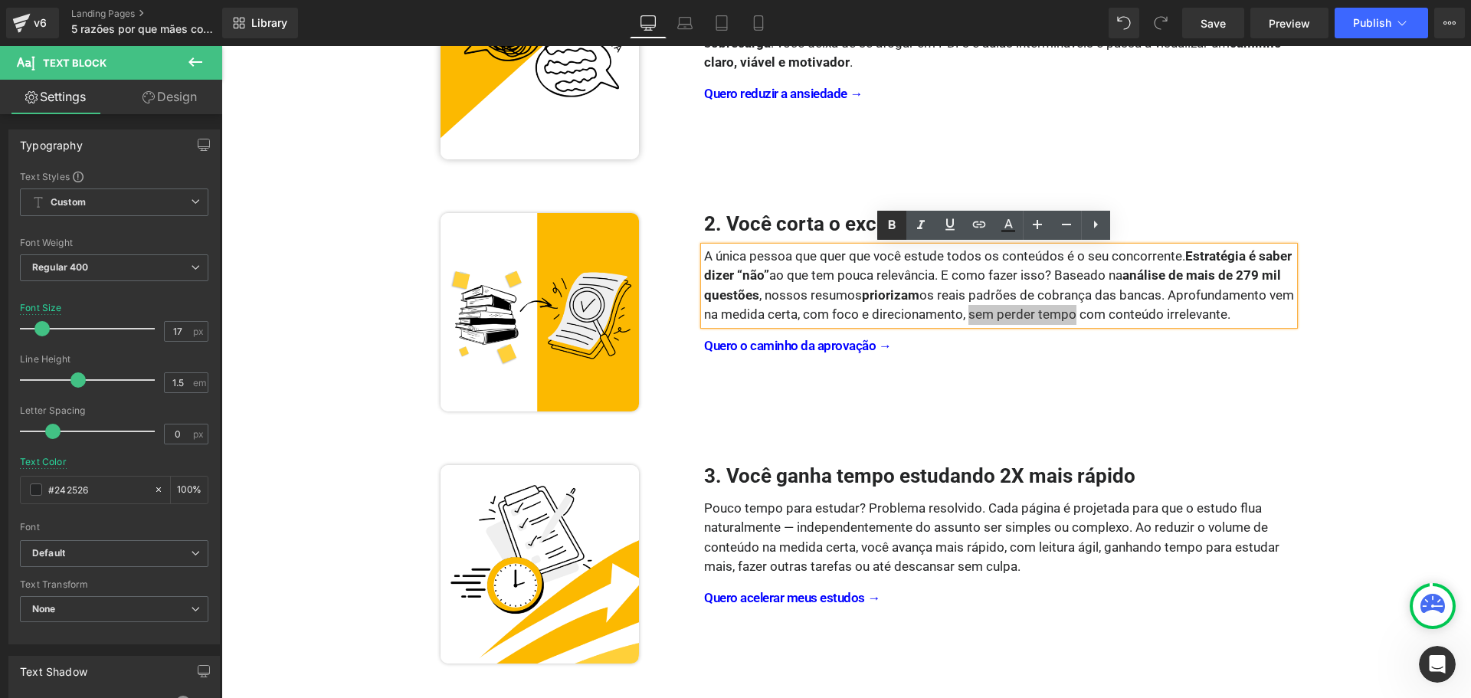
click at [891, 231] on icon at bounding box center [892, 225] width 18 height 18
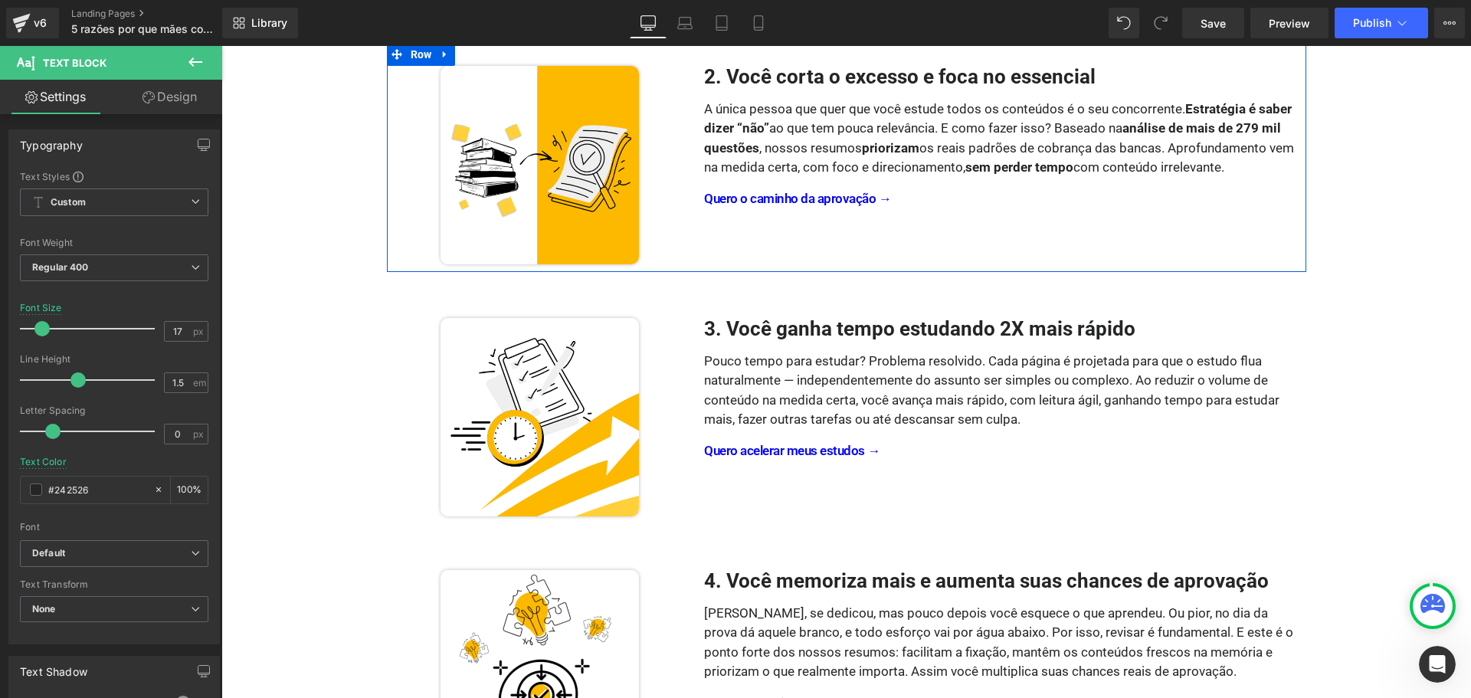
scroll to position [536, 0]
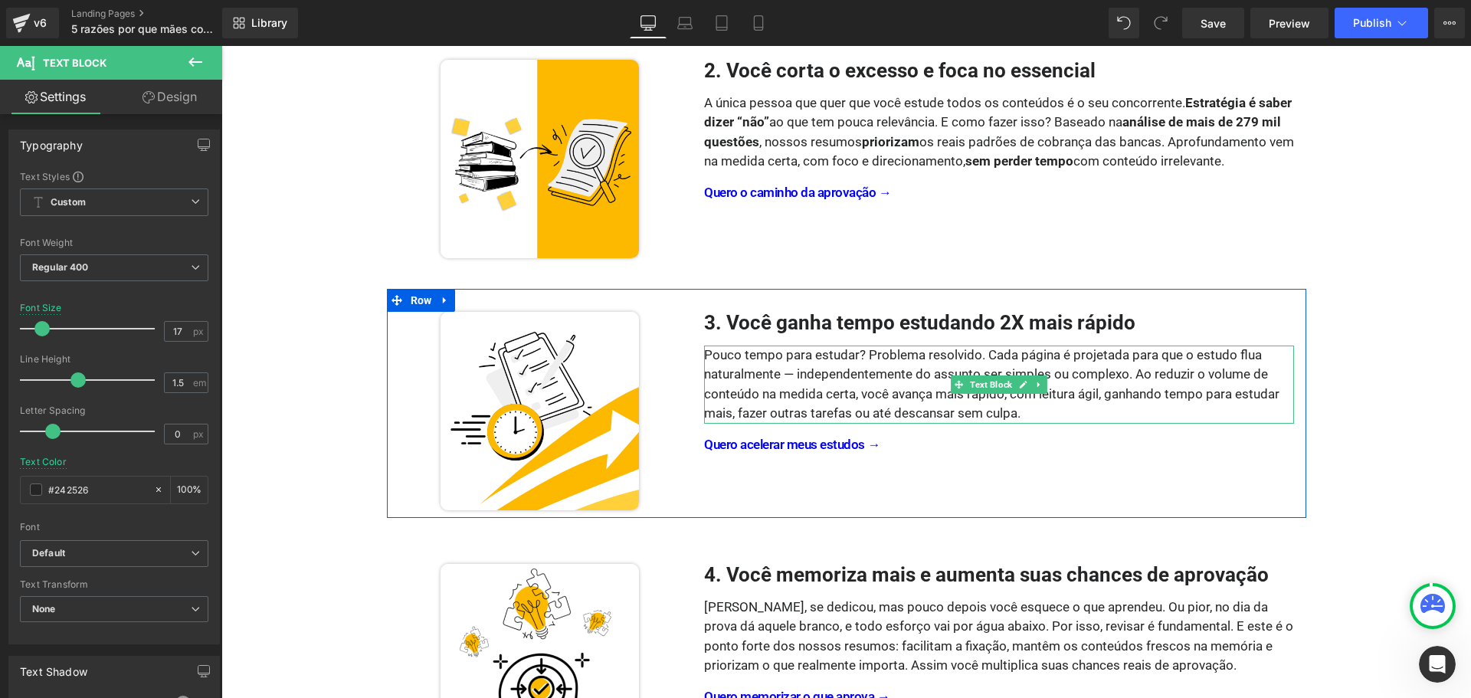
drag, startPoint x: 737, startPoint y: 349, endPoint x: 977, endPoint y: 350, distance: 239.9
click at [737, 349] on div "Pouco tempo para estudar? Problema resolvido. Cada página é projetada para que …" at bounding box center [999, 385] width 590 height 78
click at [866, 355] on div "Pouco tempo para estudar? Problema resolvido. Cada página é projetada para que …" at bounding box center [999, 385] width 590 height 78
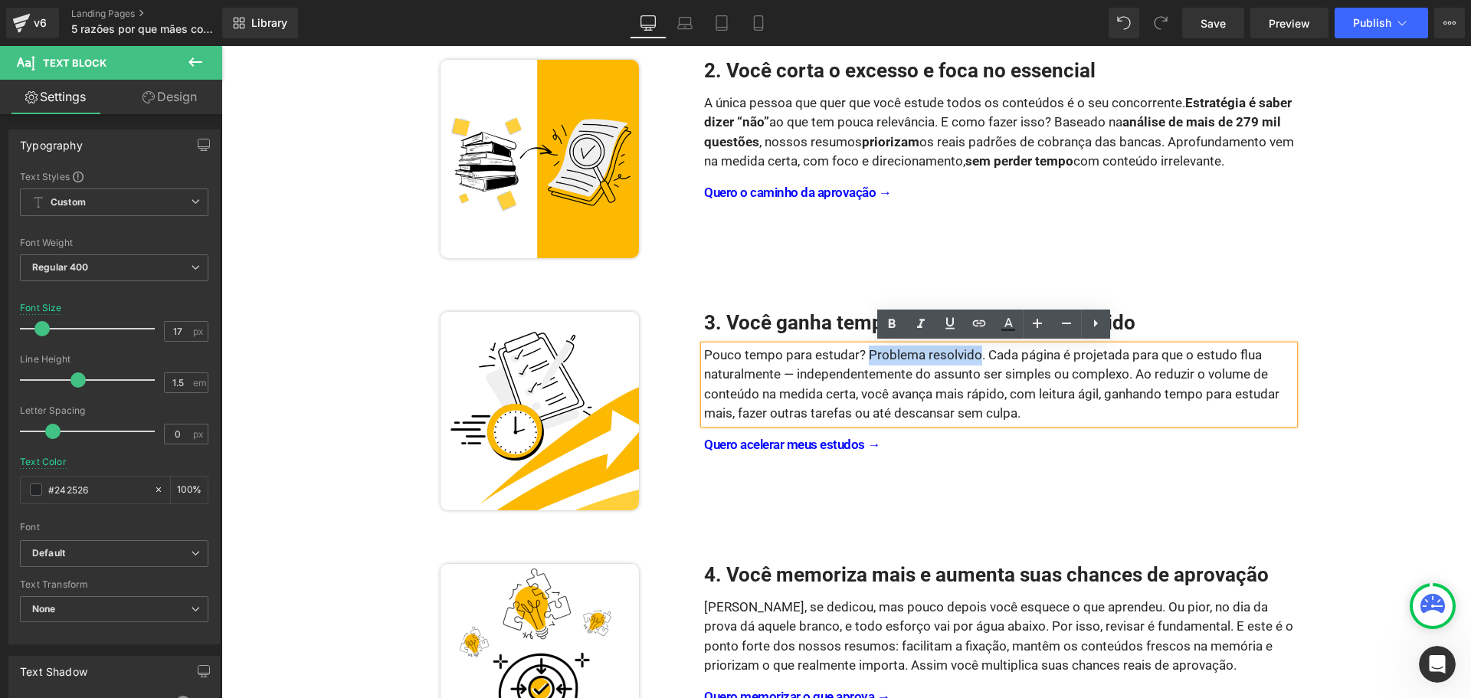
click at [972, 352] on div "Pouco tempo para estudar? Problema resolvido. Cada página é projetada para que …" at bounding box center [999, 385] width 590 height 78
click at [894, 327] on icon at bounding box center [892, 324] width 7 height 9
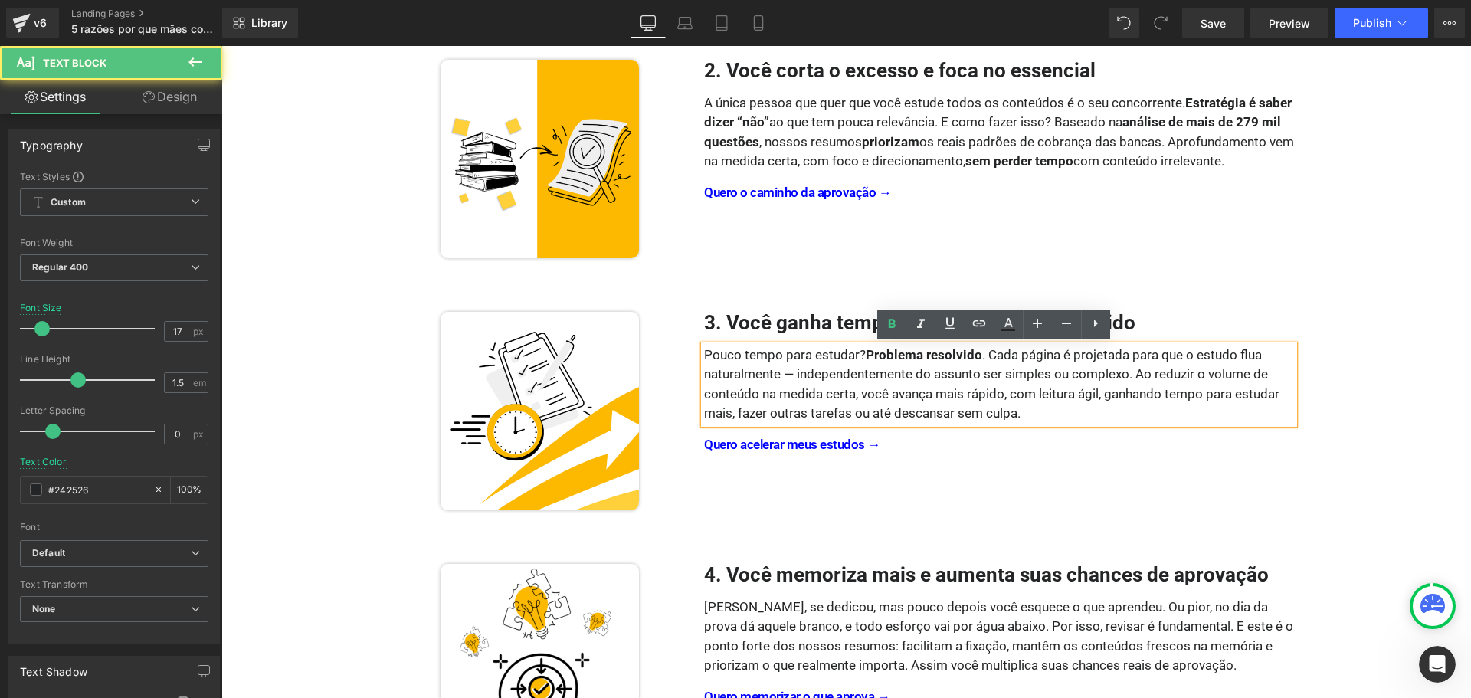
click at [914, 378] on div "Pouco tempo para estudar? Problema resolvido . Cada página é projetada para que…" at bounding box center [999, 385] width 590 height 78
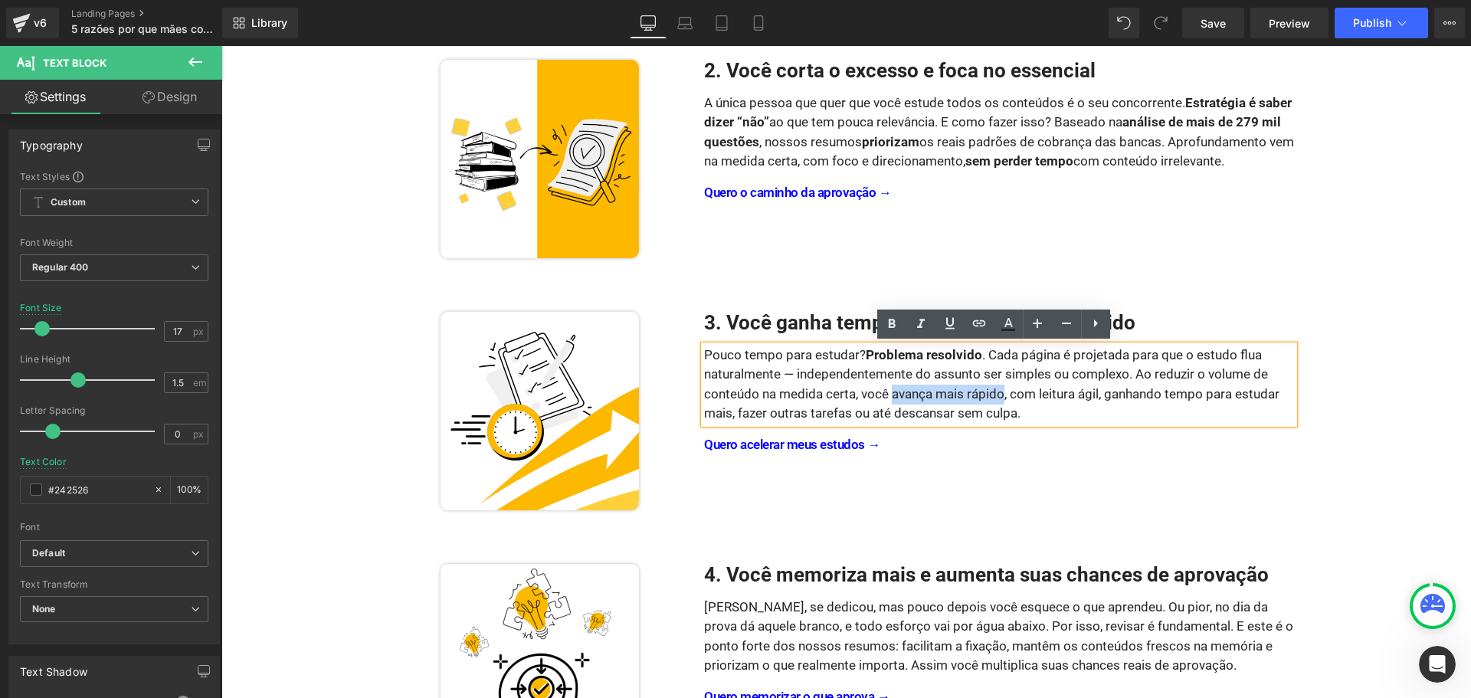
drag, startPoint x: 889, startPoint y: 395, endPoint x: 998, endPoint y: 391, distance: 108.9
click at [998, 391] on div "Pouco tempo para estudar? Problema resolvido . Cada página é projetada para que…" at bounding box center [999, 385] width 590 height 78
click at [889, 329] on icon at bounding box center [892, 324] width 18 height 18
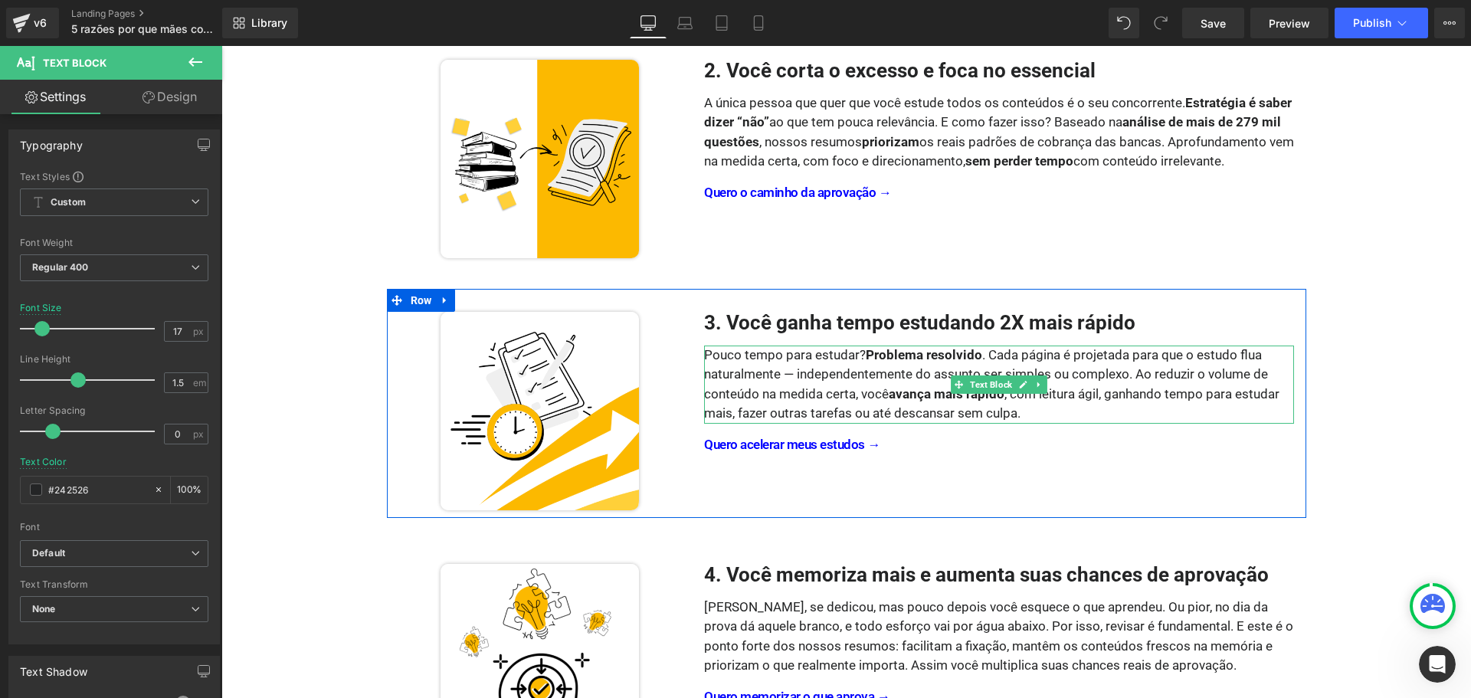
click at [825, 377] on div "Pouco tempo para estudar? Problema resolvido . Cada página é projetada para que…" at bounding box center [999, 385] width 590 height 78
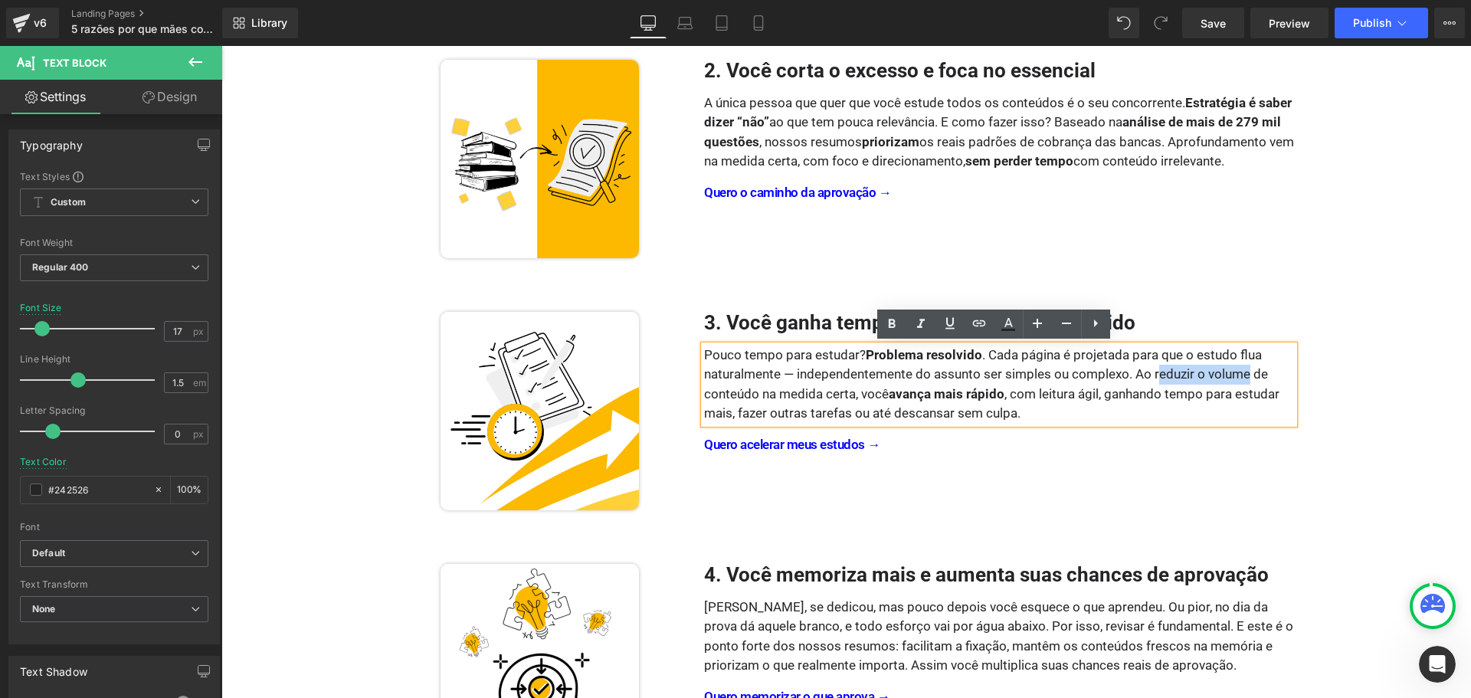
drag, startPoint x: 1153, startPoint y: 373, endPoint x: 1243, endPoint y: 372, distance: 90.4
click at [1243, 372] on div "Pouco tempo para estudar? Problema resolvido . Cada página é projetada para que…" at bounding box center [999, 385] width 590 height 78
drag, startPoint x: 1149, startPoint y: 373, endPoint x: 1248, endPoint y: 372, distance: 98.1
click at [1248, 372] on div "Pouco tempo para estudar? Problema resolvido . Cada página é projetada para que…" at bounding box center [999, 385] width 590 height 78
click at [893, 326] on icon at bounding box center [892, 324] width 18 height 18
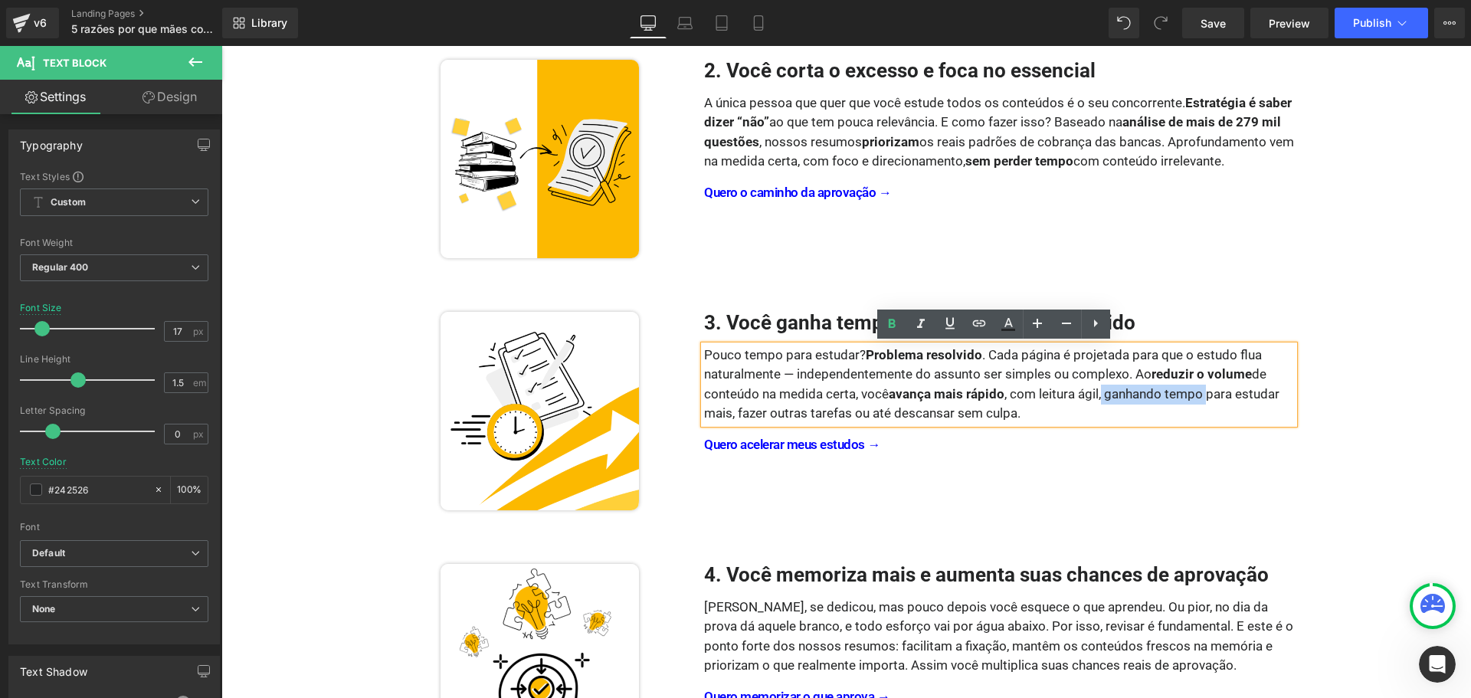
drag, startPoint x: 1097, startPoint y: 395, endPoint x: 1202, endPoint y: 392, distance: 105.8
click at [1202, 392] on div "Pouco tempo para estudar? Problema resolvido . Cada página é projetada para que…" at bounding box center [999, 385] width 590 height 78
click at [1156, 395] on div "Pouco tempo para estudar? Problema resolvido . Cada página é projetada para que…" at bounding box center [999, 385] width 590 height 78
drag, startPoint x: 1103, startPoint y: 393, endPoint x: 1197, endPoint y: 393, distance: 94.3
click at [1197, 393] on div "Pouco tempo para estudar? Problema resolvido . Cada página é projetada para que…" at bounding box center [999, 385] width 590 height 78
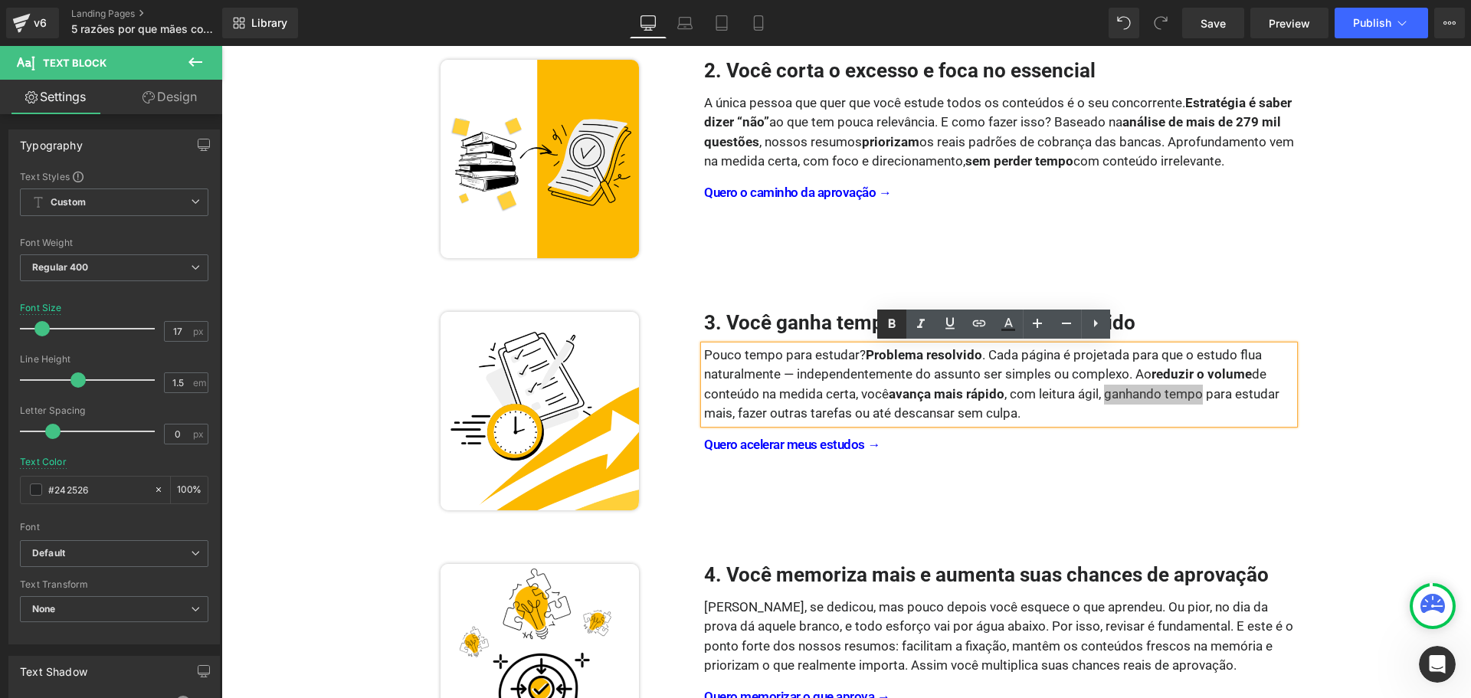
click at [898, 326] on icon at bounding box center [892, 324] width 18 height 18
click at [900, 384] on div "Pouco tempo para estudar? Problema resolvido . Cada página é projetada para que…" at bounding box center [999, 385] width 590 height 78
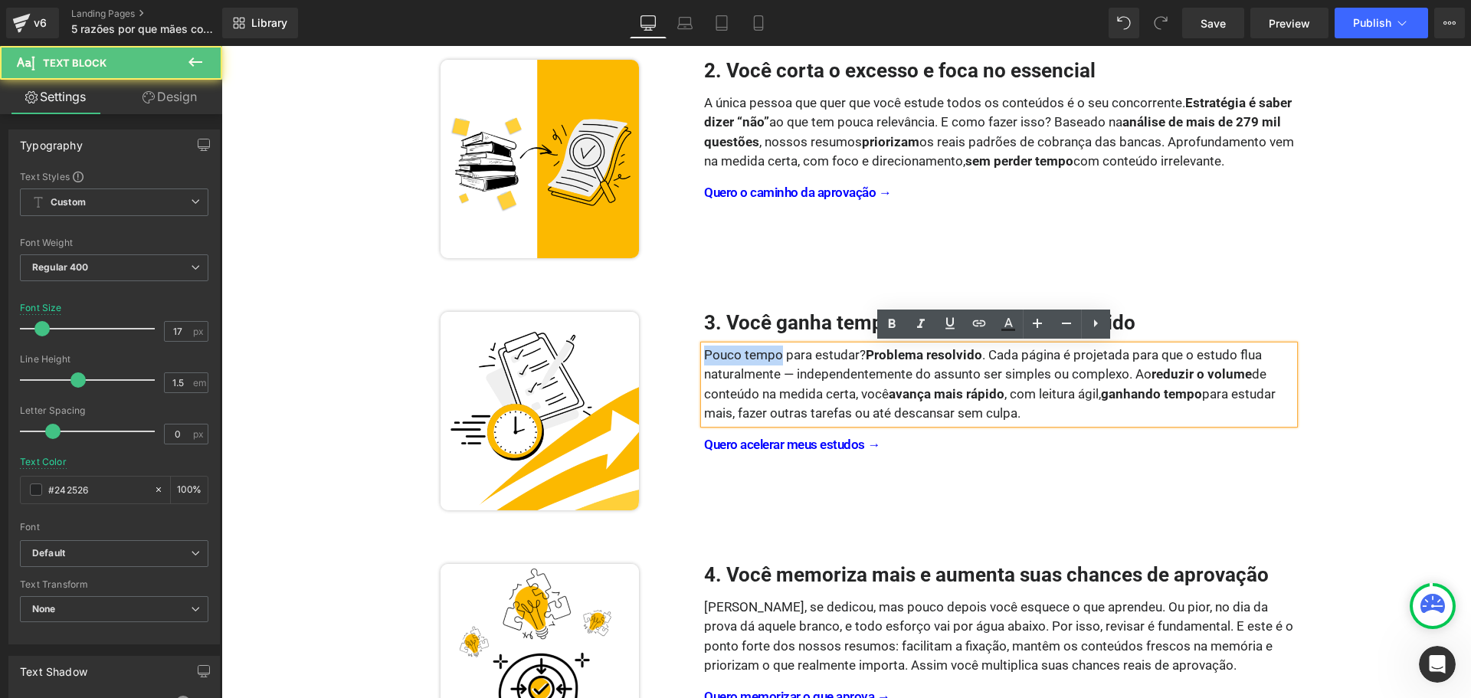
drag, startPoint x: 700, startPoint y: 353, endPoint x: 778, endPoint y: 353, distance: 77.4
click at [778, 353] on div "Pouco tempo para estudar? Problema resolvido . Cada página é projetada para que…" at bounding box center [999, 385] width 590 height 78
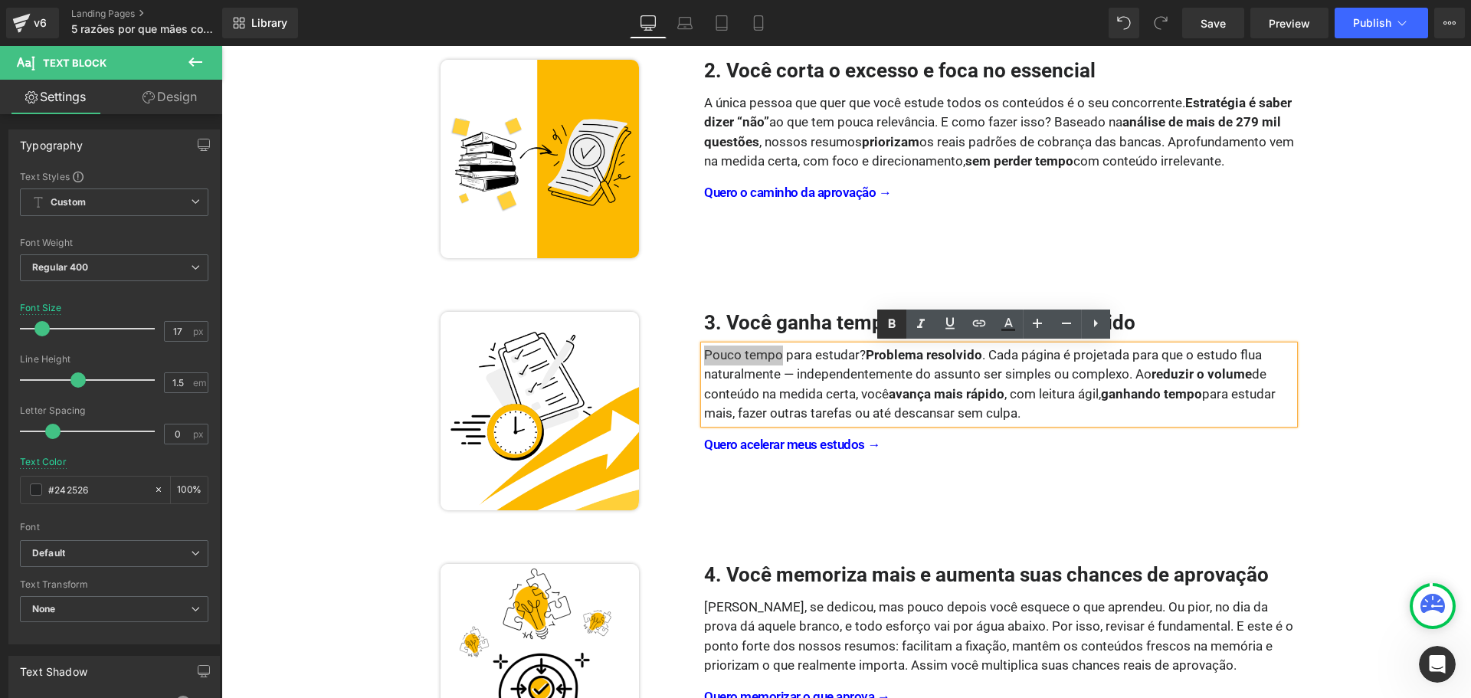
click at [894, 326] on icon at bounding box center [892, 324] width 7 height 9
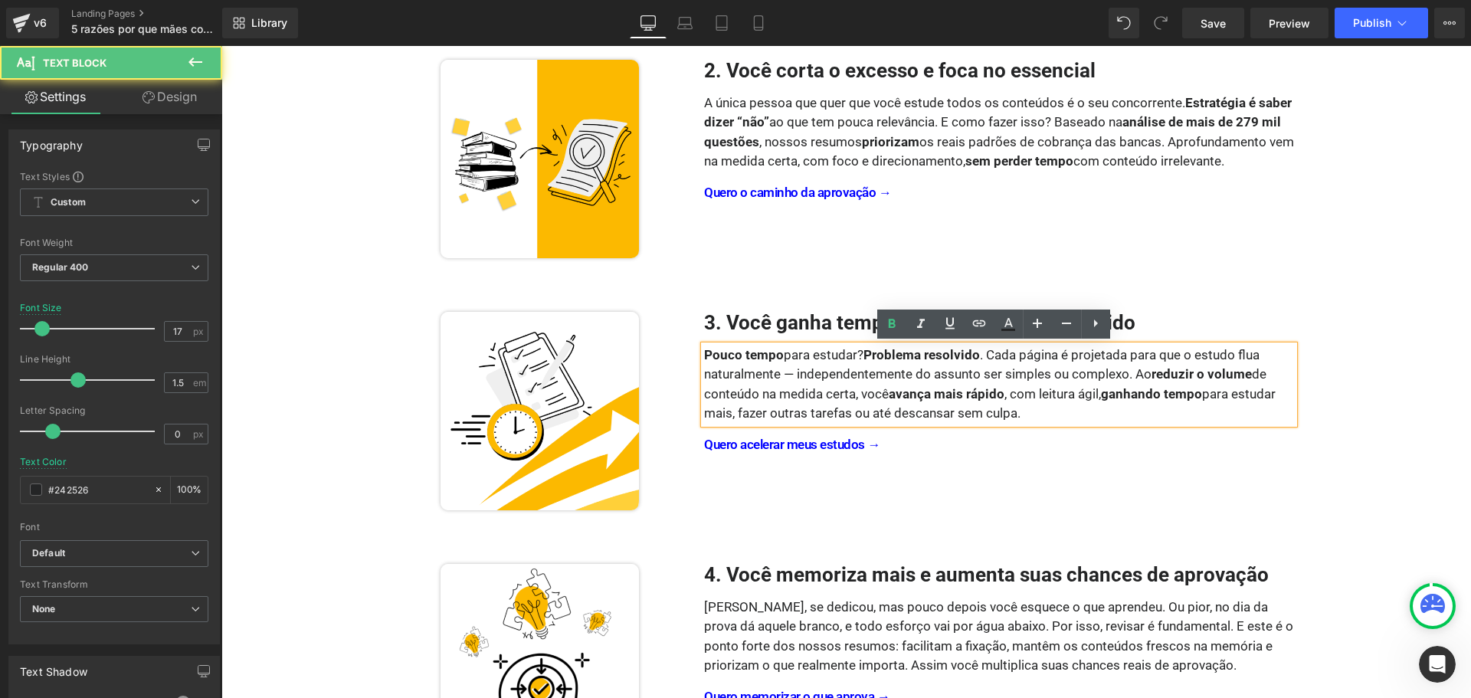
click at [856, 377] on div "Pouco tempo para estudar? Problema resolvido . Cada página é projetada para que…" at bounding box center [999, 385] width 590 height 78
click at [983, 383] on div "Pouco tempo para estudar? Problema resolvido . Cada página é projetada para que…" at bounding box center [999, 385] width 590 height 78
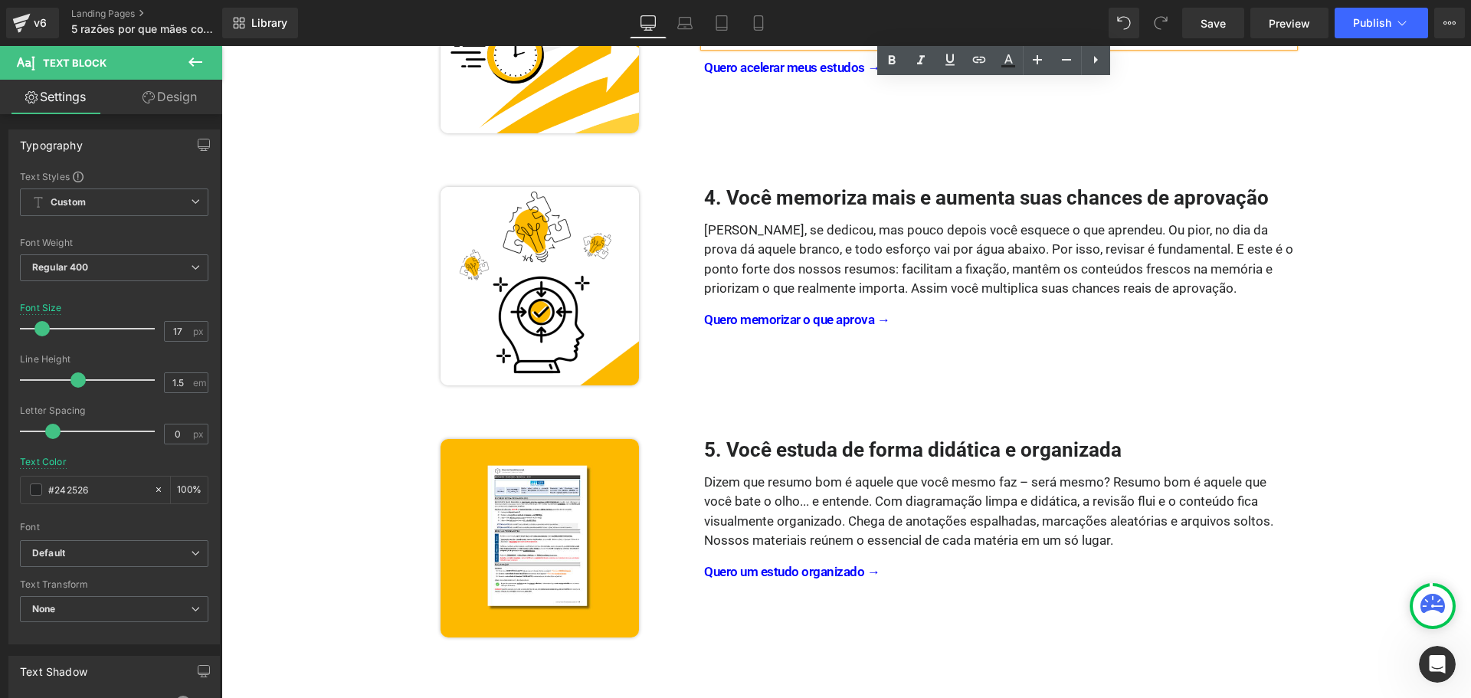
scroll to position [920, 0]
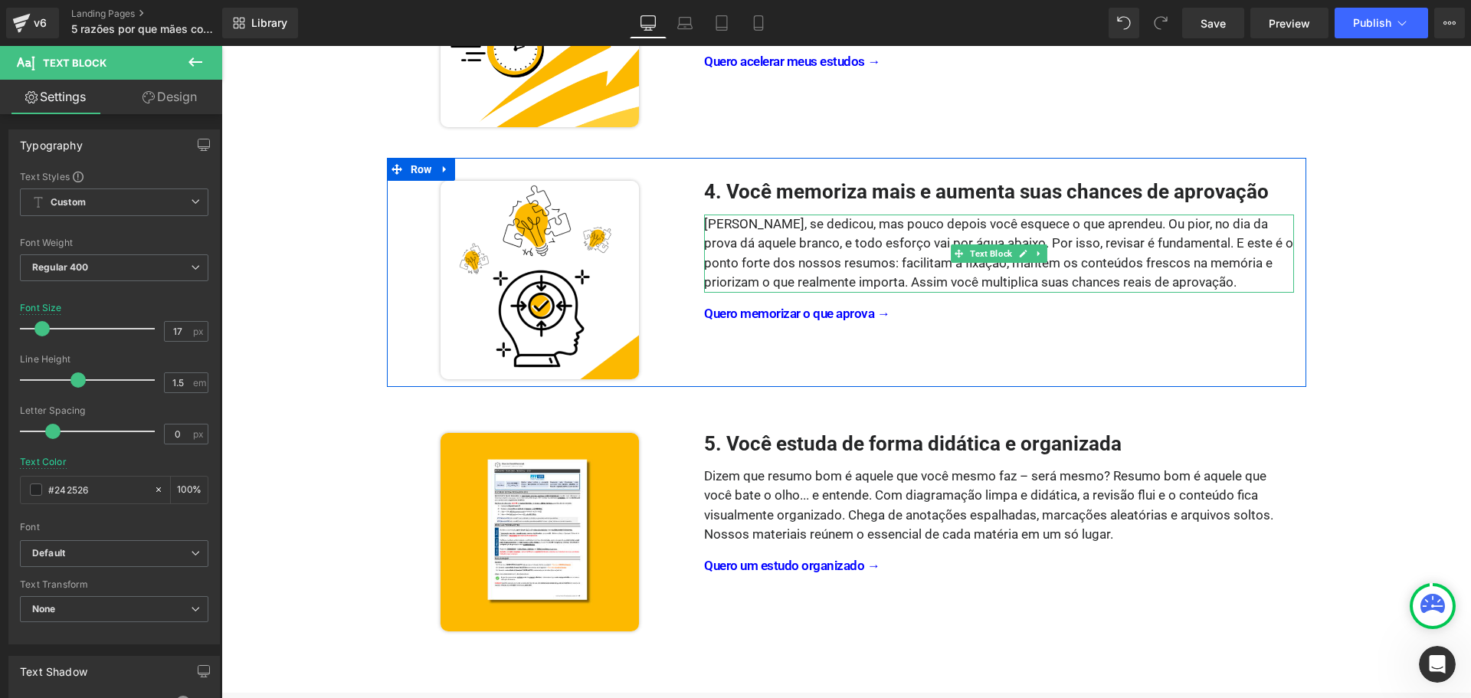
click at [1195, 229] on div "[PERSON_NAME], se dedicou, mas pouco depois você esquece o que aprendeu. Ou pio…" at bounding box center [999, 254] width 590 height 78
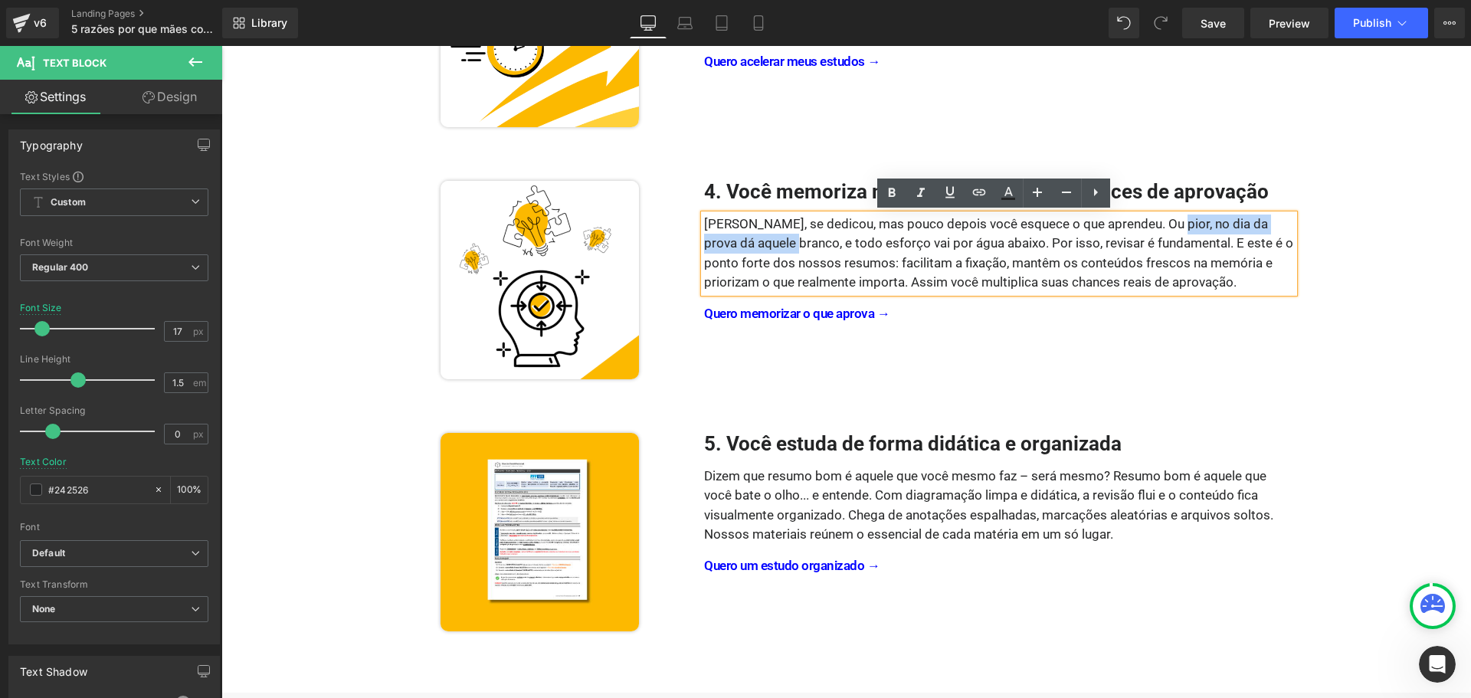
drag, startPoint x: 1179, startPoint y: 221, endPoint x: 780, endPoint y: 235, distance: 399.5
click at [780, 235] on div "[PERSON_NAME], se dedicou, mas pouco depois você esquece o que aprendeu. Ou pio…" at bounding box center [999, 254] width 590 height 78
click at [897, 197] on icon at bounding box center [892, 193] width 18 height 18
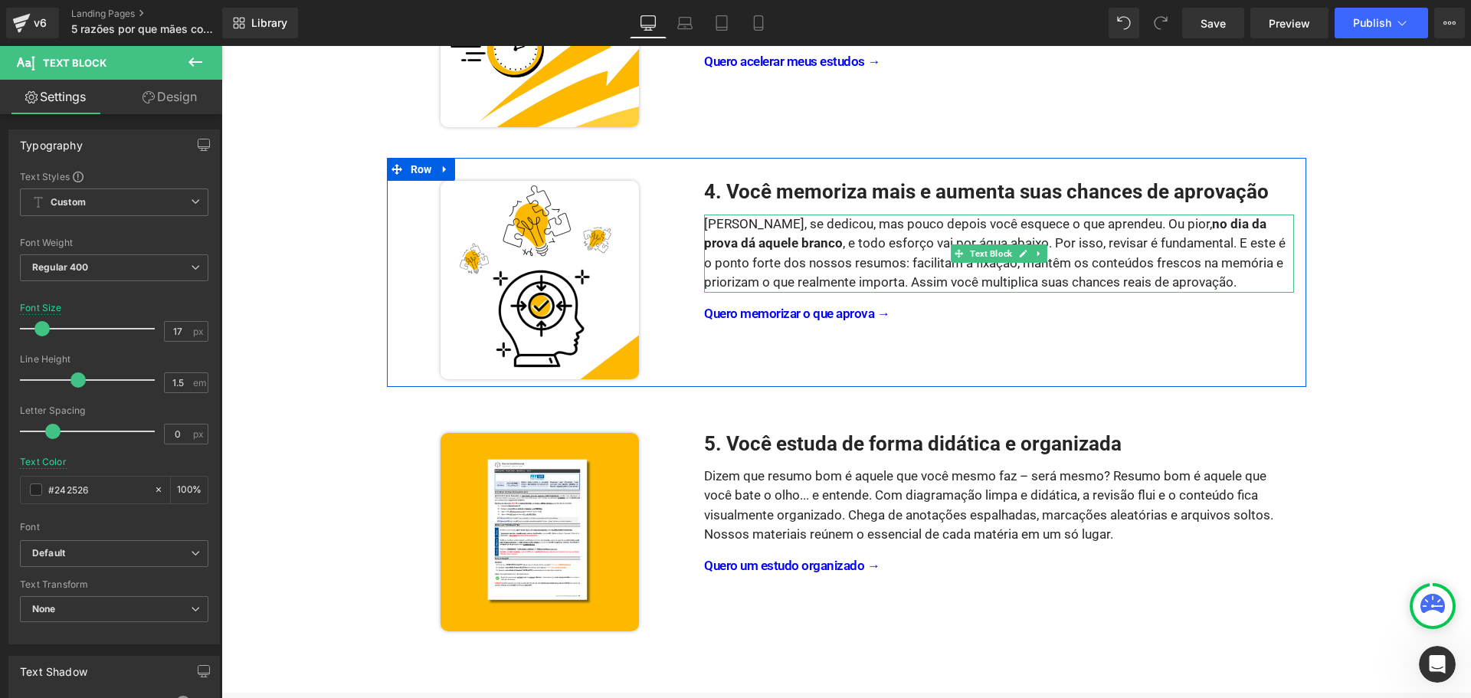
click at [1108, 248] on div "[PERSON_NAME], se dedicou, mas pouco depois você esquece o que aprendeu. Ou pio…" at bounding box center [999, 254] width 590 height 78
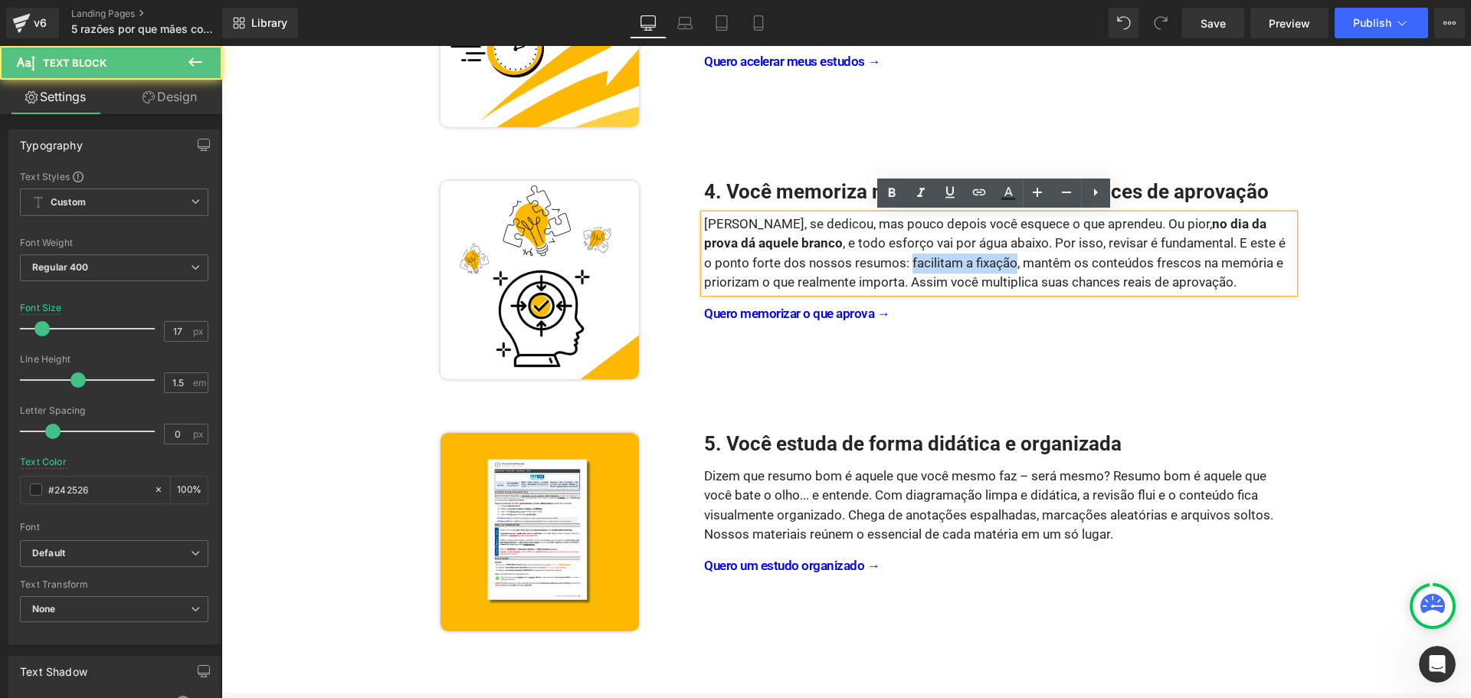
drag, startPoint x: 857, startPoint y: 262, endPoint x: 963, endPoint y: 259, distance: 106.6
click at [963, 259] on div "[PERSON_NAME], se dedicou, mas pouco depois você esquece o que aprendeu. Ou pio…" at bounding box center [999, 254] width 590 height 78
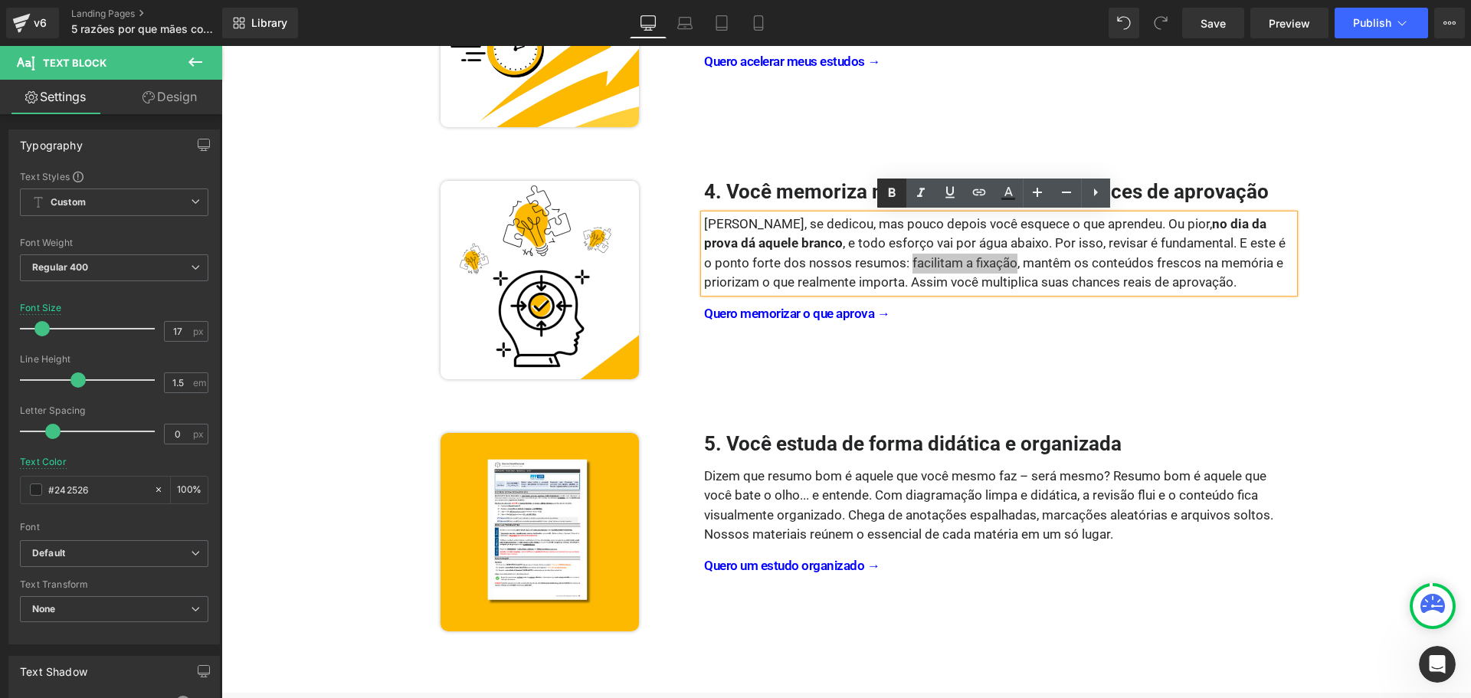
click at [887, 198] on icon at bounding box center [892, 193] width 18 height 18
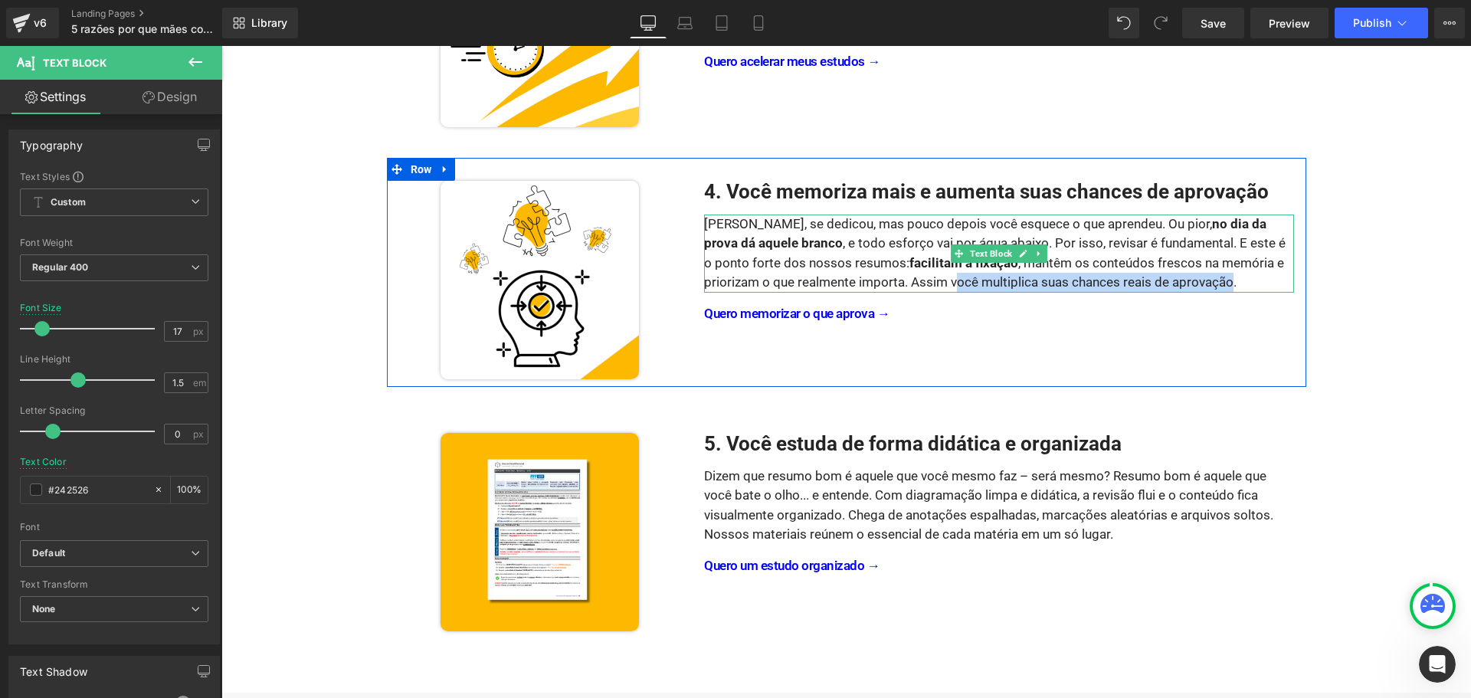
drag, startPoint x: 891, startPoint y: 282, endPoint x: 1169, endPoint y: 279, distance: 277.4
click at [1169, 279] on div "[PERSON_NAME], se dedicou, mas pouco depois você esquece o que aprendeu. Ou pio…" at bounding box center [999, 254] width 590 height 78
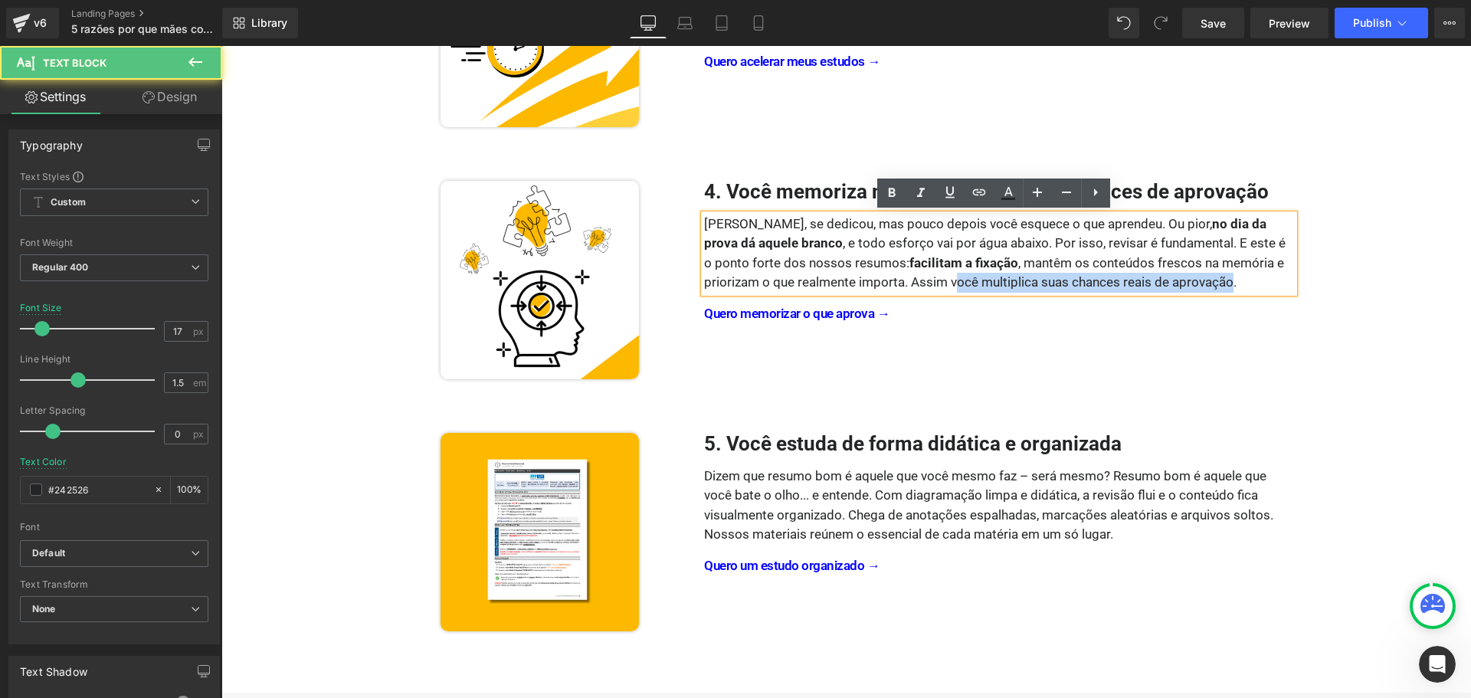
click at [961, 284] on div "[PERSON_NAME], se dedicou, mas pouco depois você esquece o que aprendeu. Ou pio…" at bounding box center [999, 254] width 590 height 78
click at [920, 280] on div "[PERSON_NAME], se dedicou, mas pouco depois você esquece o que aprendeu. Ou pio…" at bounding box center [999, 254] width 590 height 78
drag, startPoint x: 918, startPoint y: 283, endPoint x: 1169, endPoint y: 280, distance: 250.6
click at [1169, 280] on div "[PERSON_NAME], se dedicou, mas pouco depois você esquece o que aprendeu. Ou pio…" at bounding box center [999, 254] width 590 height 78
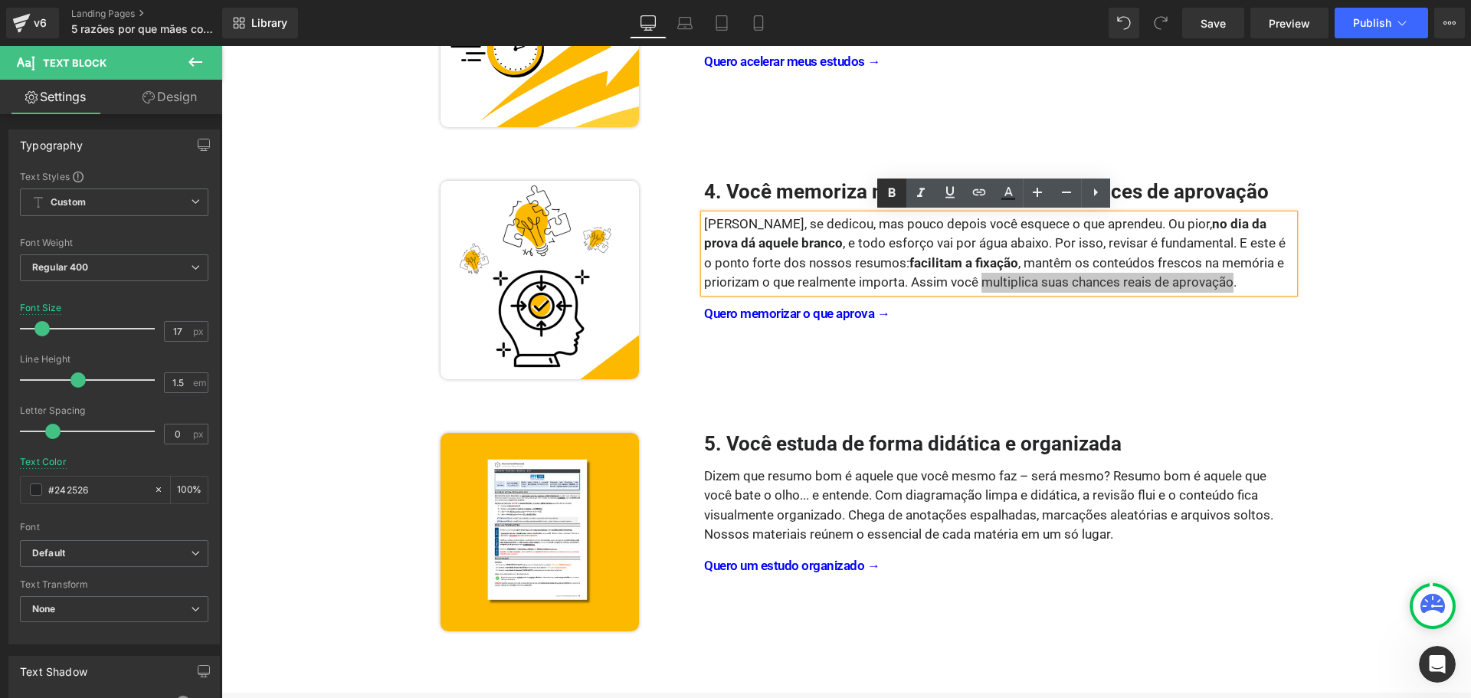
click at [890, 196] on icon at bounding box center [892, 192] width 7 height 9
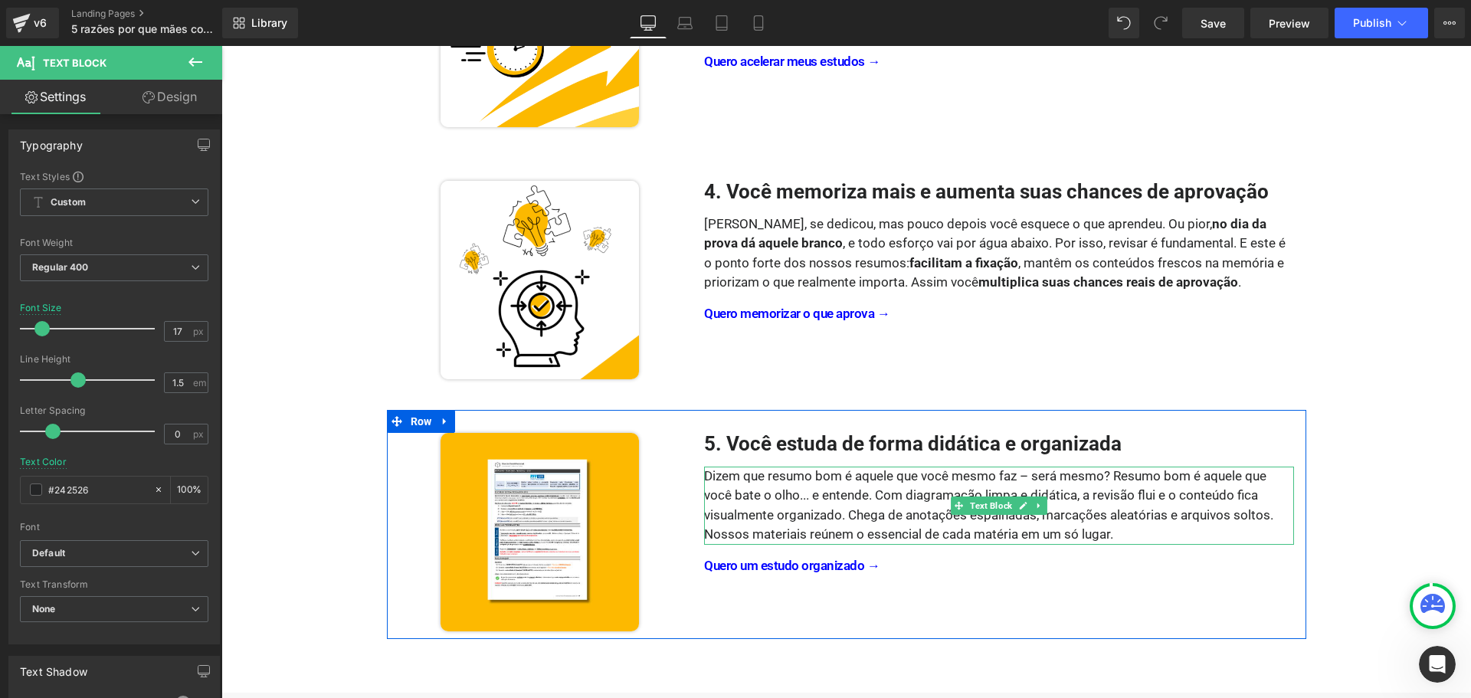
click at [856, 475] on div "Dizem que resumo bom é aquele que você mesmo faz – será mesmo? Resumo bom é aqu…" at bounding box center [999, 506] width 590 height 78
click at [899, 477] on div "Dizem que resumo bom é aquele que você mesmo faz – será mesmo? Resumo bom é aqu…" at bounding box center [999, 506] width 590 height 78
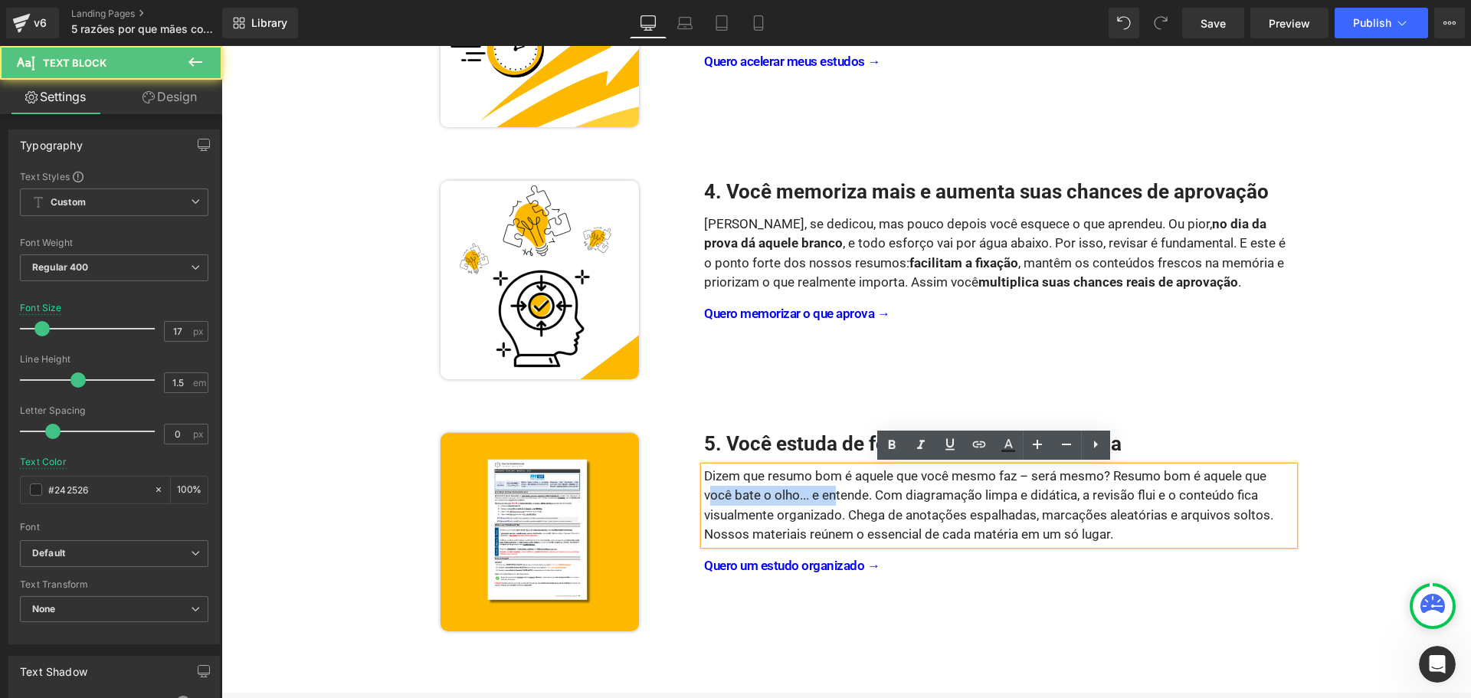
drag, startPoint x: 703, startPoint y: 494, endPoint x: 835, endPoint y: 490, distance: 131.9
click at [835, 490] on div "Dizem que resumo bom é aquele que você mesmo faz – será mesmo? Resumo bom é aqu…" at bounding box center [999, 506] width 590 height 78
drag, startPoint x: 812, startPoint y: 497, endPoint x: 699, endPoint y: 497, distance: 113.4
click at [704, 497] on div "Dizem que resumo bom é aquele que você mesmo faz – será mesmo? Resumo bom é aqu…" at bounding box center [999, 506] width 590 height 78
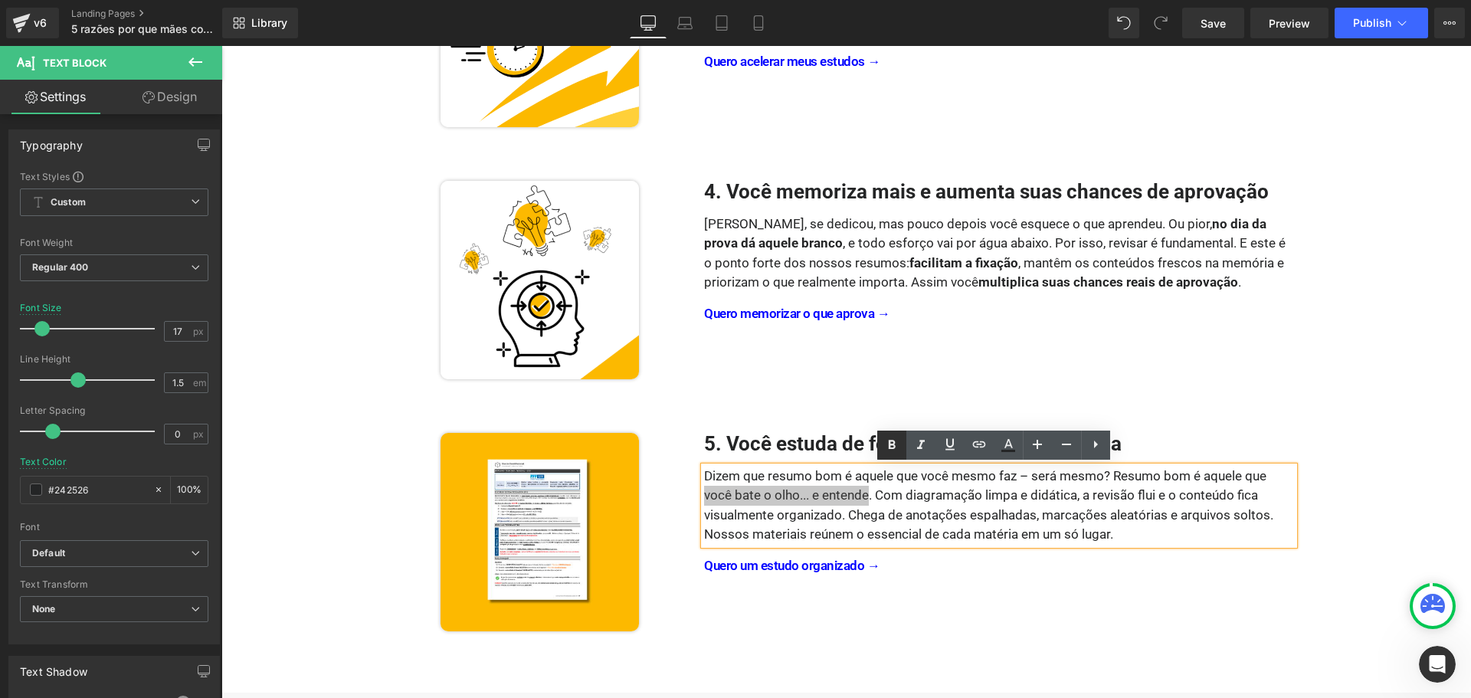
click at [891, 446] on icon at bounding box center [892, 445] width 18 height 18
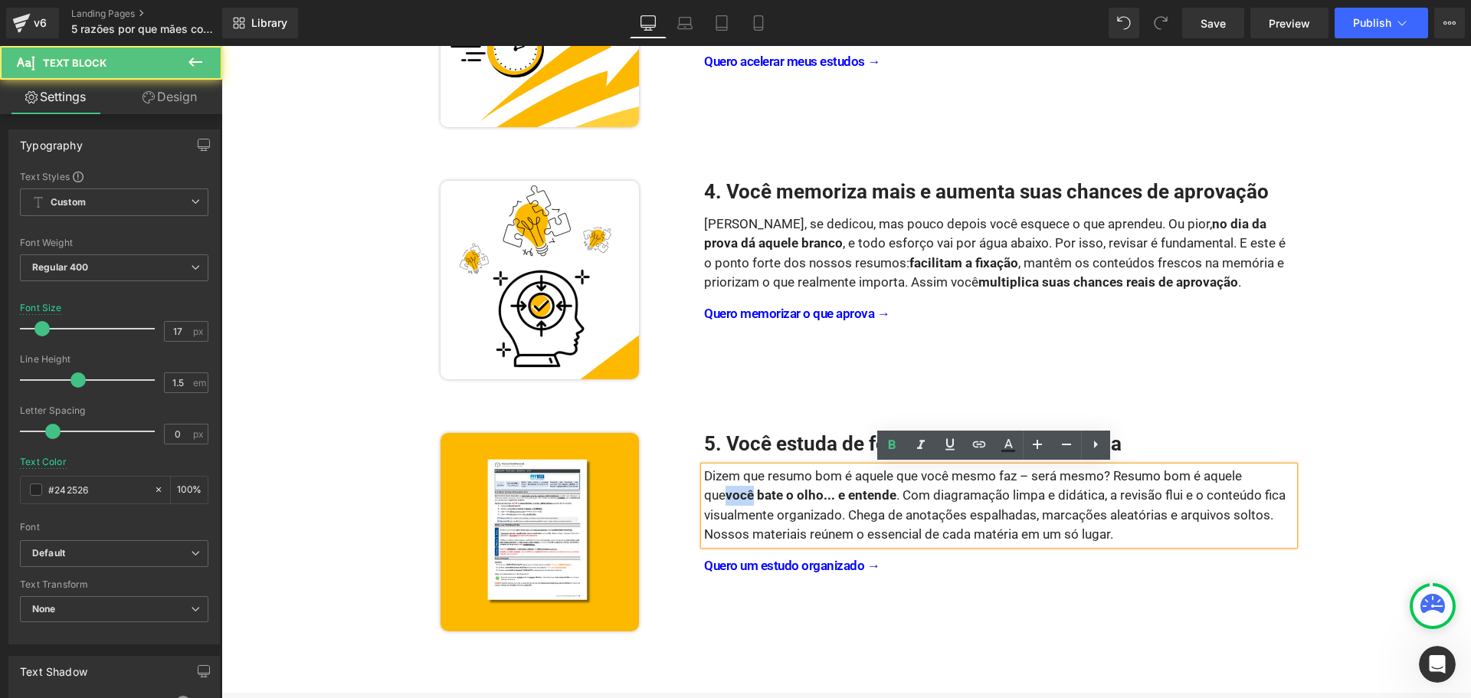
drag, startPoint x: 728, startPoint y: 497, endPoint x: 700, endPoint y: 497, distance: 27.6
click at [726, 497] on strong "você bate o olho... e entende" at bounding box center [811, 494] width 171 height 15
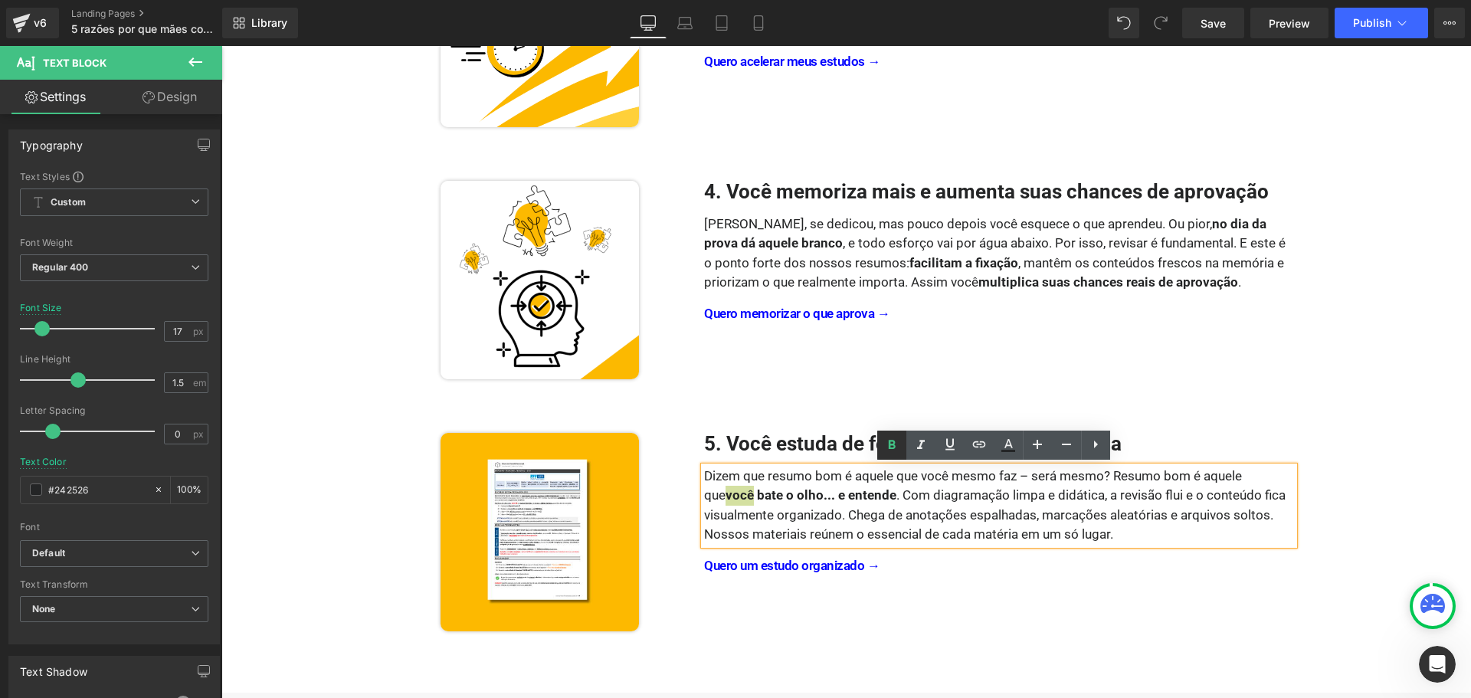
click at [890, 439] on icon at bounding box center [892, 445] width 18 height 18
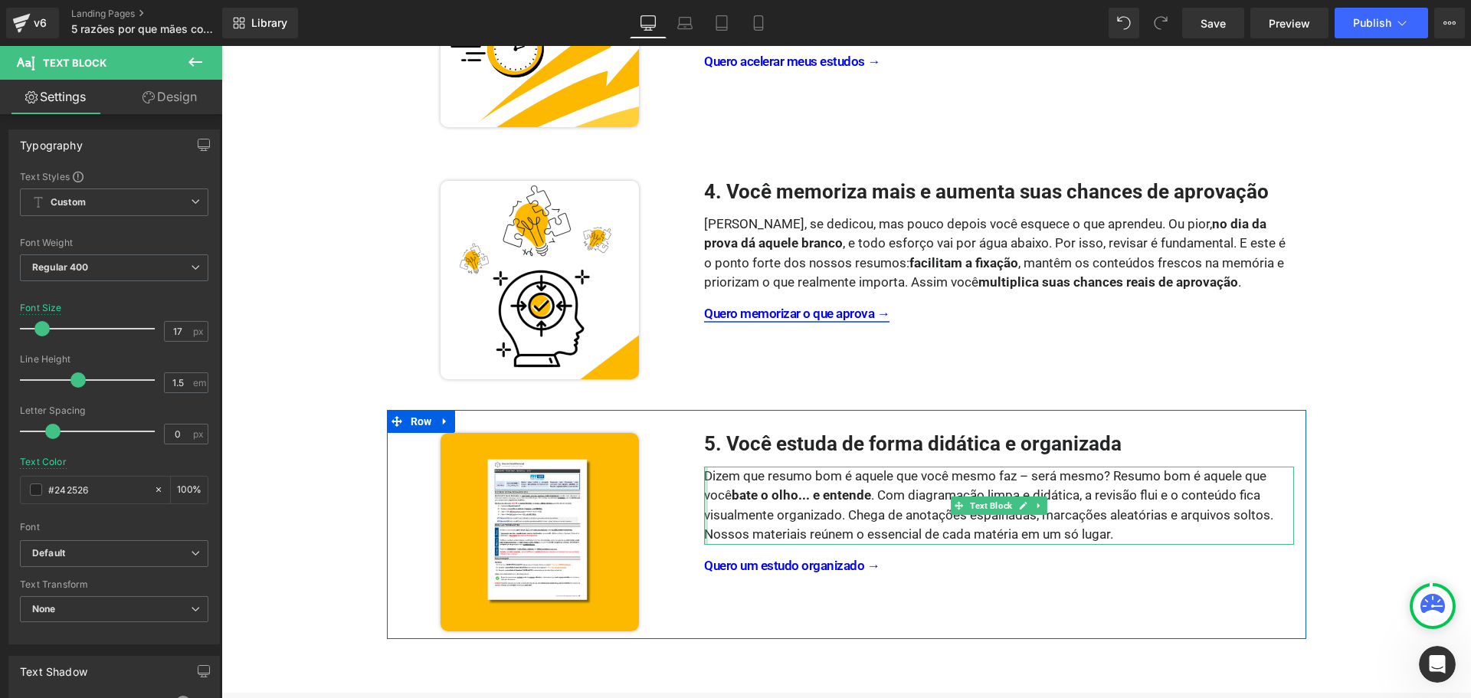
drag, startPoint x: 701, startPoint y: 516, endPoint x: 713, endPoint y: 313, distance: 202.7
click at [704, 516] on div "Dizem que resumo bom é aquele que você mesmo faz – será mesmo? Resumo bom é aqu…" at bounding box center [999, 506] width 590 height 78
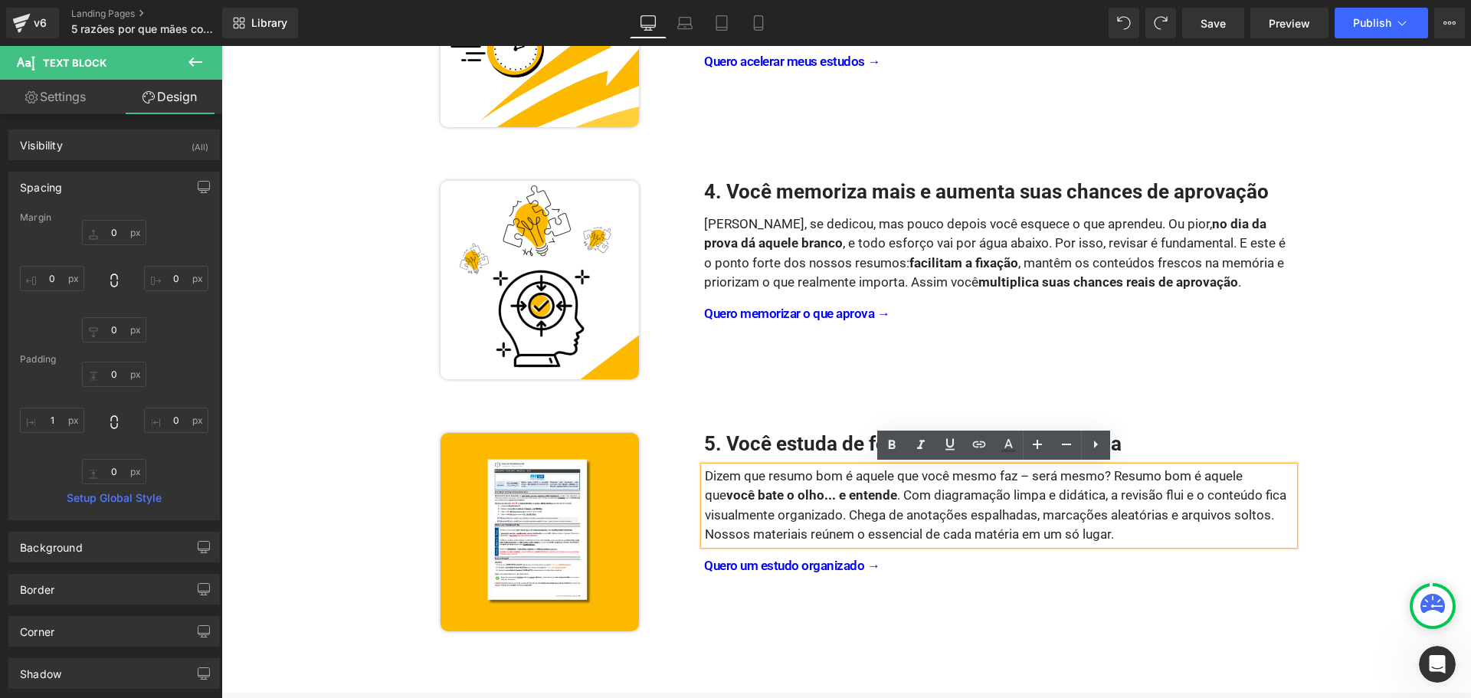
click at [834, 517] on div "Dizem que resumo bom é aquele que você mesmo faz – será mesmo? Resumo bom é aqu…" at bounding box center [999, 506] width 590 height 78
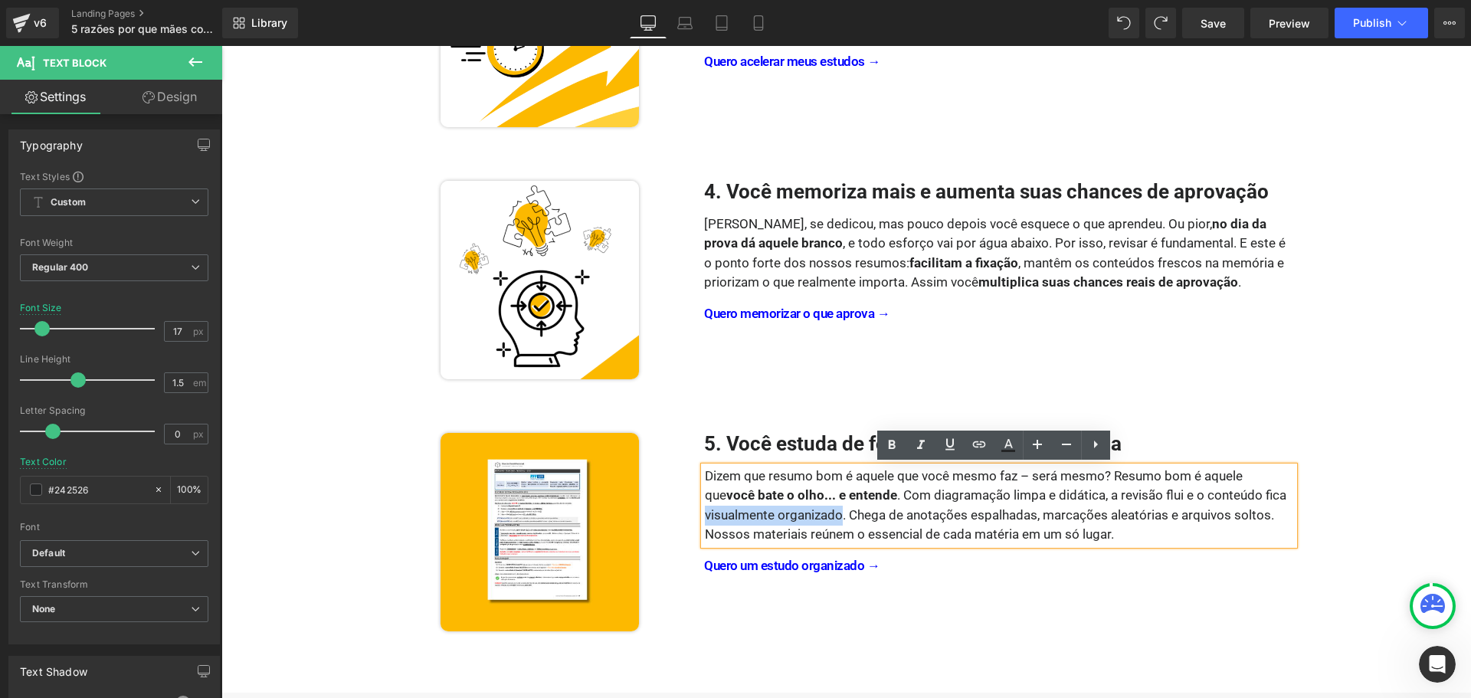
drag, startPoint x: 755, startPoint y: 517, endPoint x: 702, endPoint y: 513, distance: 53.1
click at [704, 513] on div "Dizem que resumo bom é aquele que você mesmo faz – será mesmo? Resumo bom é aqu…" at bounding box center [999, 506] width 590 height 78
click at [903, 447] on link at bounding box center [891, 445] width 29 height 29
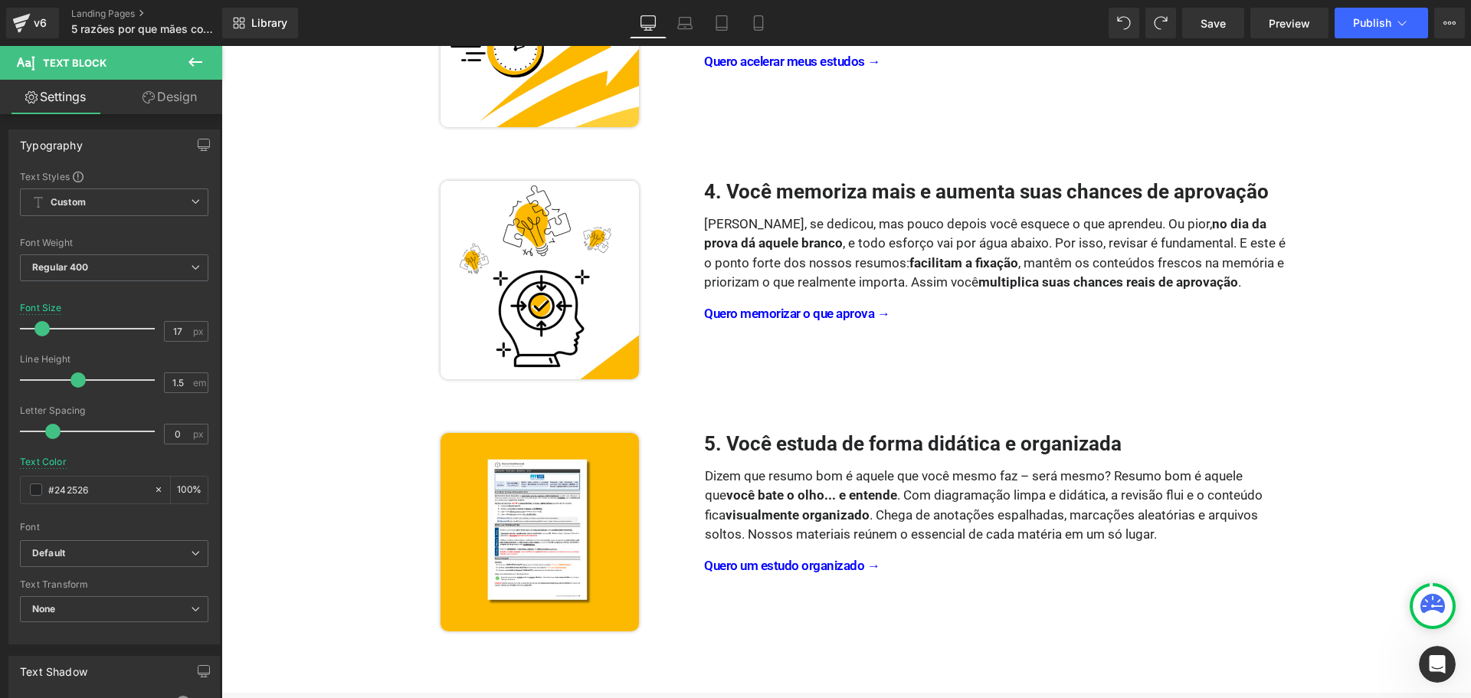
click at [182, 103] on link "Design" at bounding box center [169, 97] width 111 height 34
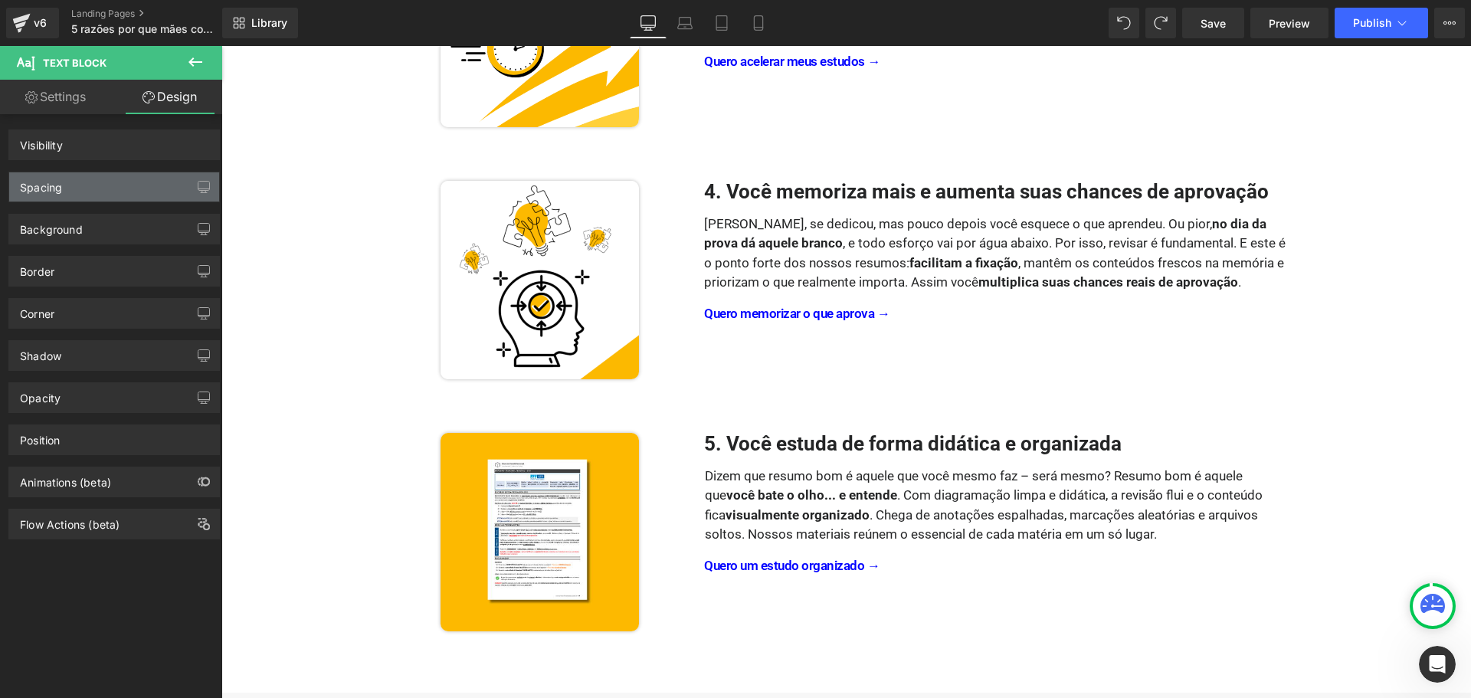
click at [136, 185] on div "Spacing" at bounding box center [114, 186] width 210 height 29
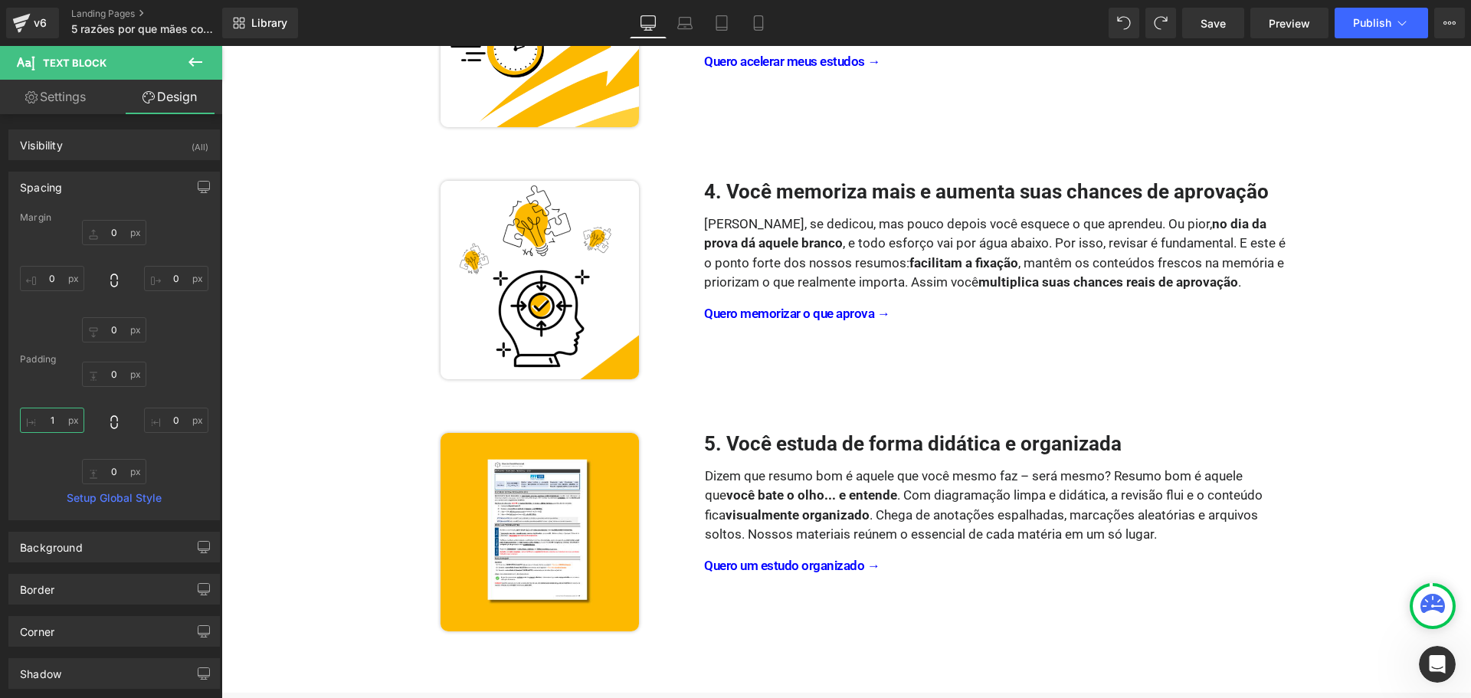
click at [55, 417] on input "1" at bounding box center [52, 420] width 64 height 25
click at [168, 360] on div "Padding" at bounding box center [114, 359] width 189 height 11
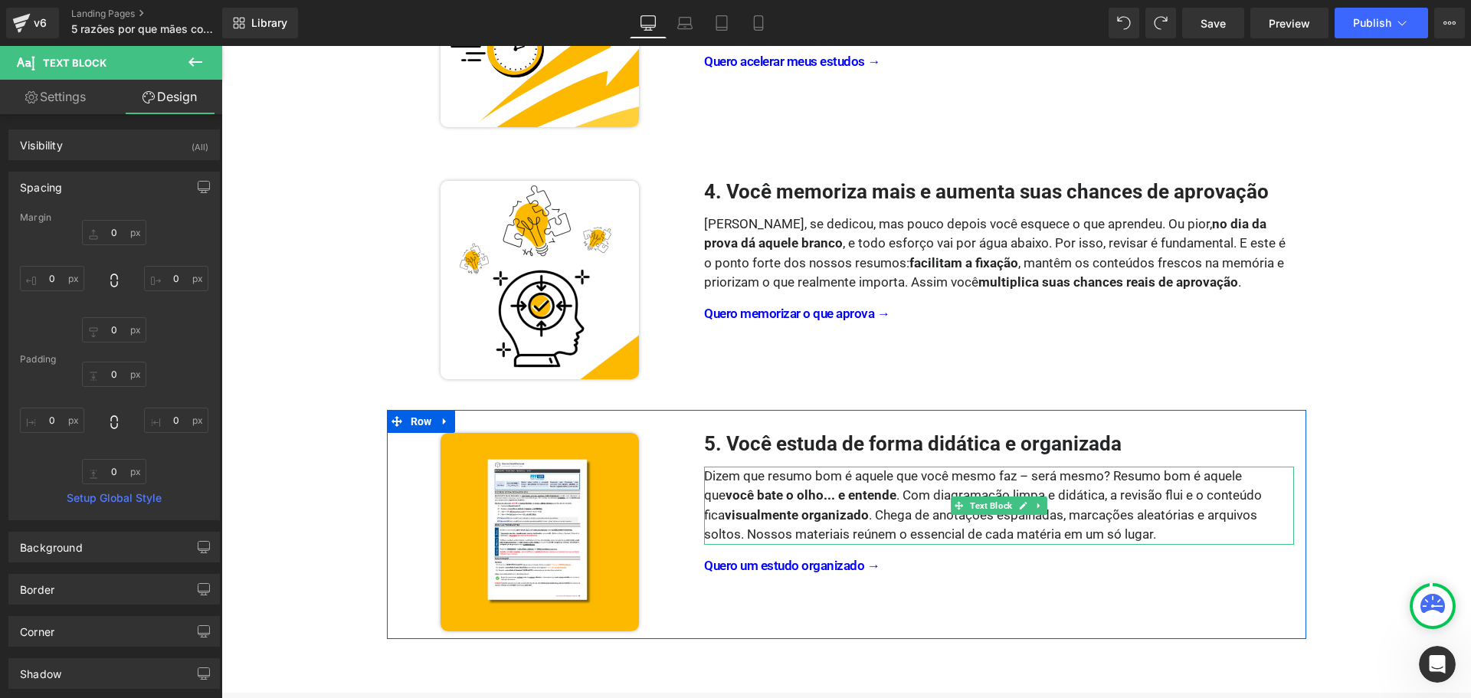
click at [881, 515] on div "Dizem que resumo bom é aquele que você mesmo faz – será mesmo? Resumo bom é aqu…" at bounding box center [999, 506] width 590 height 78
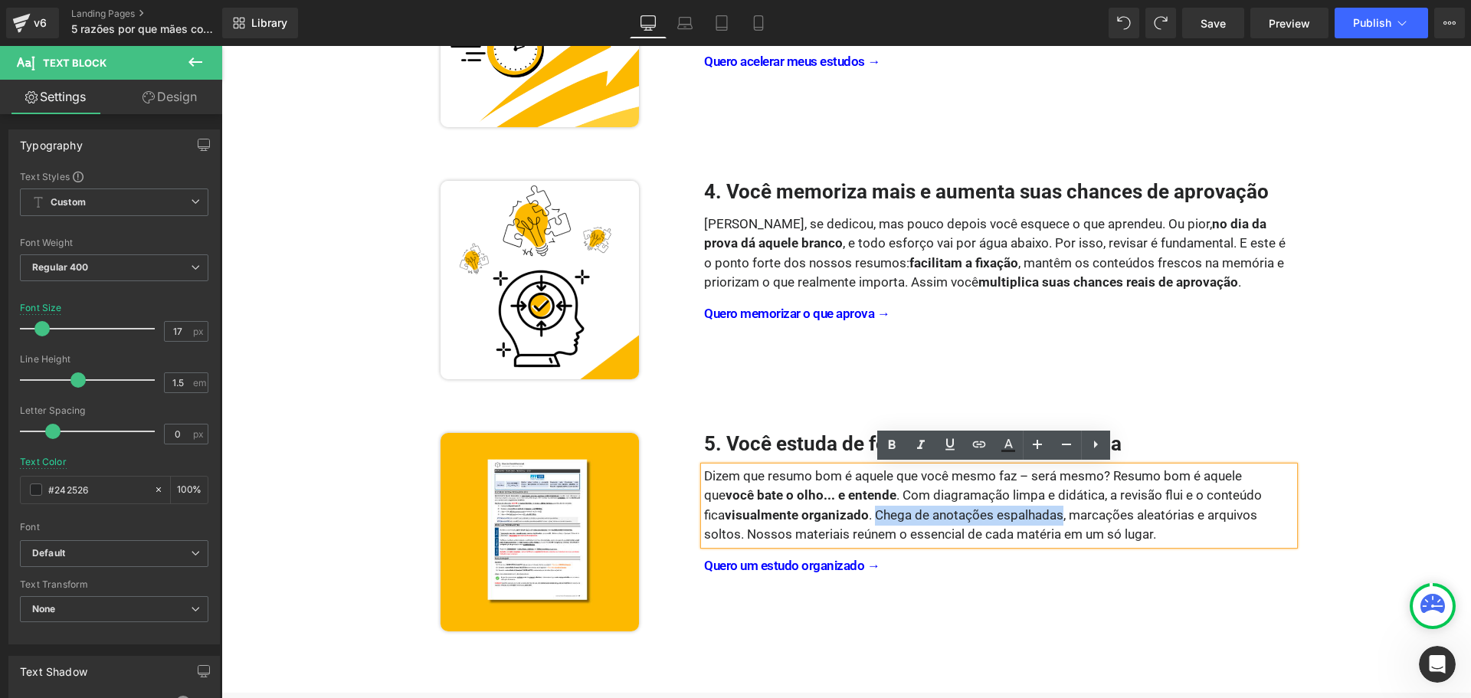
drag, startPoint x: 851, startPoint y: 513, endPoint x: 1032, endPoint y: 509, distance: 181.7
click at [1032, 509] on div "Dizem que resumo bom é aquele que você mesmo faz – será mesmo? Resumo bom é aqu…" at bounding box center [999, 506] width 590 height 78
click at [894, 451] on icon at bounding box center [892, 445] width 18 height 18
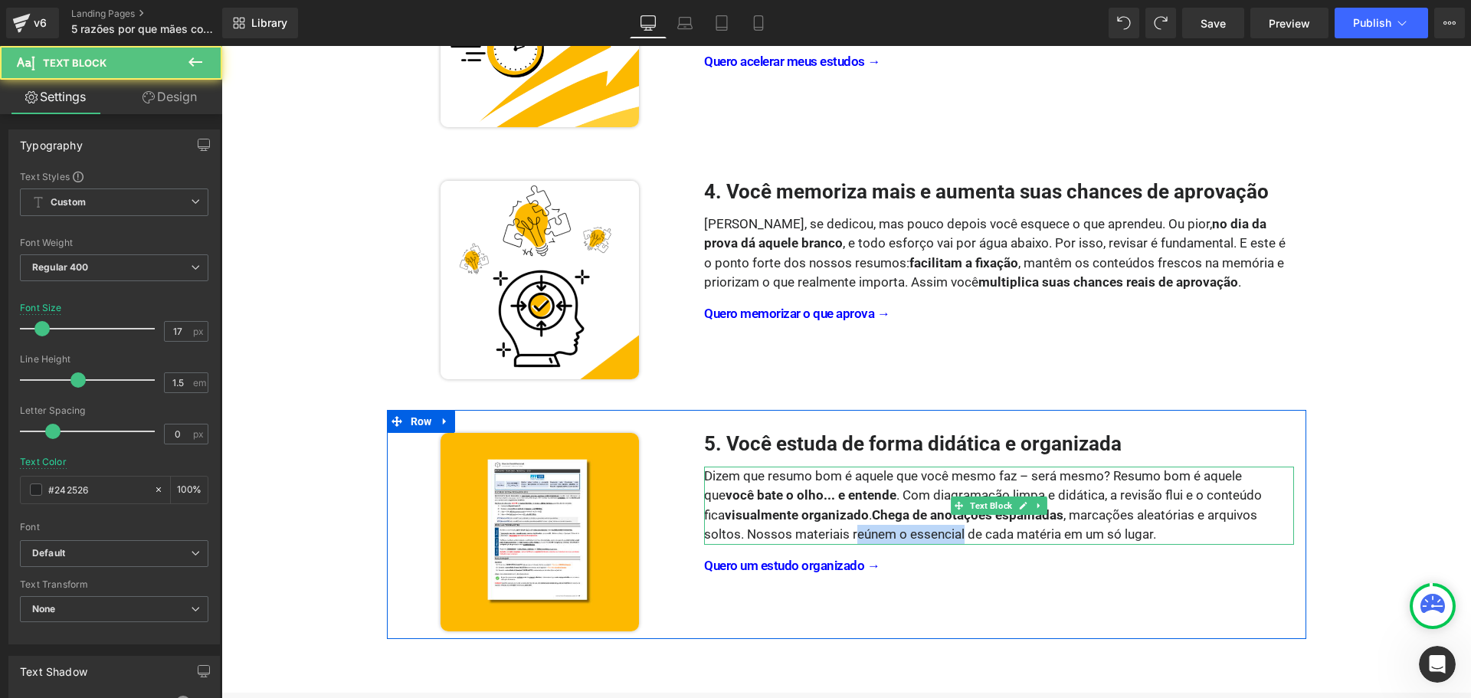
drag, startPoint x: 806, startPoint y: 533, endPoint x: 917, endPoint y: 532, distance: 110.4
click at [917, 532] on div "Dizem que resumo bom é aquele que você mesmo faz – será mesmo? Resumo bom é aqu…" at bounding box center [999, 506] width 590 height 78
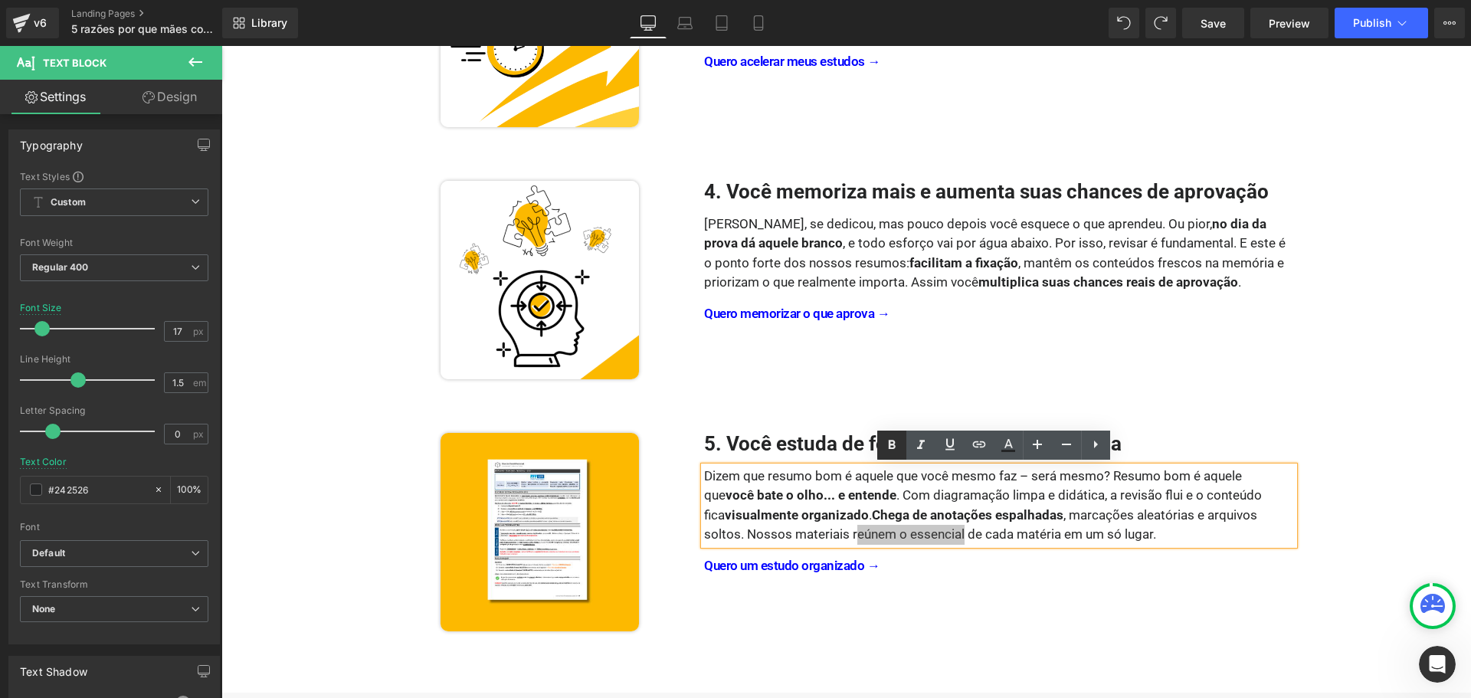
click at [896, 453] on icon at bounding box center [892, 445] width 18 height 18
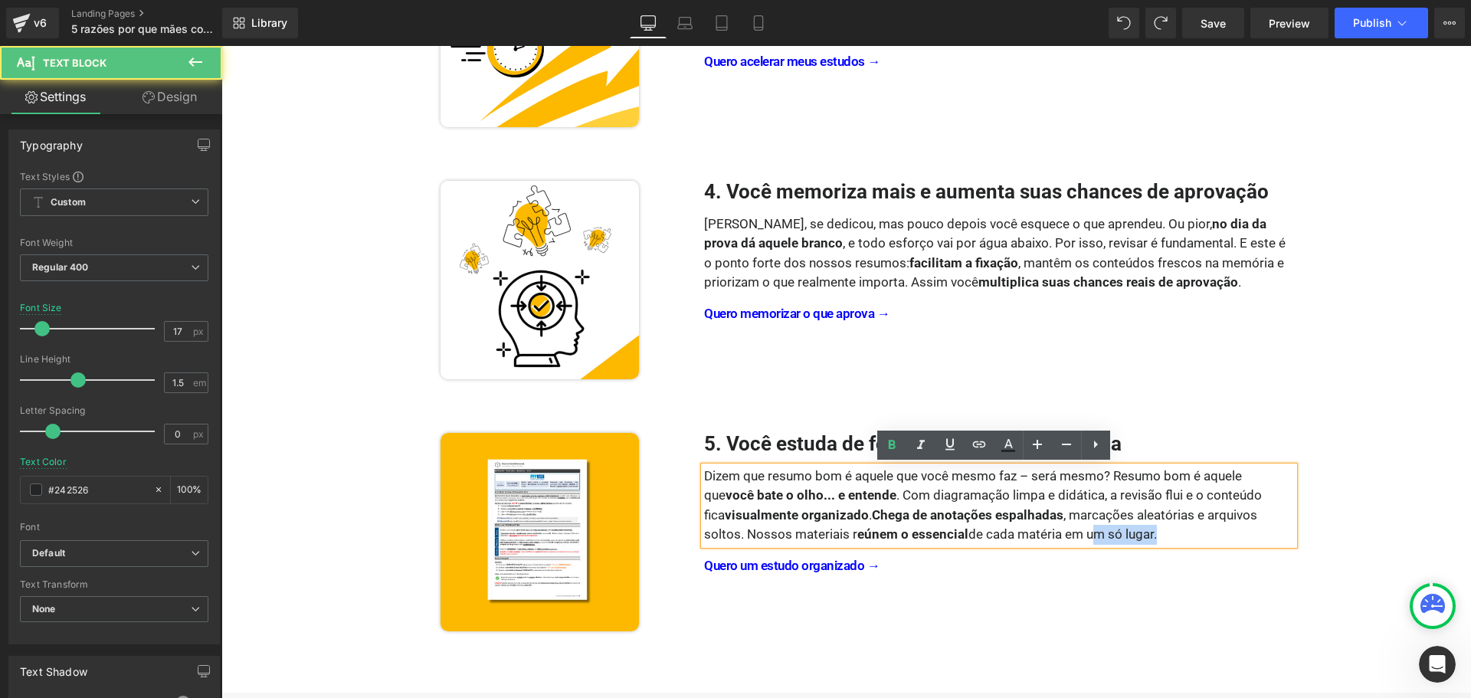
drag, startPoint x: 1039, startPoint y: 534, endPoint x: 1105, endPoint y: 534, distance: 65.9
click at [1105, 534] on div "Dizem que resumo bom é aquele que você mesmo faz – será mesmo? Resumo bom é aqu…" at bounding box center [999, 506] width 590 height 78
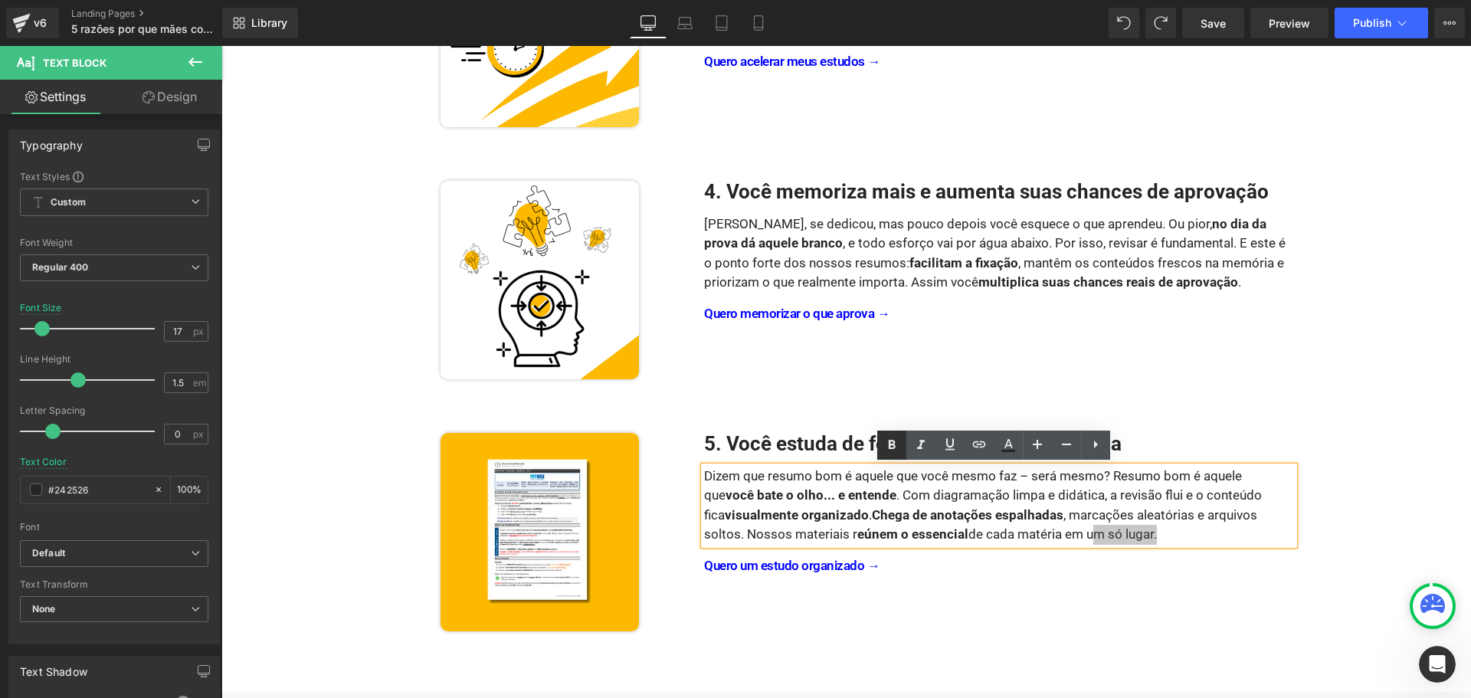
click at [893, 442] on icon at bounding box center [892, 445] width 18 height 18
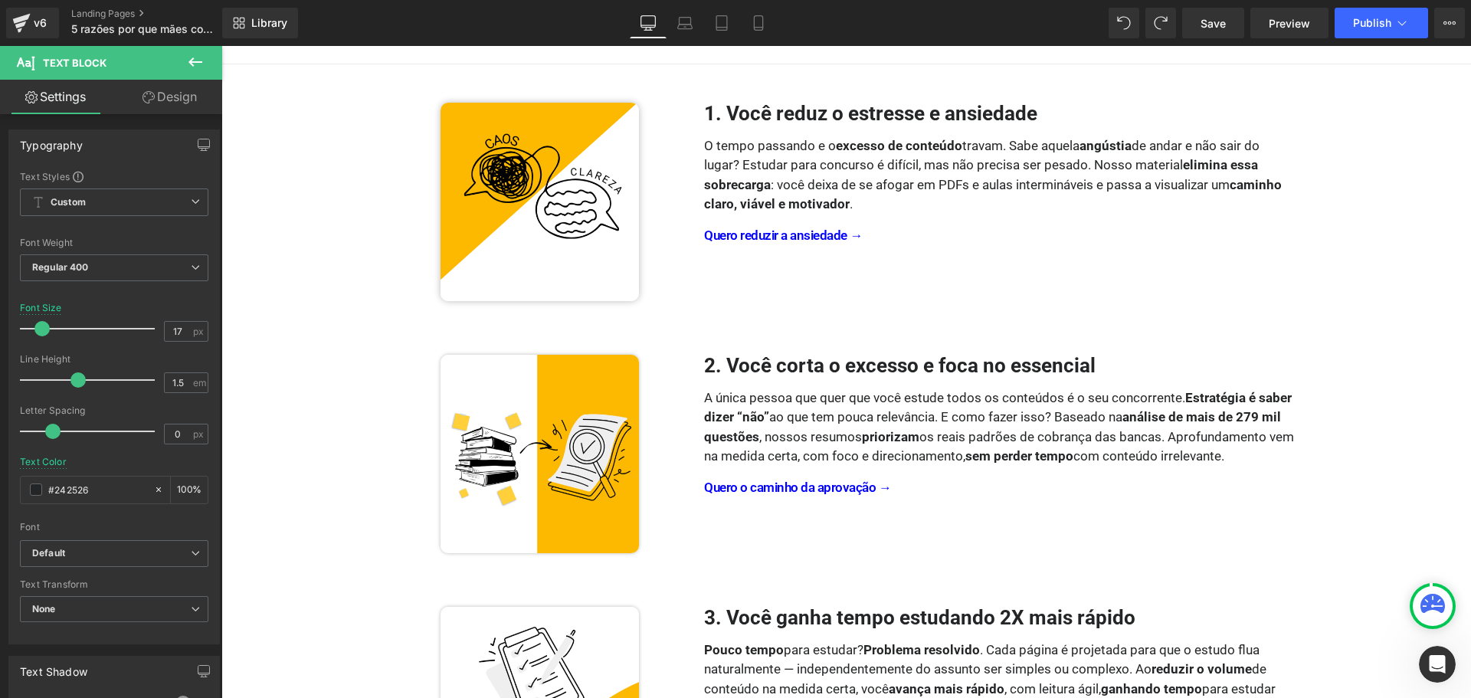
scroll to position [77, 0]
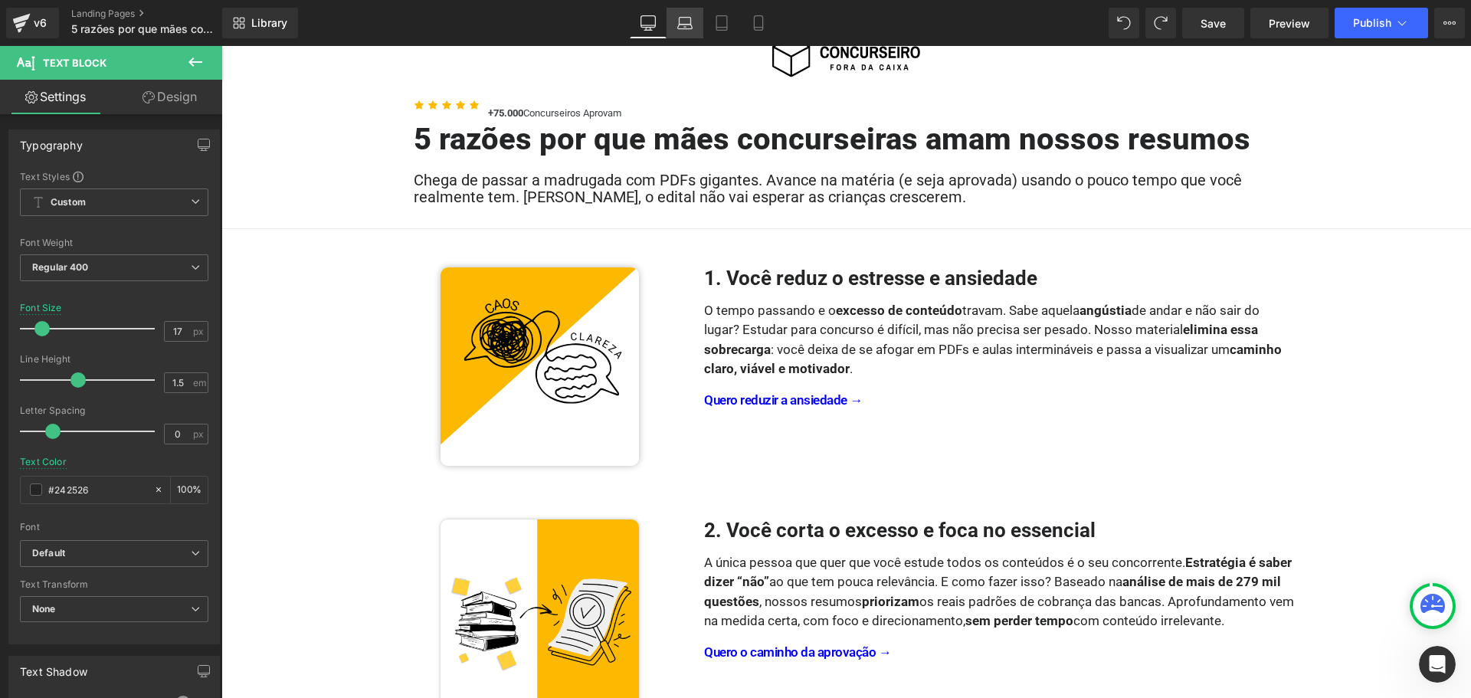
click at [686, 20] on icon at bounding box center [684, 22] width 15 height 15
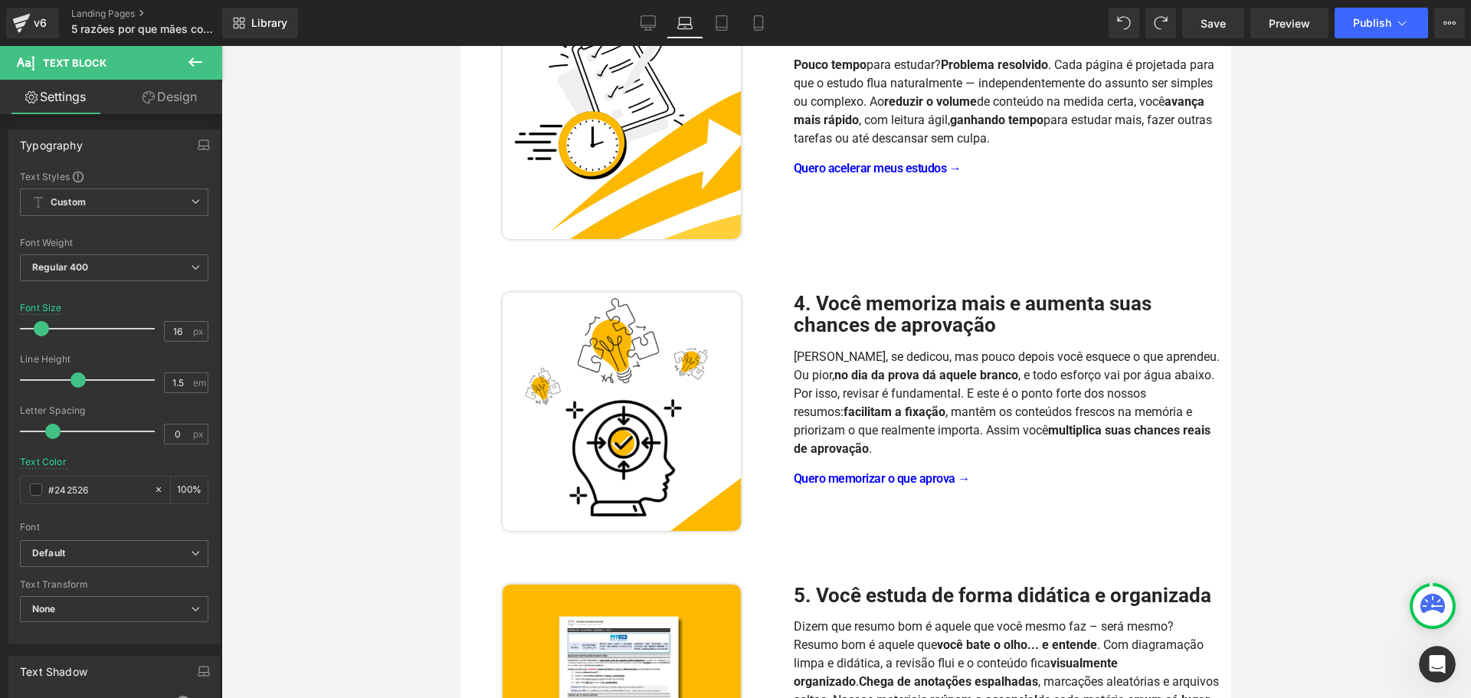
scroll to position [1346, 0]
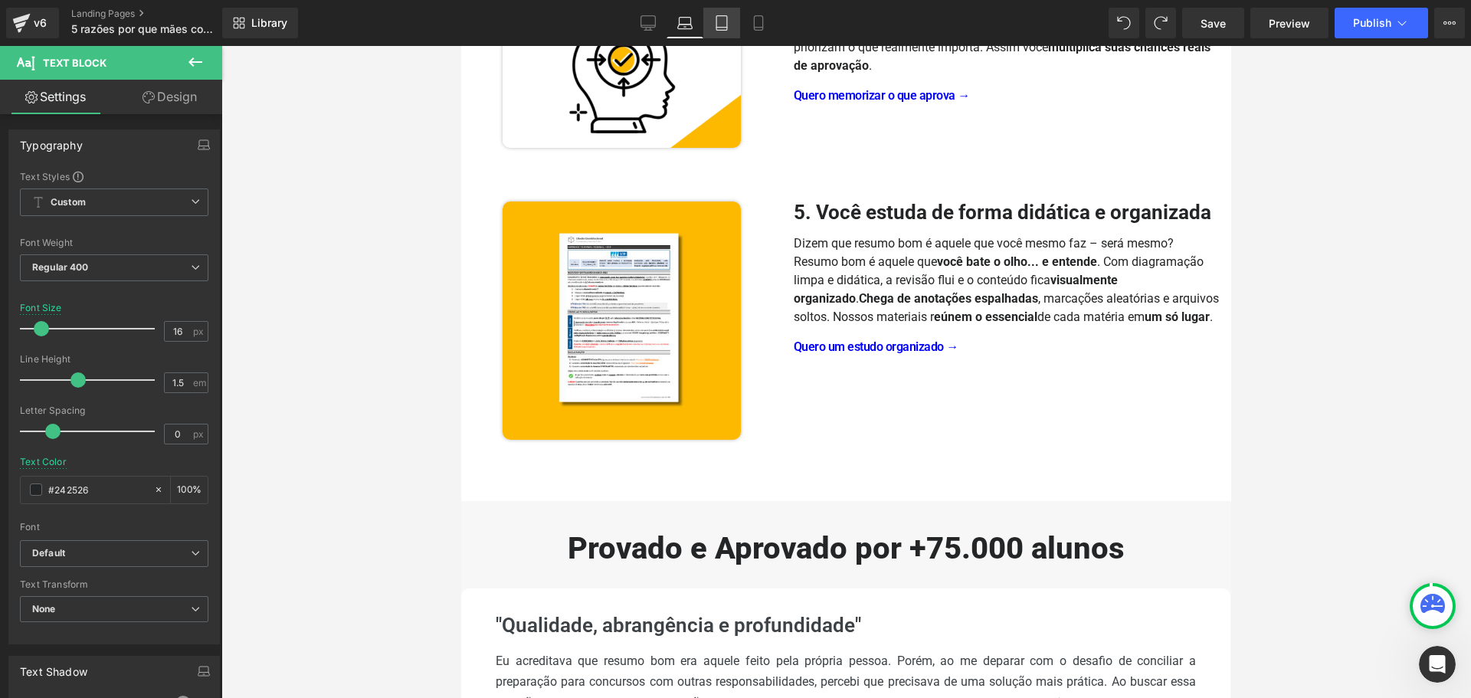
click at [730, 20] on link "Tablet" at bounding box center [721, 23] width 37 height 31
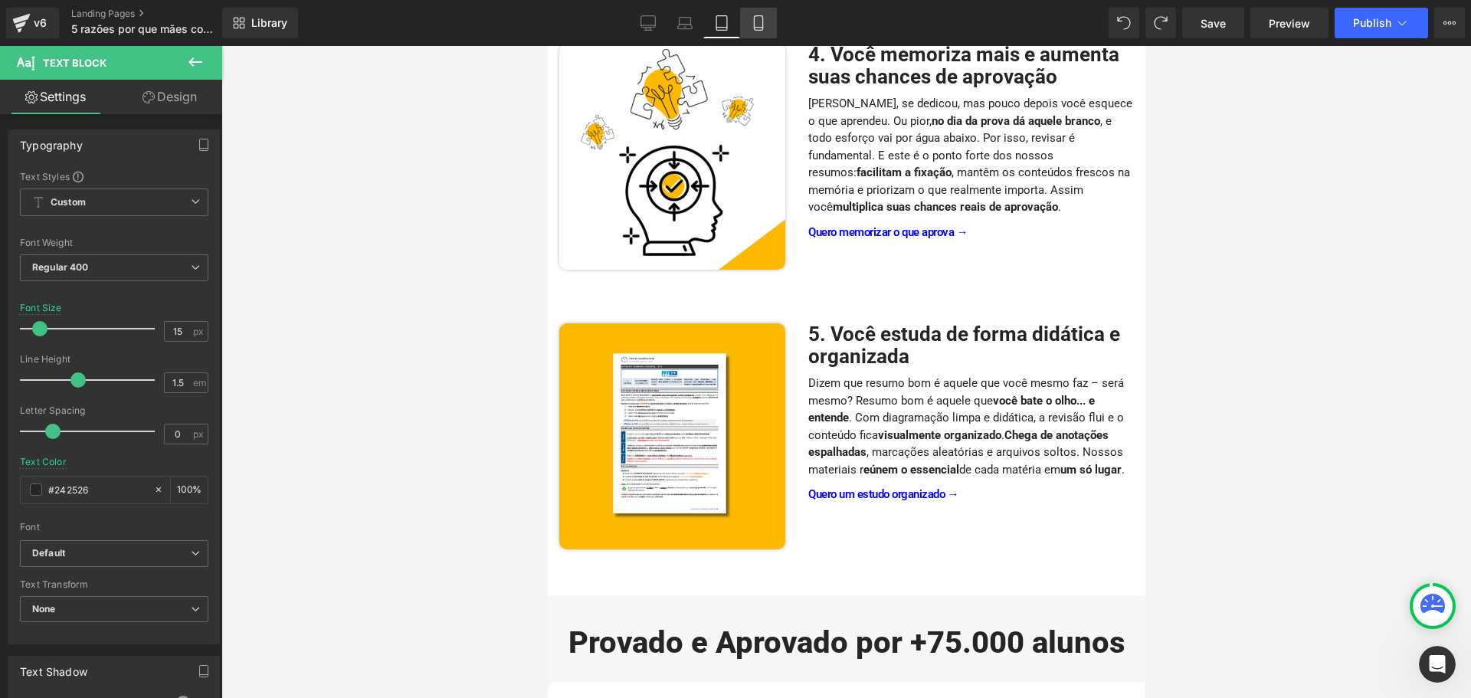
click at [762, 24] on icon at bounding box center [758, 22] width 15 height 15
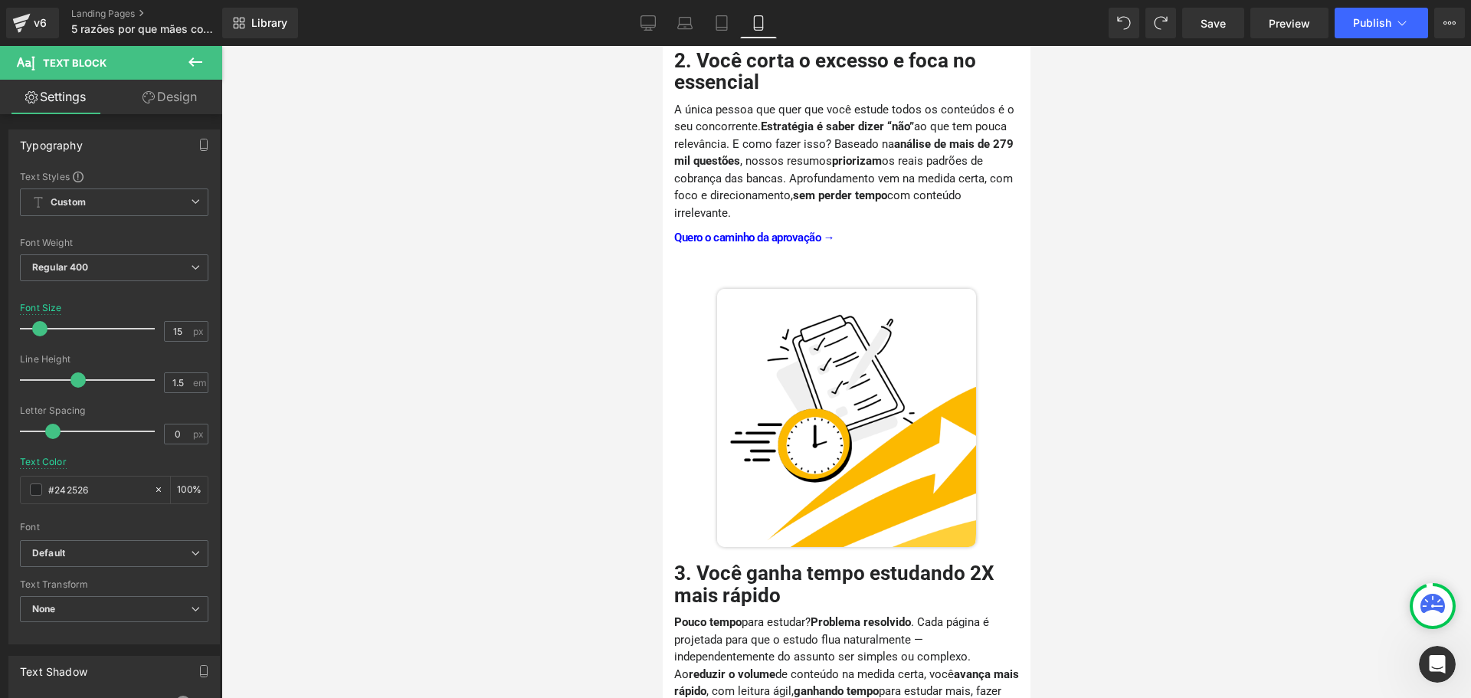
scroll to position [949, 0]
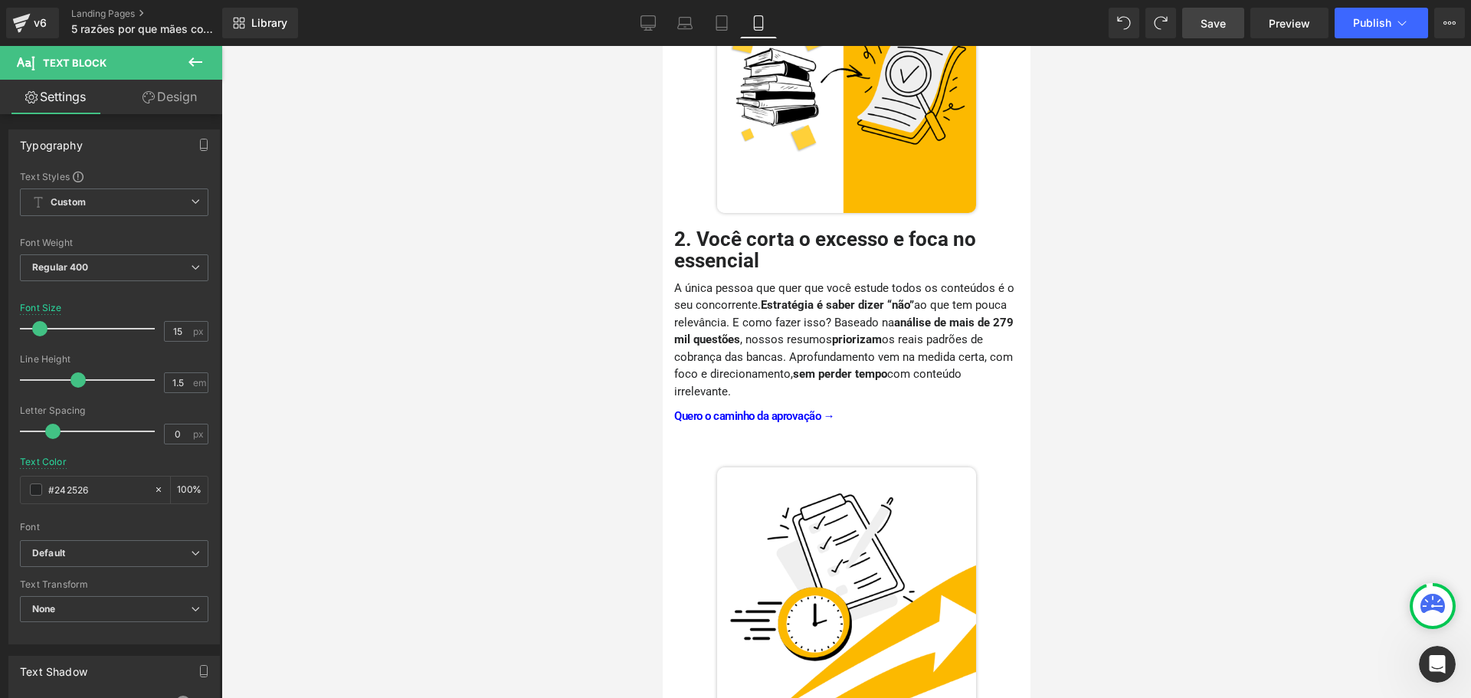
click at [1208, 25] on span "Save" at bounding box center [1213, 23] width 25 height 16
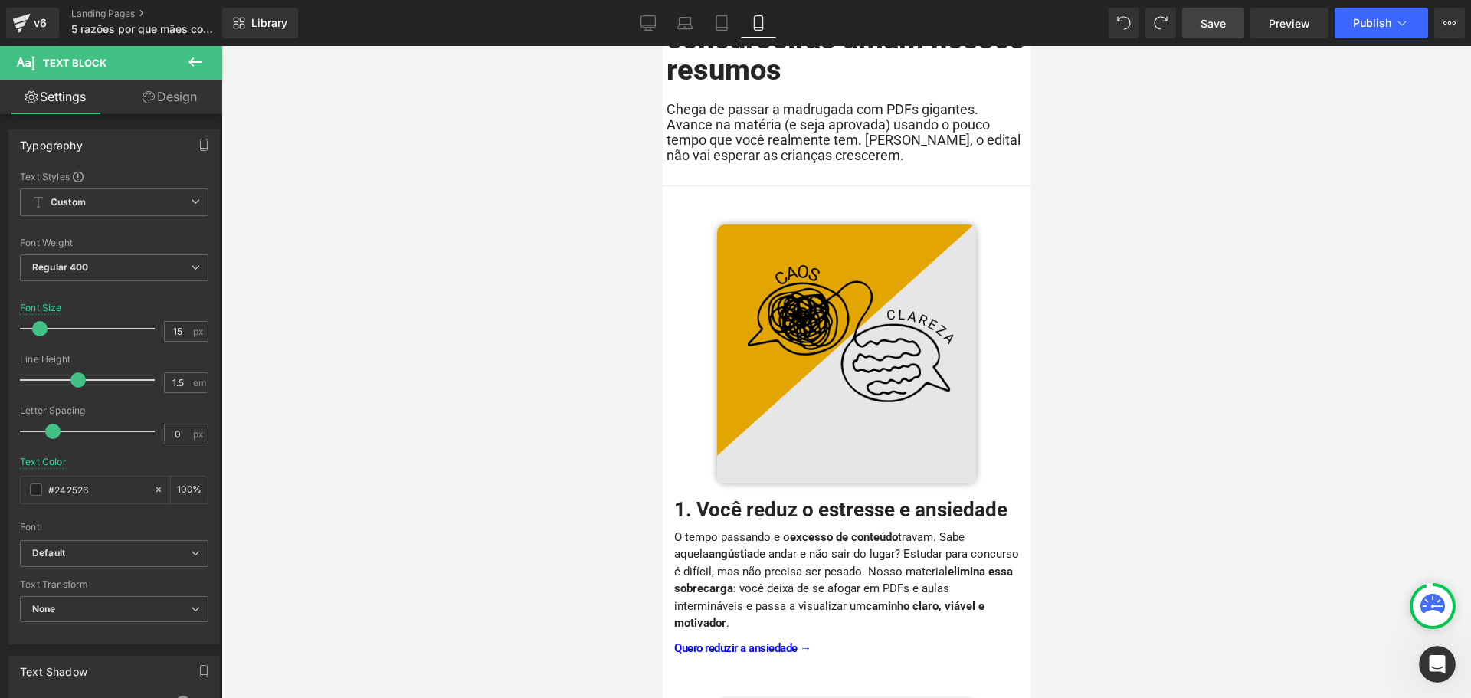
scroll to position [0, 0]
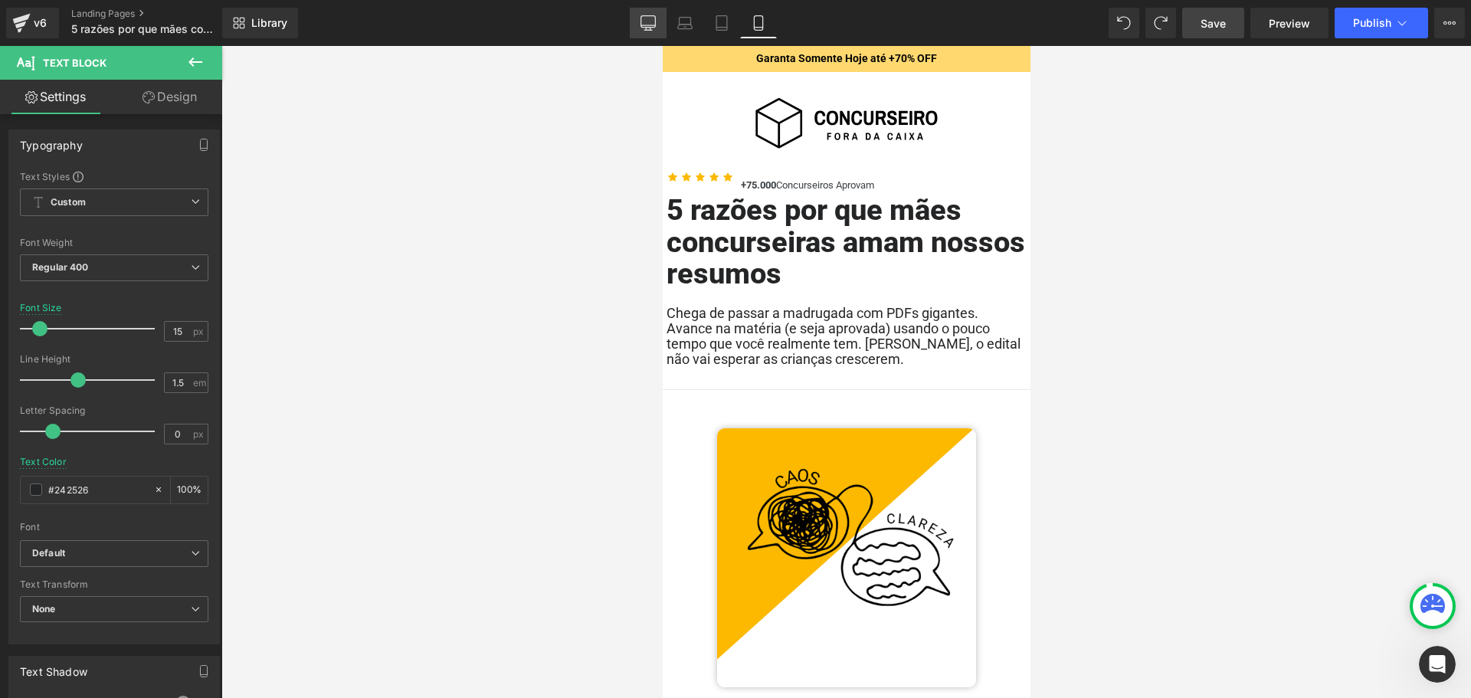
click at [648, 25] on icon at bounding box center [648, 22] width 15 height 15
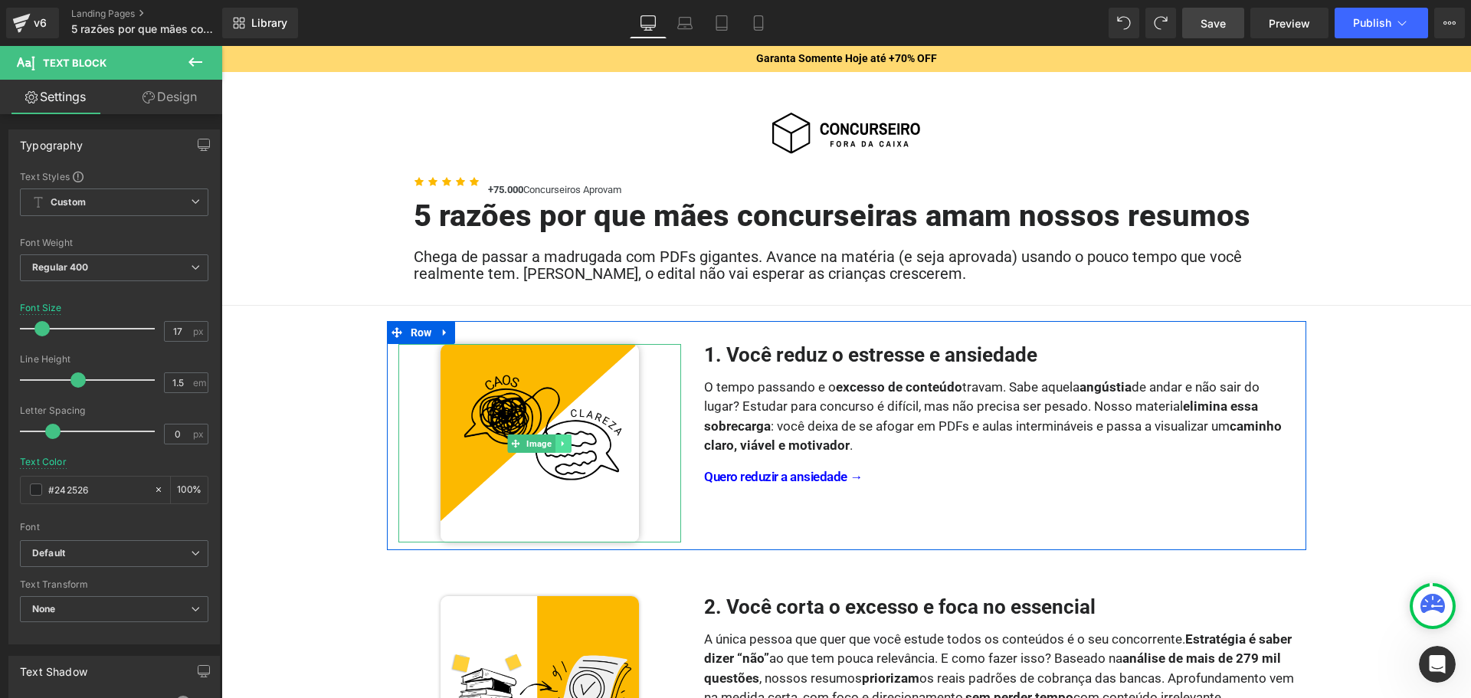
click at [561, 444] on icon at bounding box center [563, 443] width 8 height 9
click at [551, 444] on icon at bounding box center [555, 443] width 8 height 8
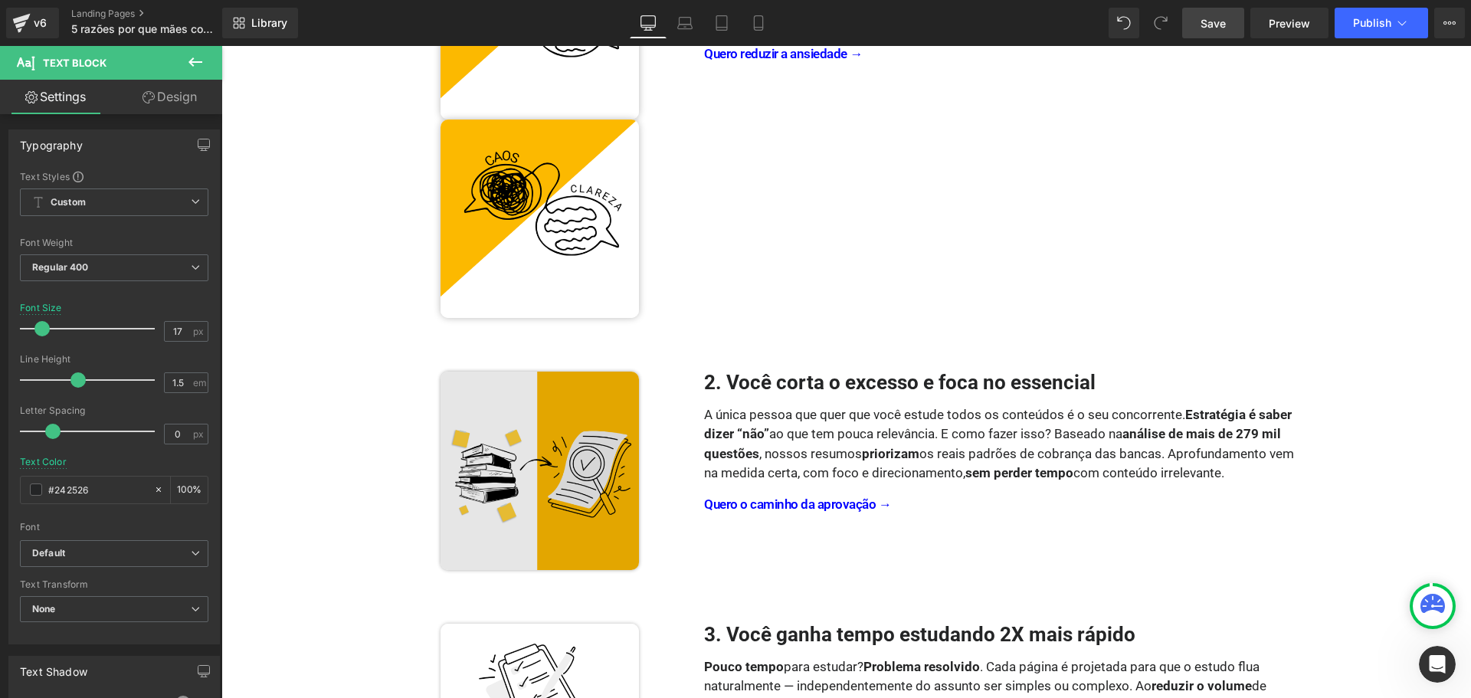
scroll to position [435, 0]
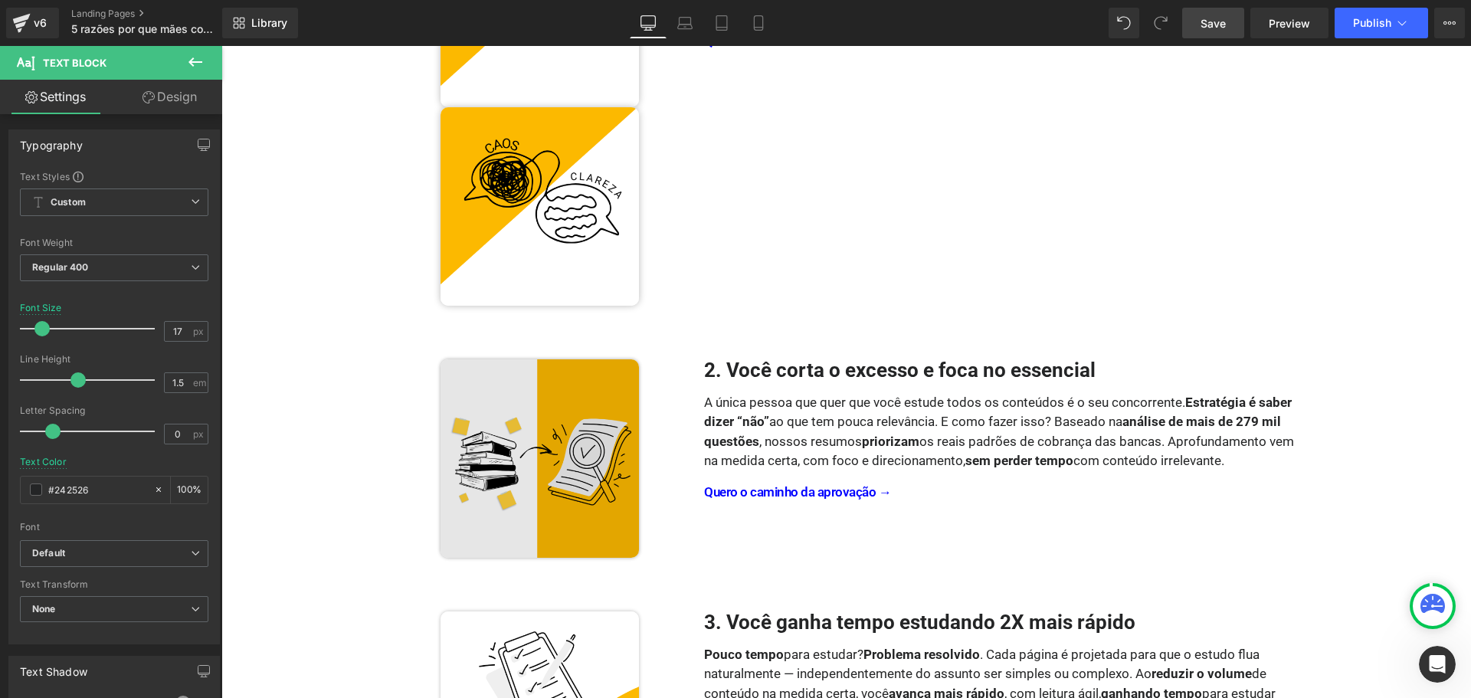
click at [542, 421] on img at bounding box center [540, 458] width 198 height 198
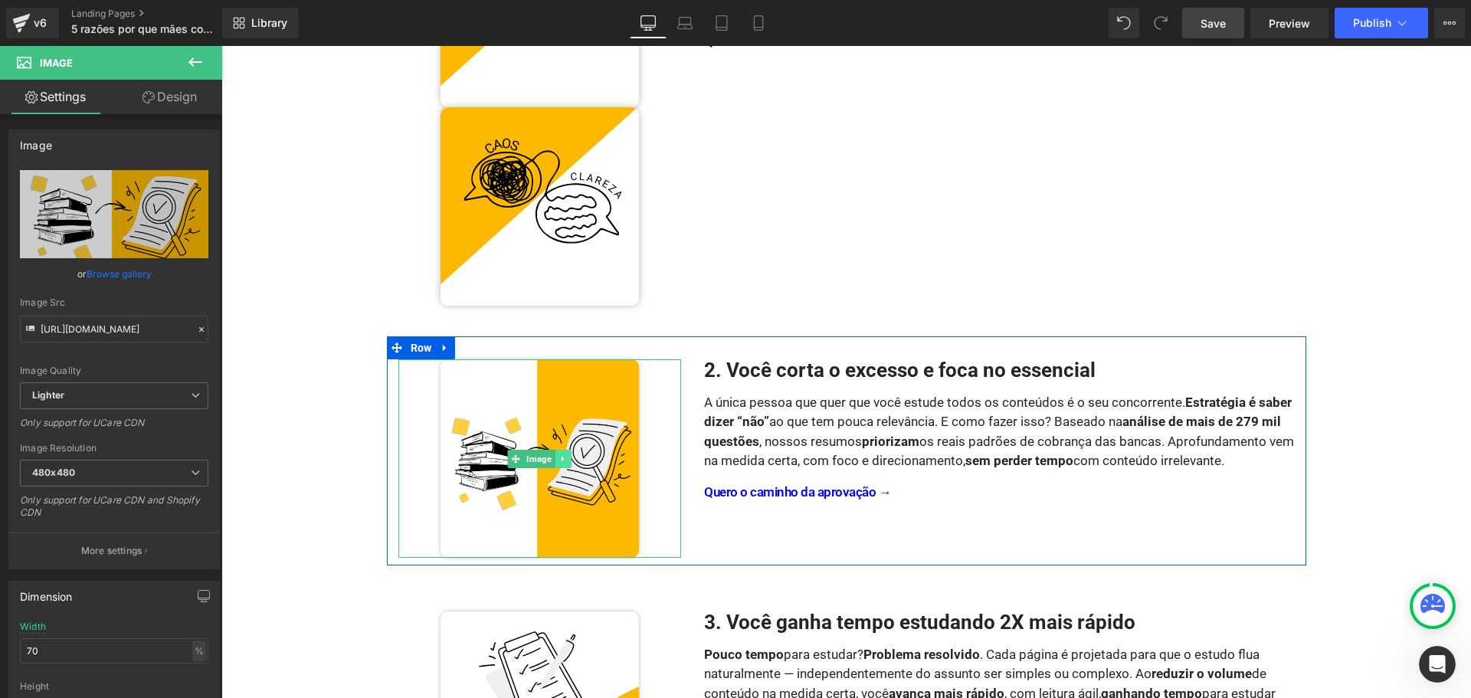
click at [562, 460] on icon at bounding box center [563, 458] width 2 height 5
click at [553, 460] on icon at bounding box center [555, 458] width 8 height 8
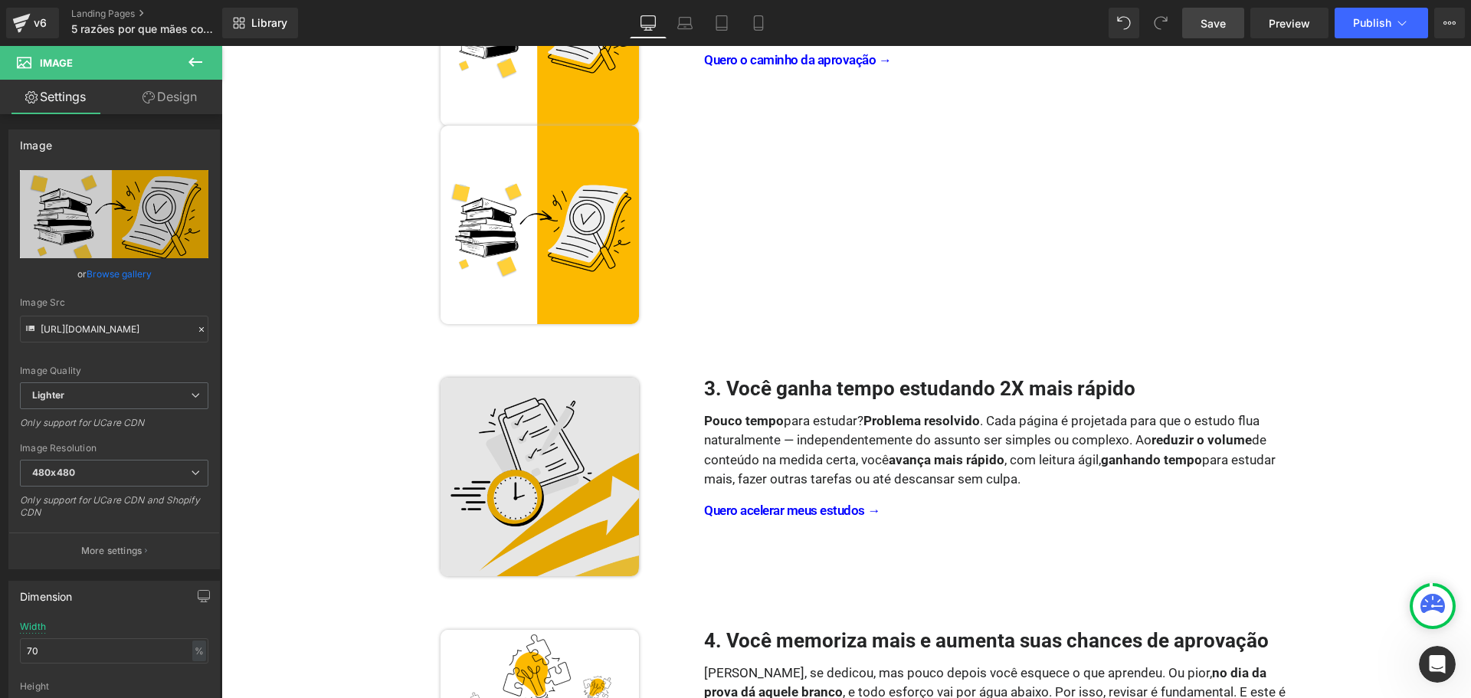
scroll to position [886, 0]
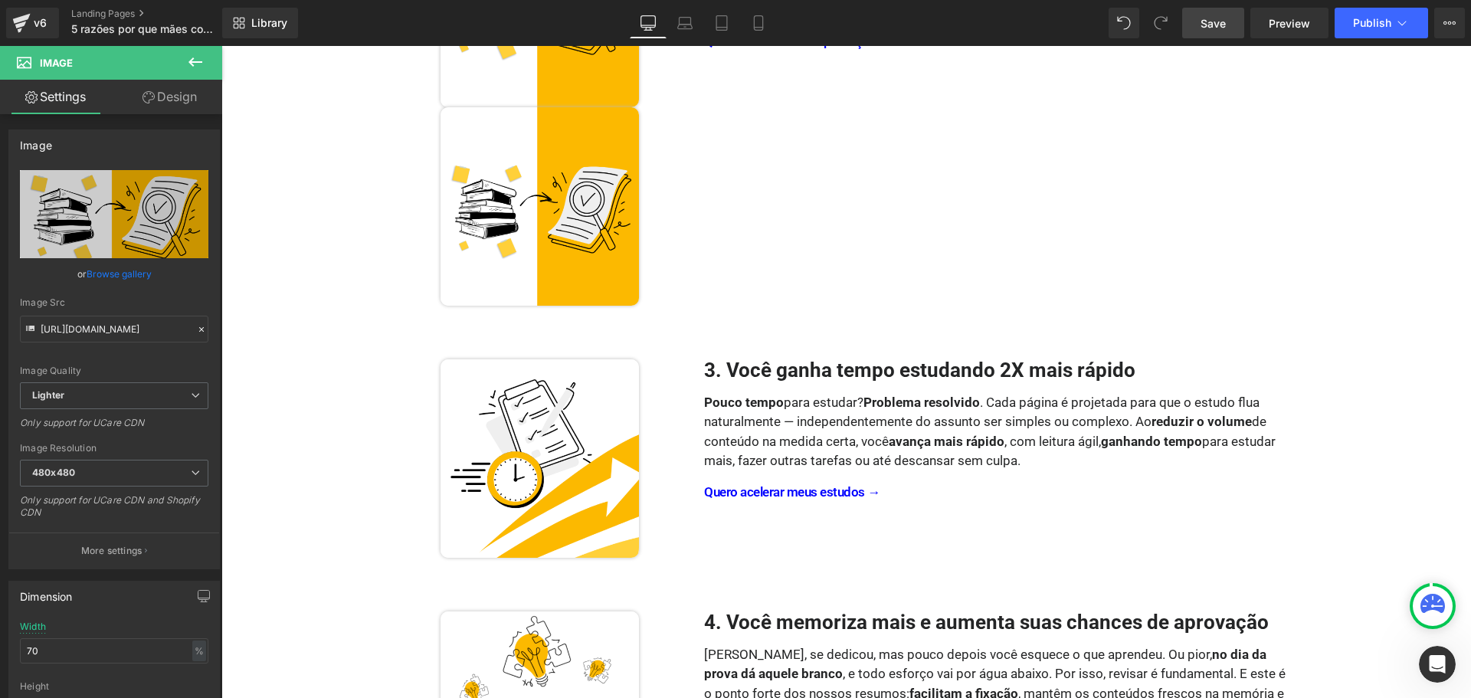
click at [539, 441] on img at bounding box center [540, 458] width 198 height 198
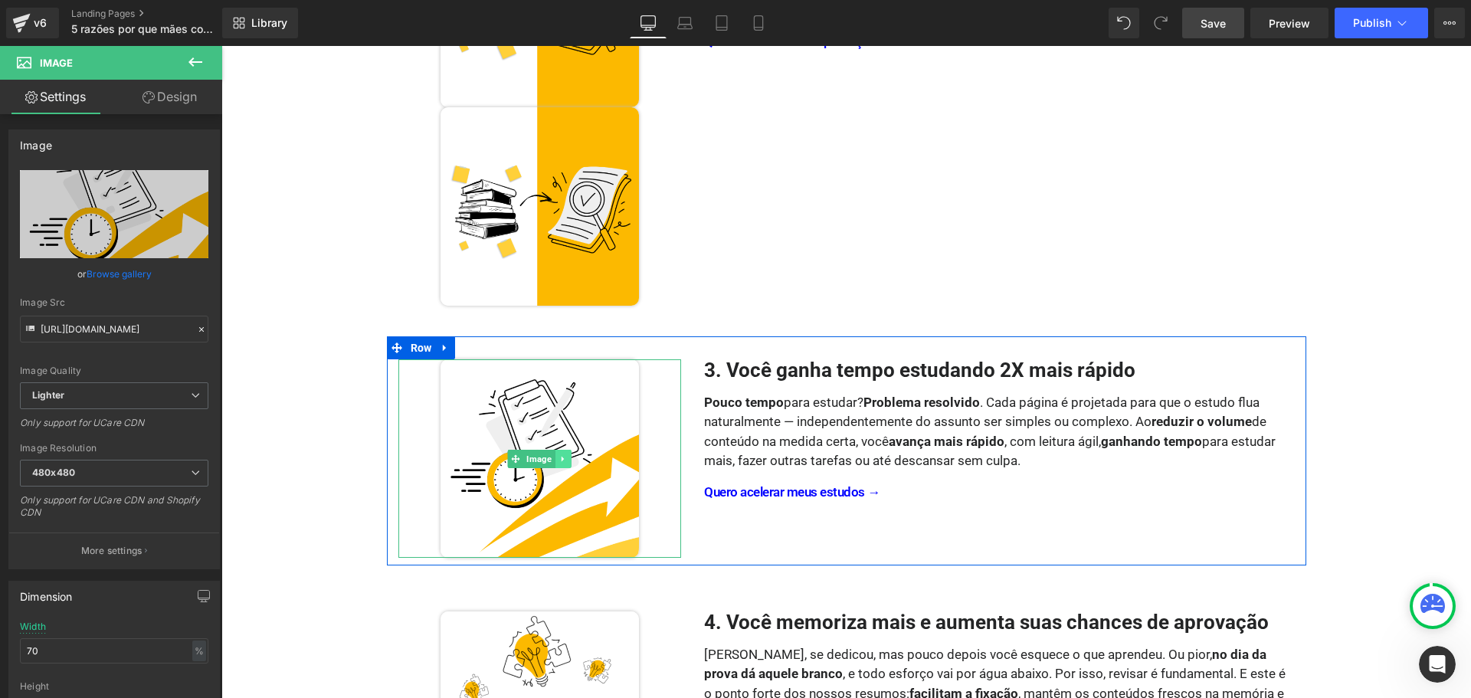
click at [562, 460] on icon at bounding box center [563, 458] width 2 height 5
click at [551, 459] on icon at bounding box center [555, 458] width 8 height 8
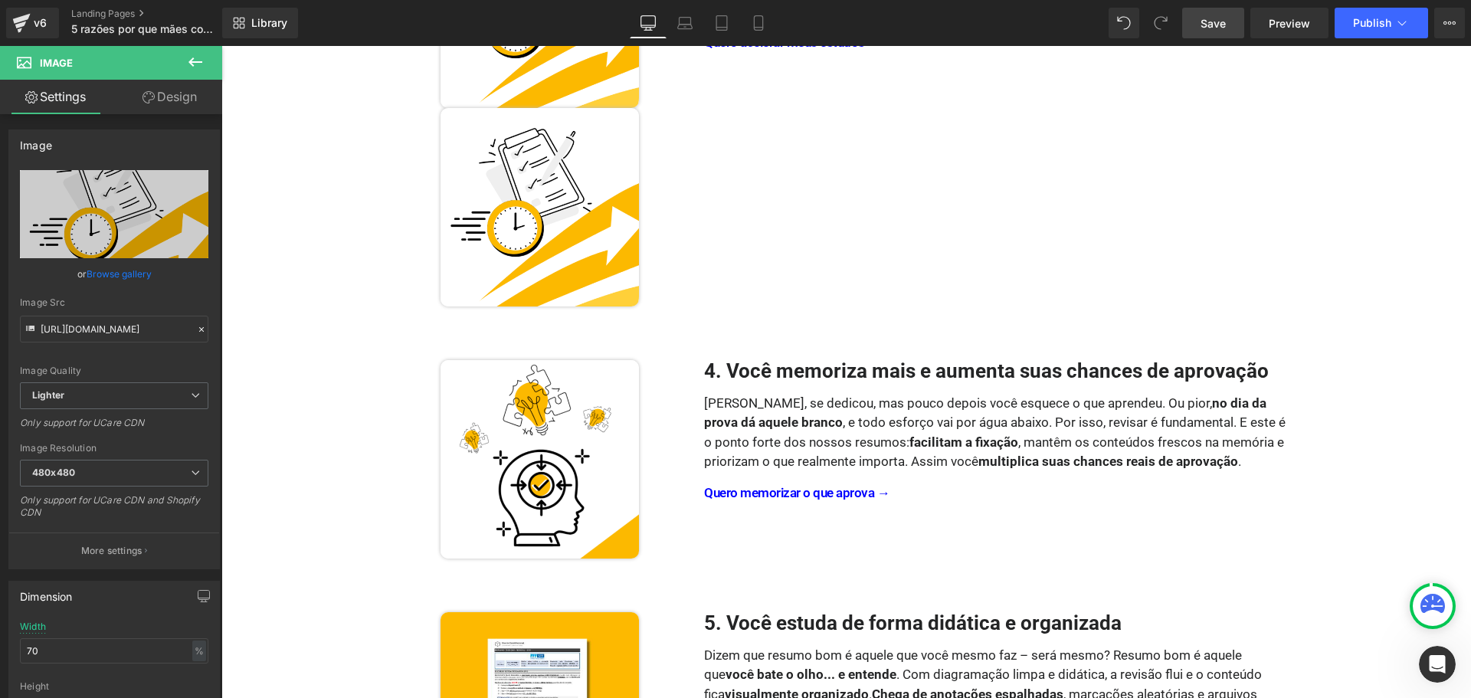
scroll to position [1336, 0]
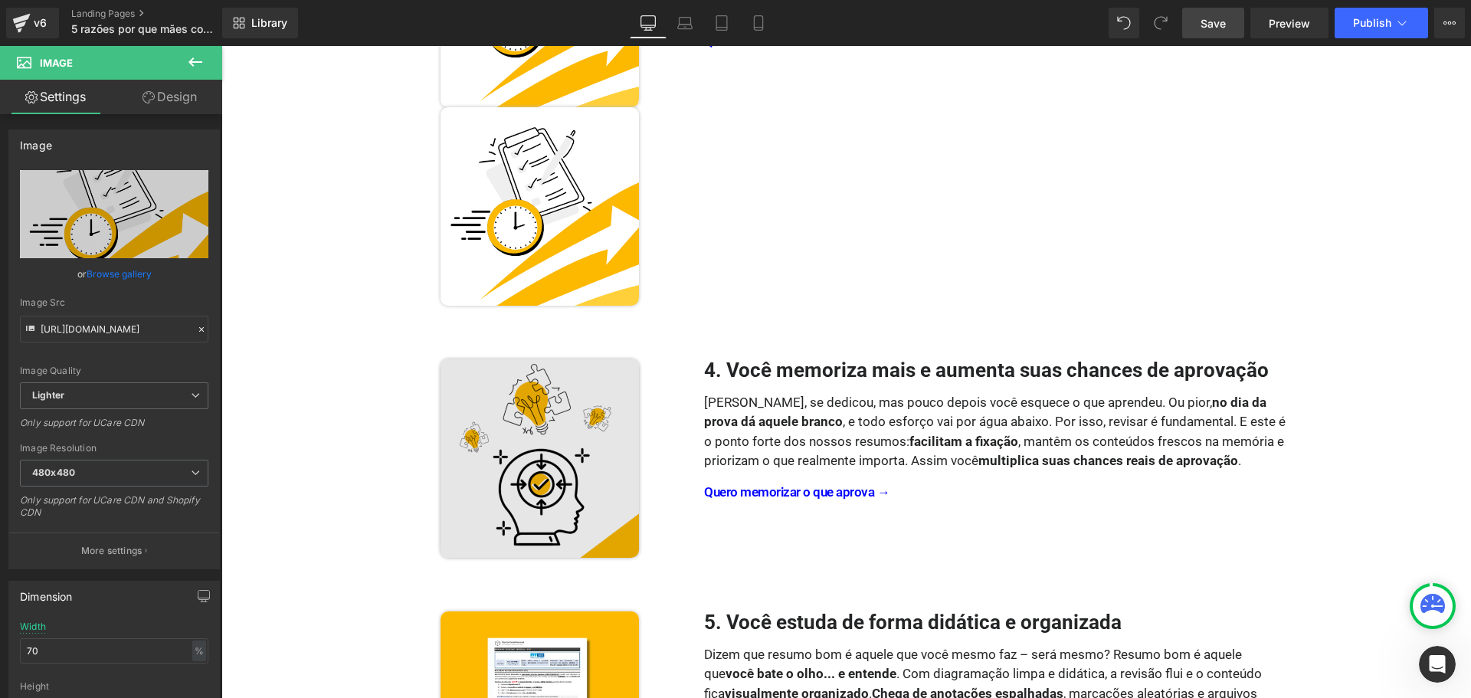
click at [524, 461] on div "Image" at bounding box center [540, 458] width 284 height 198
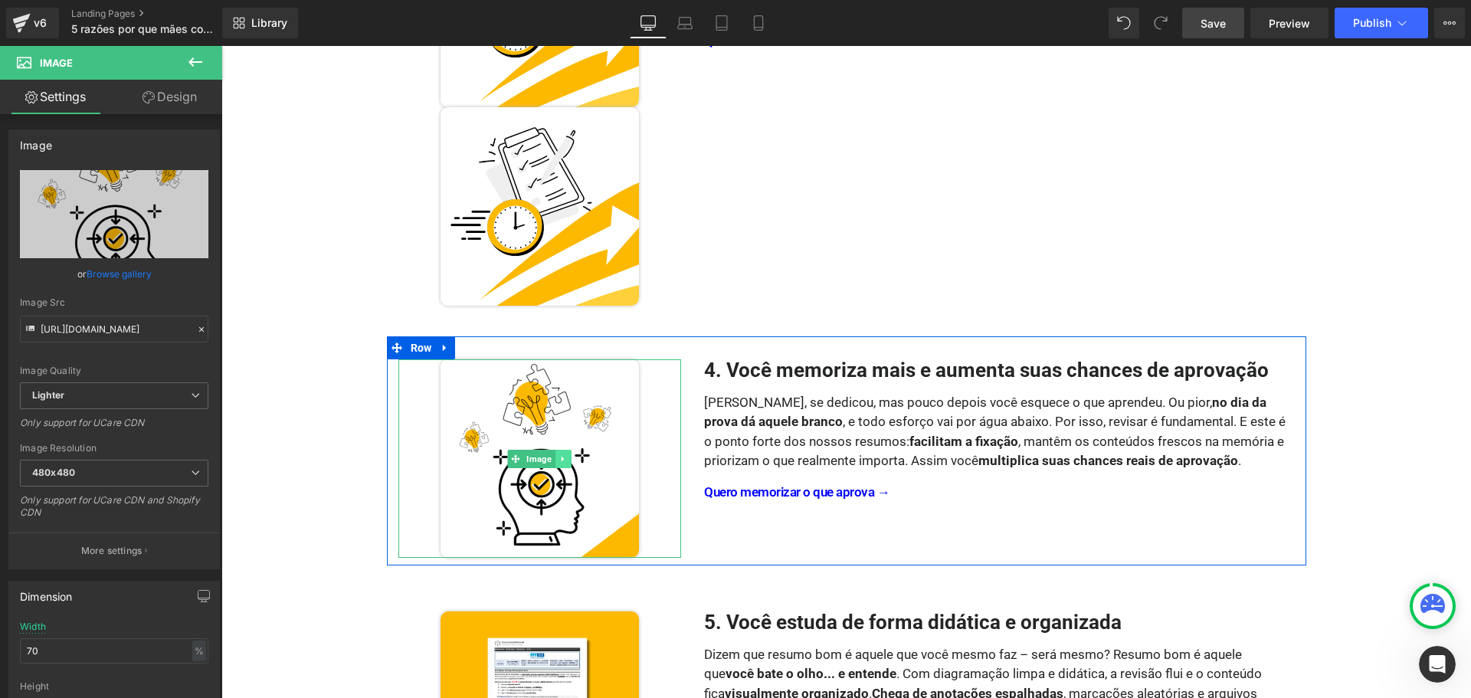
click at [562, 458] on icon at bounding box center [563, 458] width 2 height 5
click at [551, 461] on icon at bounding box center [555, 458] width 8 height 9
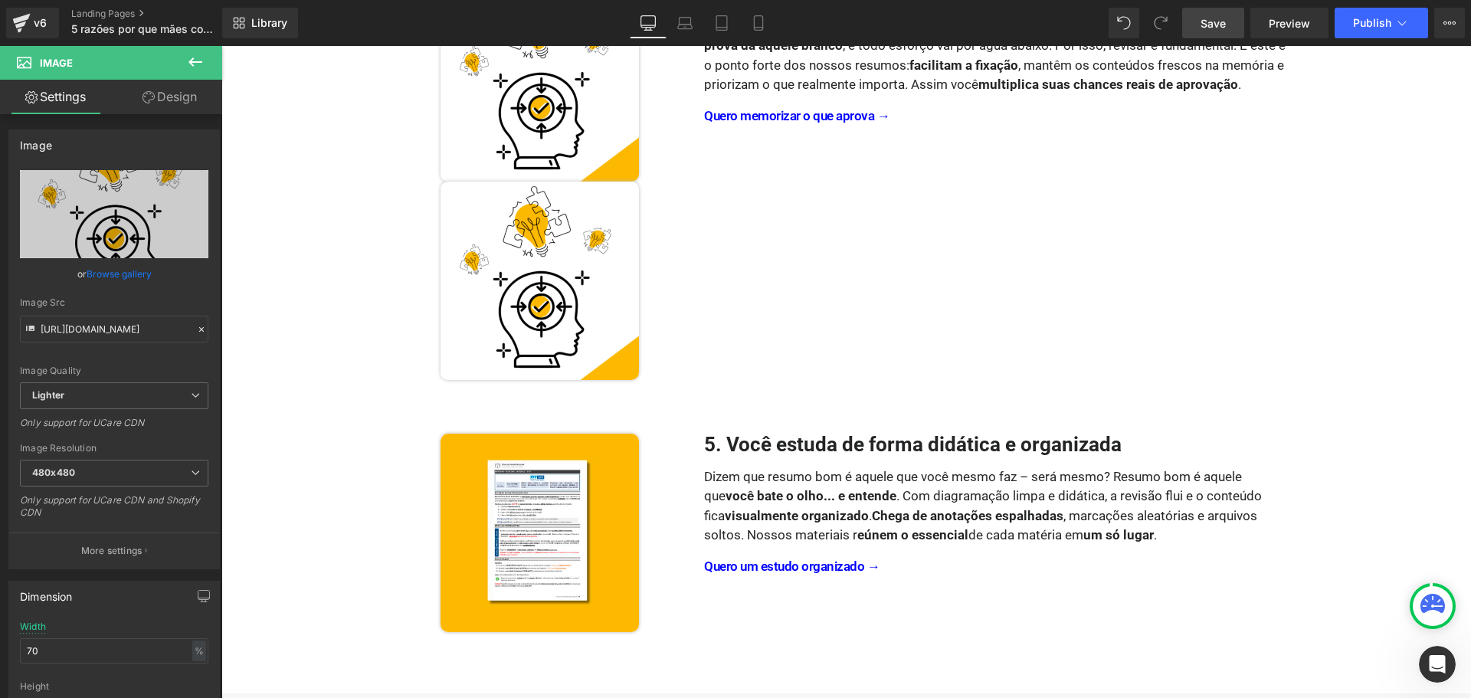
scroll to position [1787, 0]
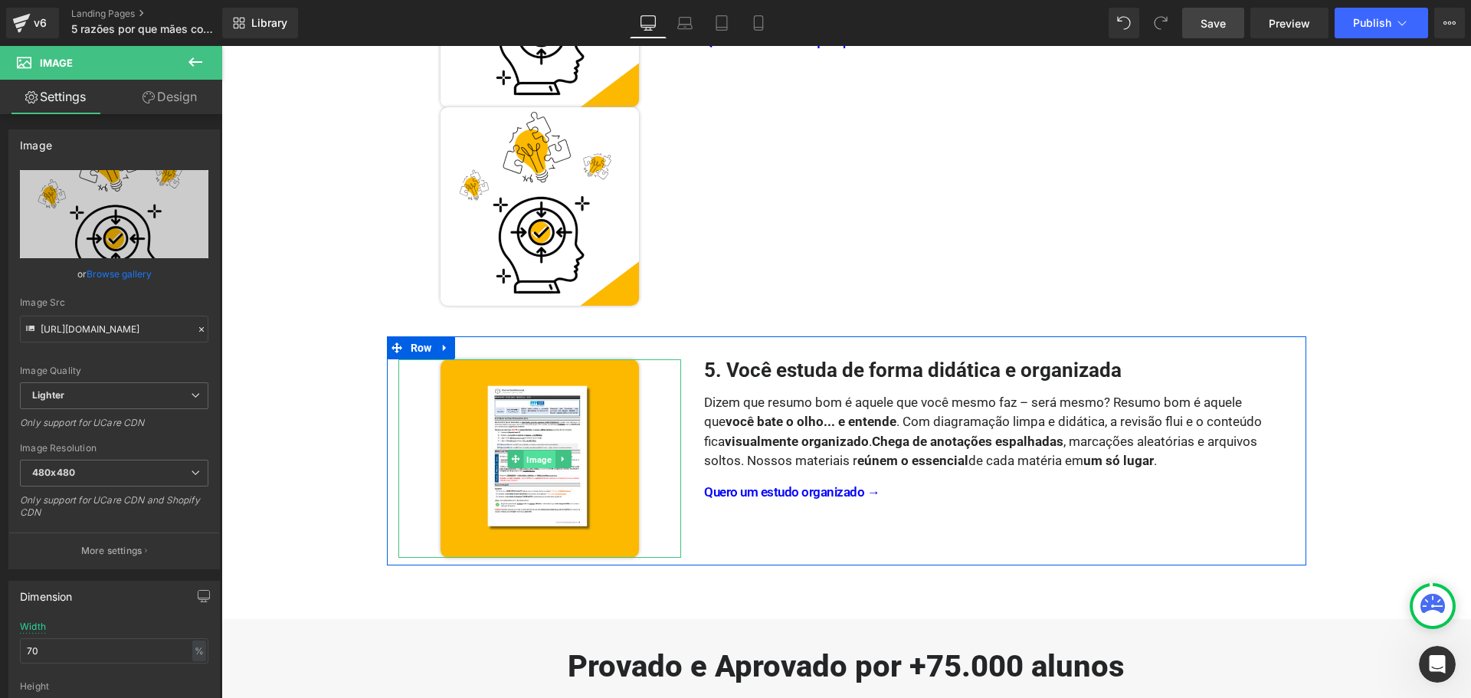
click at [524, 462] on span "Image" at bounding box center [539, 459] width 31 height 18
click at [562, 457] on icon at bounding box center [563, 458] width 8 height 9
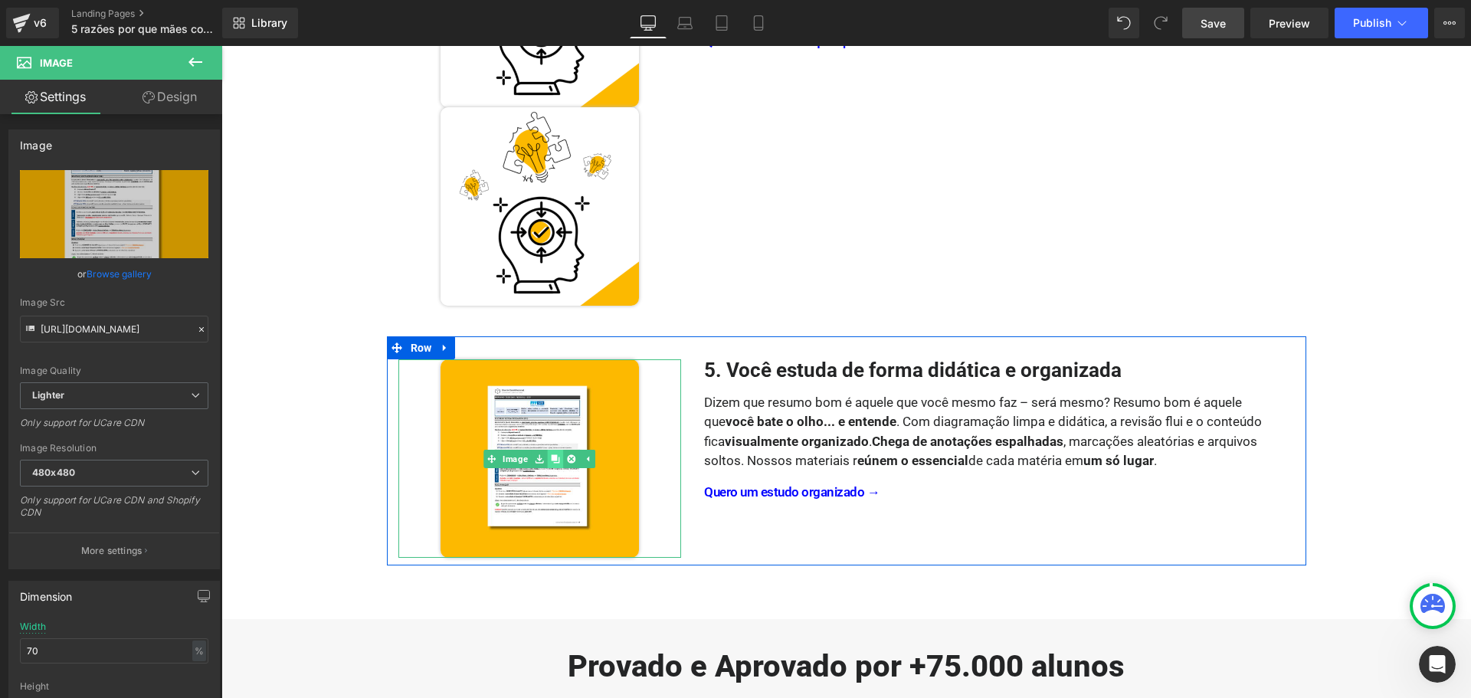
click at [553, 457] on icon at bounding box center [555, 458] width 8 height 8
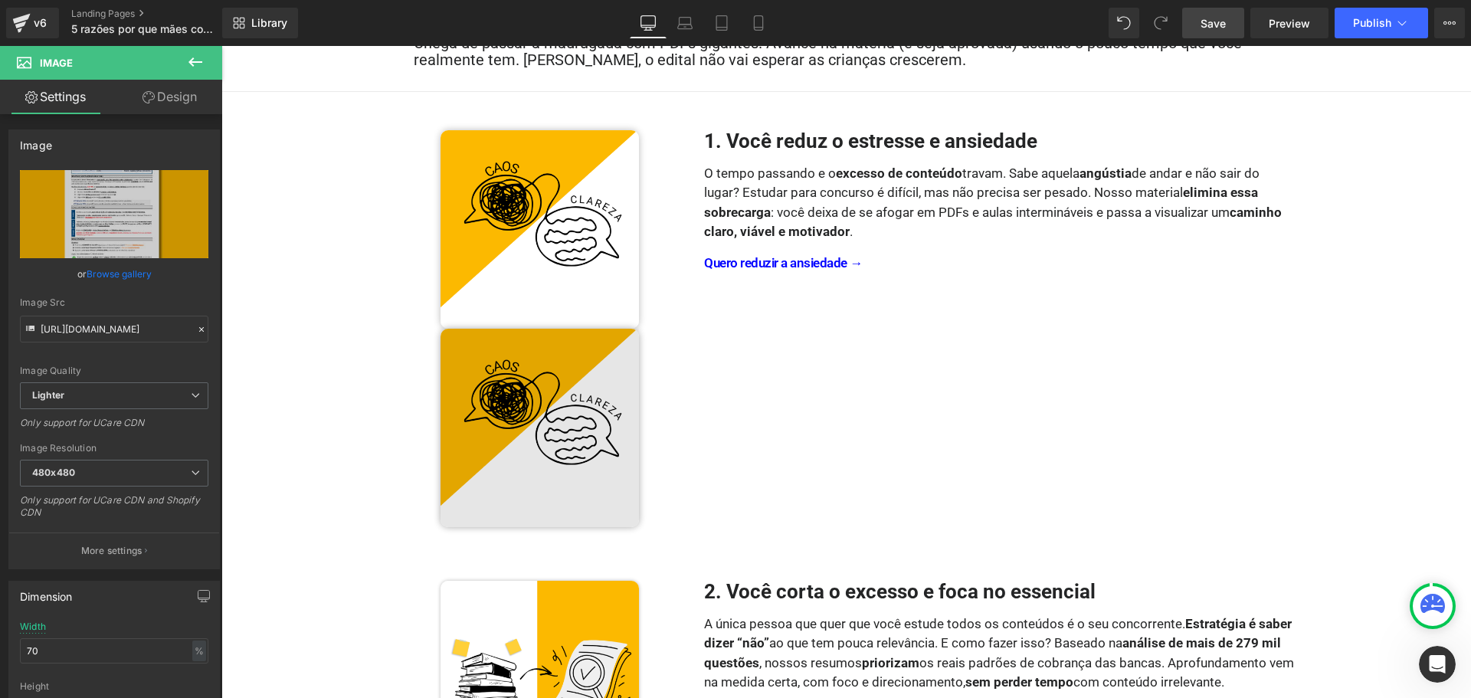
scroll to position [135, 0]
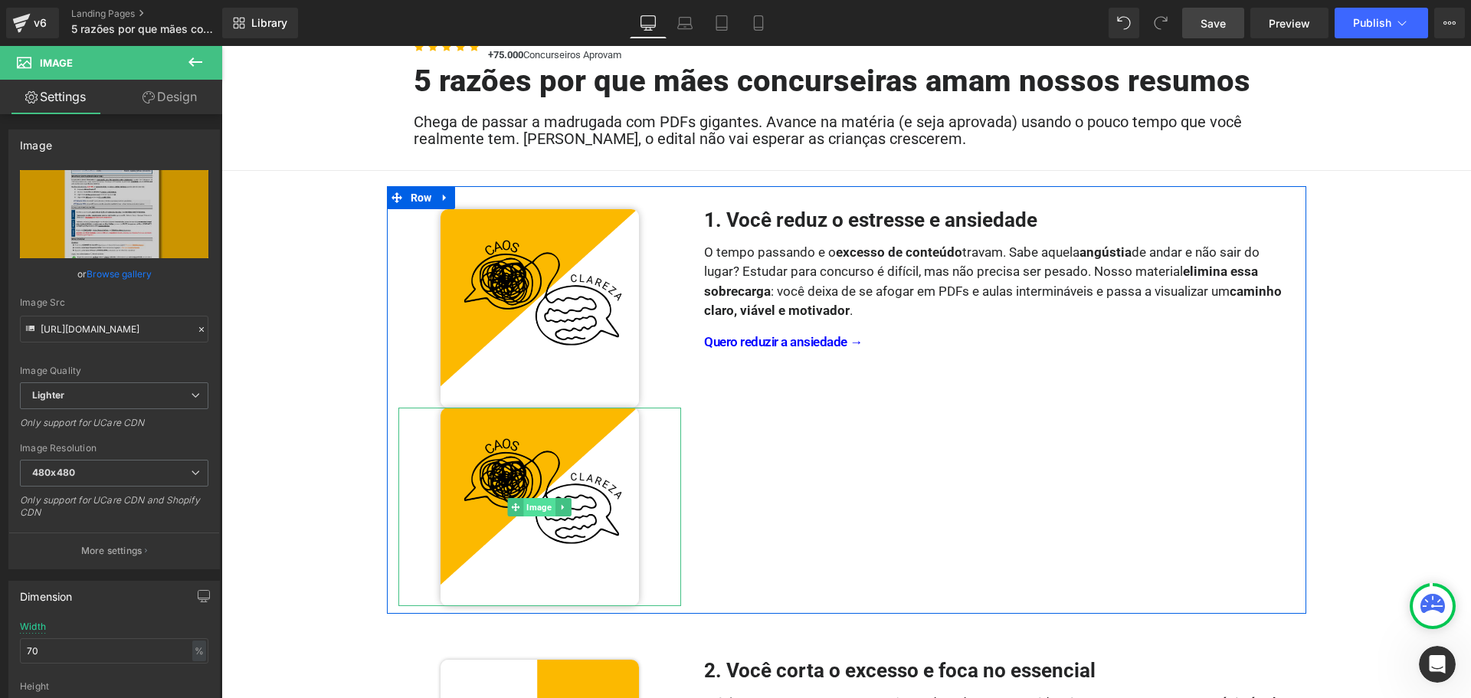
click at [533, 507] on span "Image" at bounding box center [539, 507] width 31 height 18
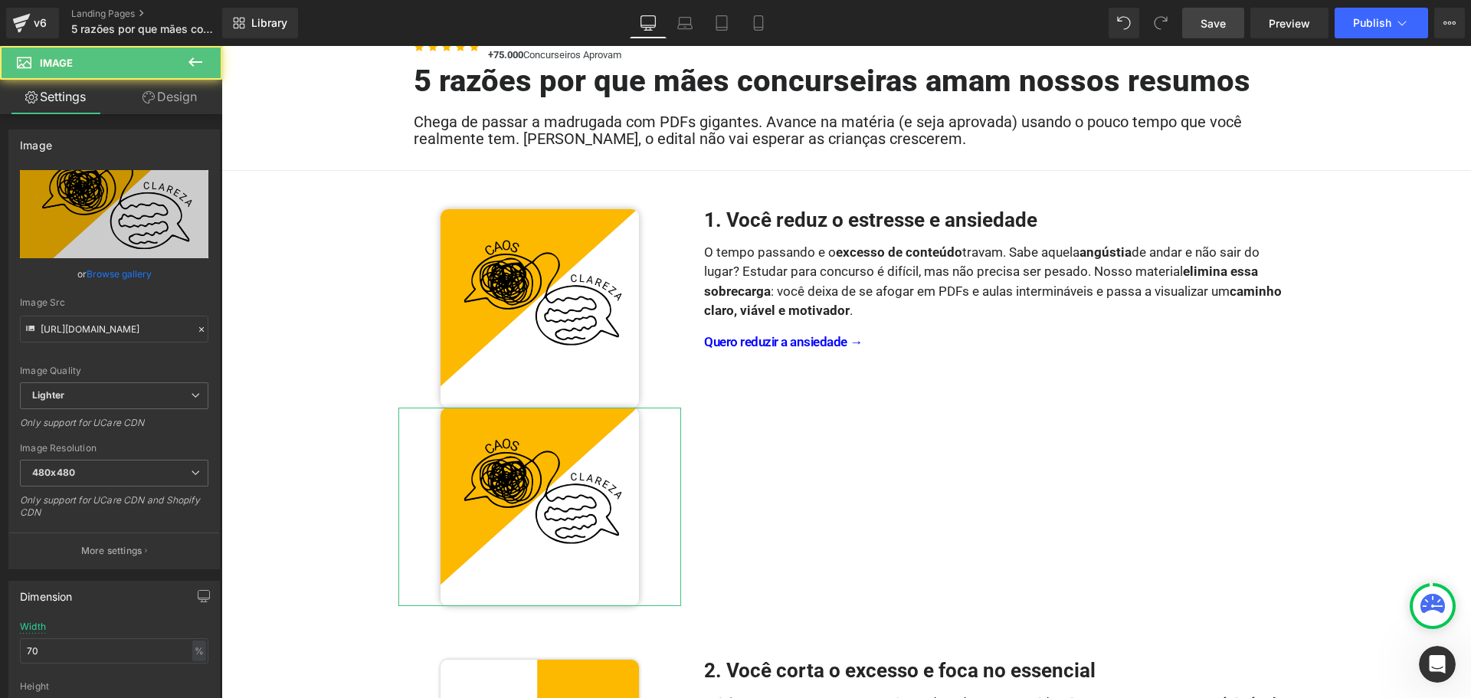
drag, startPoint x: 311, startPoint y: 461, endPoint x: 189, endPoint y: 102, distance: 379.0
click at [189, 102] on link "Design" at bounding box center [169, 97] width 111 height 34
click at [0, 0] on div "Visibility" at bounding box center [0, 0] width 0 height 0
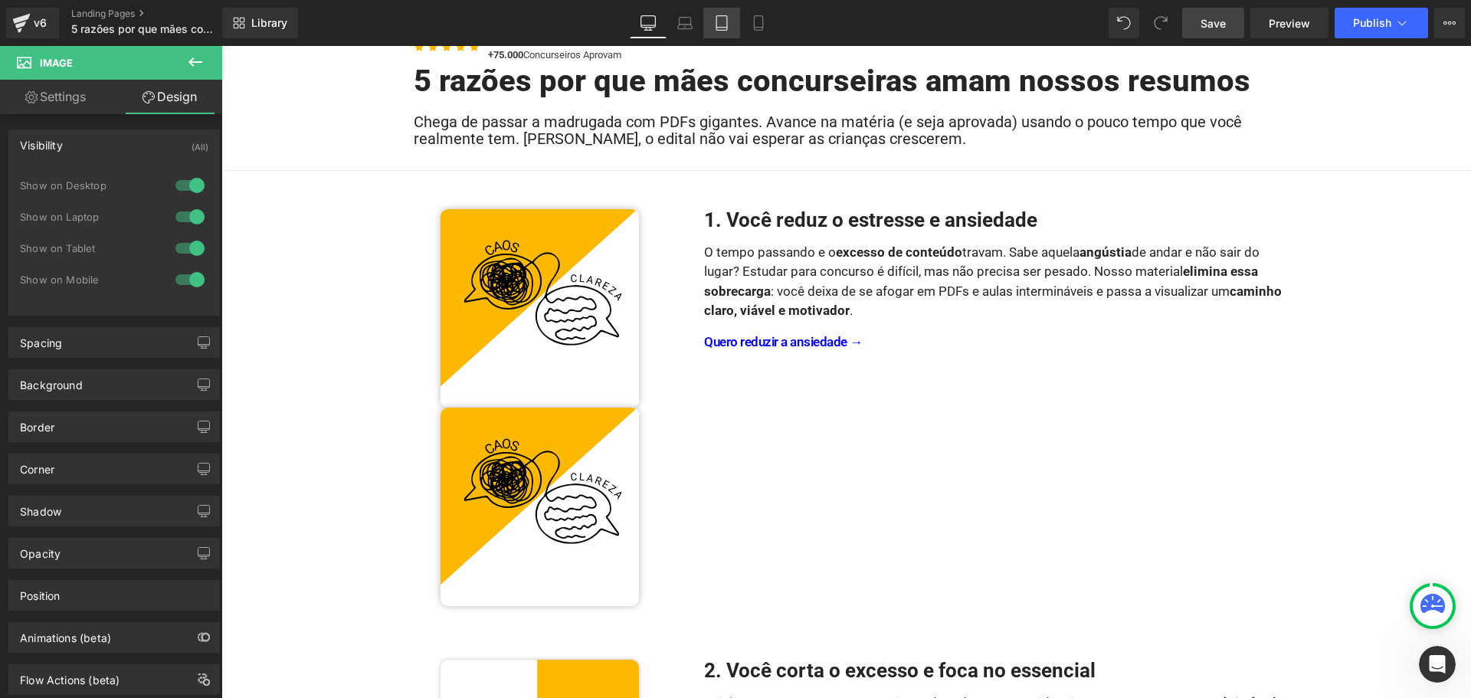
click at [732, 29] on link "Tablet" at bounding box center [721, 23] width 37 height 31
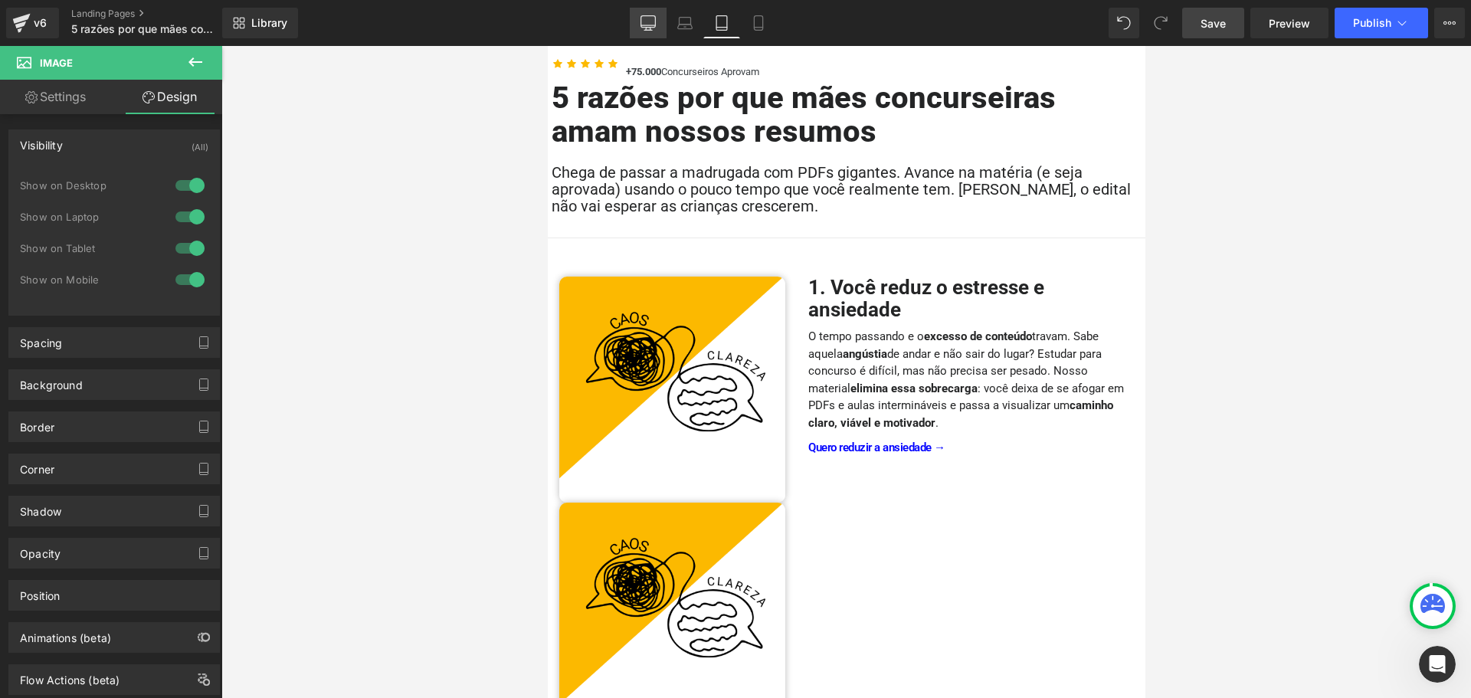
click at [658, 31] on link "Desktop" at bounding box center [648, 23] width 37 height 31
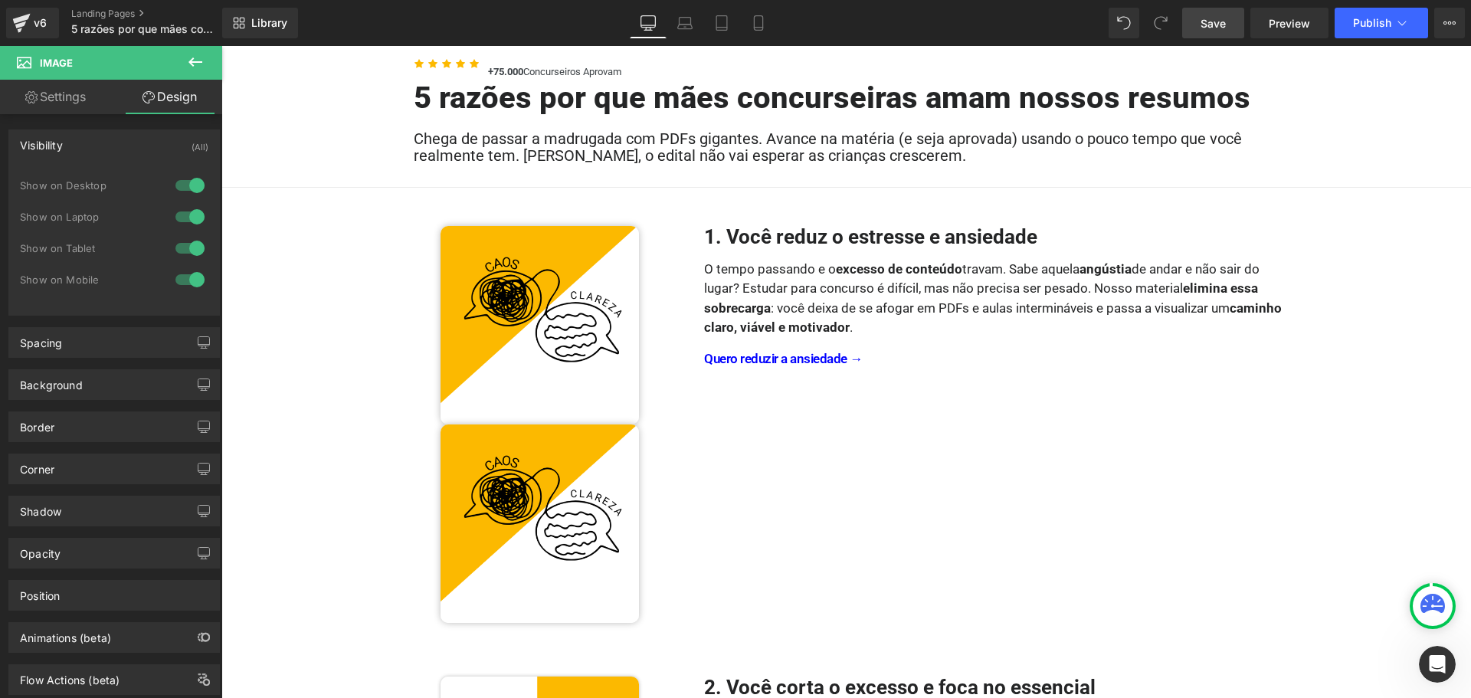
scroll to position [180, 0]
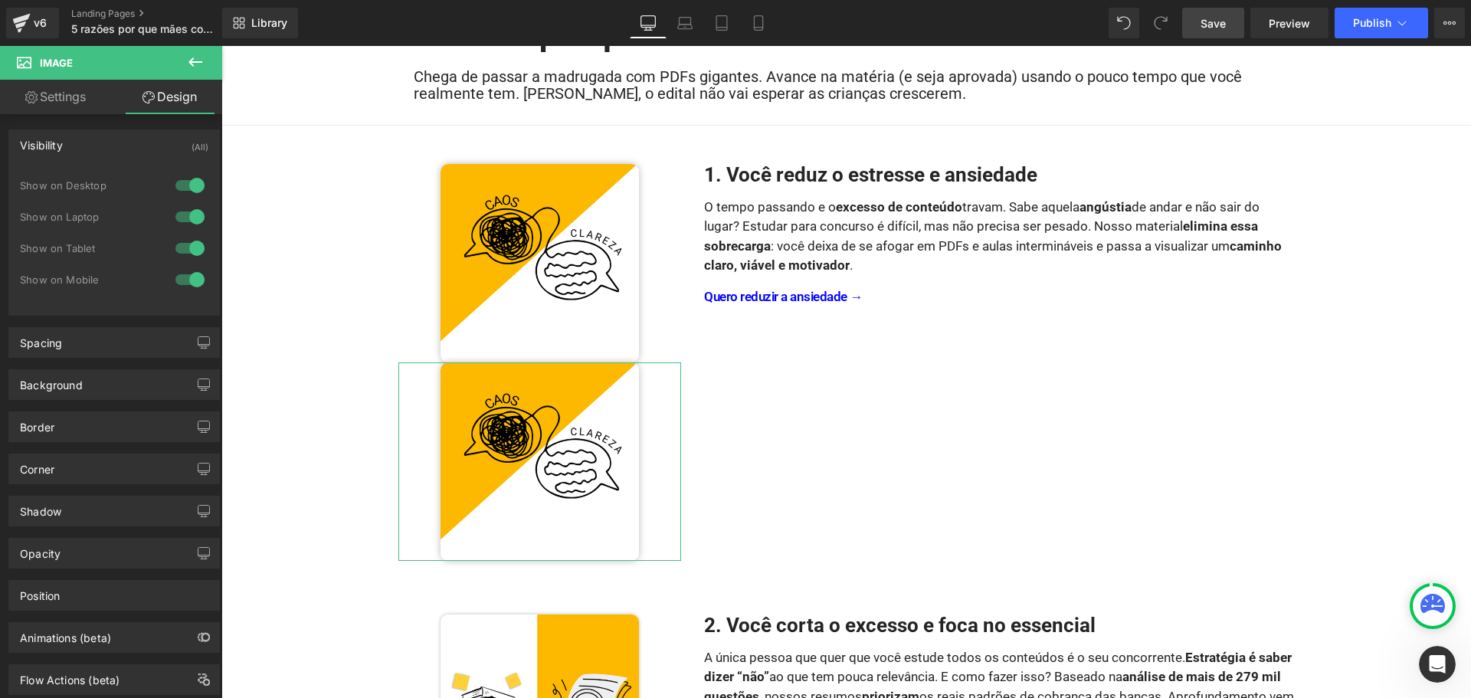
click at [194, 185] on div at bounding box center [190, 185] width 37 height 25
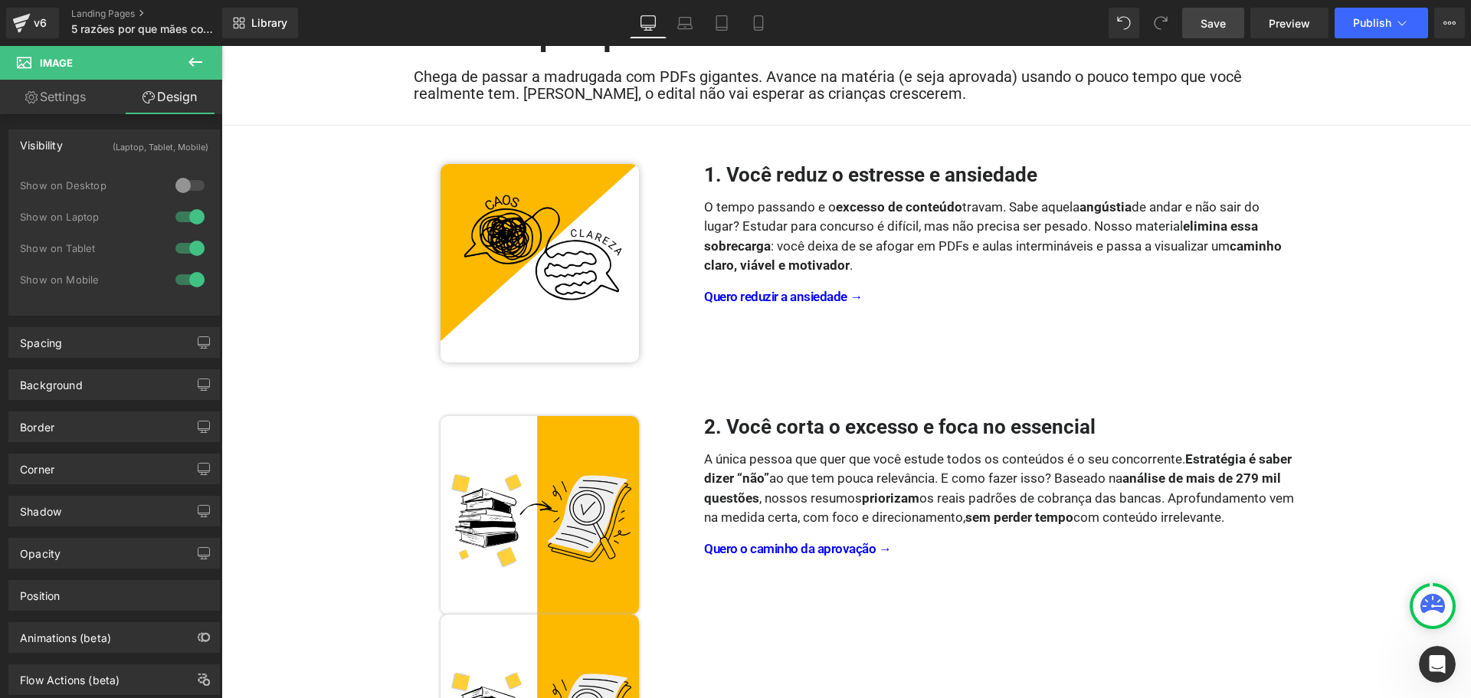
click at [192, 212] on div at bounding box center [190, 217] width 37 height 25
click at [190, 244] on div at bounding box center [190, 248] width 37 height 25
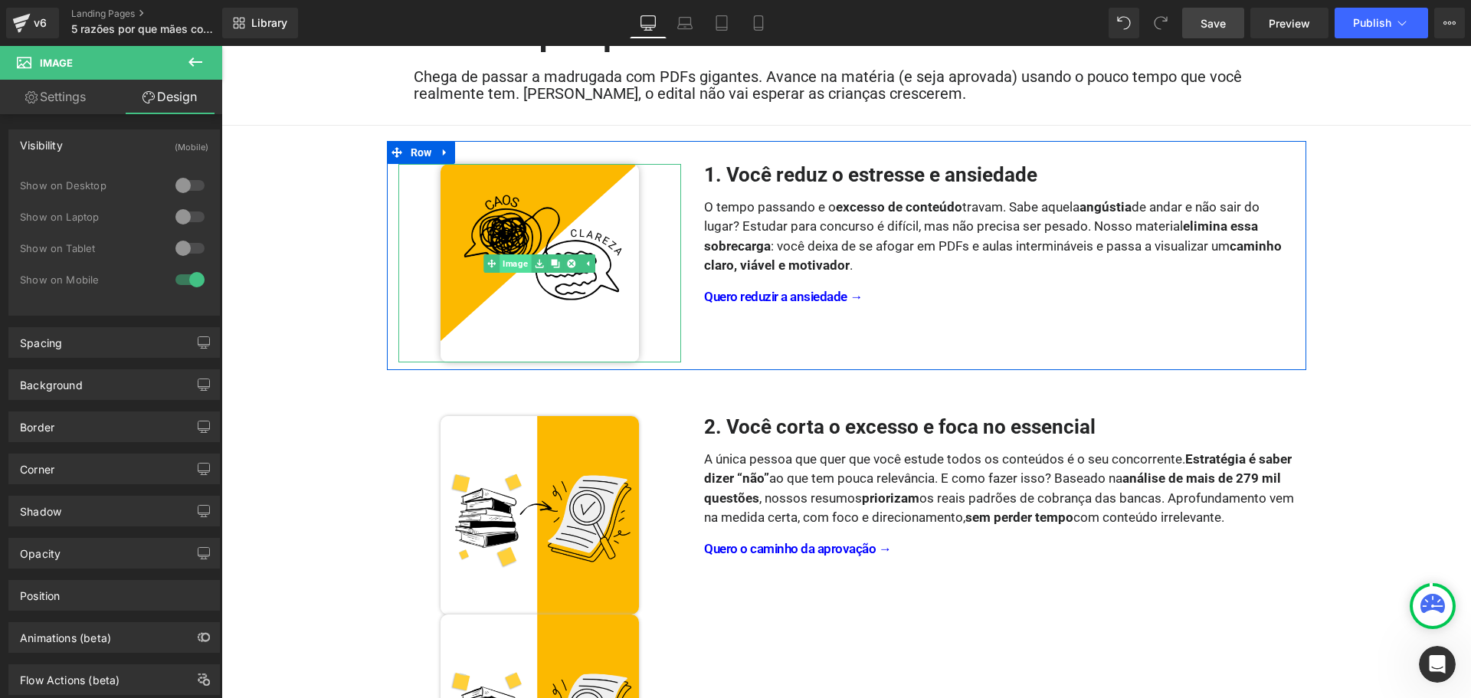
click at [509, 264] on link "Image" at bounding box center [508, 263] width 48 height 18
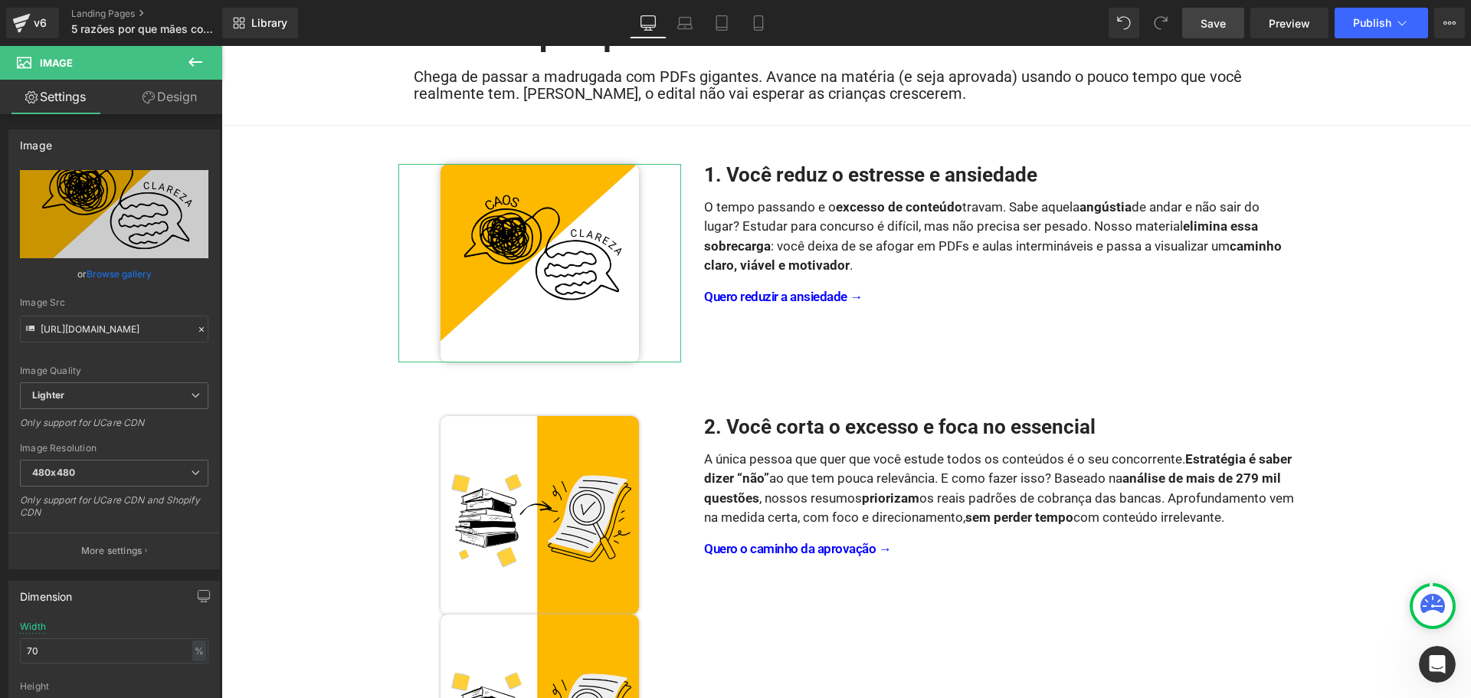
click at [189, 103] on link "Design" at bounding box center [169, 97] width 111 height 34
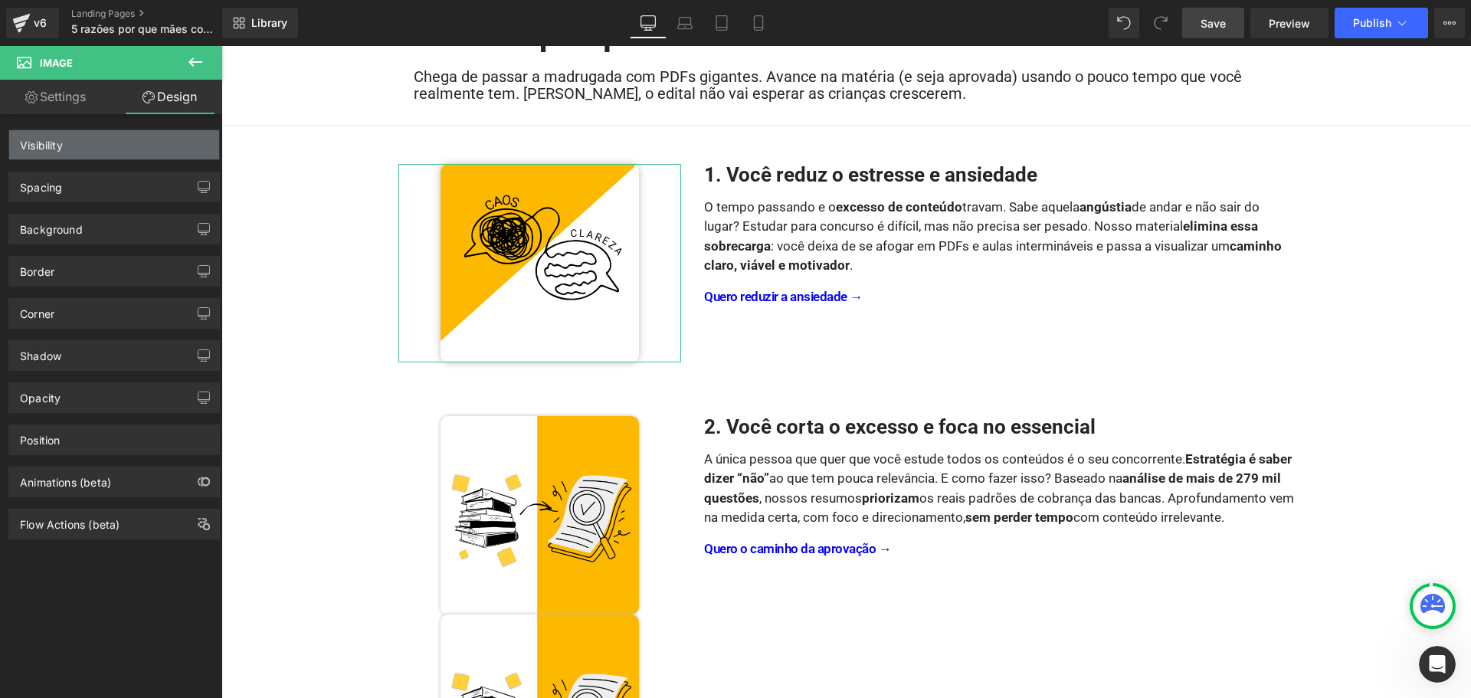
click at [133, 143] on div "Visibility" at bounding box center [114, 144] width 210 height 29
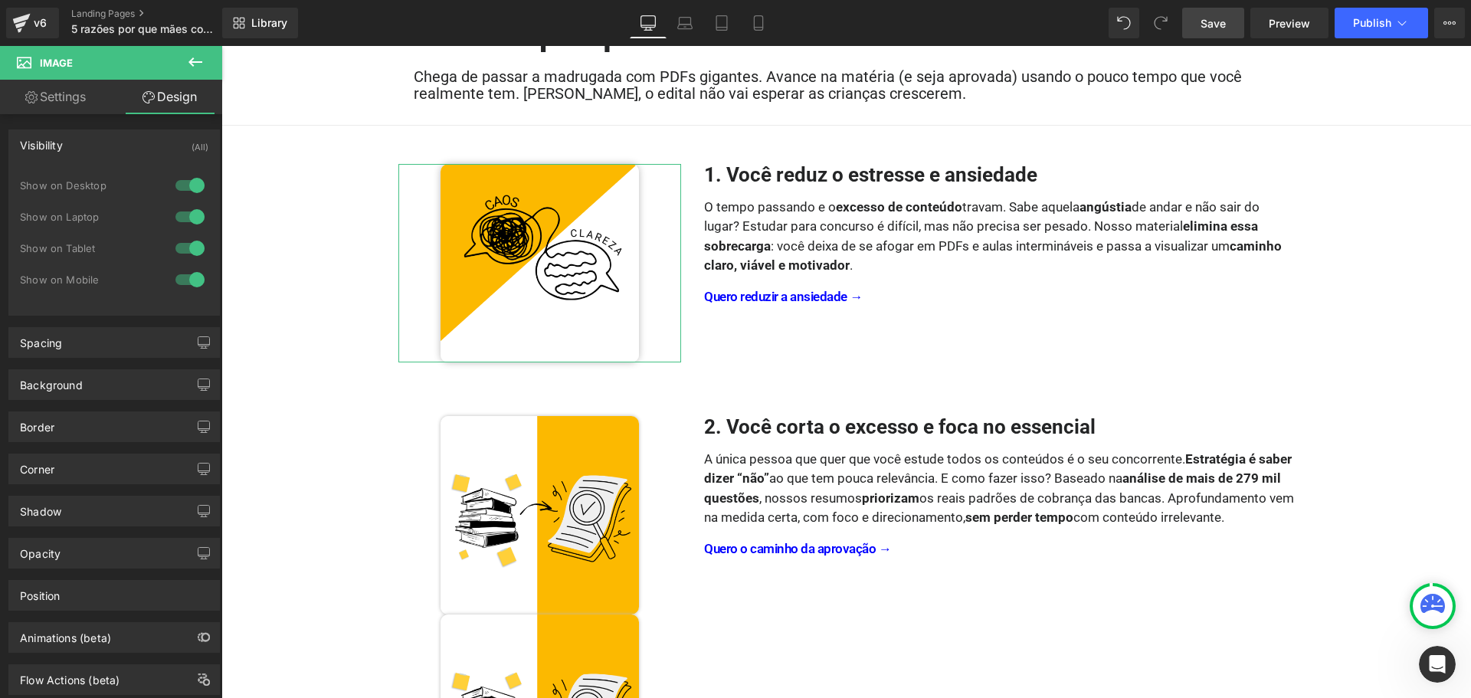
click at [192, 284] on div at bounding box center [190, 279] width 37 height 25
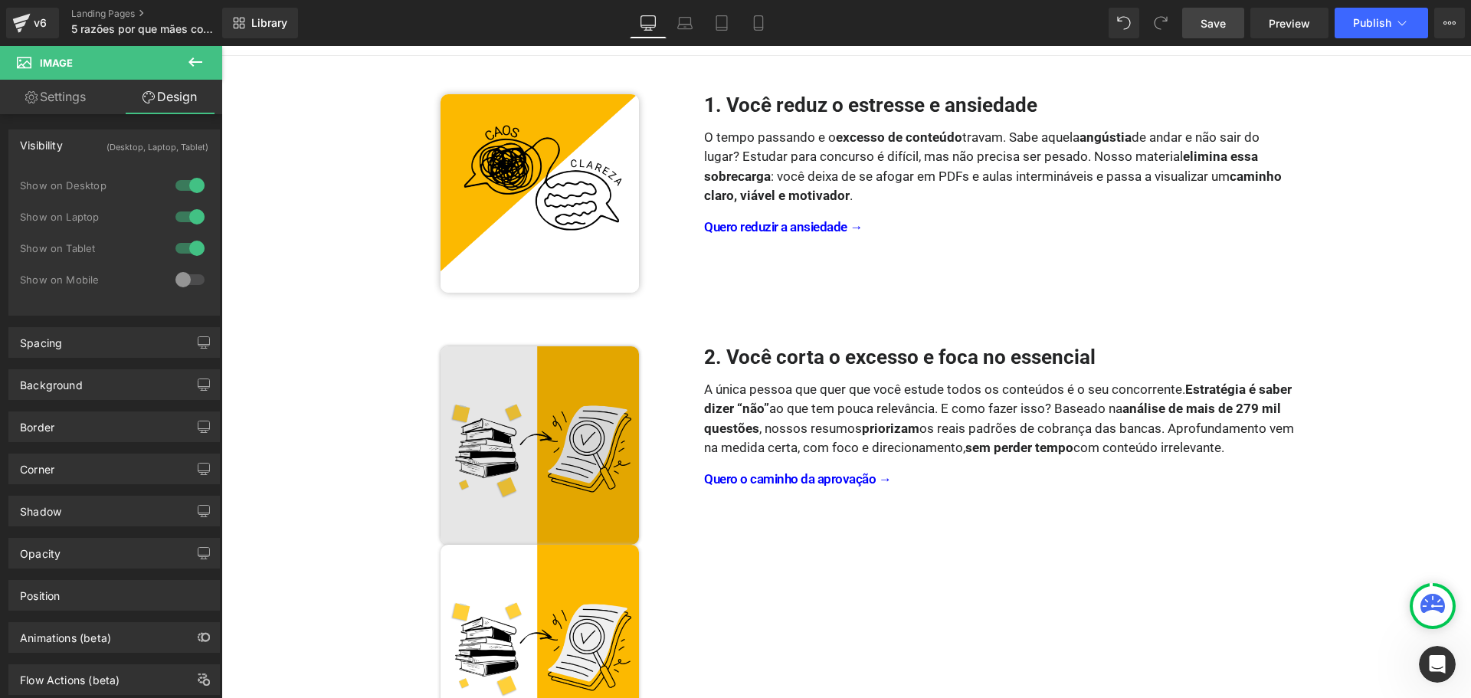
scroll to position [333, 0]
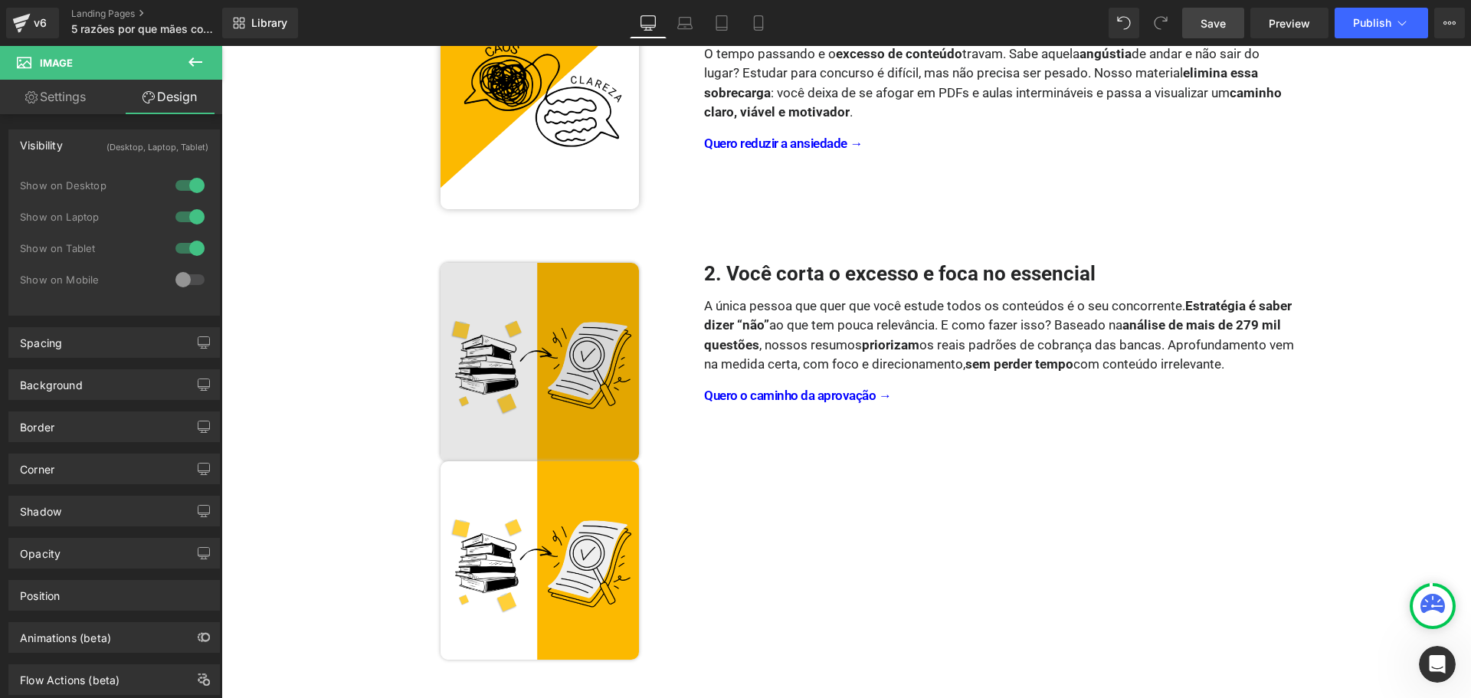
click at [527, 356] on div "Image" at bounding box center [540, 362] width 284 height 198
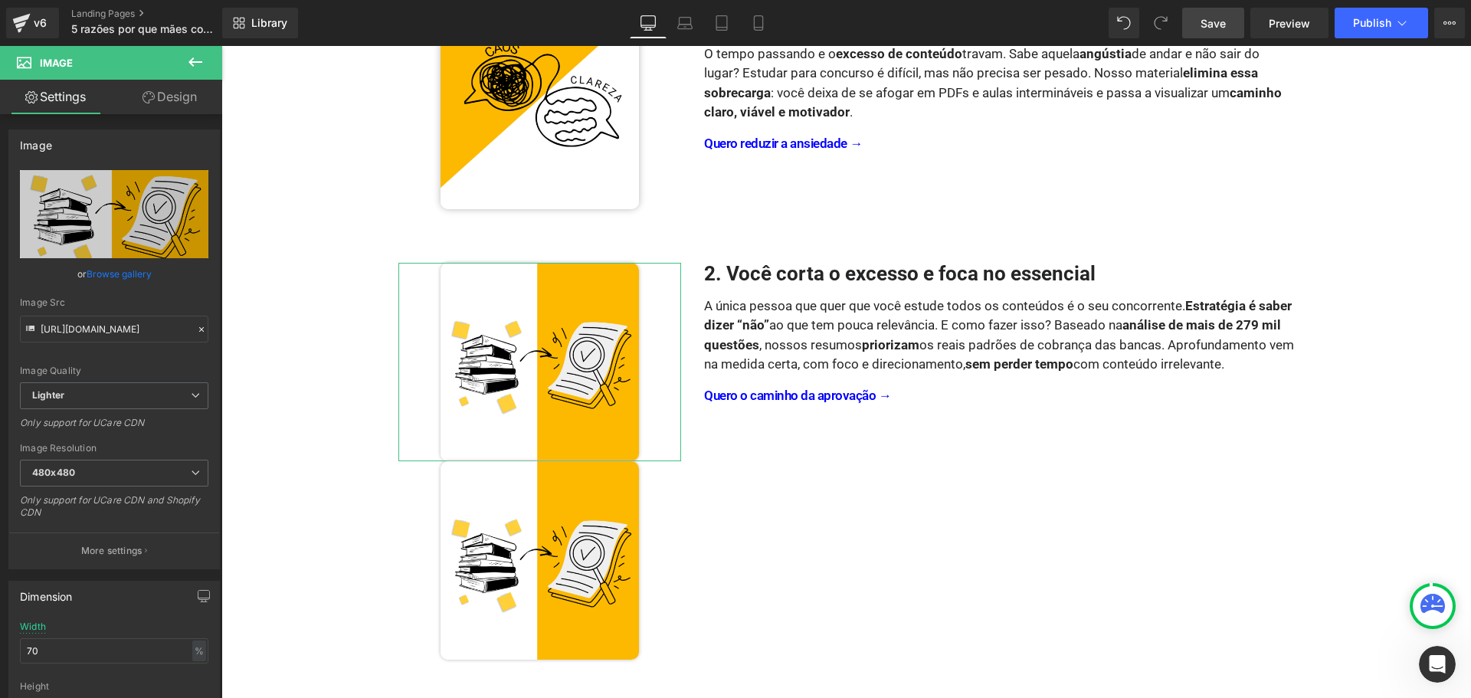
click at [172, 103] on link "Design" at bounding box center [169, 97] width 111 height 34
click at [0, 0] on div "Spacing" at bounding box center [0, 0] width 0 height 0
click at [0, 0] on div "Visibility" at bounding box center [0, 0] width 0 height 0
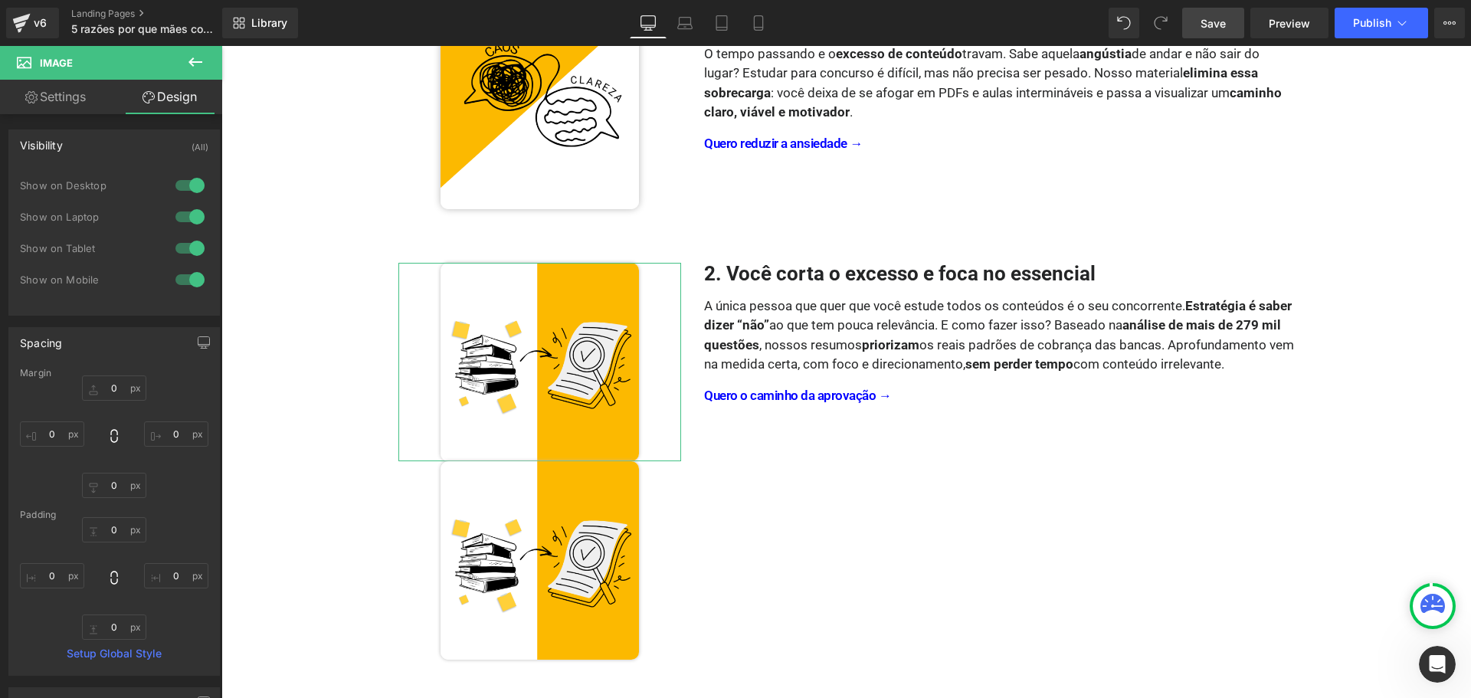
click at [195, 278] on div at bounding box center [190, 279] width 37 height 25
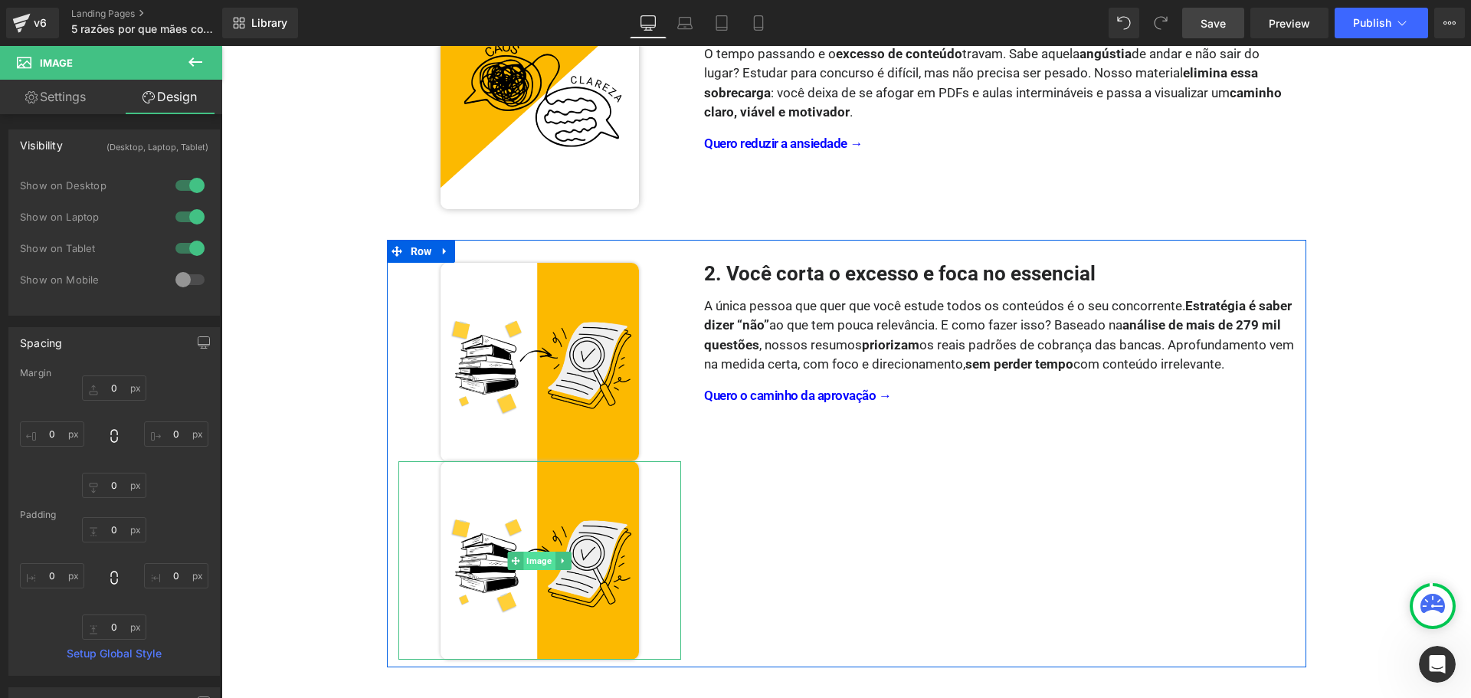
click at [533, 562] on span "Image" at bounding box center [539, 561] width 31 height 18
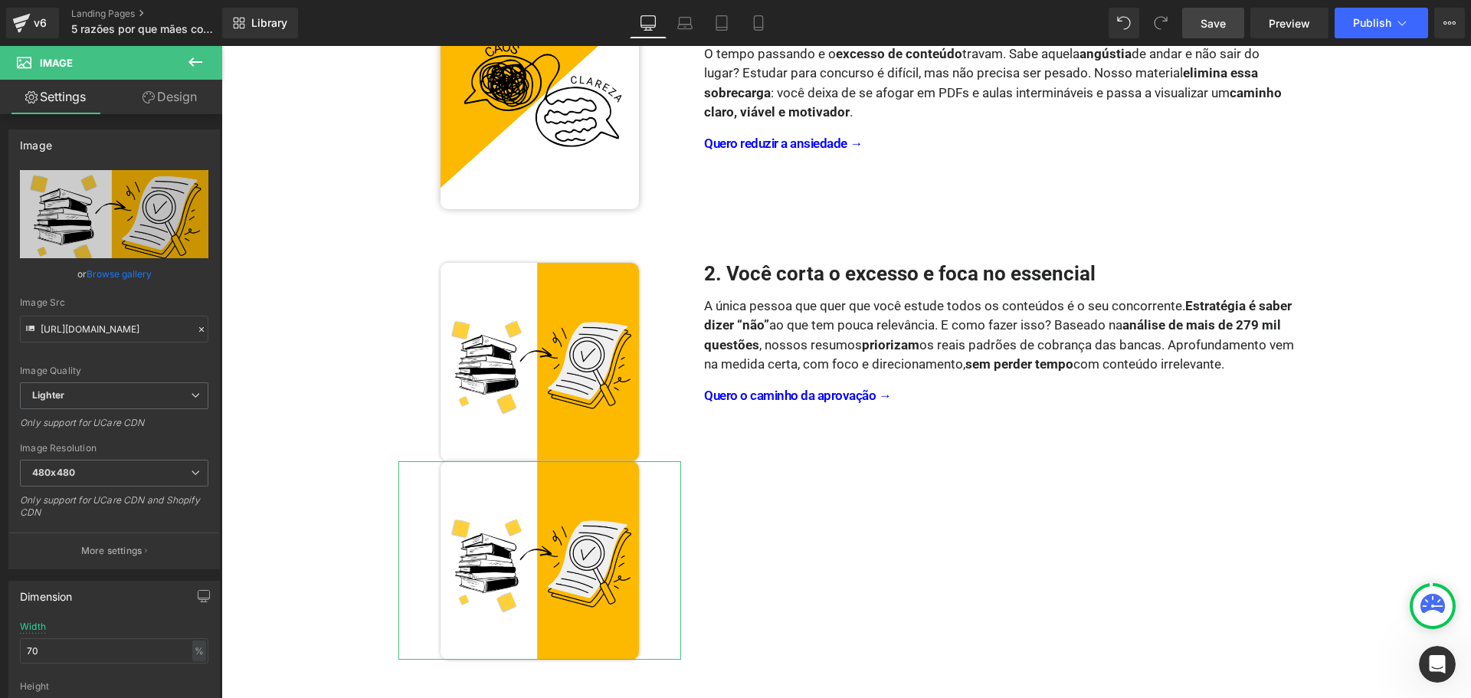
click at [197, 99] on link "Design" at bounding box center [169, 97] width 111 height 34
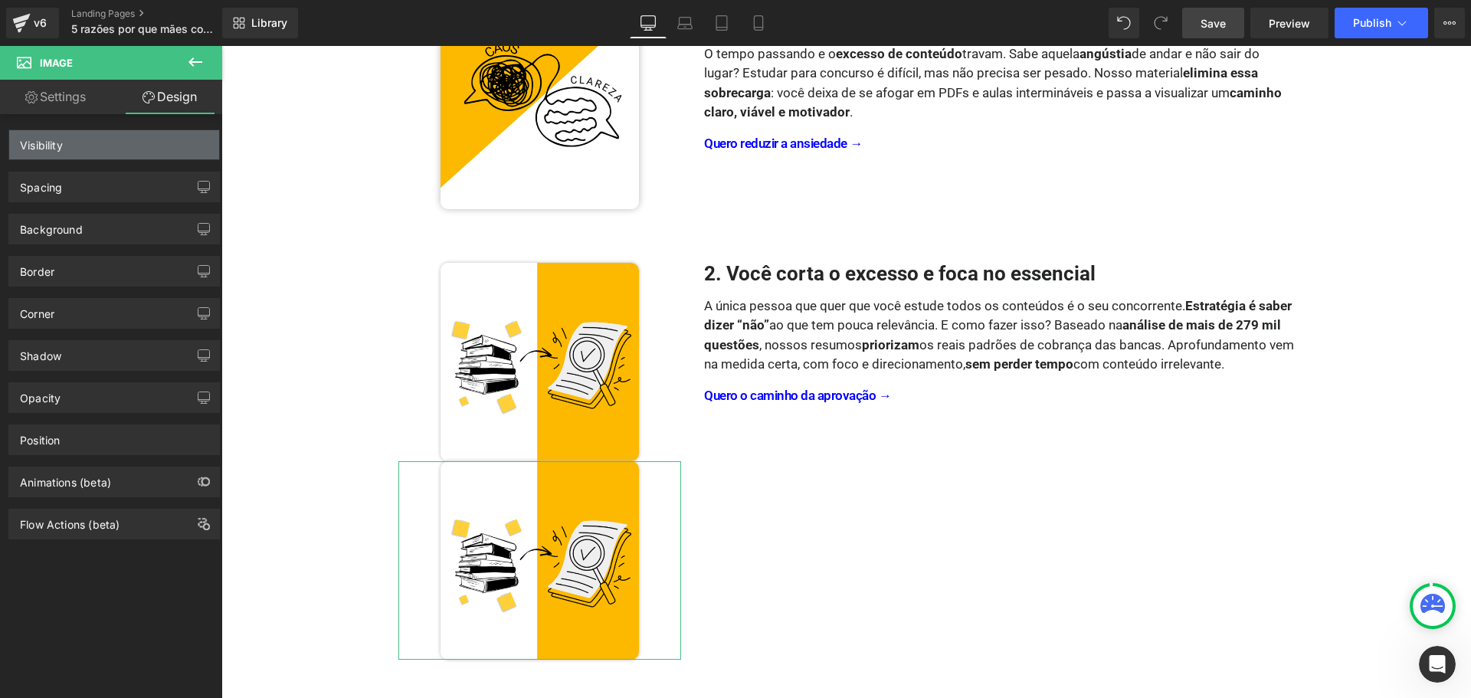
click at [166, 140] on div "Visibility" at bounding box center [114, 144] width 210 height 29
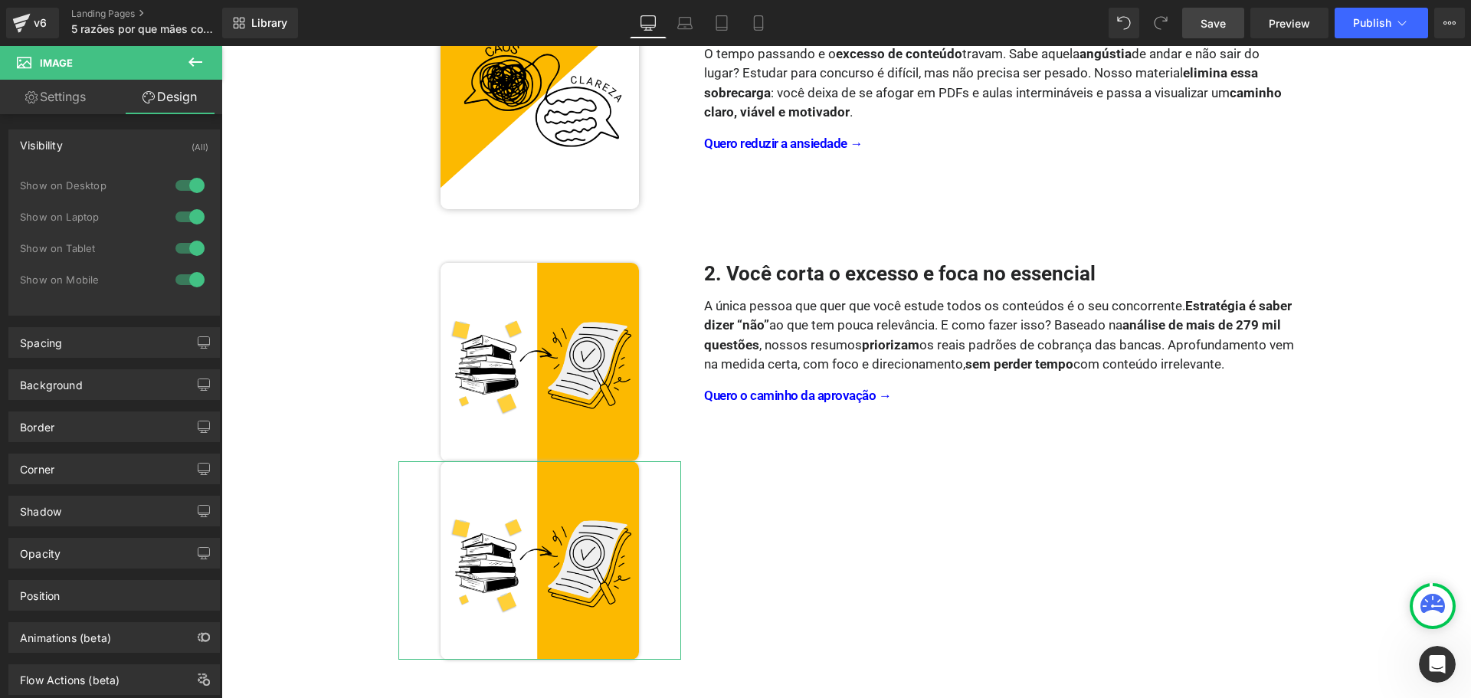
click at [192, 186] on div at bounding box center [190, 185] width 37 height 25
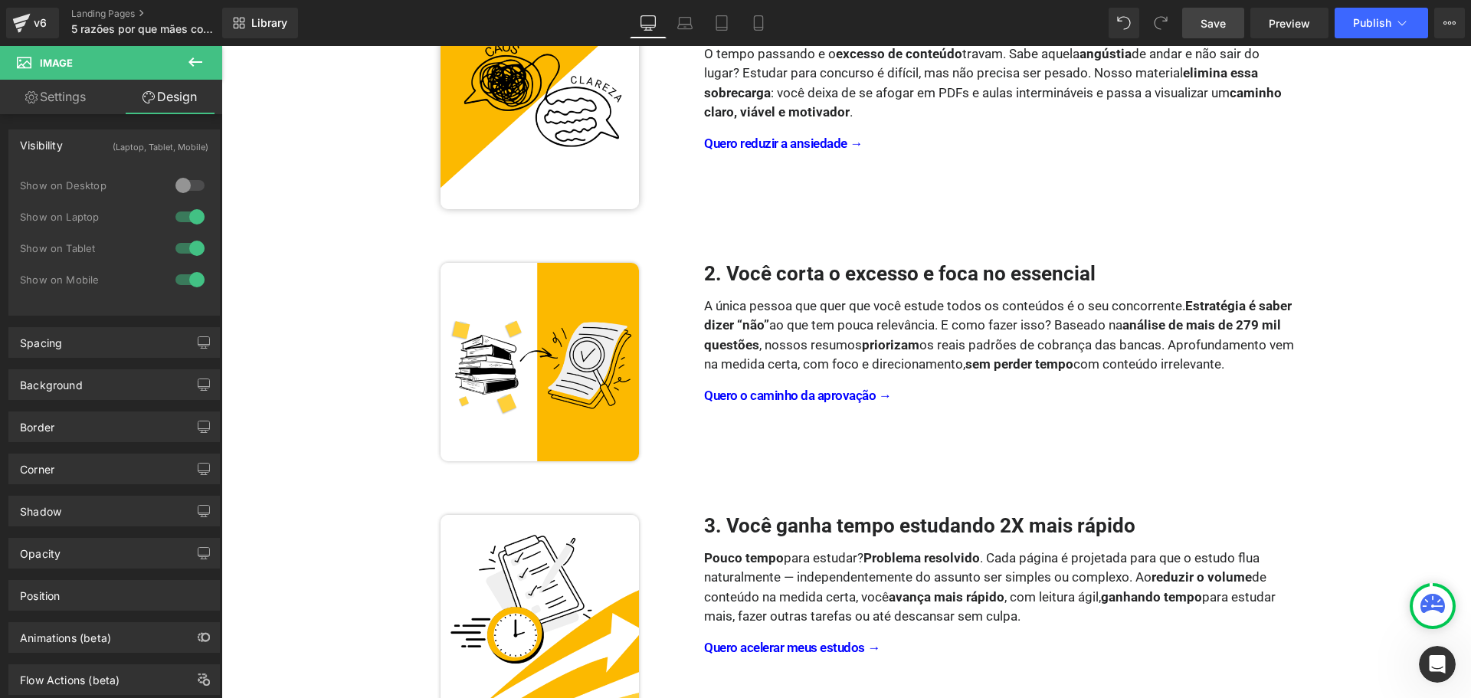
click at [189, 215] on div at bounding box center [190, 217] width 37 height 25
click at [185, 251] on div at bounding box center [190, 248] width 37 height 25
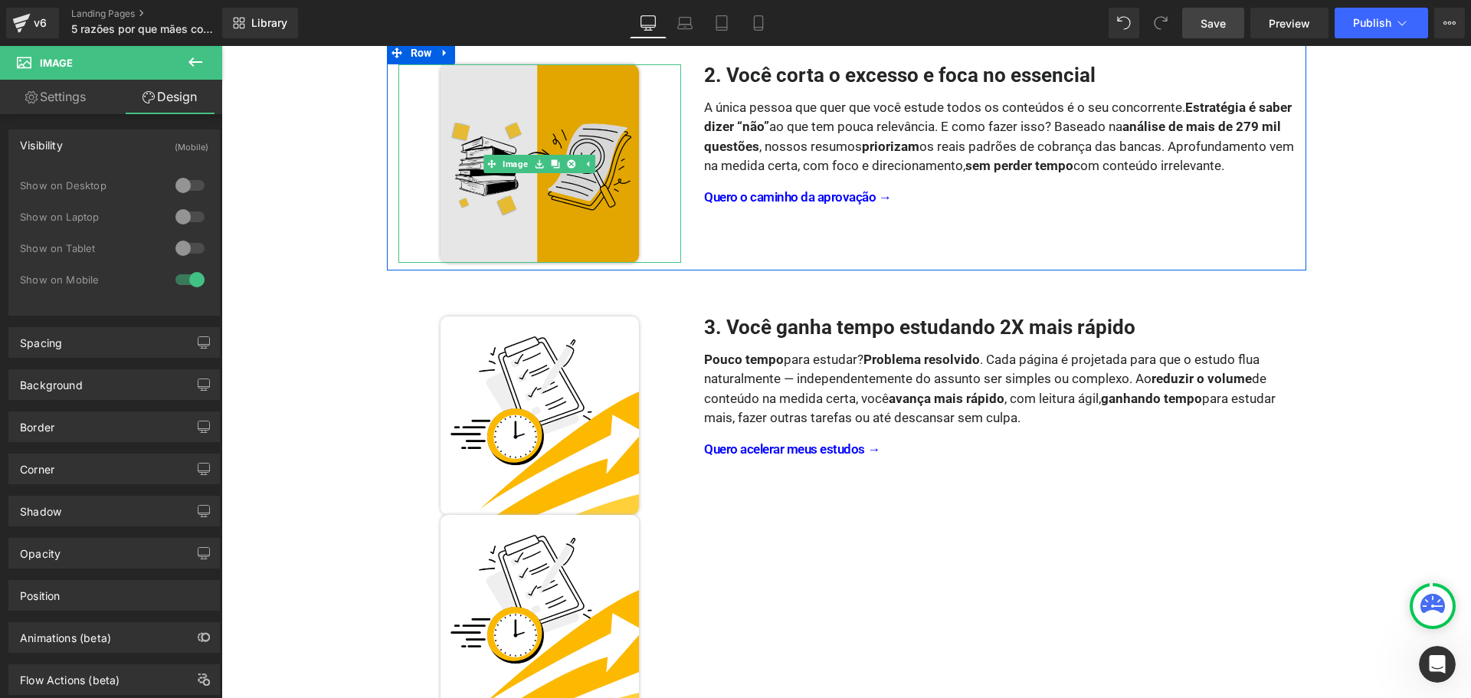
scroll to position [640, 0]
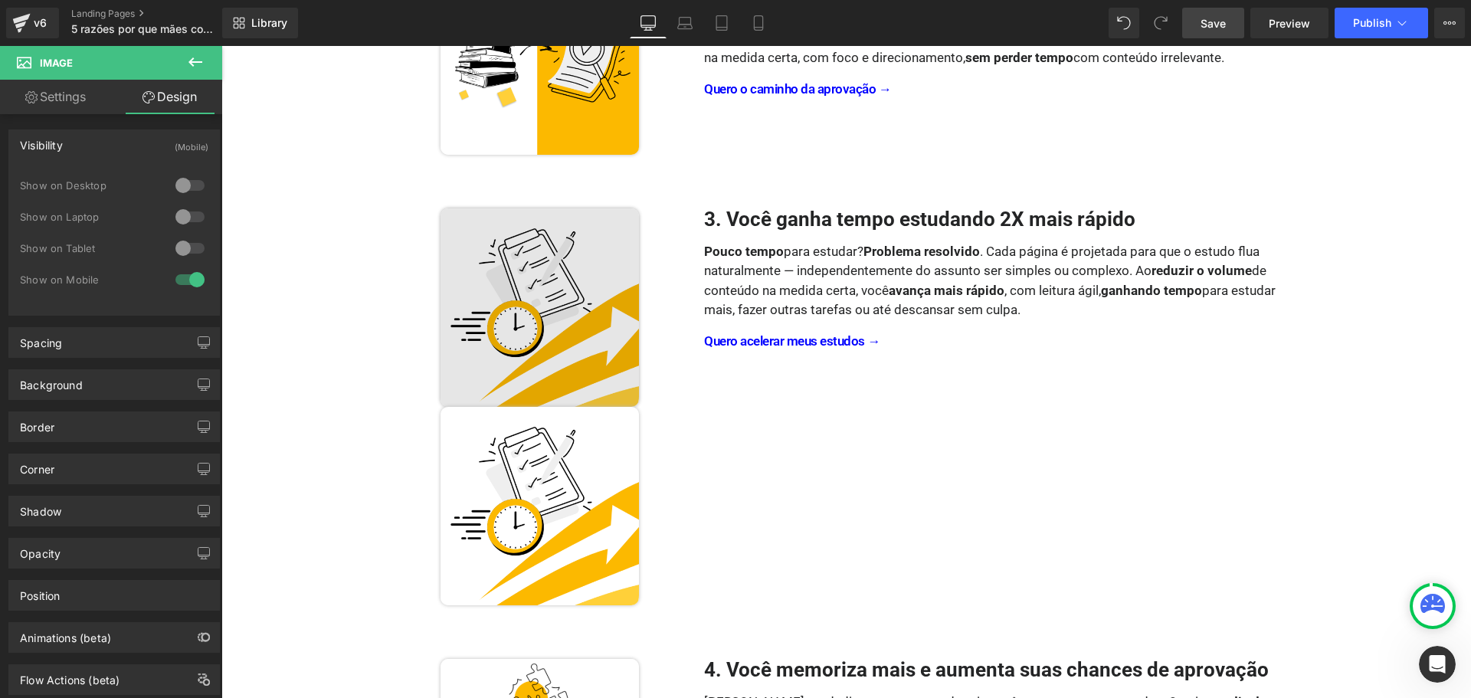
click at [530, 316] on img at bounding box center [540, 307] width 198 height 198
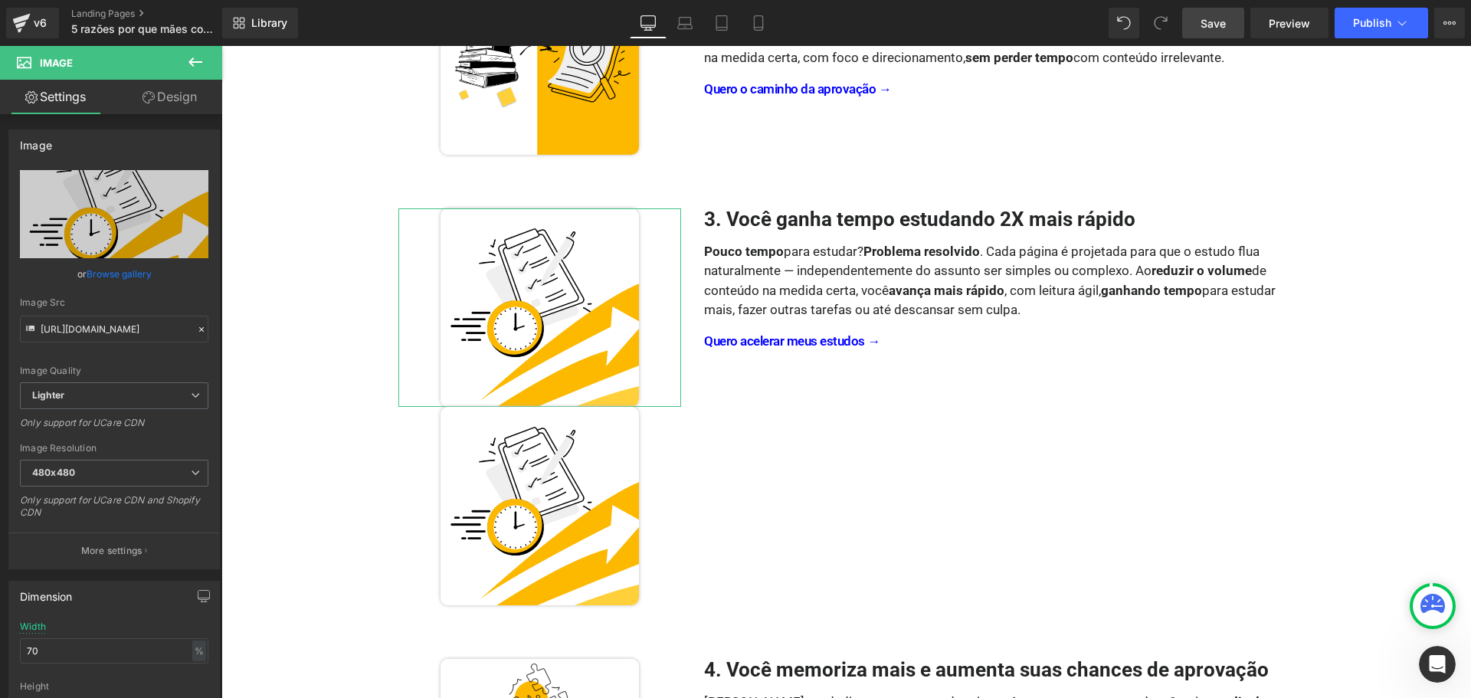
click at [166, 93] on link "Design" at bounding box center [169, 97] width 111 height 34
click at [0, 0] on div "Visibility" at bounding box center [0, 0] width 0 height 0
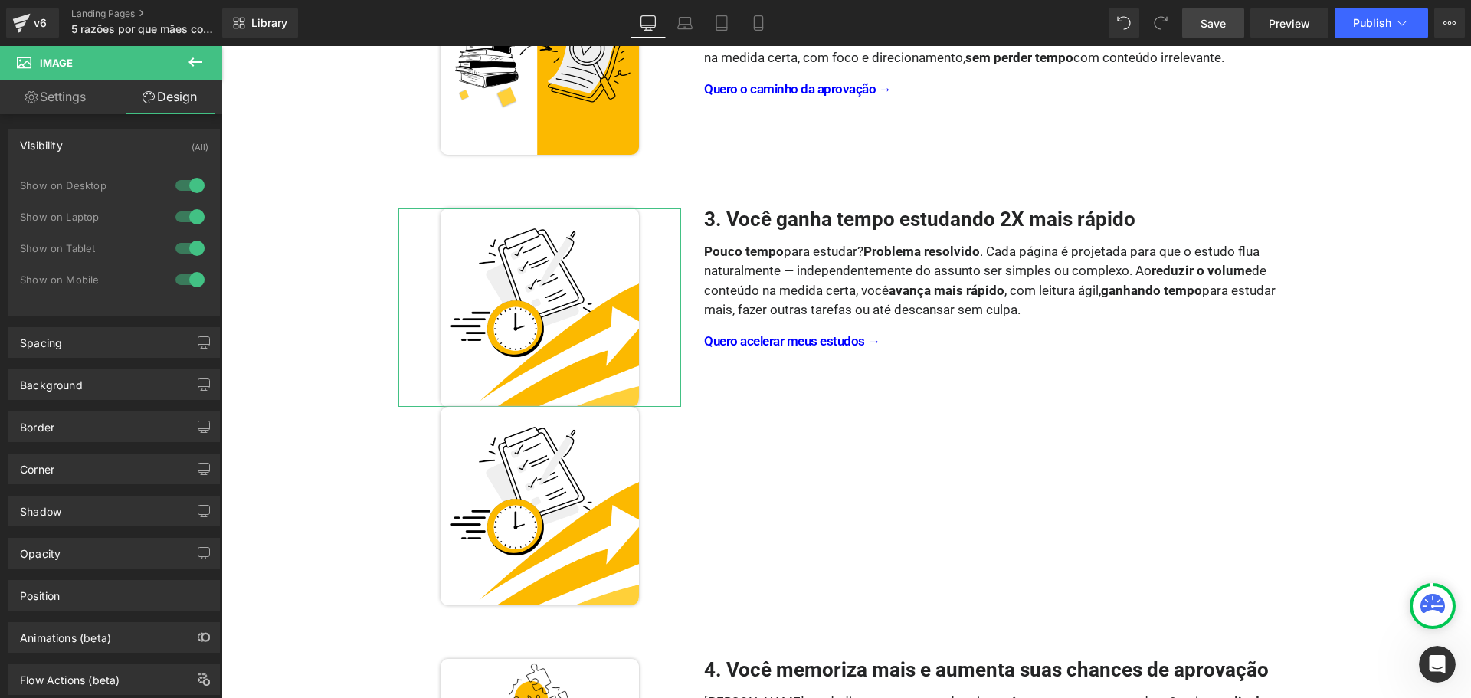
click at [188, 278] on div at bounding box center [190, 279] width 37 height 25
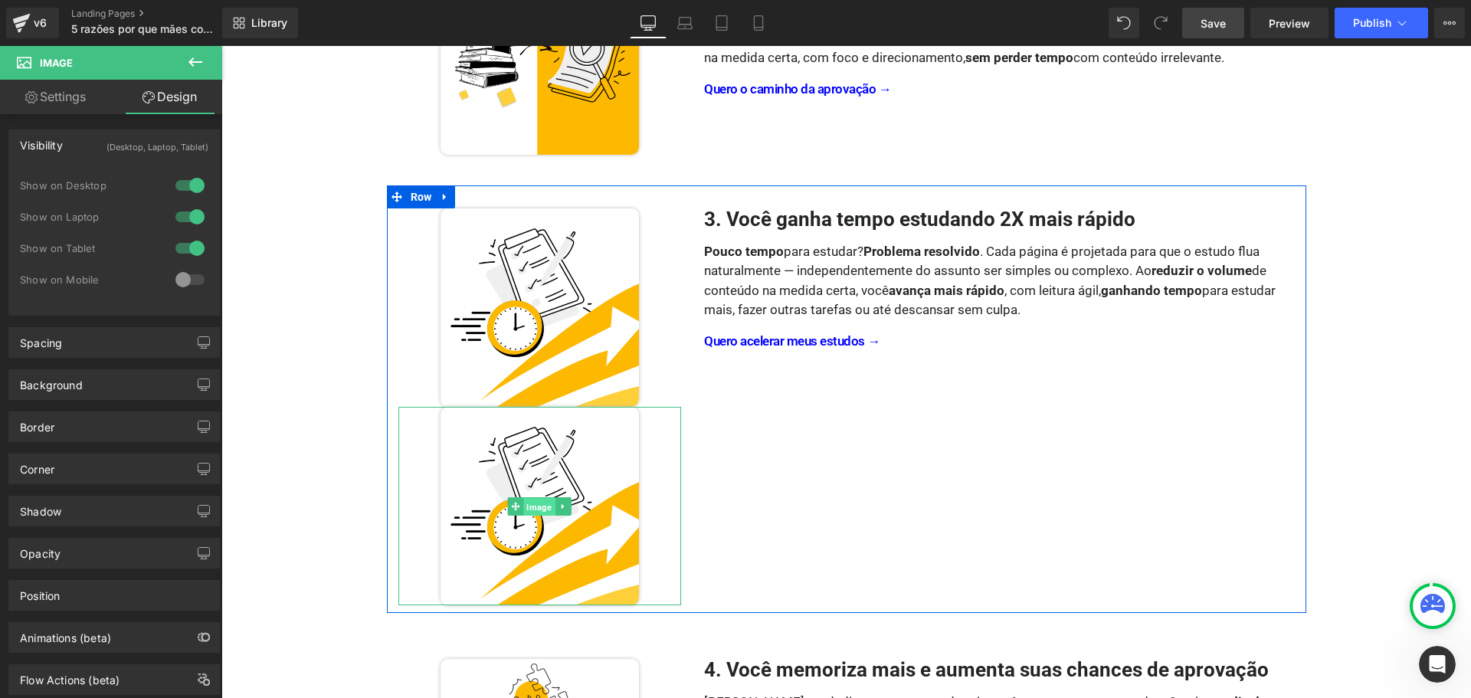
click at [533, 503] on span "Image" at bounding box center [539, 506] width 31 height 18
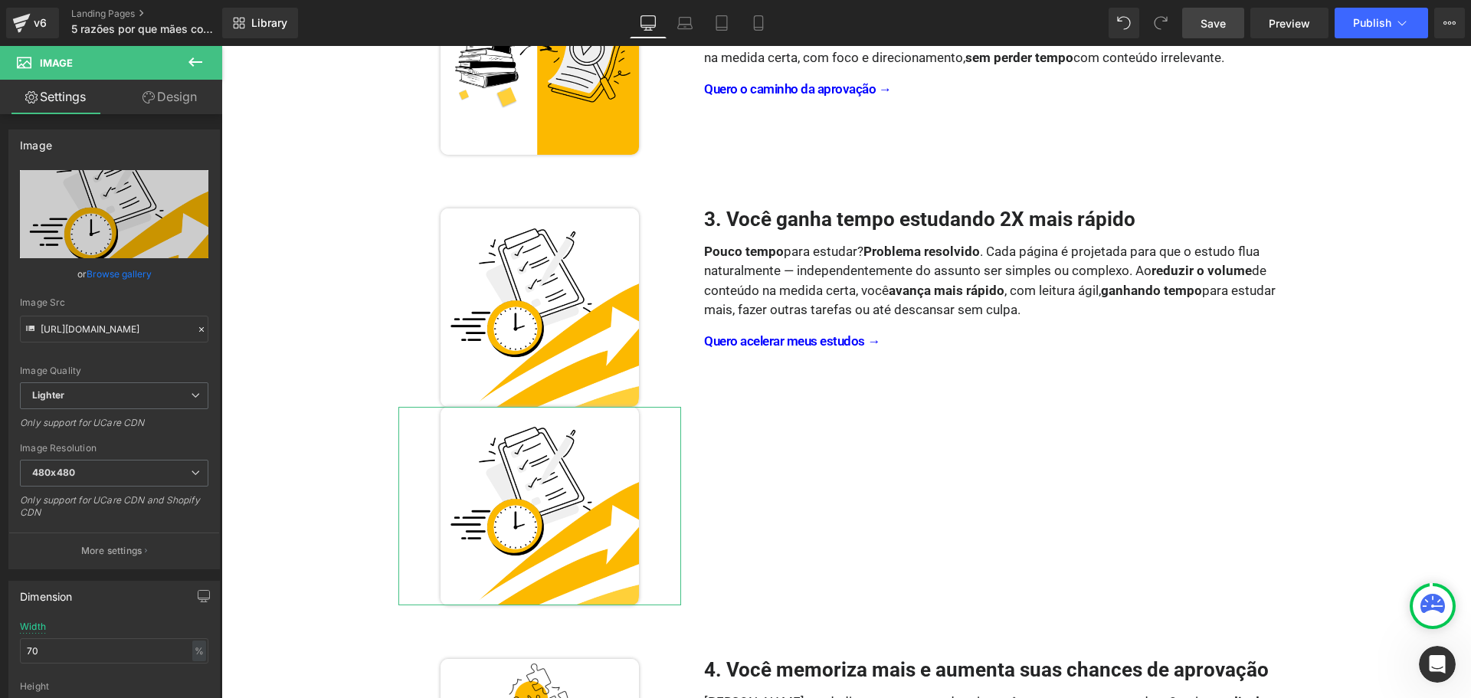
click at [185, 97] on link "Design" at bounding box center [169, 97] width 111 height 34
click at [0, 0] on div "Visibility" at bounding box center [0, 0] width 0 height 0
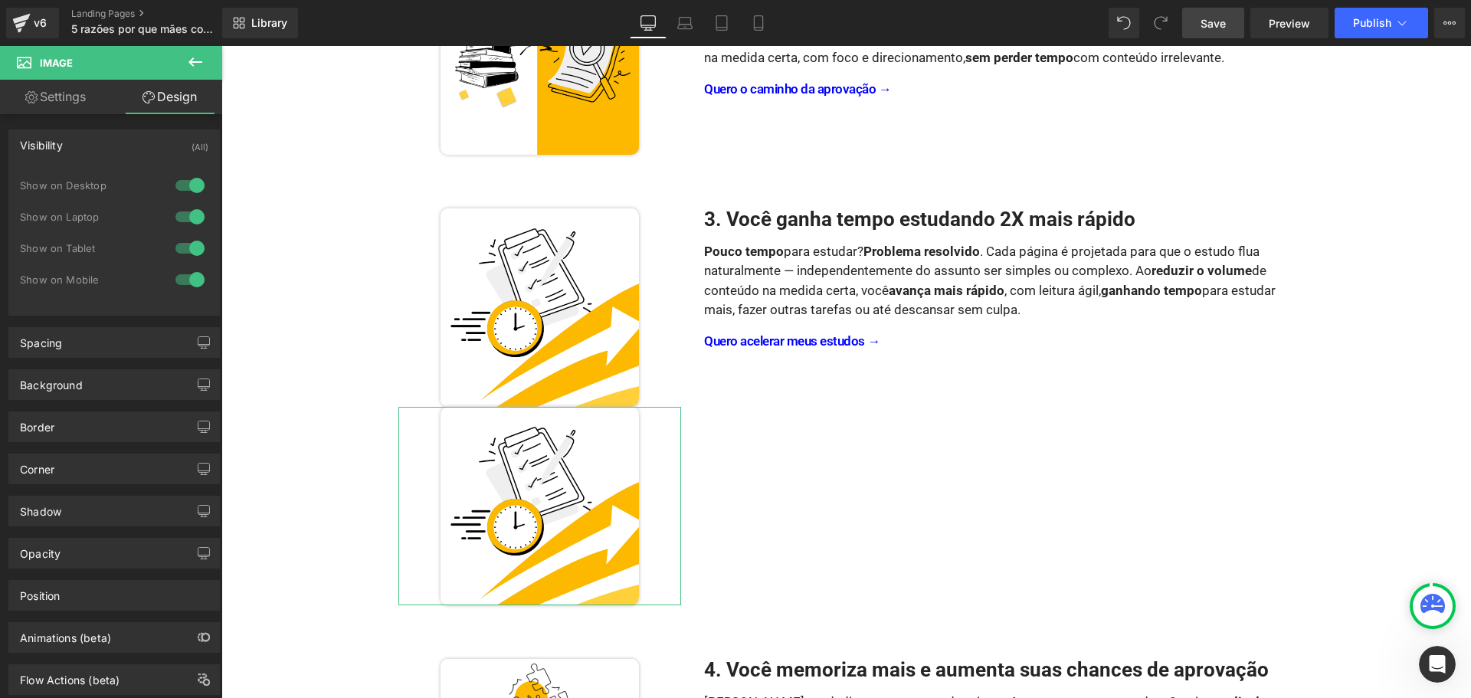
click at [189, 187] on div at bounding box center [190, 185] width 37 height 25
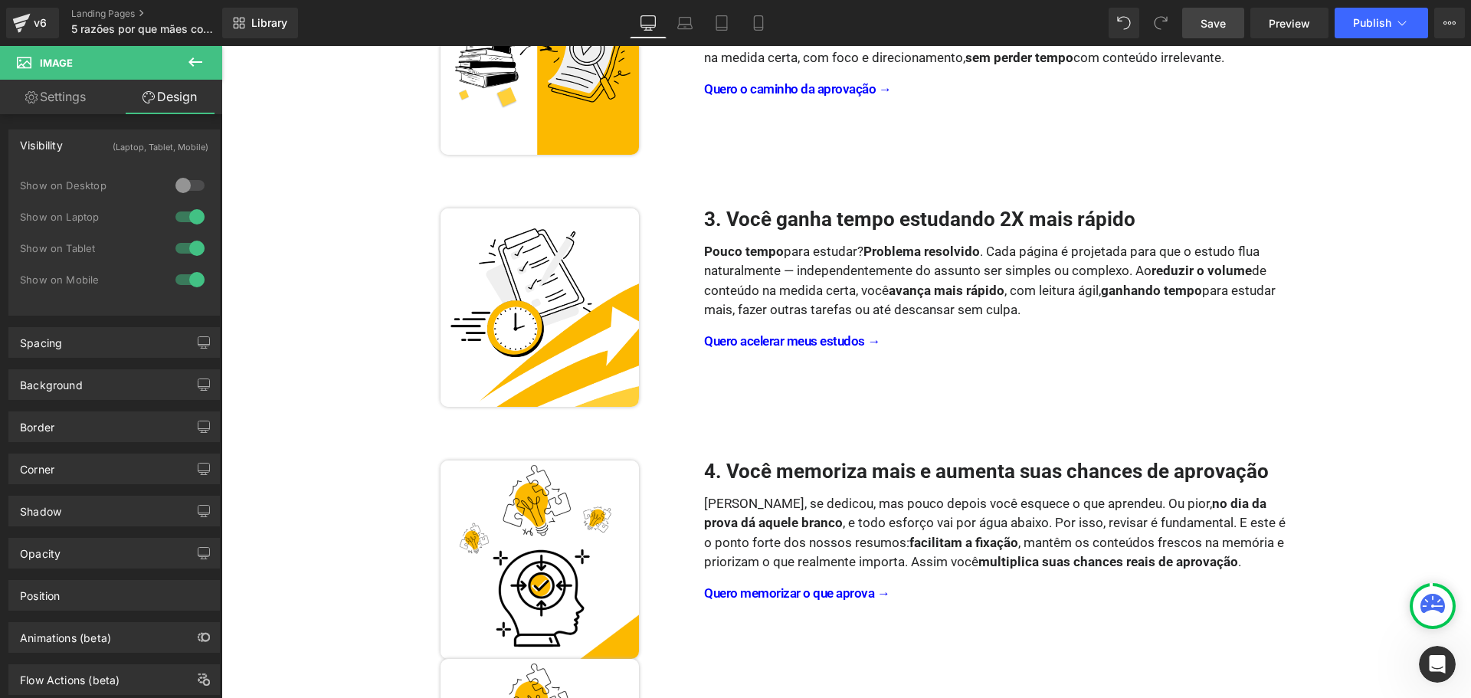
drag, startPoint x: 190, startPoint y: 217, endPoint x: 191, endPoint y: 250, distance: 33.0
click at [190, 218] on div at bounding box center [190, 217] width 37 height 25
click at [191, 251] on div at bounding box center [190, 248] width 37 height 25
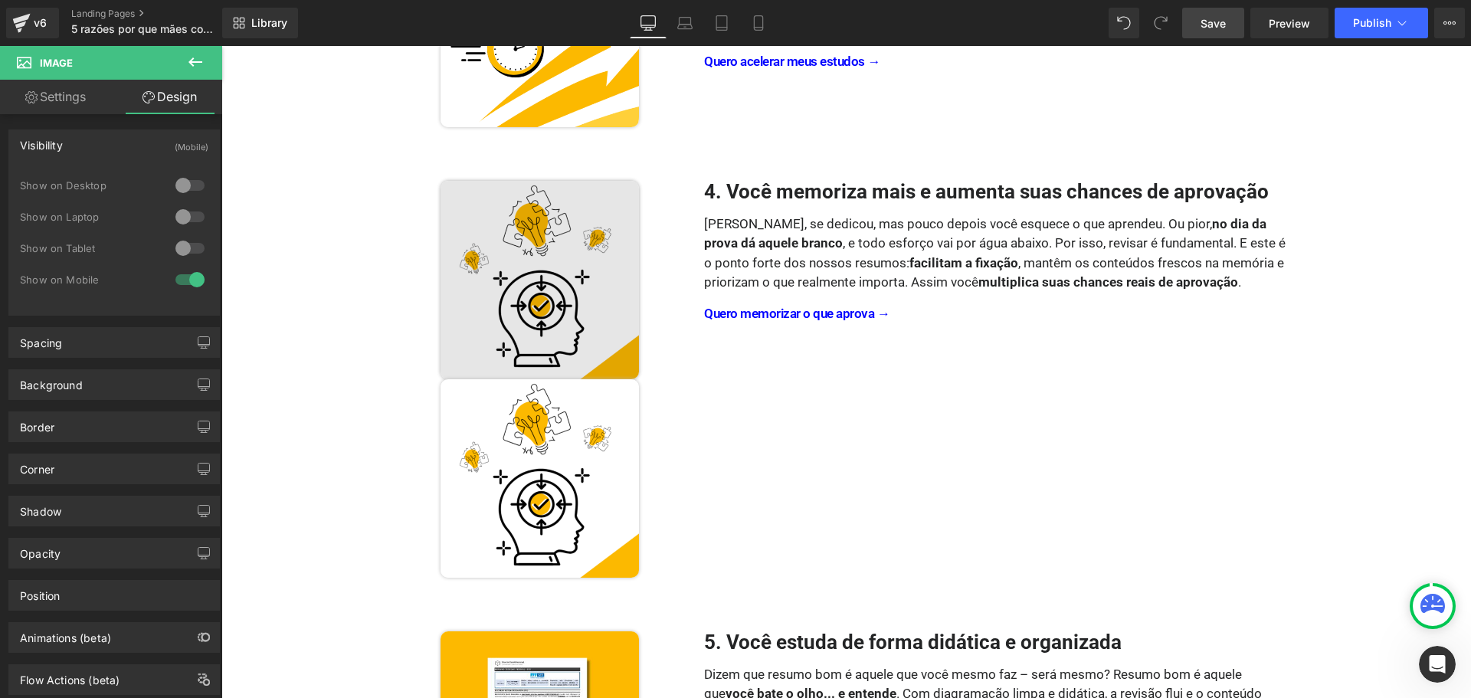
scroll to position [946, 0]
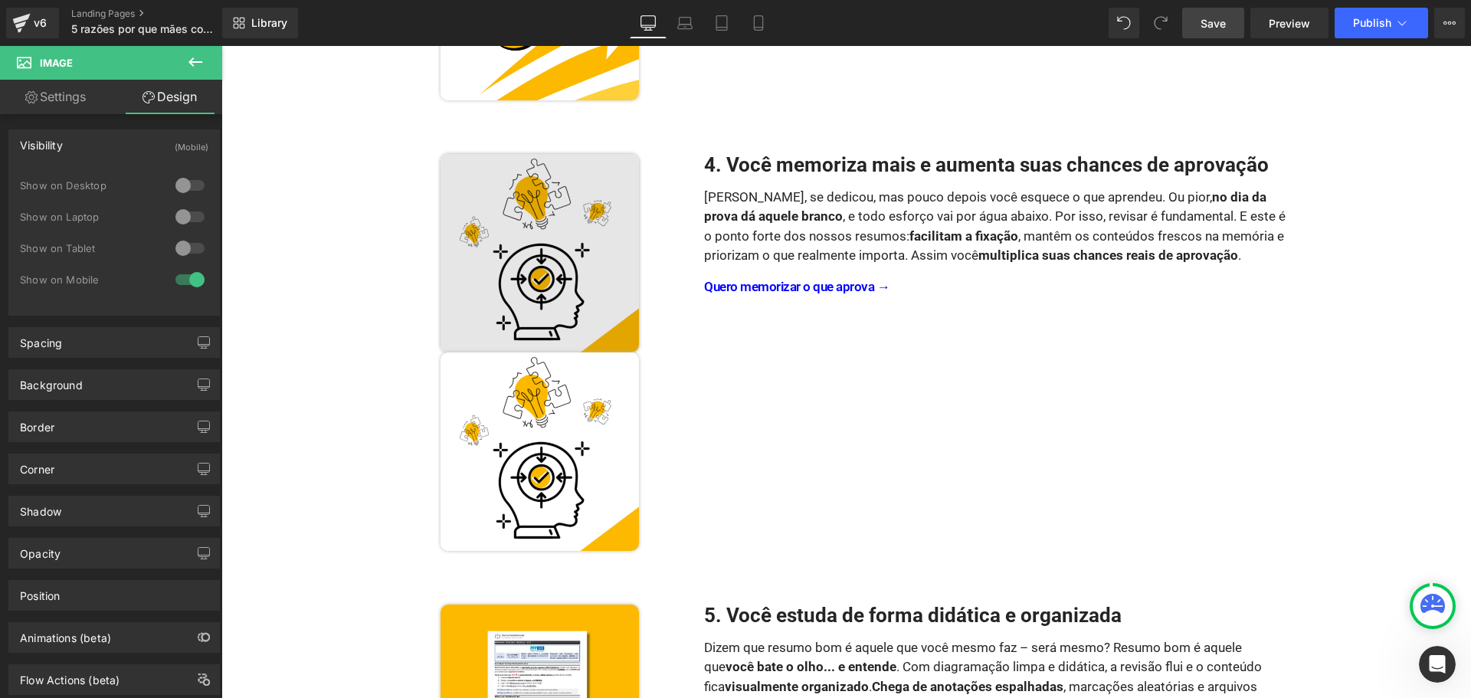
click at [526, 251] on div "Image" at bounding box center [540, 253] width 284 height 198
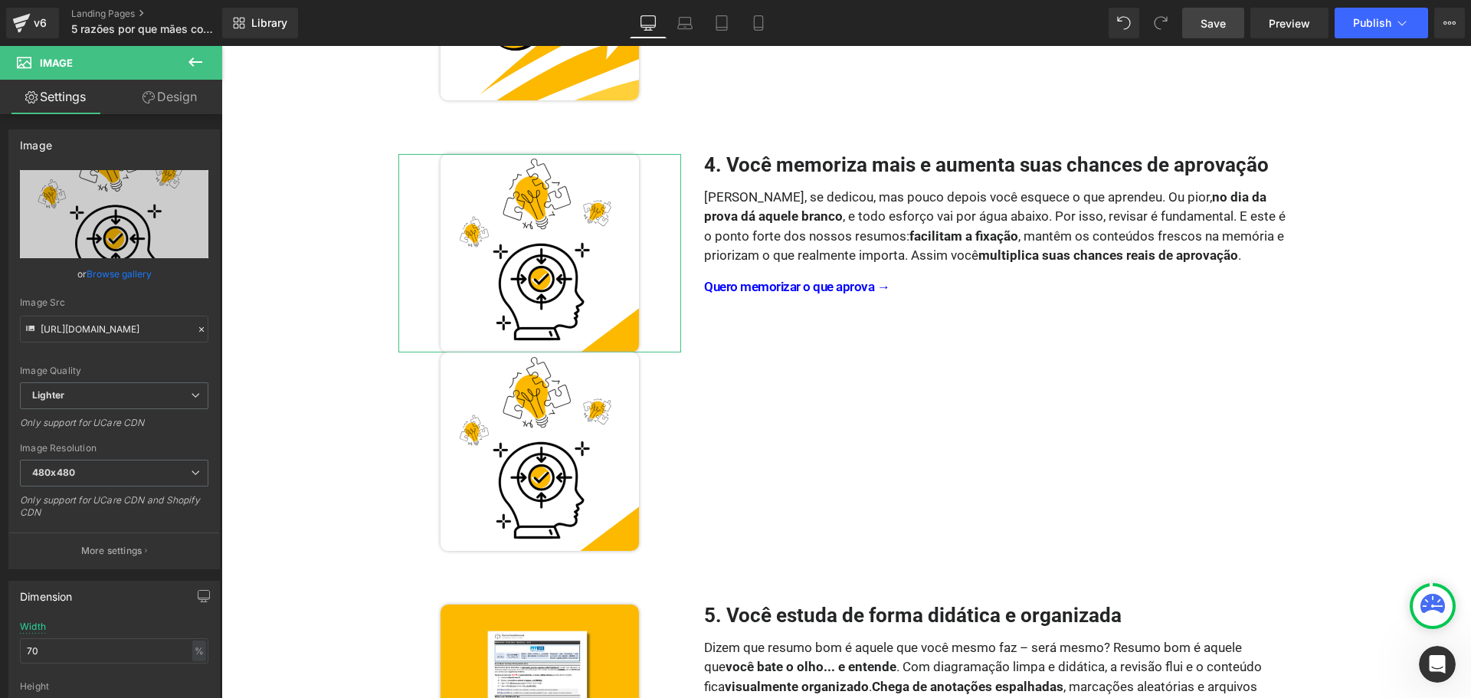
click at [183, 83] on link "Design" at bounding box center [169, 97] width 111 height 34
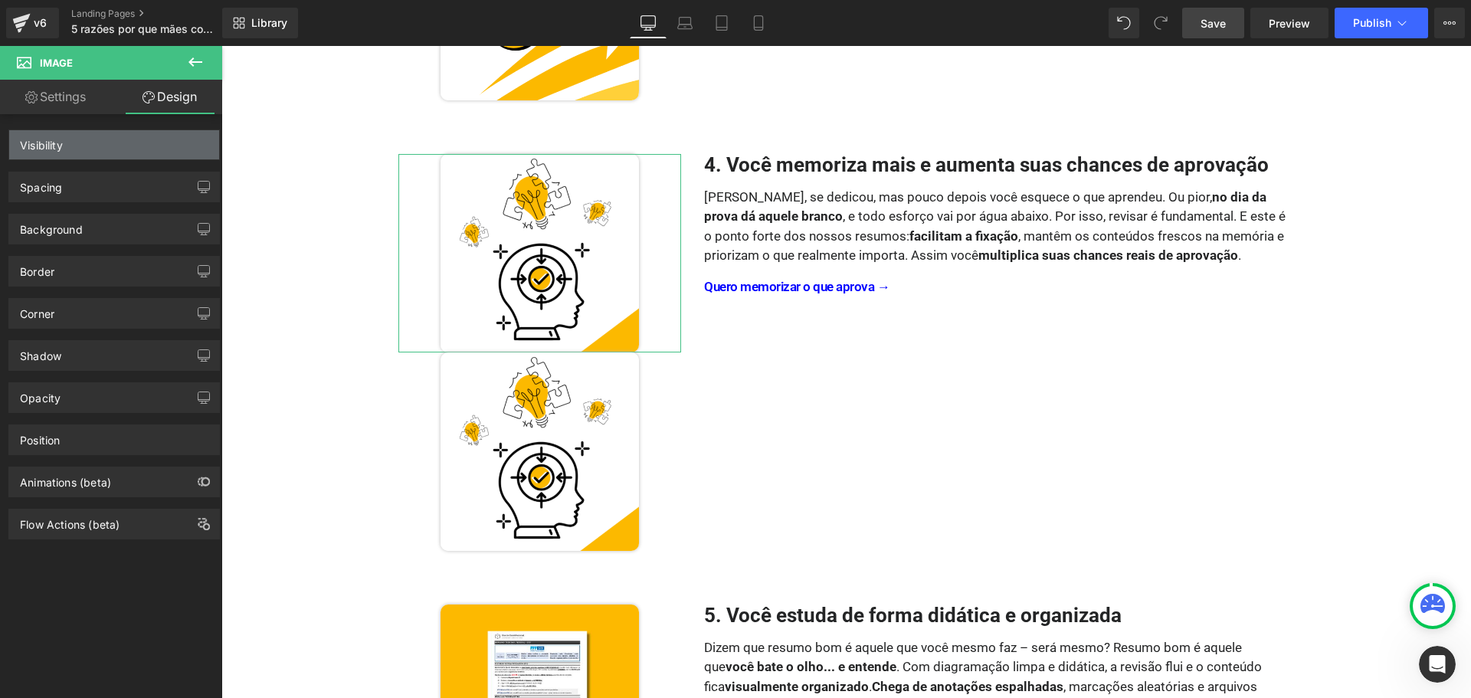
click at [139, 149] on div "Visibility" at bounding box center [114, 144] width 210 height 29
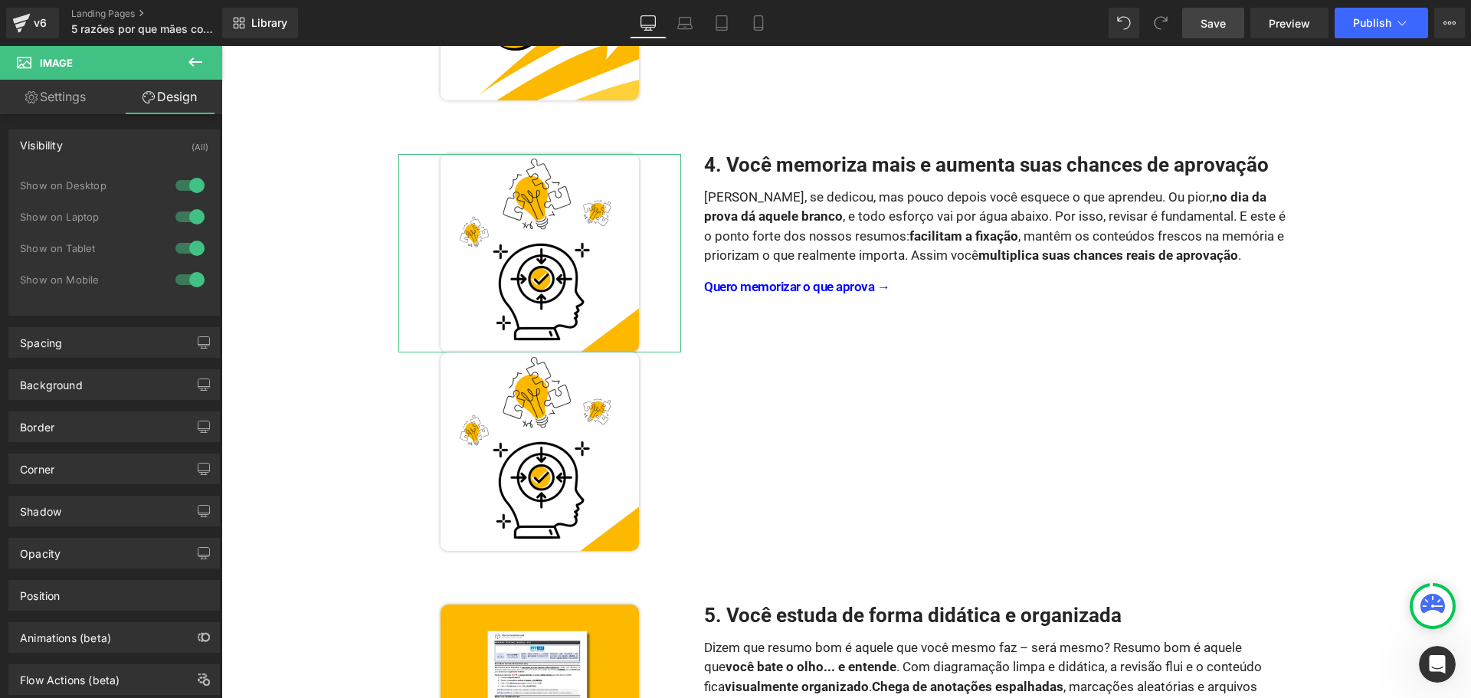
click at [153, 146] on div "Visibility (All)" at bounding box center [114, 144] width 210 height 29
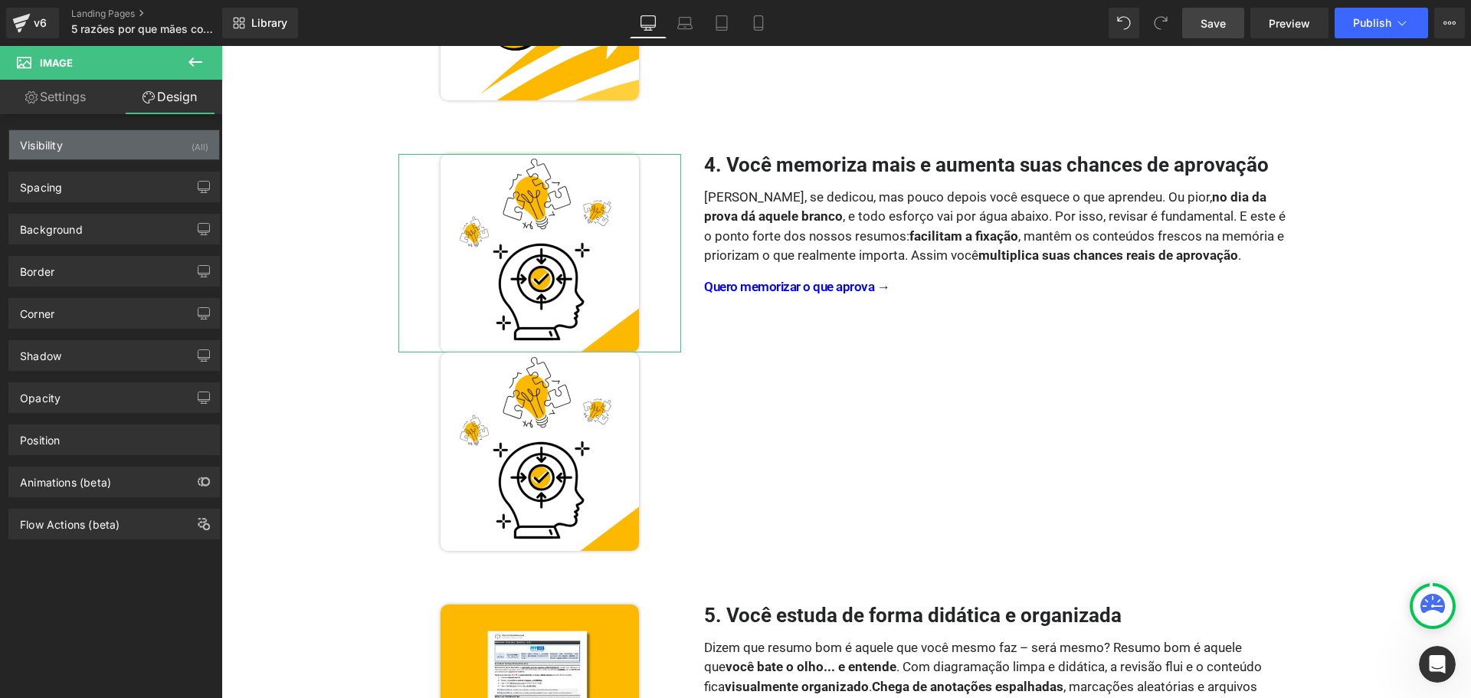
click at [152, 146] on div "Visibility (All)" at bounding box center [114, 144] width 210 height 29
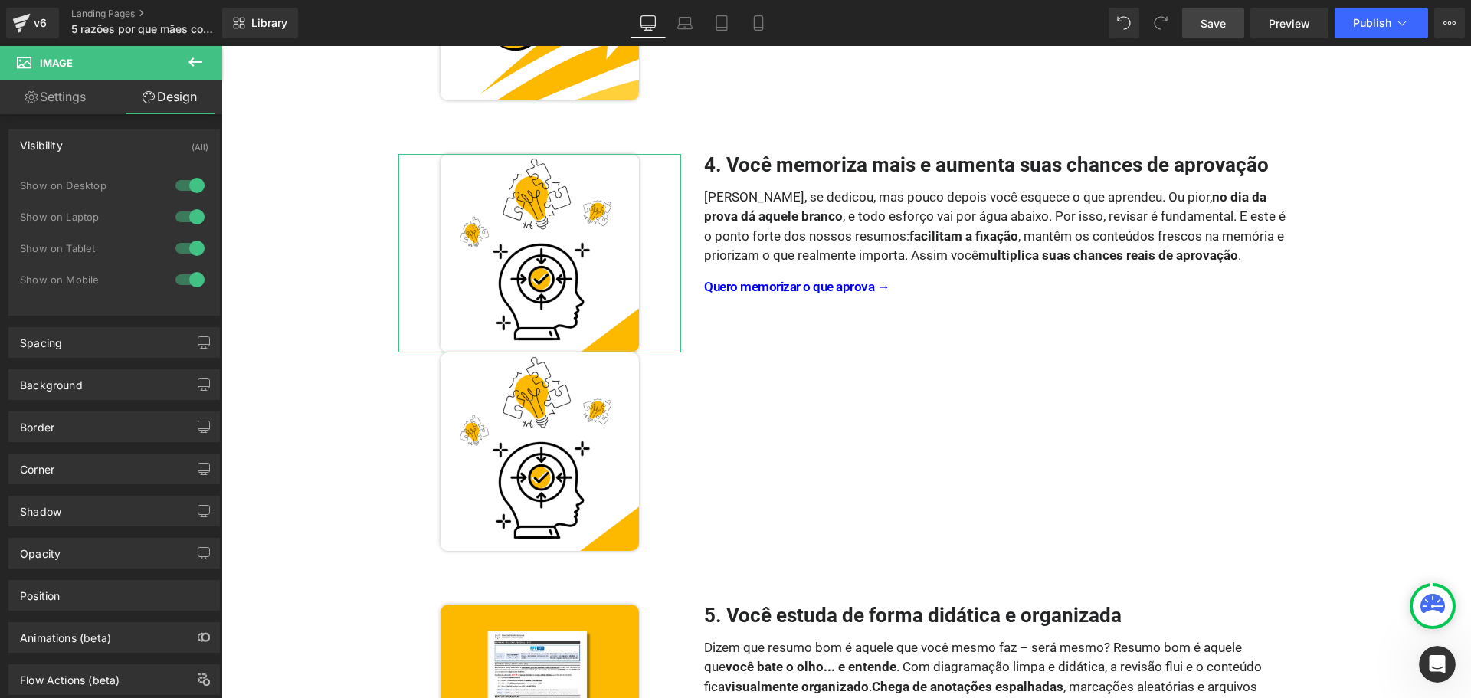
click at [191, 284] on div at bounding box center [190, 279] width 37 height 25
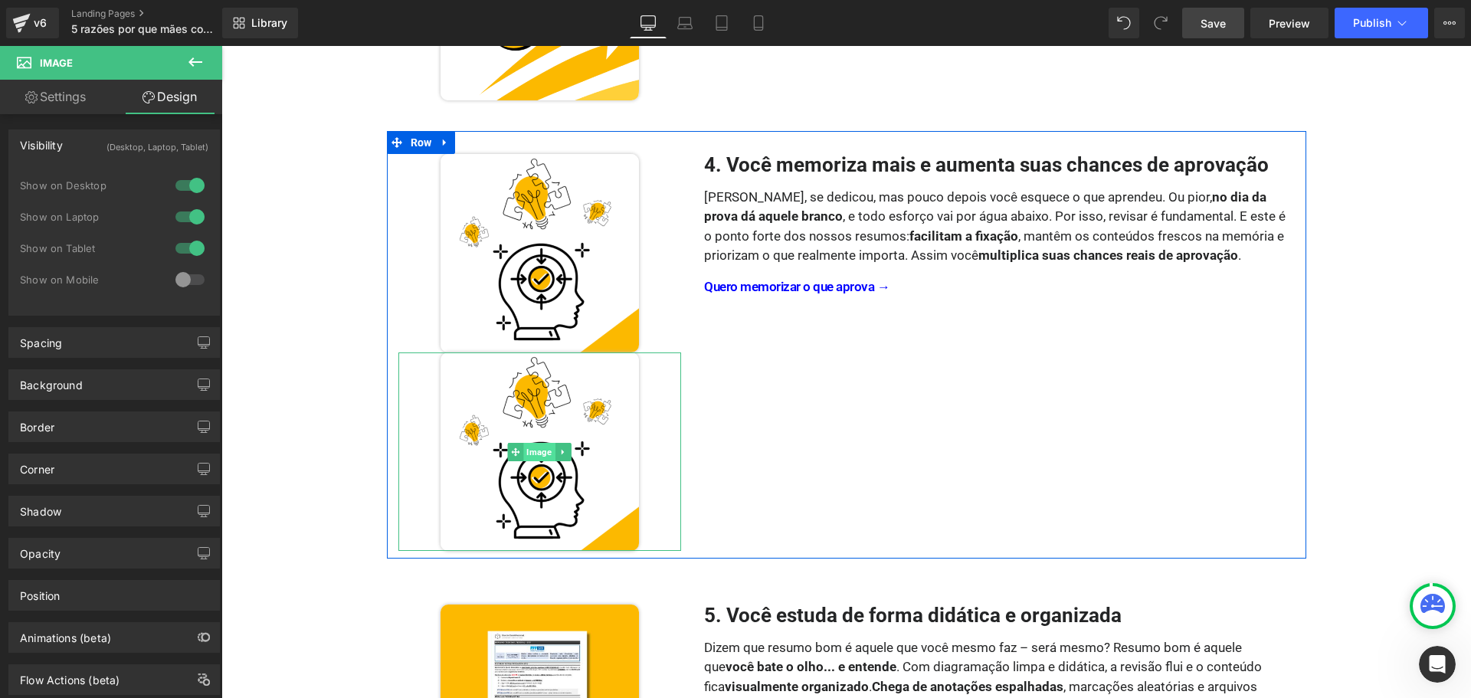
click at [536, 452] on span "Image" at bounding box center [539, 452] width 31 height 18
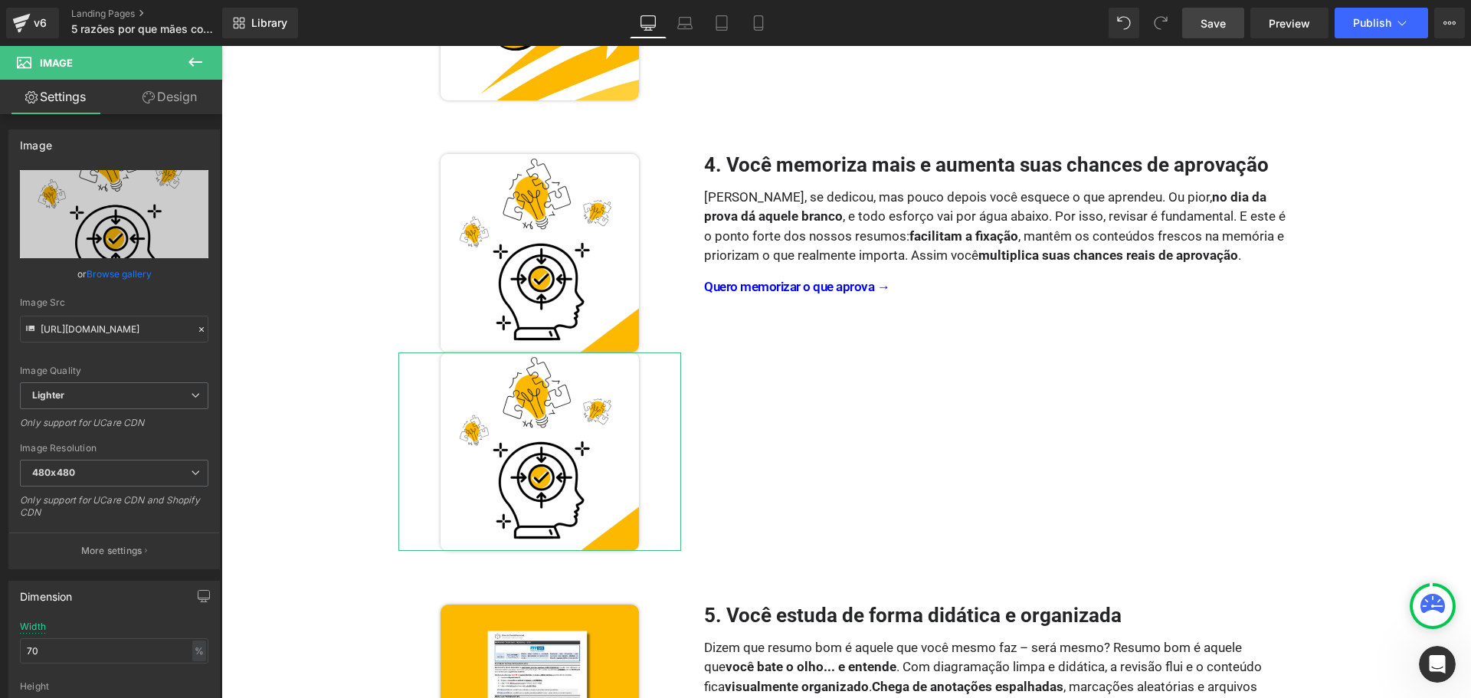
click at [171, 100] on link "Design" at bounding box center [169, 97] width 111 height 34
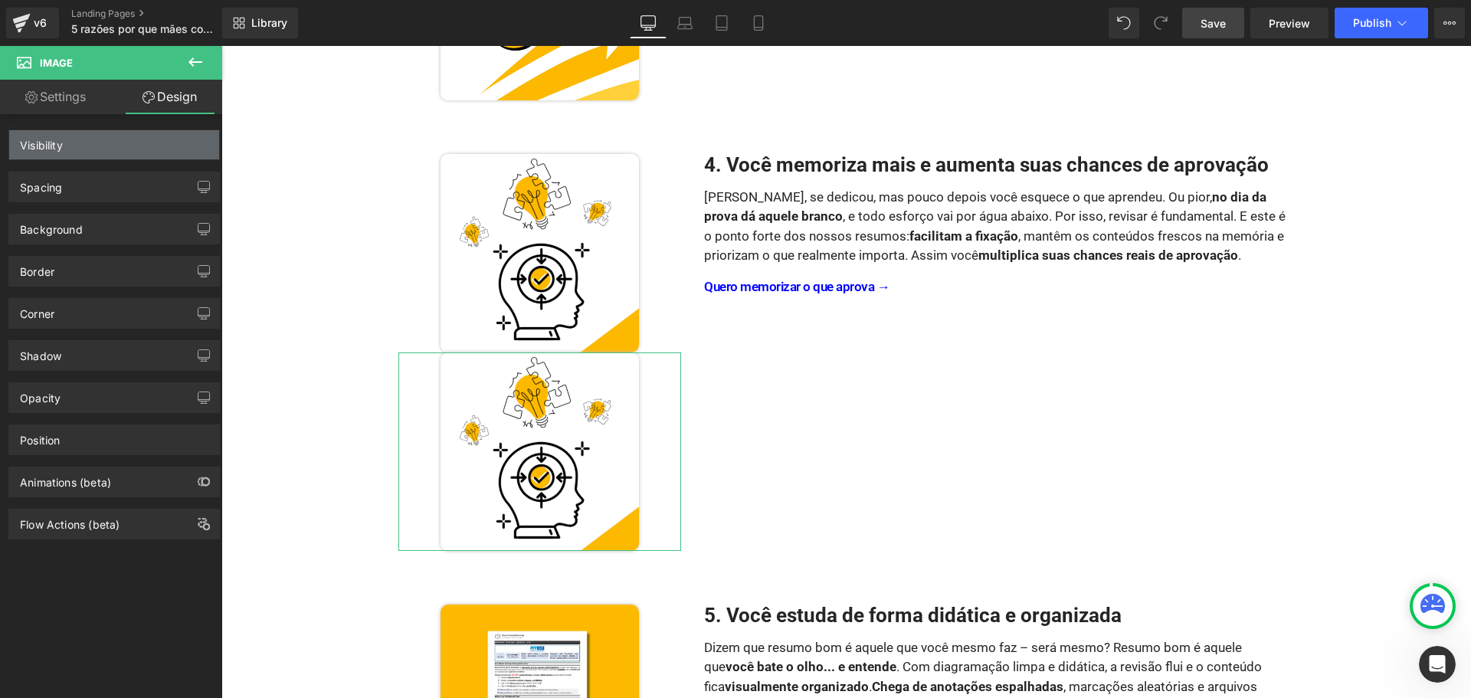
click at [124, 150] on div "Visibility" at bounding box center [114, 144] width 210 height 29
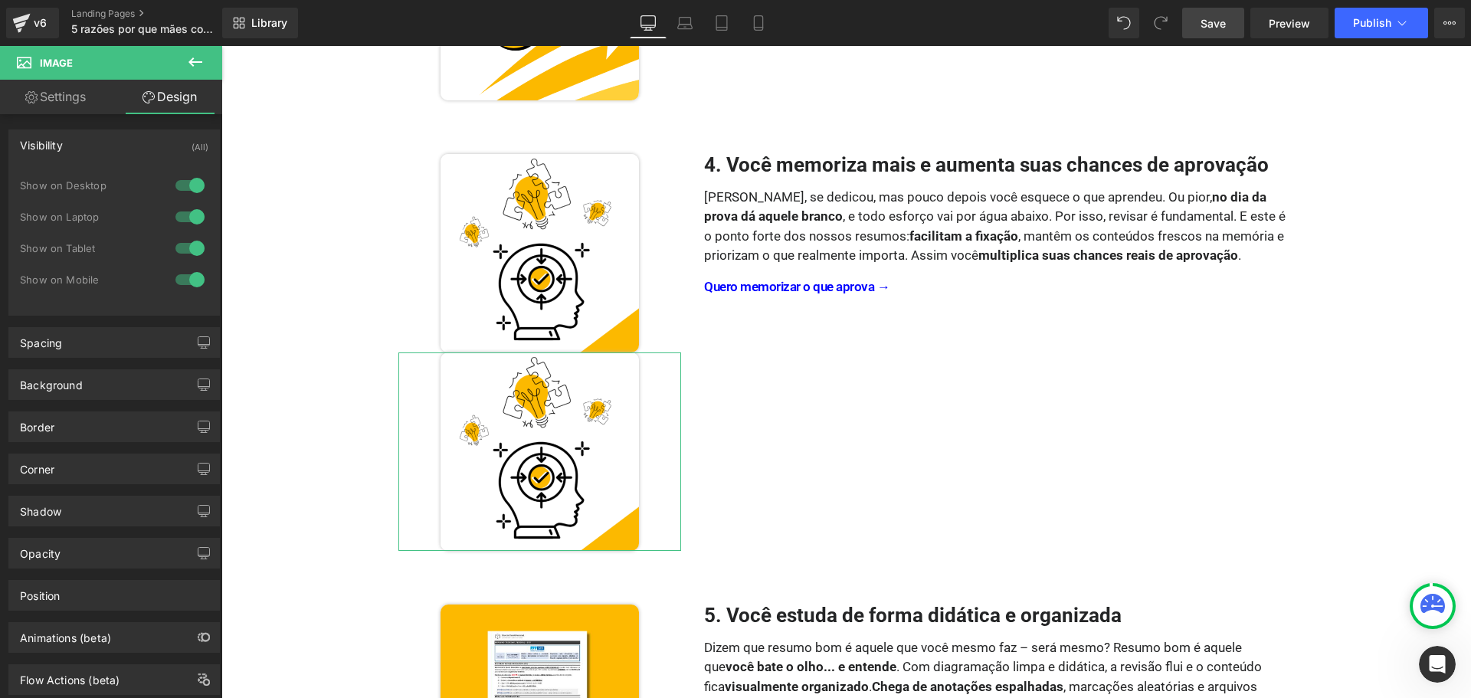
click at [188, 244] on div at bounding box center [190, 248] width 37 height 25
click at [189, 215] on div at bounding box center [190, 217] width 37 height 25
click at [187, 183] on div at bounding box center [190, 185] width 37 height 25
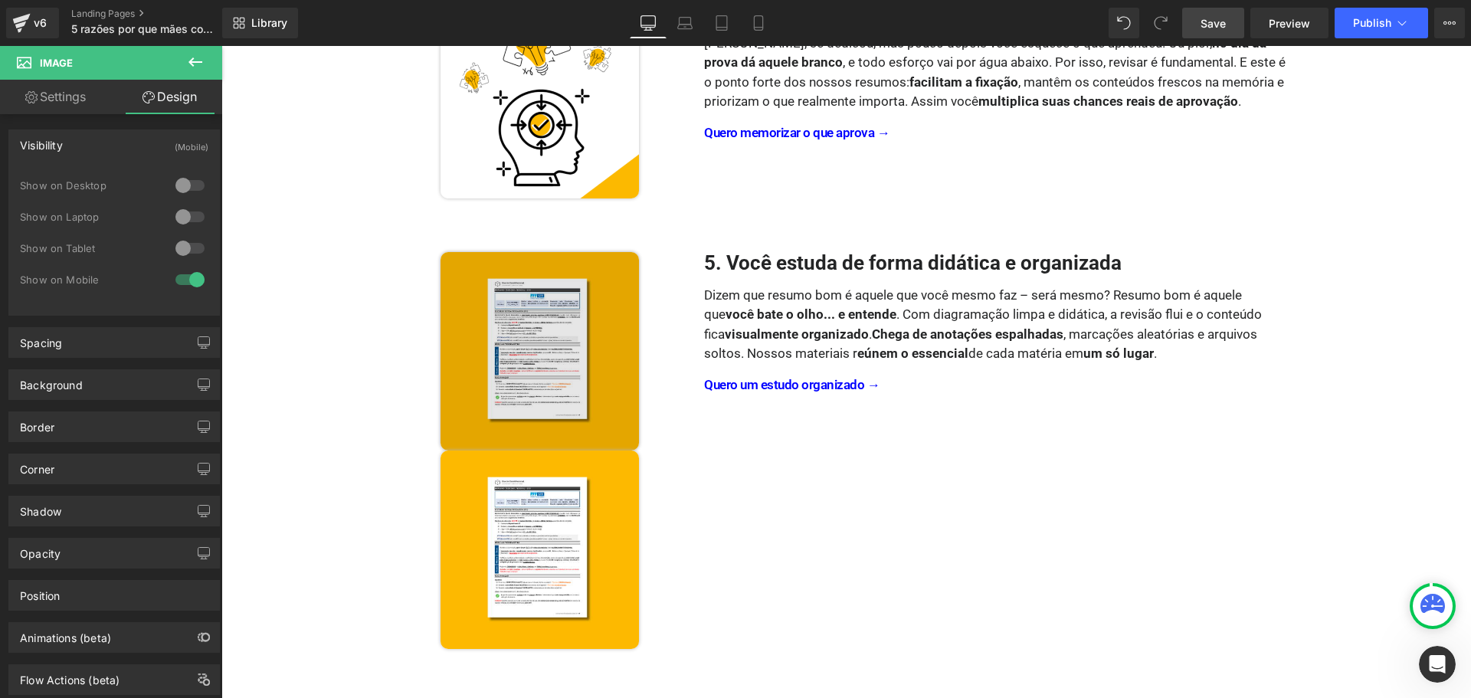
scroll to position [1176, 0]
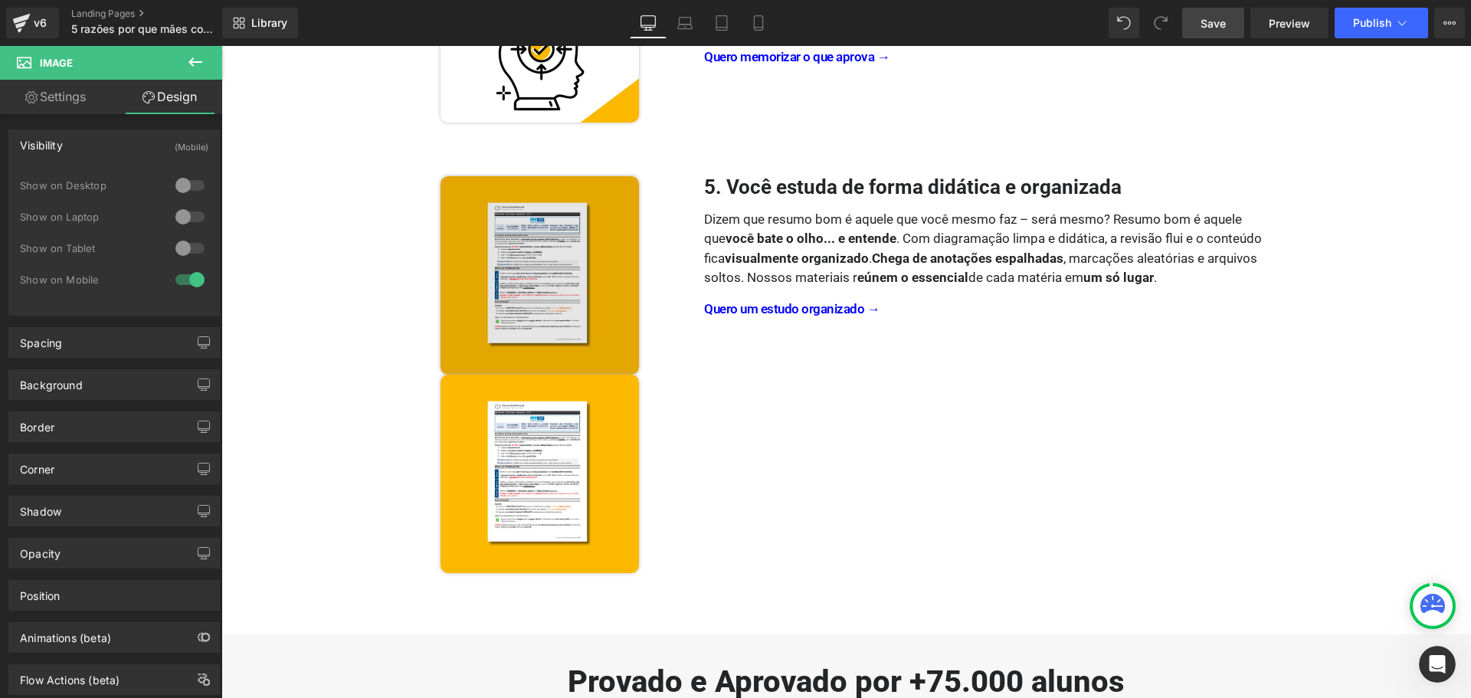
click at [528, 280] on div "Image" at bounding box center [540, 275] width 284 height 198
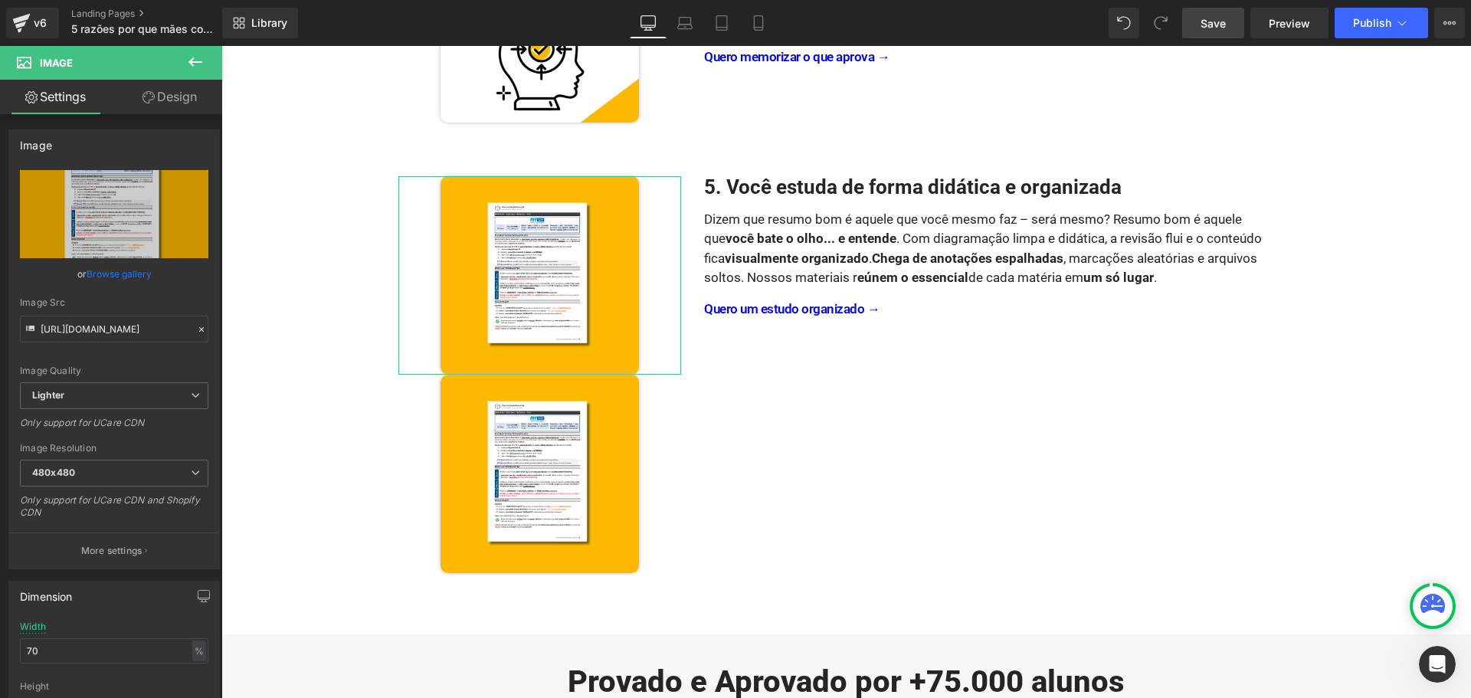
click at [173, 97] on link "Design" at bounding box center [169, 97] width 111 height 34
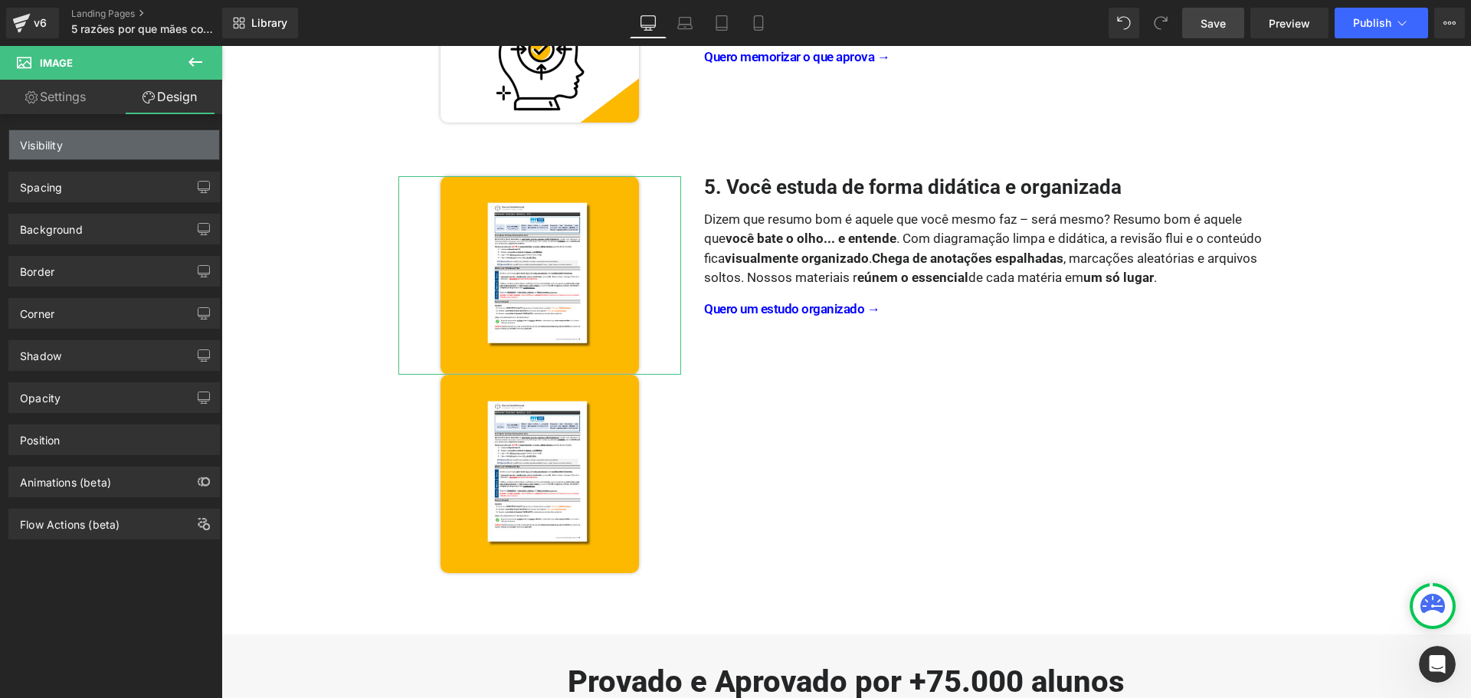
click at [134, 146] on div "Visibility" at bounding box center [114, 144] width 210 height 29
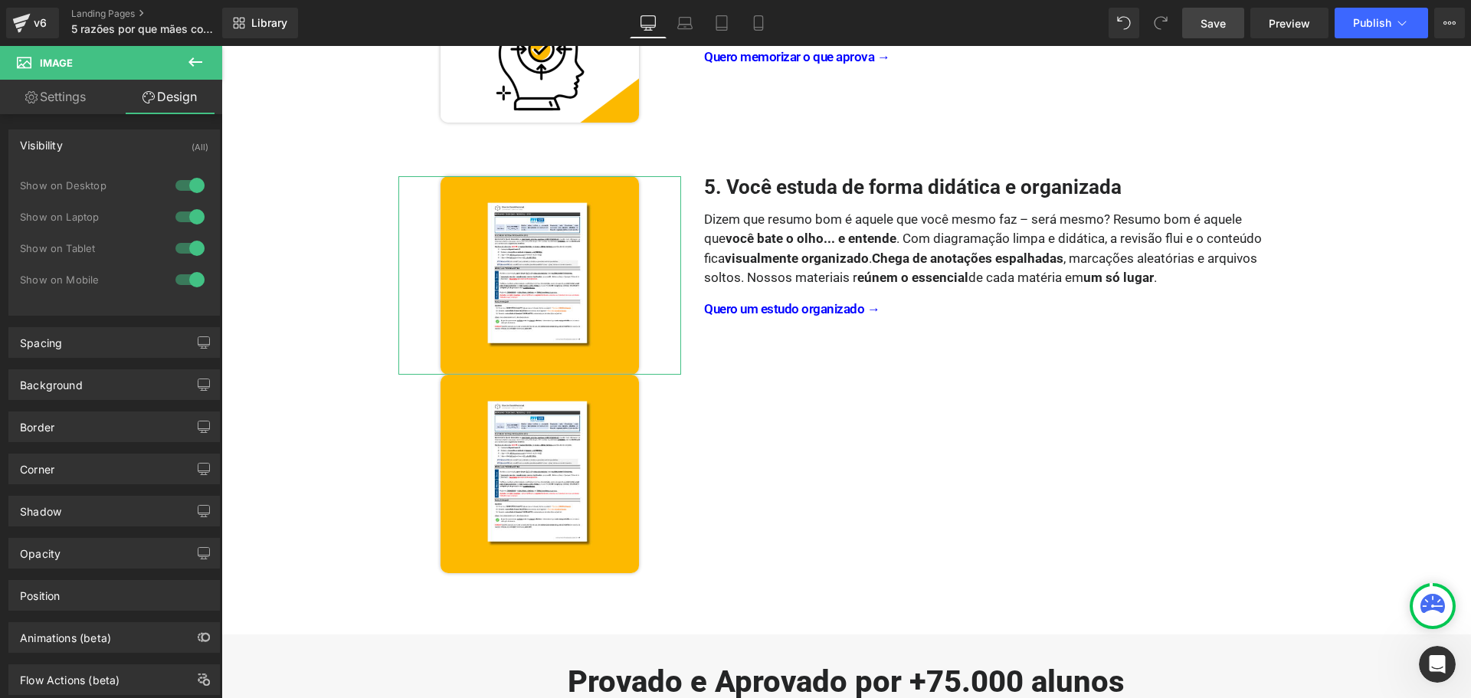
click at [187, 280] on div at bounding box center [190, 279] width 37 height 25
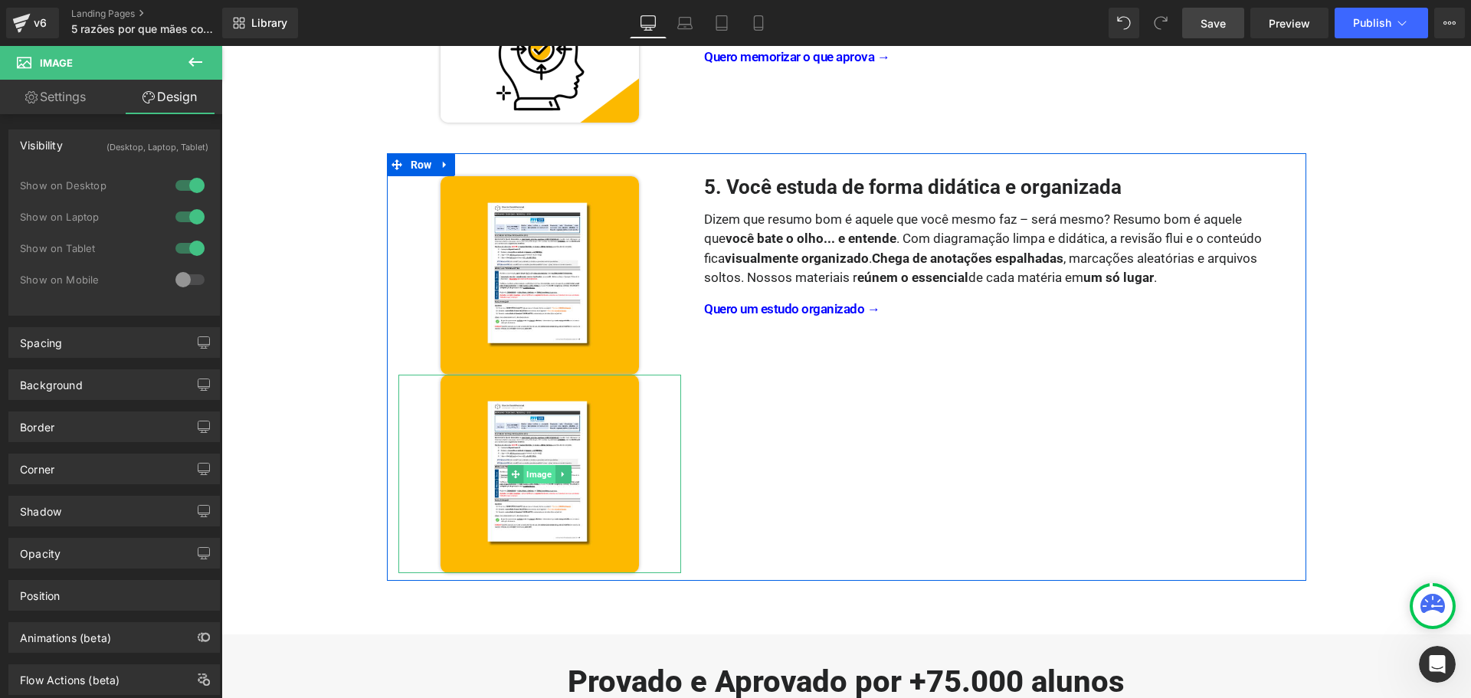
click at [527, 472] on span "Image" at bounding box center [539, 474] width 31 height 18
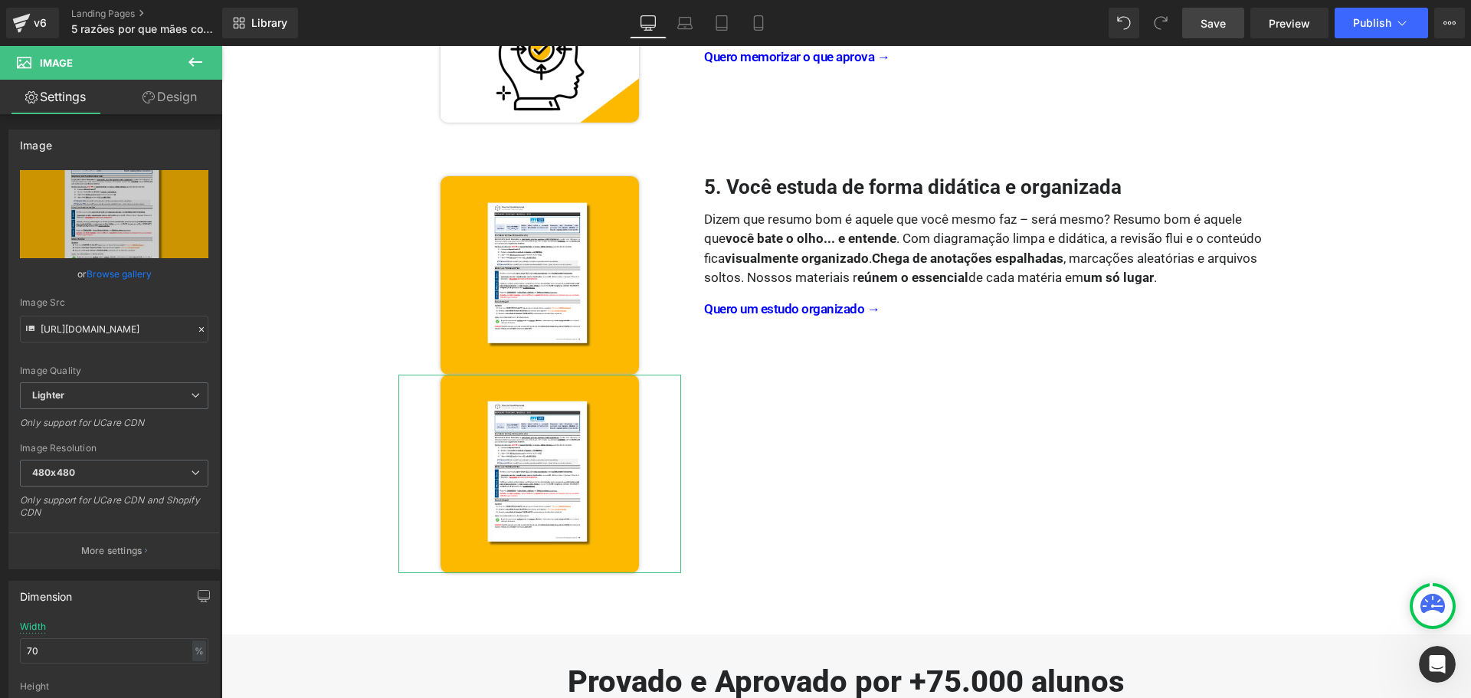
click at [190, 103] on link "Design" at bounding box center [169, 97] width 111 height 34
click at [0, 0] on div "Visibility" at bounding box center [0, 0] width 0 height 0
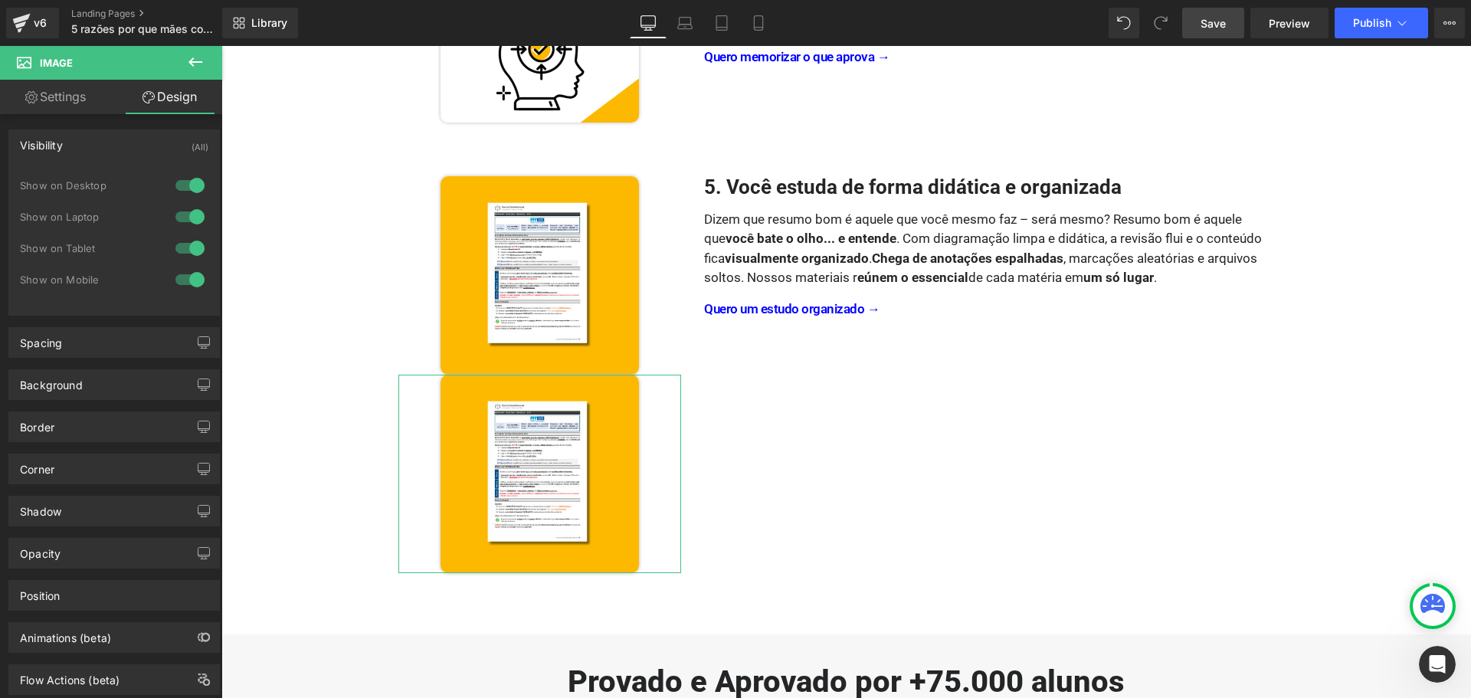
click at [188, 183] on div at bounding box center [190, 185] width 37 height 25
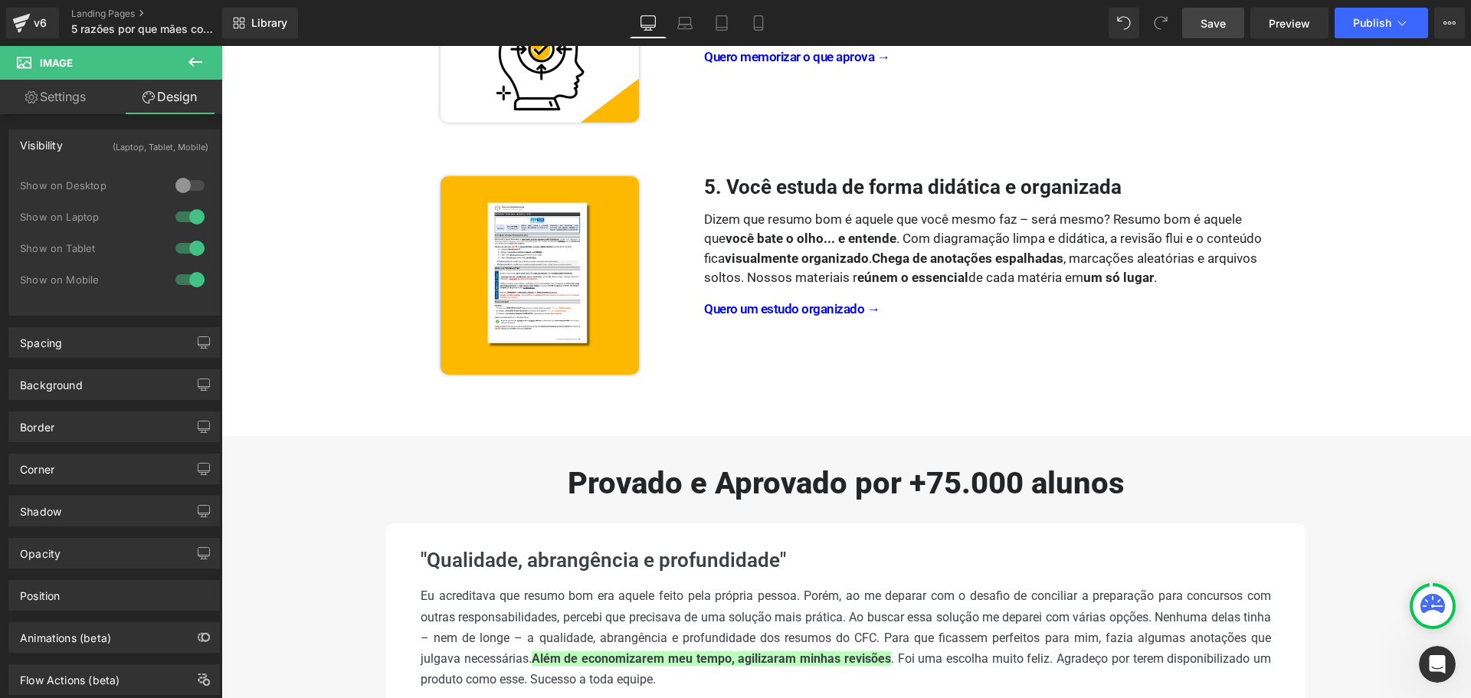
click at [191, 219] on div at bounding box center [190, 217] width 37 height 25
click at [190, 244] on div at bounding box center [190, 248] width 37 height 25
click at [685, 19] on icon at bounding box center [684, 22] width 15 height 15
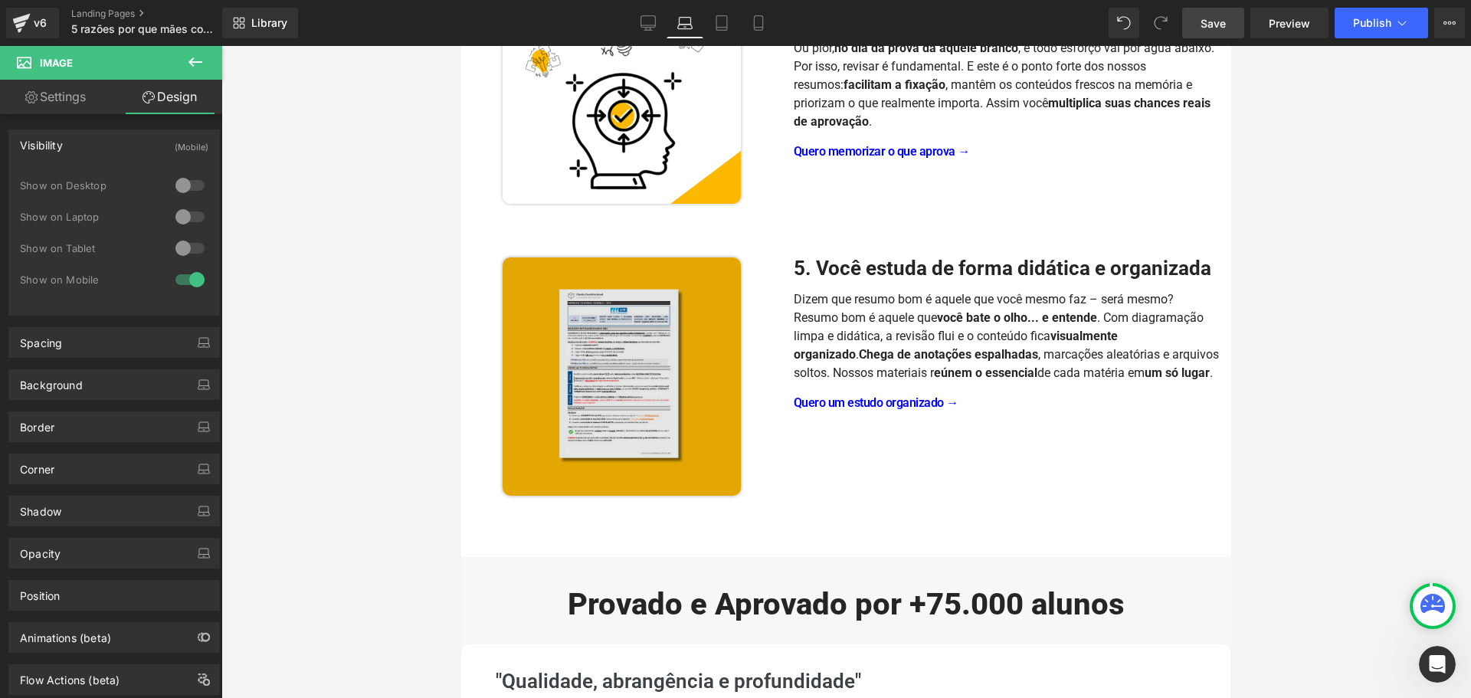
scroll to position [1456, 0]
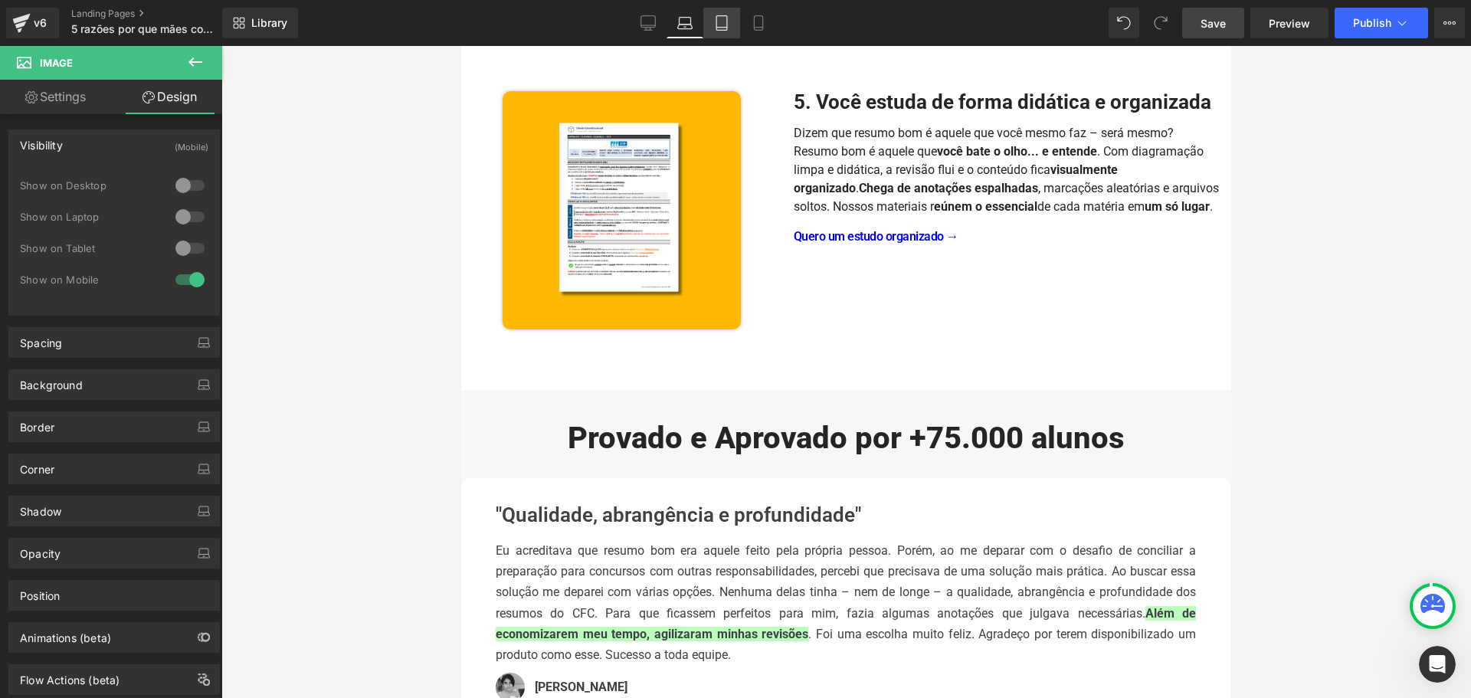
click at [720, 31] on link "Tablet" at bounding box center [721, 23] width 37 height 31
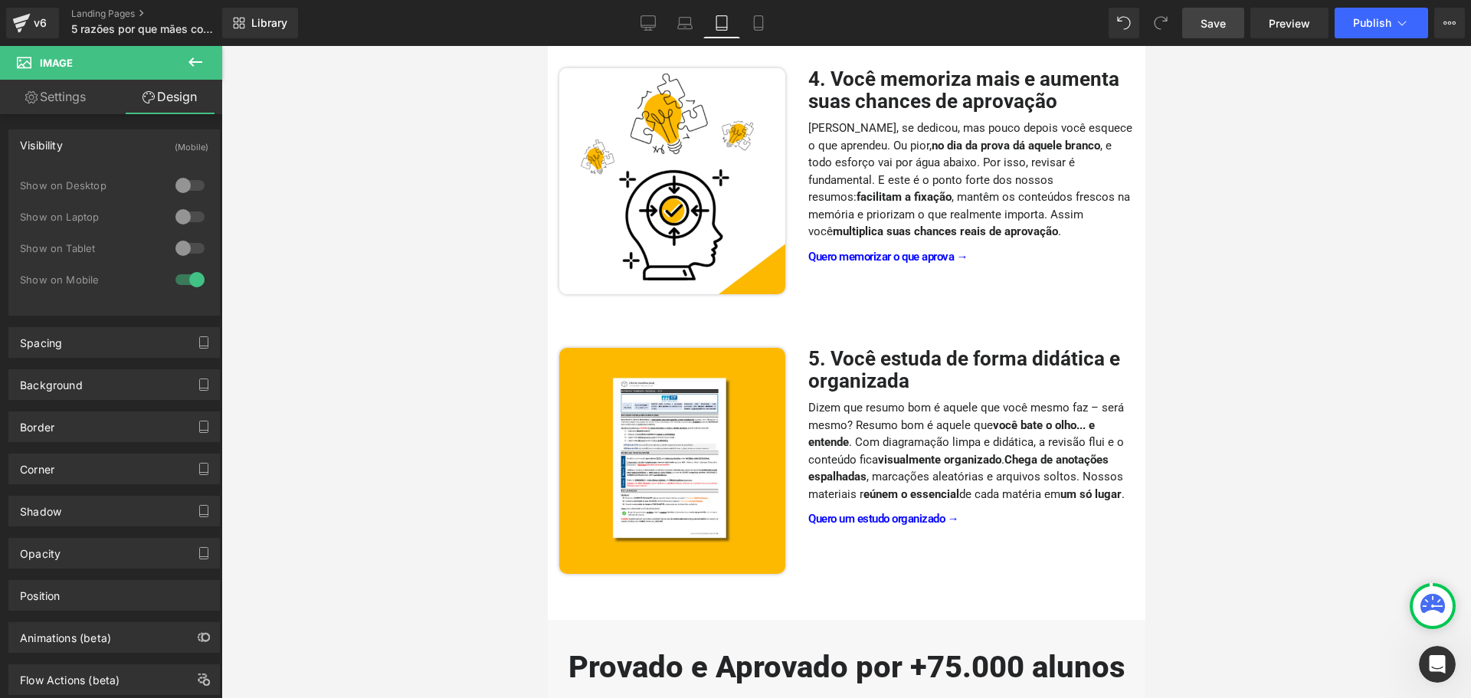
scroll to position [1303, 0]
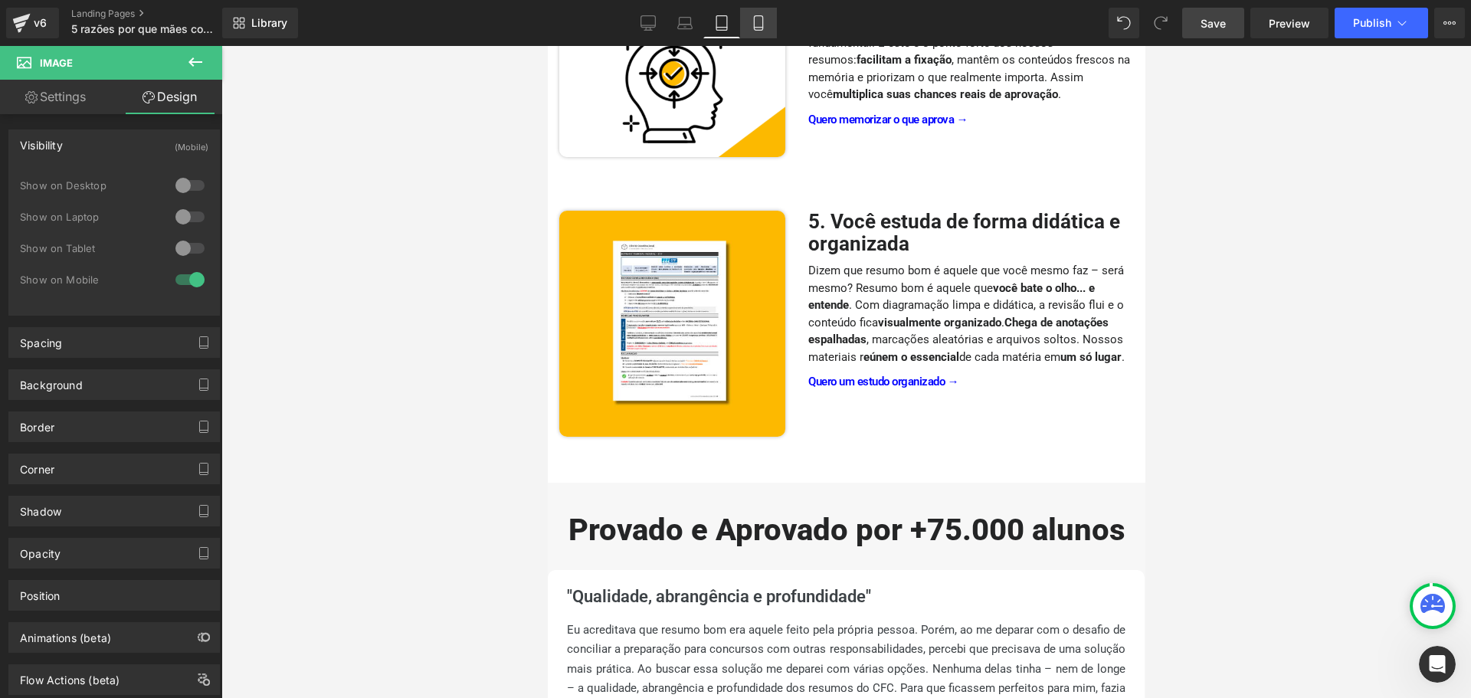
click at [766, 28] on icon at bounding box center [758, 22] width 15 height 15
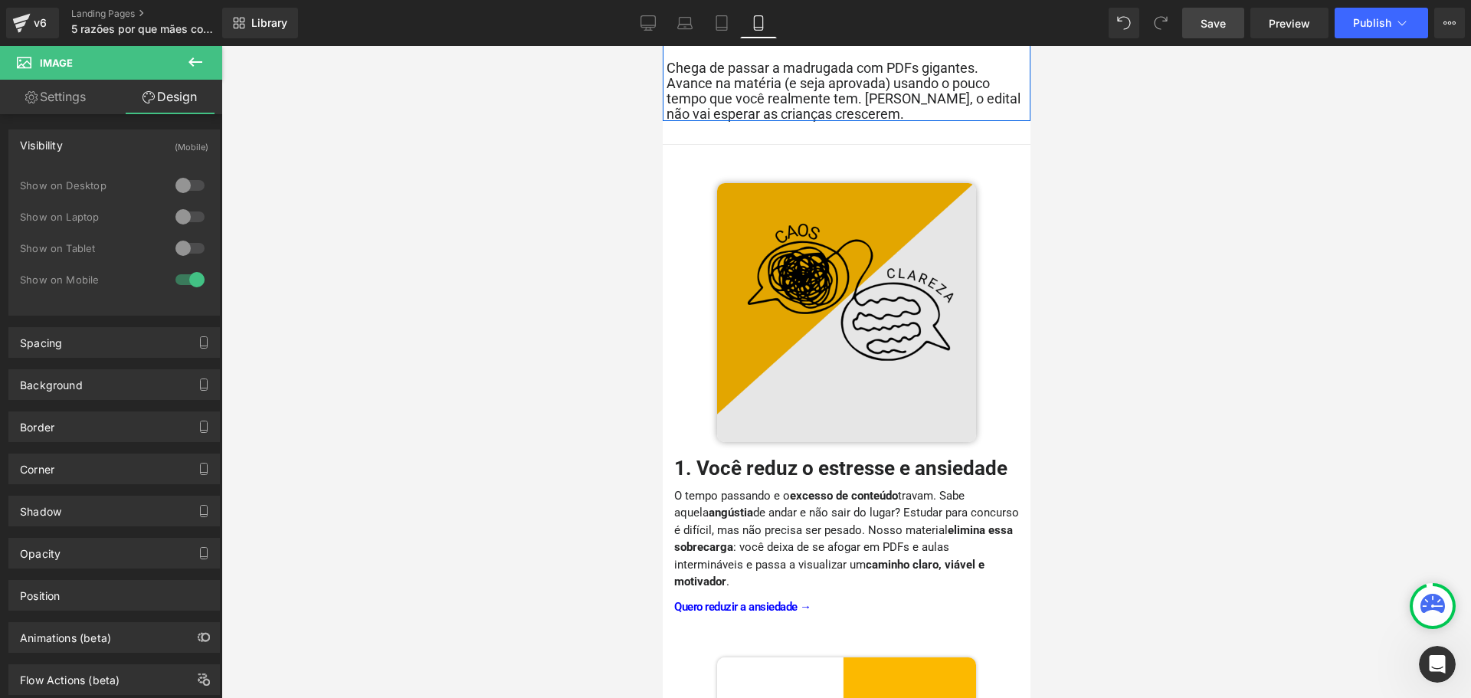
scroll to position [307, 0]
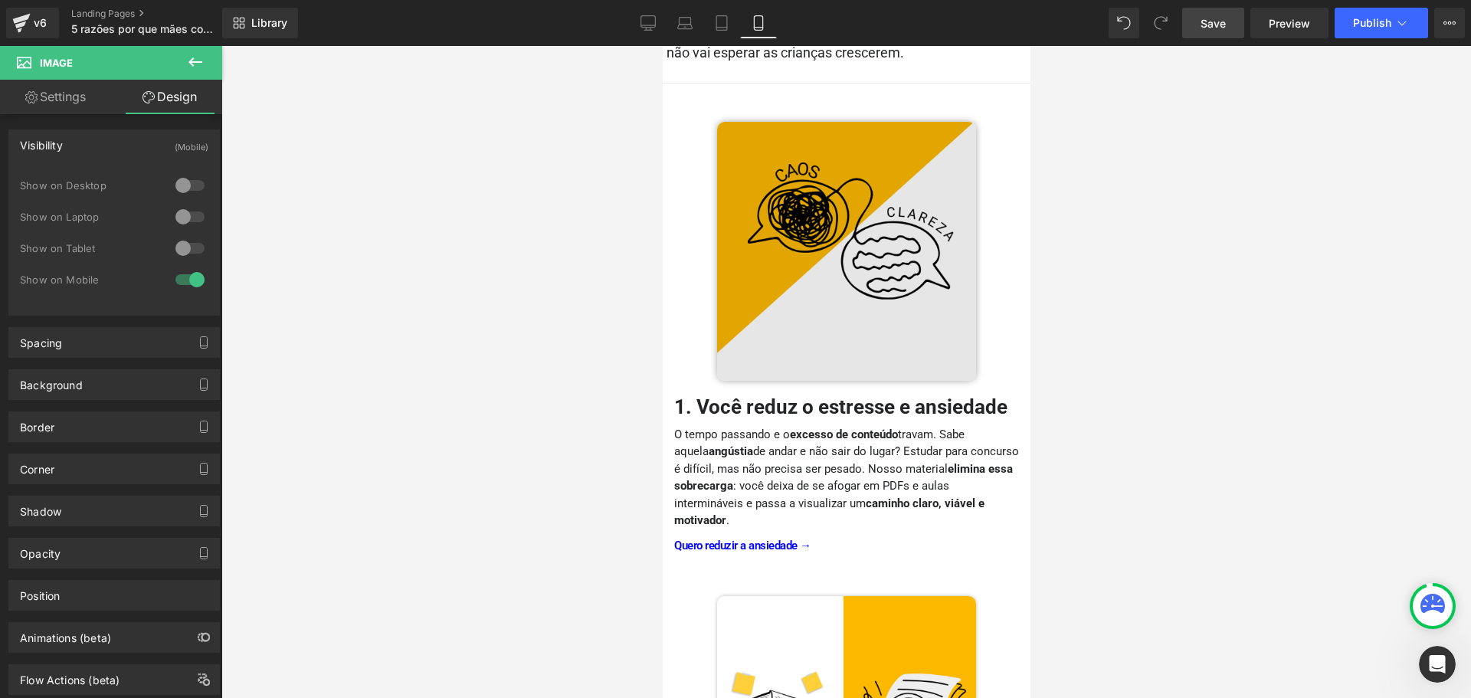
click at [833, 256] on img at bounding box center [846, 251] width 259 height 259
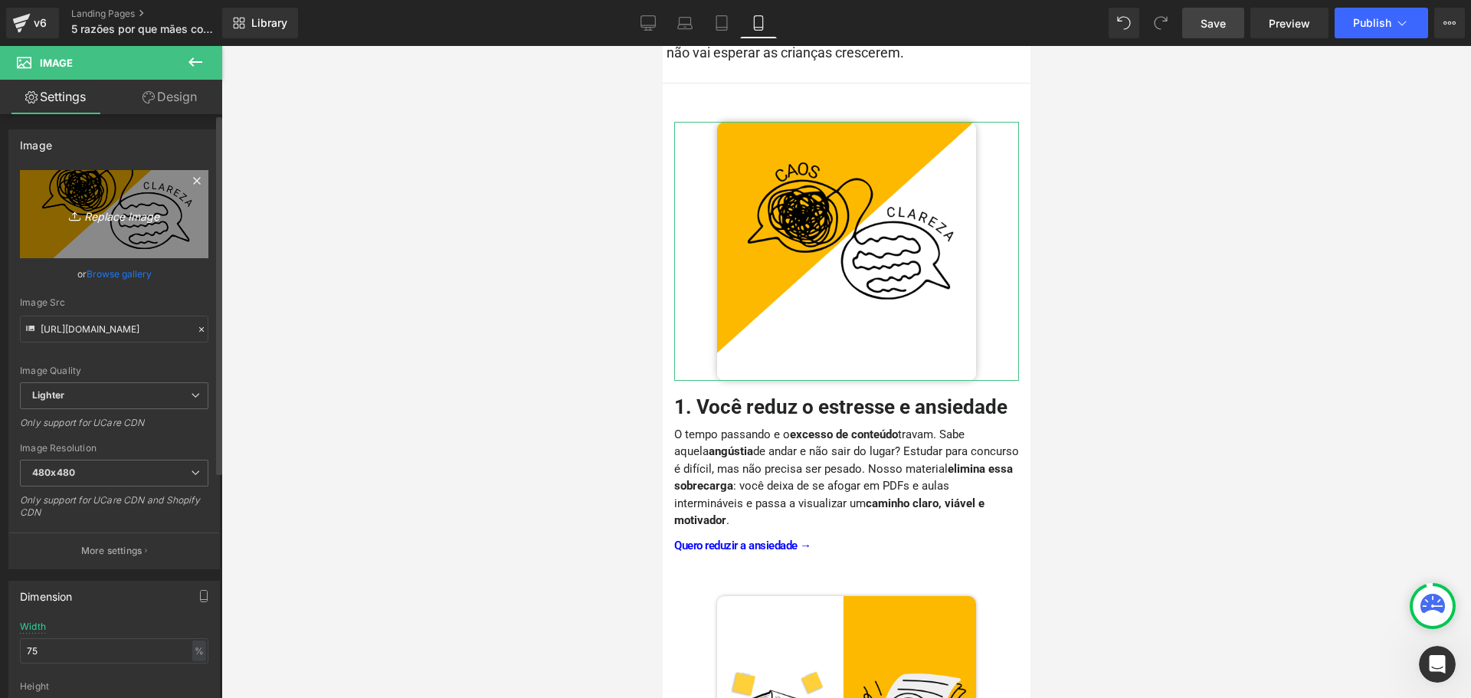
click at [110, 216] on icon "Replace Image" at bounding box center [114, 214] width 123 height 19
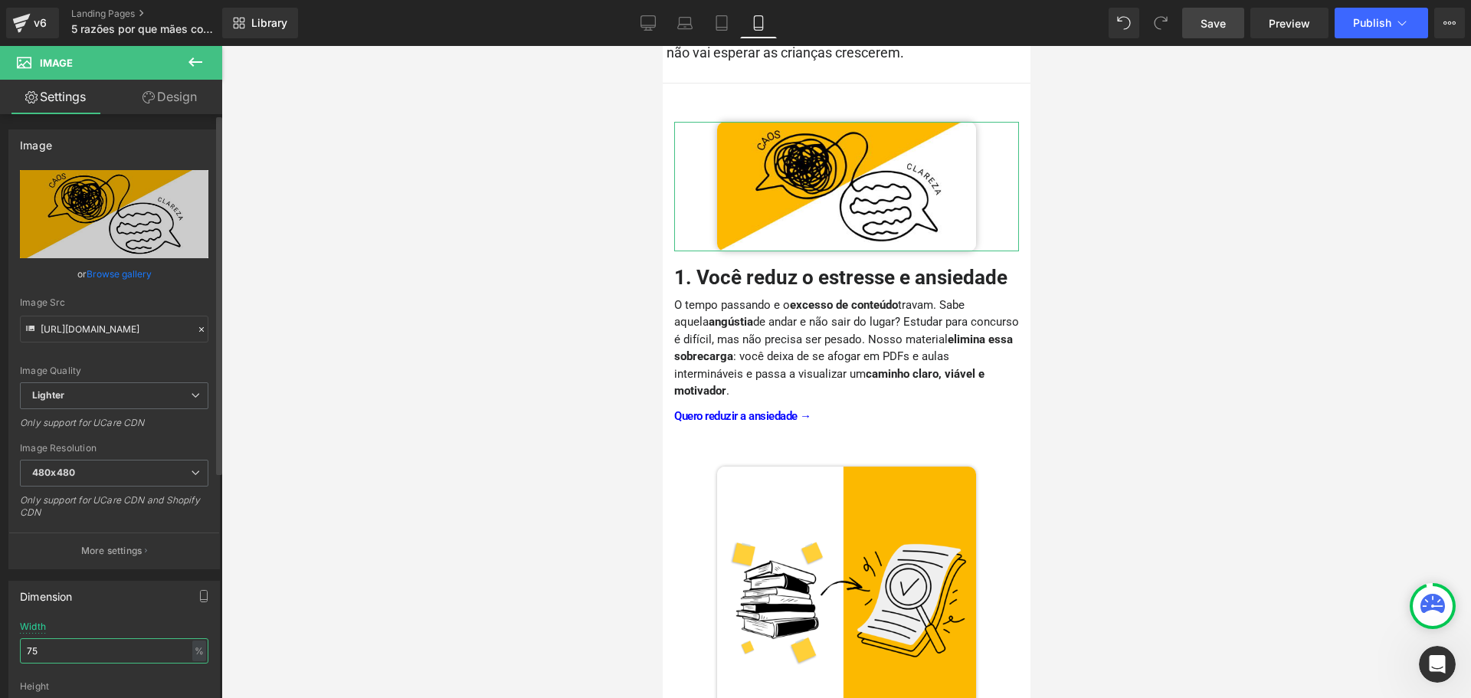
click at [56, 646] on input "75" at bounding box center [114, 650] width 189 height 25
click at [56, 648] on input "75" at bounding box center [114, 650] width 189 height 25
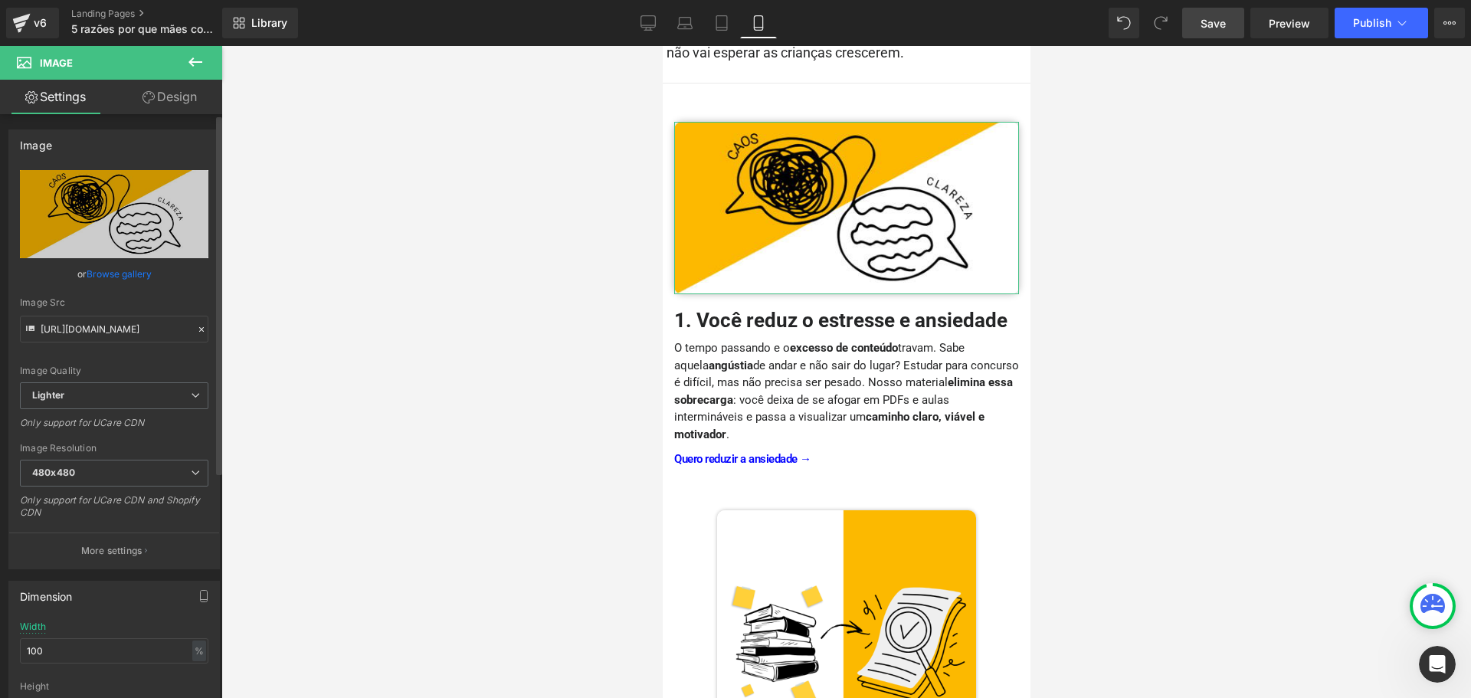
click at [139, 581] on div "Dimension 100% Width 100 % % px auto Height auto 0 Circle Image" at bounding box center [114, 678] width 212 height 195
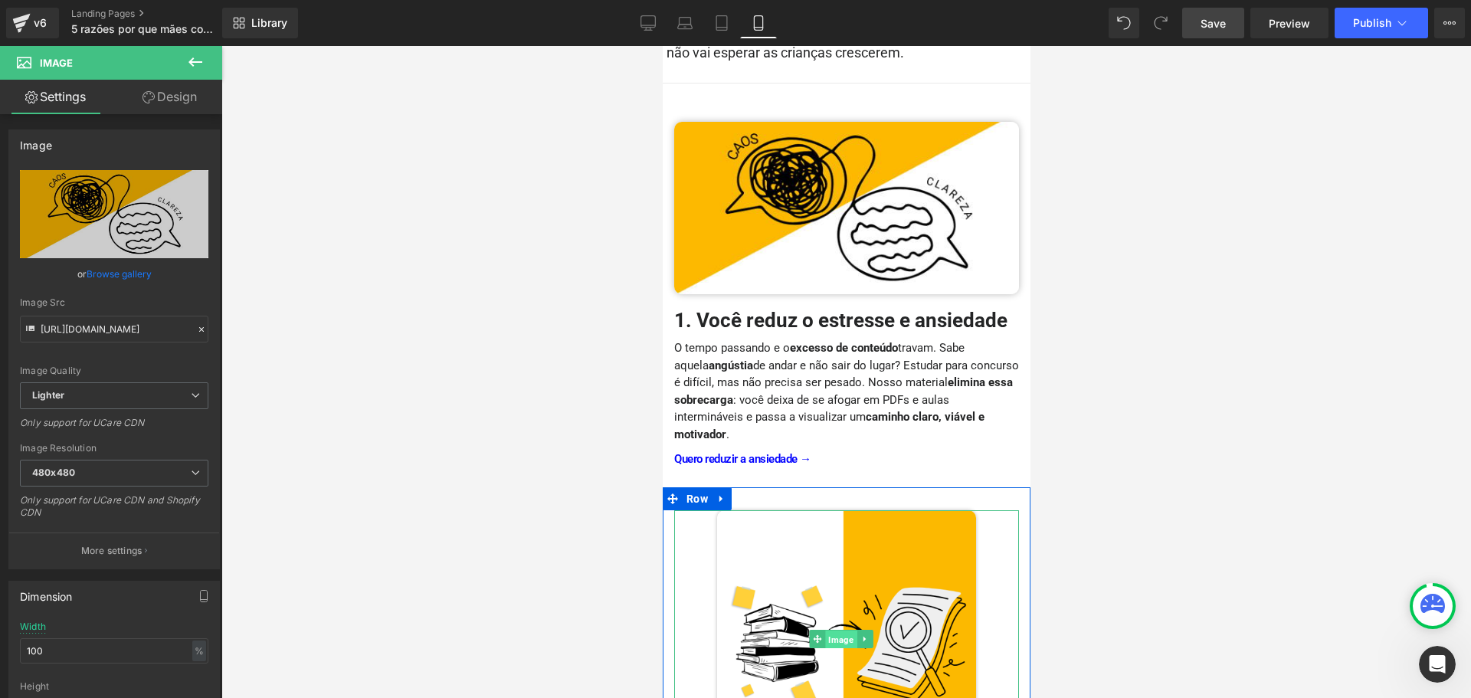
click at [842, 631] on span "Image" at bounding box center [840, 640] width 31 height 18
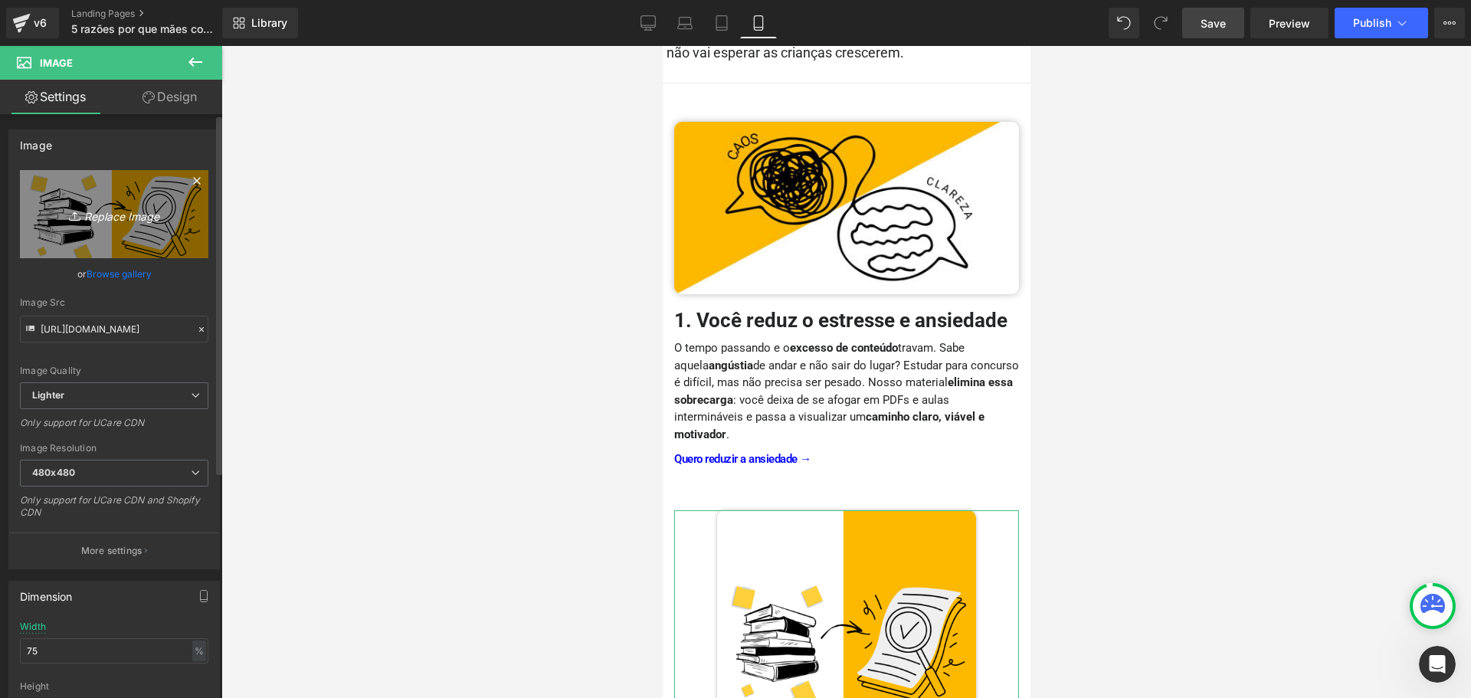
click at [120, 221] on icon "Replace Image" at bounding box center [114, 214] width 123 height 19
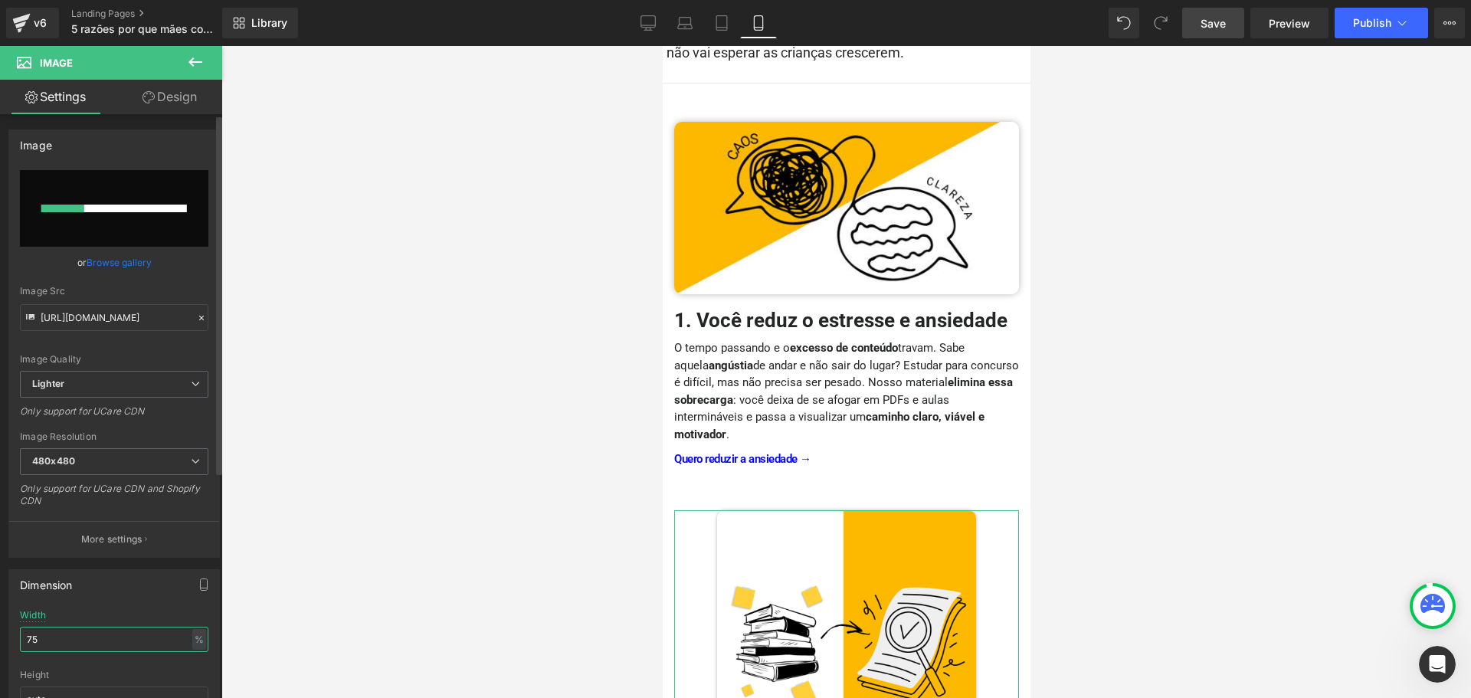
click at [104, 635] on input "75" at bounding box center [114, 639] width 189 height 25
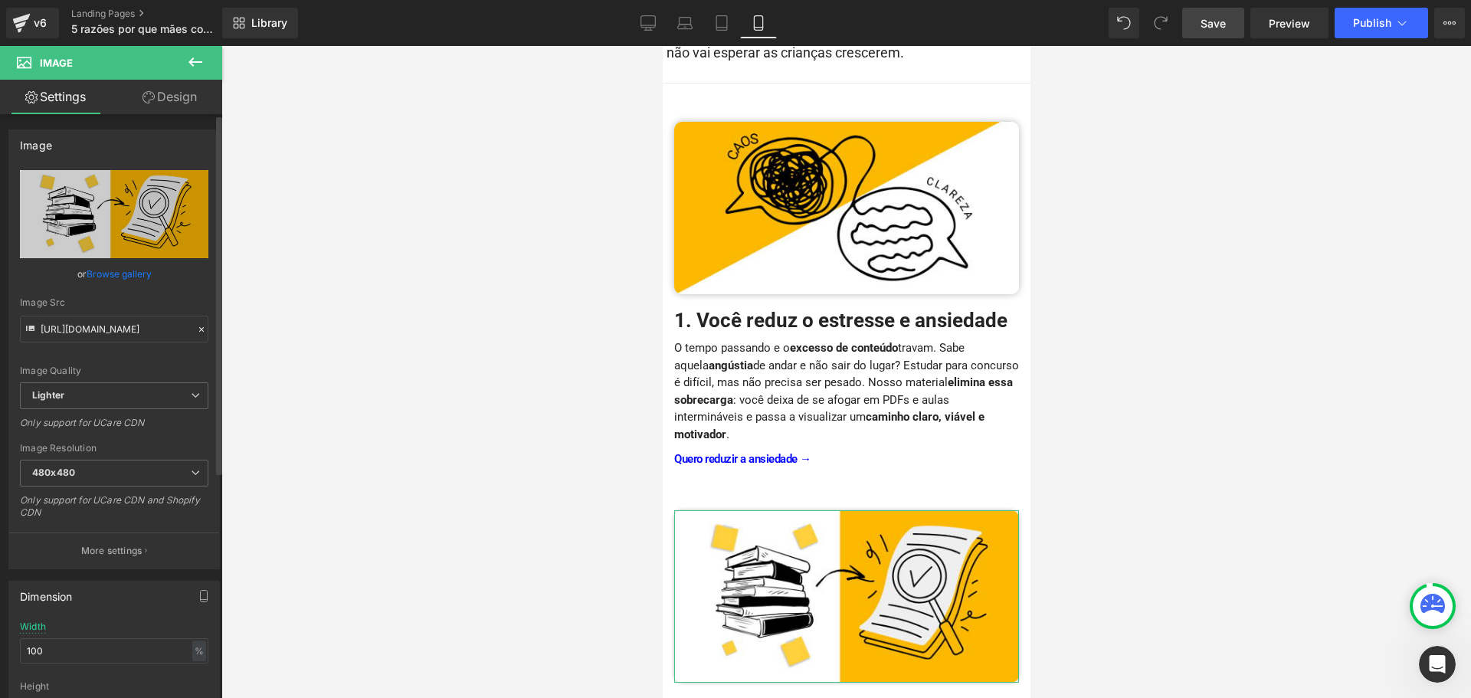
click at [130, 581] on div "Dimension 100% Width 100 % % px auto Height auto 0 Circle Image" at bounding box center [114, 678] width 212 height 195
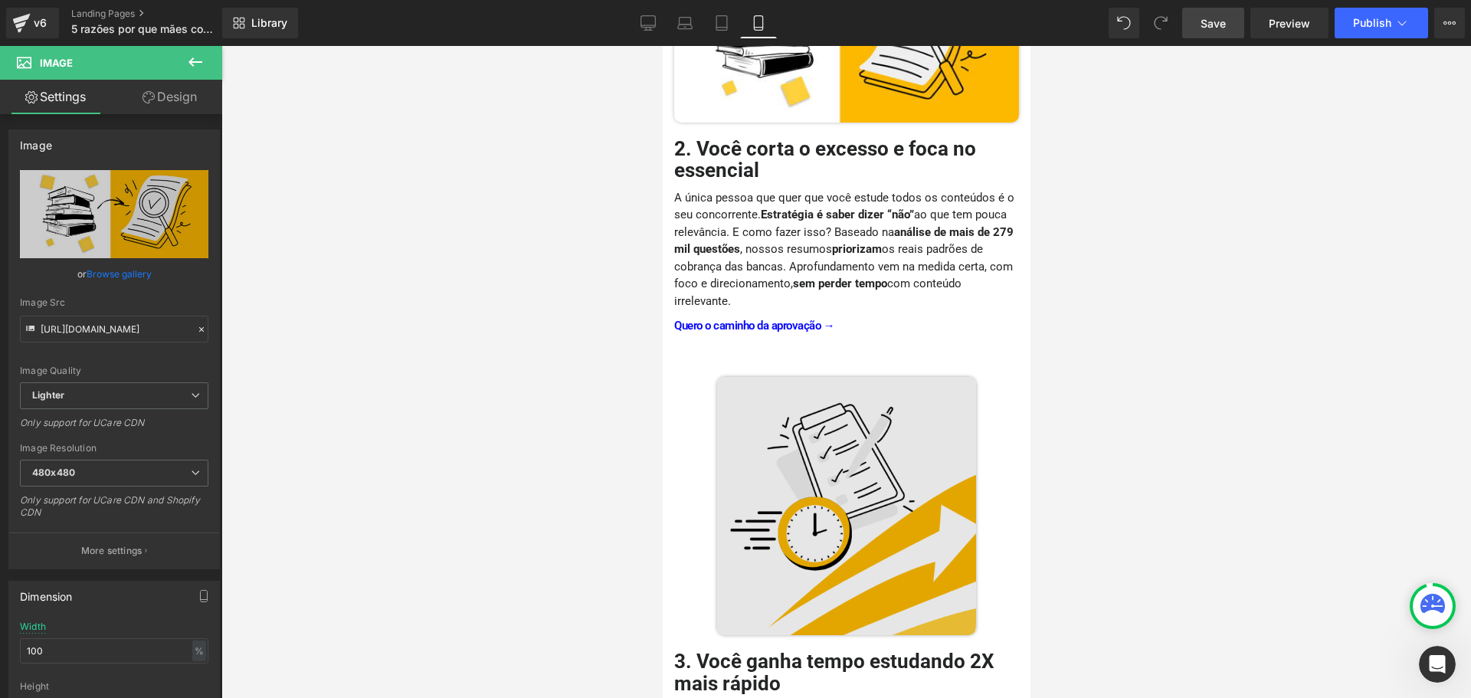
scroll to position [920, 0]
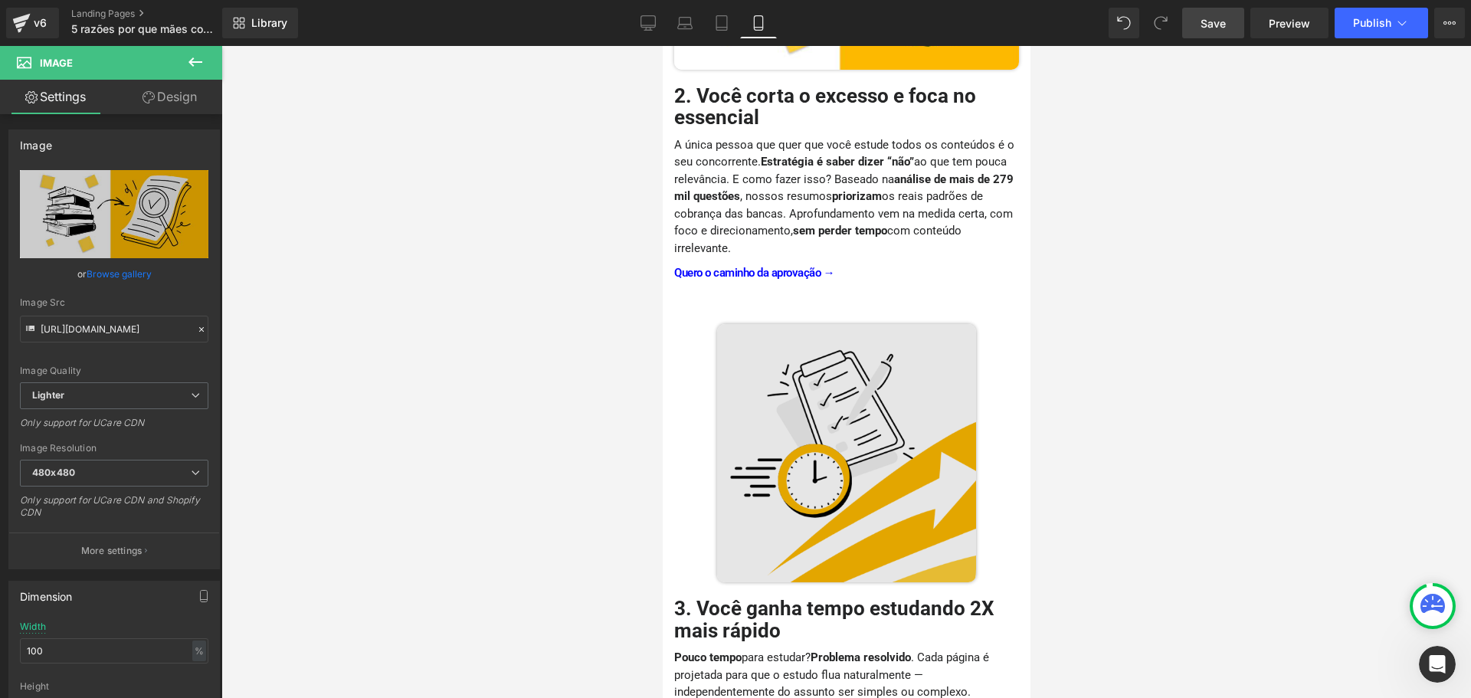
click at [825, 457] on img at bounding box center [846, 453] width 259 height 259
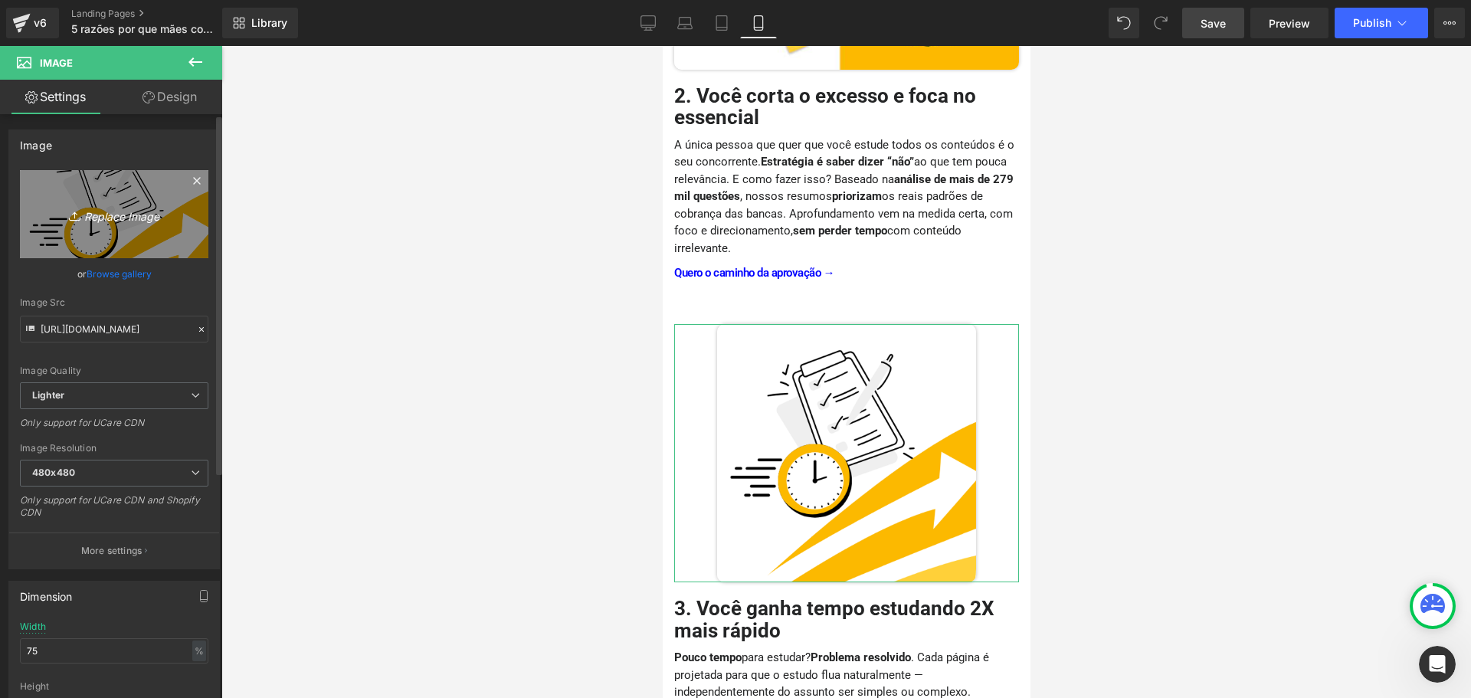
click at [115, 215] on icon "Replace Image" at bounding box center [114, 214] width 123 height 19
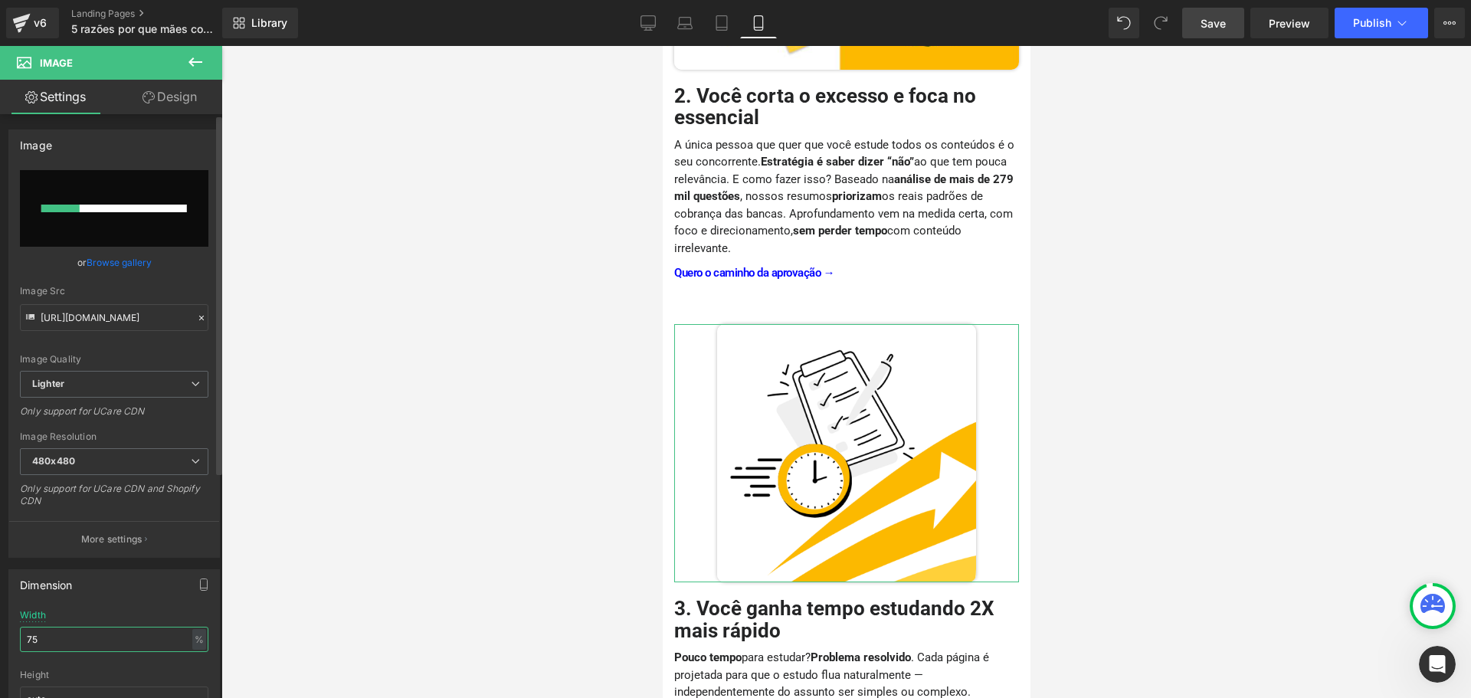
click at [123, 635] on input "75" at bounding box center [114, 639] width 189 height 25
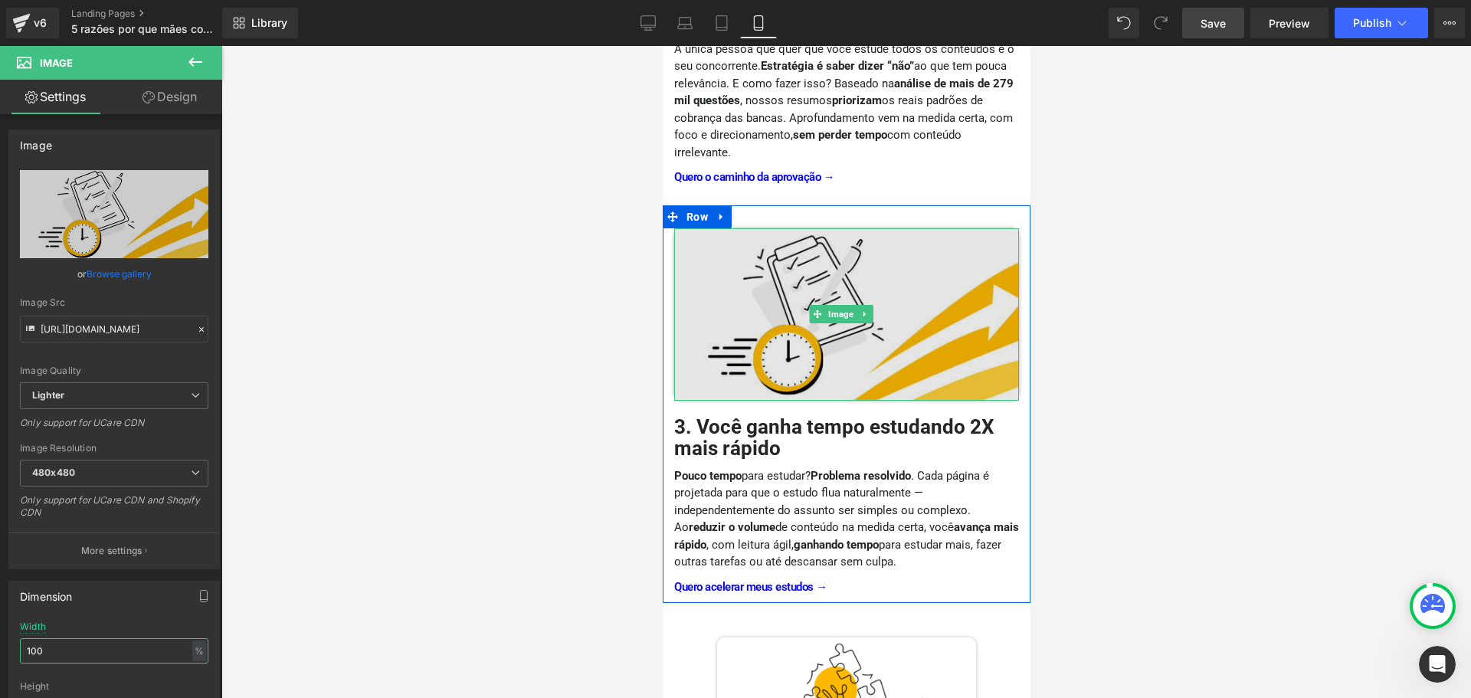
scroll to position [1149, 0]
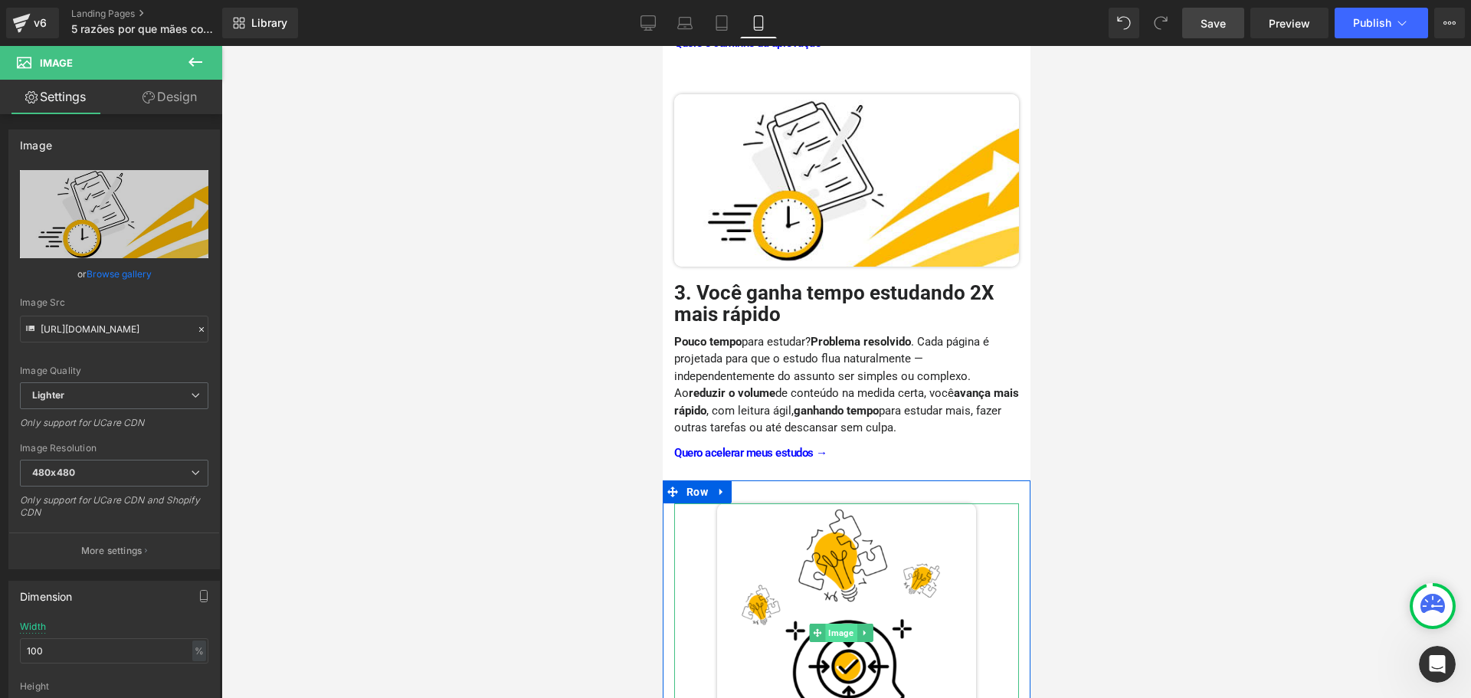
click at [837, 624] on span "Image" at bounding box center [840, 633] width 31 height 18
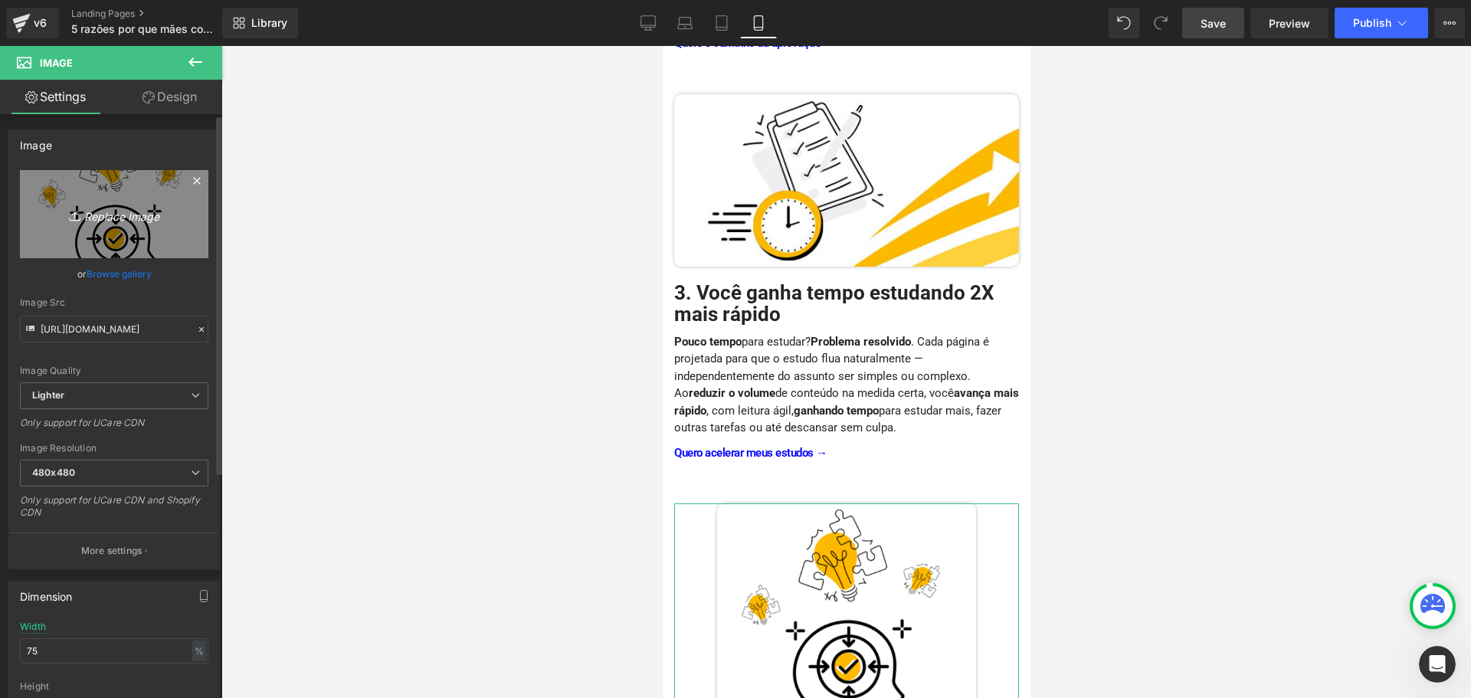
click at [88, 215] on icon "Replace Image" at bounding box center [114, 214] width 123 height 19
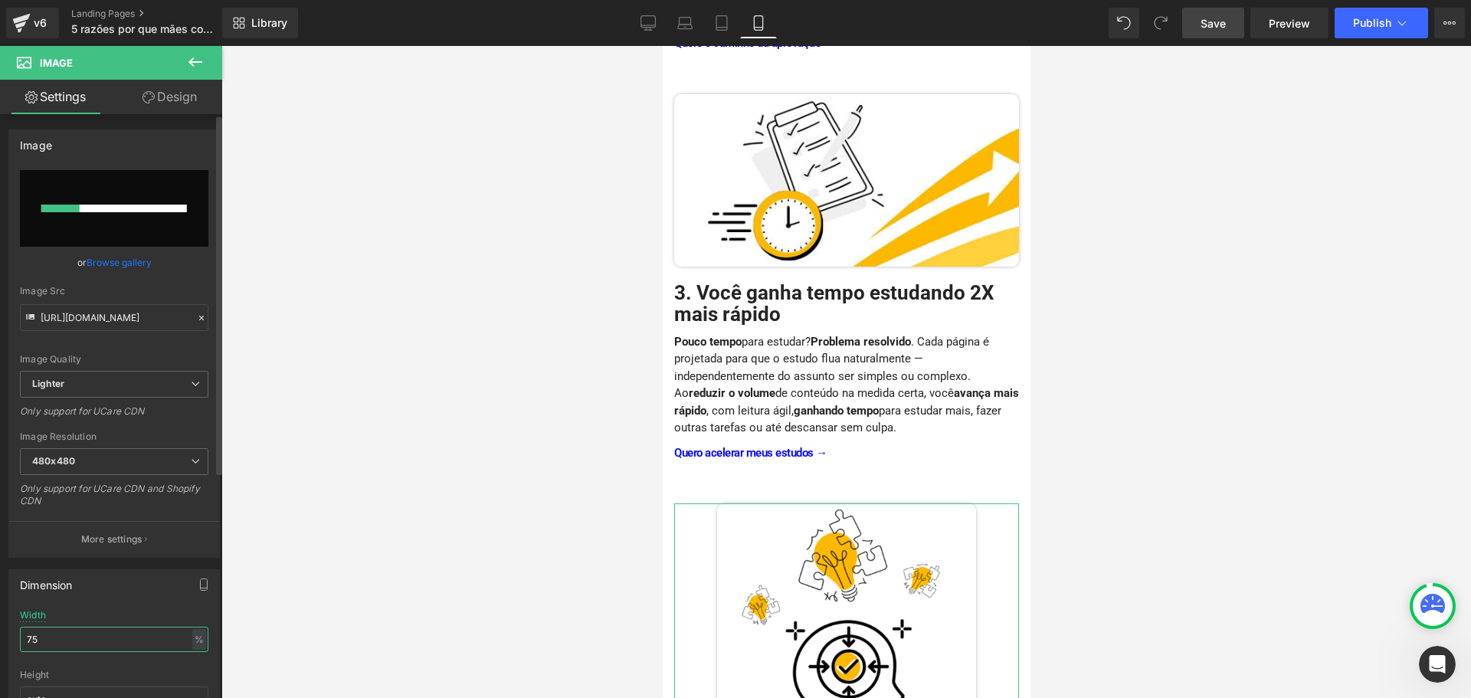
click at [94, 648] on input "75" at bounding box center [114, 639] width 189 height 25
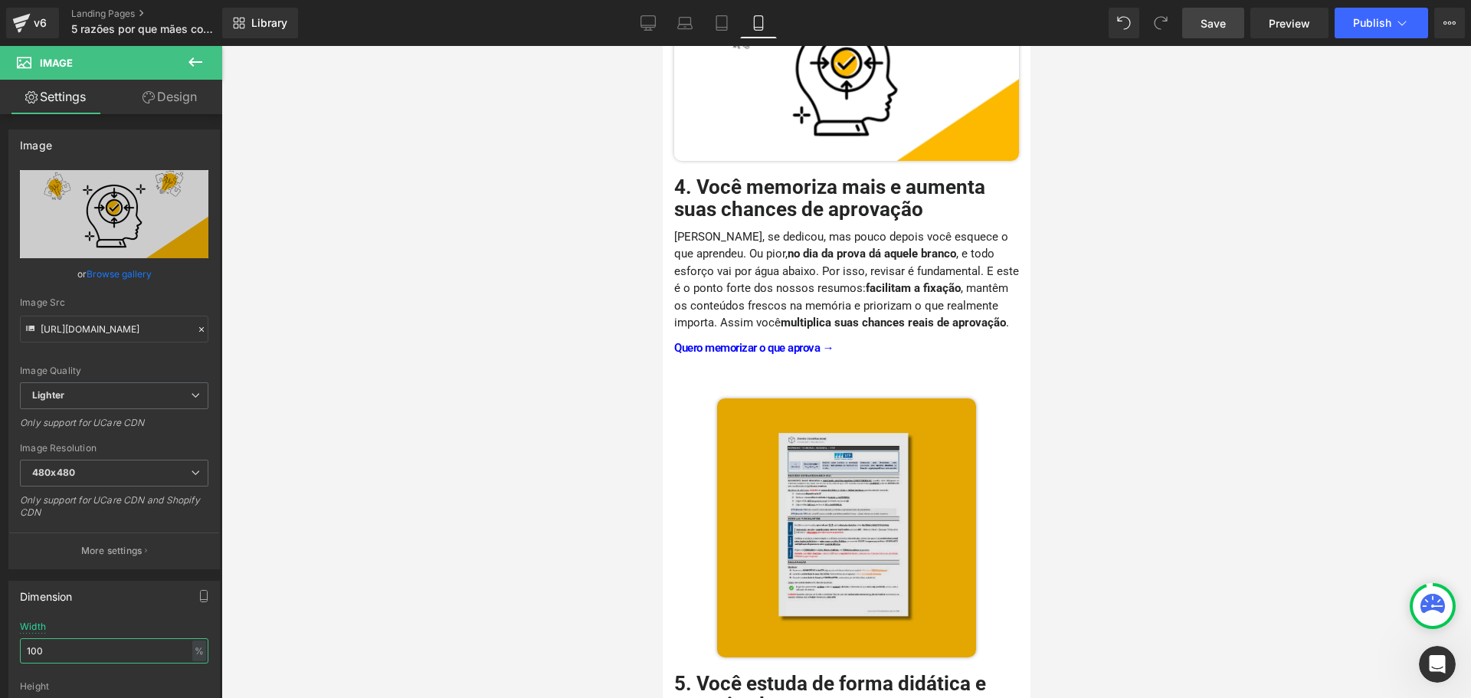
scroll to position [1686, 0]
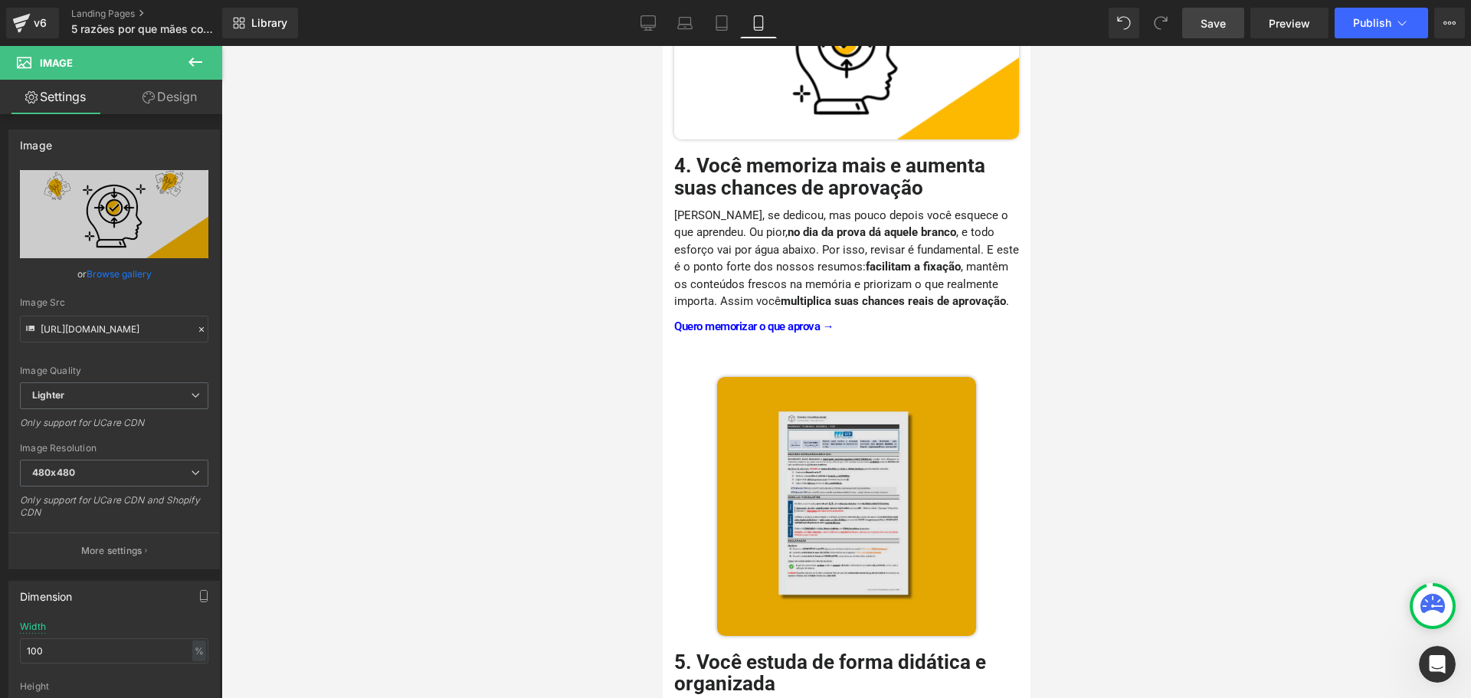
click at [835, 500] on div "Image" at bounding box center [846, 506] width 345 height 259
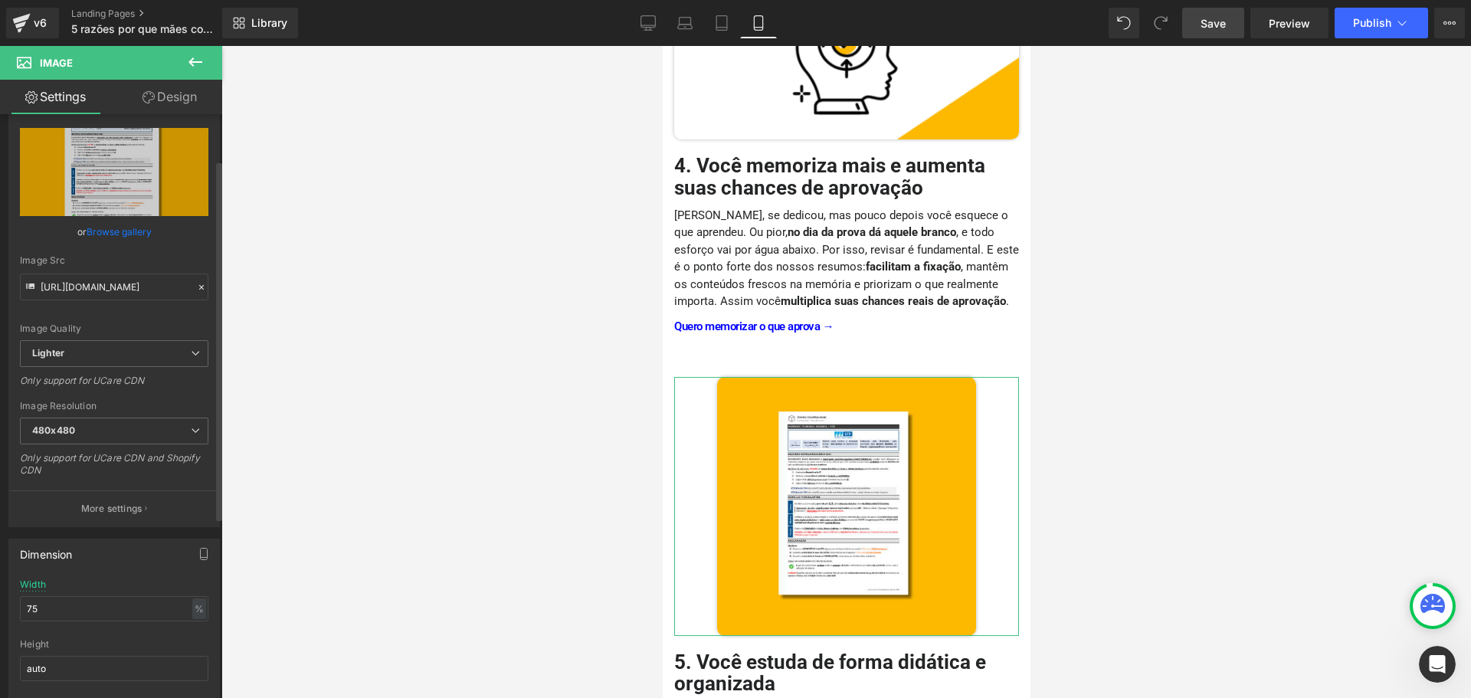
scroll to position [77, 0]
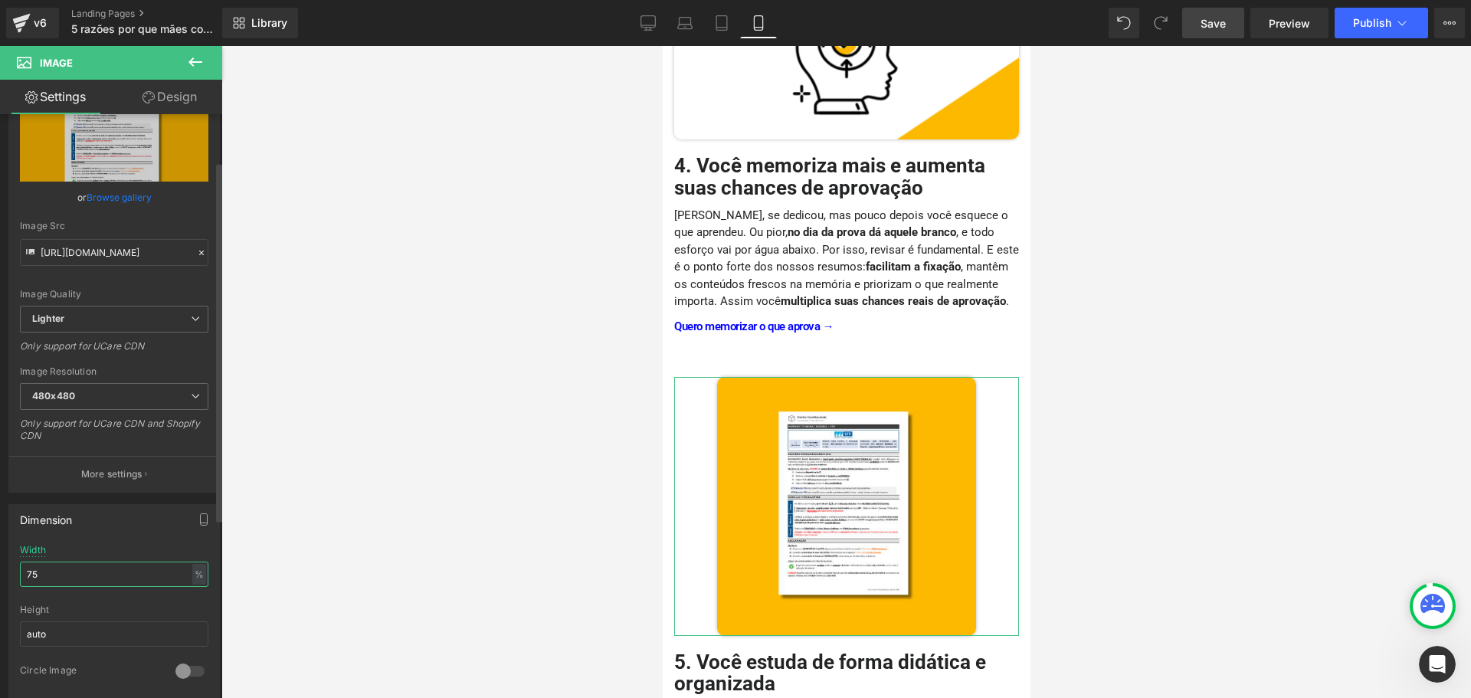
click at [89, 576] on input "75" at bounding box center [114, 574] width 189 height 25
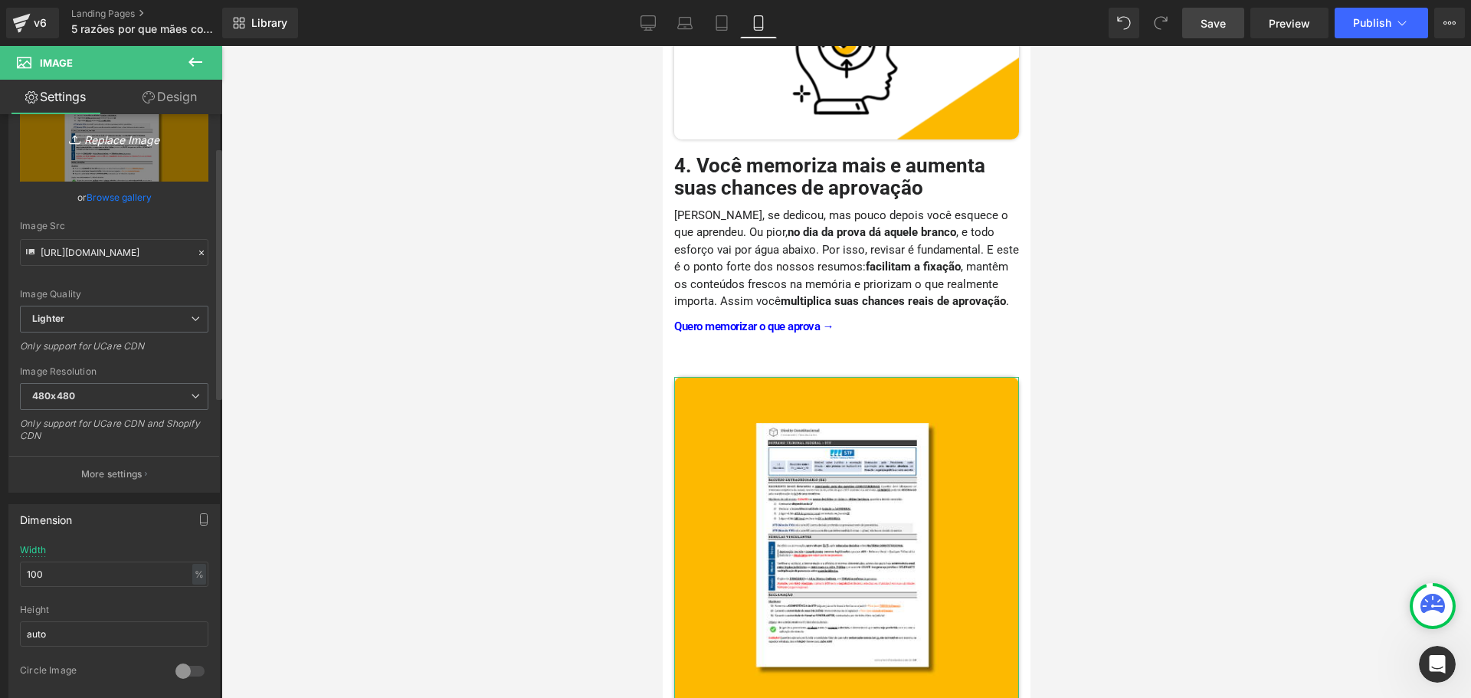
click at [102, 146] on icon "Replace Image" at bounding box center [114, 137] width 123 height 19
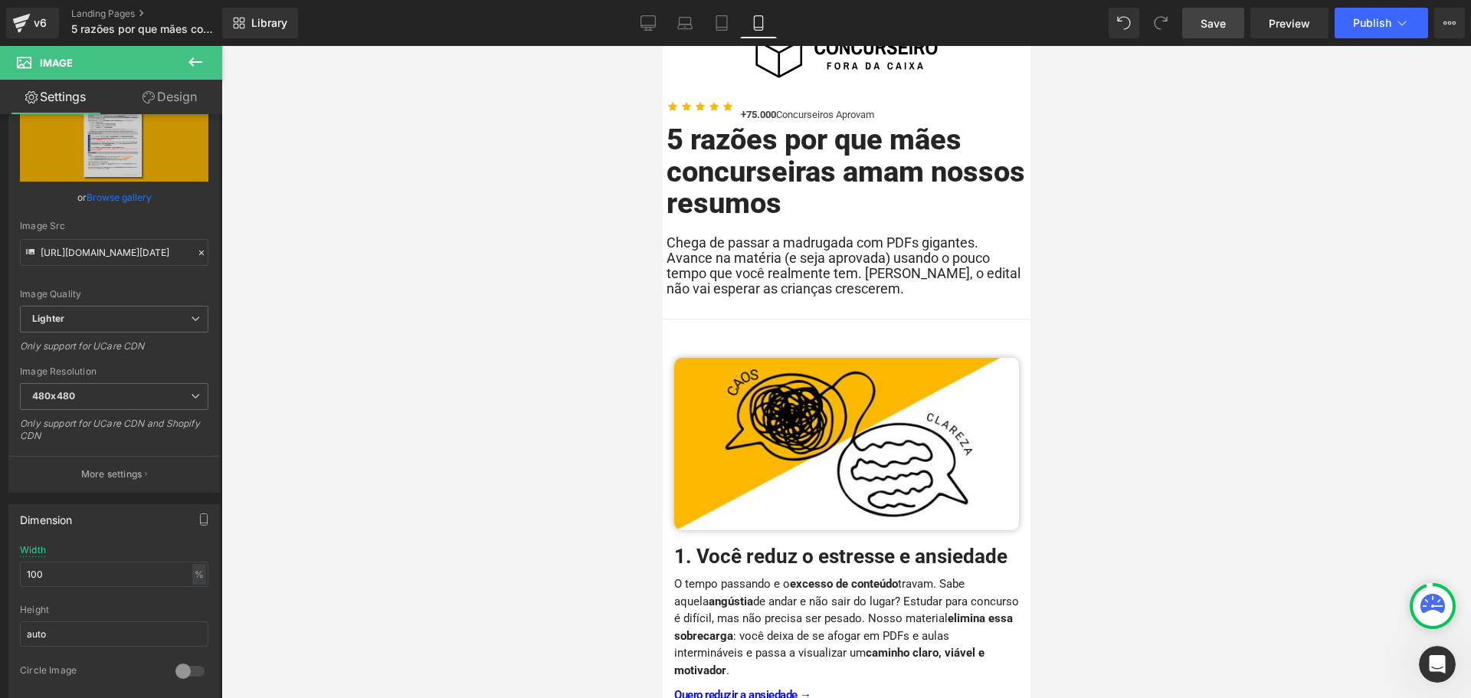
scroll to position [0, 0]
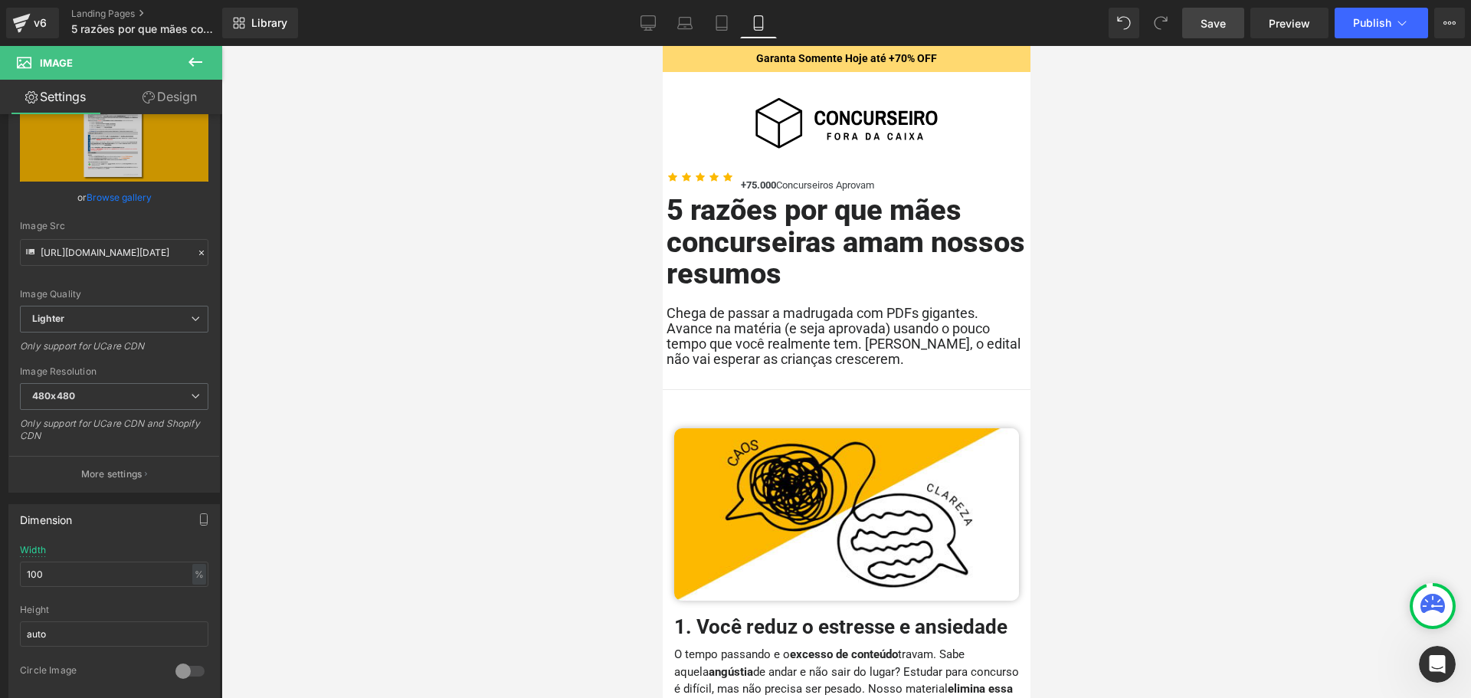
click at [1218, 27] on span "Save" at bounding box center [1213, 23] width 25 height 16
